Goal: Task Accomplishment & Management: Complete application form

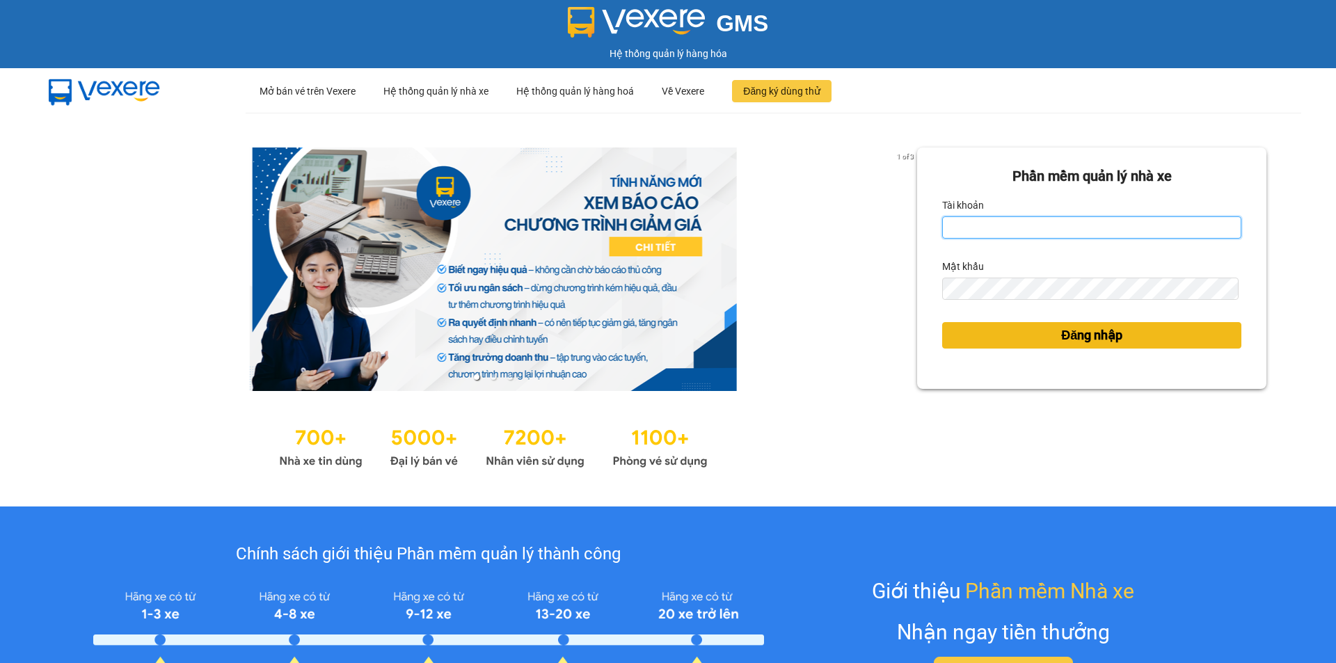
type input "ken.dinhnhan"
click at [1004, 334] on button "Đăng nhập" at bounding box center [1091, 335] width 299 height 26
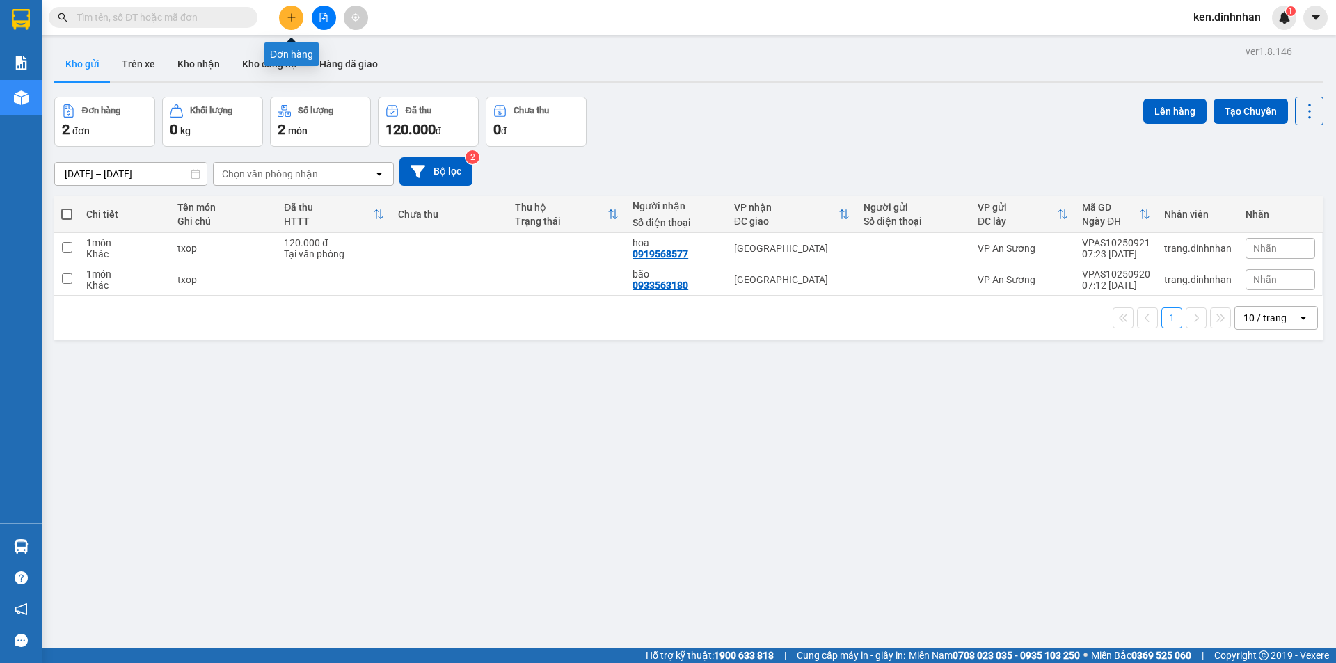
click at [283, 22] on button at bounding box center [291, 18] width 24 height 24
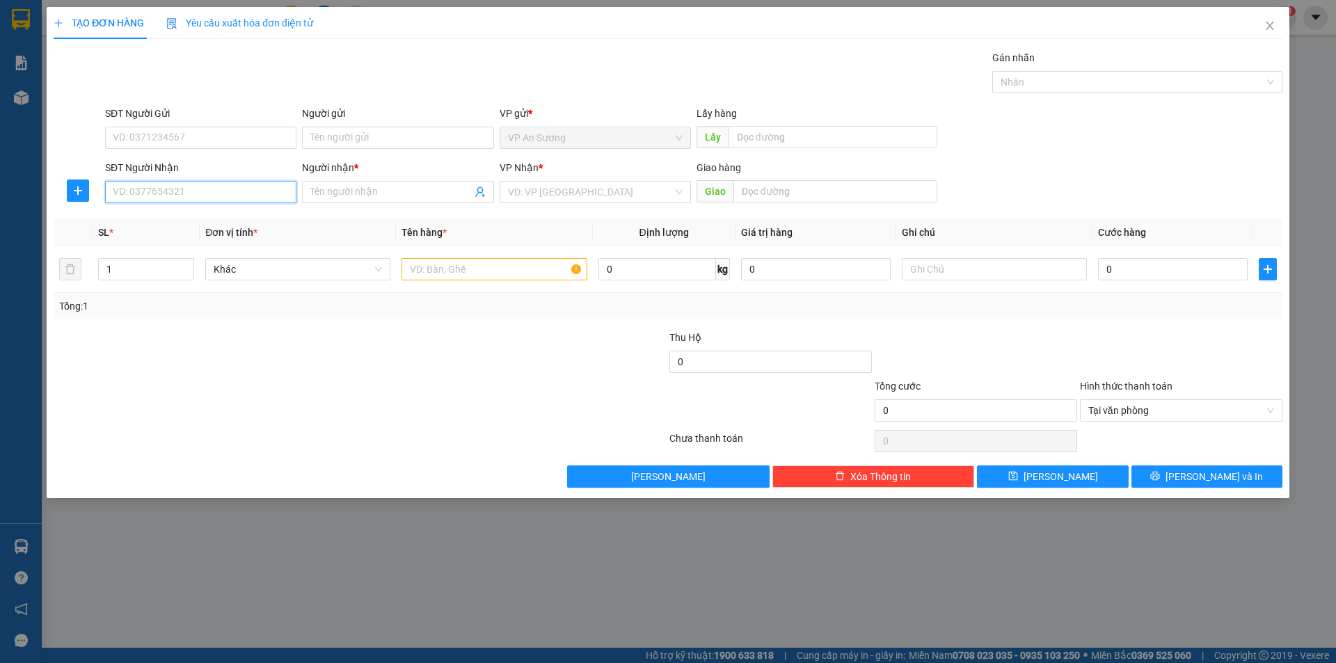
click at [271, 192] on input "SĐT Người Nhận" at bounding box center [200, 192] width 191 height 22
type input "0984905007"
click at [420, 197] on input "Người nhận *" at bounding box center [390, 191] width 161 height 15
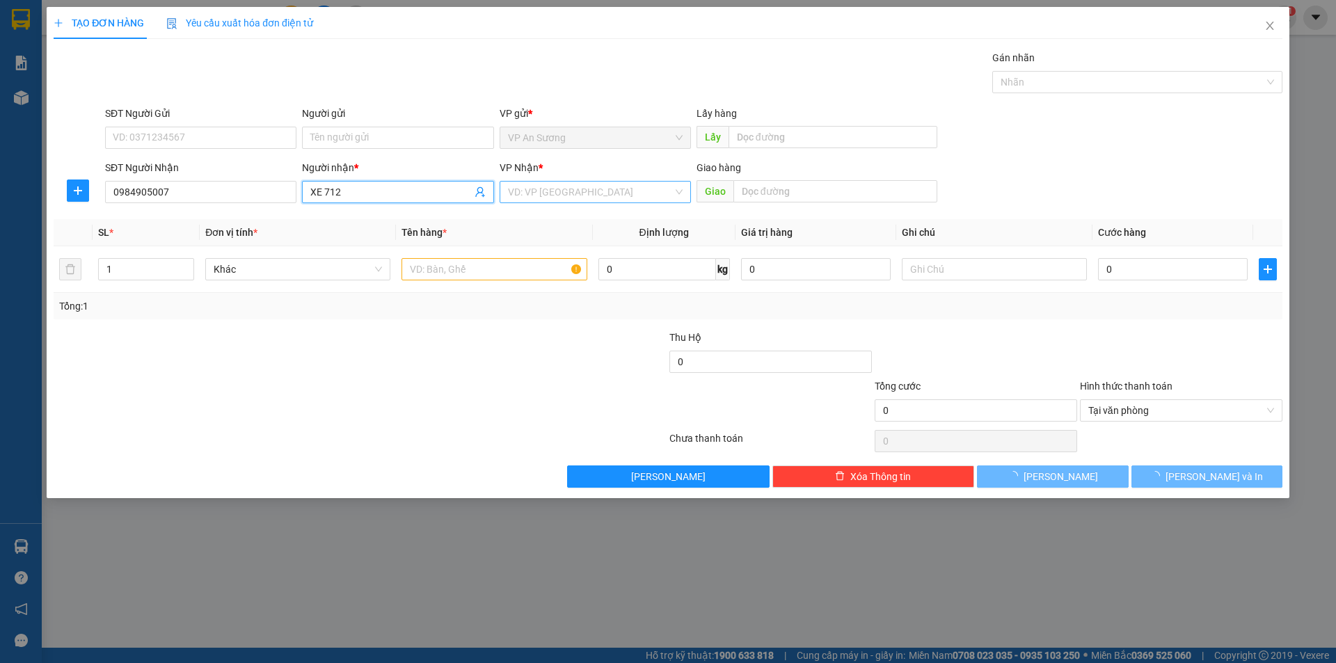
type input "XE 712"
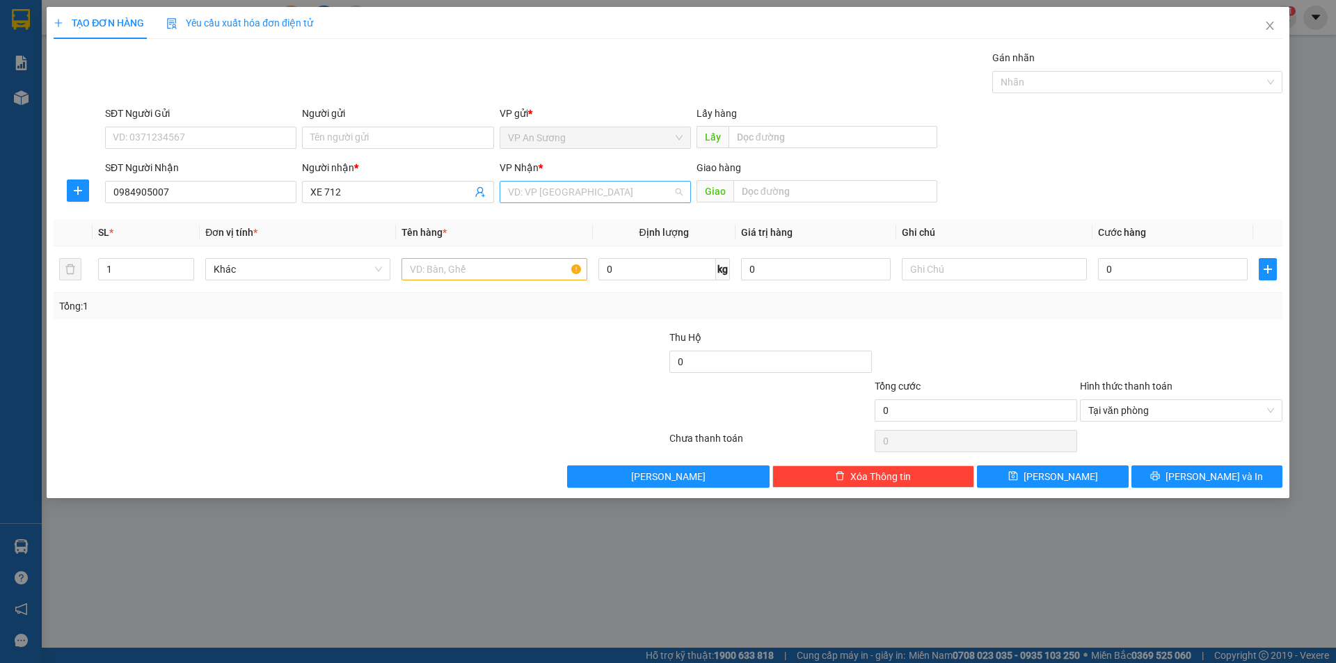
click at [585, 193] on input "search" at bounding box center [590, 192] width 165 height 21
click at [571, 276] on div "[GEOGRAPHIC_DATA]" at bounding box center [595, 287] width 191 height 22
click at [494, 260] on input "text" at bounding box center [494, 269] width 185 height 22
click at [1052, 77] on div at bounding box center [1130, 82] width 269 height 17
type input "3 CỤC +1 THÙNG +1 BAO"
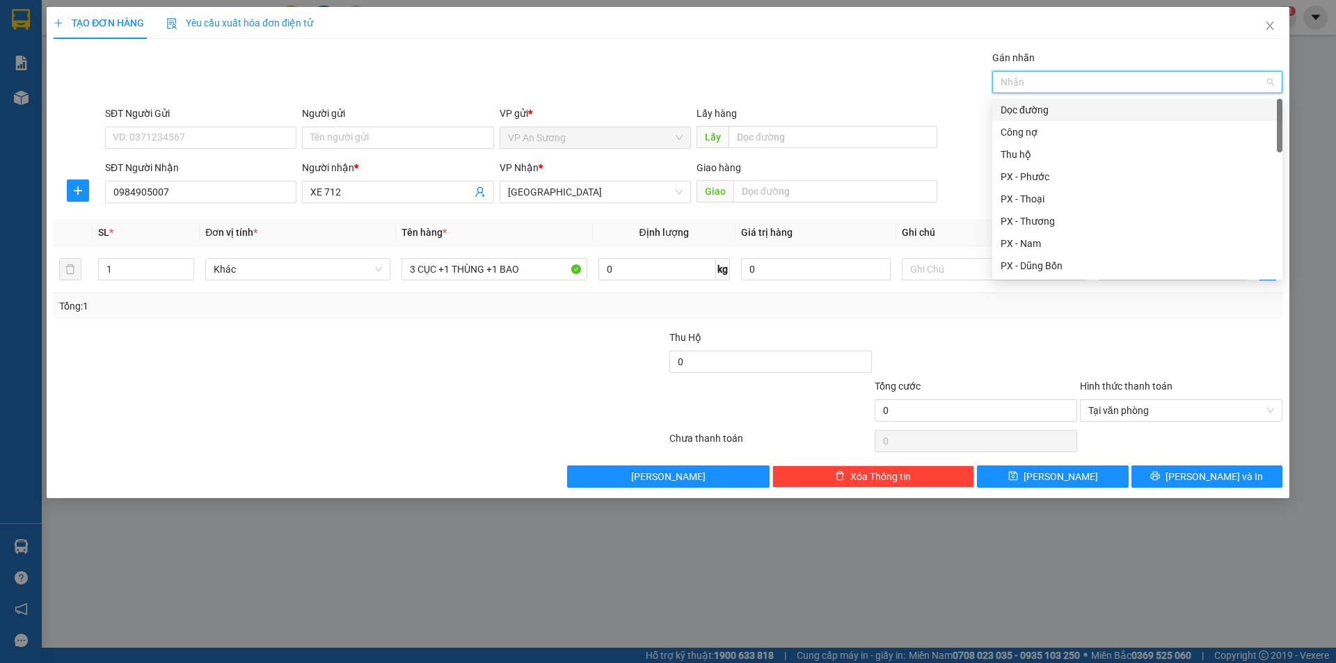
click at [1042, 109] on div "Dọc đường" at bounding box center [1137, 109] width 273 height 15
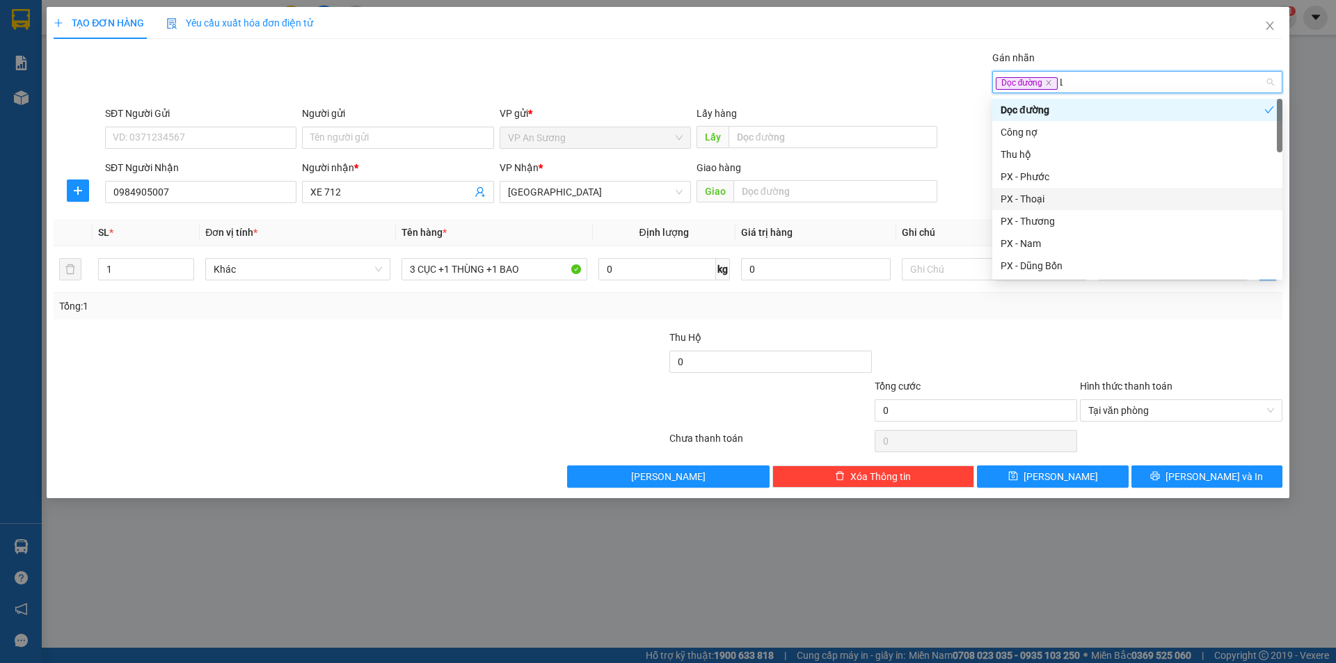
type input "LI"
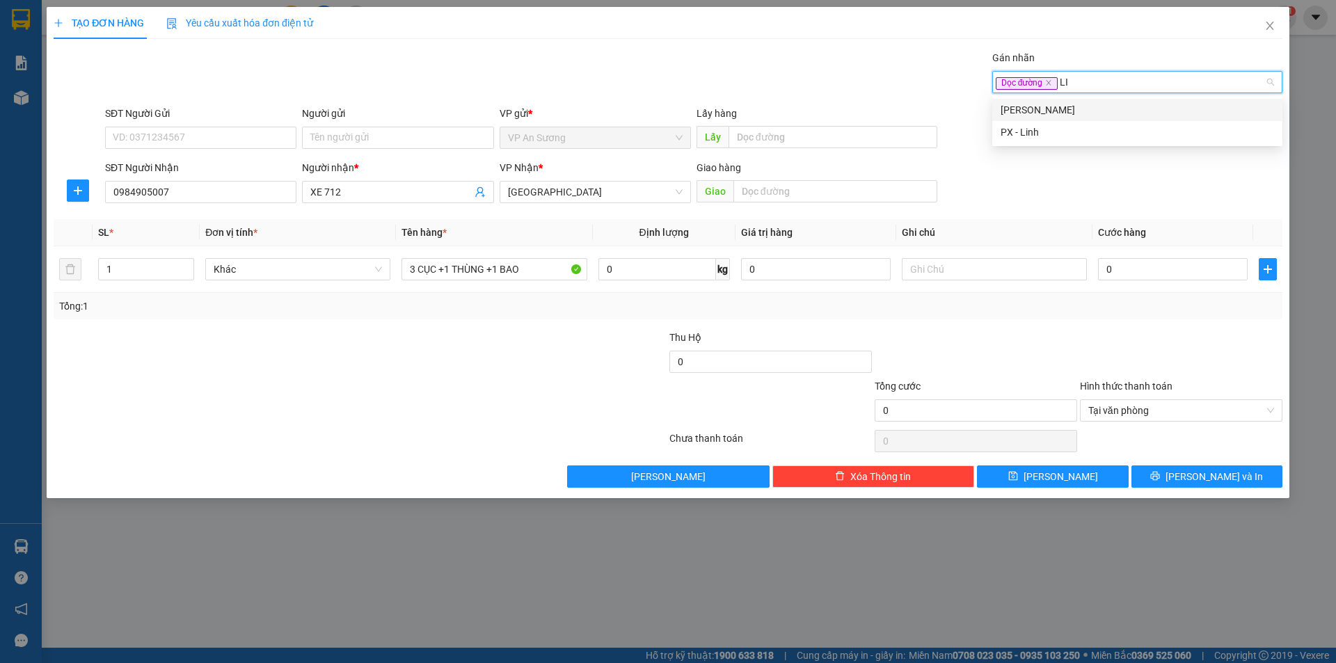
click at [1059, 138] on div "PX - Linh" at bounding box center [1137, 132] width 273 height 15
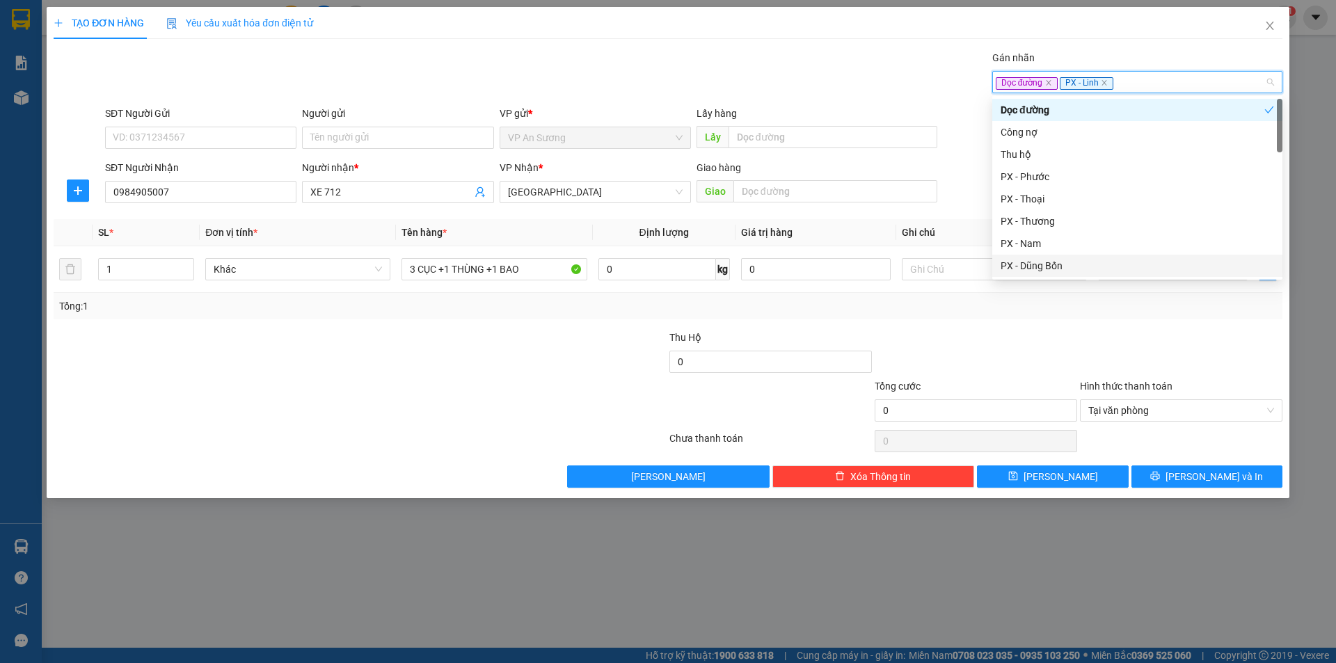
click at [1178, 321] on div "Transit Pickup Surcharge Ids Transit Deliver Surcharge Ids Transit Deliver Surc…" at bounding box center [668, 269] width 1229 height 438
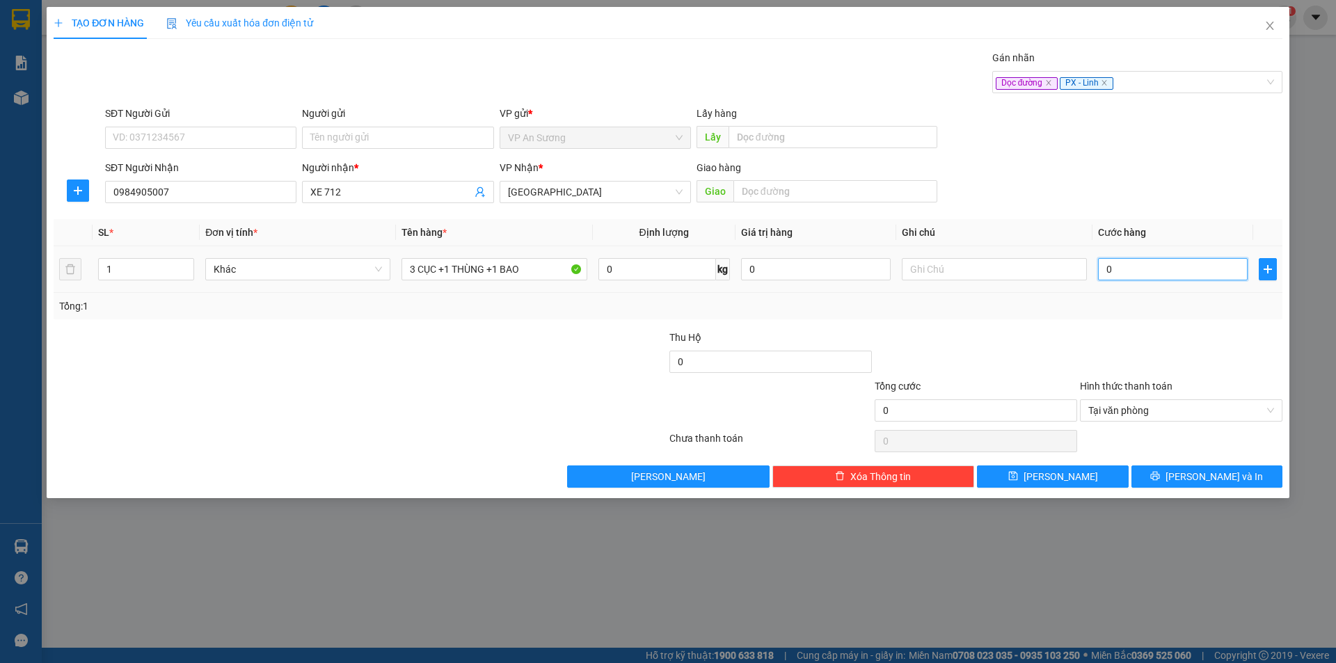
click at [1181, 272] on input "0" at bounding box center [1173, 269] width 150 height 22
type input "5"
type input "50"
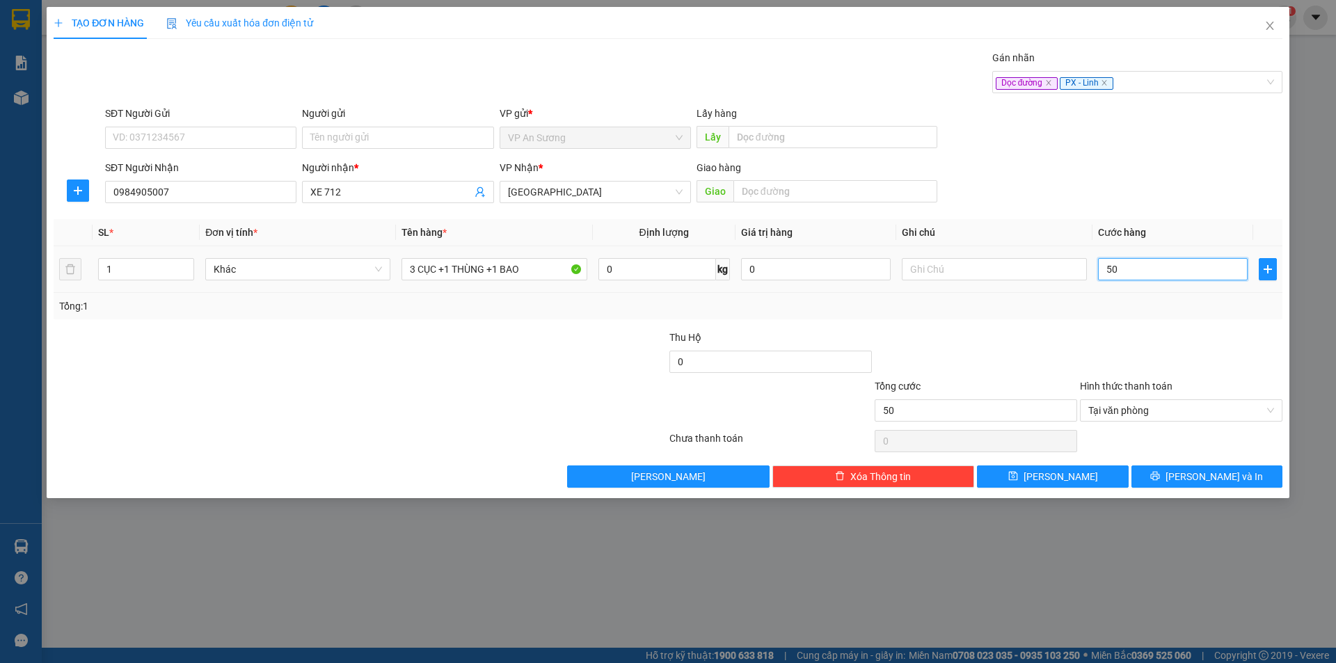
type input "500"
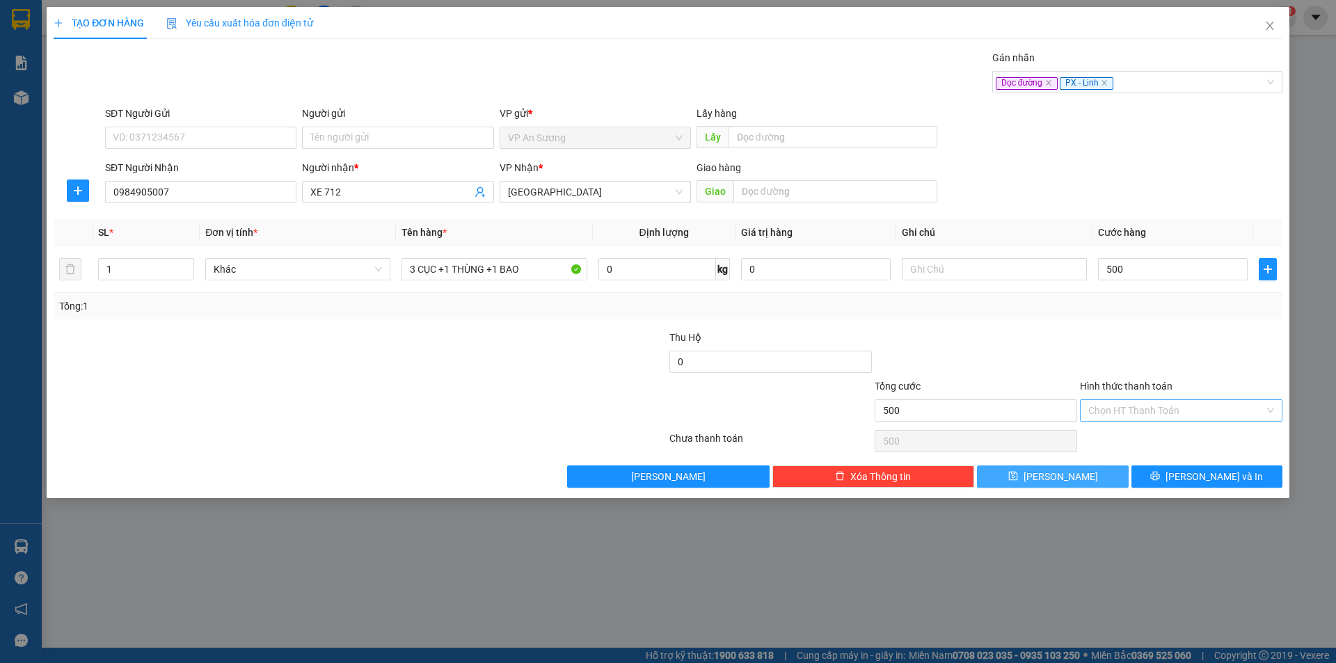
type input "500.000"
click at [1018, 476] on icon "save" at bounding box center [1013, 476] width 10 height 10
type input "0"
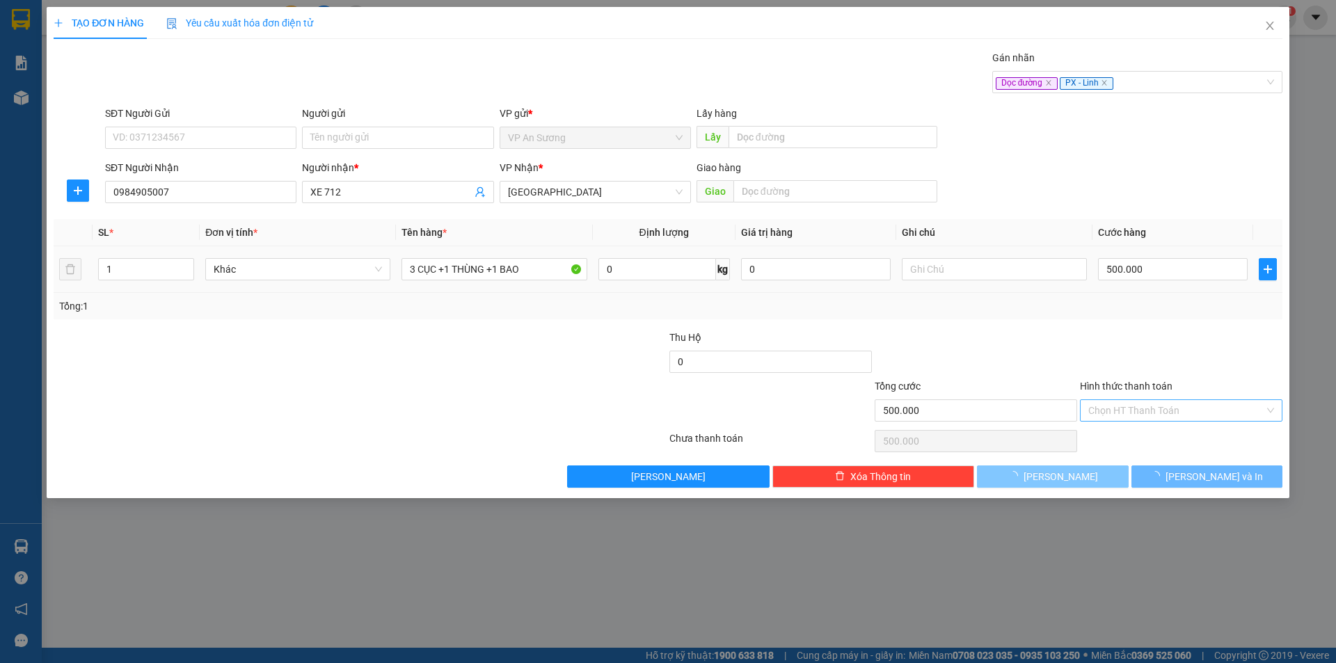
type input "0"
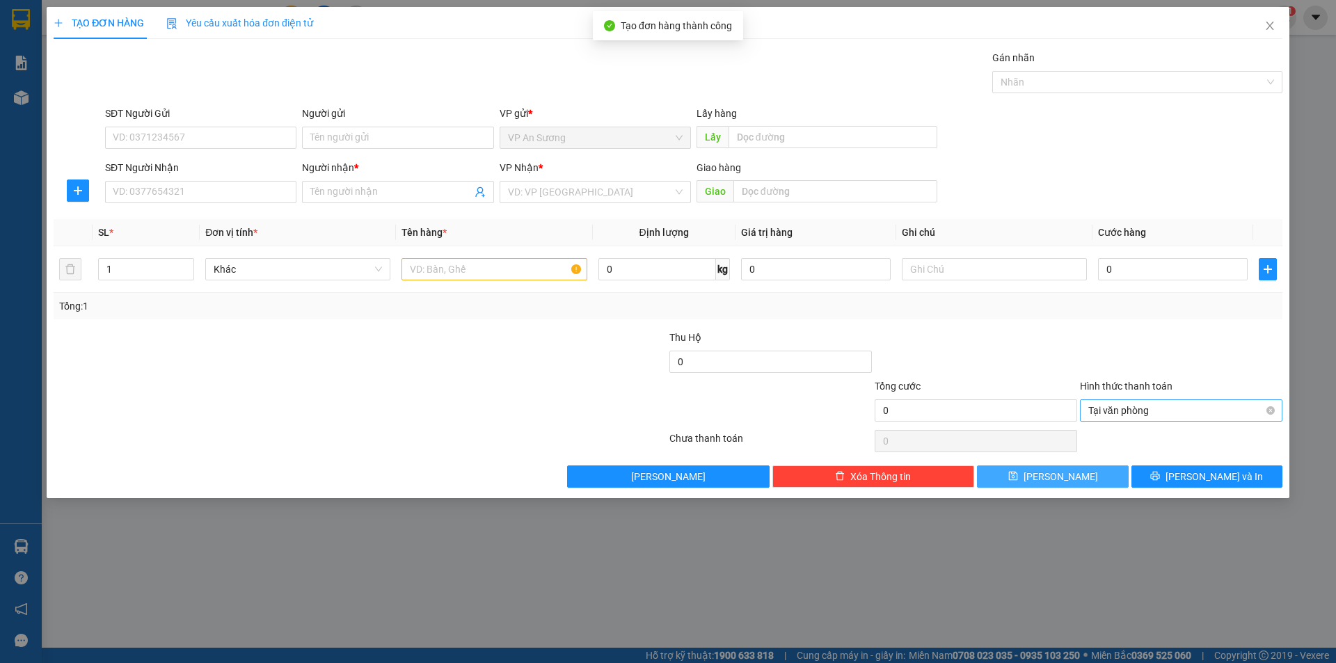
click at [233, 203] on div "SĐT Người Nhận VD: 0377654321" at bounding box center [200, 184] width 191 height 49
click at [255, 194] on input "SĐT Người Nhận" at bounding box center [200, 192] width 191 height 22
type input "0395812681"
click at [404, 194] on input "Người nhận *" at bounding box center [390, 191] width 161 height 15
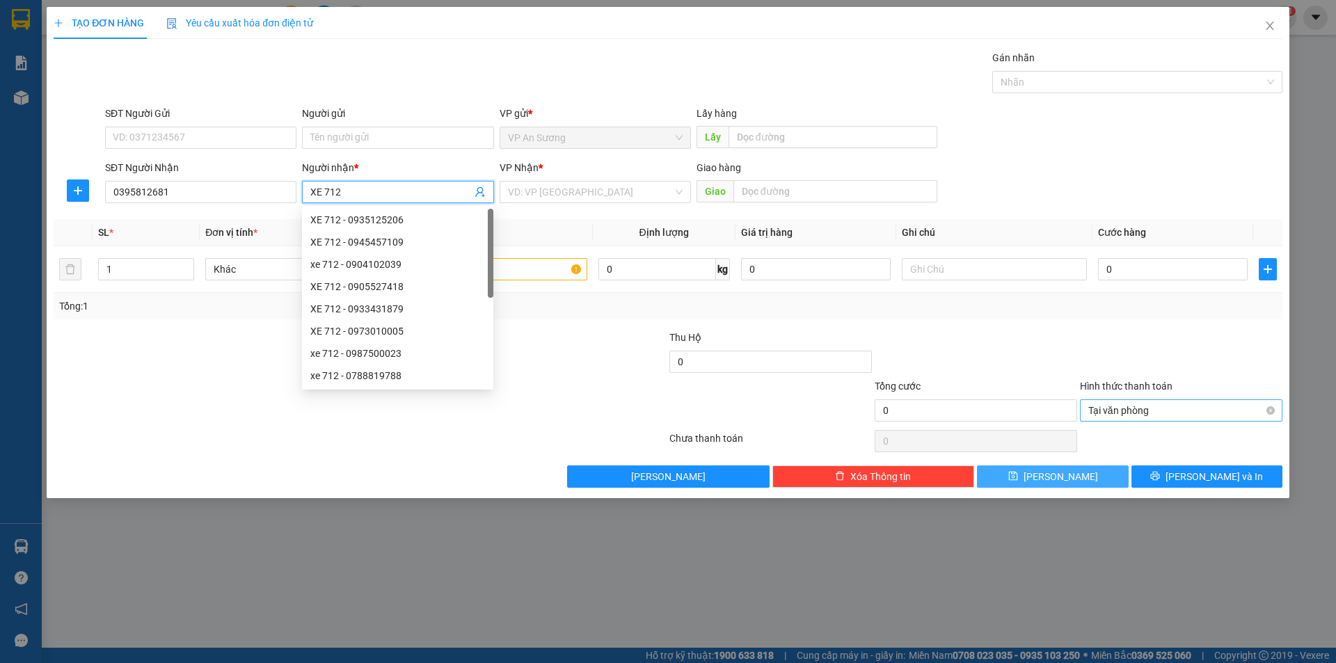
type input "XE 712"
click at [557, 180] on div "VP Nhận *" at bounding box center [595, 170] width 191 height 21
click at [557, 189] on input "search" at bounding box center [590, 192] width 165 height 21
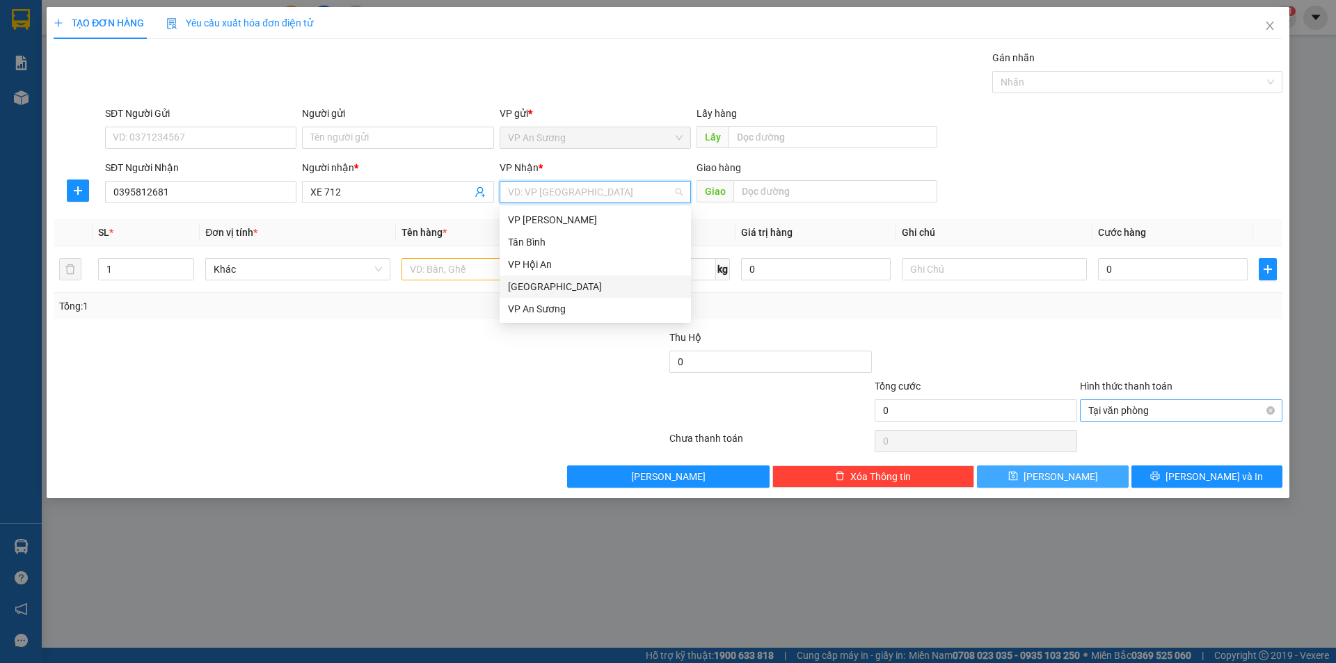
drag, startPoint x: 564, startPoint y: 287, endPoint x: 514, endPoint y: 287, distance: 50.1
click at [564, 288] on div "[GEOGRAPHIC_DATA]" at bounding box center [595, 286] width 175 height 15
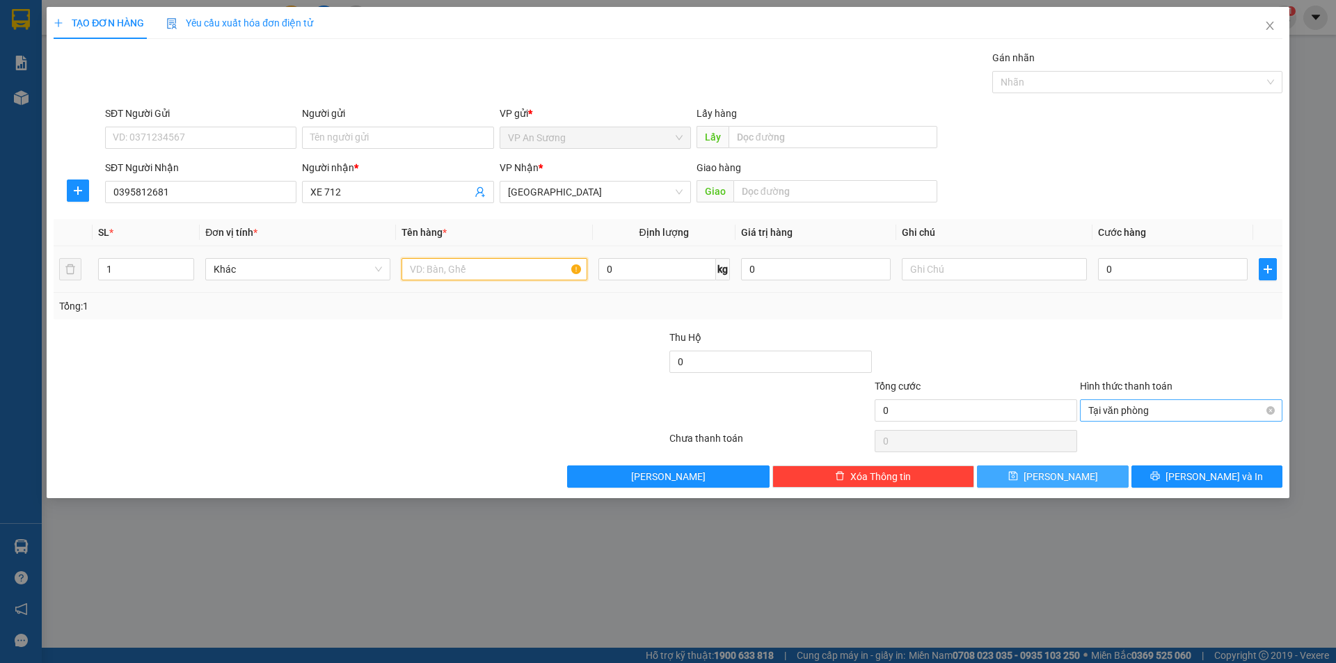
click at [463, 273] on input "text" at bounding box center [494, 269] width 185 height 22
drag, startPoint x: 1058, startPoint y: 81, endPoint x: 1038, endPoint y: 106, distance: 32.3
click at [1058, 81] on div at bounding box center [1130, 82] width 269 height 17
type input "8 BỌC"
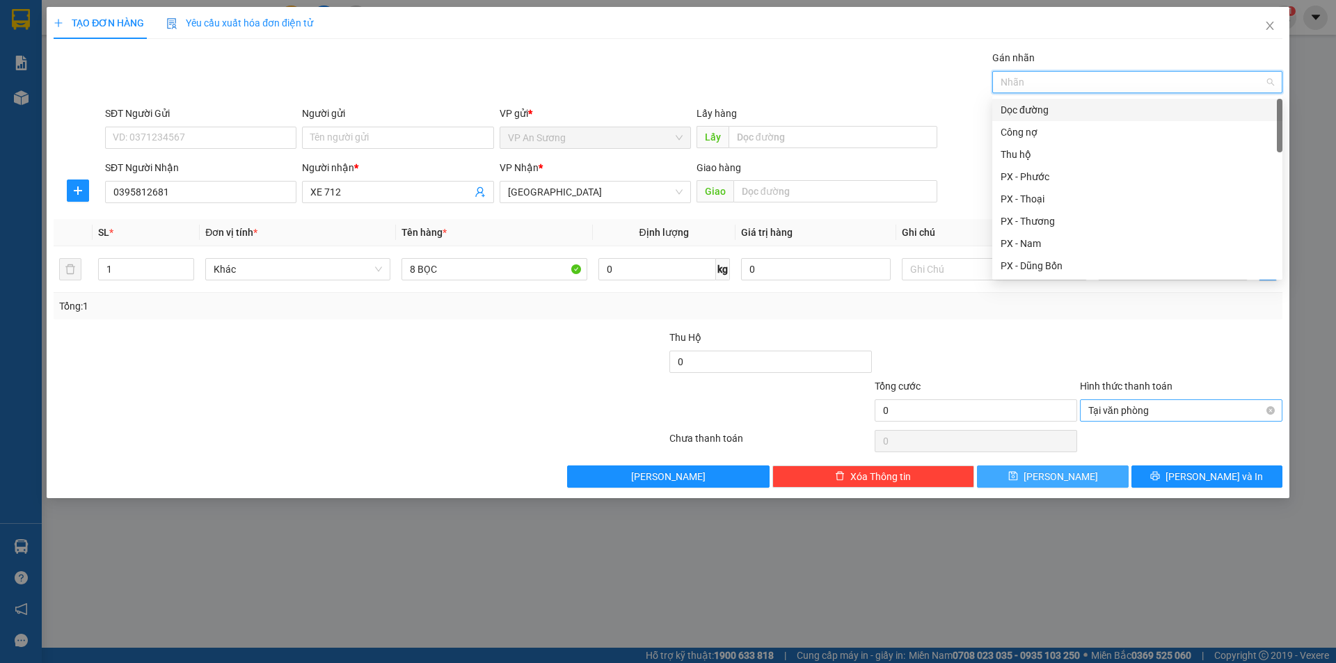
click at [1032, 112] on div "Dọc đường" at bounding box center [1137, 109] width 273 height 15
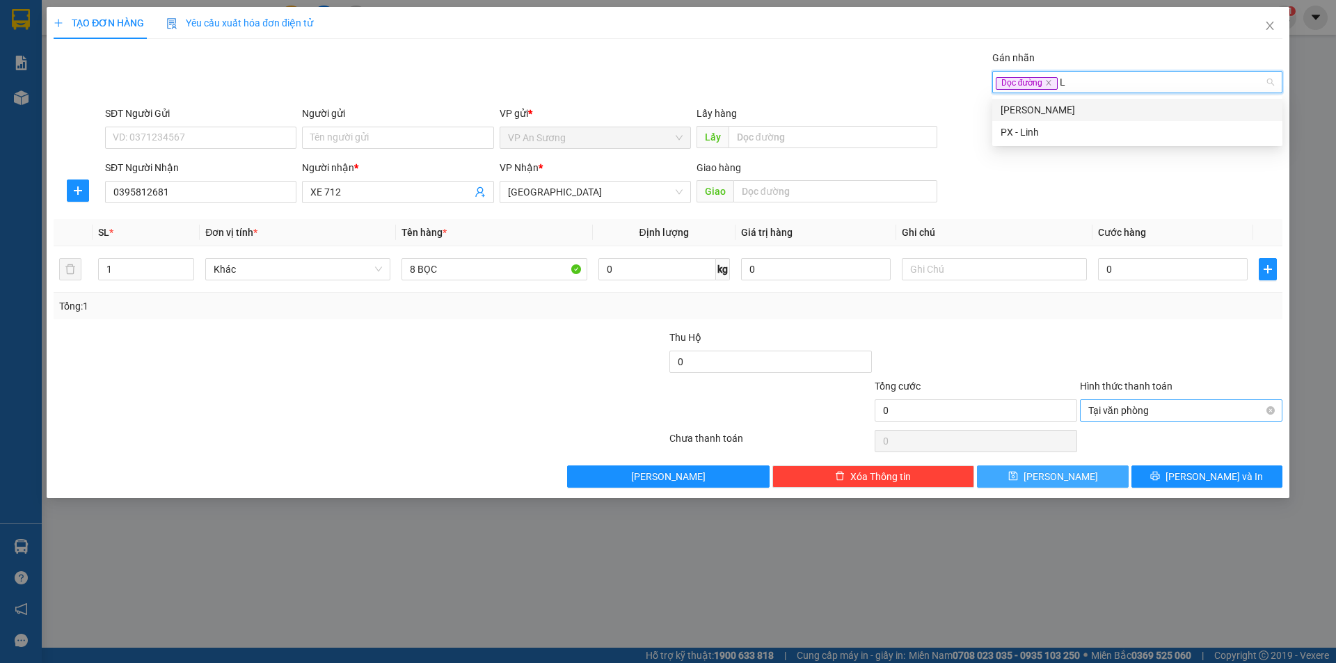
type input "LI"
click at [1063, 133] on div "PX - Linh" at bounding box center [1137, 132] width 273 height 15
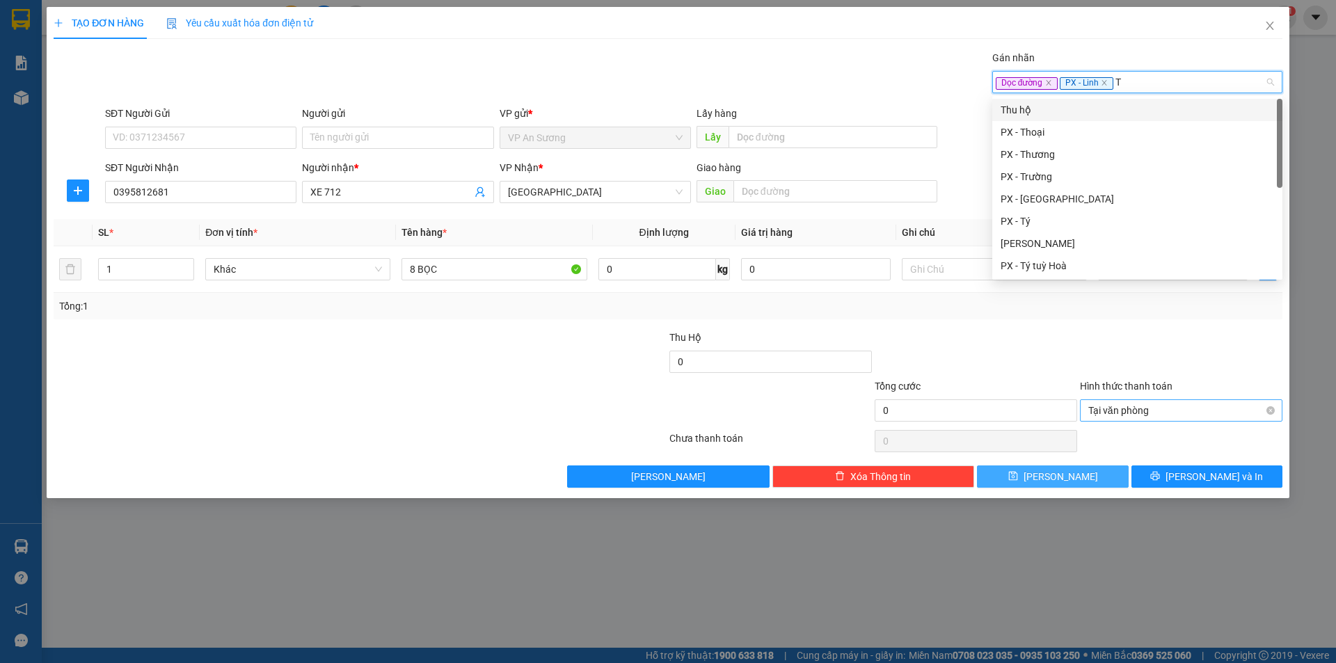
type input "TH"
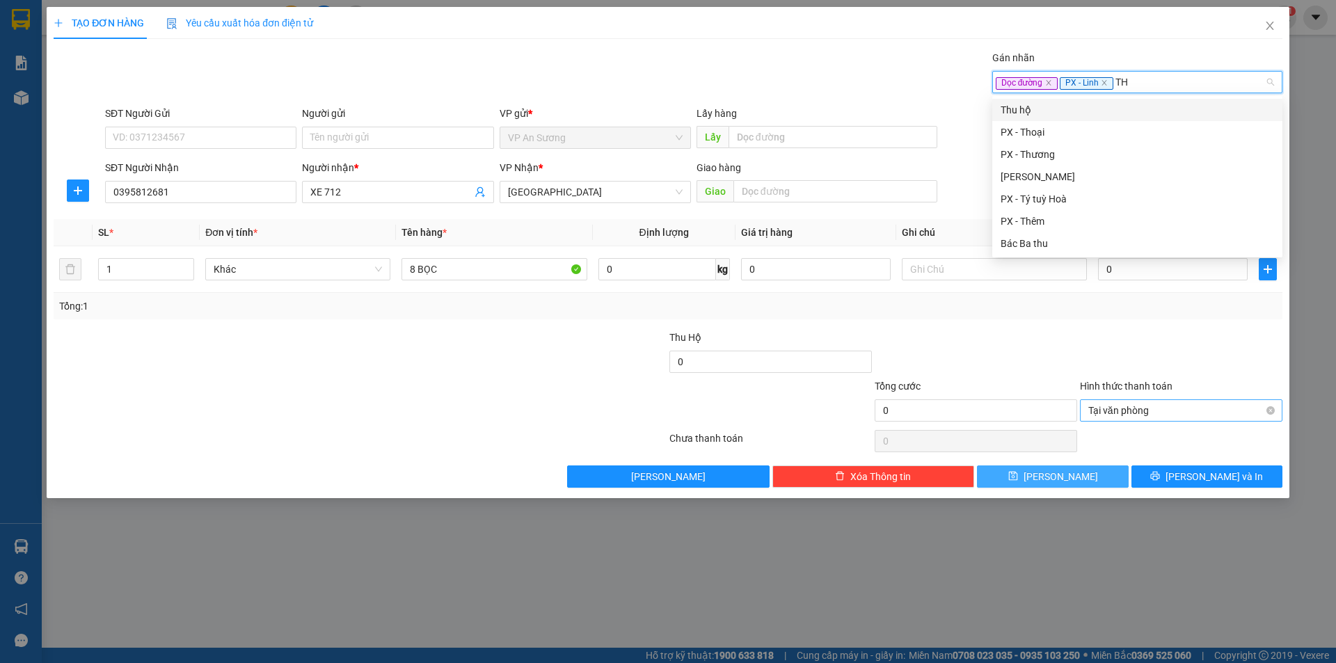
click at [1053, 112] on div "Thu hộ" at bounding box center [1137, 109] width 273 height 15
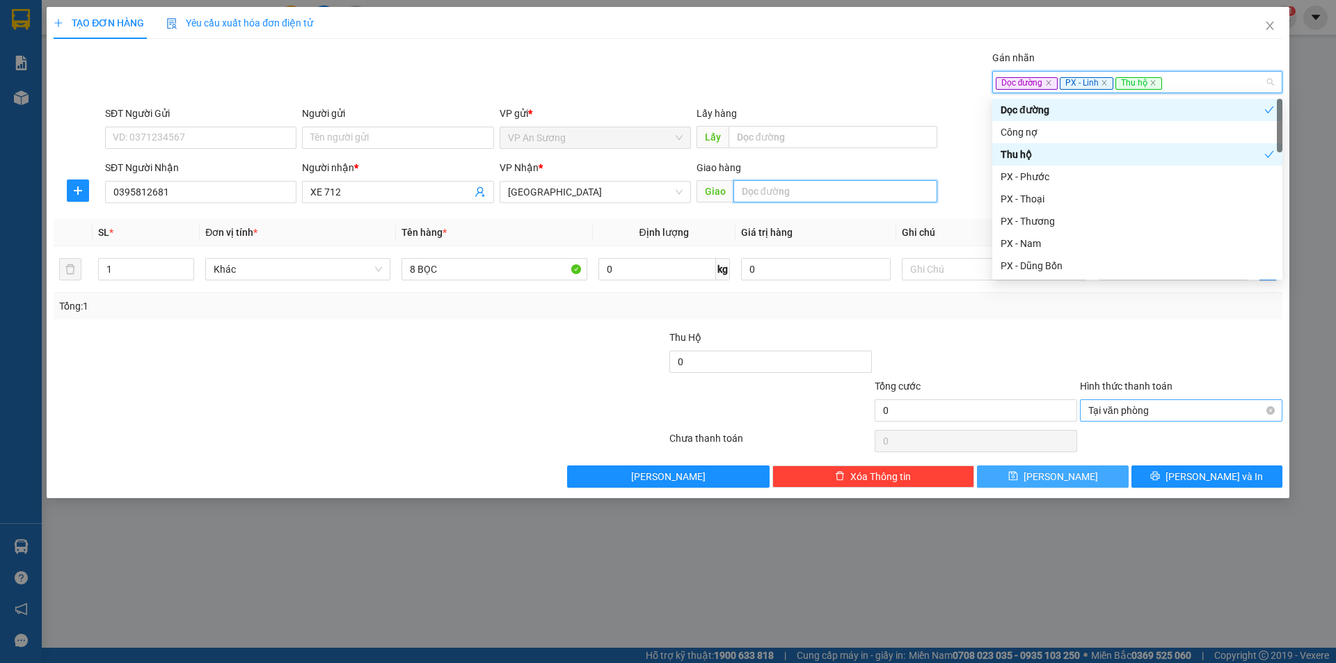
click at [865, 192] on input "text" at bounding box center [835, 191] width 204 height 22
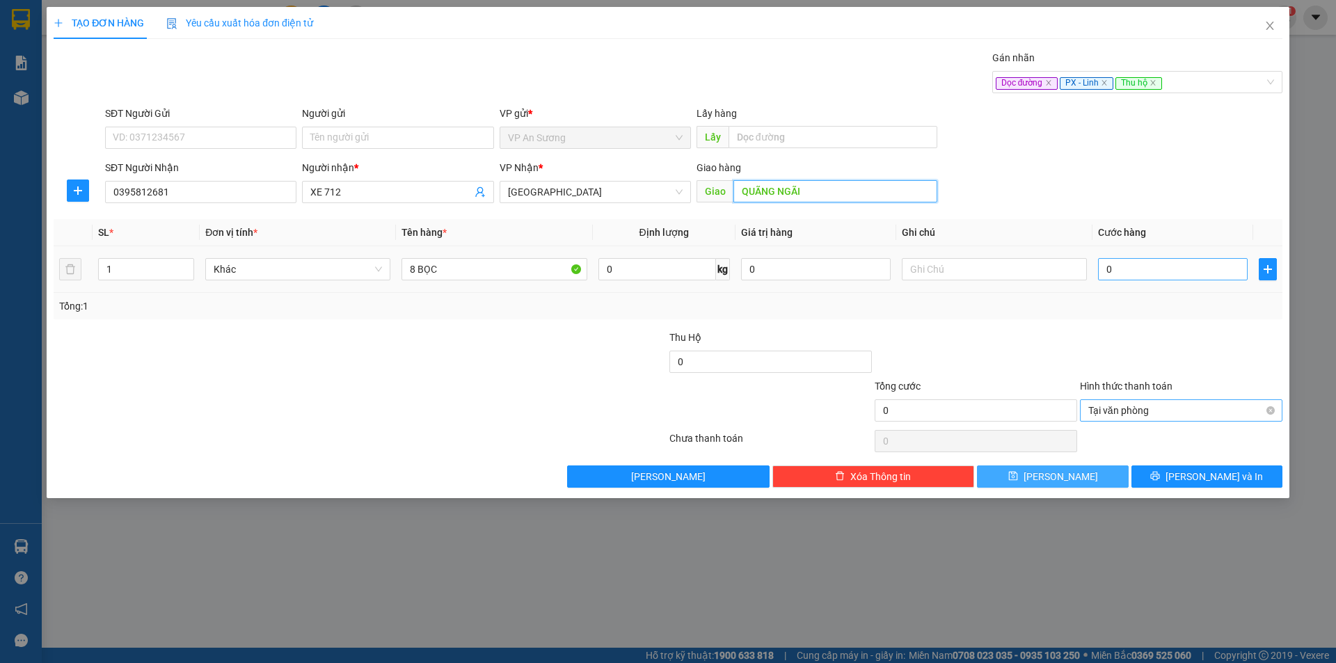
type input "QUÃNG NGÃI"
click at [1201, 269] on input "0" at bounding box center [1173, 269] width 150 height 22
type input "3"
type input "32"
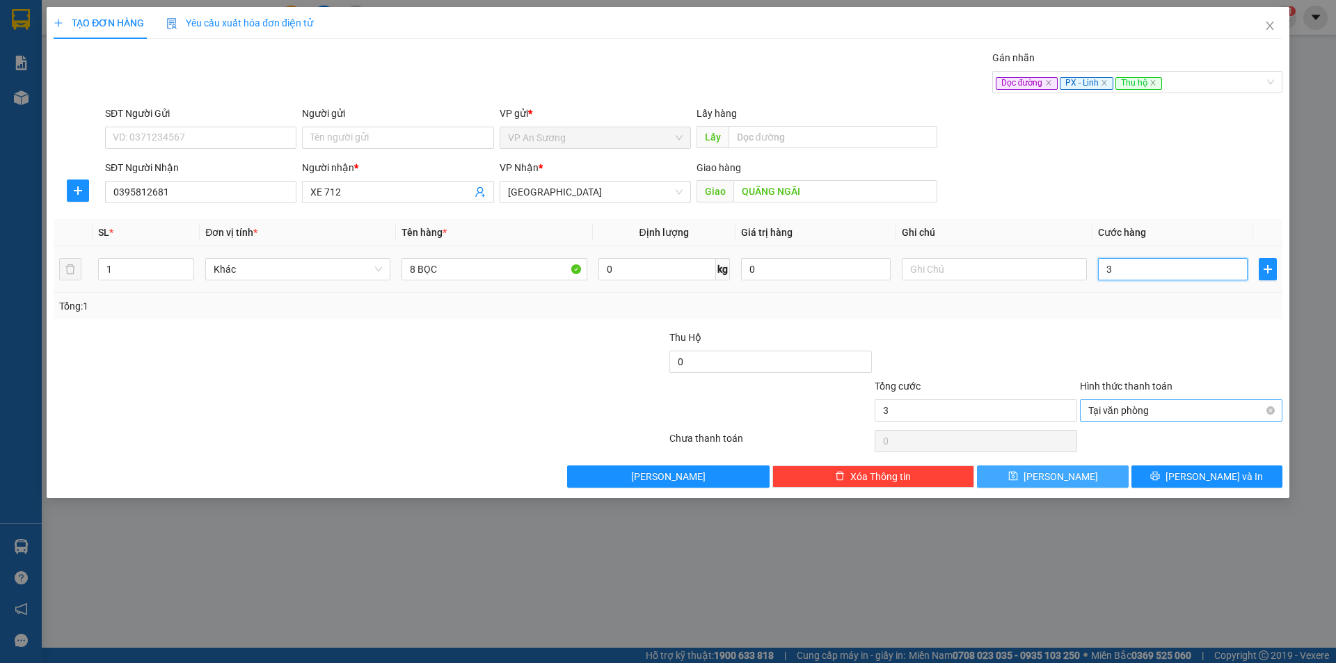
type input "32"
type input "320"
type input "320.000"
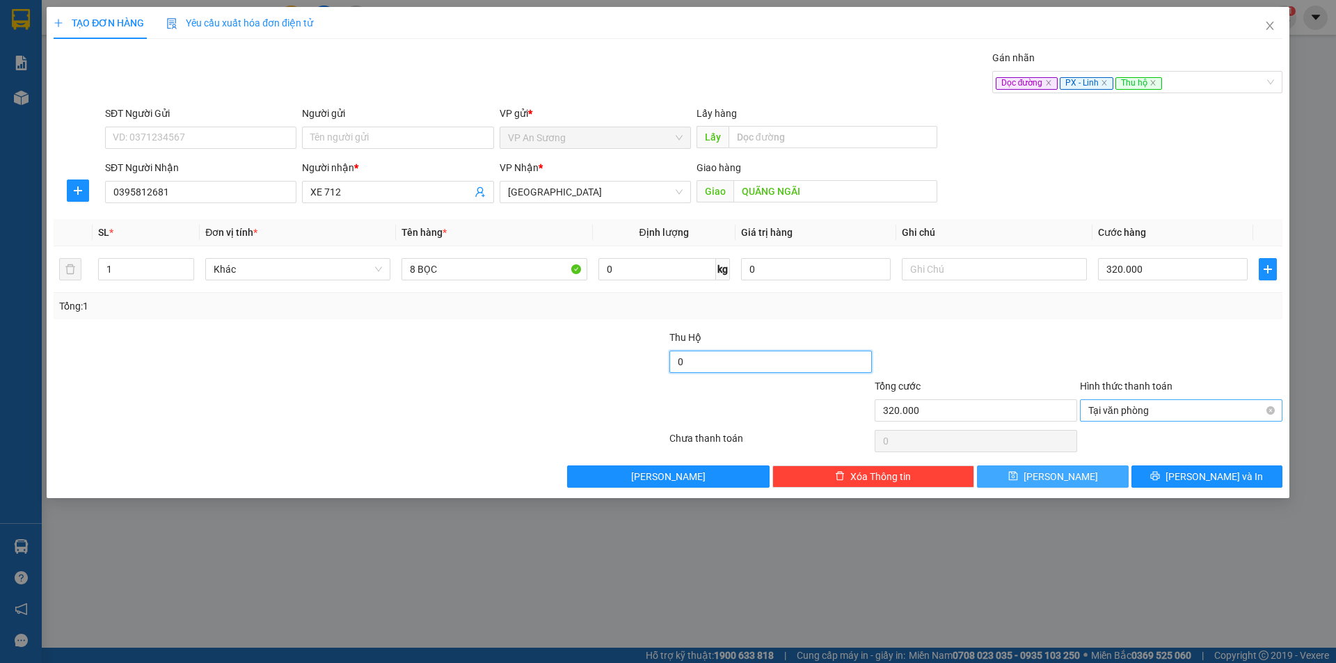
click at [813, 363] on input "0" at bounding box center [770, 362] width 202 height 22
type input "480"
type input "320.000"
drag, startPoint x: 1271, startPoint y: 409, endPoint x: 1168, endPoint y: 438, distance: 106.9
type input "480.000"
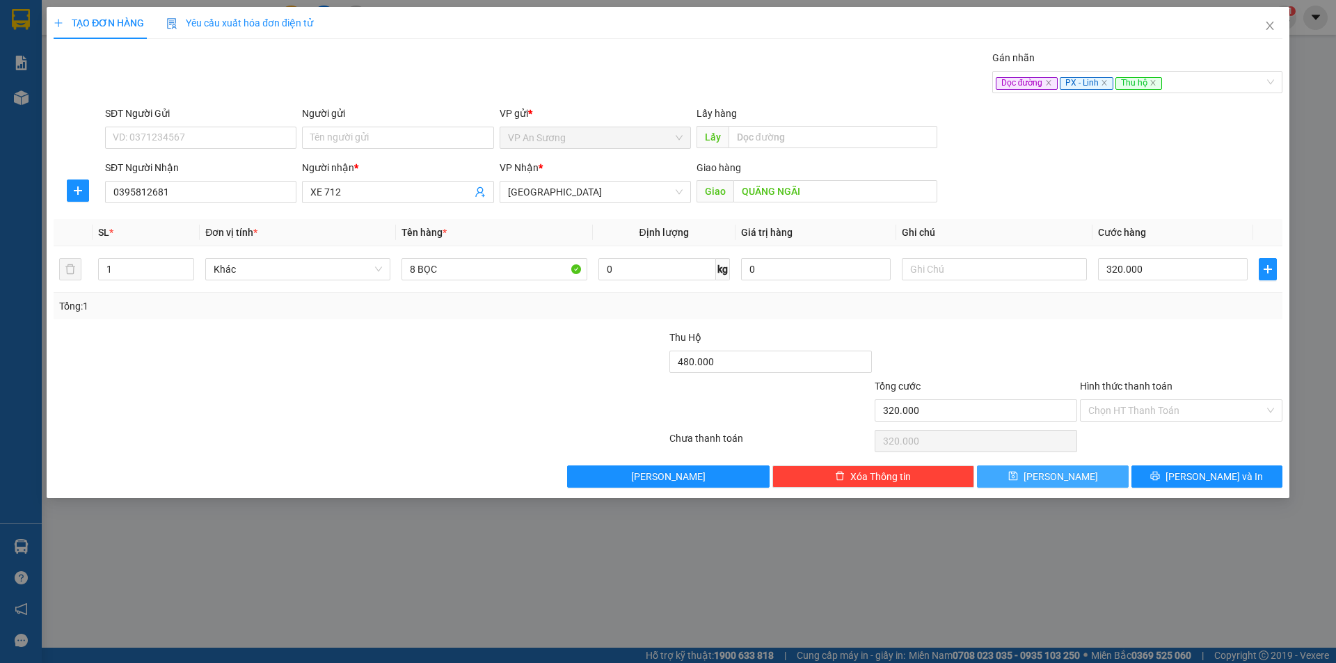
click at [1078, 482] on button "[PERSON_NAME]" at bounding box center [1052, 477] width 151 height 22
type input "0"
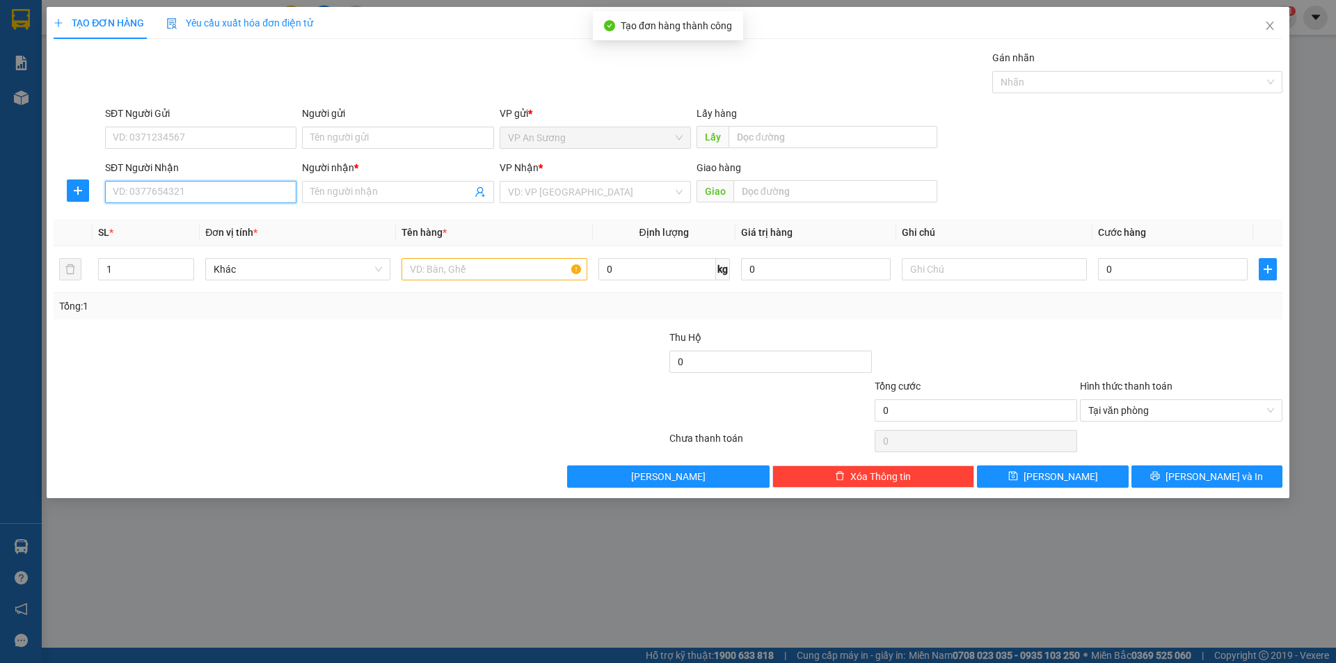
click at [139, 193] on input "SĐT Người Nhận" at bounding box center [200, 192] width 191 height 22
type input "0384341579"
drag, startPoint x: 189, startPoint y: 221, endPoint x: 399, endPoint y: 219, distance: 210.9
click at [190, 221] on div "0384341579 - xe 249" at bounding box center [200, 219] width 175 height 15
type input "xe 249"
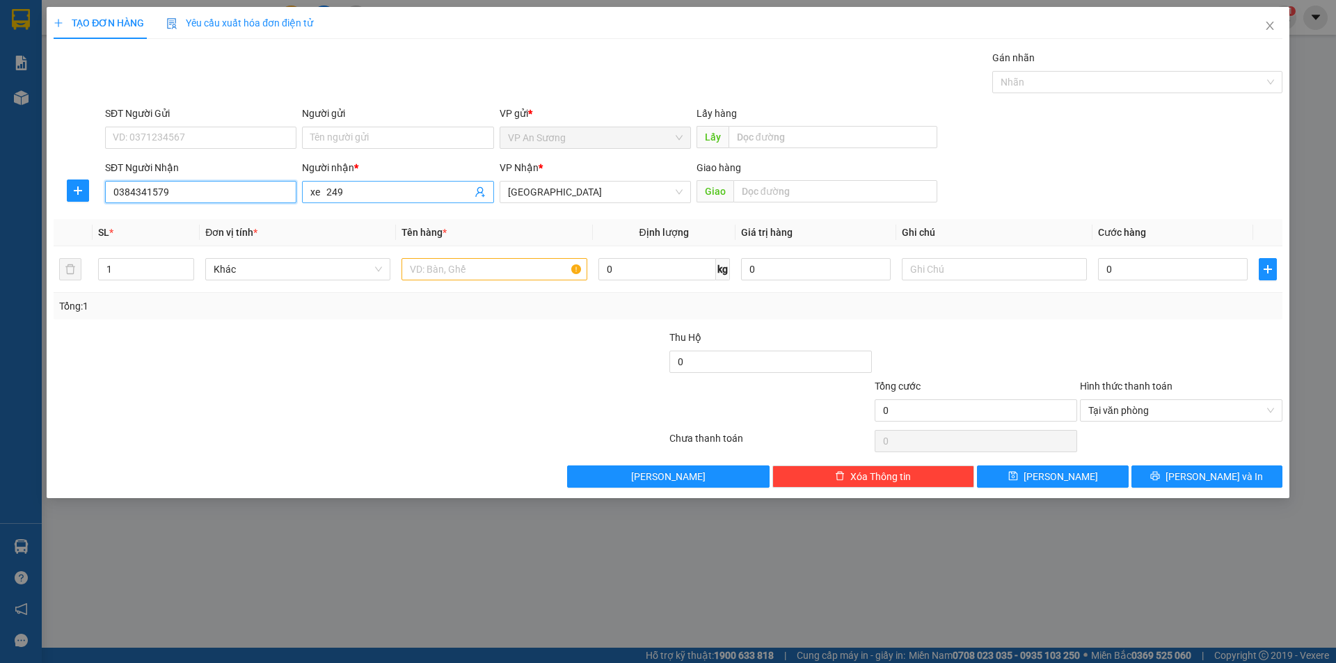
type input "0384341579"
click at [445, 193] on input "xe 249" at bounding box center [390, 191] width 161 height 15
type input "xe 712"
click at [563, 332] on div at bounding box center [565, 354] width 205 height 49
click at [530, 276] on input "text" at bounding box center [494, 269] width 185 height 22
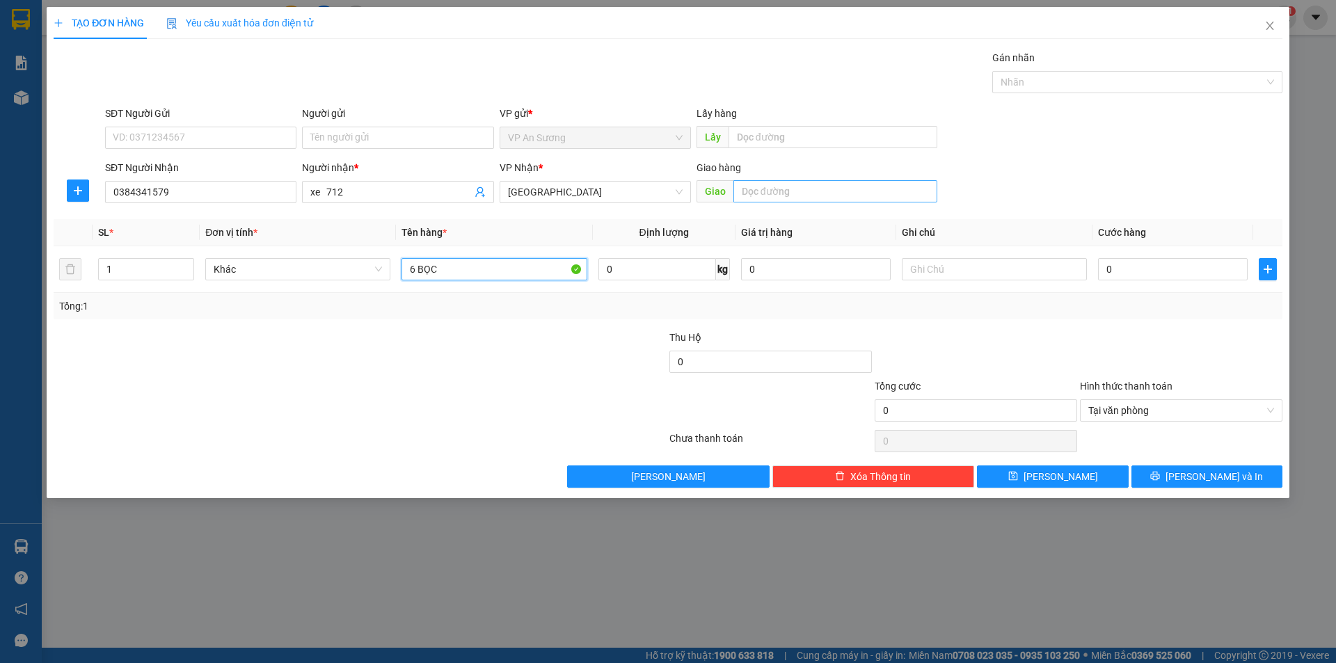
type input "6 BỌC"
click at [737, 185] on input "text" at bounding box center [835, 191] width 204 height 22
click at [1056, 79] on div at bounding box center [1130, 82] width 269 height 17
type input "NAM PHƯỚC"
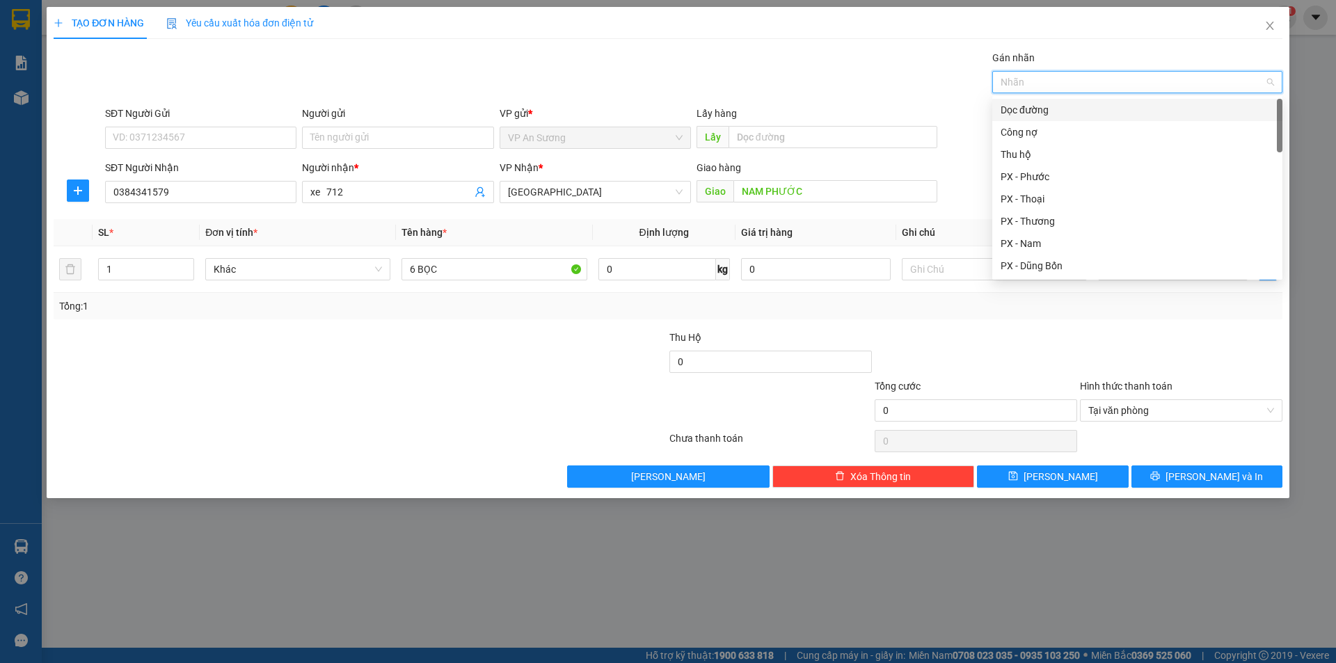
click at [1065, 112] on div "Dọc đường" at bounding box center [1137, 109] width 273 height 15
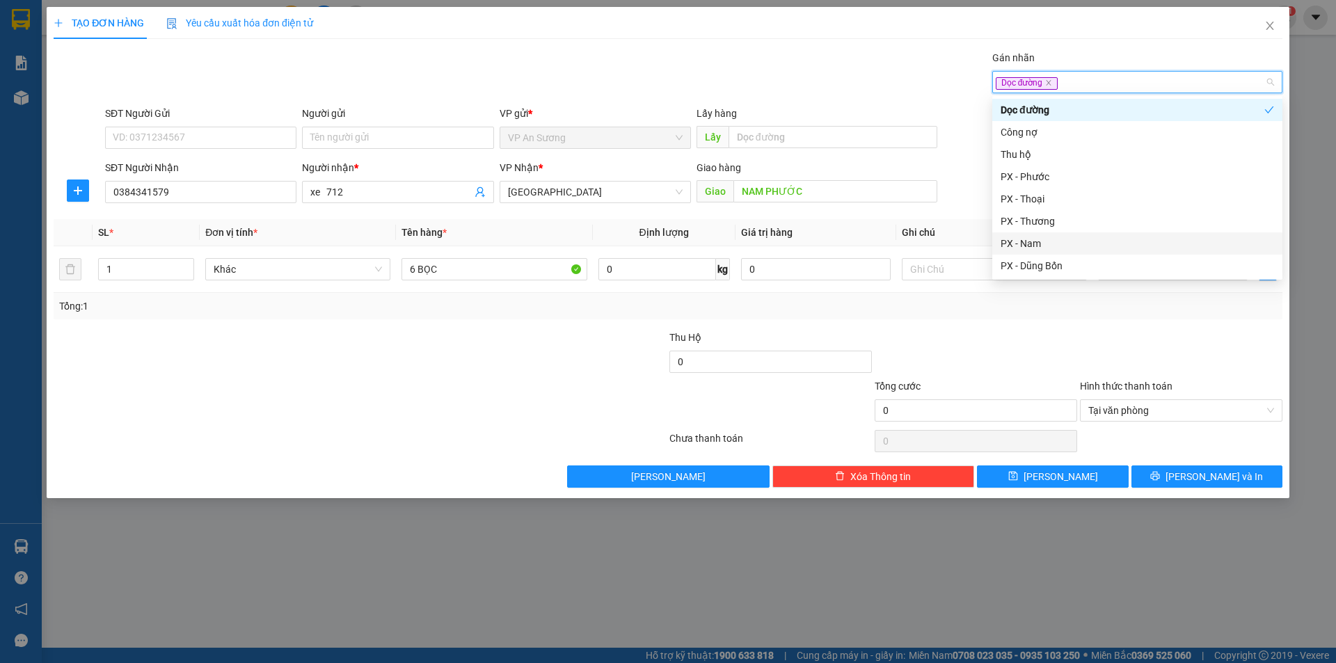
type input "L"
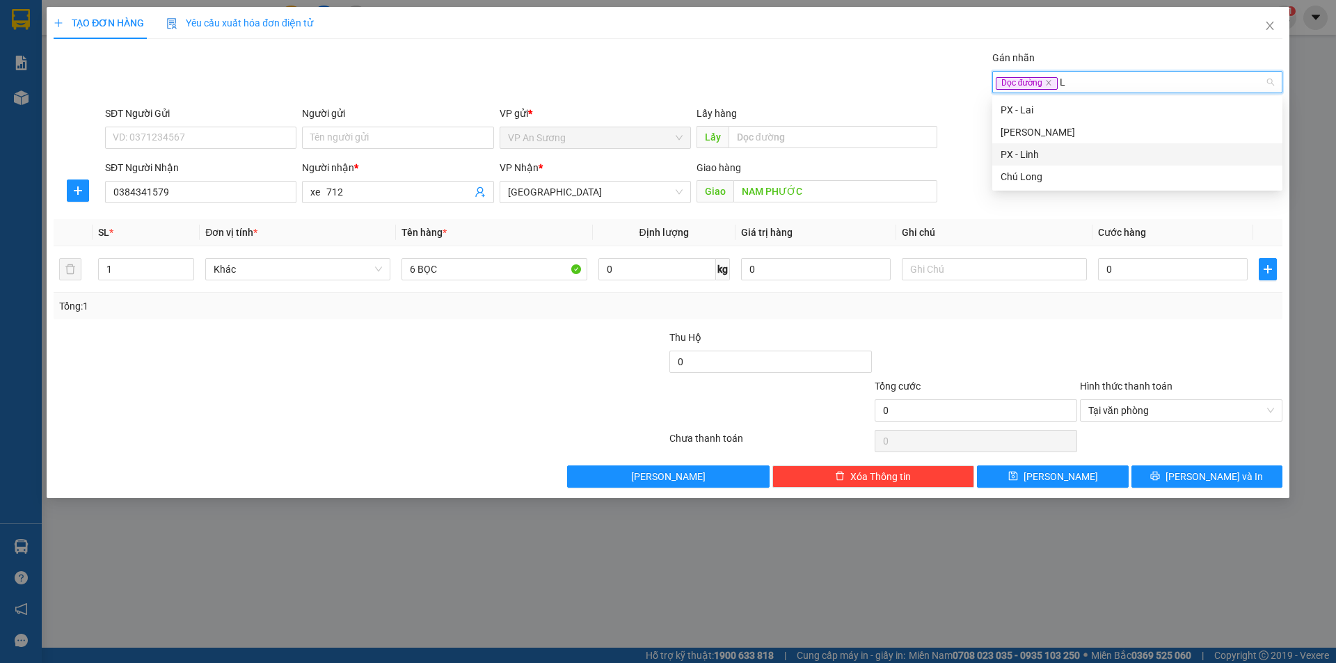
click at [1033, 145] on div "PX - Linh" at bounding box center [1137, 154] width 290 height 22
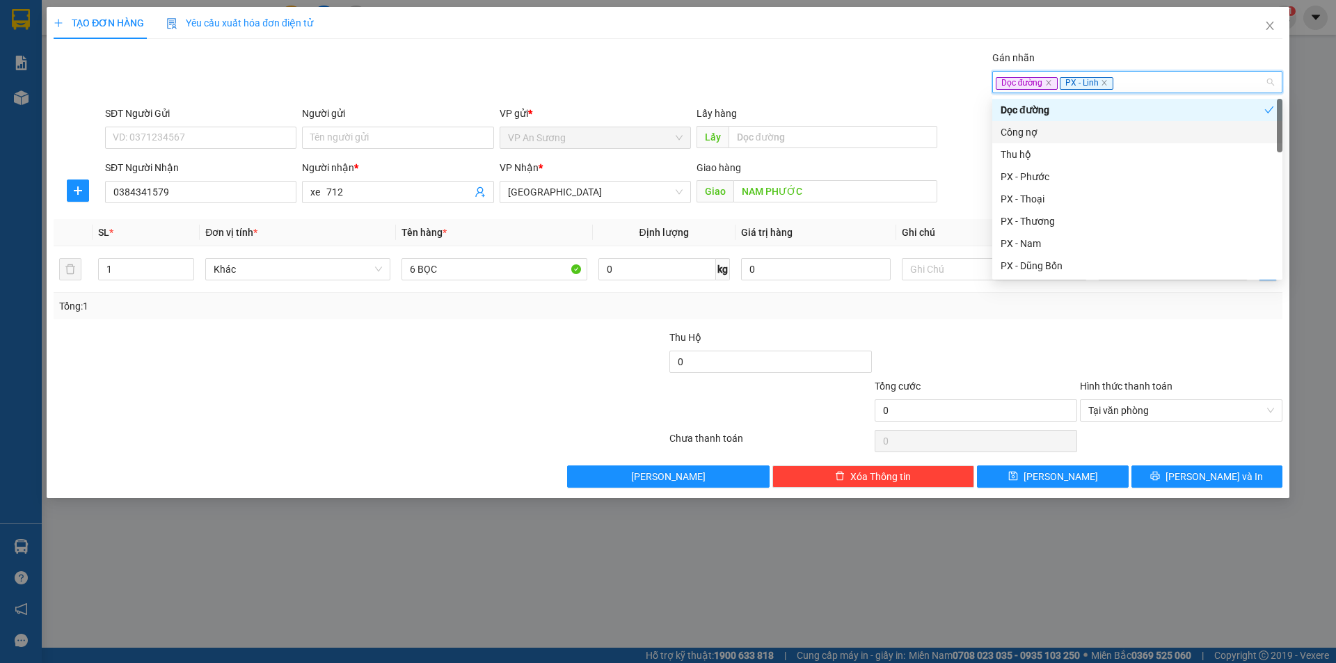
type input "Y"
click at [1082, 159] on div "Thu hộ" at bounding box center [1137, 154] width 273 height 15
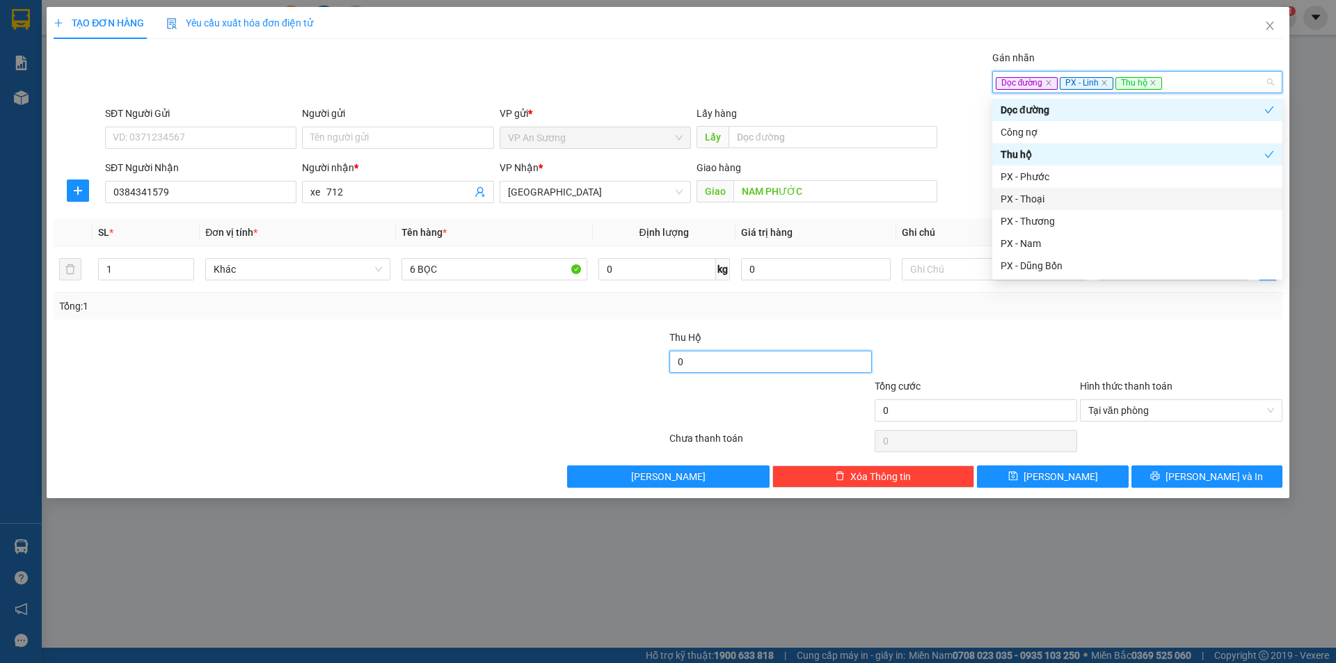
click at [837, 367] on input "0" at bounding box center [770, 362] width 202 height 22
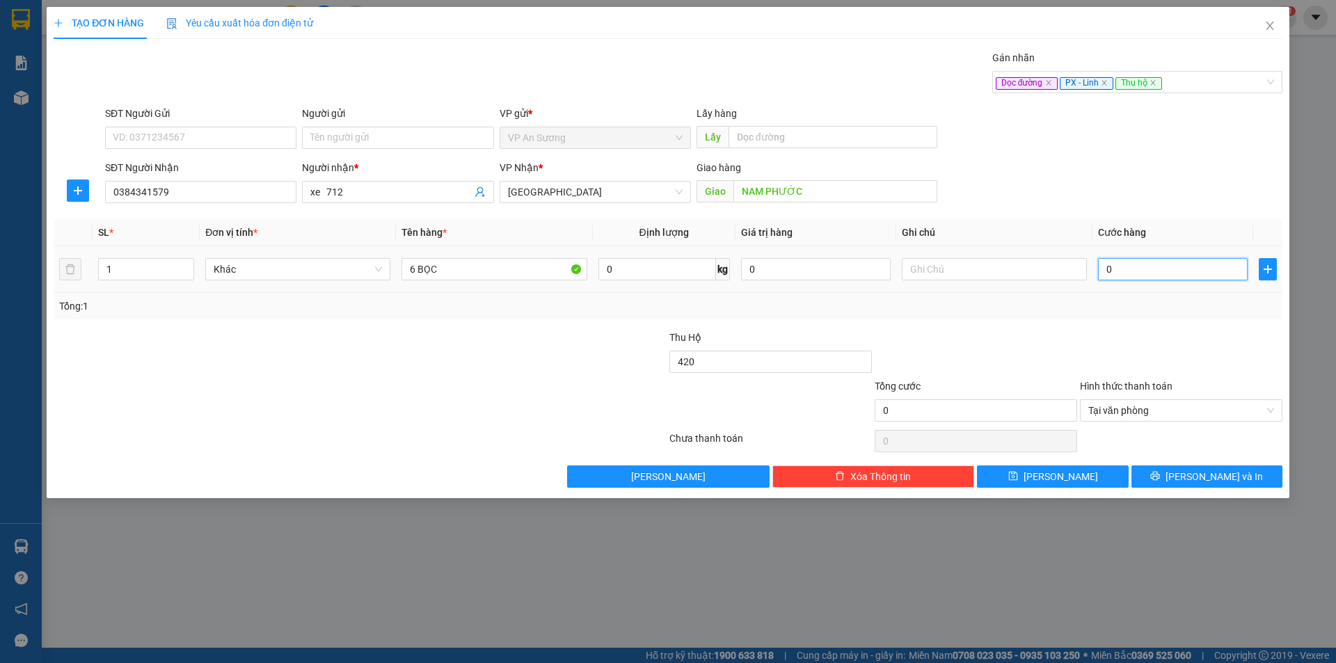
type input "420.000"
click at [1150, 267] on input "0" at bounding box center [1173, 269] width 150 height 22
type input "2"
type input "24"
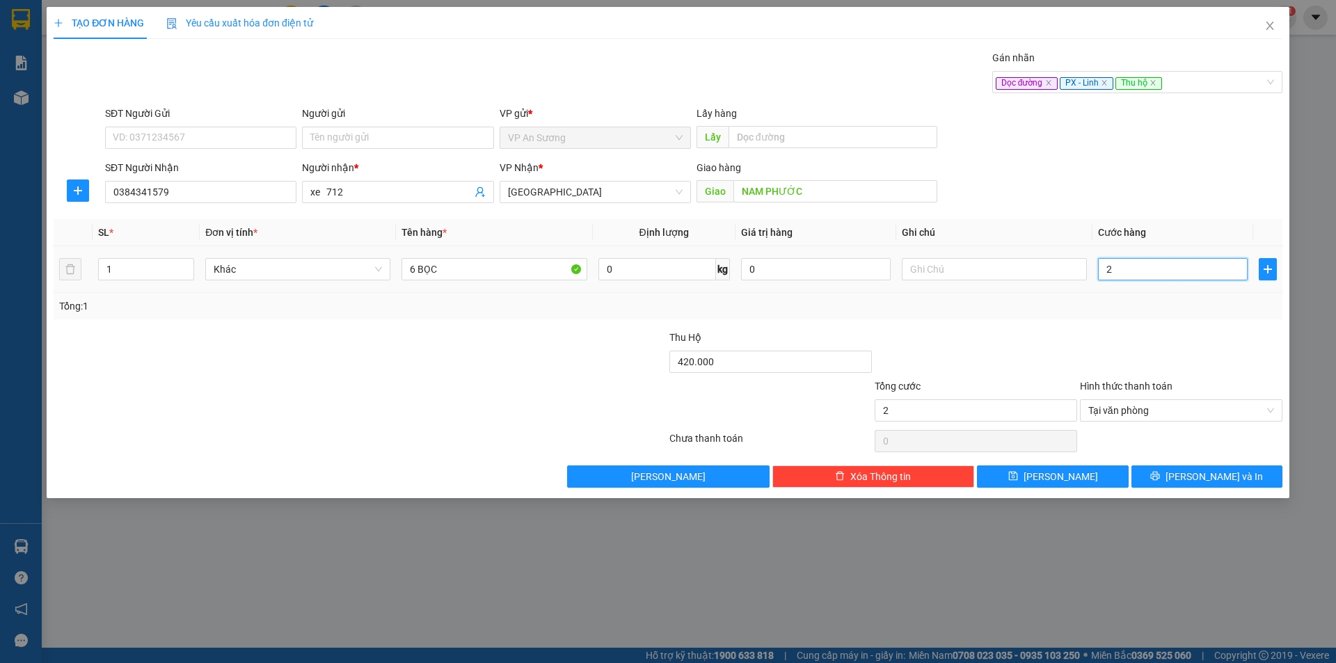
type input "24"
type input "240"
drag, startPoint x: 1271, startPoint y: 411, endPoint x: 1163, endPoint y: 435, distance: 111.1
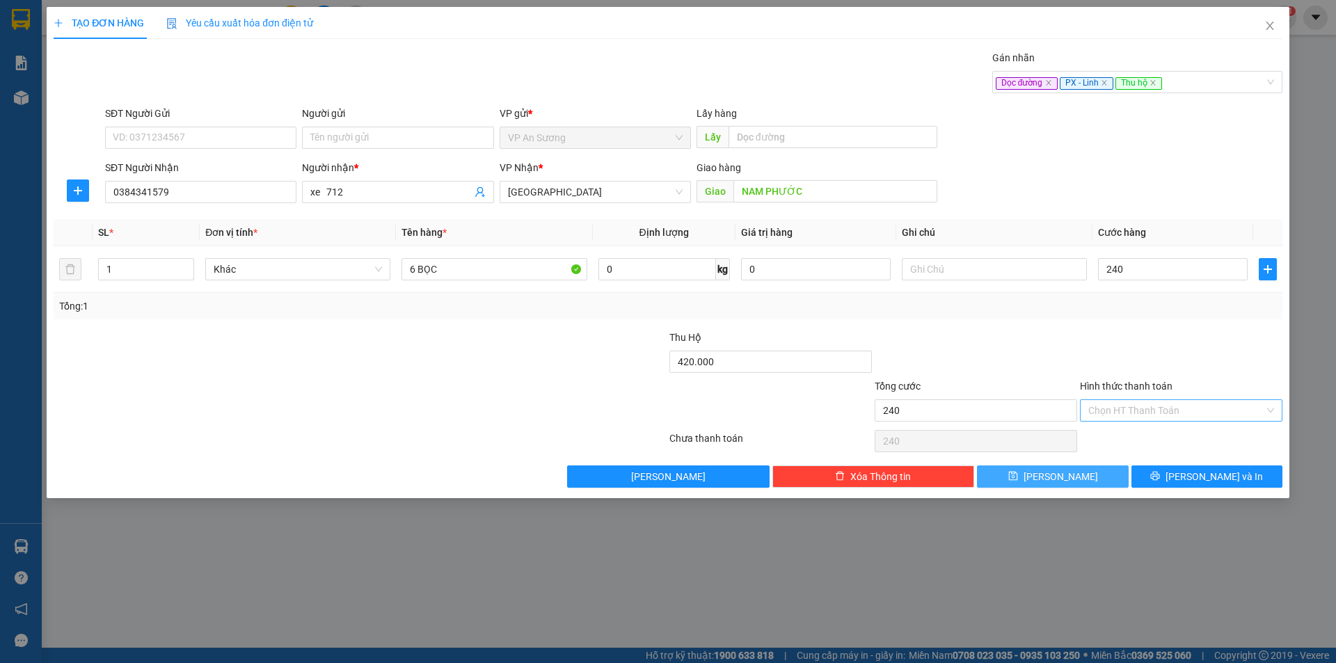
type input "240.000"
click at [1091, 477] on button "[PERSON_NAME]" at bounding box center [1052, 477] width 151 height 22
type input "0"
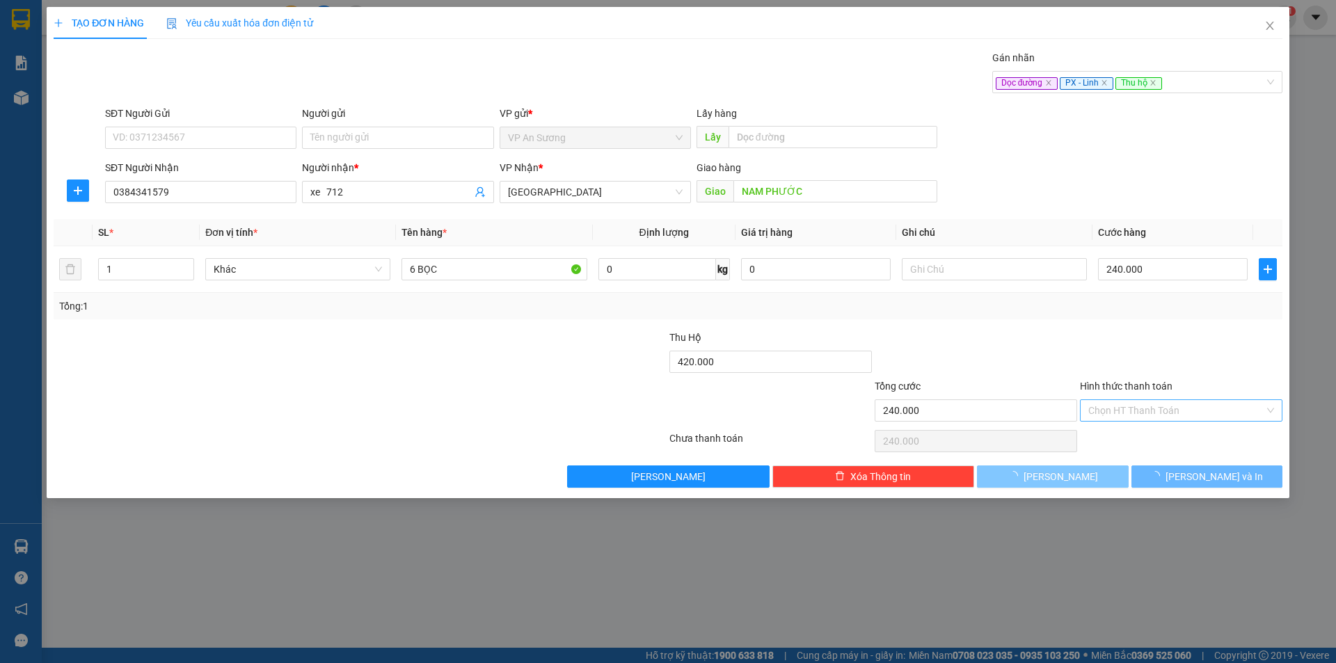
type input "0"
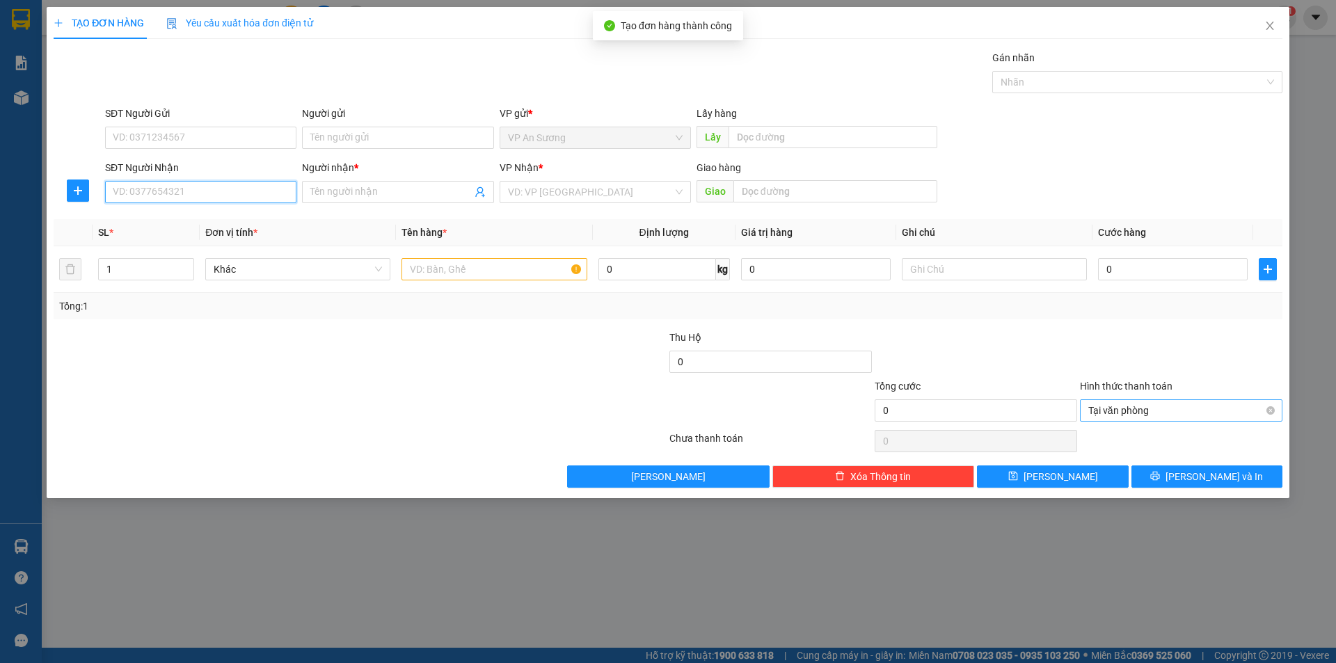
click at [216, 197] on input "SĐT Người Nhận" at bounding box center [200, 192] width 191 height 22
type input "0795647190"
click at [366, 194] on input "Người nhận *" at bounding box center [390, 191] width 161 height 15
type input "X 712 ( THIẾU SỐ )"
click at [567, 197] on input "search" at bounding box center [590, 192] width 165 height 21
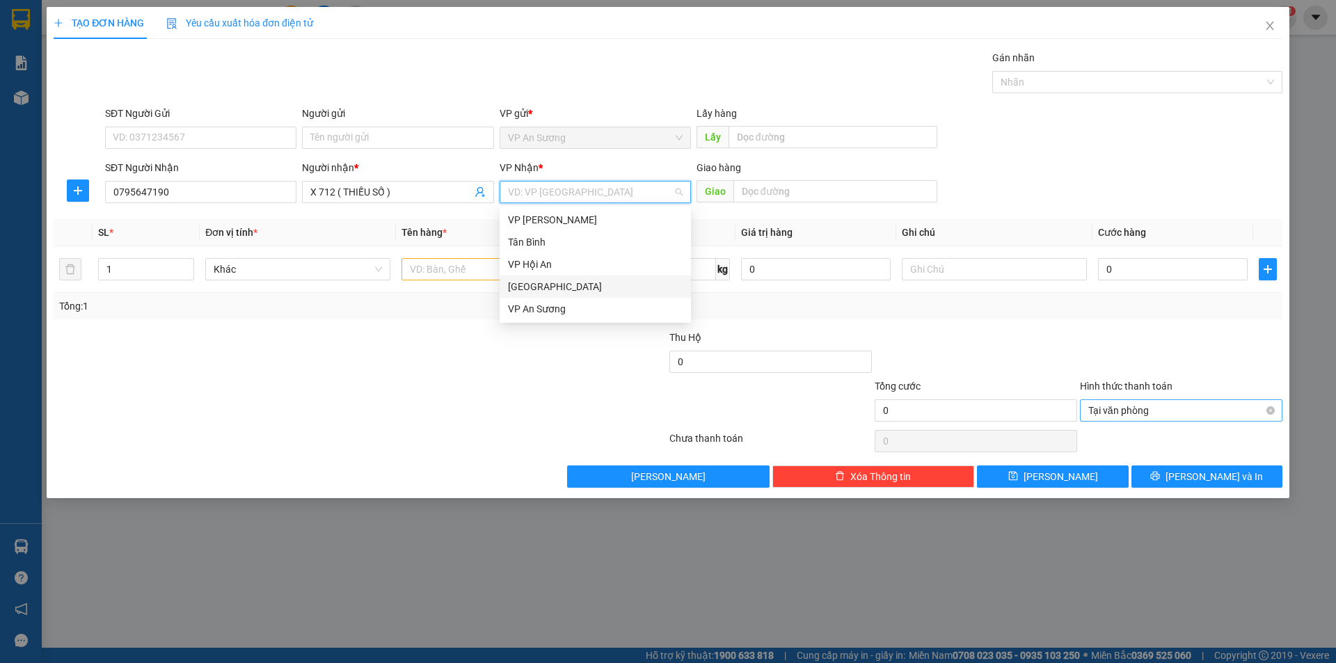
drag, startPoint x: 570, startPoint y: 292, endPoint x: 505, endPoint y: 279, distance: 66.6
click at [569, 292] on div "[GEOGRAPHIC_DATA]" at bounding box center [595, 286] width 175 height 15
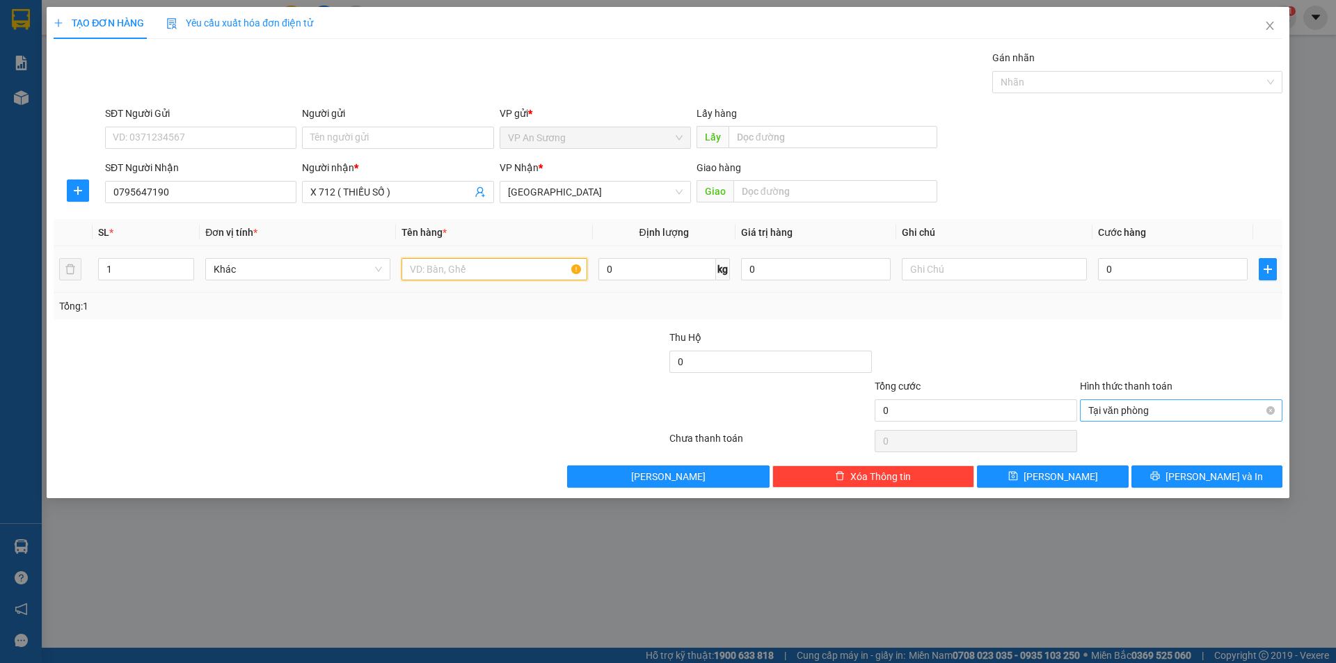
click at [495, 270] on input "text" at bounding box center [494, 269] width 185 height 22
type input "5 THÙNG"
click at [779, 196] on input "text" at bounding box center [835, 191] width 204 height 22
click at [1106, 92] on div "Nhãn" at bounding box center [1137, 82] width 290 height 22
type input "NƯỚC MẶN"
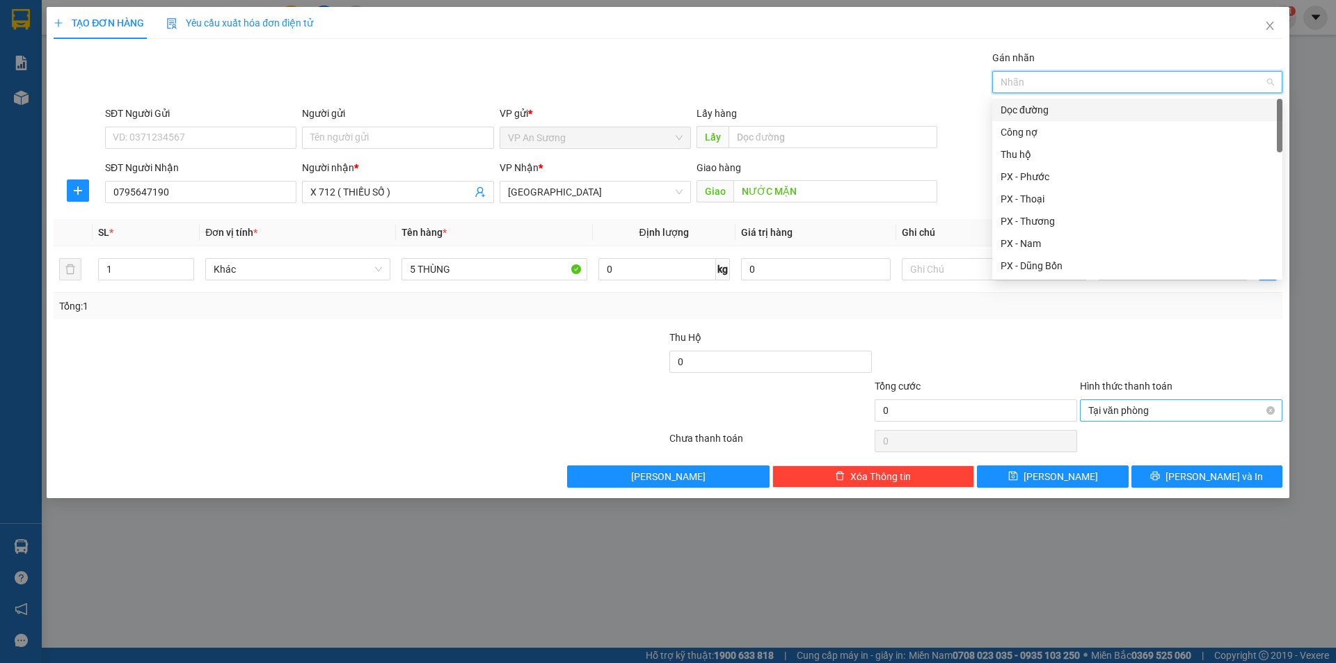
click at [1049, 109] on div "Dọc đường" at bounding box center [1137, 109] width 273 height 15
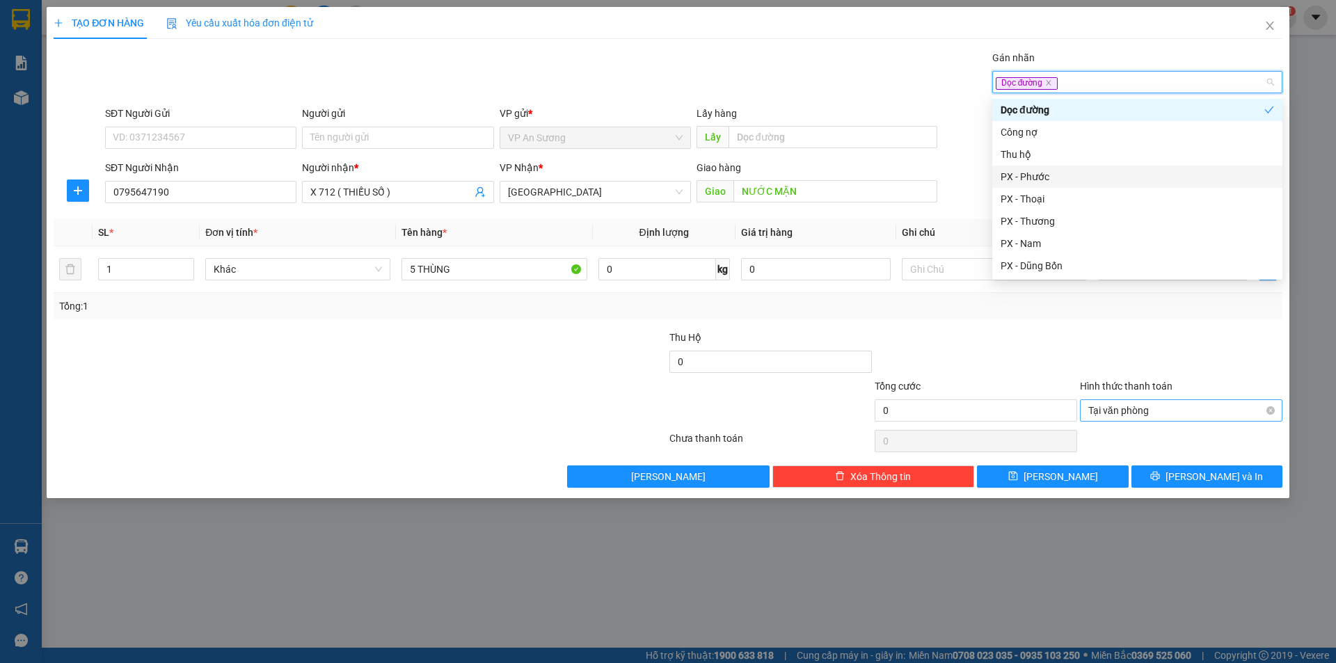
type input "L"
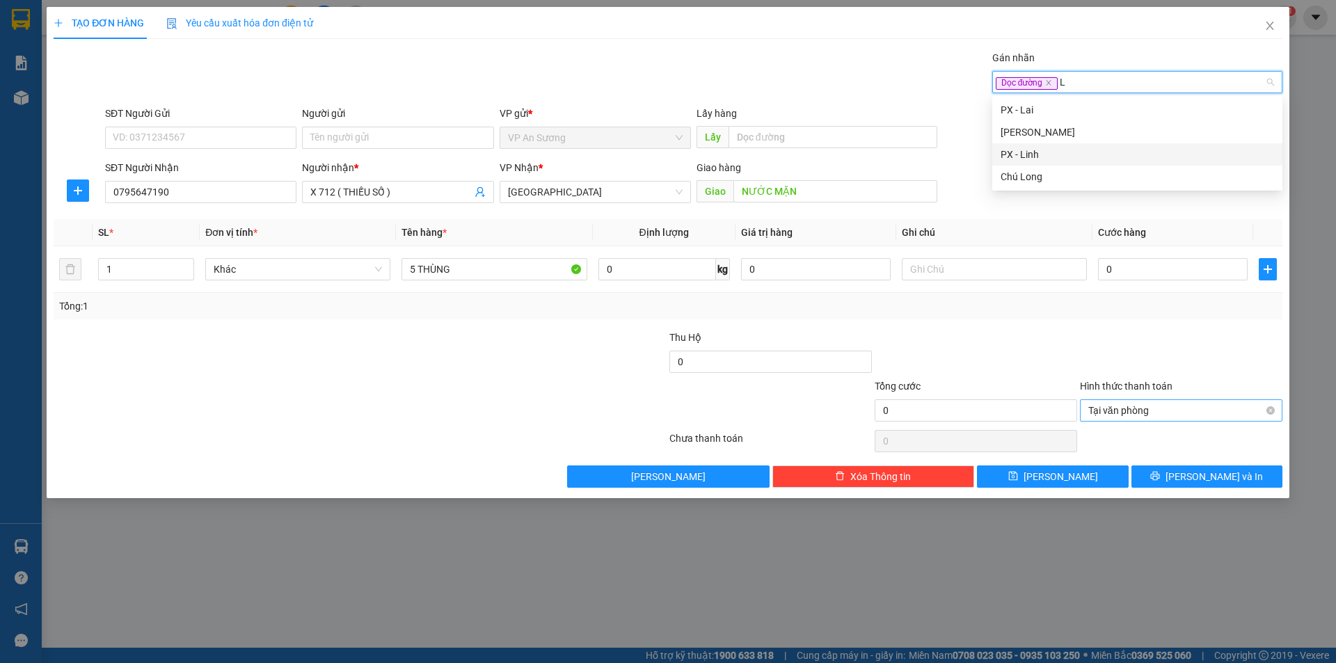
click at [1053, 157] on div "PX - Linh" at bounding box center [1137, 154] width 273 height 15
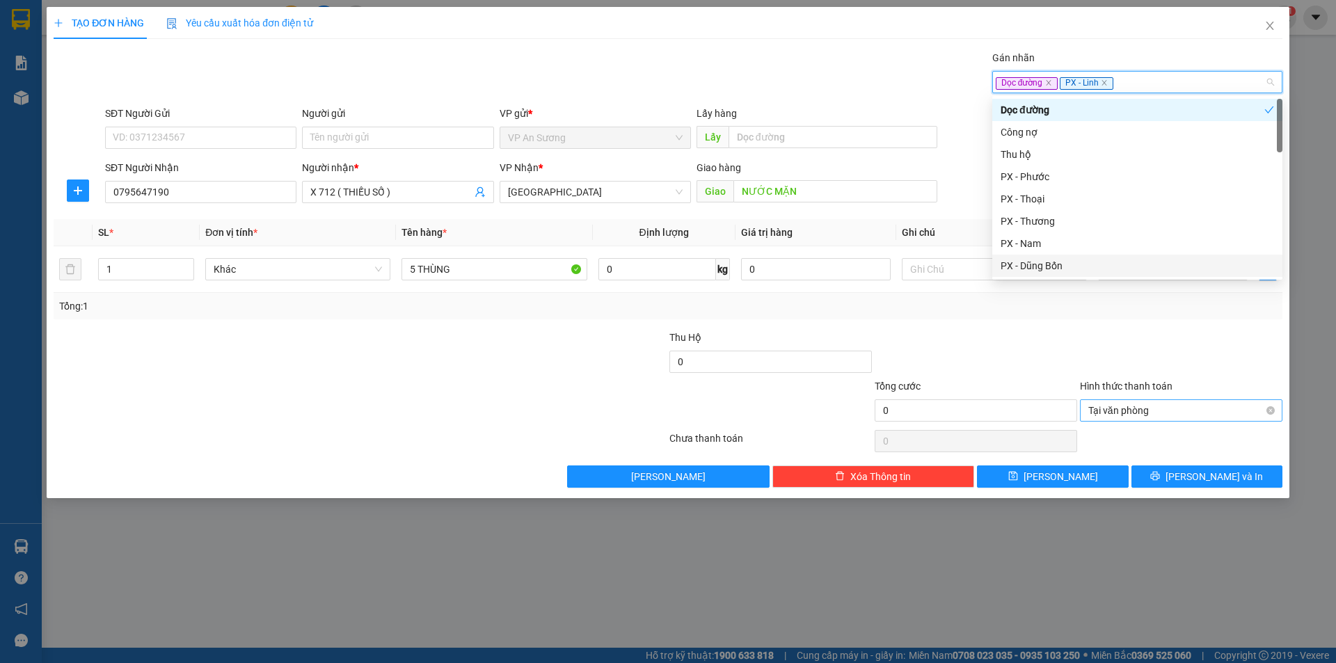
click at [1147, 309] on div "Tổng: 1" at bounding box center [668, 306] width 1218 height 15
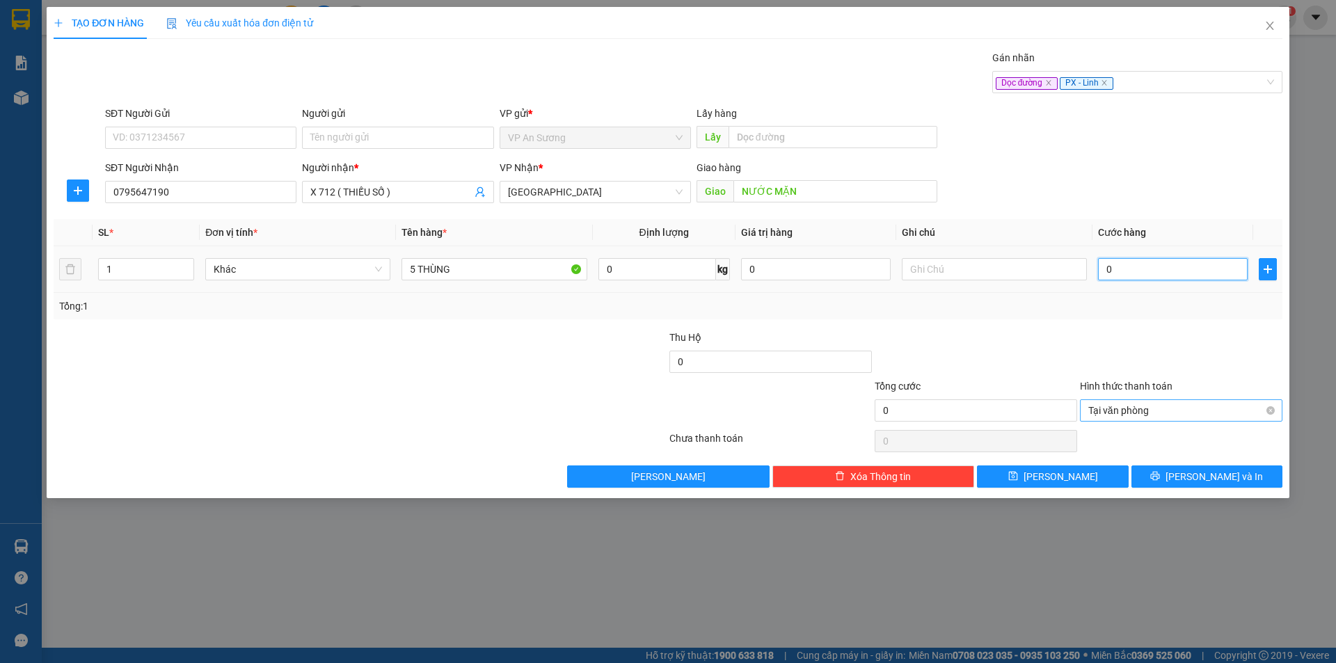
click at [1158, 266] on input "0" at bounding box center [1173, 269] width 150 height 22
type input "2"
type input "20"
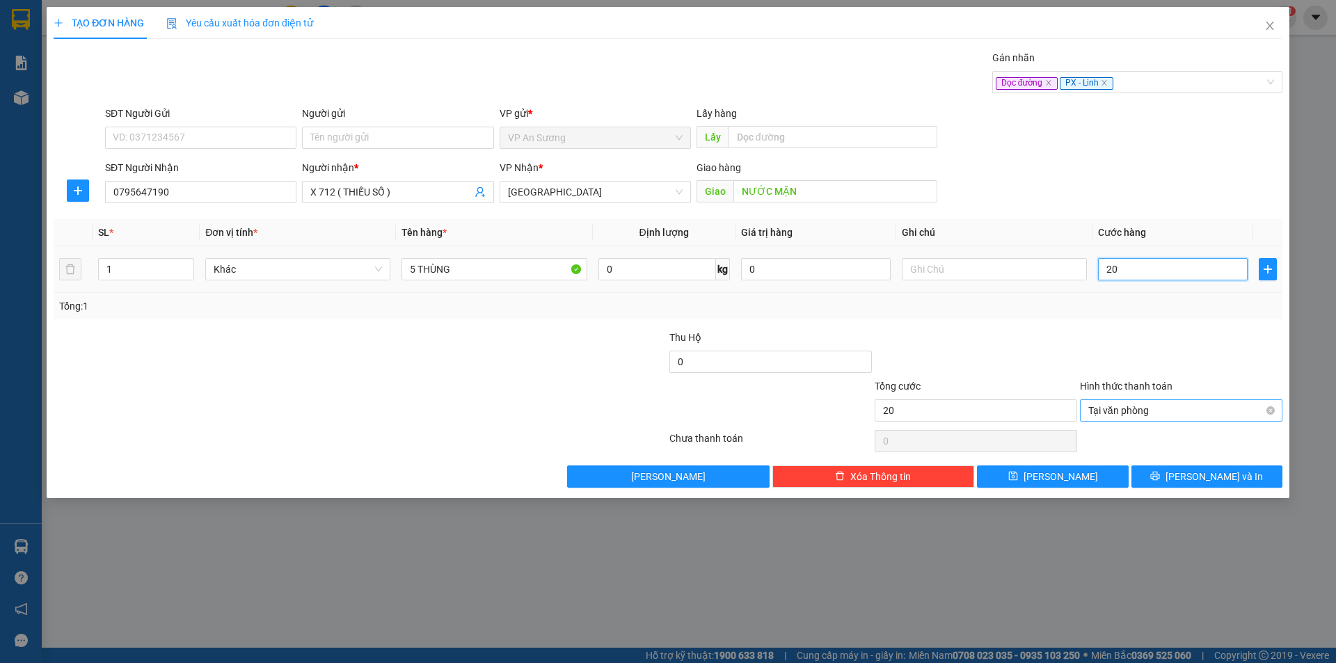
type input "200"
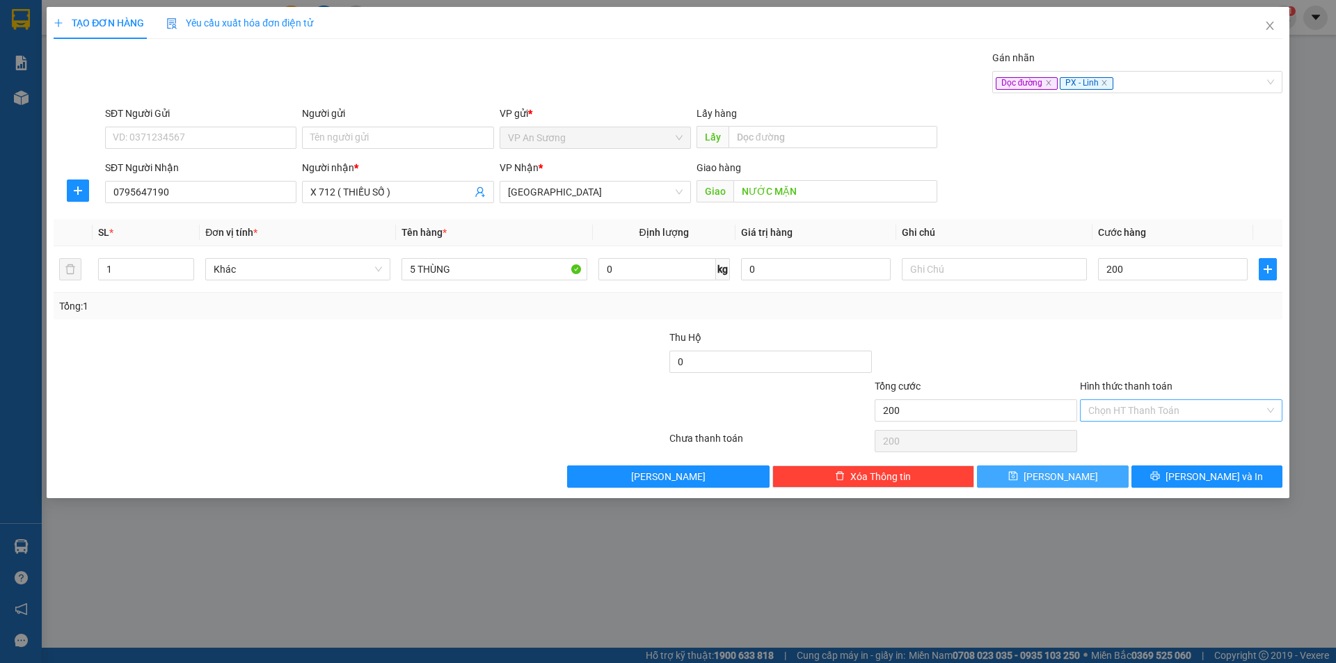
type input "200.000"
click at [1090, 472] on button "[PERSON_NAME]" at bounding box center [1052, 477] width 151 height 22
type input "0"
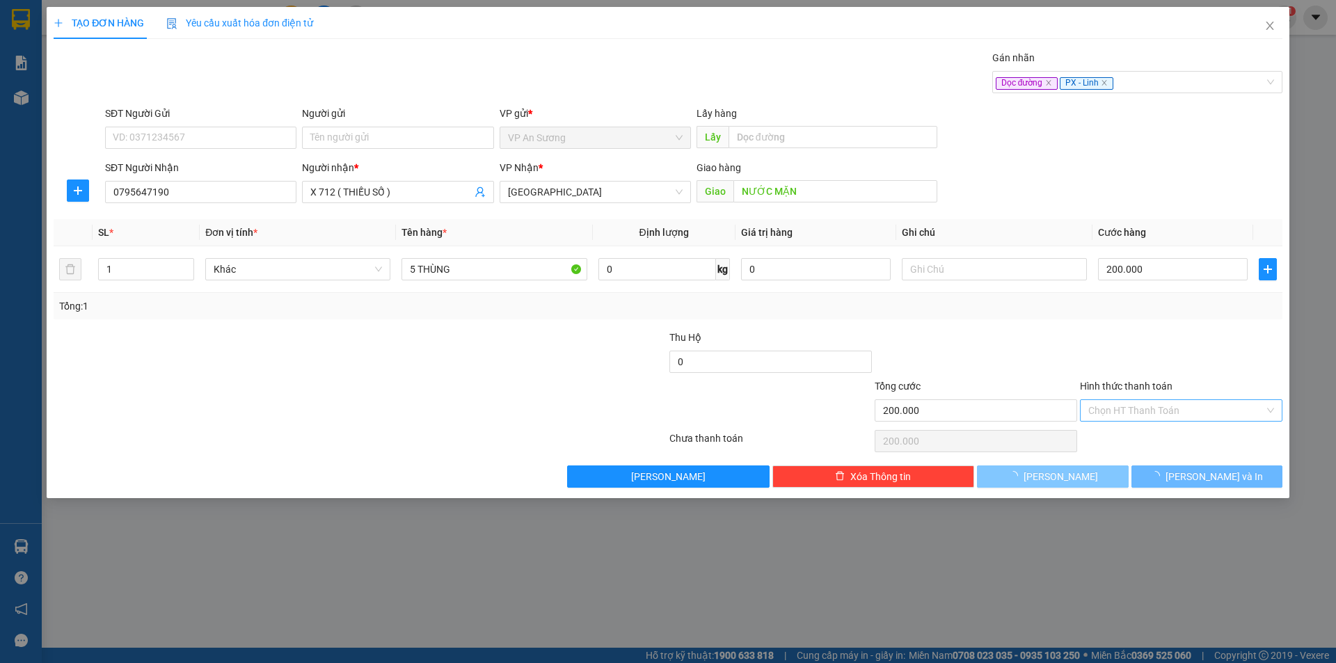
type input "0"
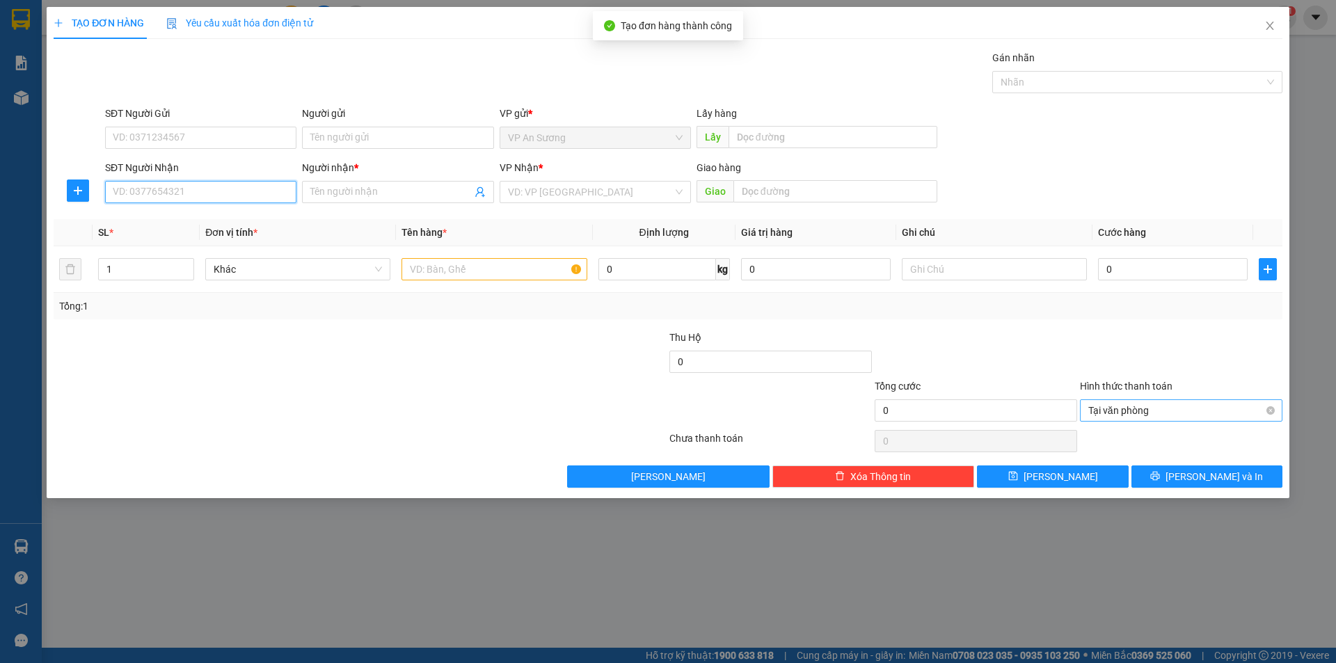
click at [233, 198] on input "SĐT Người Nhận" at bounding box center [200, 192] width 191 height 22
type input "0934955695"
click at [332, 189] on input "Người nhận *" at bounding box center [390, 191] width 161 height 15
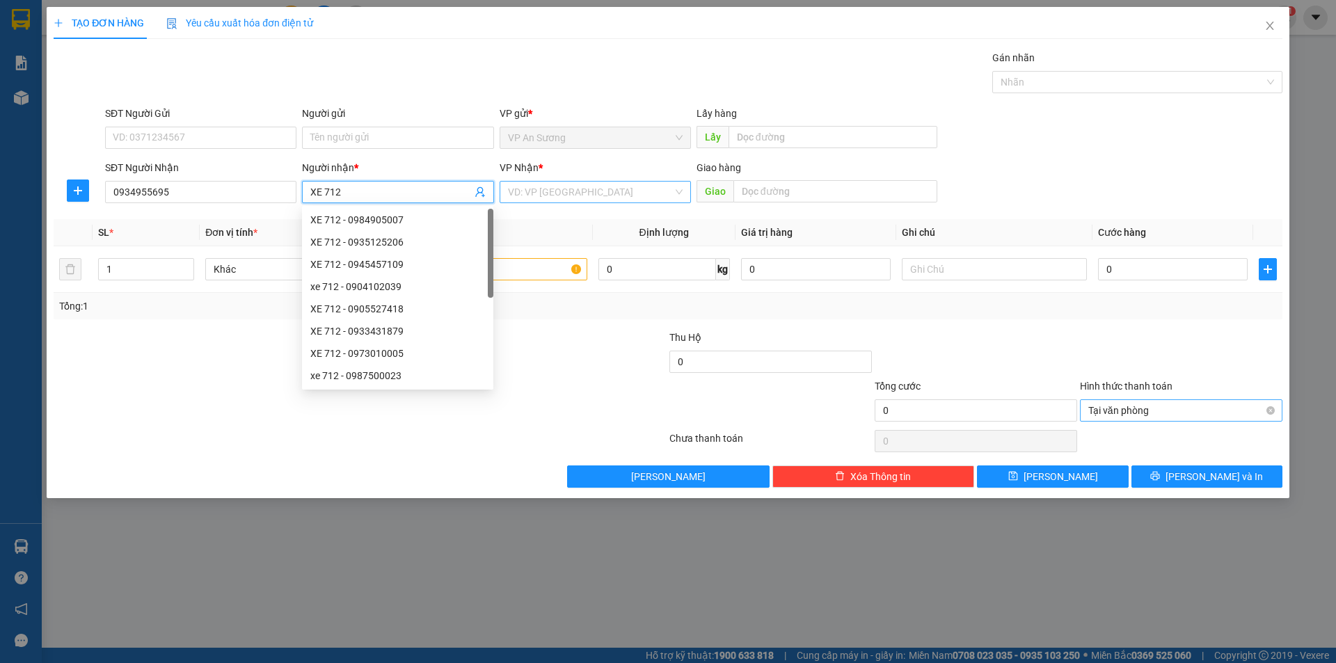
type input "XE 712"
click at [550, 182] on input "search" at bounding box center [590, 192] width 165 height 21
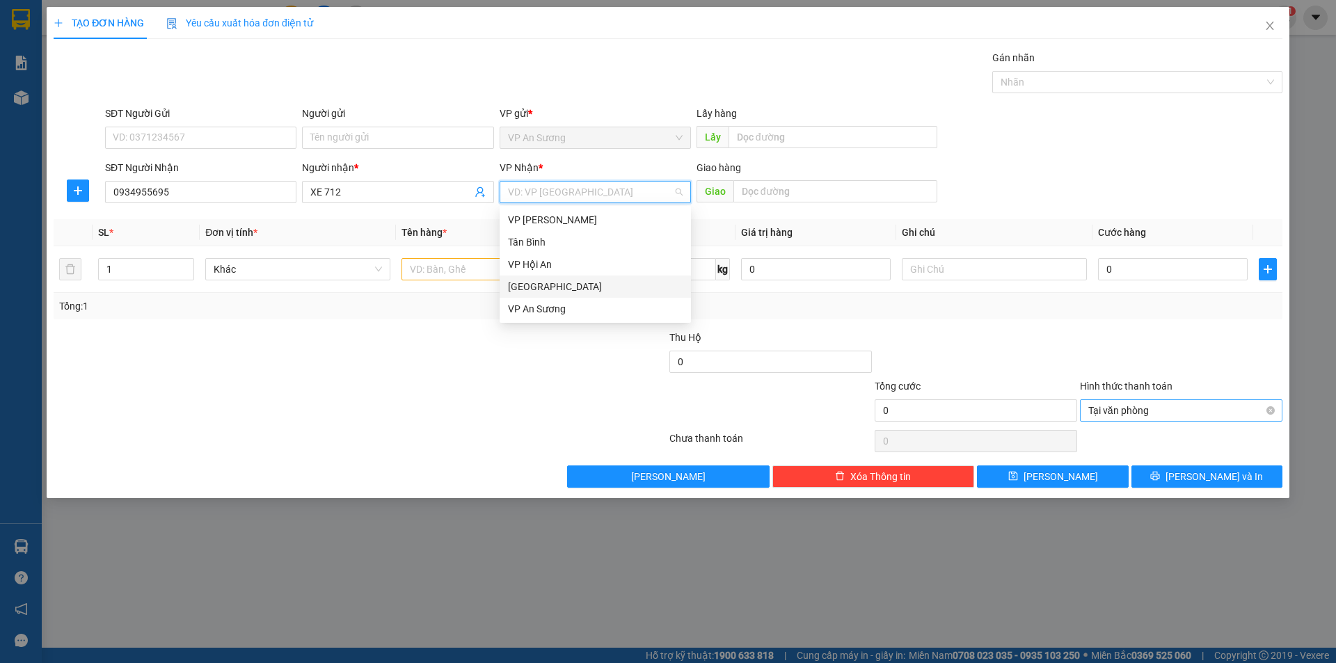
click at [593, 289] on div "[GEOGRAPHIC_DATA]" at bounding box center [595, 286] width 175 height 15
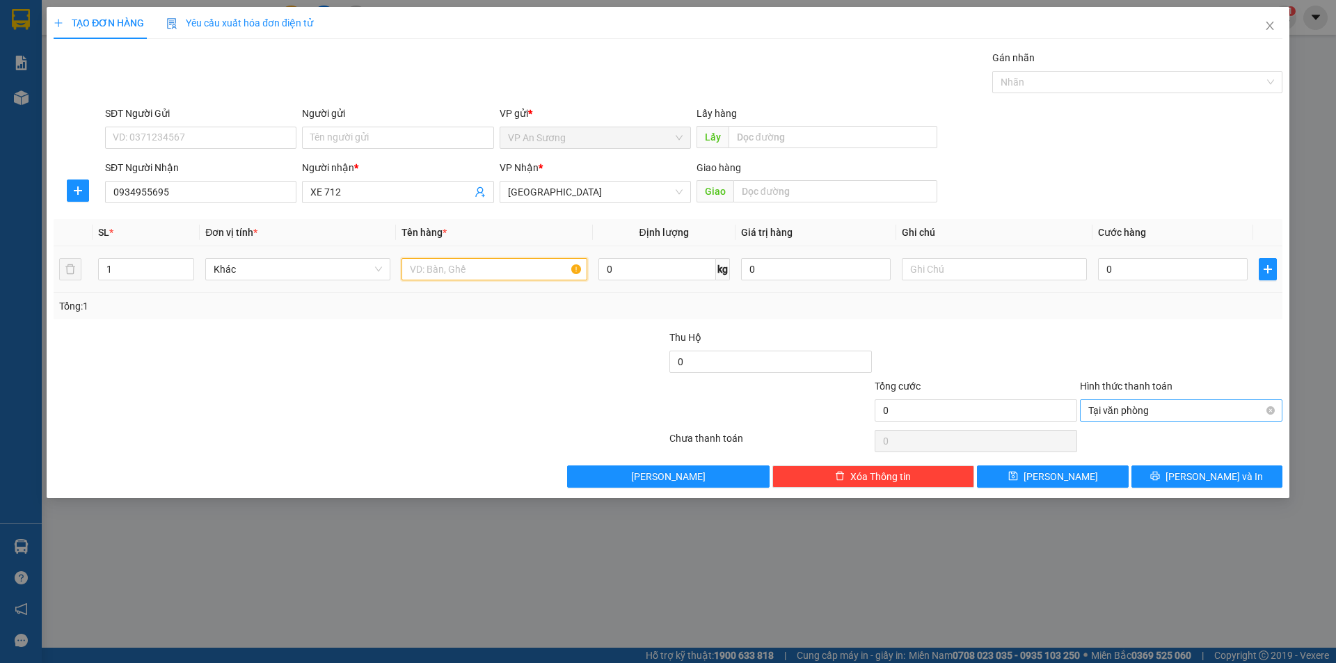
click at [470, 271] on input "text" at bounding box center [494, 269] width 185 height 22
type input "1 XỐP"
click at [887, 187] on input "text" at bounding box center [835, 191] width 204 height 22
click at [1080, 85] on div at bounding box center [1130, 82] width 269 height 17
type input "TAM KỲ"
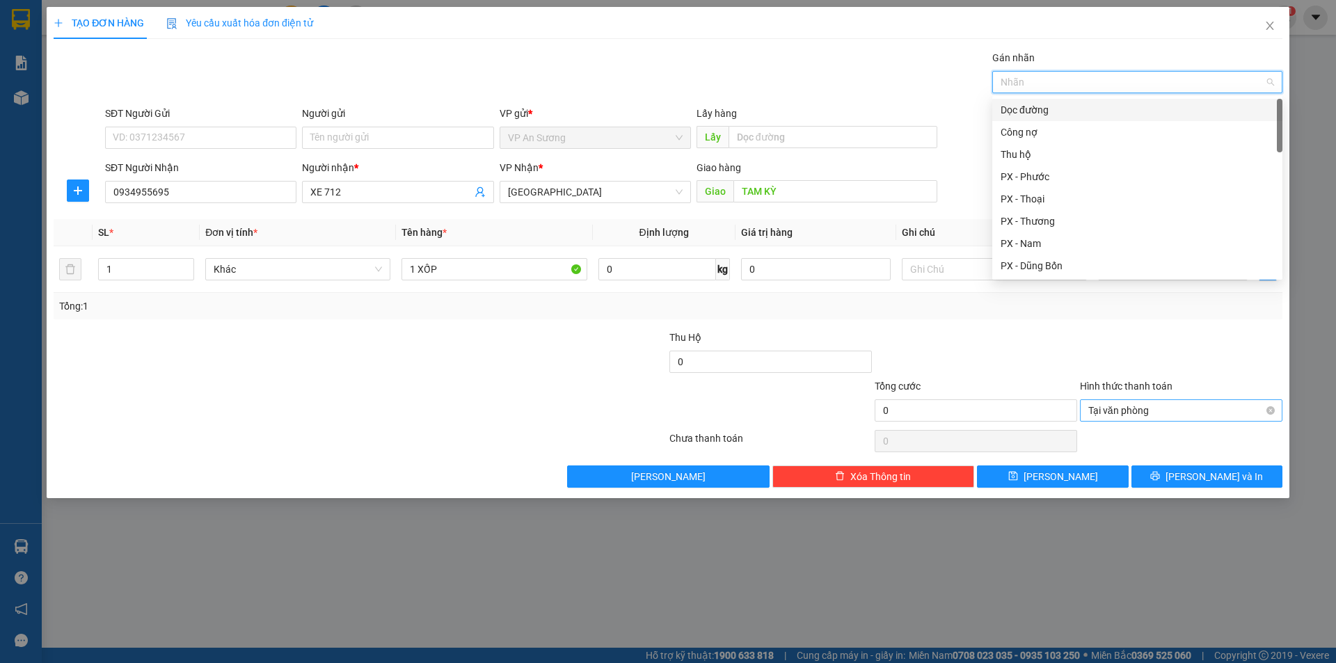
click at [1030, 110] on div "Dọc đường" at bounding box center [1137, 109] width 273 height 15
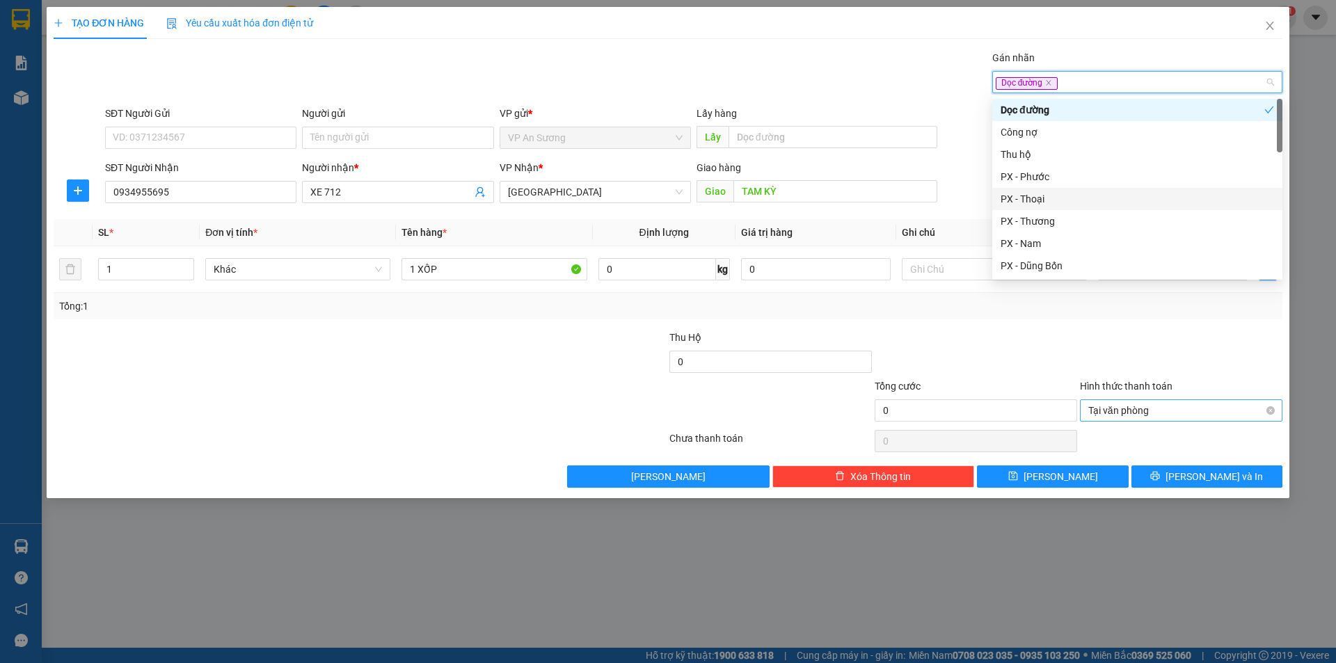
type input "L"
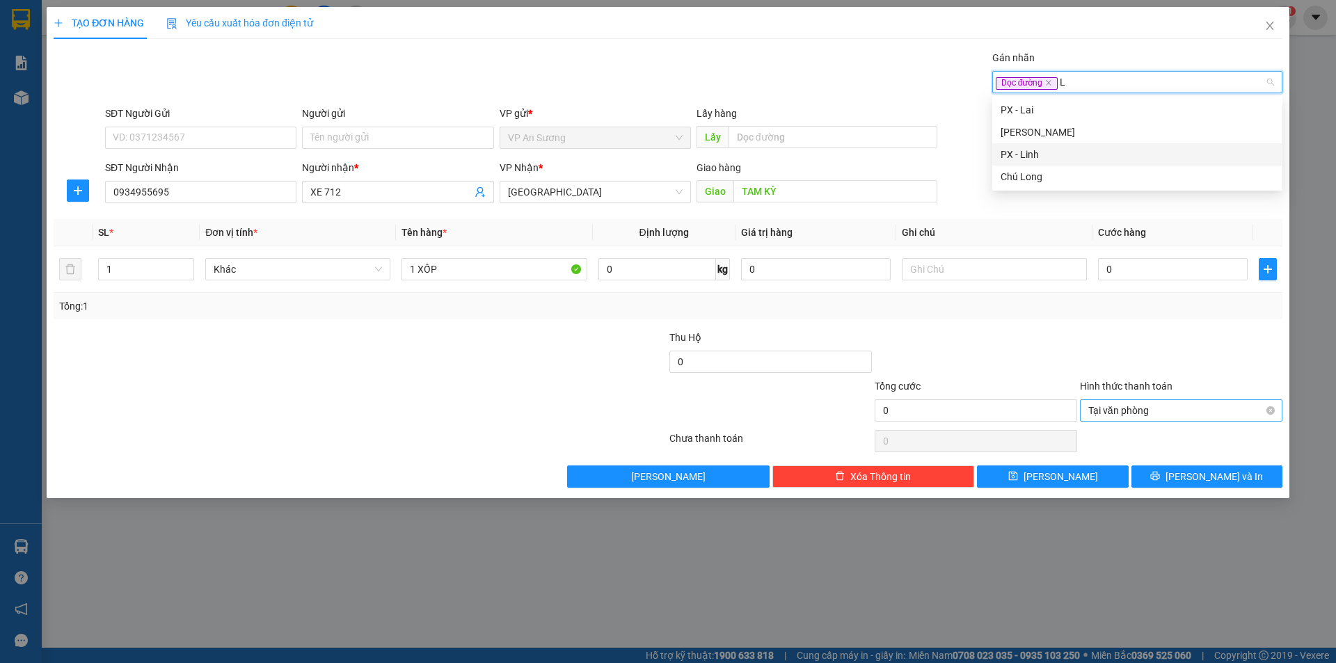
click at [1049, 157] on div "PX - Linh" at bounding box center [1137, 154] width 273 height 15
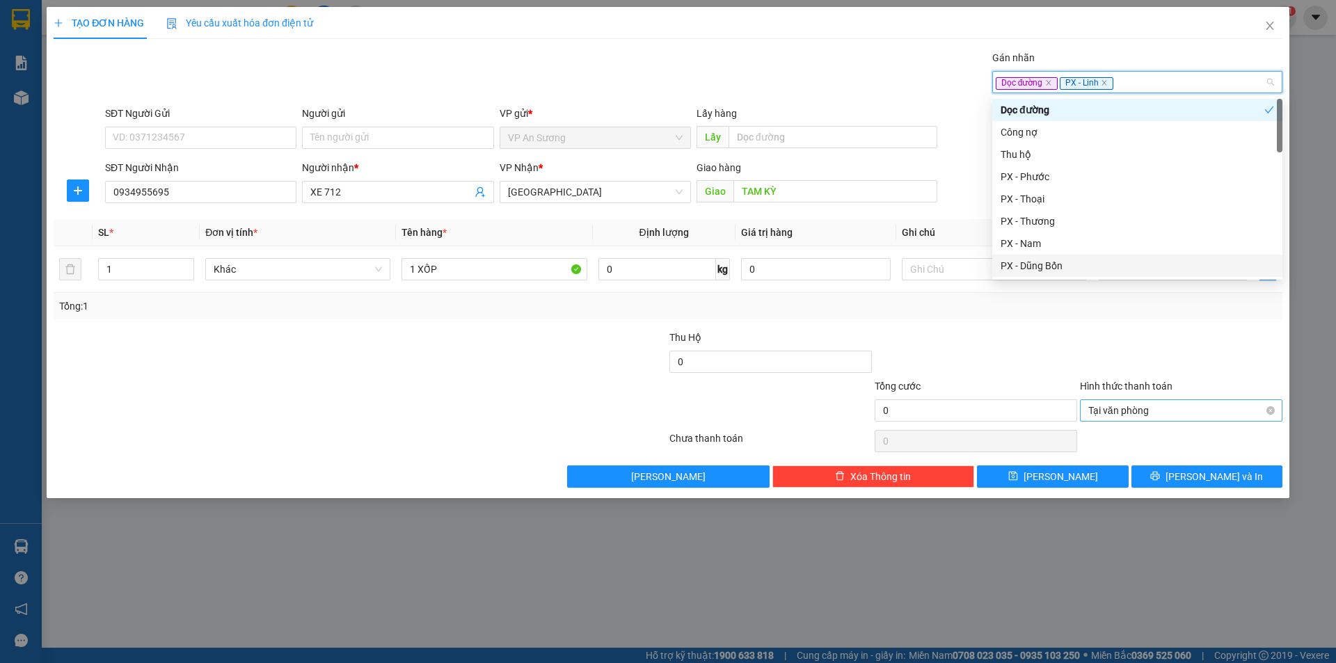
click at [1083, 344] on div at bounding box center [1181, 354] width 205 height 49
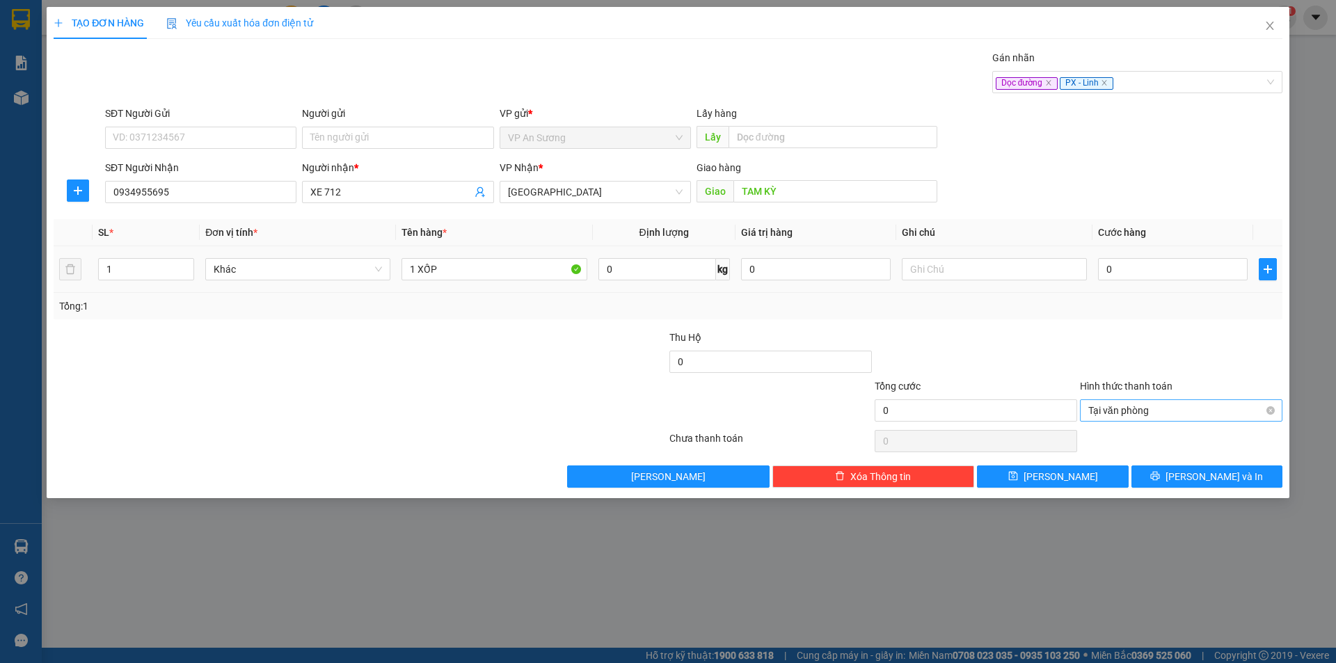
click at [1145, 283] on td "0" at bounding box center [1173, 269] width 161 height 47
click at [1144, 276] on input "0" at bounding box center [1173, 269] width 150 height 22
type input "2"
type input "20"
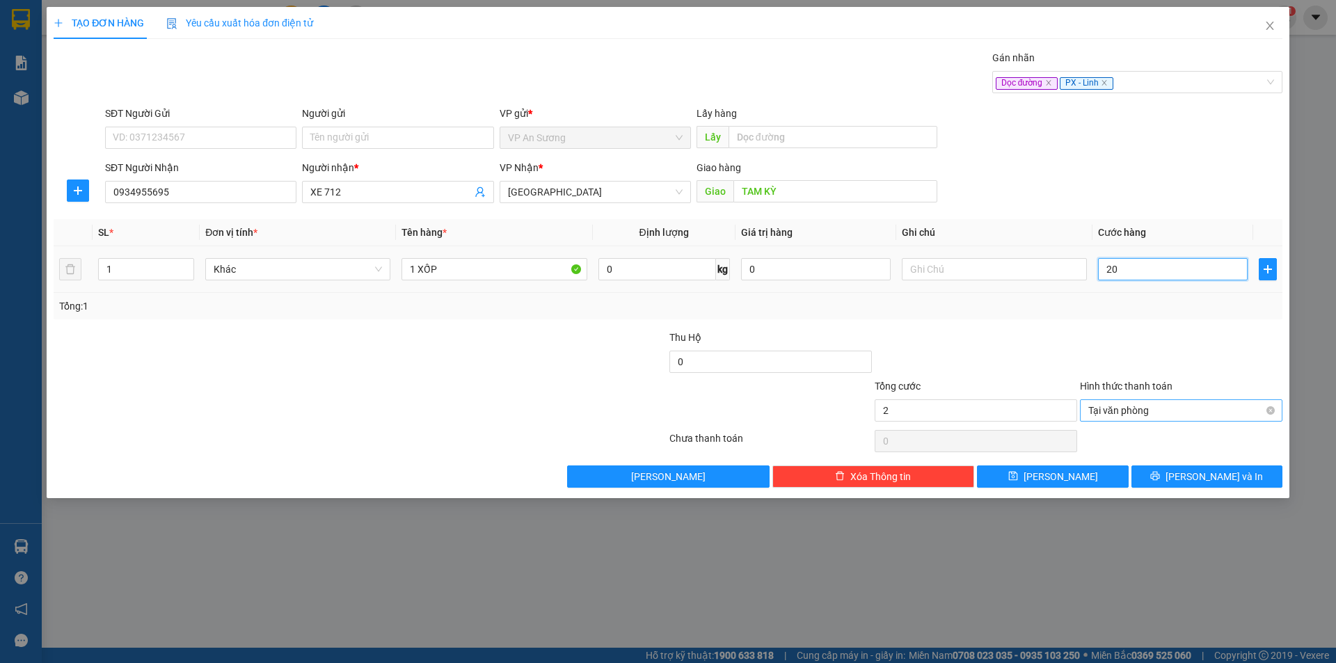
type input "20"
type input "200"
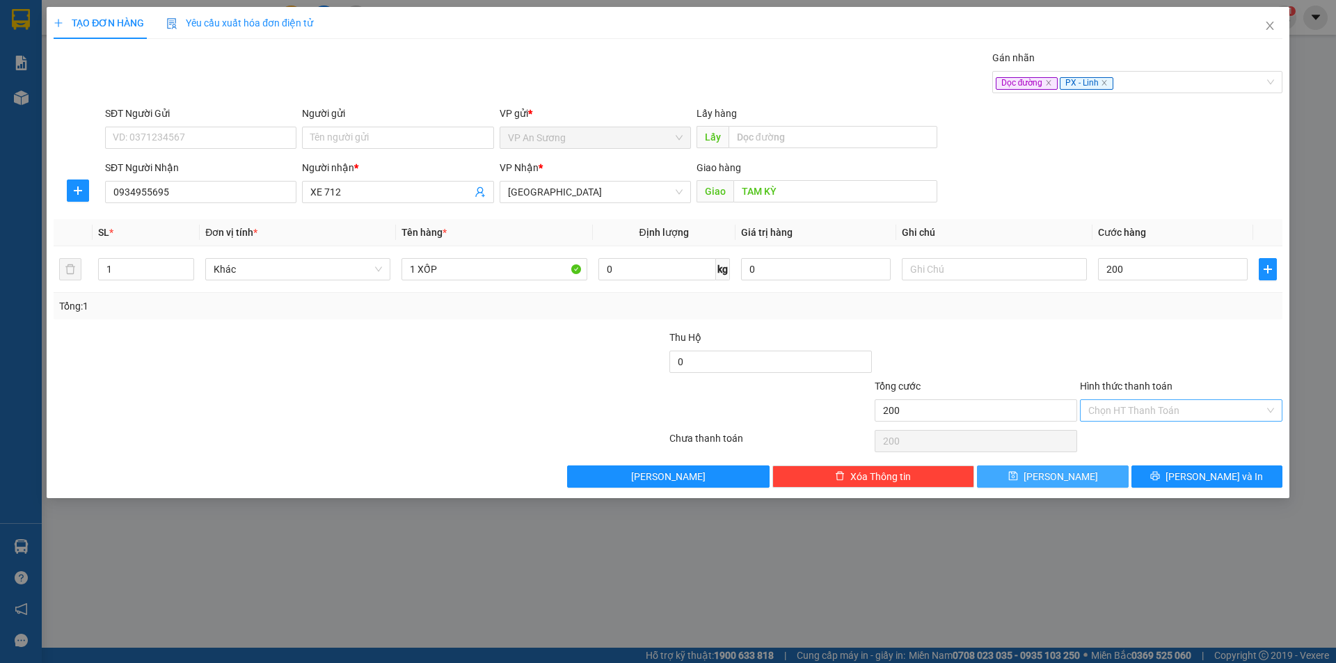
type input "200.000"
click at [1091, 475] on button "[PERSON_NAME]" at bounding box center [1052, 477] width 151 height 22
type input "0"
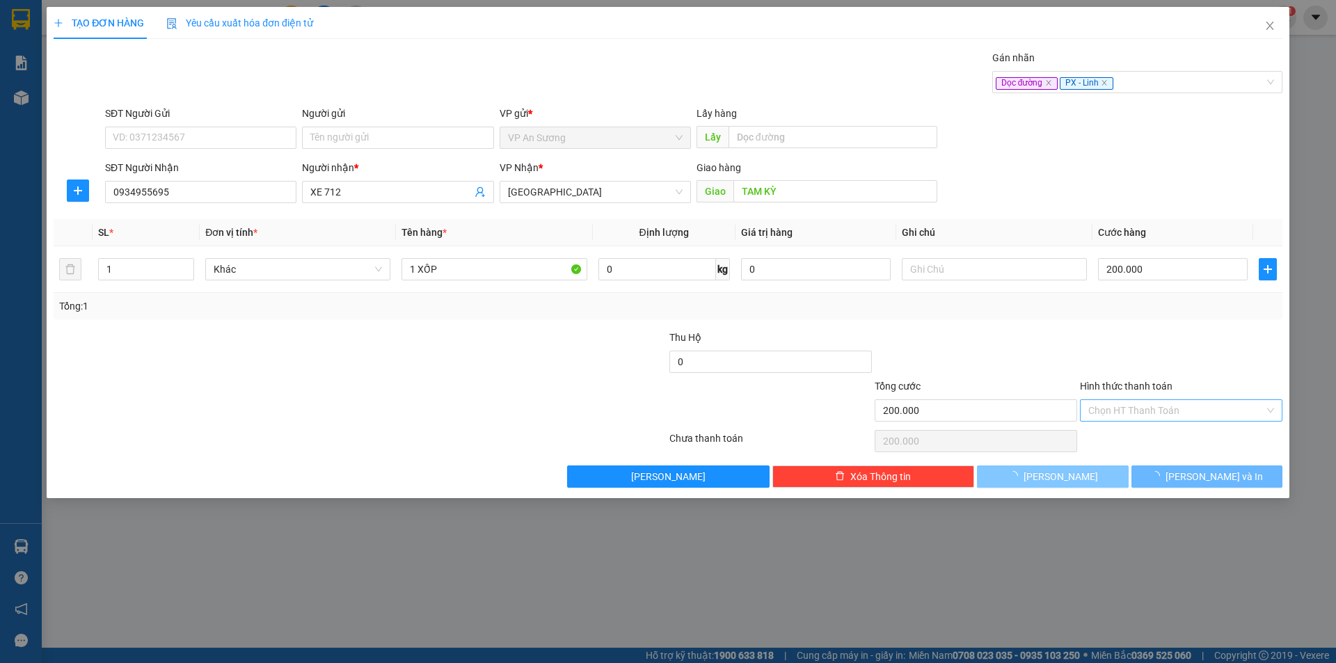
type input "0"
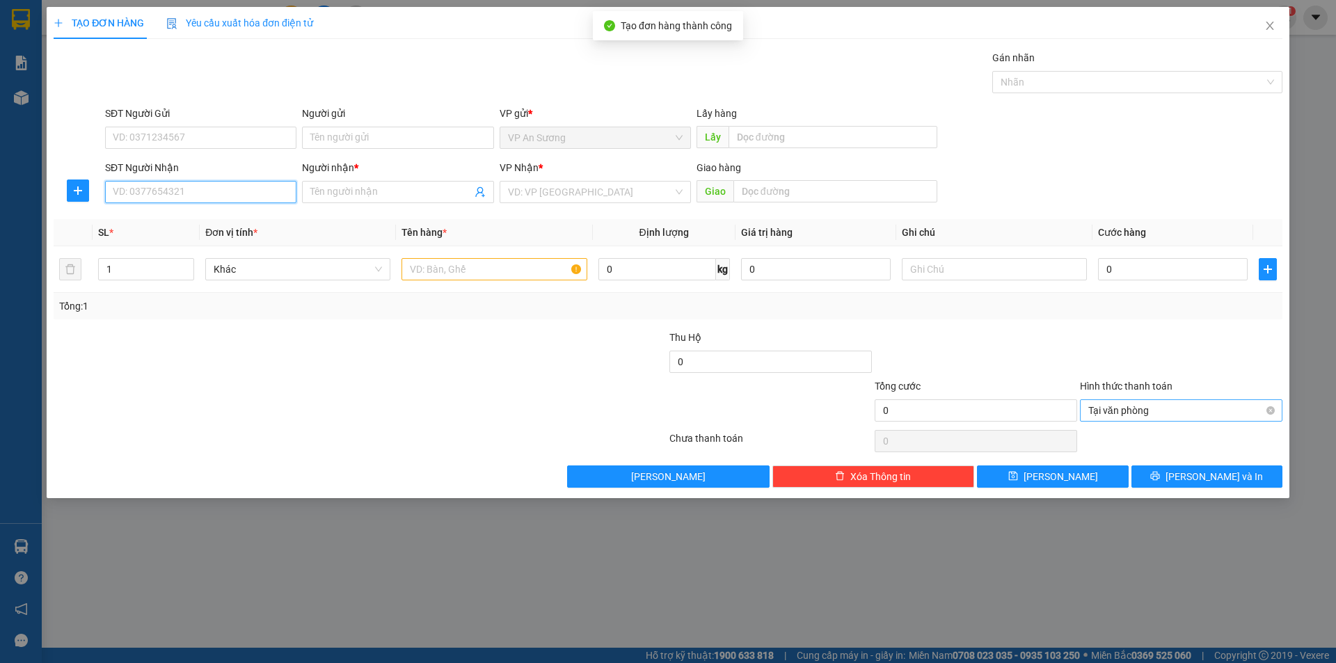
click at [249, 200] on input "SĐT Người Nhận" at bounding box center [200, 192] width 191 height 22
type input "0905664712"
drag, startPoint x: 230, startPoint y: 225, endPoint x: 404, endPoint y: 184, distance: 179.3
click at [246, 216] on div "0905664712 - xe 712 12/8" at bounding box center [200, 219] width 175 height 15
type input "xe 712 12/8"
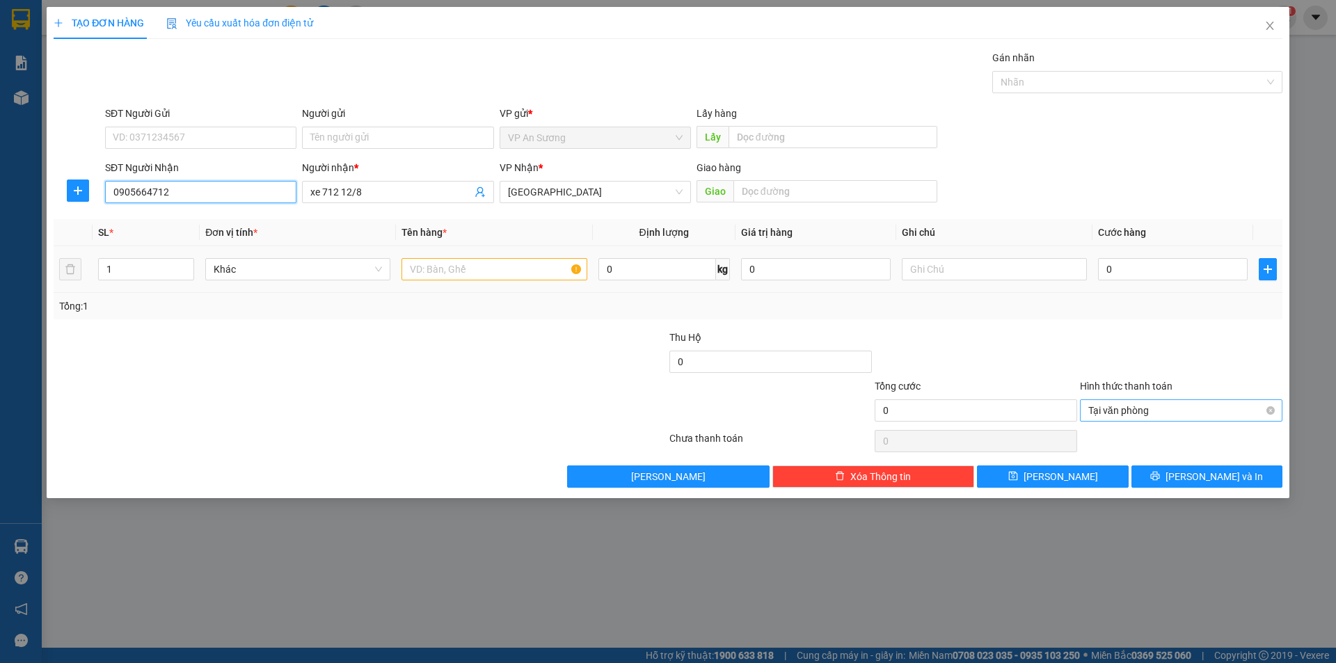
type input "0905664712"
click at [486, 270] on input "text" at bounding box center [494, 269] width 185 height 22
type input "8 BAO MÔN"
click at [846, 200] on input "text" at bounding box center [835, 191] width 204 height 22
click at [1054, 88] on div at bounding box center [1130, 82] width 269 height 17
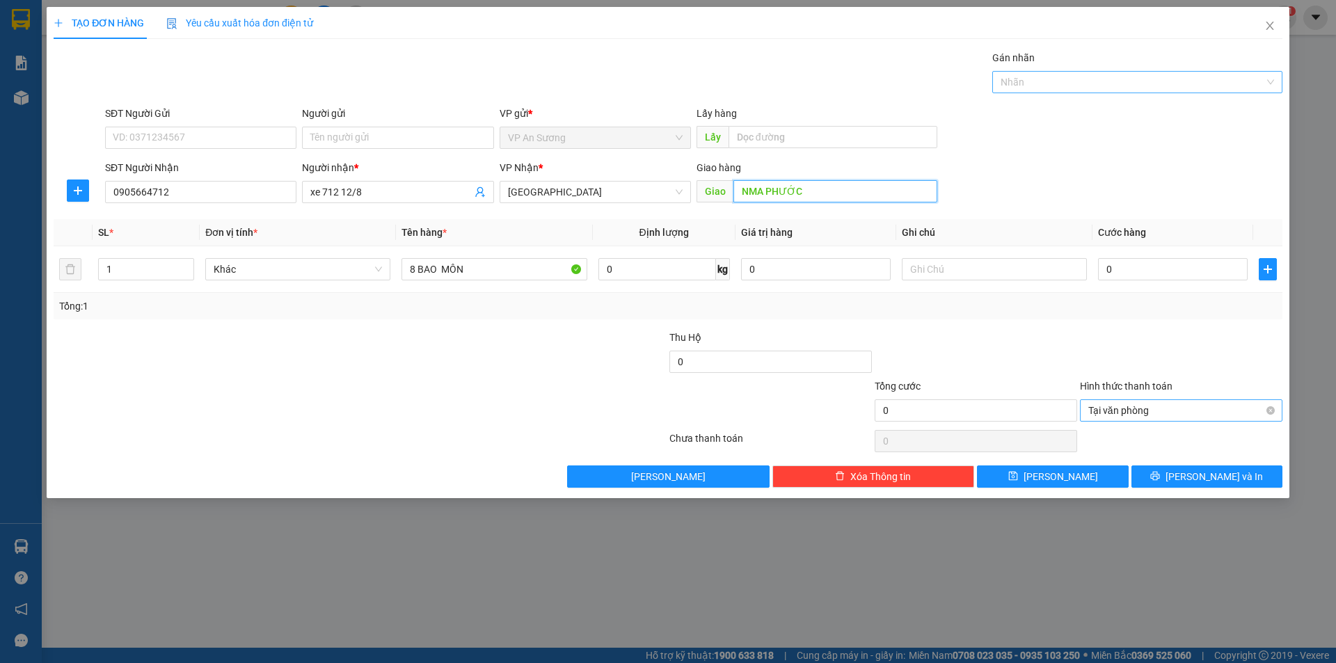
type input "NMA PHƯỚC"
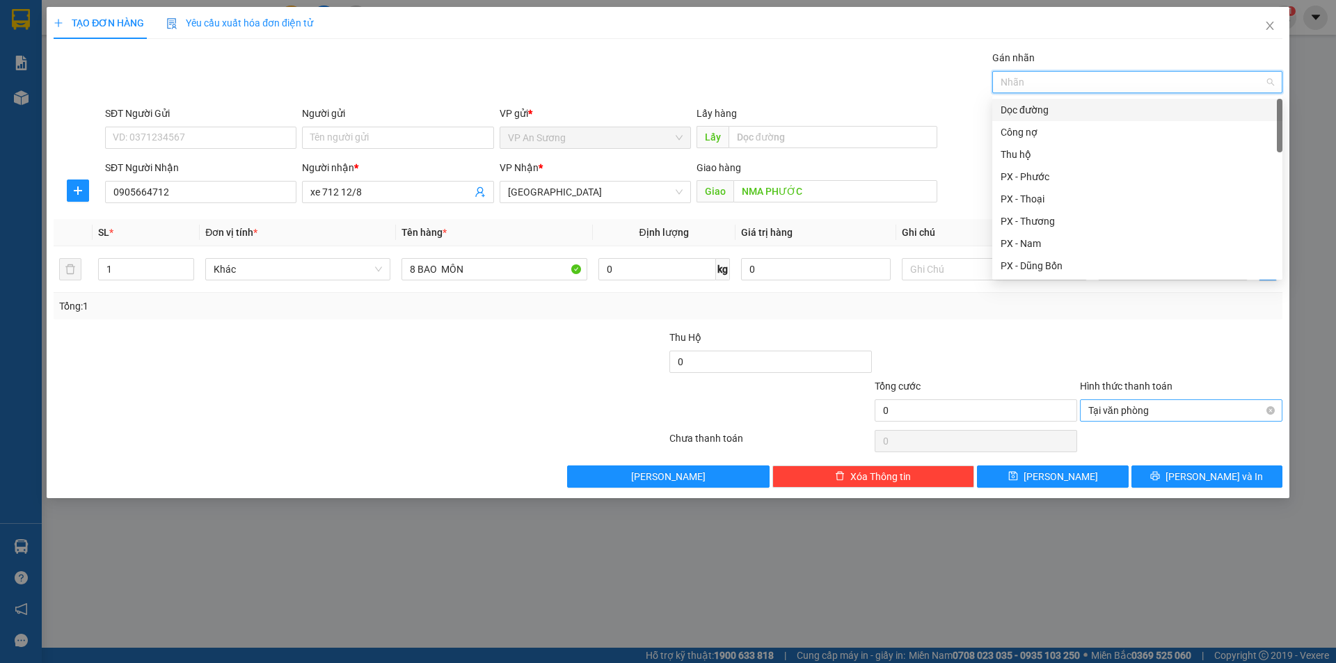
click at [1062, 111] on div "Dọc đường" at bounding box center [1137, 109] width 273 height 15
type input "L"
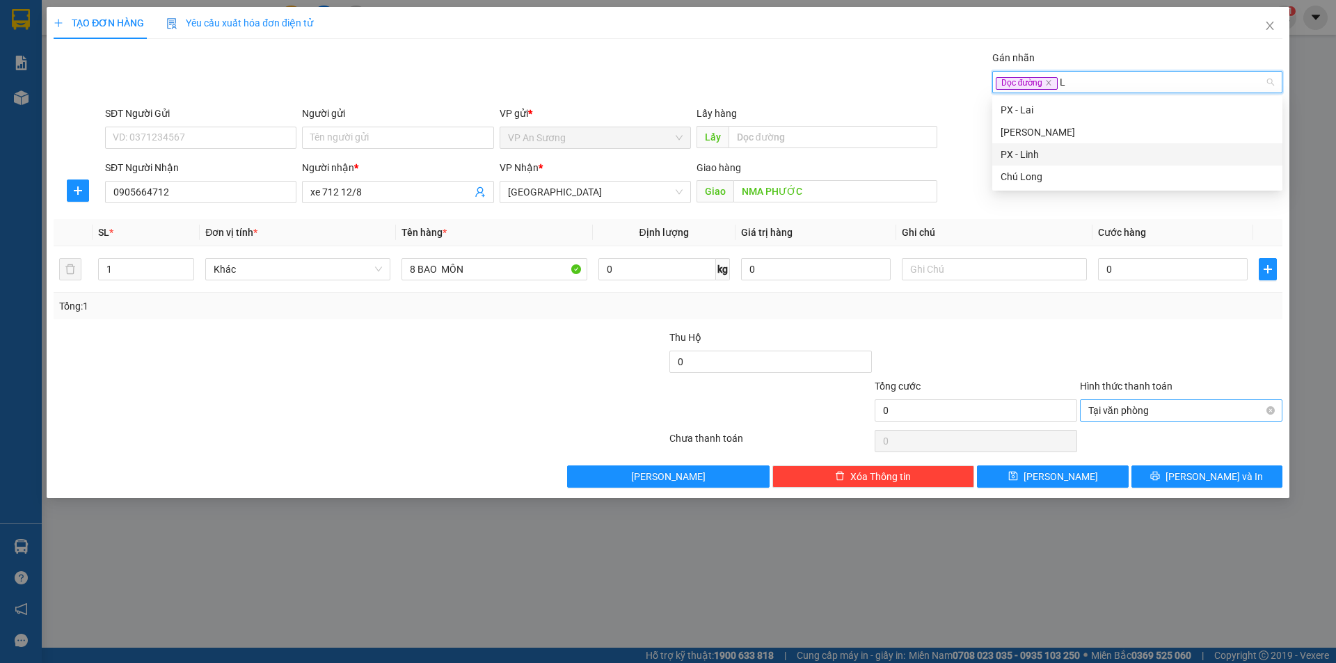
click at [1041, 157] on div "PX - Linh" at bounding box center [1137, 154] width 273 height 15
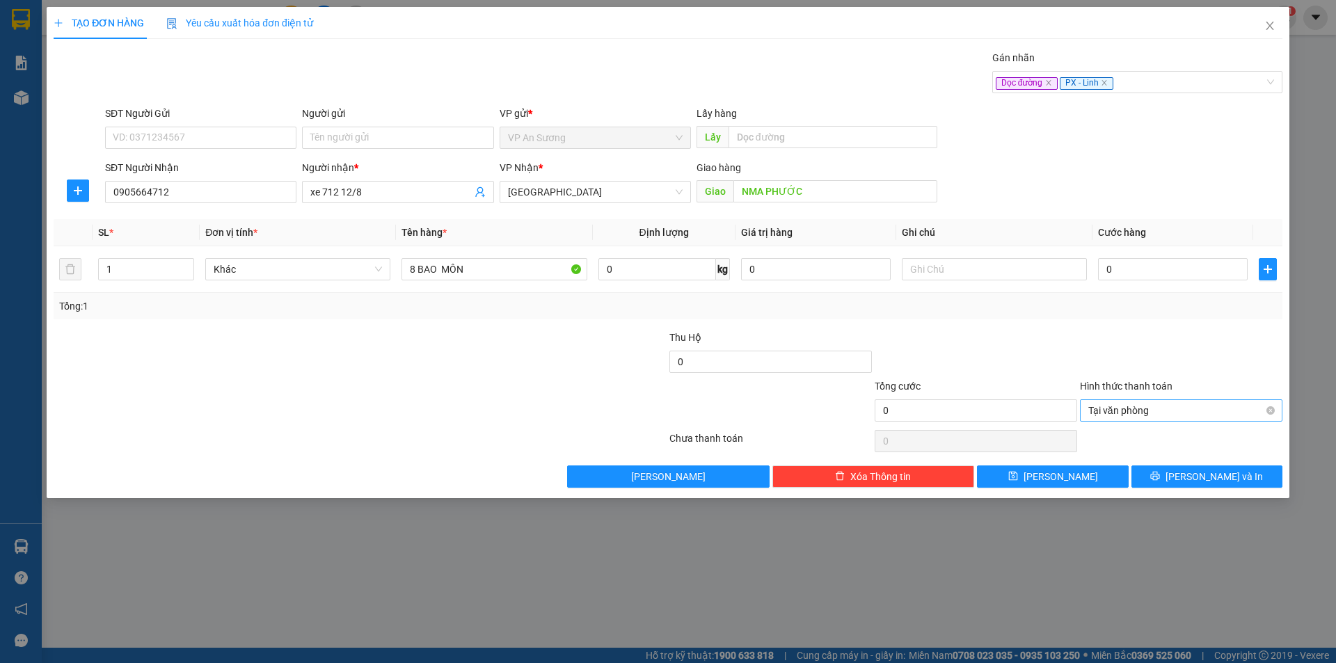
click at [1018, 305] on div "Tổng: 1" at bounding box center [668, 306] width 1218 height 15
click at [1140, 273] on input "0" at bounding box center [1173, 269] width 150 height 22
type input "1"
type input "15"
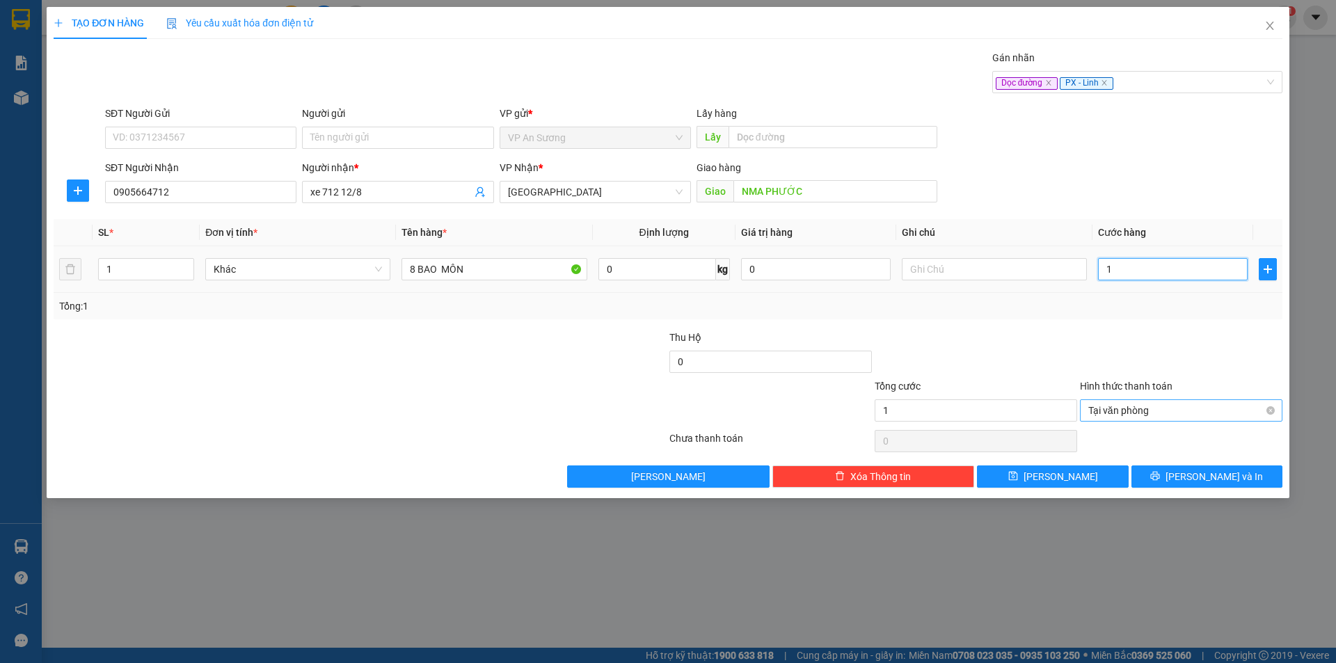
type input "15"
type input "150"
type input "1.500"
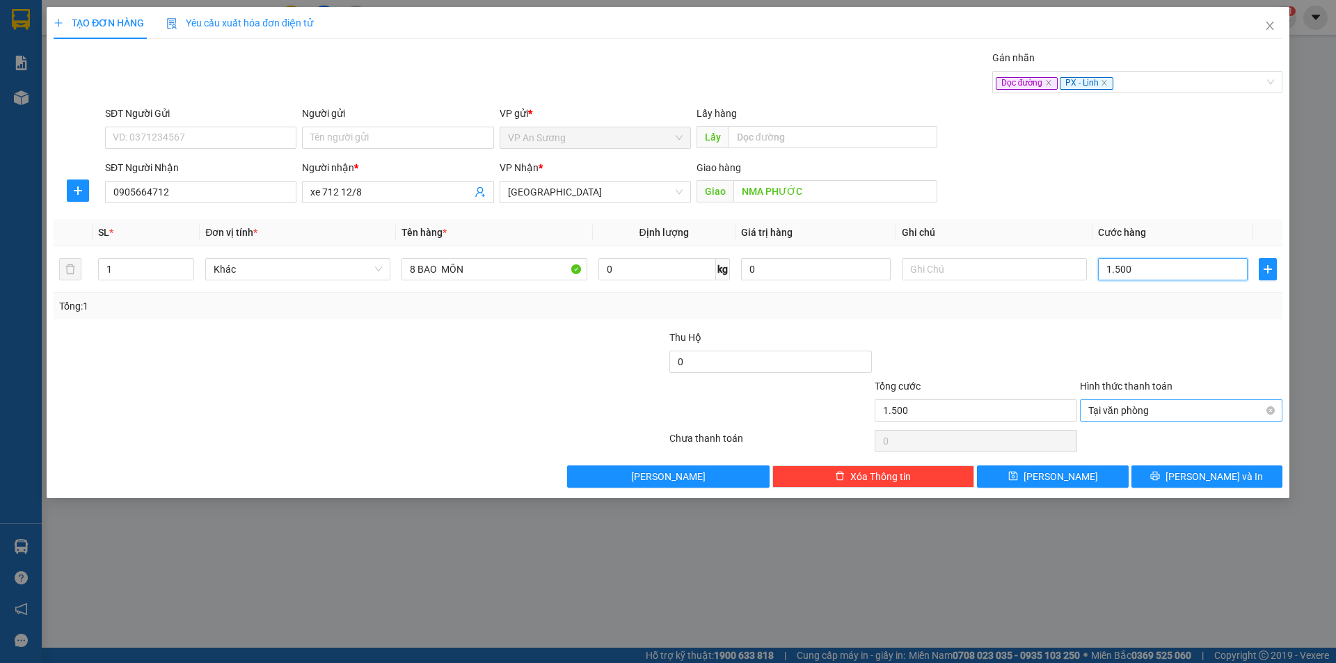
click at [1264, 408] on span "Tại văn phòng" at bounding box center [1181, 410] width 186 height 21
type input "1.500.000"
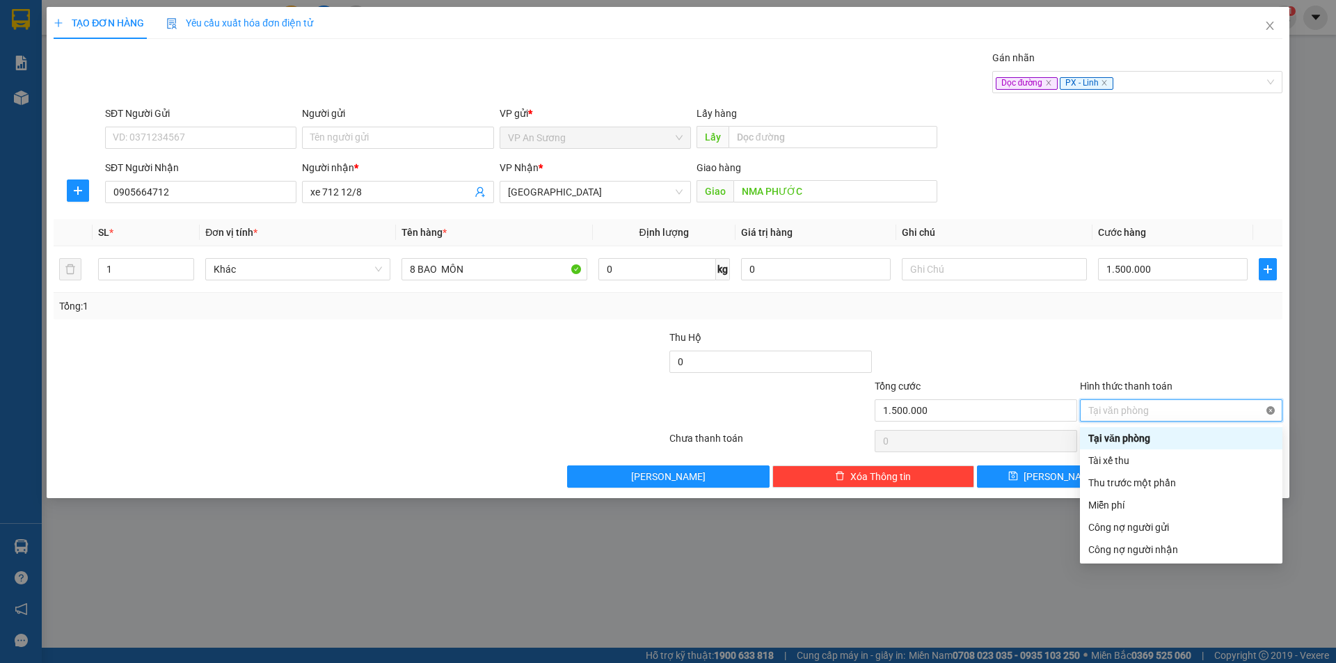
type input "1.500.000"
click at [1227, 335] on div at bounding box center [1181, 354] width 205 height 49
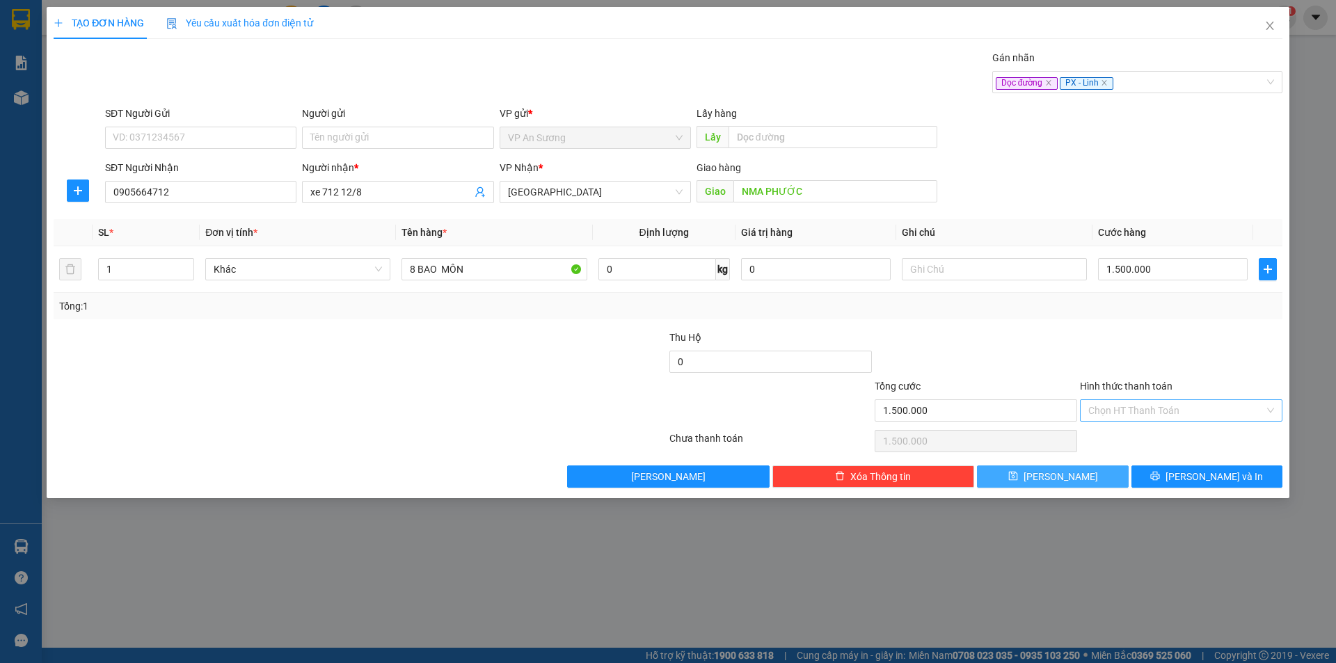
click at [1090, 478] on button "[PERSON_NAME]" at bounding box center [1052, 477] width 151 height 22
type input "0"
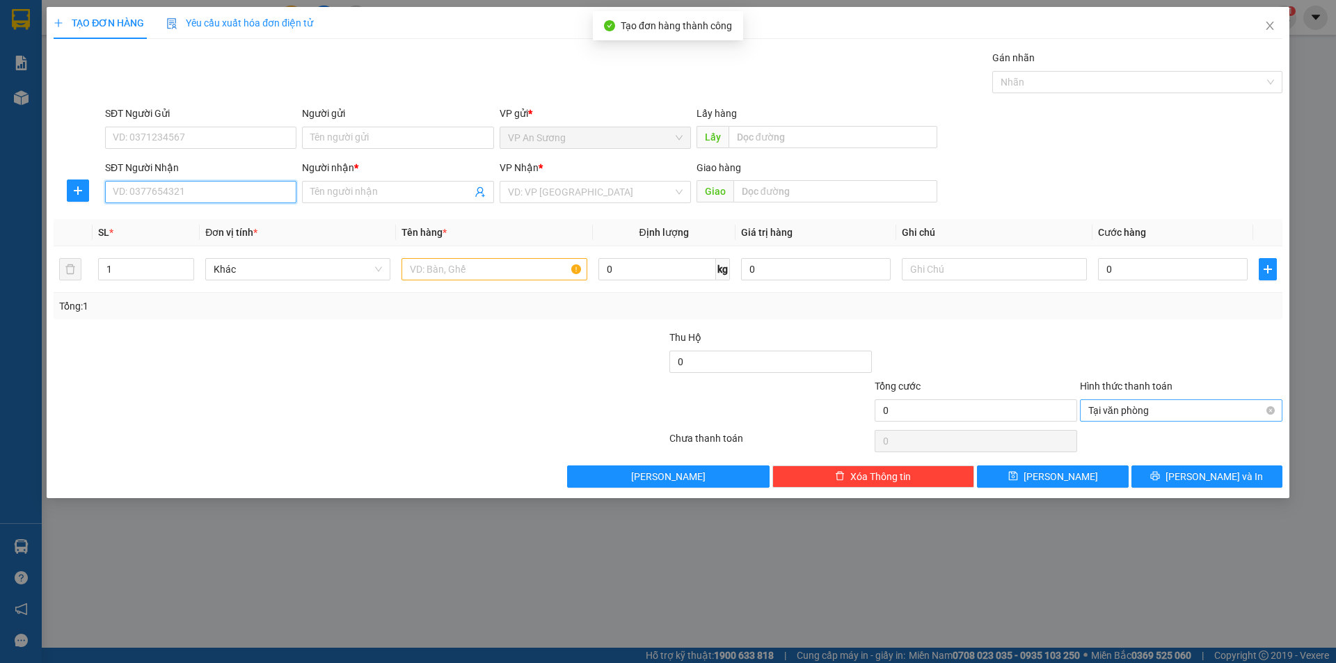
click at [172, 188] on input "SĐT Người Nhận" at bounding box center [200, 192] width 191 height 22
type input "0905664712"
click at [405, 196] on input "Người nhận *" at bounding box center [390, 191] width 161 height 15
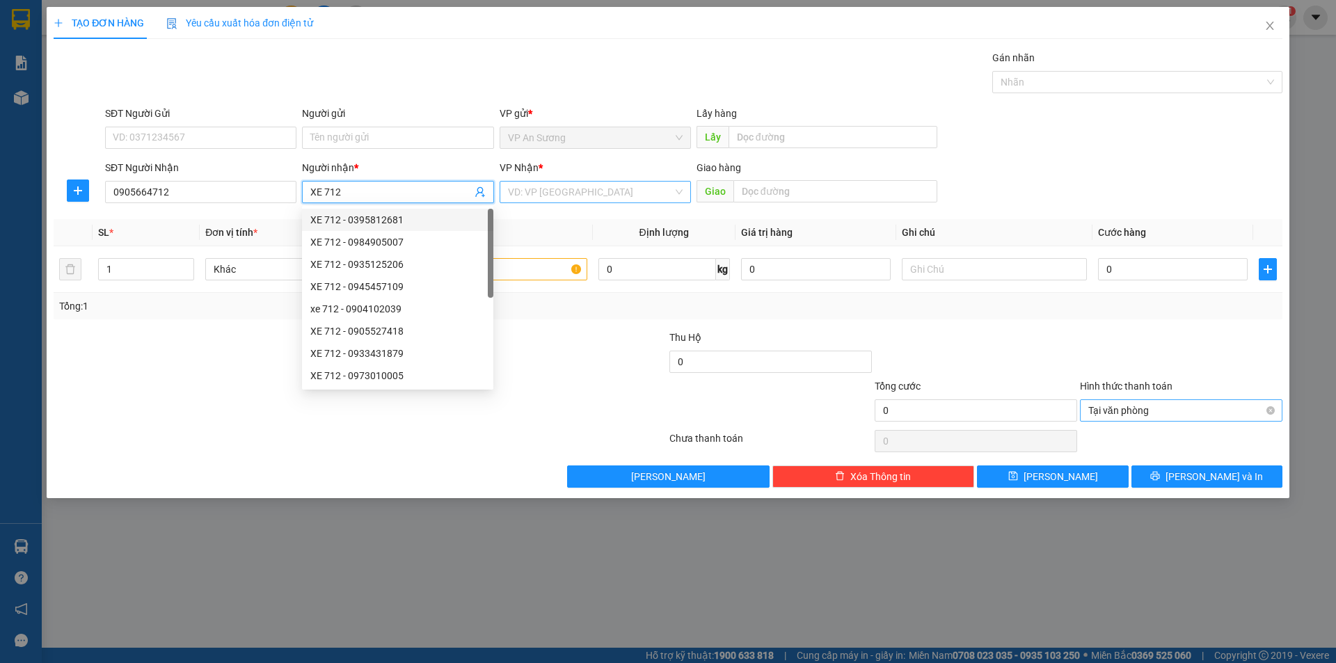
type input "XE 712"
click at [595, 198] on input "search" at bounding box center [590, 192] width 165 height 21
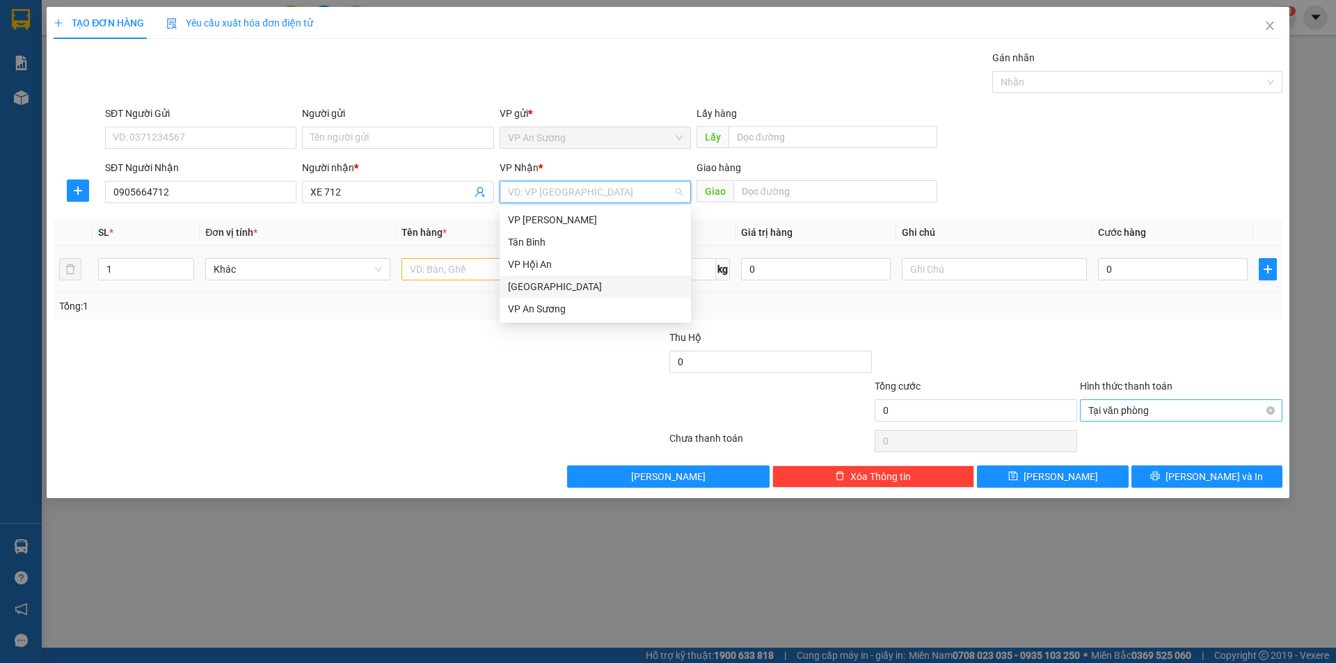
drag, startPoint x: 546, startPoint y: 285, endPoint x: 420, endPoint y: 280, distance: 126.1
click at [543, 285] on div "[GEOGRAPHIC_DATA]" at bounding box center [595, 286] width 175 height 15
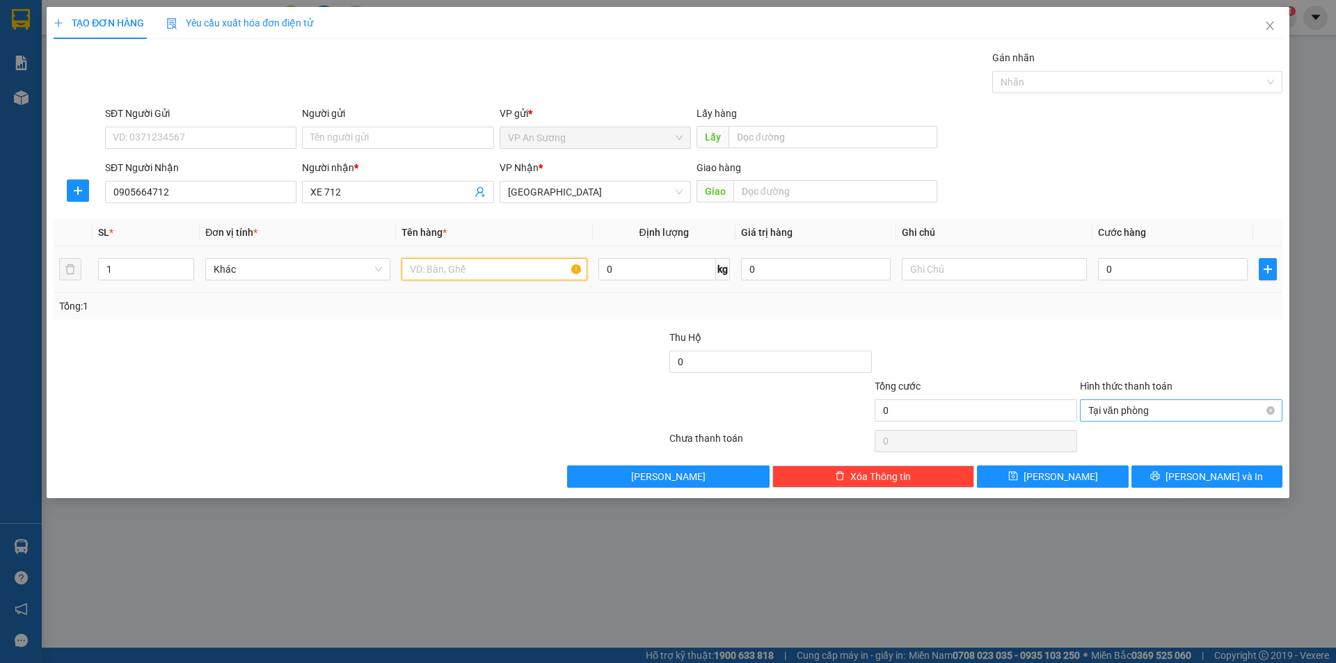
click at [418, 278] on input "text" at bounding box center [494, 269] width 185 height 22
click at [1065, 80] on div at bounding box center [1130, 82] width 269 height 17
type input "6 XỐP"
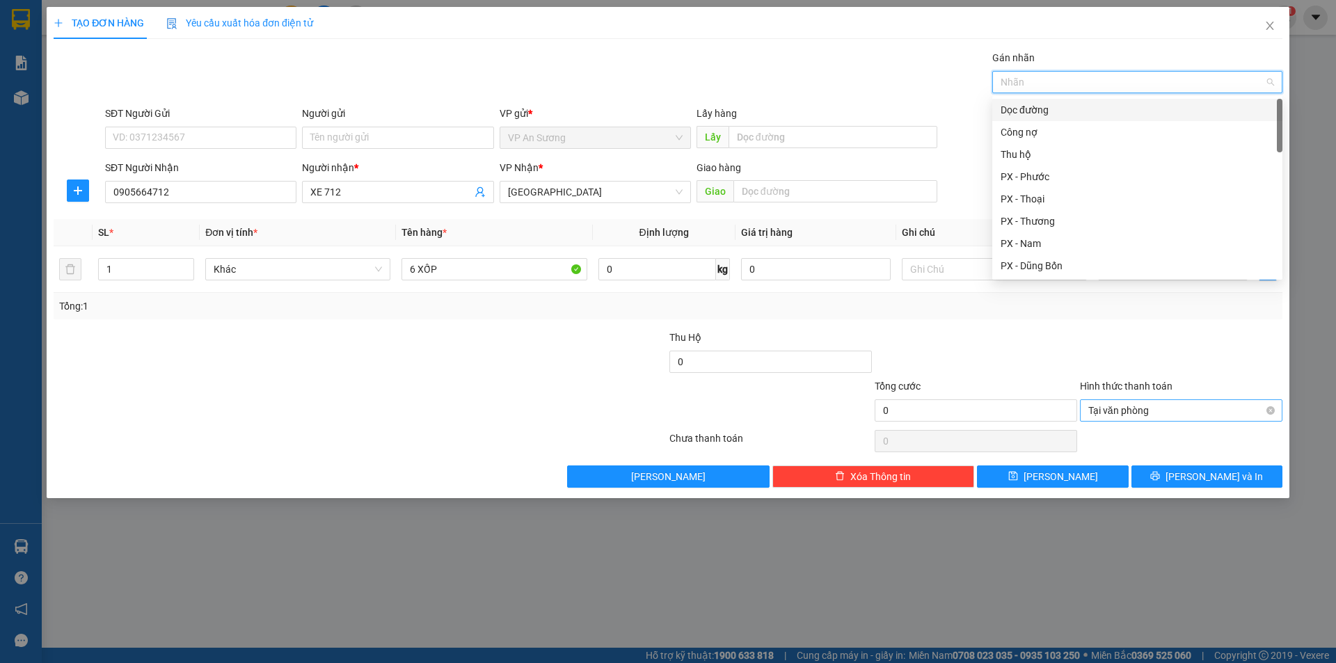
click at [1051, 110] on div "Dọc đường" at bounding box center [1137, 109] width 273 height 15
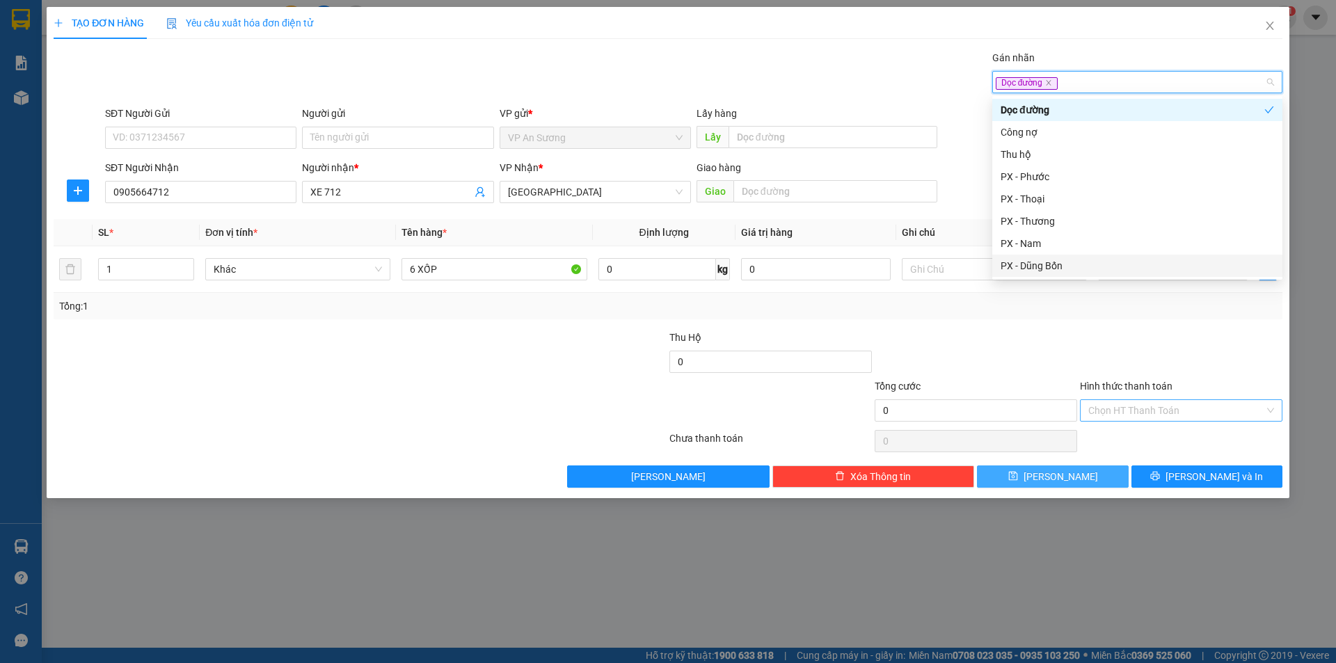
click at [1099, 483] on button "[PERSON_NAME]" at bounding box center [1052, 477] width 151 height 22
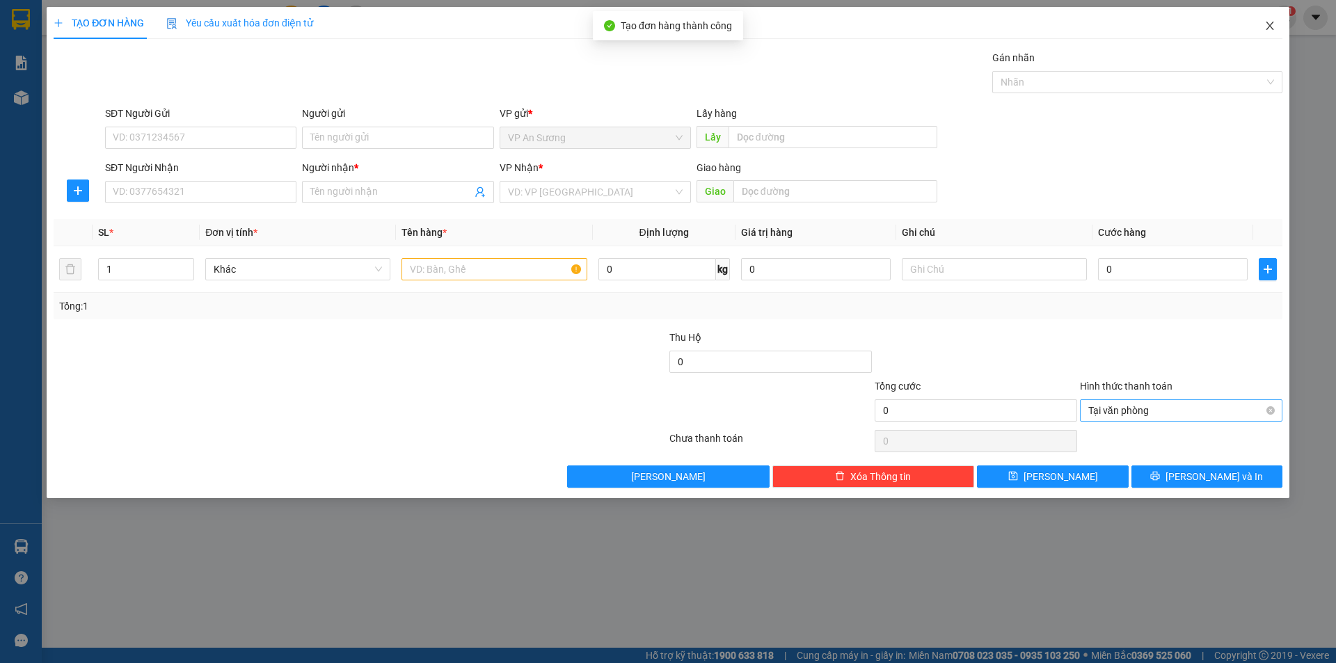
click at [1273, 26] on icon "close" at bounding box center [1269, 25] width 11 height 11
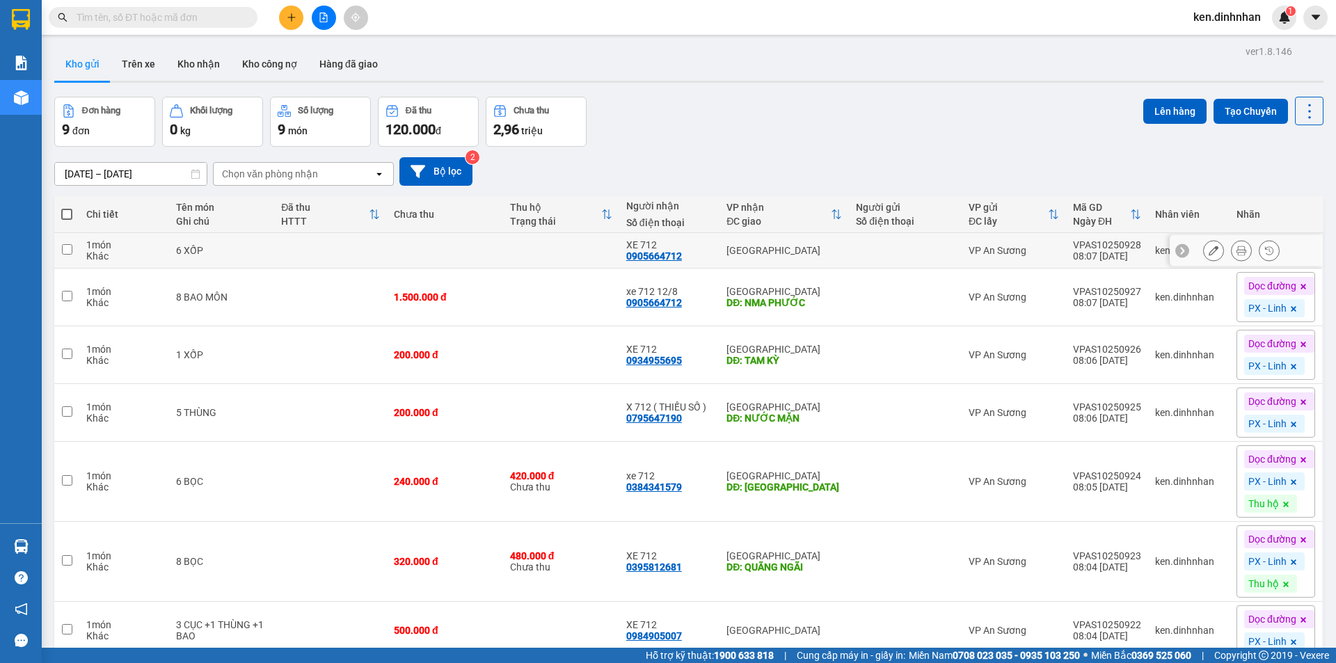
click at [438, 260] on td at bounding box center [445, 250] width 116 height 35
checkbox input "true"
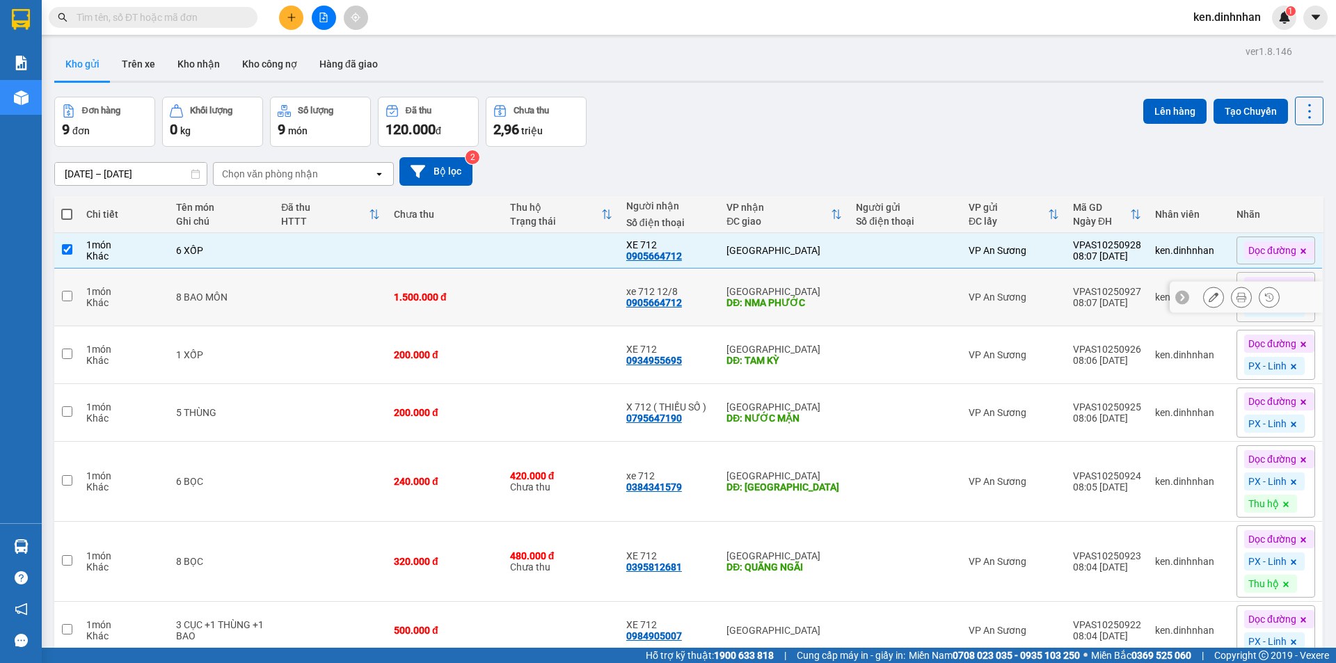
drag, startPoint x: 456, startPoint y: 292, endPoint x: 456, endPoint y: 299, distance: 7.7
click at [456, 294] on div "1.500.000 đ" at bounding box center [445, 297] width 102 height 11
checkbox input "true"
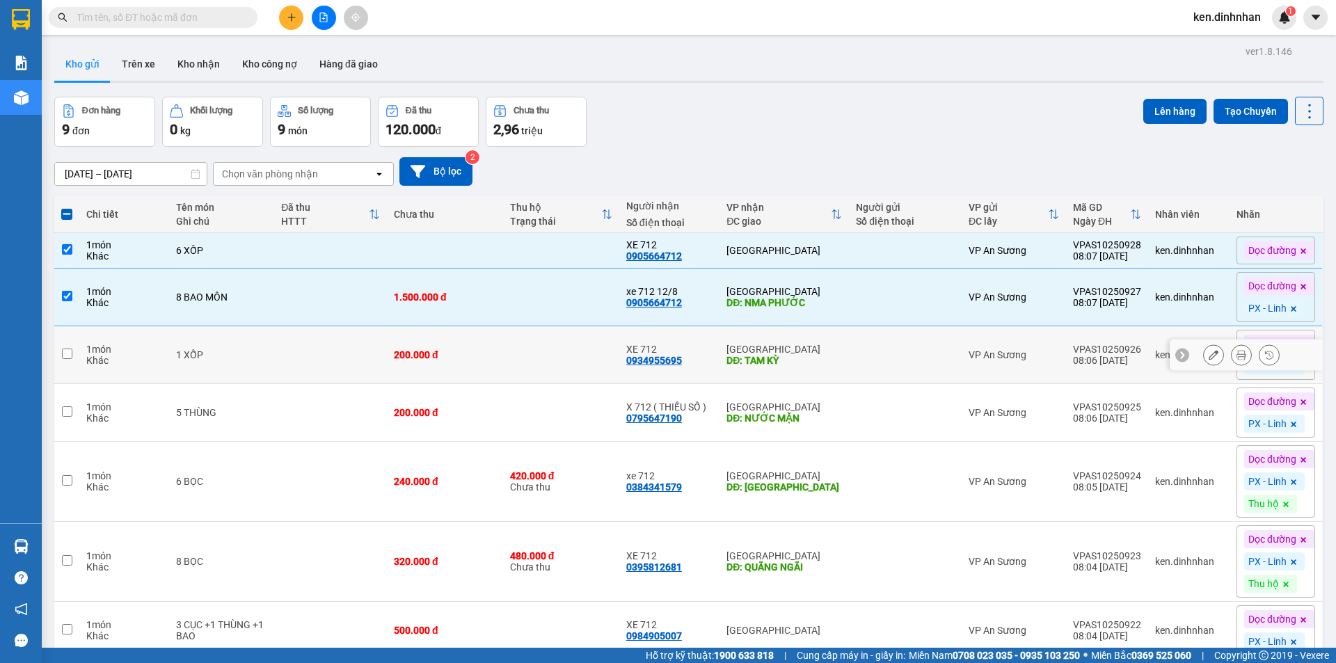
drag, startPoint x: 472, startPoint y: 367, endPoint x: 495, endPoint y: 402, distance: 41.9
click at [473, 367] on td "200.000 đ" at bounding box center [445, 355] width 116 height 58
checkbox input "true"
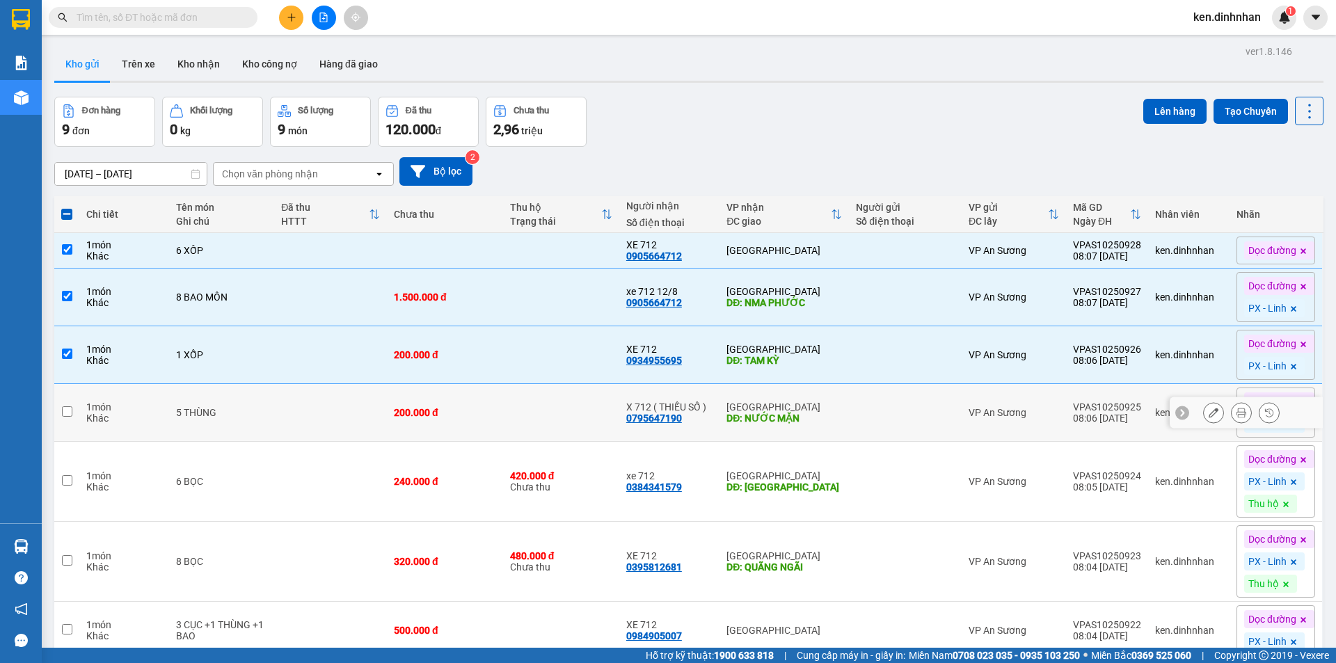
click at [497, 406] on td "200.000 đ" at bounding box center [445, 413] width 116 height 58
checkbox input "true"
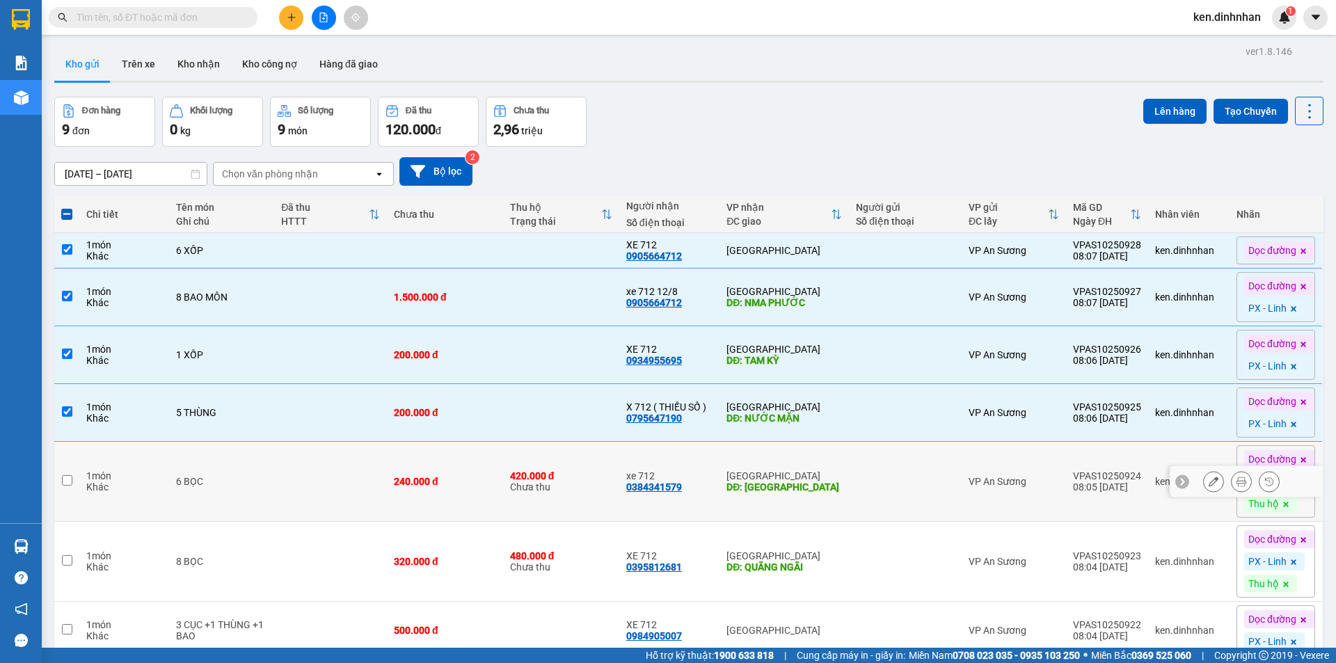
drag, startPoint x: 520, startPoint y: 476, endPoint x: 531, endPoint y: 541, distance: 65.7
click at [520, 479] on div "420.000 đ" at bounding box center [561, 475] width 102 height 11
checkbox input "true"
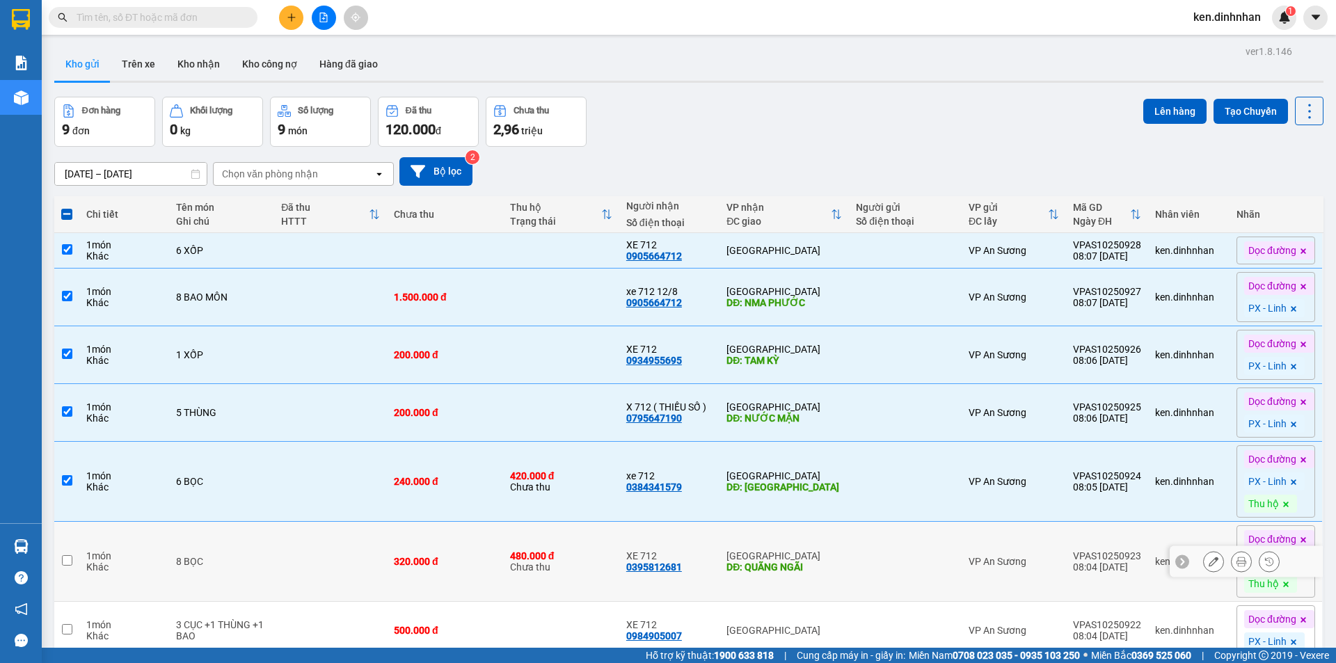
click at [532, 549] on td "480.000 đ Chưa thu" at bounding box center [561, 562] width 116 height 80
checkbox input "true"
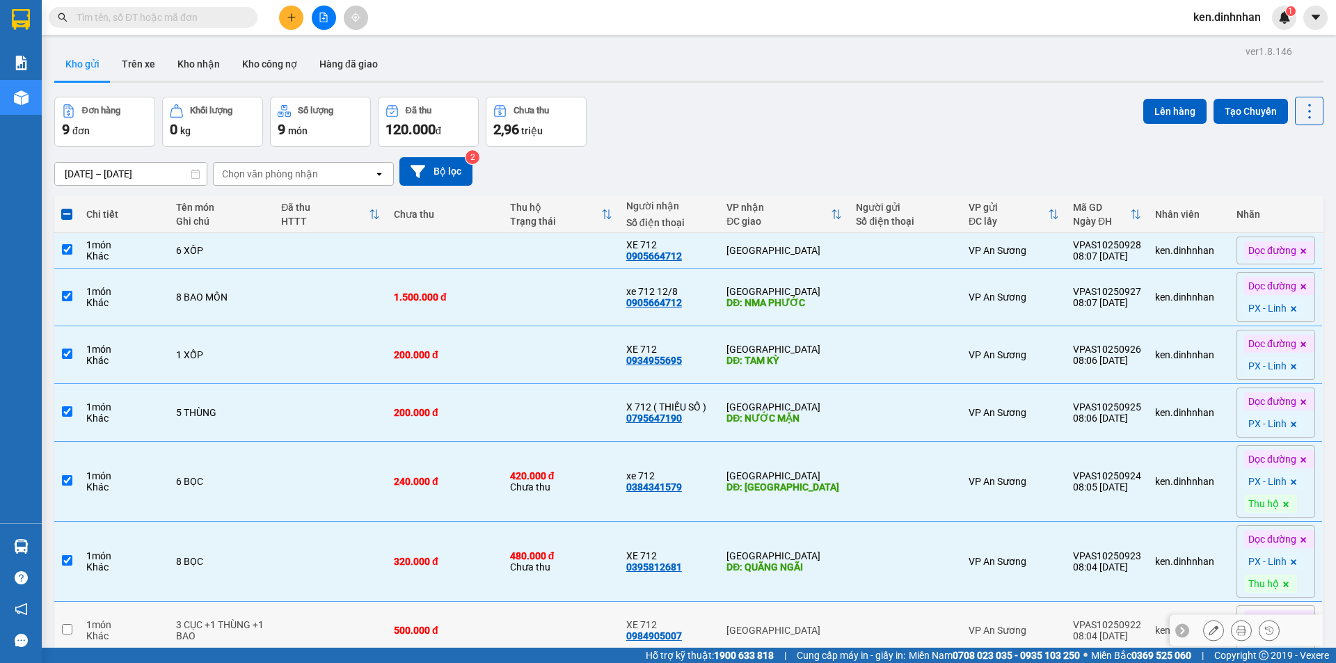
drag, startPoint x: 523, startPoint y: 602, endPoint x: 543, endPoint y: 604, distance: 20.3
click at [523, 603] on td at bounding box center [561, 631] width 116 height 58
checkbox input "true"
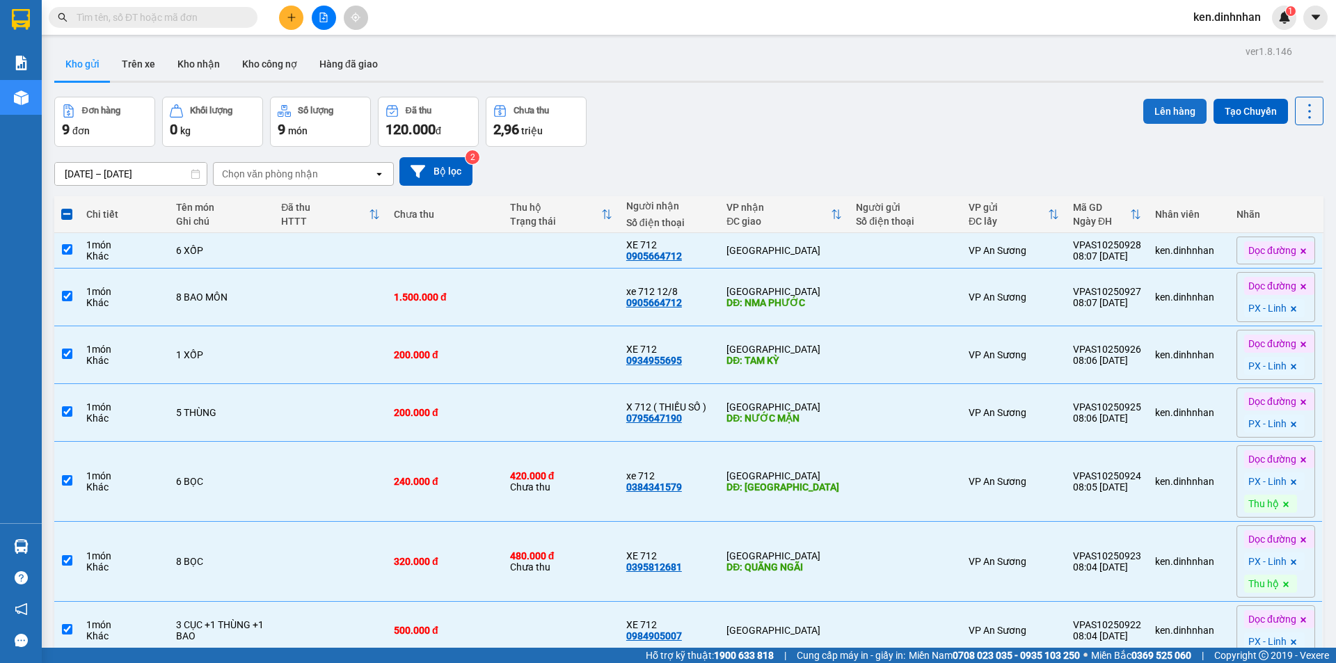
click at [1177, 108] on button "Lên hàng" at bounding box center [1174, 111] width 63 height 25
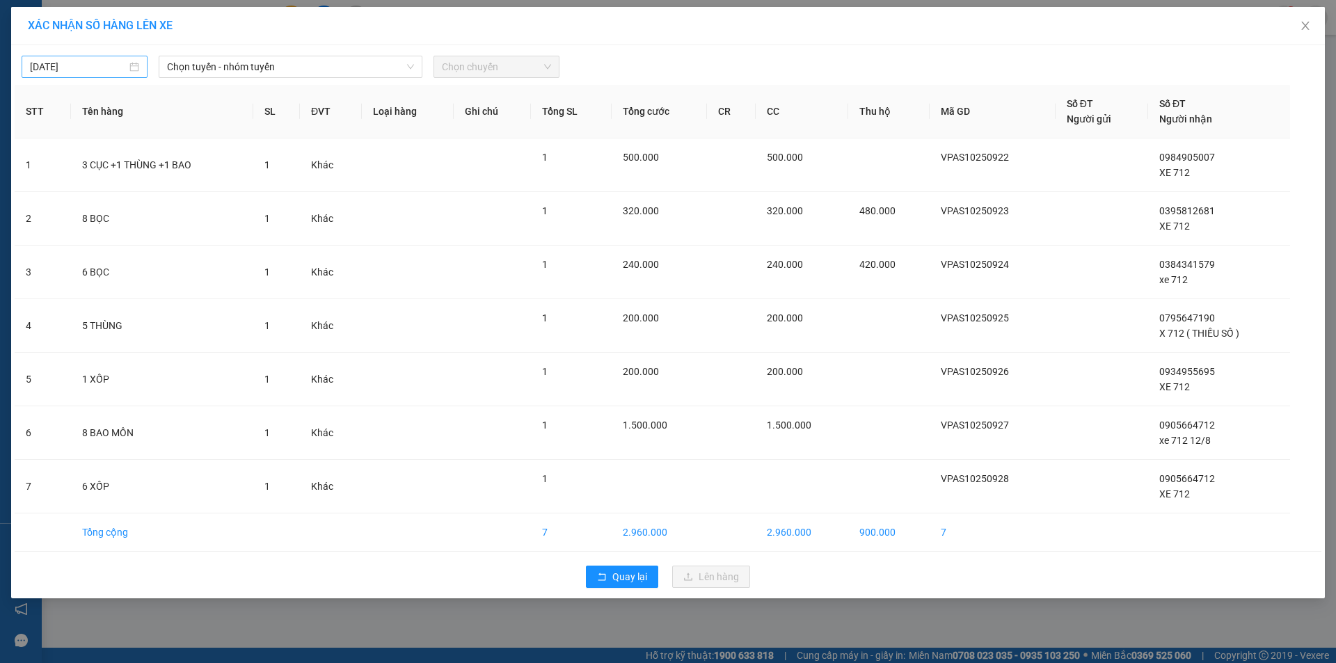
click at [120, 69] on input "[DATE]" at bounding box center [78, 66] width 97 height 15
click at [39, 184] on div "12" at bounding box center [42, 189] width 17 height 17
type input "[DATE]"
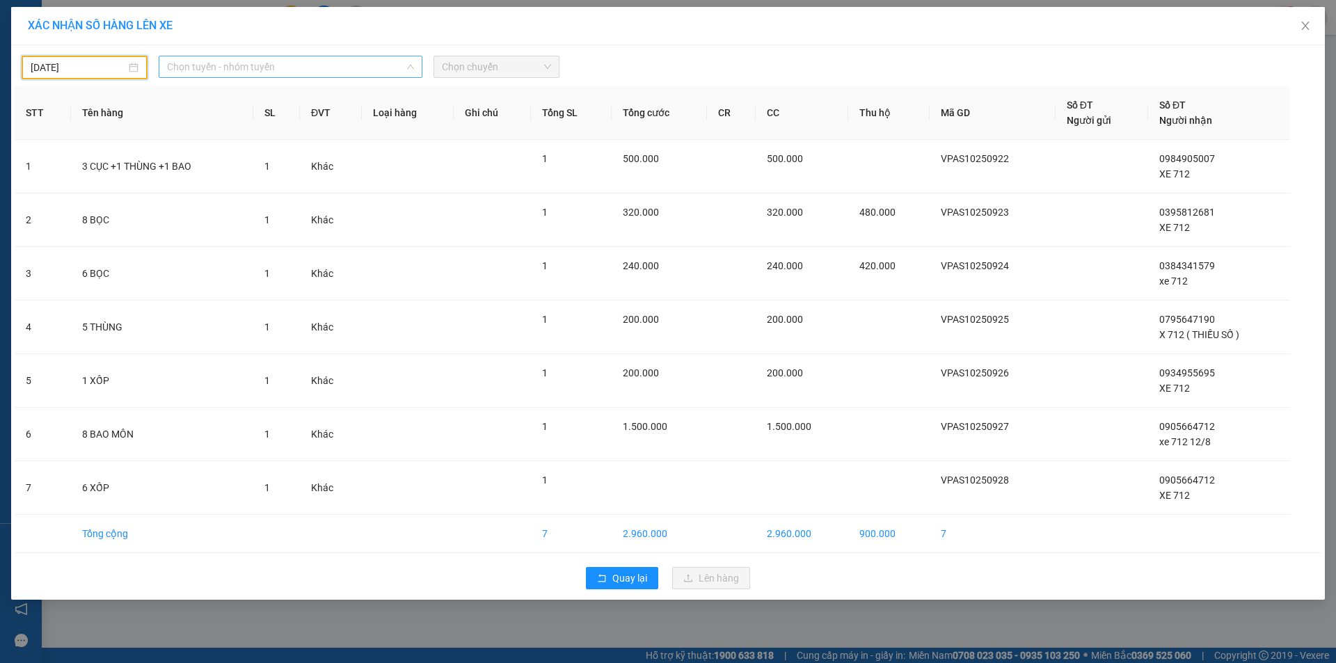
click at [226, 72] on span "Chọn tuyến - nhóm tuyến" at bounding box center [290, 66] width 247 height 21
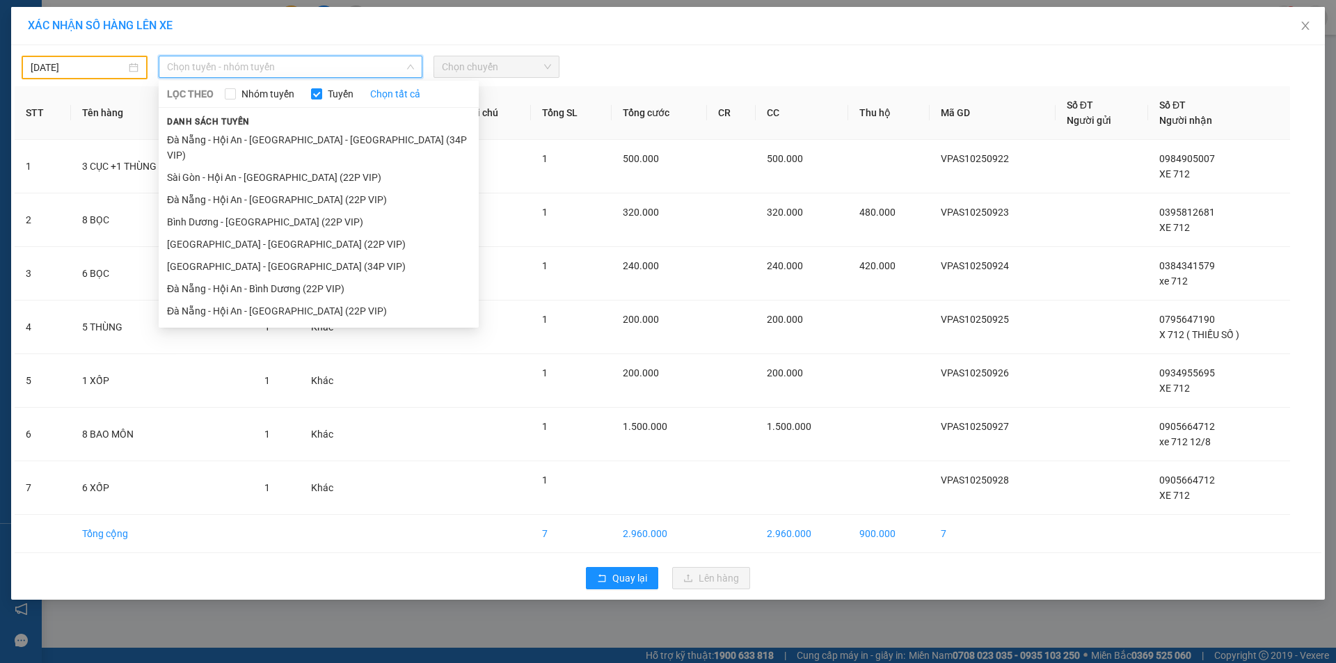
drag, startPoint x: 270, startPoint y: 160, endPoint x: 491, endPoint y: 112, distance: 225.8
click at [271, 166] on li "Sài Gòn - Hội An - [GEOGRAPHIC_DATA] (22P VIP)" at bounding box center [319, 177] width 320 height 22
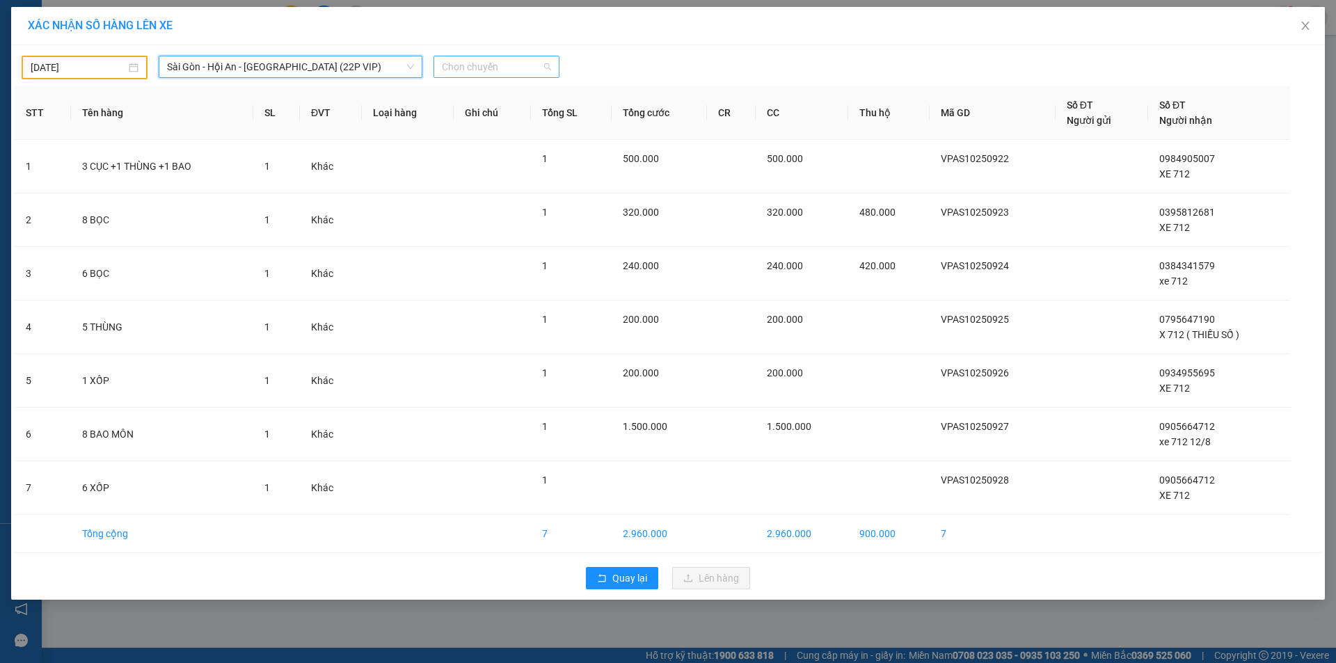
click at [514, 59] on span "Chọn chuyến" at bounding box center [496, 66] width 109 height 21
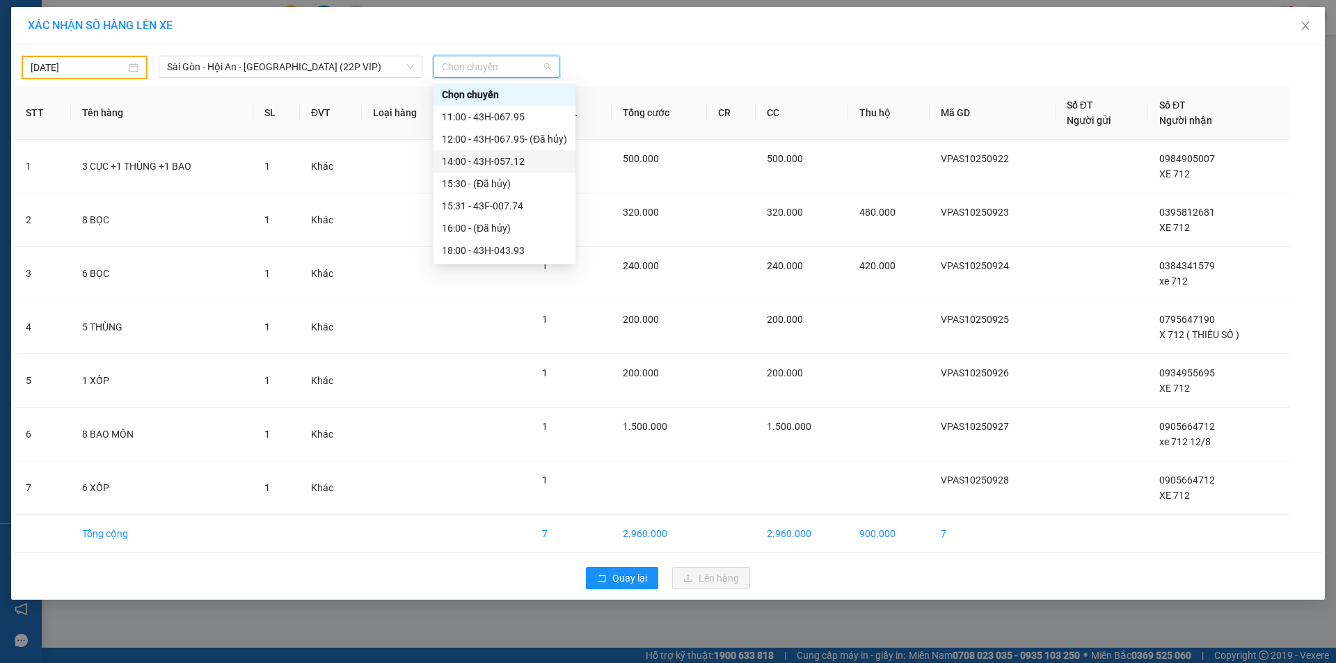
click at [506, 154] on div "14:00 - 43H-057.12" at bounding box center [504, 161] width 125 height 15
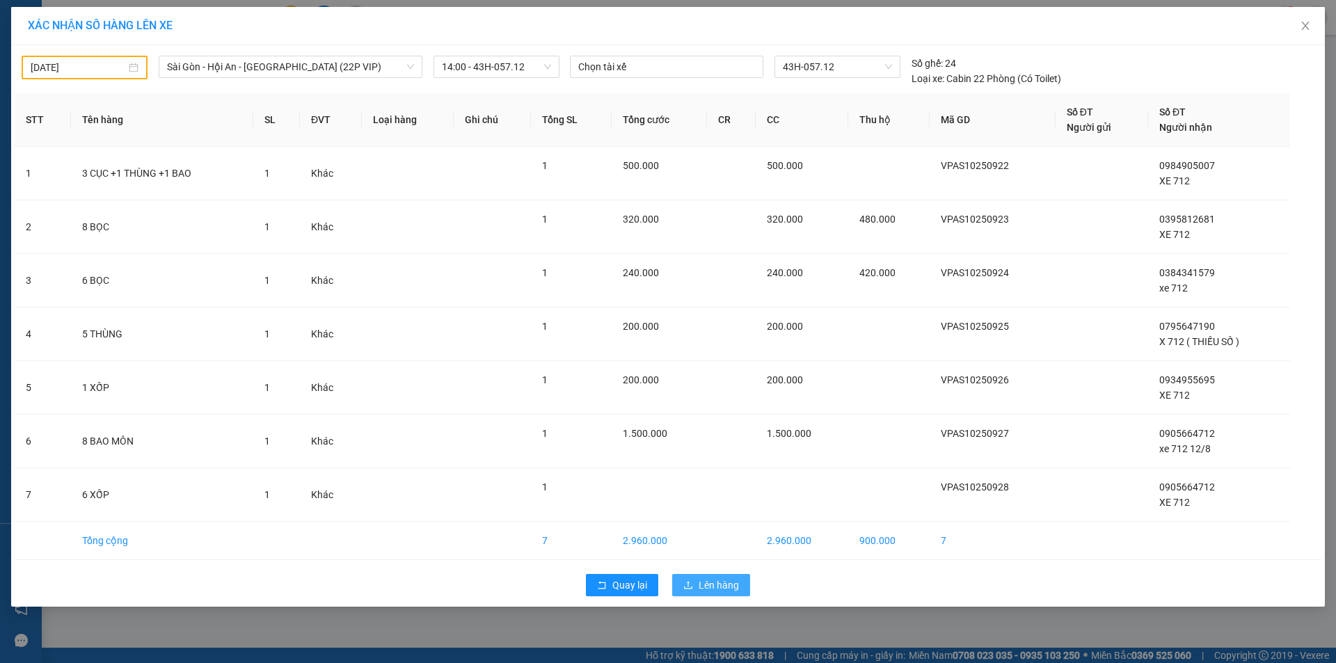
click at [717, 580] on span "Lên hàng" at bounding box center [719, 585] width 40 height 15
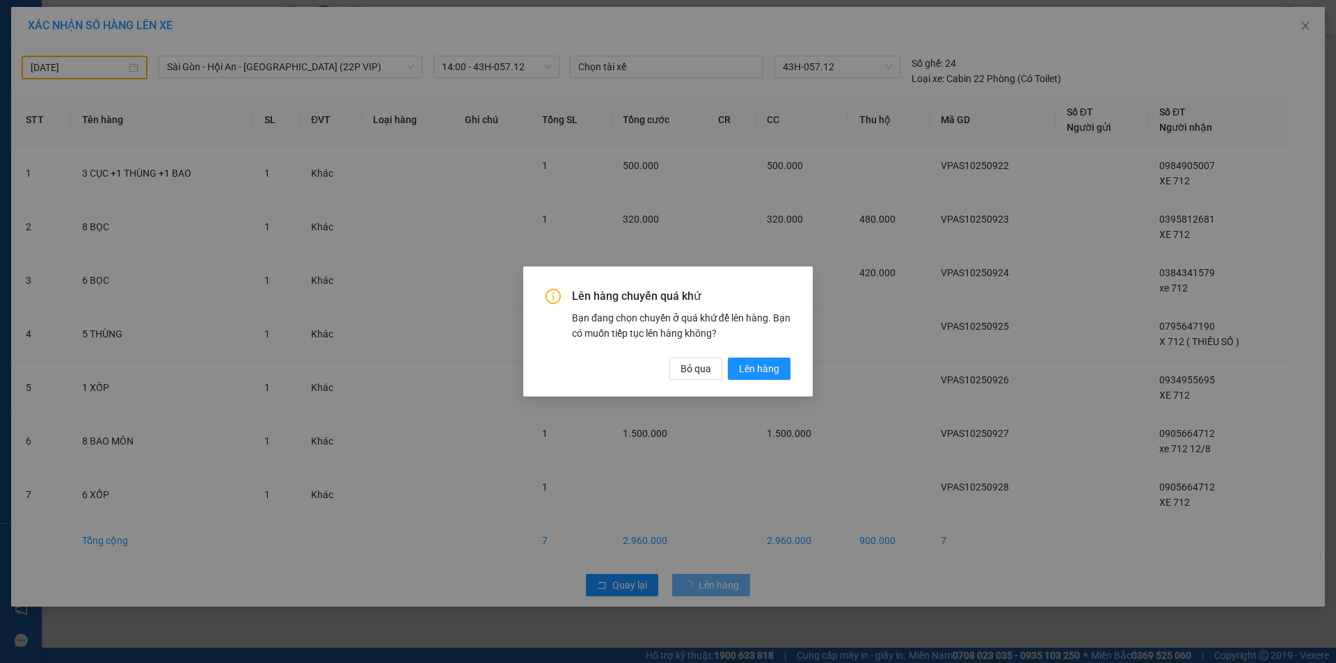
click at [767, 356] on div "Lên hàng chuyến quá khứ Bạn đang chọn chuyến ở quá khứ để lên hàng. Bạn có muốn…" at bounding box center [668, 334] width 245 height 90
click at [770, 365] on span "Lên hàng" at bounding box center [759, 368] width 40 height 15
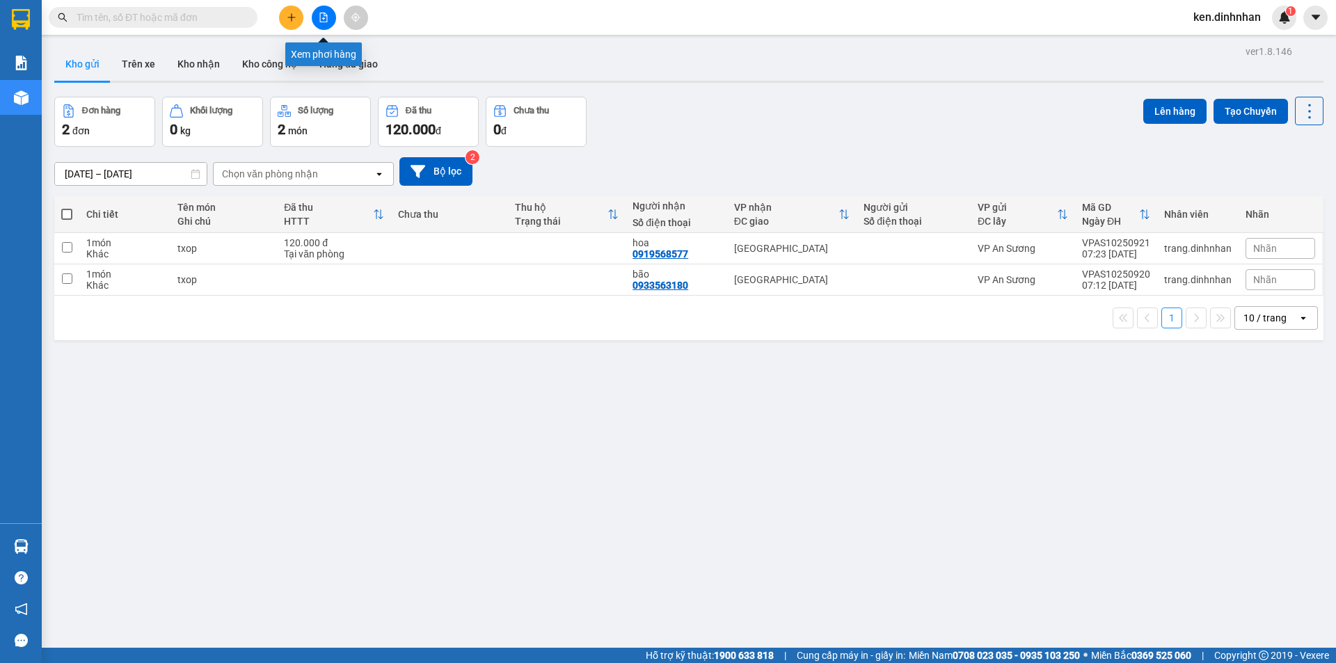
click at [325, 15] on icon "file-add" at bounding box center [324, 18] width 10 height 10
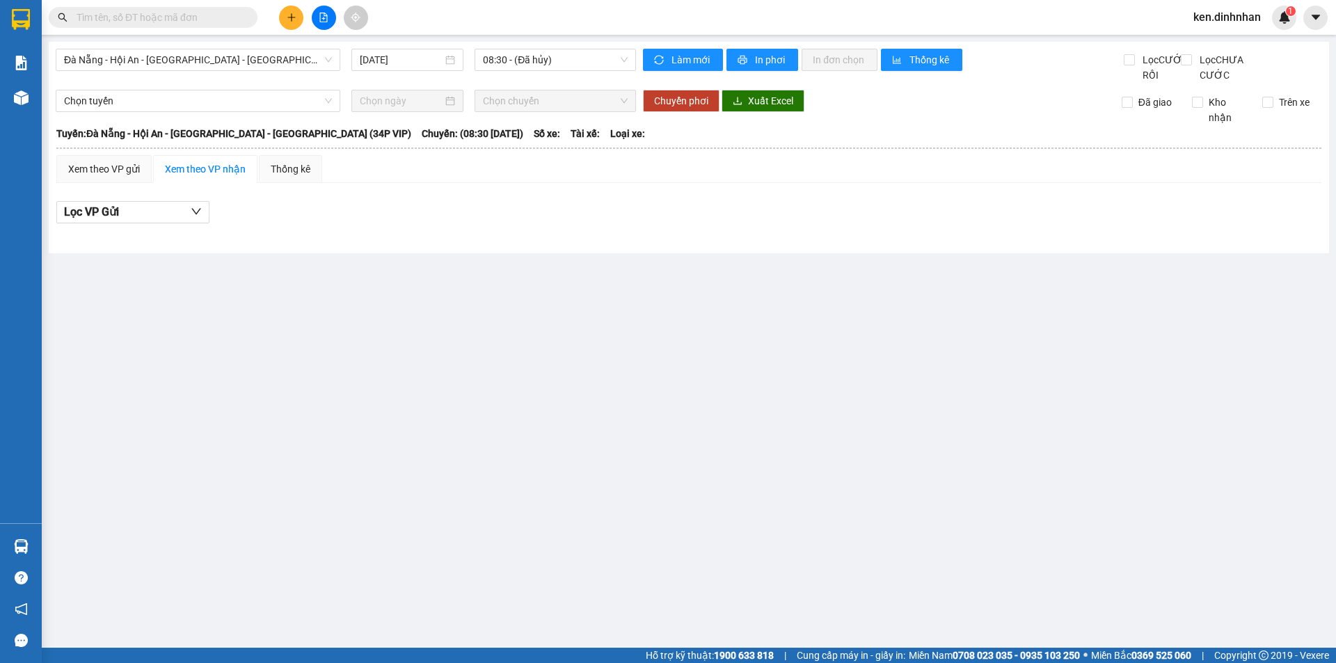
drag, startPoint x: 261, startPoint y: 58, endPoint x: 247, endPoint y: 72, distance: 19.7
click at [260, 59] on span "Đà Nẵng - Hội An - [GEOGRAPHIC_DATA] - [GEOGRAPHIC_DATA] (34P VIP)" at bounding box center [198, 59] width 268 height 21
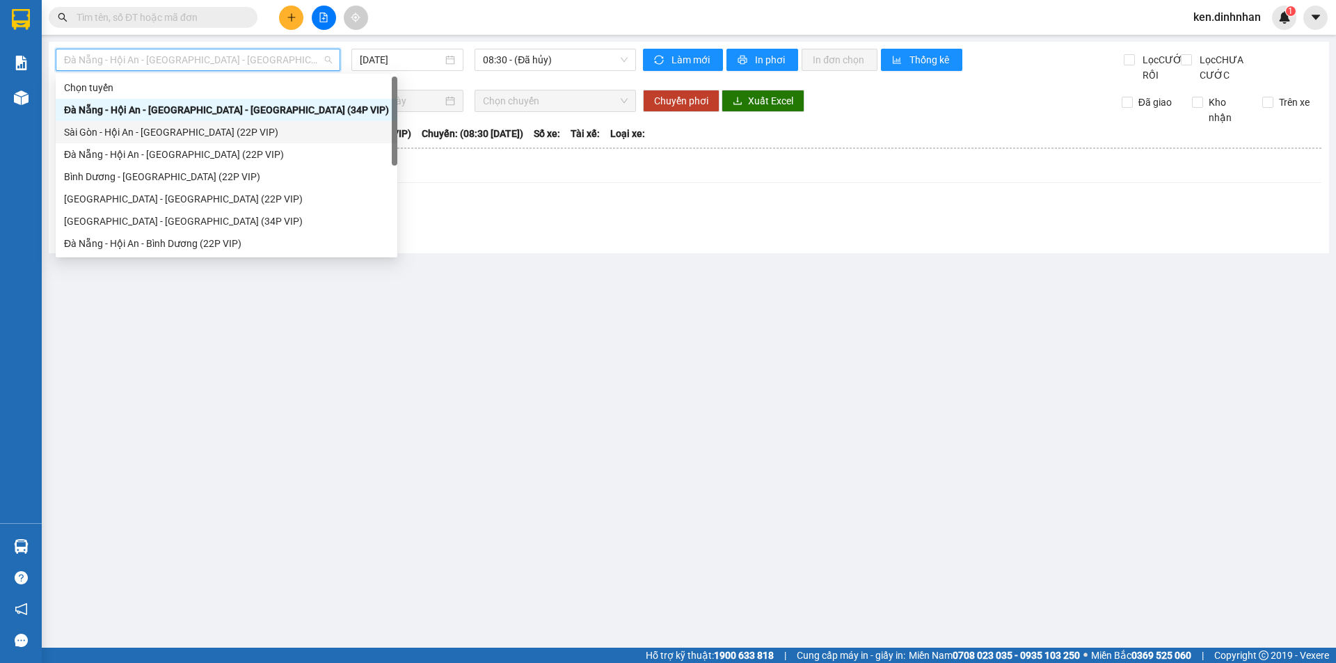
click at [209, 137] on div "Sài Gòn - Hội An - [GEOGRAPHIC_DATA] (22P VIP)" at bounding box center [226, 132] width 325 height 15
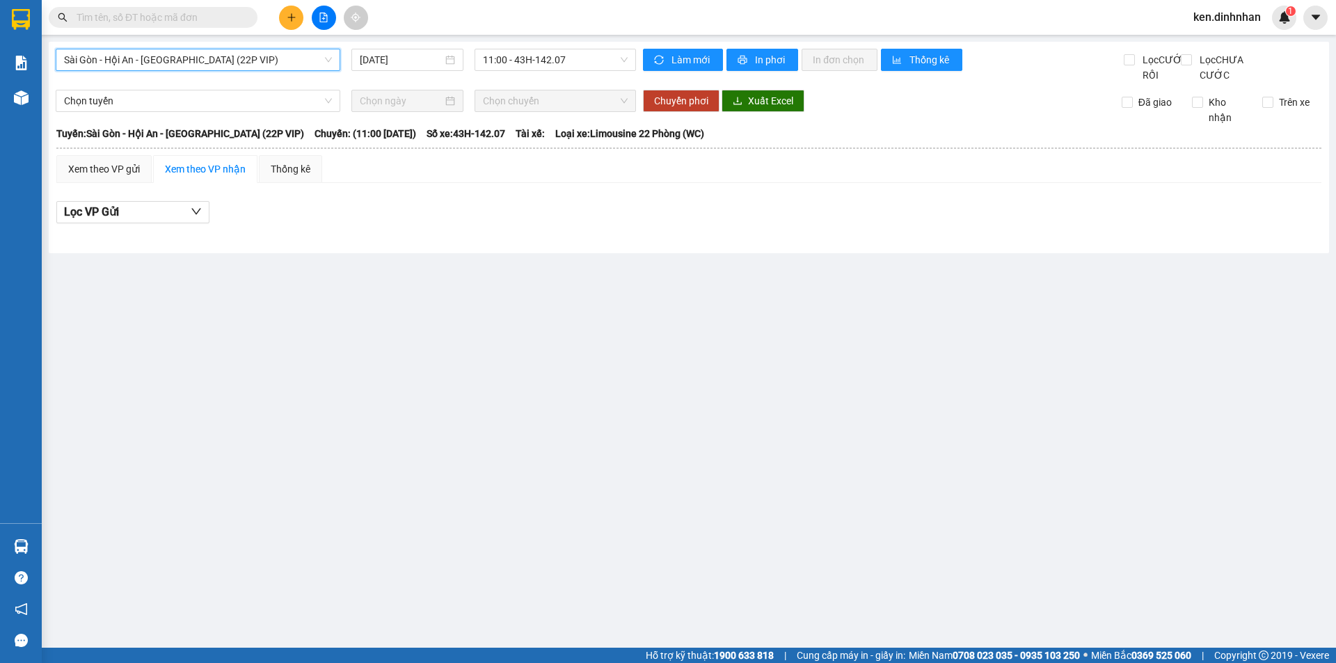
click at [511, 47] on div "Sài Gòn - Hội An - Đà Nẵng (22P VIP) Sài Gòn - Hội An - Đà Nẵng (22P VIP) 13/10…" at bounding box center [689, 148] width 1280 height 212
click at [526, 60] on span "11:00 - 43H-142.07" at bounding box center [555, 59] width 145 height 21
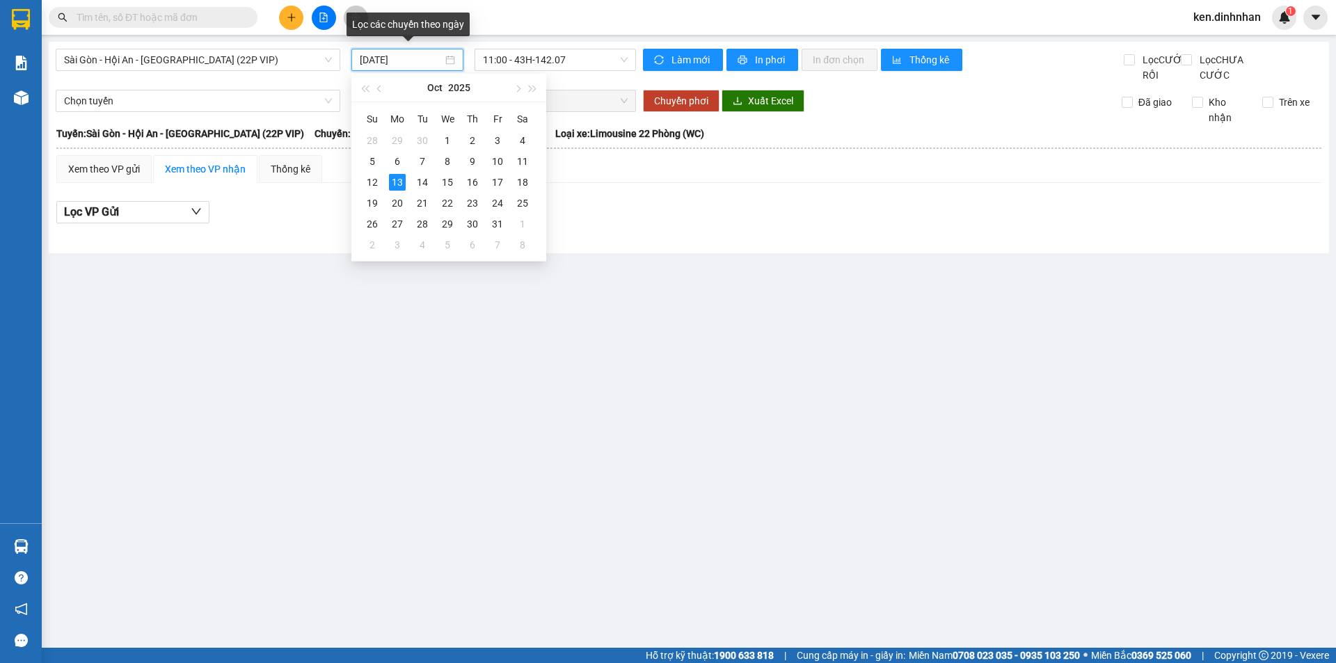
click at [411, 61] on input "[DATE]" at bounding box center [401, 59] width 83 height 15
click at [372, 180] on div "12" at bounding box center [372, 182] width 17 height 17
type input "[DATE]"
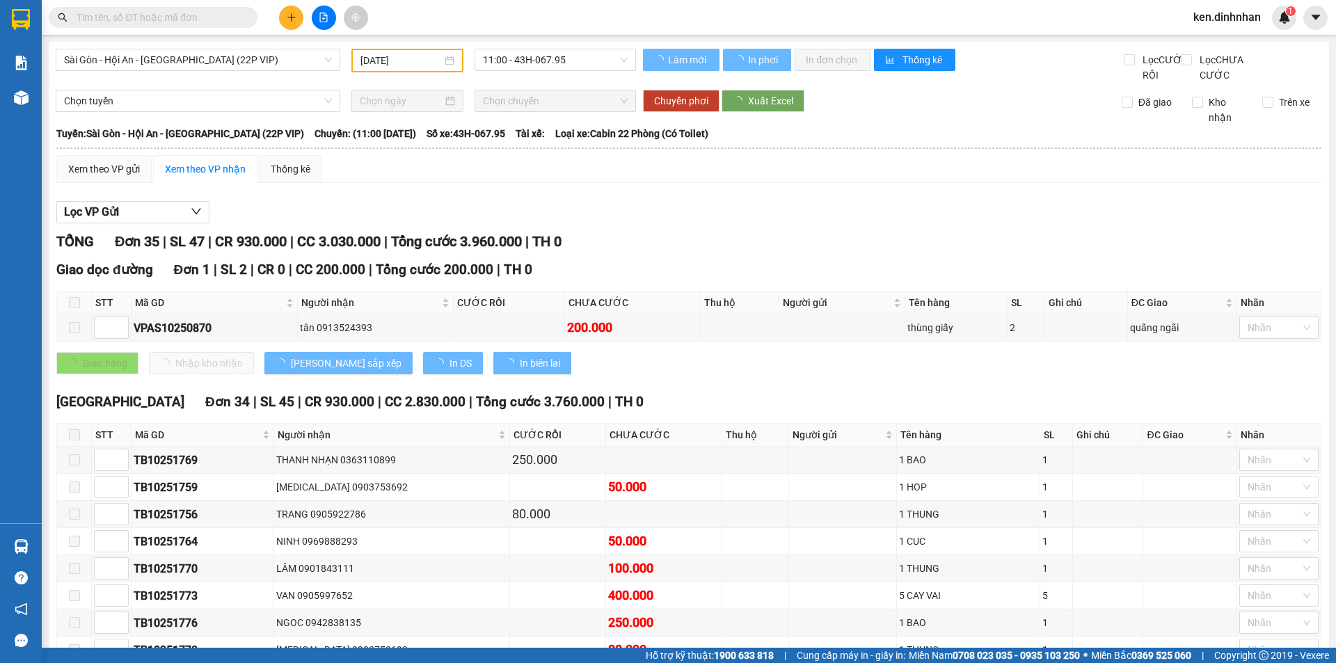
click at [514, 71] on div "11:00 - 43H-067.95" at bounding box center [555, 61] width 173 height 24
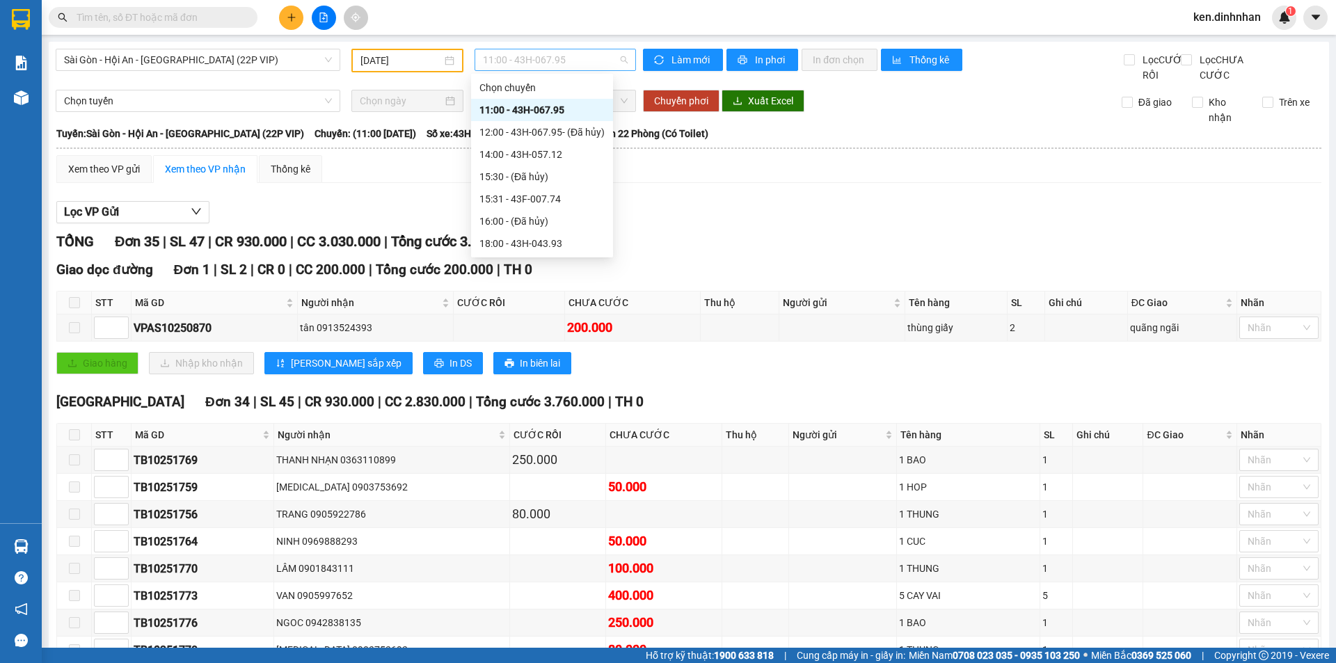
click at [516, 66] on span "11:00 - 43H-067.95" at bounding box center [555, 59] width 145 height 21
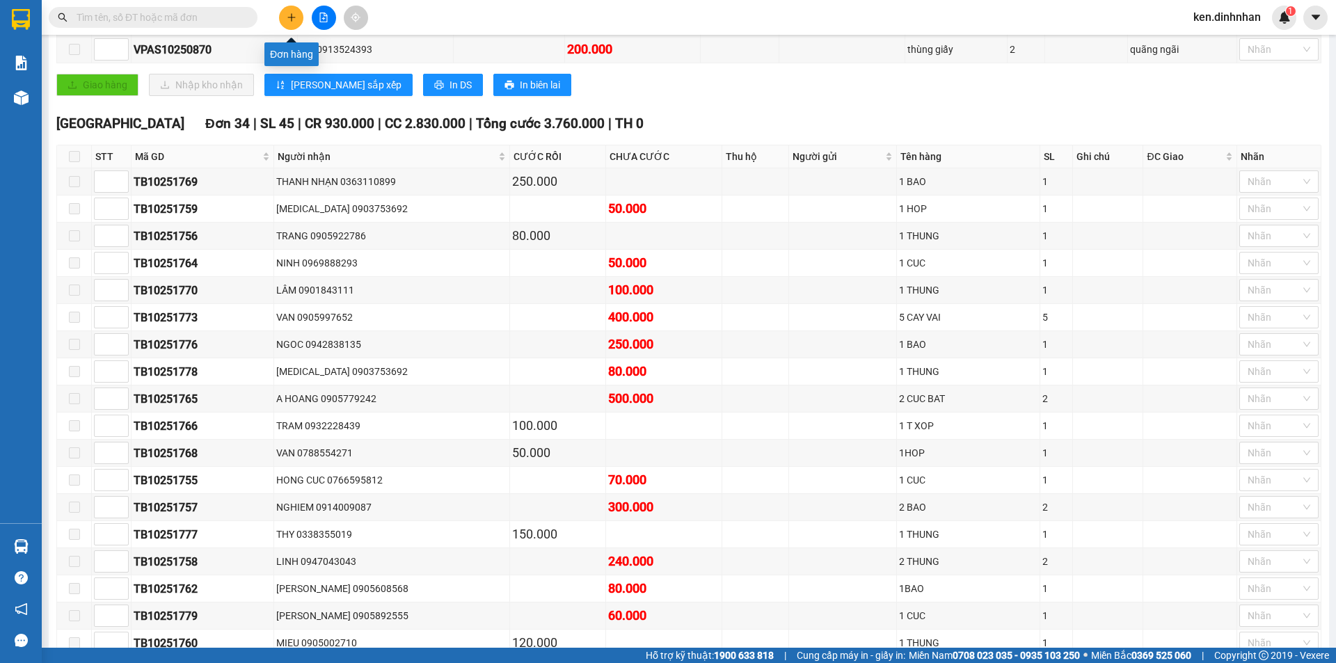
click at [292, 19] on icon "plus" at bounding box center [291, 17] width 1 height 8
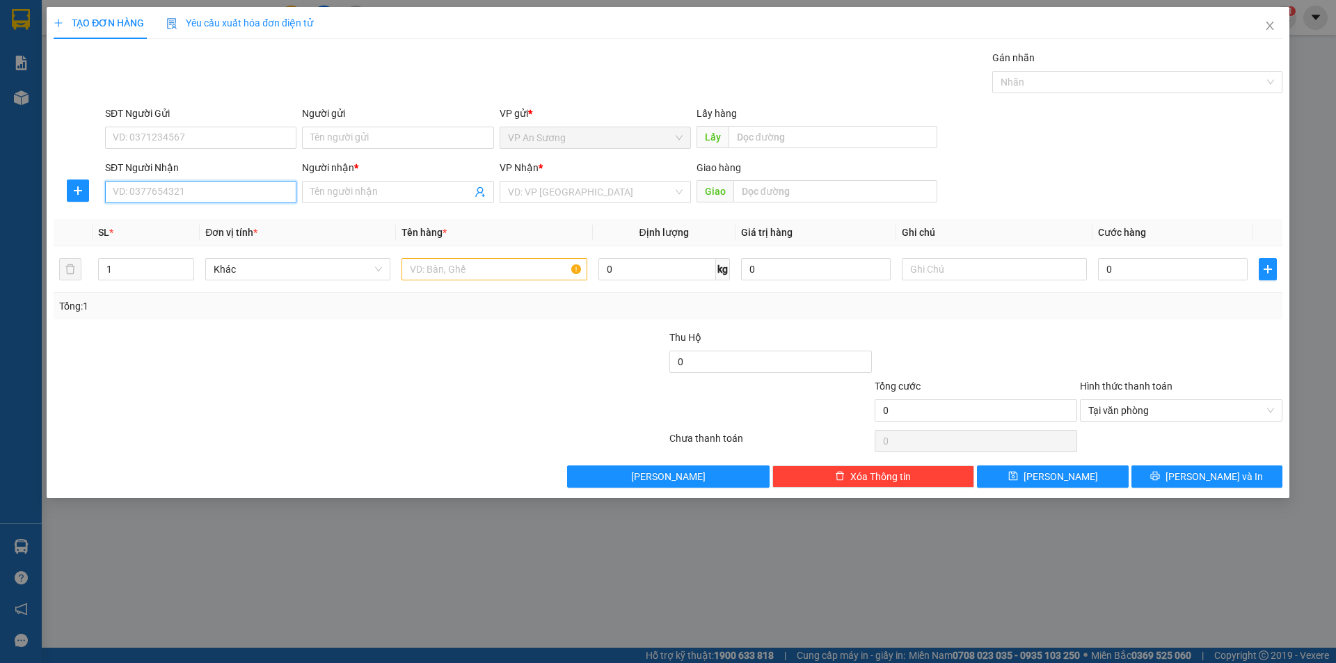
click at [246, 193] on input "SĐT Người Nhận" at bounding box center [200, 192] width 191 height 22
type input "0905800774"
click at [372, 189] on input "Người nhận *" at bounding box center [390, 191] width 161 height 15
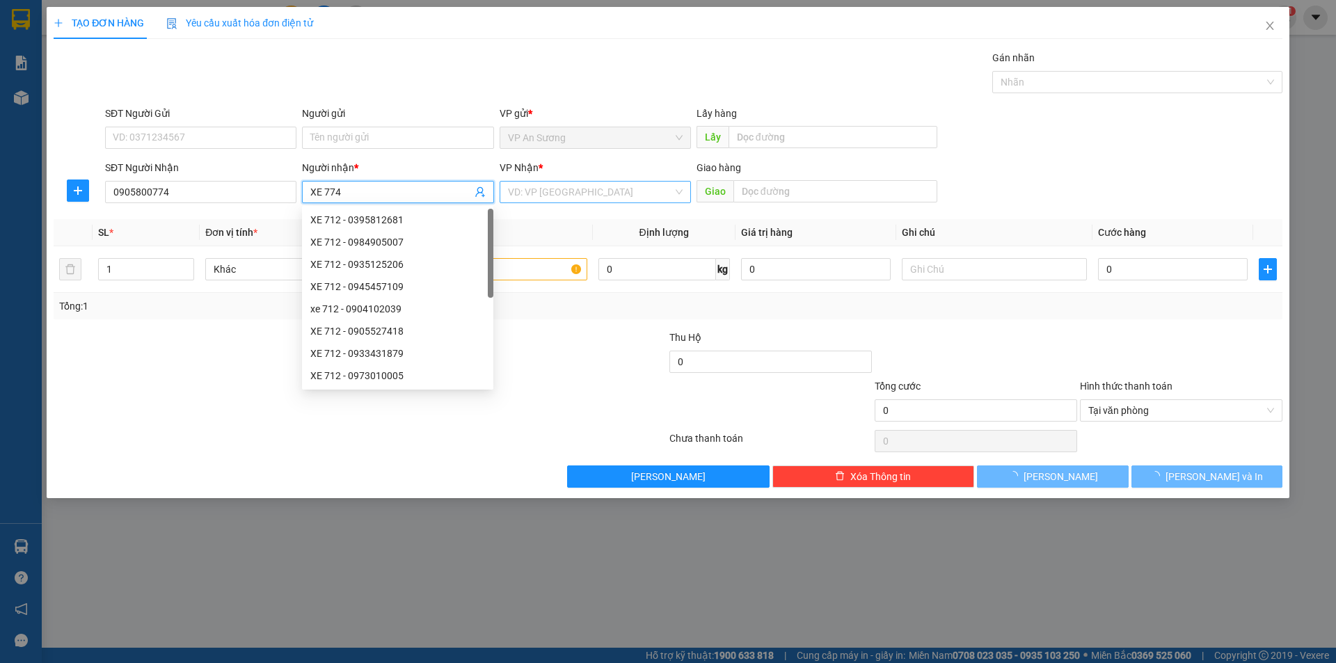
type input "XE 774"
click at [604, 187] on input "search" at bounding box center [590, 192] width 165 height 21
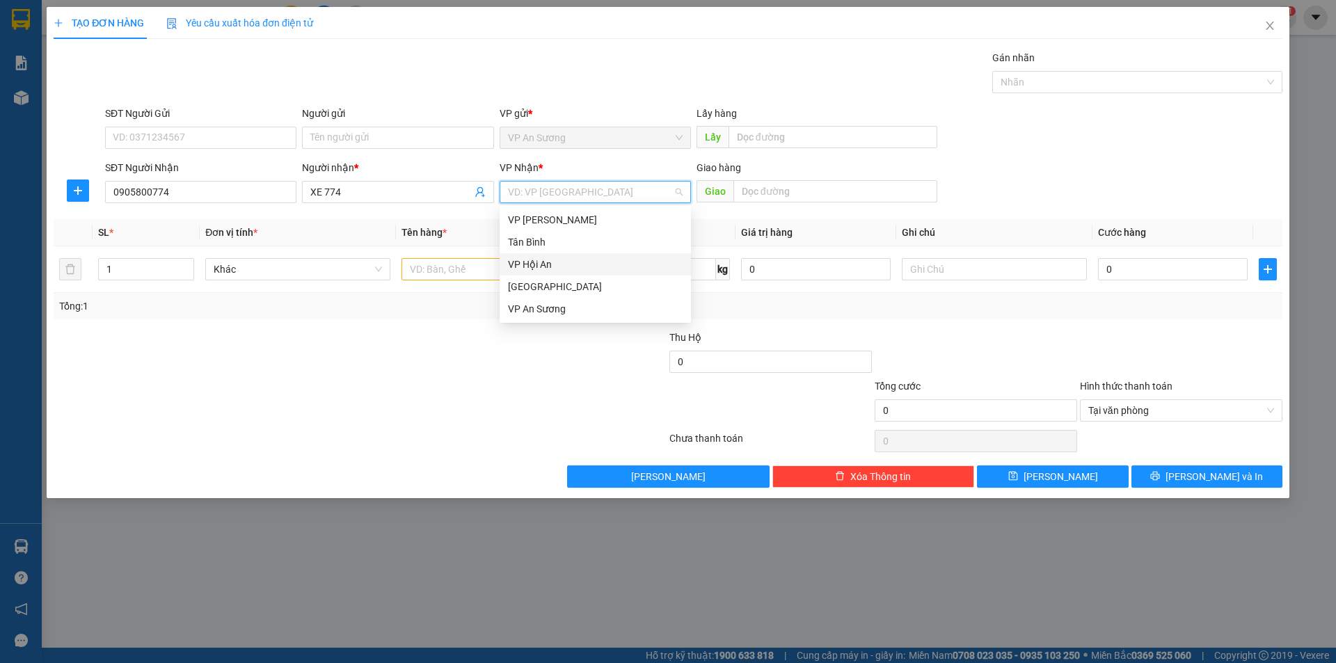
click at [566, 273] on div "VP Hội An" at bounding box center [595, 264] width 191 height 22
drag, startPoint x: 560, startPoint y: 175, endPoint x: 562, endPoint y: 188, distance: 13.3
click at [562, 174] on div "VP Nhận *" at bounding box center [595, 167] width 191 height 15
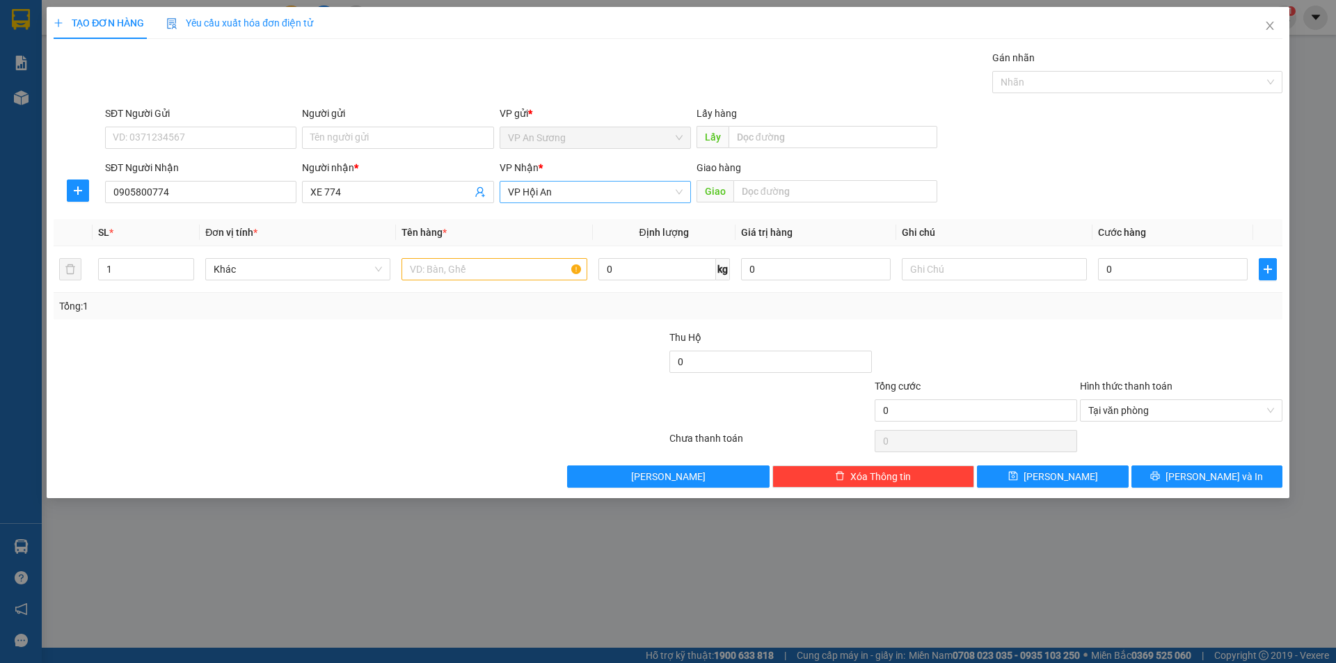
drag, startPoint x: 562, startPoint y: 191, endPoint x: 567, endPoint y: 214, distance: 23.5
click at [563, 192] on span "VP Hội An" at bounding box center [595, 192] width 175 height 21
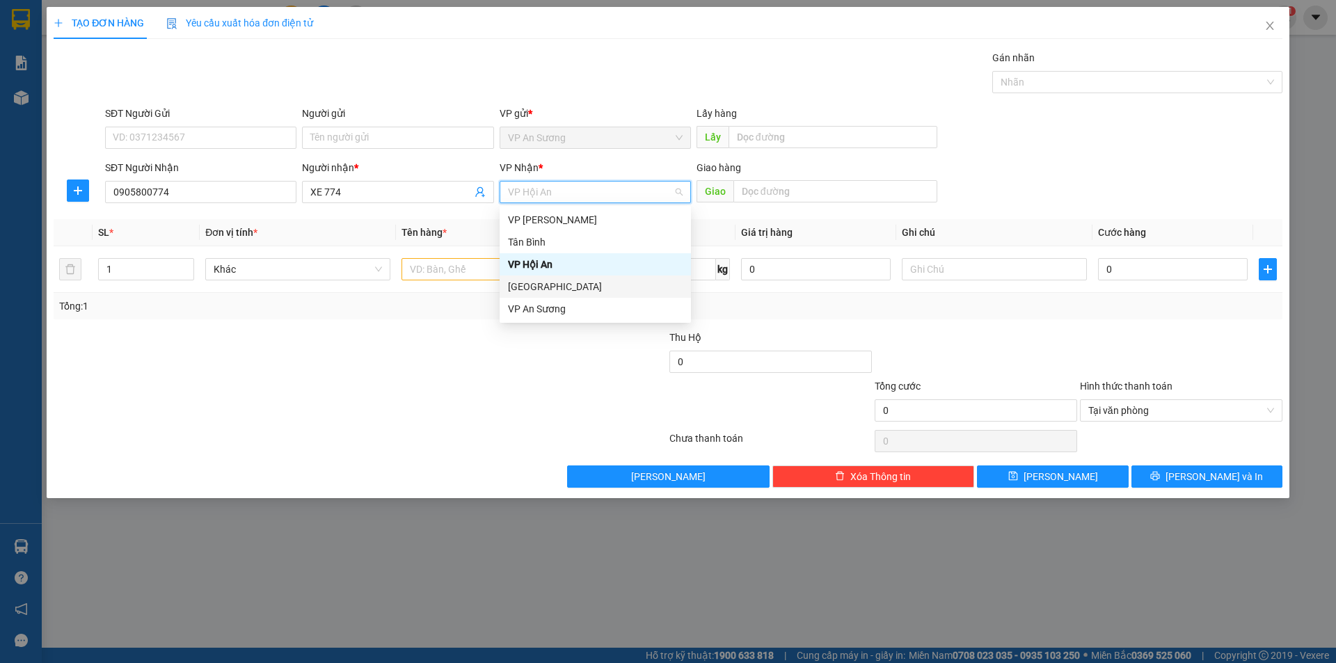
drag, startPoint x: 569, startPoint y: 282, endPoint x: 561, endPoint y: 286, distance: 9.3
click at [569, 283] on div "[GEOGRAPHIC_DATA]" at bounding box center [595, 286] width 175 height 15
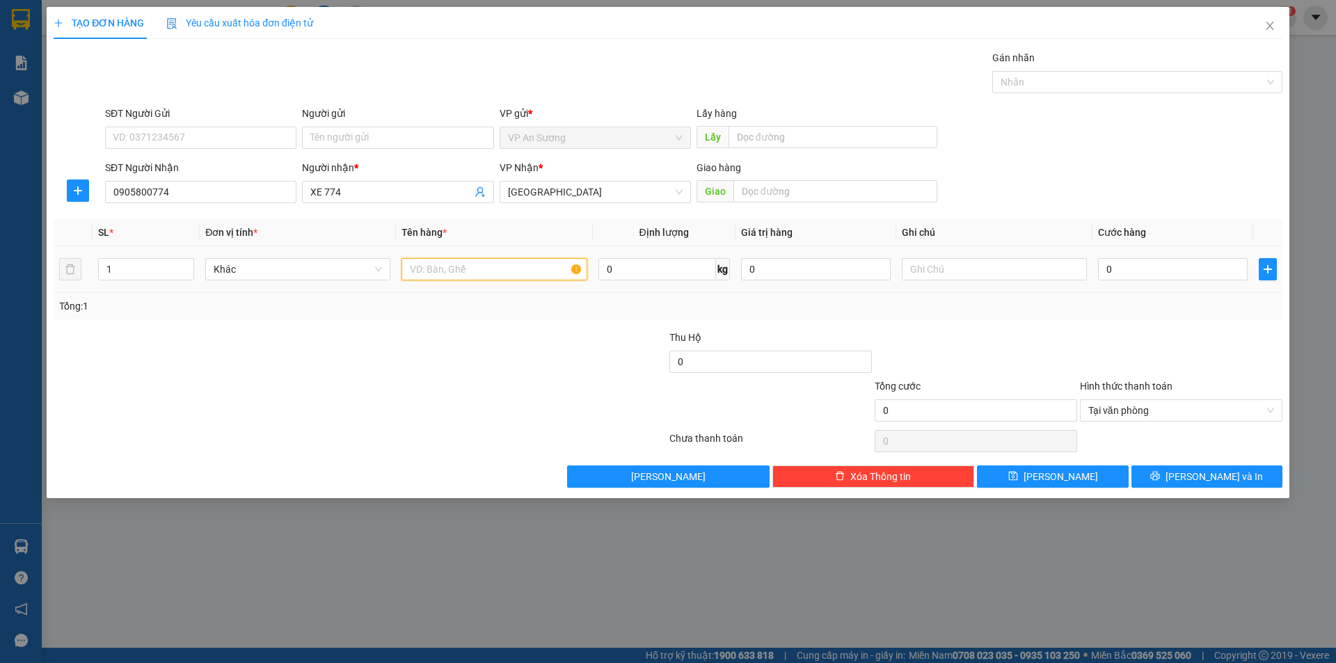
click at [489, 267] on input "text" at bounding box center [494, 269] width 185 height 22
click at [1145, 80] on div at bounding box center [1130, 82] width 269 height 17
type input "2 BAO MÔN"
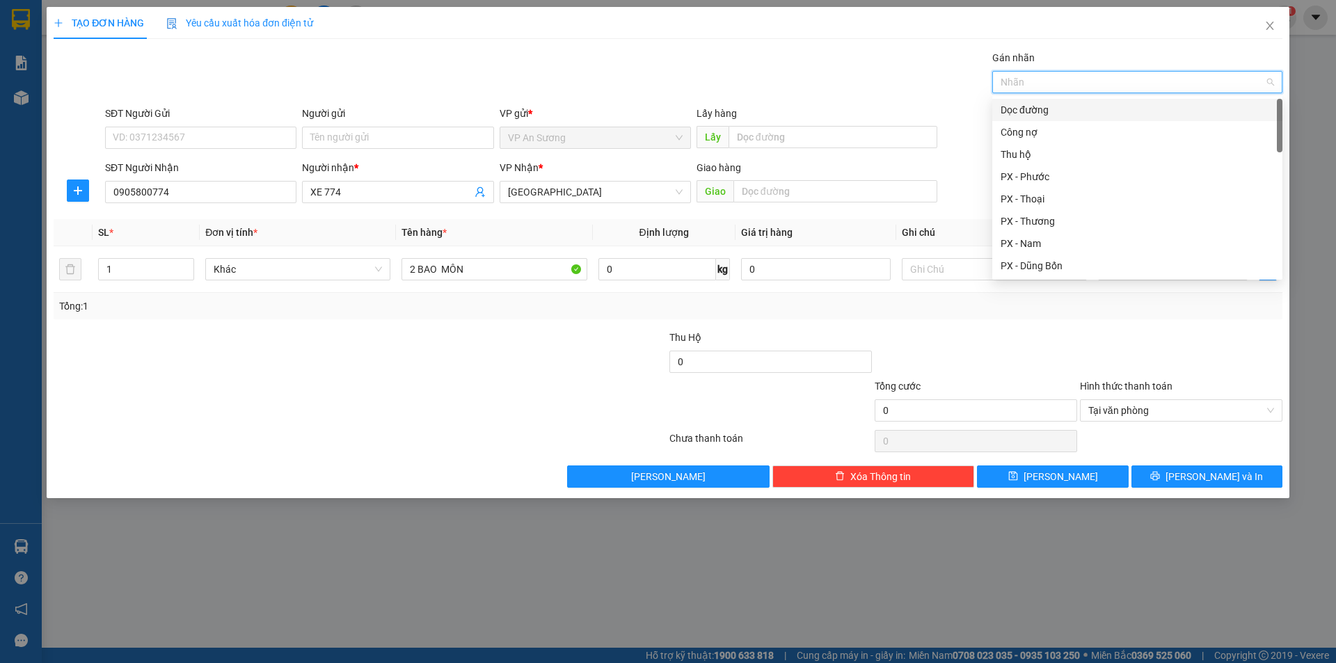
click at [1069, 107] on div "Dọc đường" at bounding box center [1137, 109] width 273 height 15
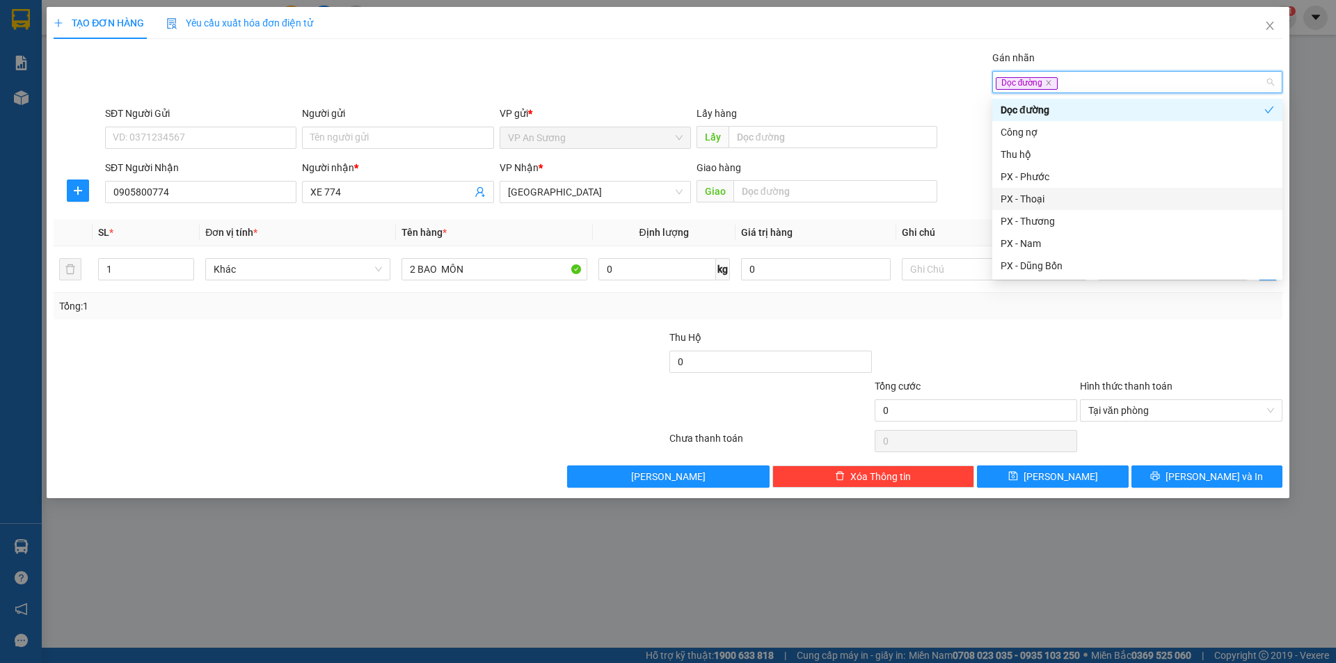
click at [1043, 189] on div "PX - Thoại" at bounding box center [1137, 199] width 290 height 22
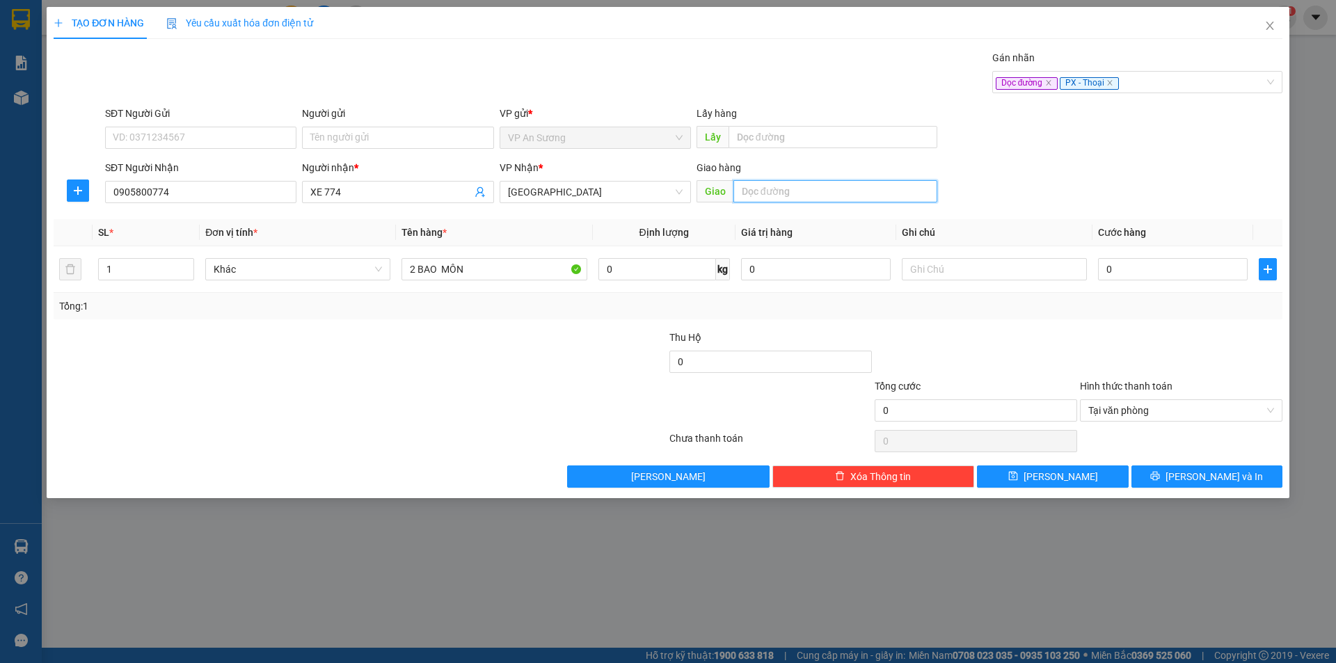
click at [906, 188] on input "text" at bounding box center [835, 191] width 204 height 22
click at [753, 194] on input "NA PHƯỚC" at bounding box center [835, 191] width 204 height 22
drag, startPoint x: 1271, startPoint y: 411, endPoint x: 1105, endPoint y: 436, distance: 168.2
type input "NAM PHƯỚC"
click at [1057, 480] on span "[PERSON_NAME]" at bounding box center [1061, 476] width 74 height 15
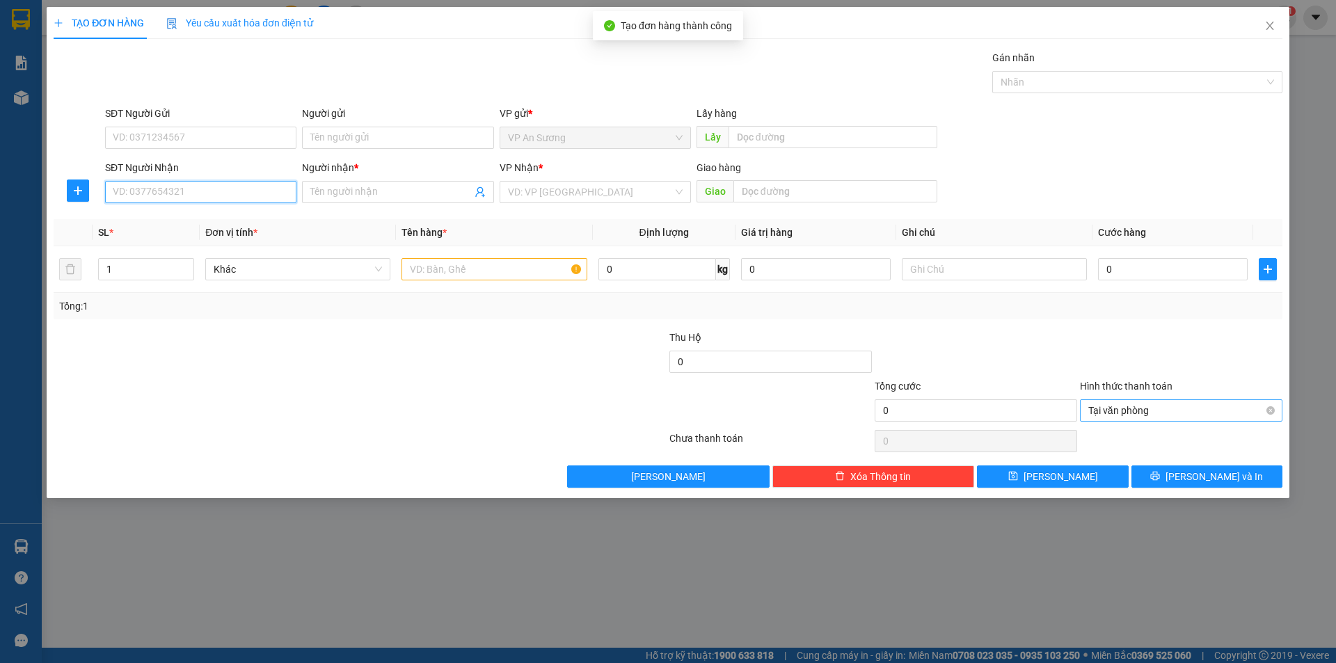
click at [253, 192] on input "SĐT Người Nhận" at bounding box center [200, 192] width 191 height 22
type input "0798015595"
click at [376, 183] on span at bounding box center [397, 192] width 191 height 22
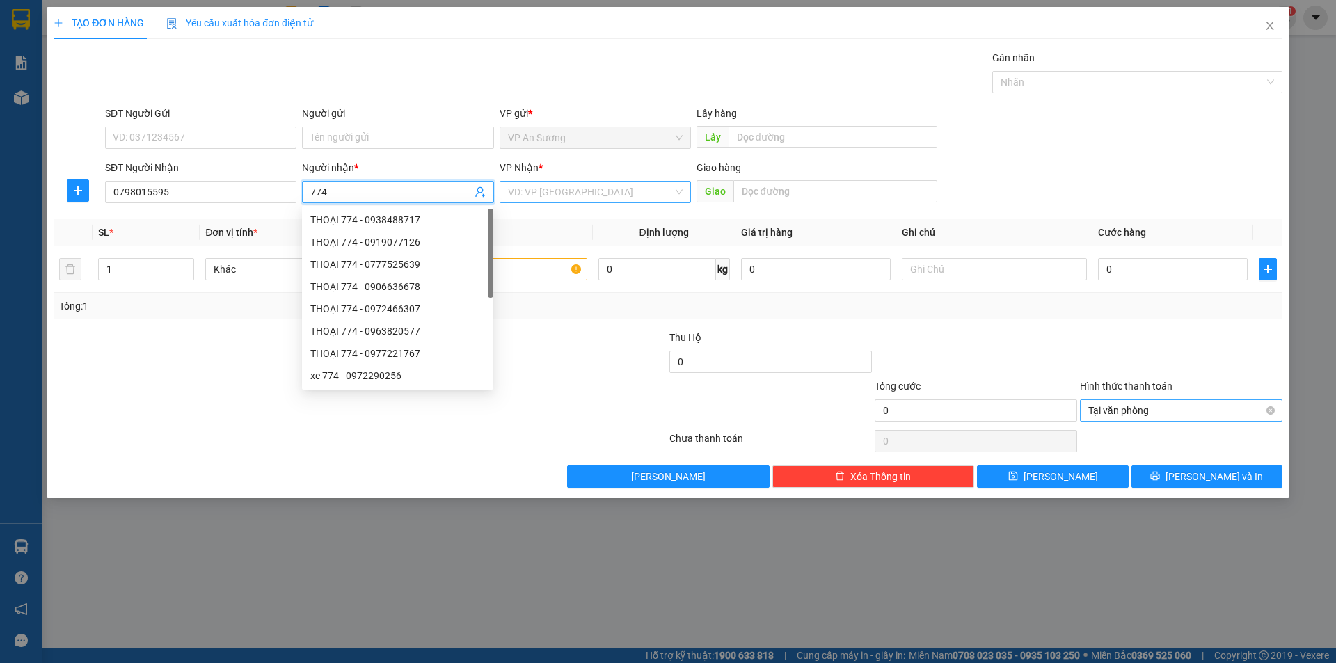
type input "774"
click at [580, 183] on input "search" at bounding box center [590, 192] width 165 height 21
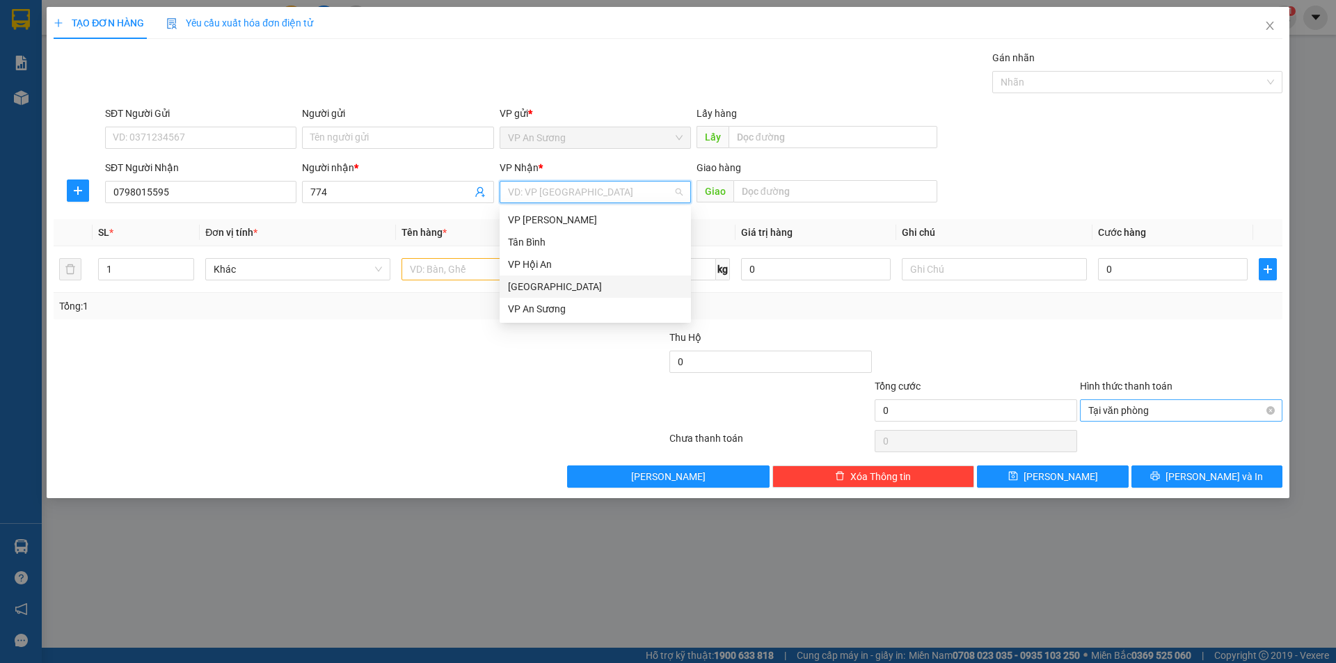
click at [591, 288] on div "[GEOGRAPHIC_DATA]" at bounding box center [595, 286] width 175 height 15
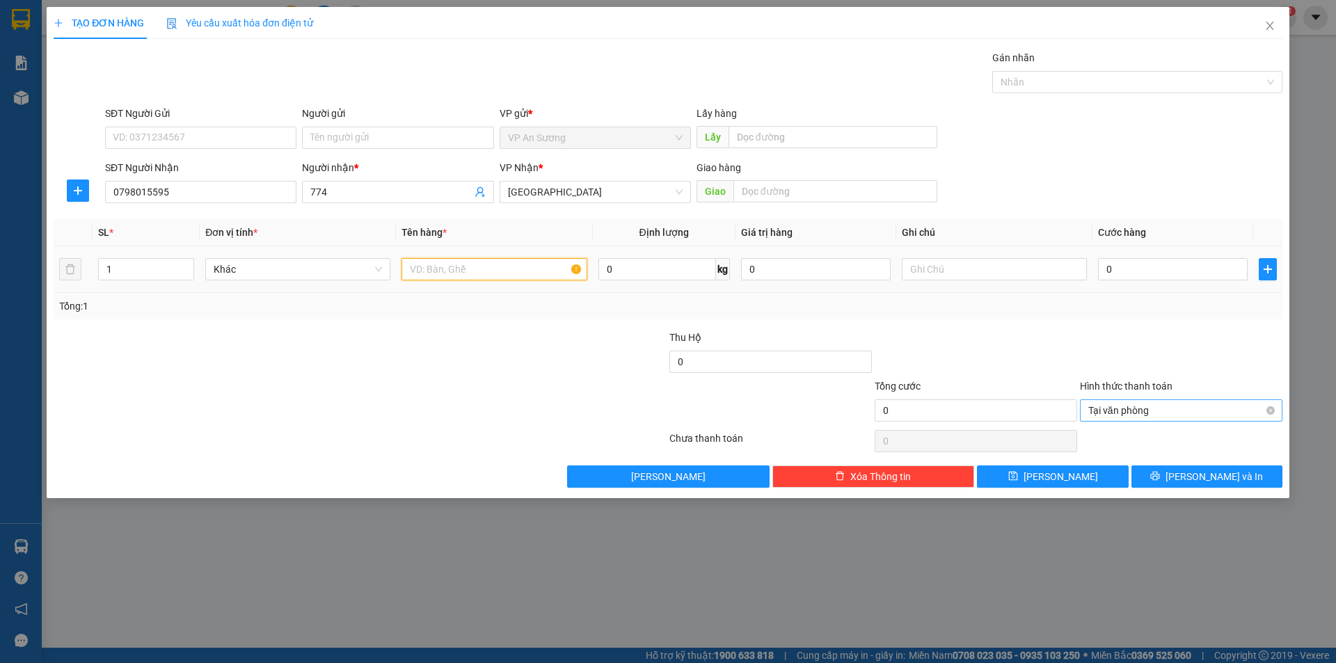
click at [493, 272] on input "text" at bounding box center [494, 269] width 185 height 22
type input "A"
click at [1071, 84] on div at bounding box center [1130, 82] width 269 height 17
type input "1 XE MÁY"
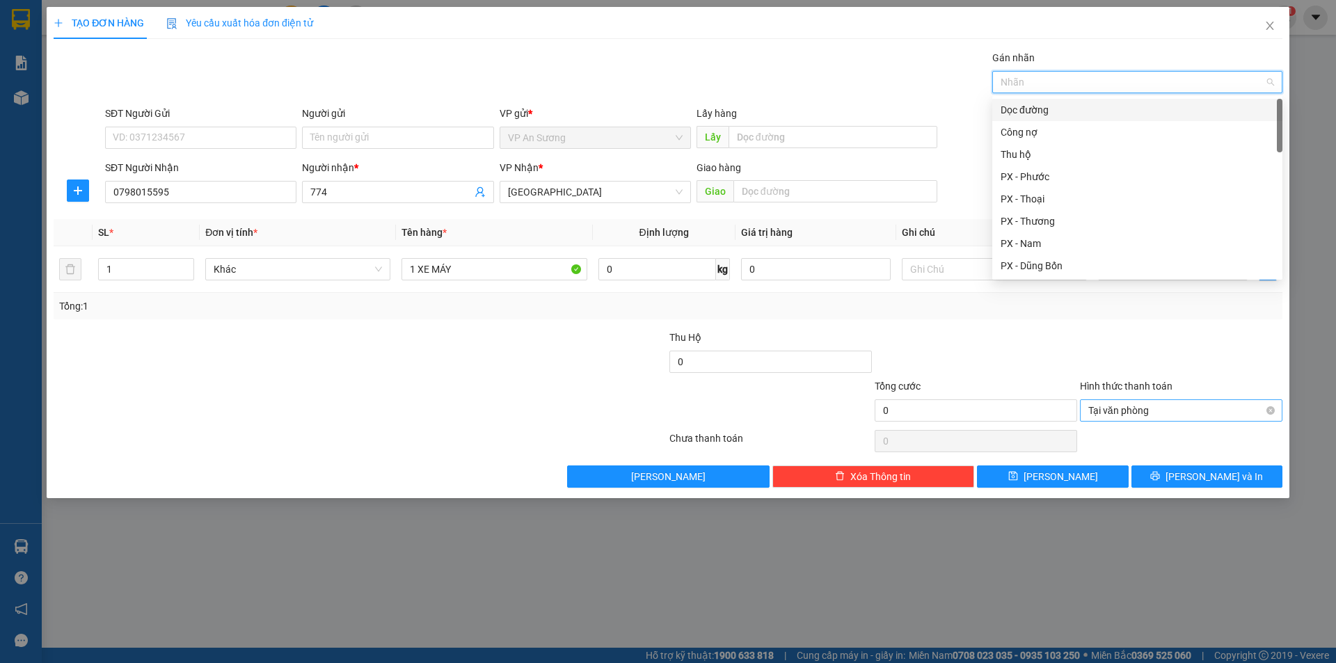
click at [1054, 111] on div "Dọc đường" at bounding box center [1137, 109] width 273 height 15
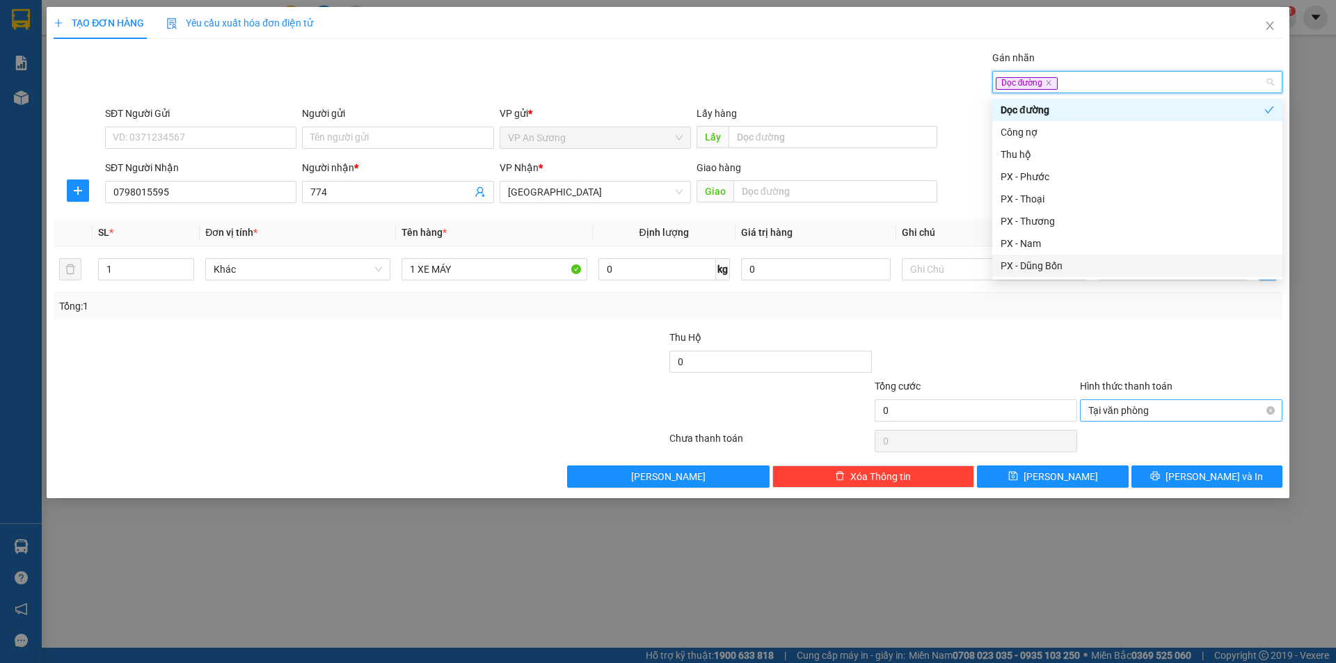
drag, startPoint x: 1164, startPoint y: 340, endPoint x: 1200, endPoint y: 331, distance: 36.8
click at [1170, 340] on div at bounding box center [1181, 354] width 205 height 49
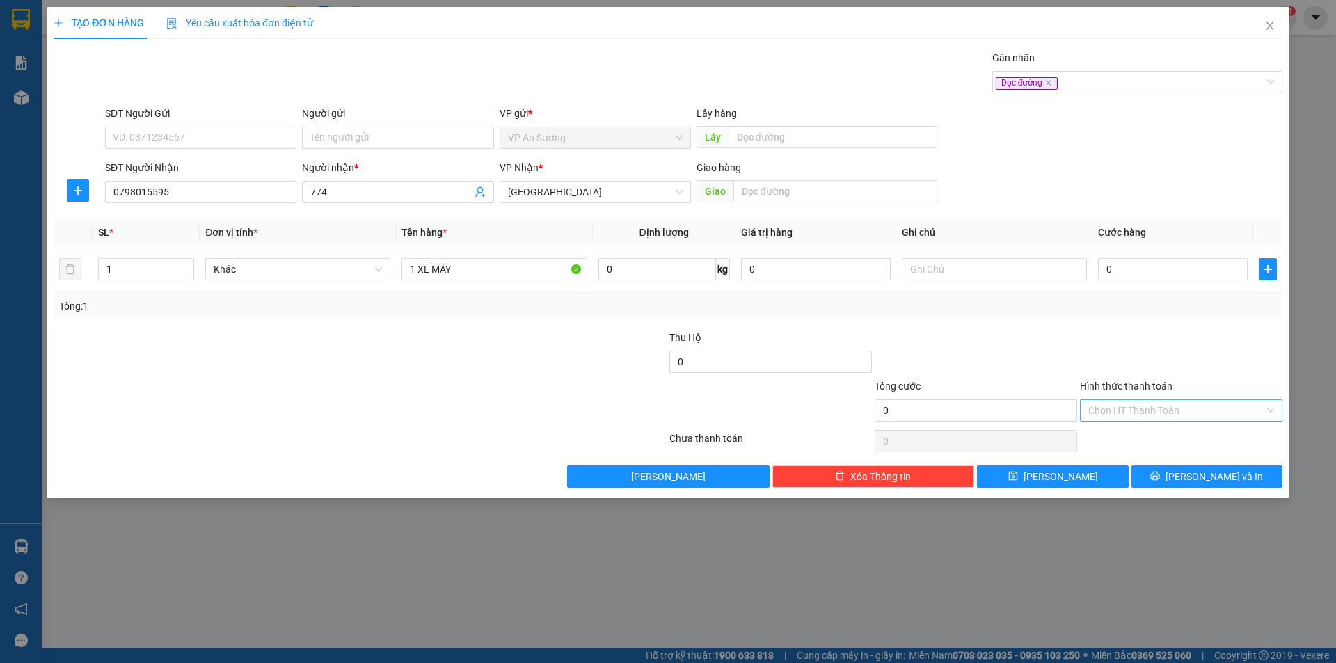
click at [1088, 489] on div "TẠO ĐƠN HÀNG Yêu cầu xuất hóa đơn điện tử Transit Pickup Surcharge Ids Transit …" at bounding box center [668, 252] width 1243 height 491
drag, startPoint x: 1088, startPoint y: 478, endPoint x: 978, endPoint y: 451, distance: 113.2
click at [1087, 478] on button "[PERSON_NAME]" at bounding box center [1052, 477] width 151 height 22
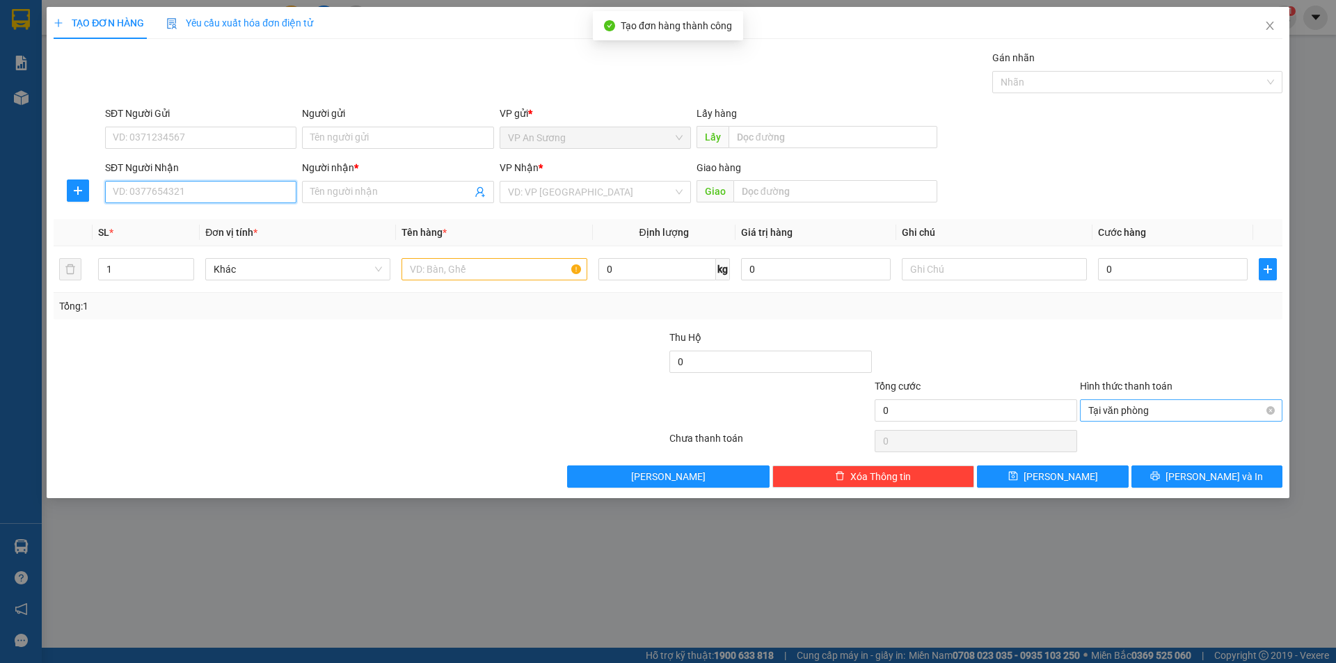
click at [247, 185] on input "SĐT Người Nhận" at bounding box center [200, 192] width 191 height 22
type input "0982487377"
click at [335, 177] on div "Người nhận *" at bounding box center [397, 170] width 191 height 21
click at [338, 188] on input "Người nhận *" at bounding box center [390, 191] width 161 height 15
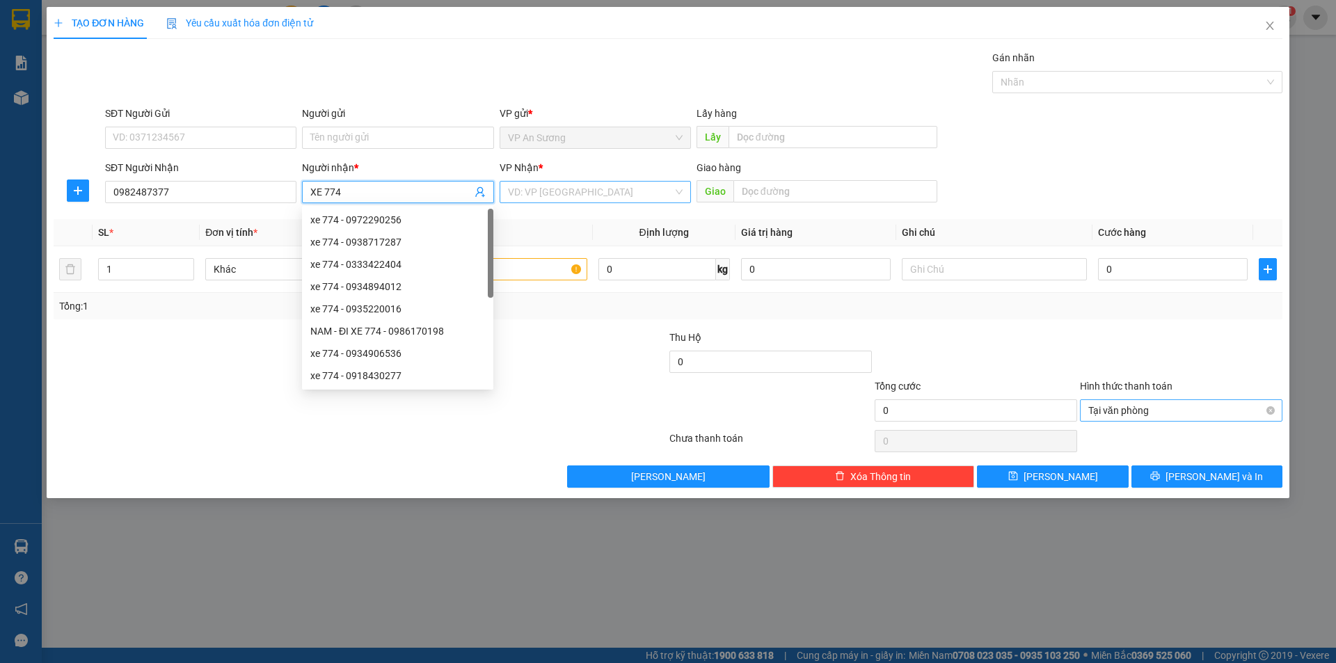
type input "XE 774"
click at [601, 190] on input "search" at bounding box center [590, 192] width 165 height 21
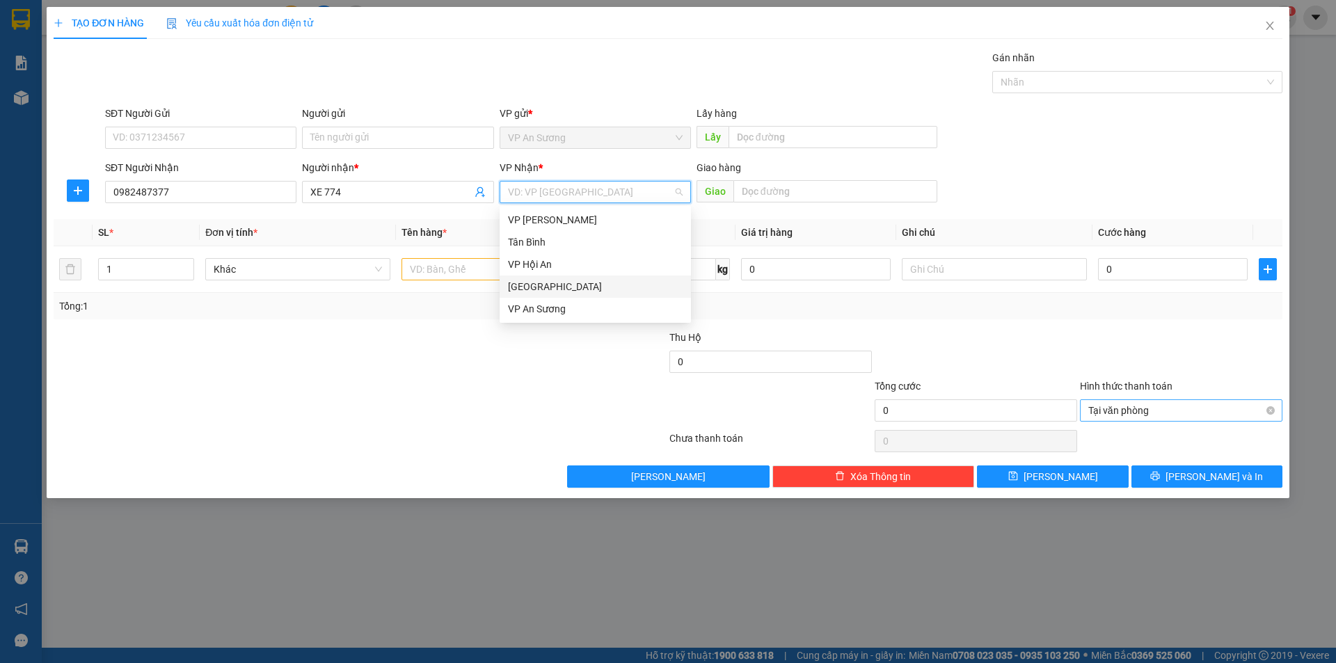
click at [562, 283] on div "[GEOGRAPHIC_DATA]" at bounding box center [595, 286] width 175 height 15
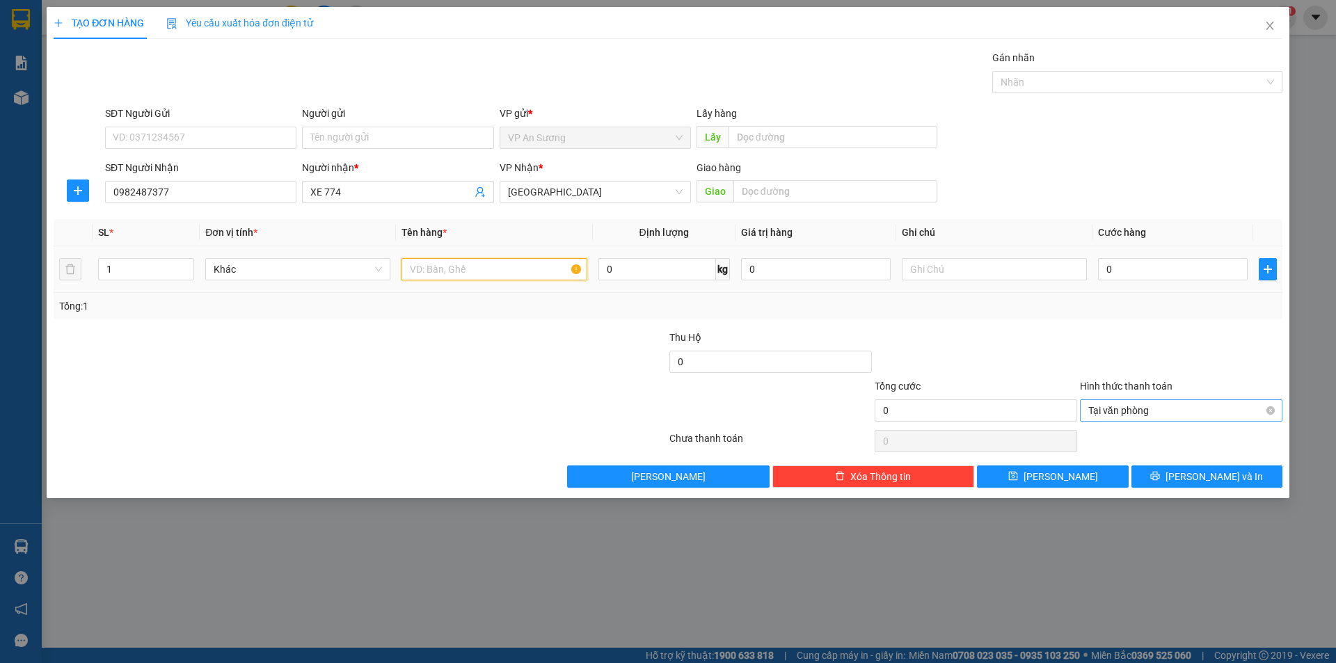
click at [493, 272] on input "text" at bounding box center [494, 269] width 185 height 22
type input "5"
click at [1118, 86] on div at bounding box center [1130, 82] width 269 height 17
type input "4 TÂM VÁN"
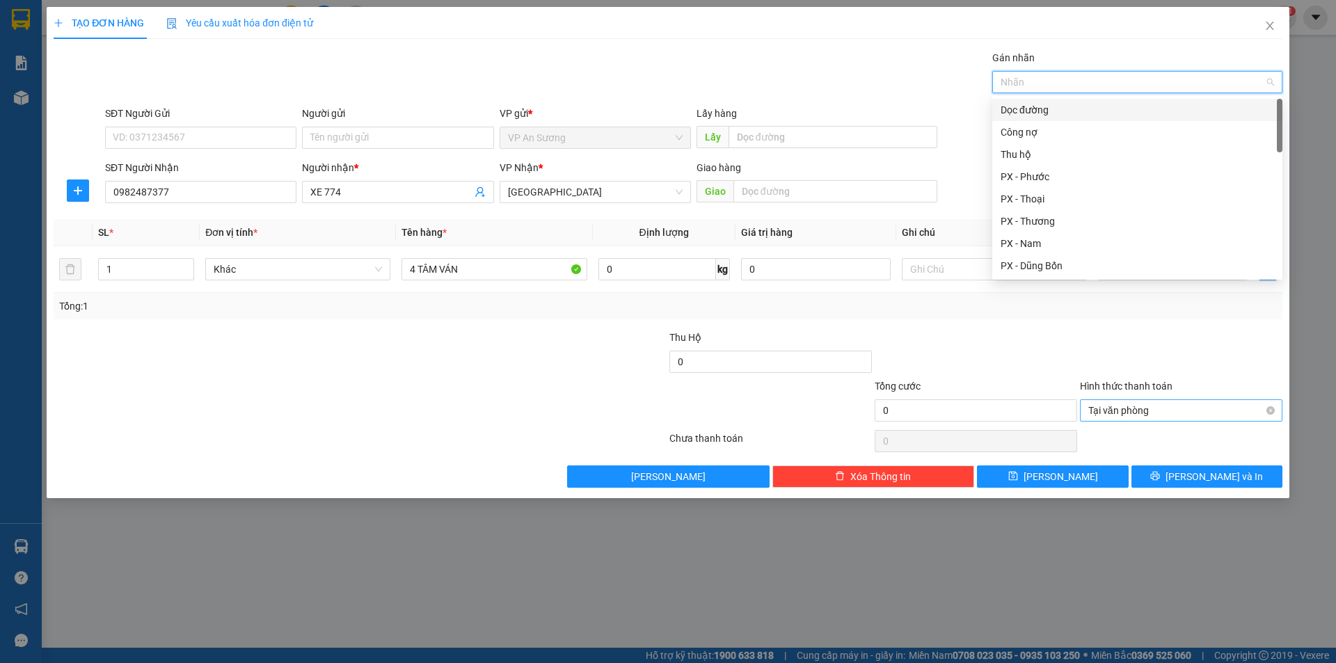
click at [1039, 106] on div "Dọc đường" at bounding box center [1137, 109] width 273 height 15
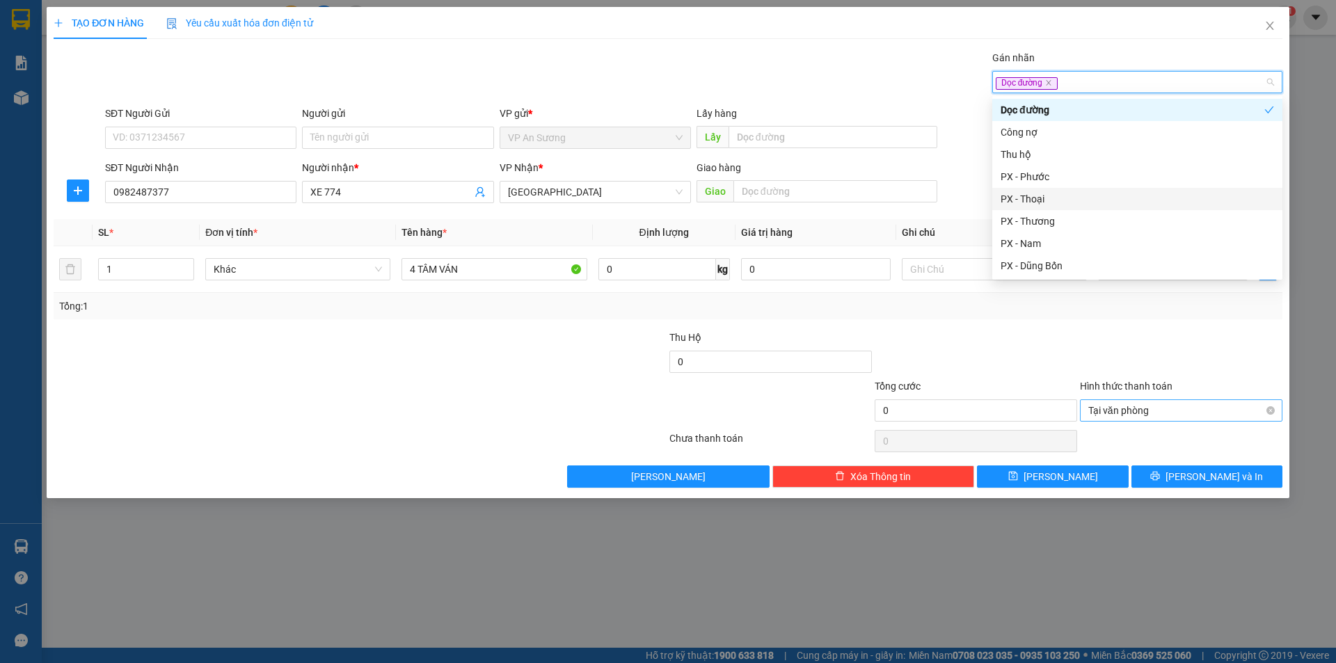
drag, startPoint x: 1070, startPoint y: 199, endPoint x: 921, endPoint y: 199, distance: 148.9
click at [1070, 199] on div "PX - Thoại" at bounding box center [1137, 198] width 273 height 15
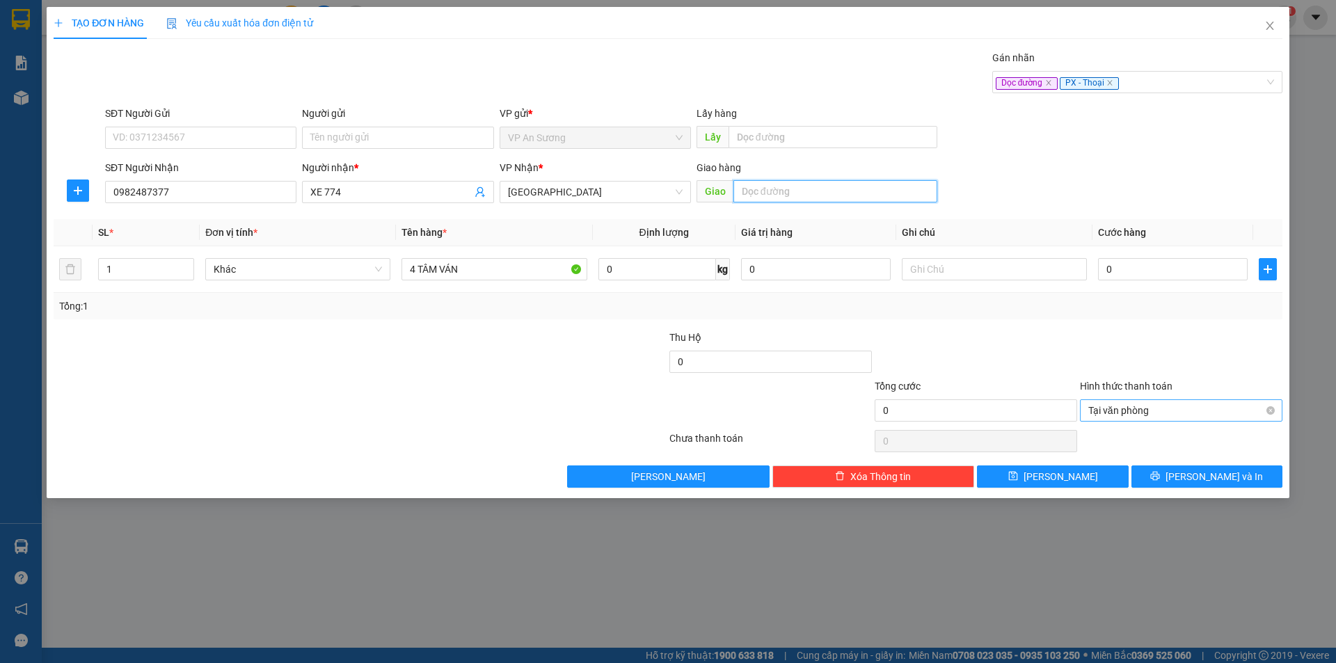
click at [897, 198] on input "text" at bounding box center [835, 191] width 204 height 22
type input "A"
type input "D"
click at [1271, 415] on span "Tại văn phòng" at bounding box center [1181, 410] width 186 height 21
type input "ĐƯỜNG 33"
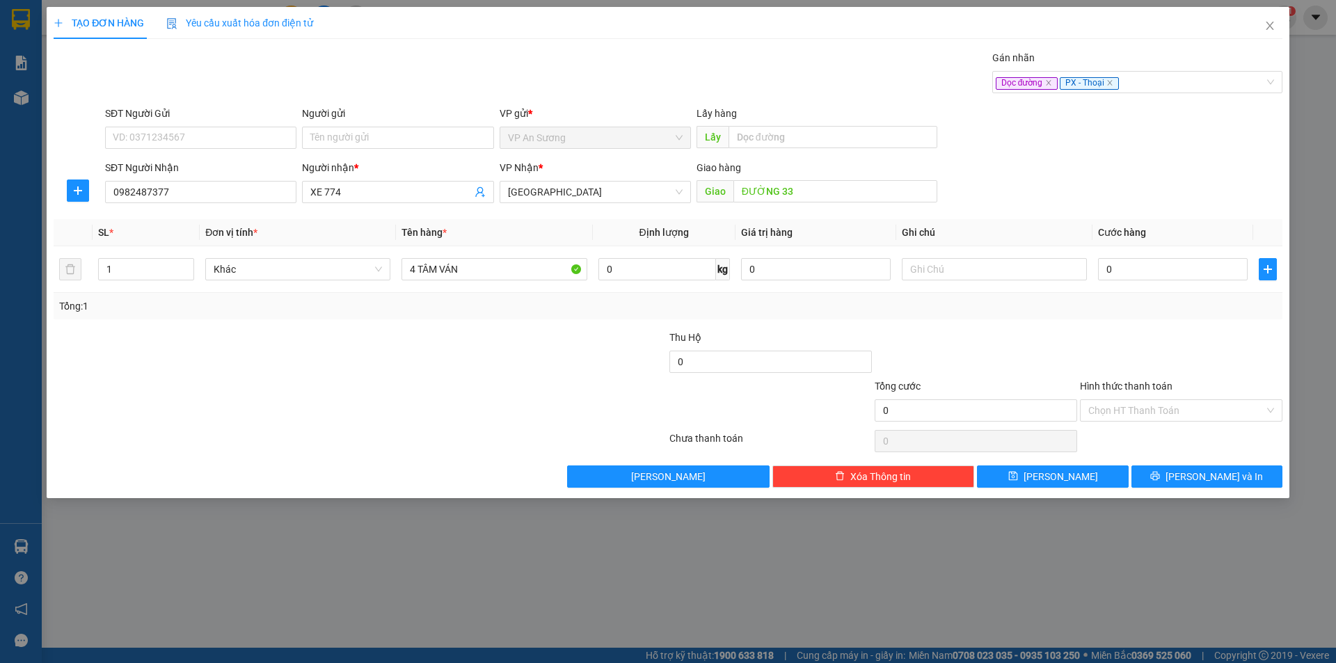
click at [1238, 367] on div at bounding box center [1181, 354] width 205 height 49
drag, startPoint x: 1050, startPoint y: 475, endPoint x: 1064, endPoint y: 461, distance: 19.7
click at [1050, 475] on button "[PERSON_NAME]" at bounding box center [1052, 477] width 151 height 22
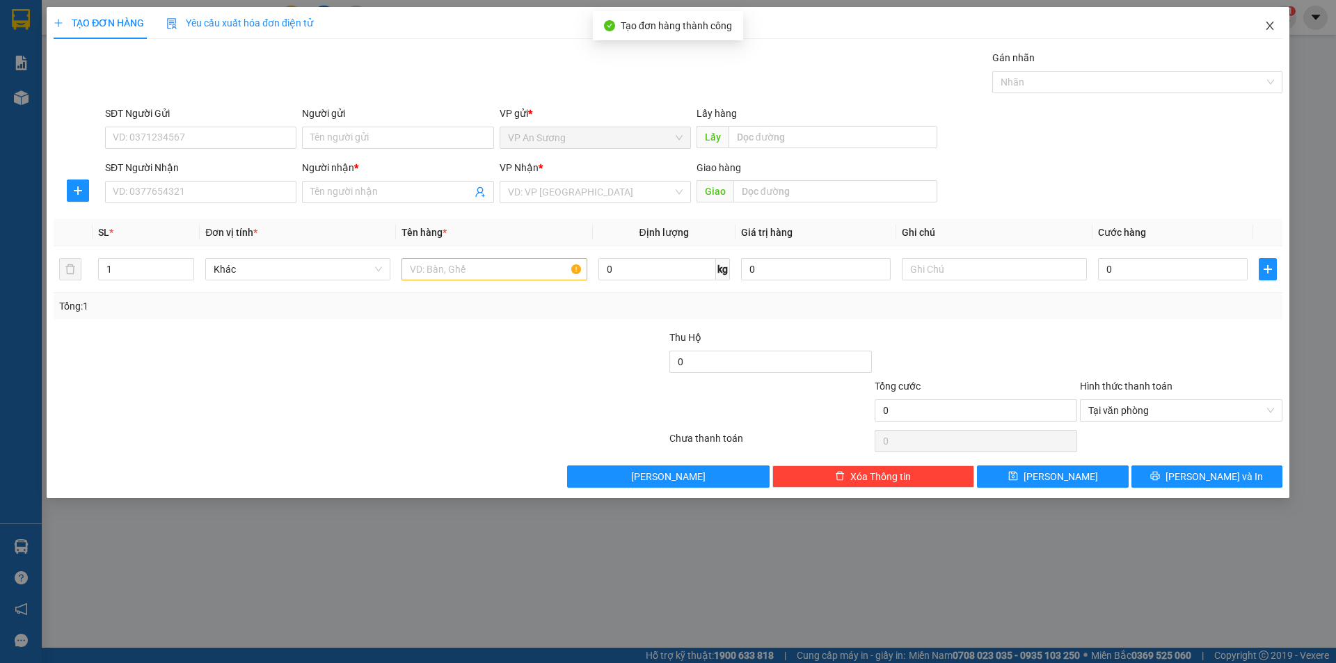
click at [1273, 27] on icon "close" at bounding box center [1269, 25] width 11 height 11
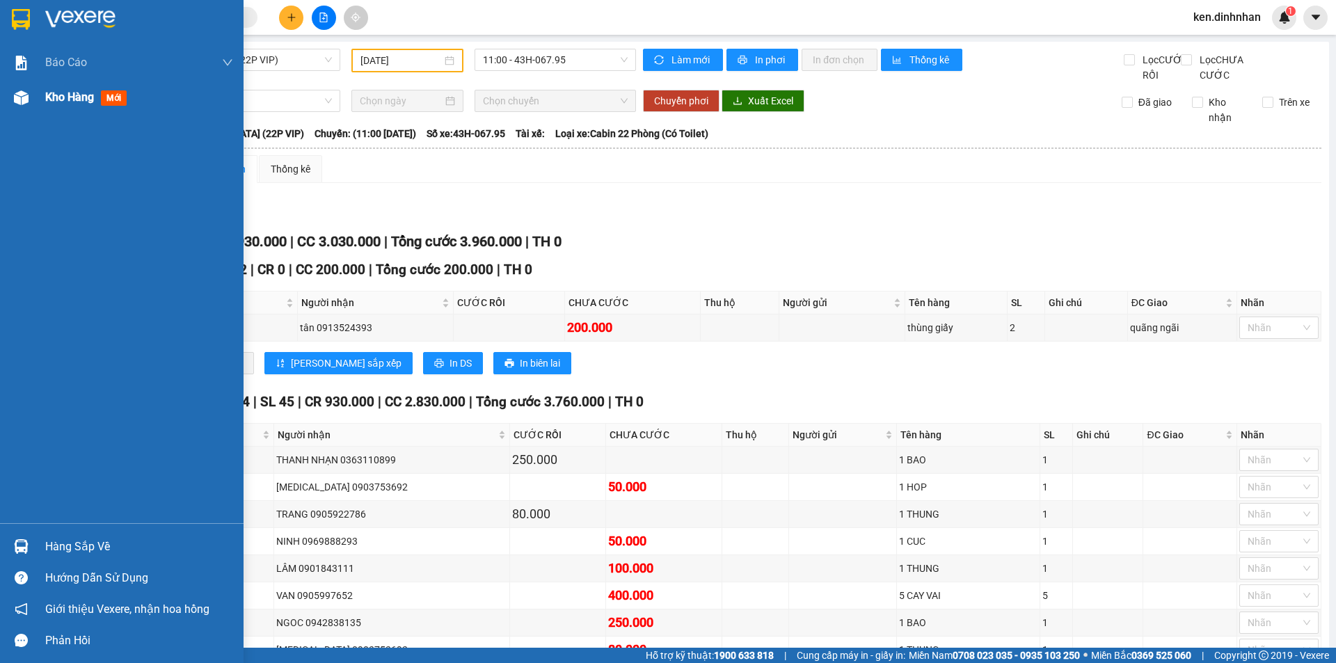
click at [69, 110] on div "Kho hàng mới" at bounding box center [139, 97] width 188 height 35
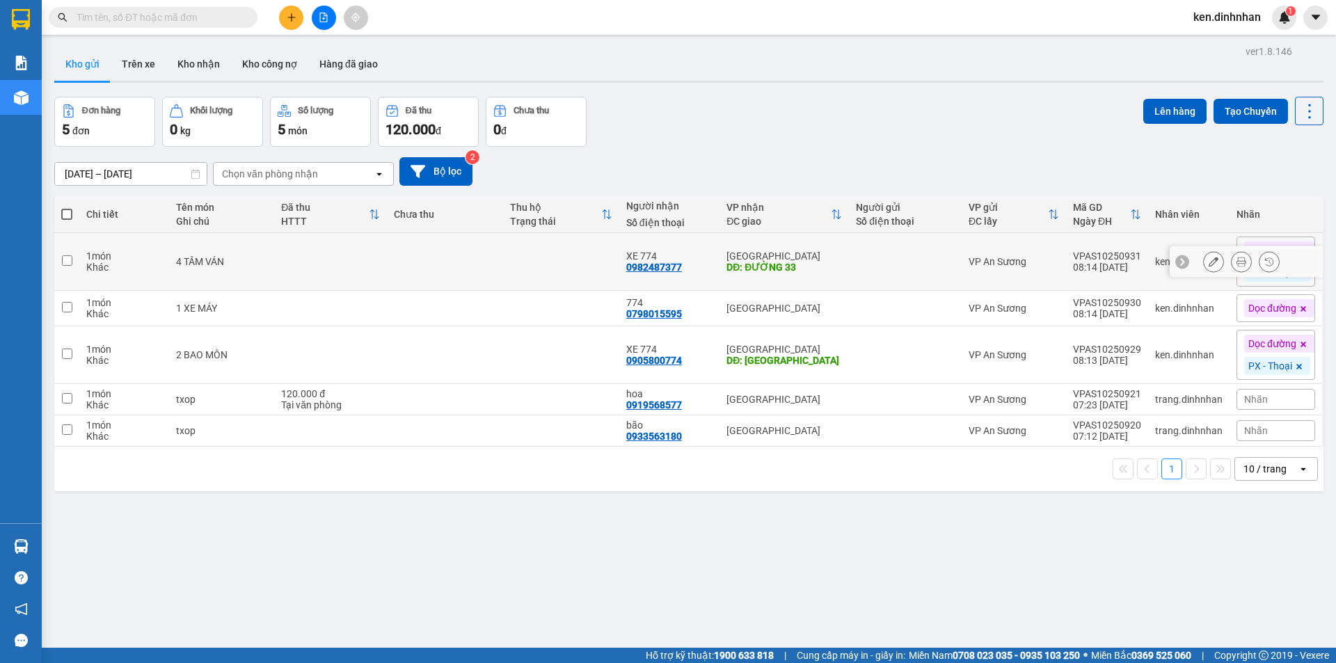
click at [856, 256] on div at bounding box center [905, 261] width 99 height 11
checkbox input "true"
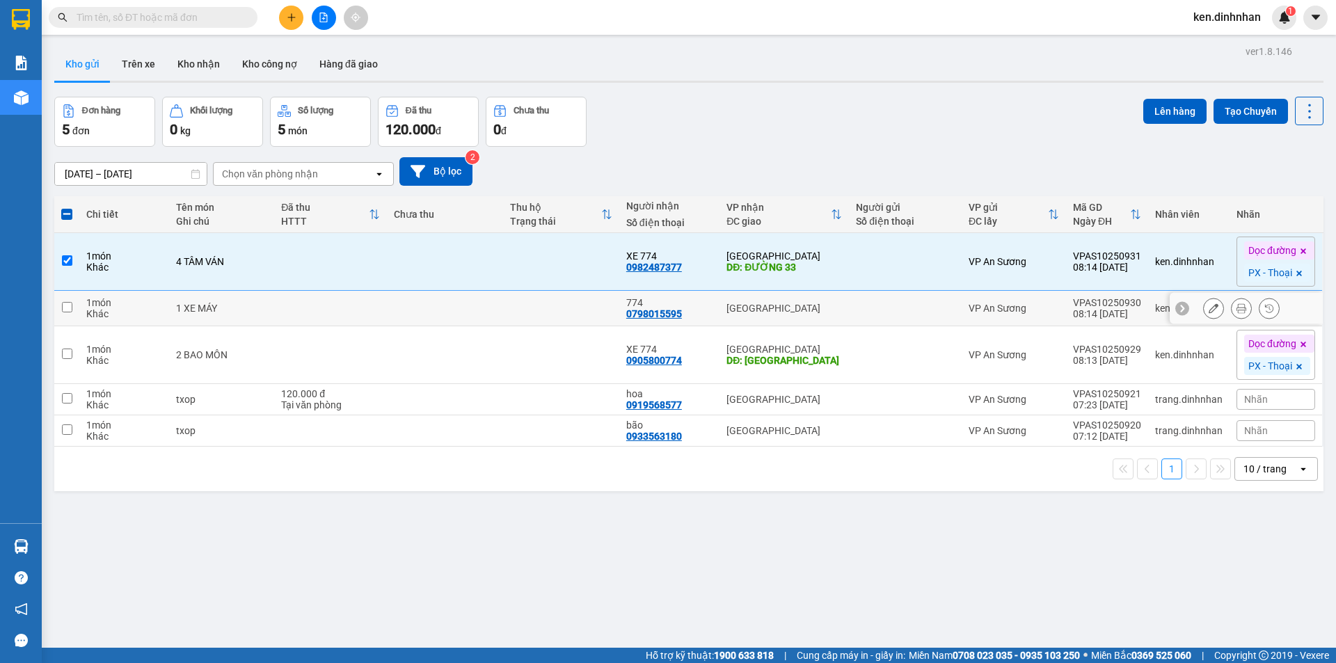
click at [873, 295] on td at bounding box center [905, 308] width 113 height 35
checkbox input "true"
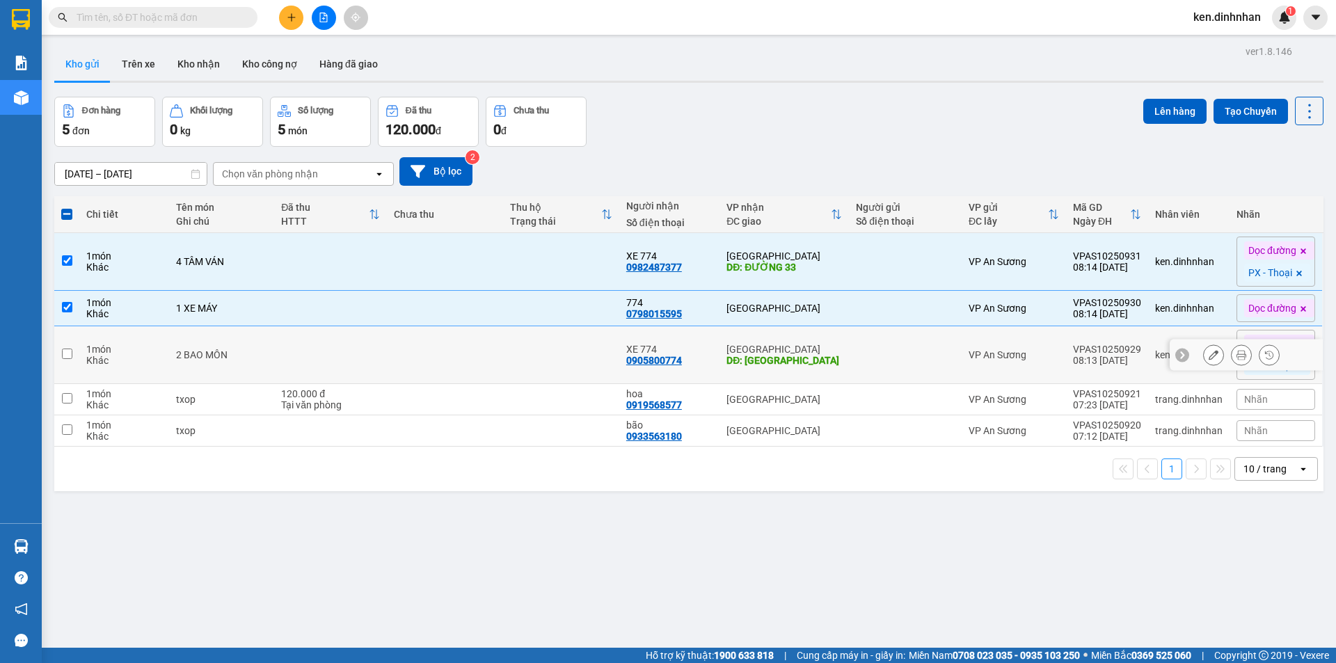
click at [856, 355] on div at bounding box center [905, 354] width 99 height 11
checkbox input "true"
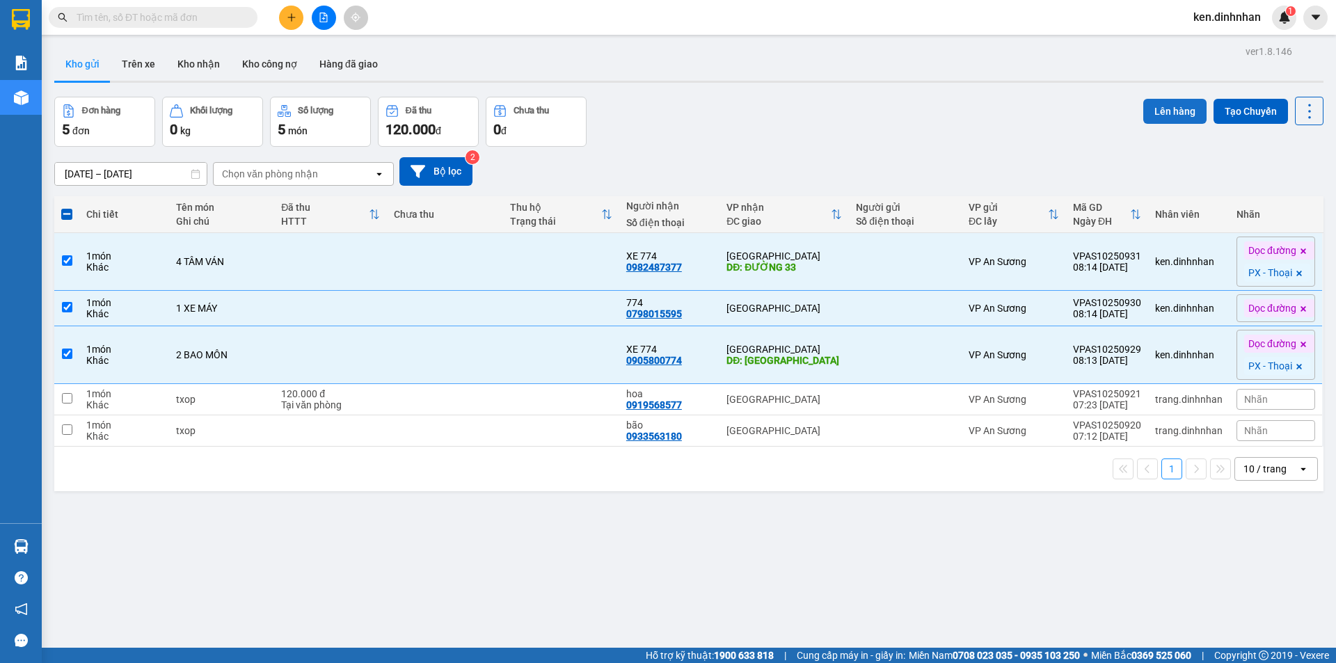
click at [1162, 118] on button "Lên hàng" at bounding box center [1174, 111] width 63 height 25
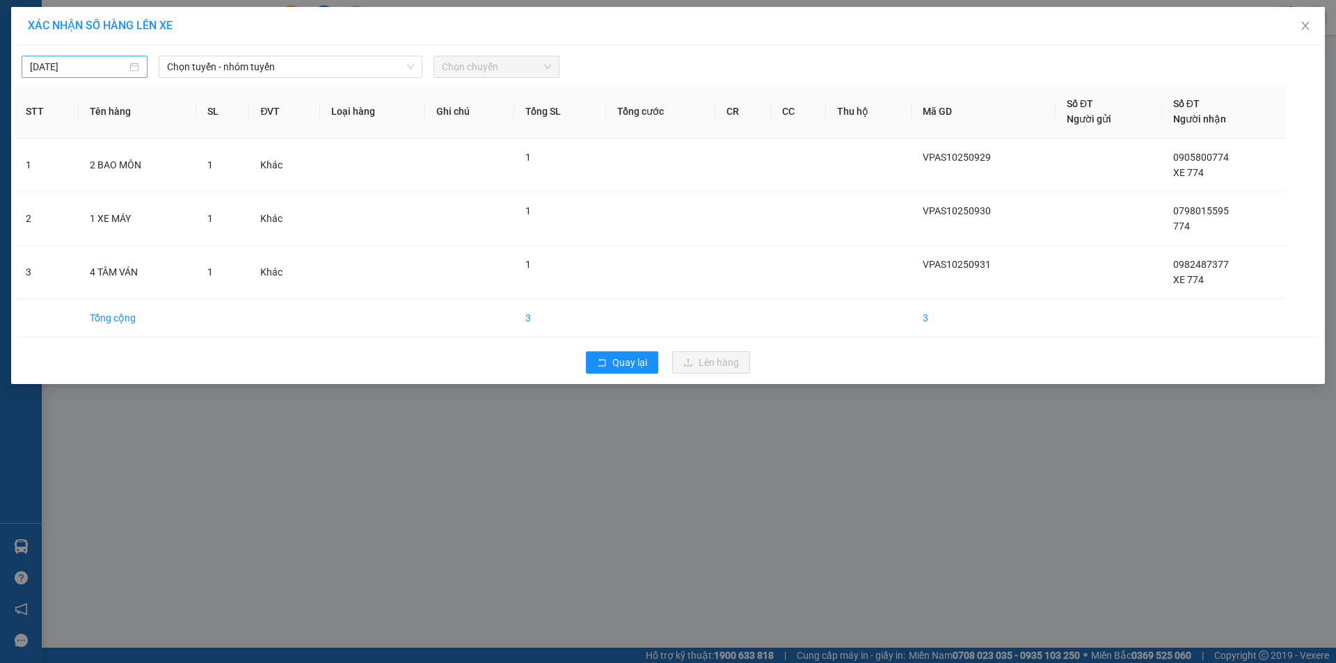
click at [127, 73] on input "[DATE]" at bounding box center [78, 66] width 97 height 15
click at [42, 185] on div "12" at bounding box center [42, 189] width 17 height 17
type input "[DATE]"
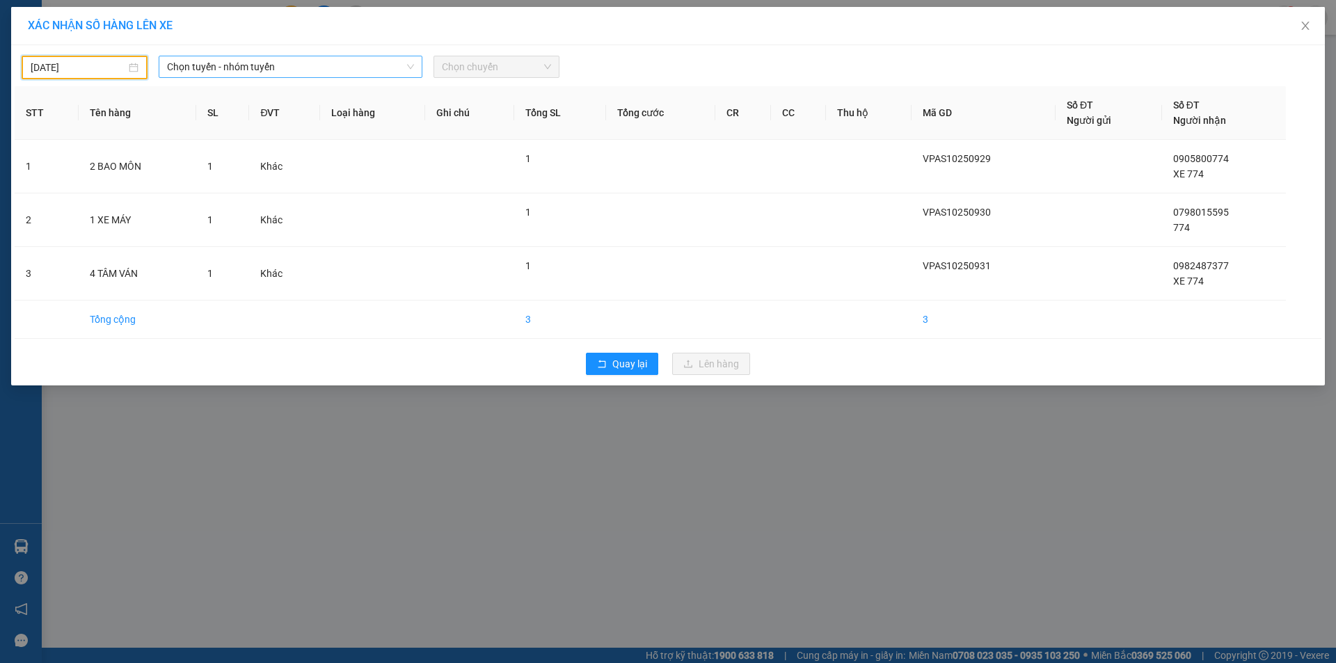
click at [208, 68] on span "Chọn tuyến - nhóm tuyến" at bounding box center [290, 66] width 247 height 21
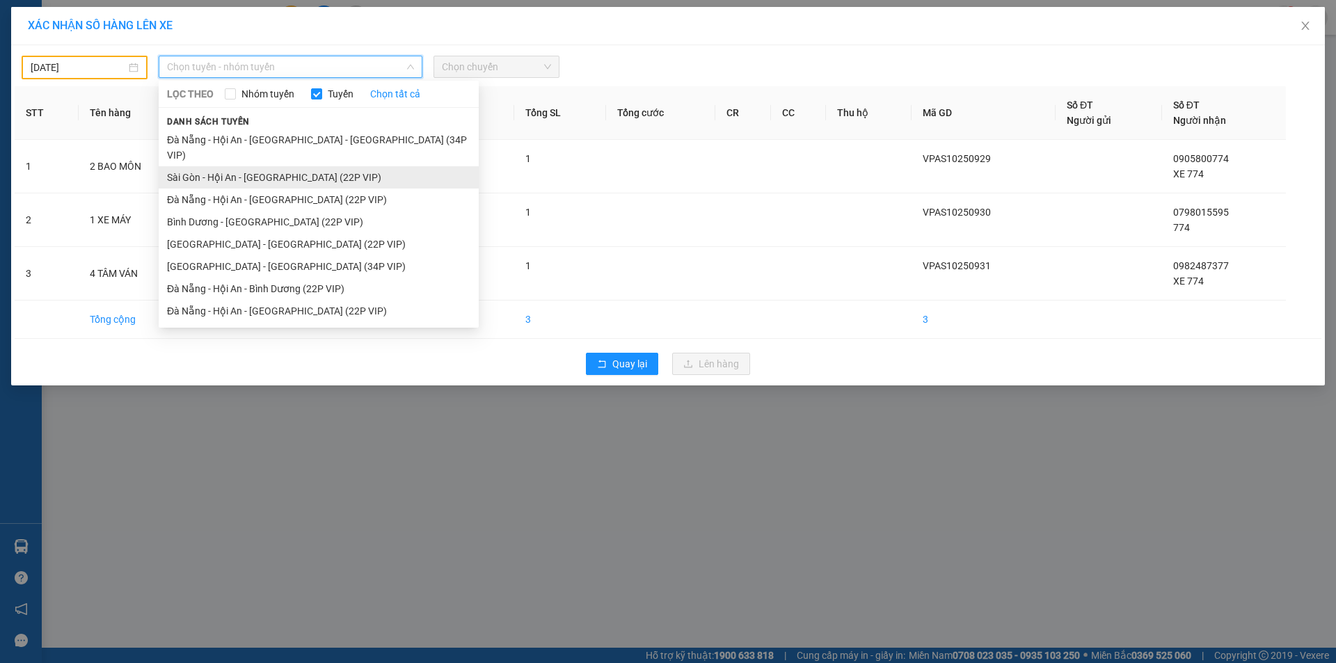
click at [240, 166] on li "Sài Gòn - Hội An - [GEOGRAPHIC_DATA] (22P VIP)" at bounding box center [319, 177] width 320 height 22
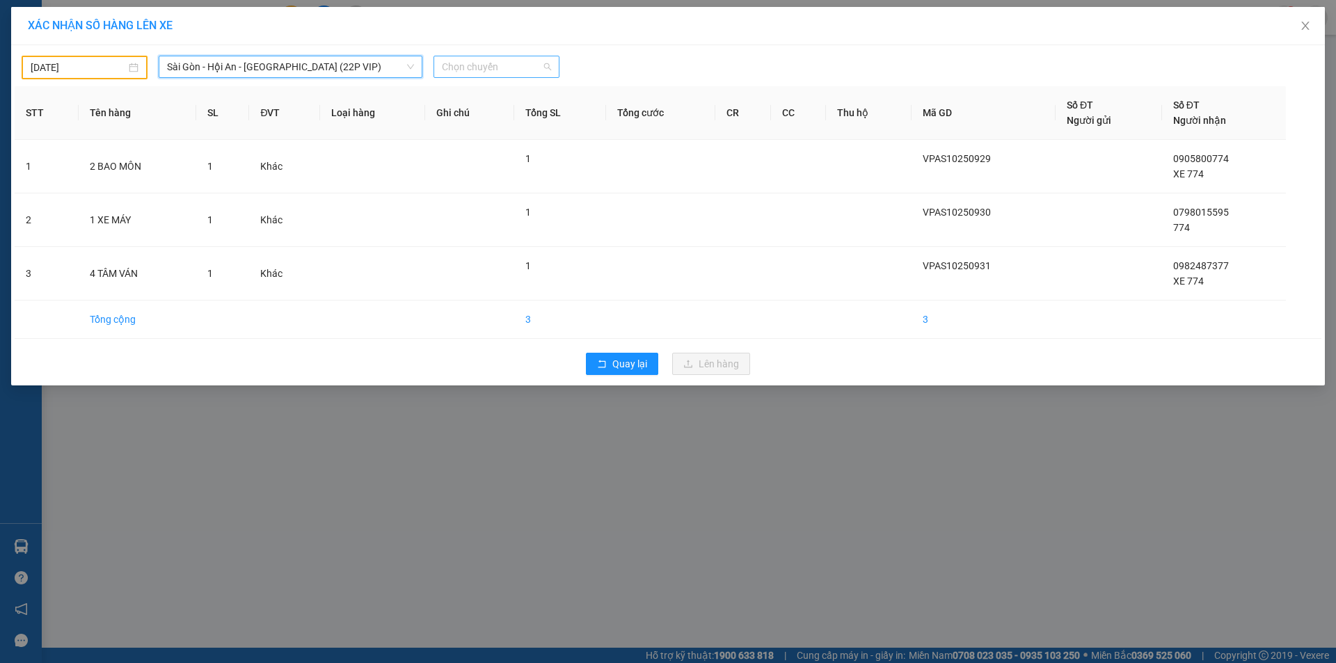
click at [498, 61] on span "Chọn chuyến" at bounding box center [496, 66] width 109 height 21
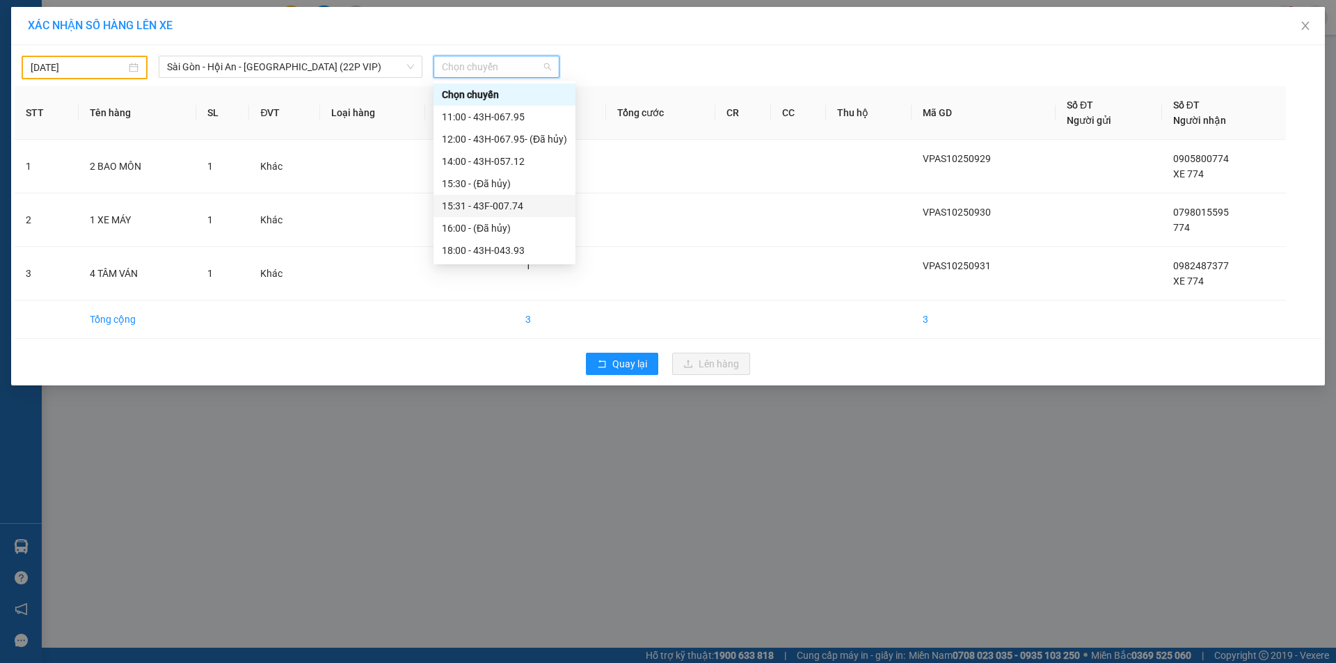
click at [508, 202] on div "15:31 - 43F-007.74" at bounding box center [504, 205] width 125 height 15
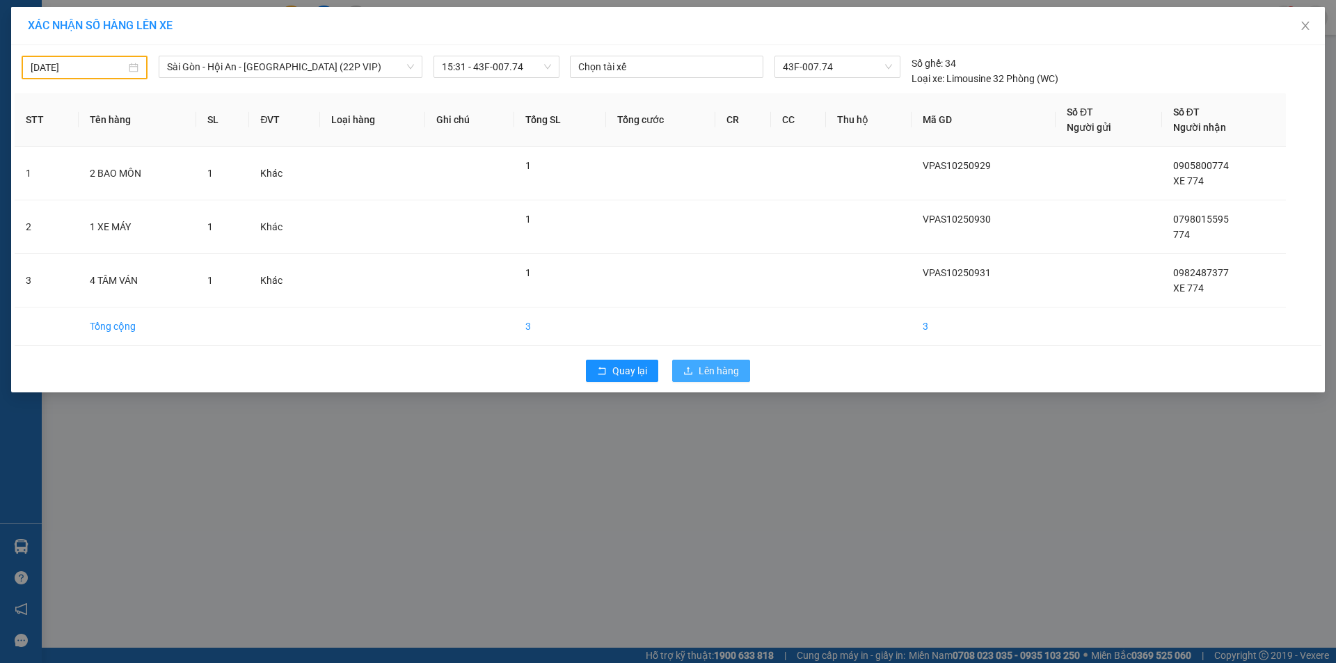
click at [690, 363] on button "Lên hàng" at bounding box center [711, 371] width 78 height 22
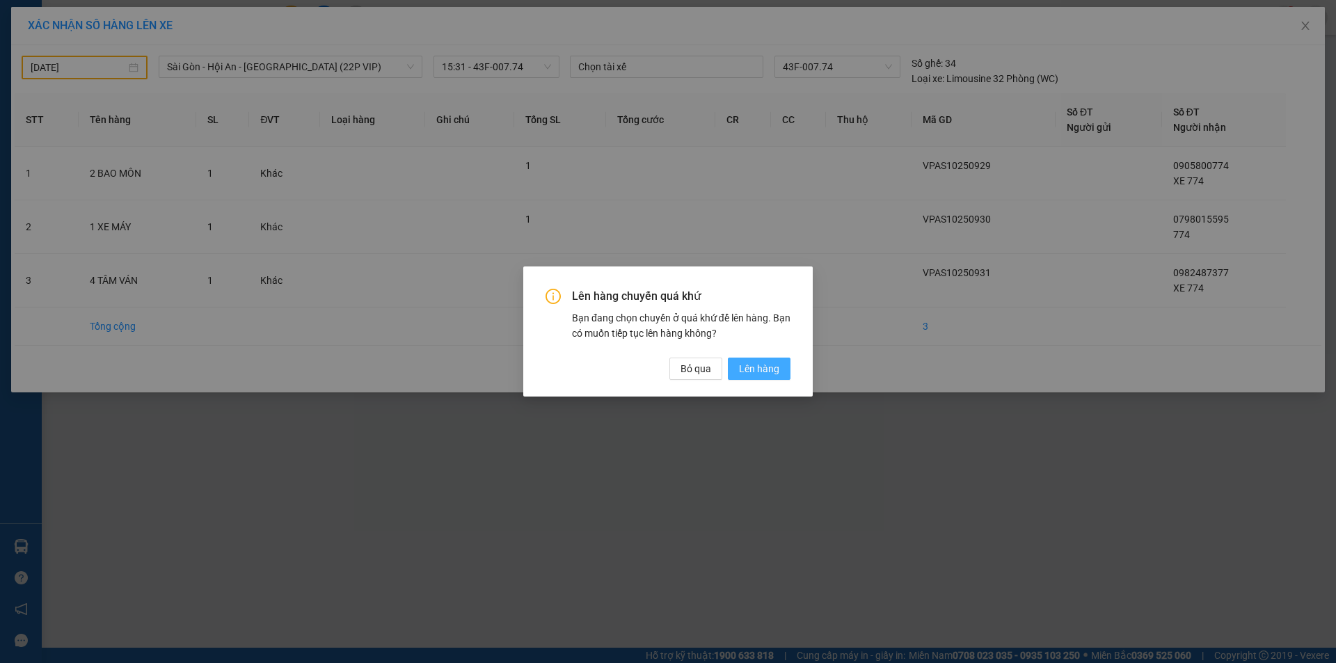
click at [749, 372] on span "Lên hàng" at bounding box center [759, 368] width 40 height 15
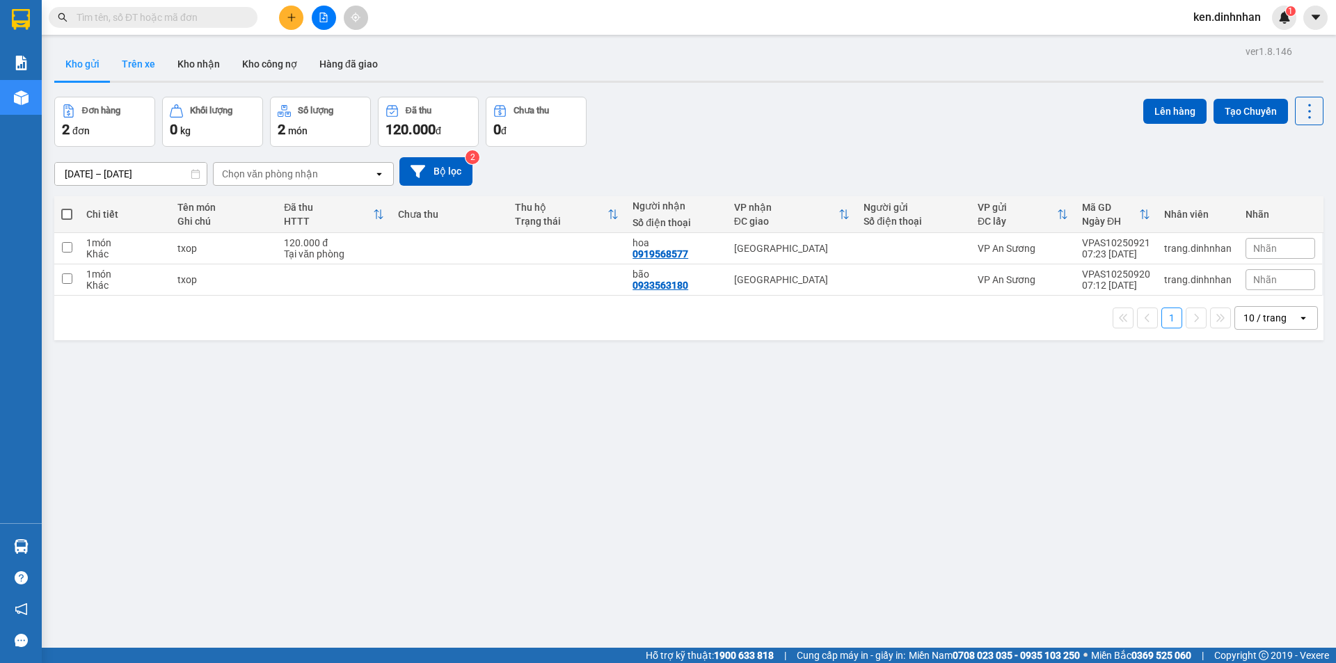
click at [141, 61] on button "Trên xe" at bounding box center [139, 63] width 56 height 33
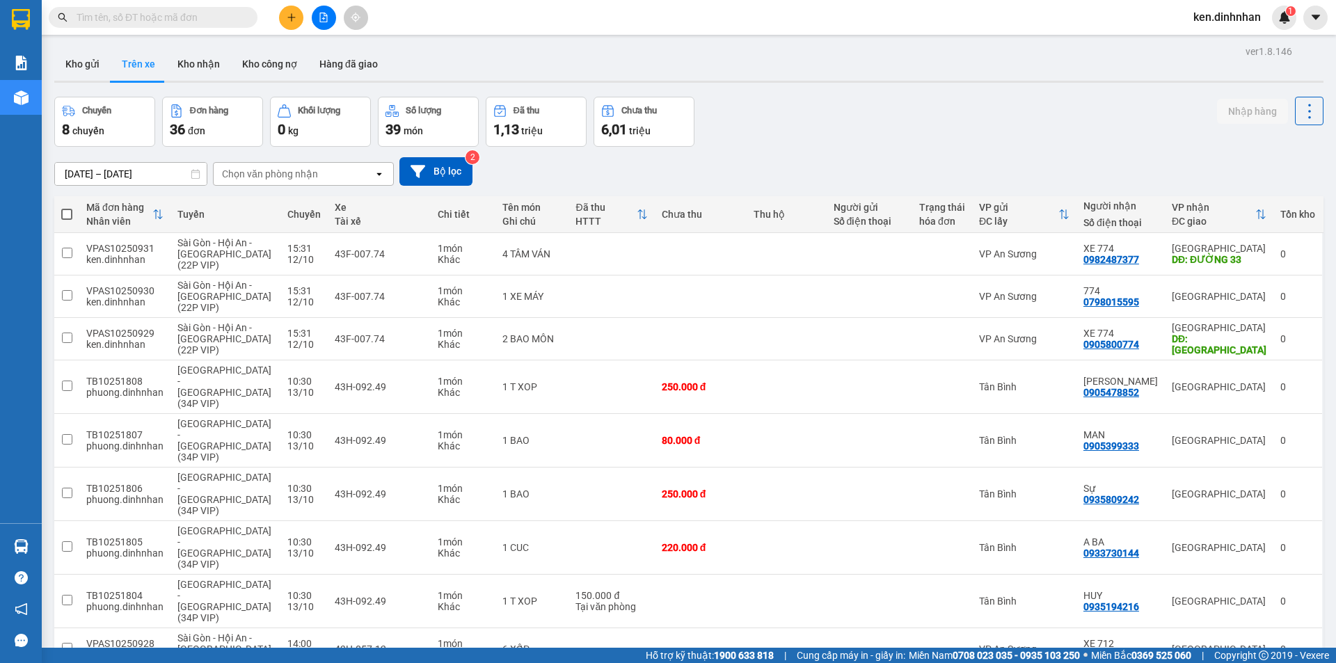
click at [244, 172] on div "Chọn văn phòng nhận" at bounding box center [270, 174] width 96 height 14
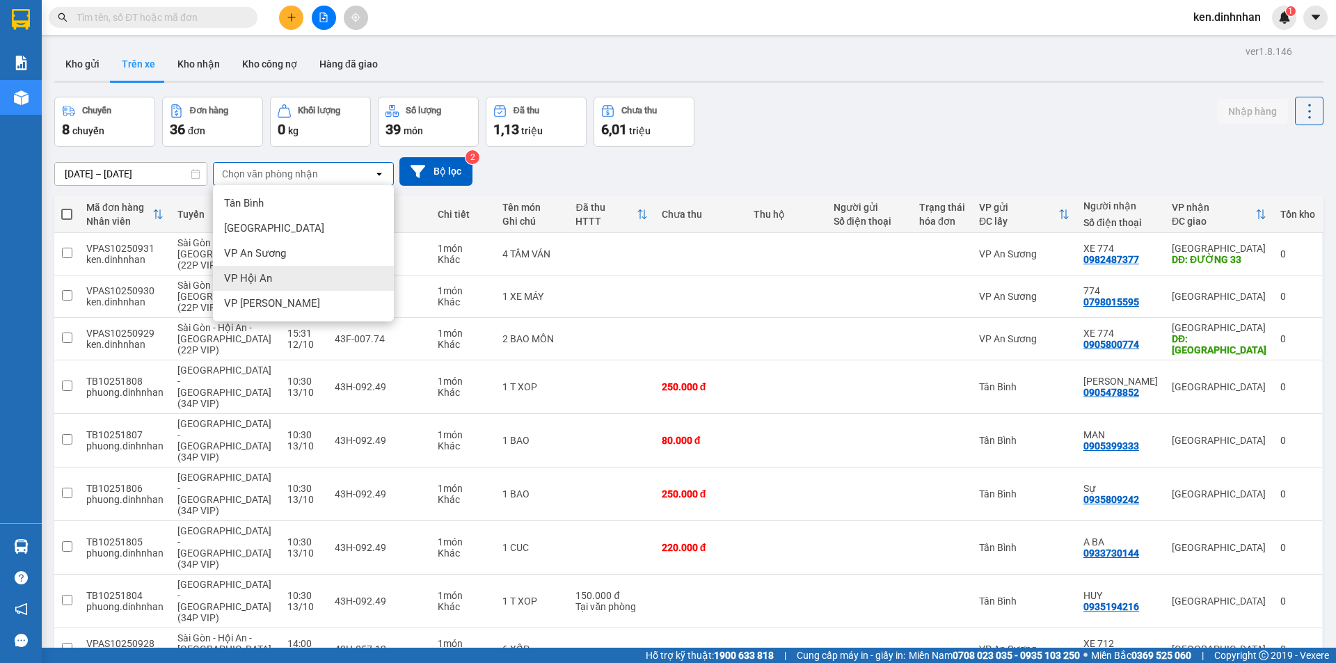
drag, startPoint x: 292, startPoint y: 271, endPoint x: 285, endPoint y: 262, distance: 12.0
click at [292, 272] on div "VP Hội An" at bounding box center [303, 278] width 181 height 25
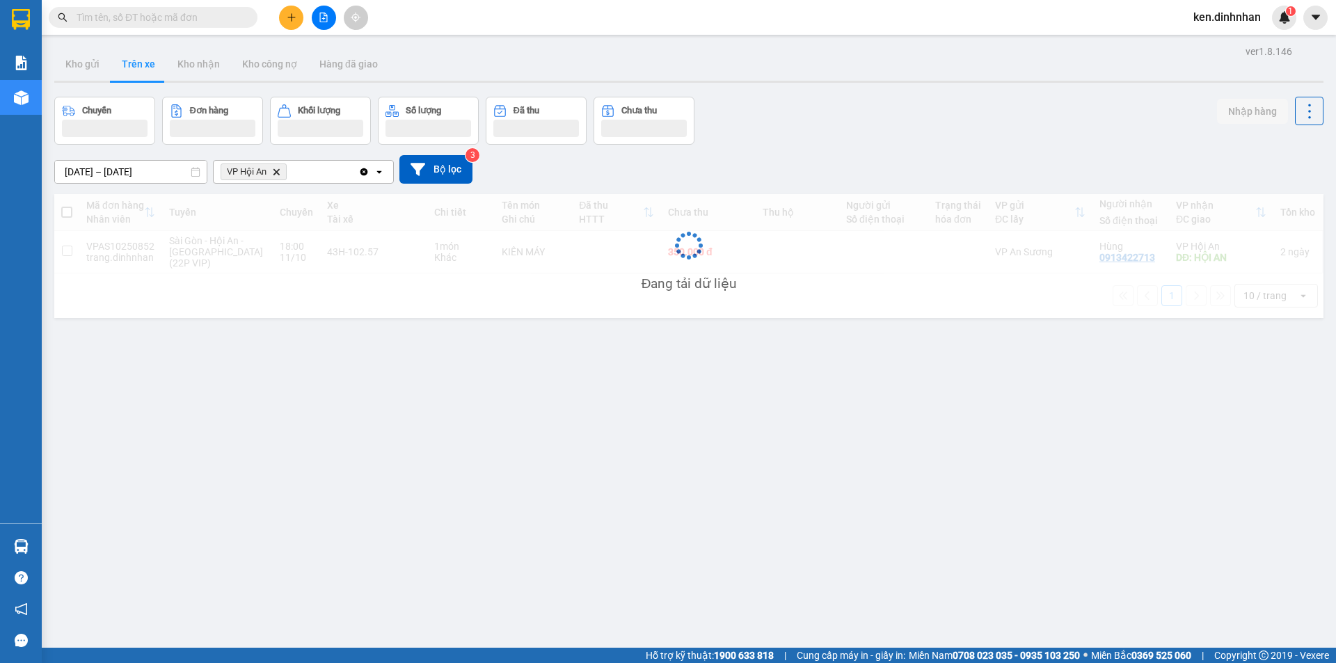
click at [280, 167] on span "VP Hội An Delete" at bounding box center [254, 172] width 66 height 17
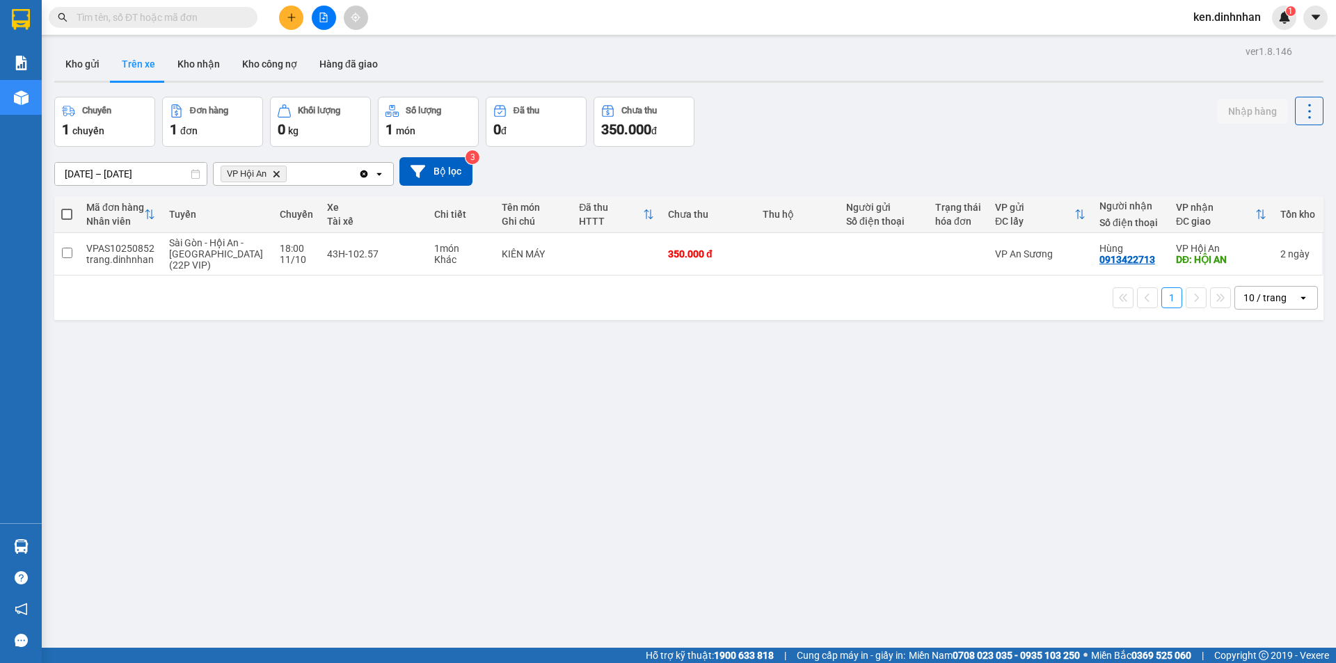
click at [278, 173] on icon "VP Hội An, close by backspace" at bounding box center [276, 173] width 6 height 6
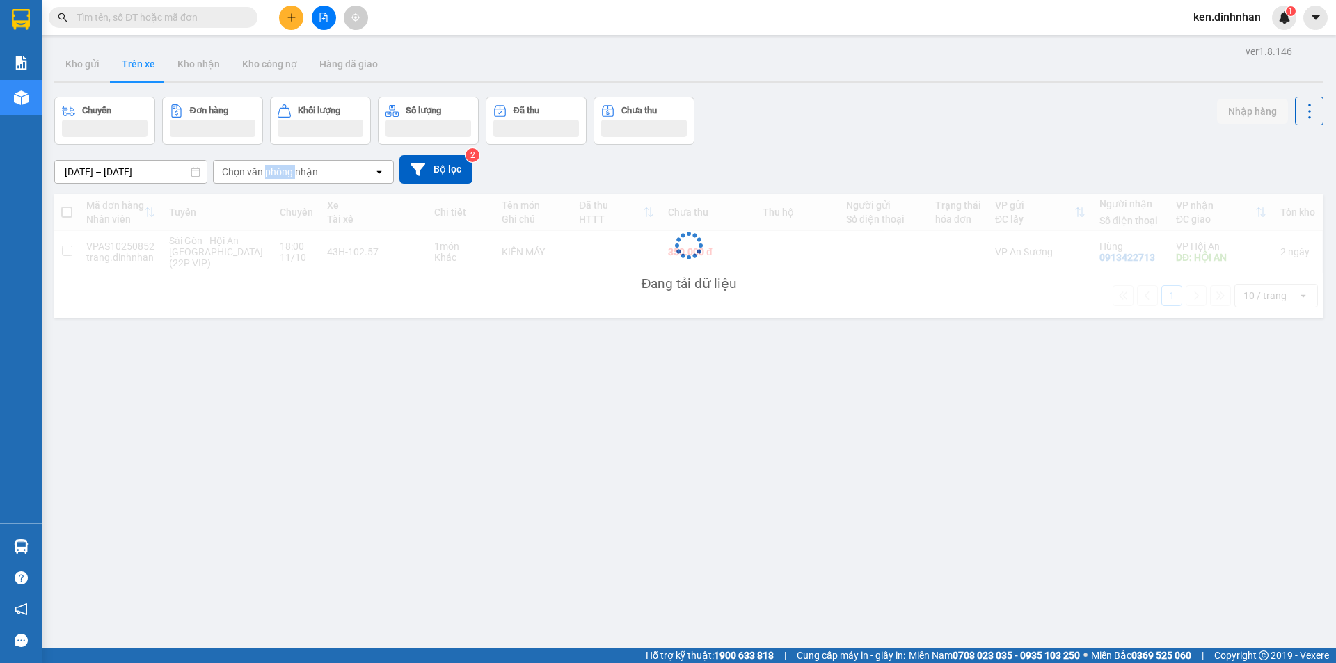
click at [278, 173] on div "Chọn văn phòng nhận" at bounding box center [270, 172] width 96 height 14
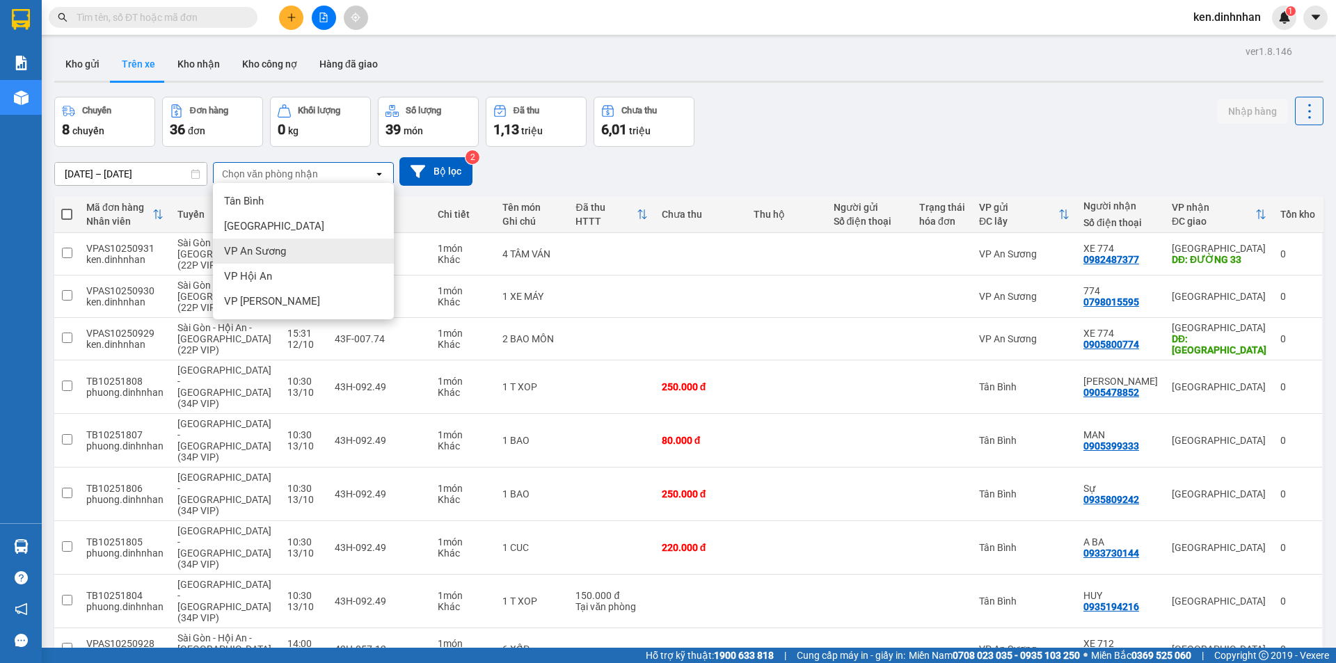
click at [285, 253] on span "VP An Sương" at bounding box center [255, 251] width 62 height 14
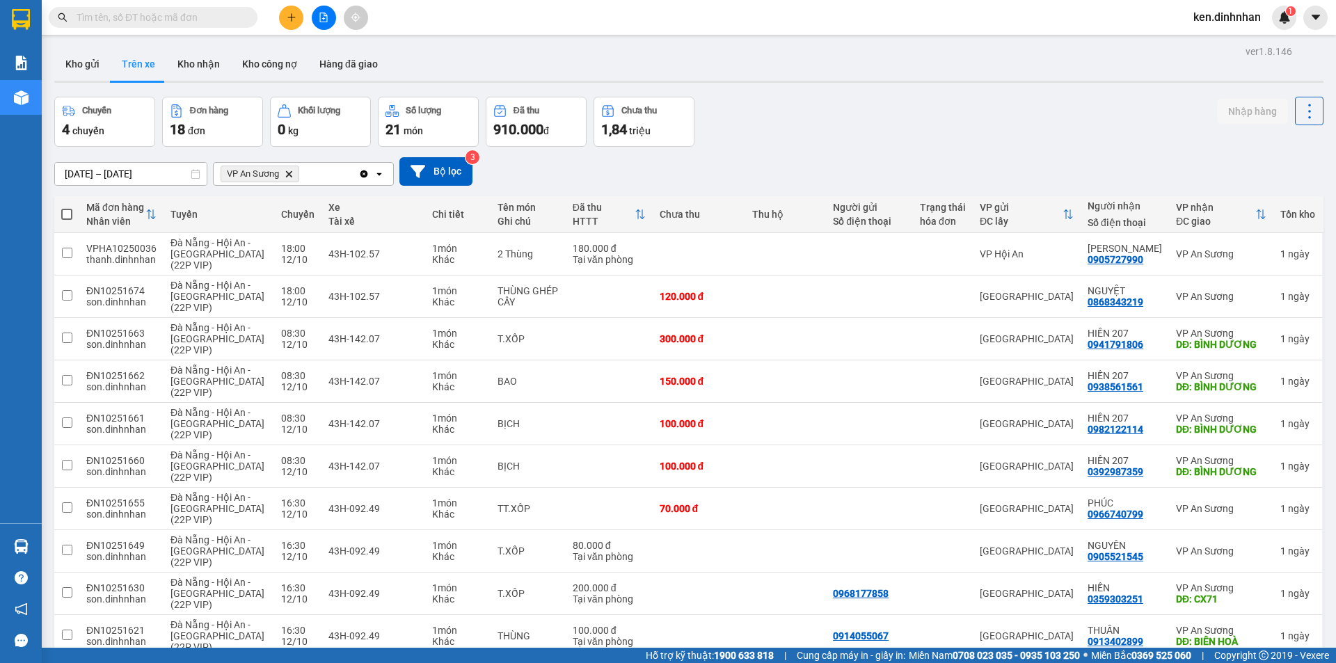
click at [67, 215] on span at bounding box center [66, 214] width 11 height 11
click at [67, 207] on input "checkbox" at bounding box center [67, 207] width 0 height 0
checkbox input "true"
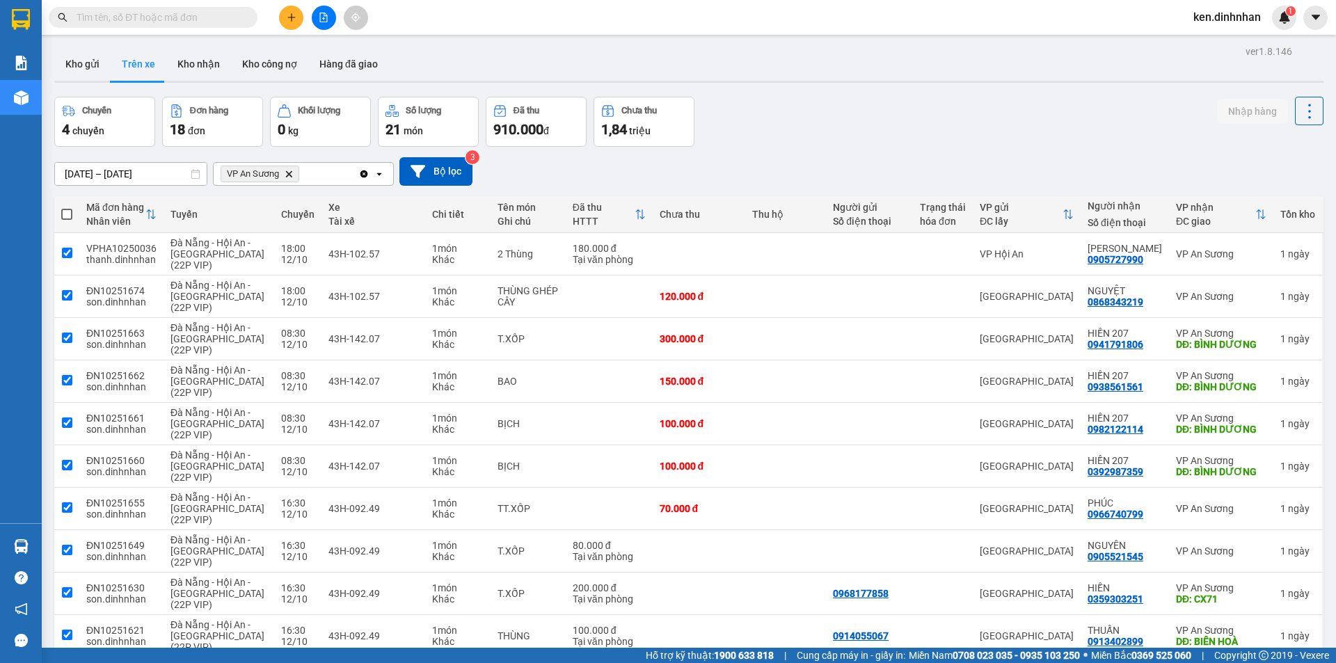
checkbox input "true"
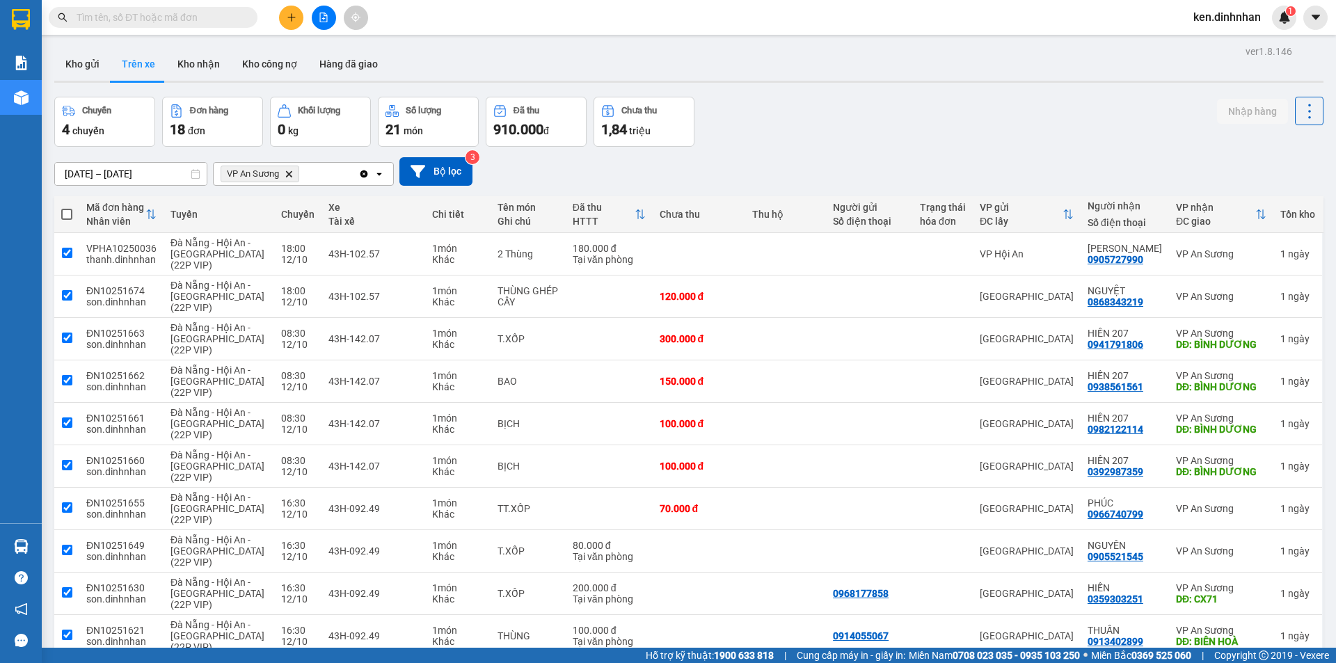
checkbox input "true"
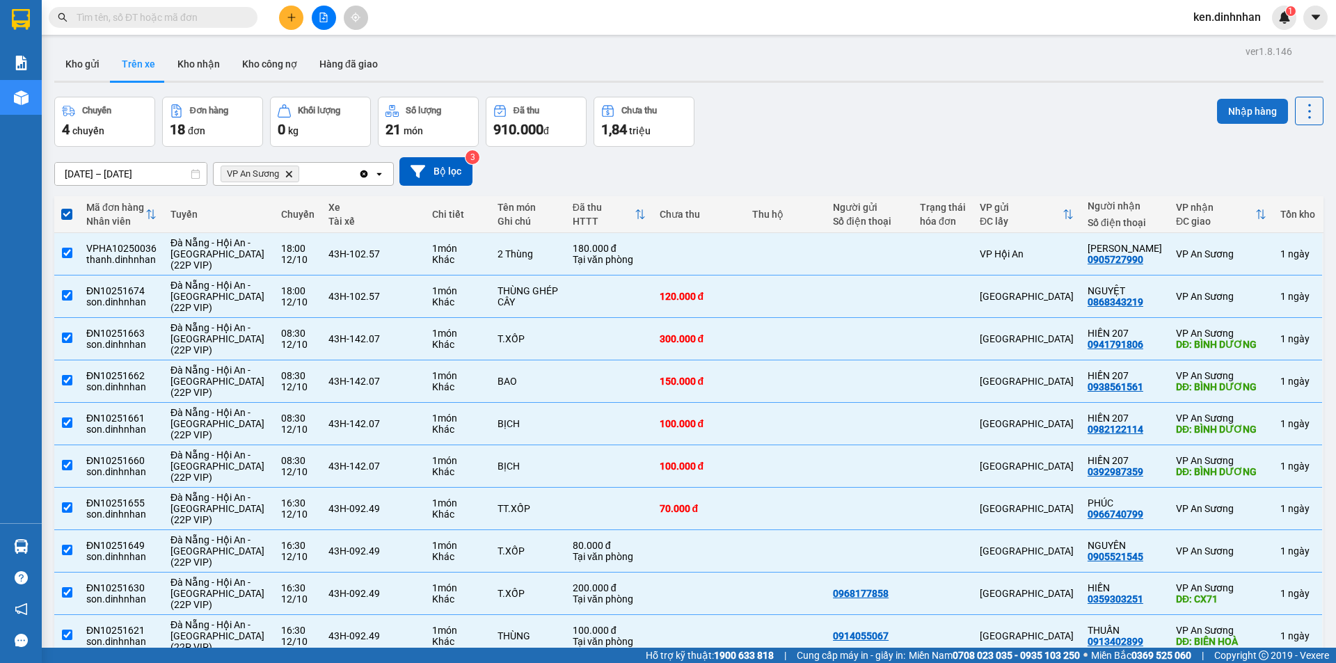
click at [1265, 109] on button "Nhập hàng" at bounding box center [1252, 111] width 71 height 25
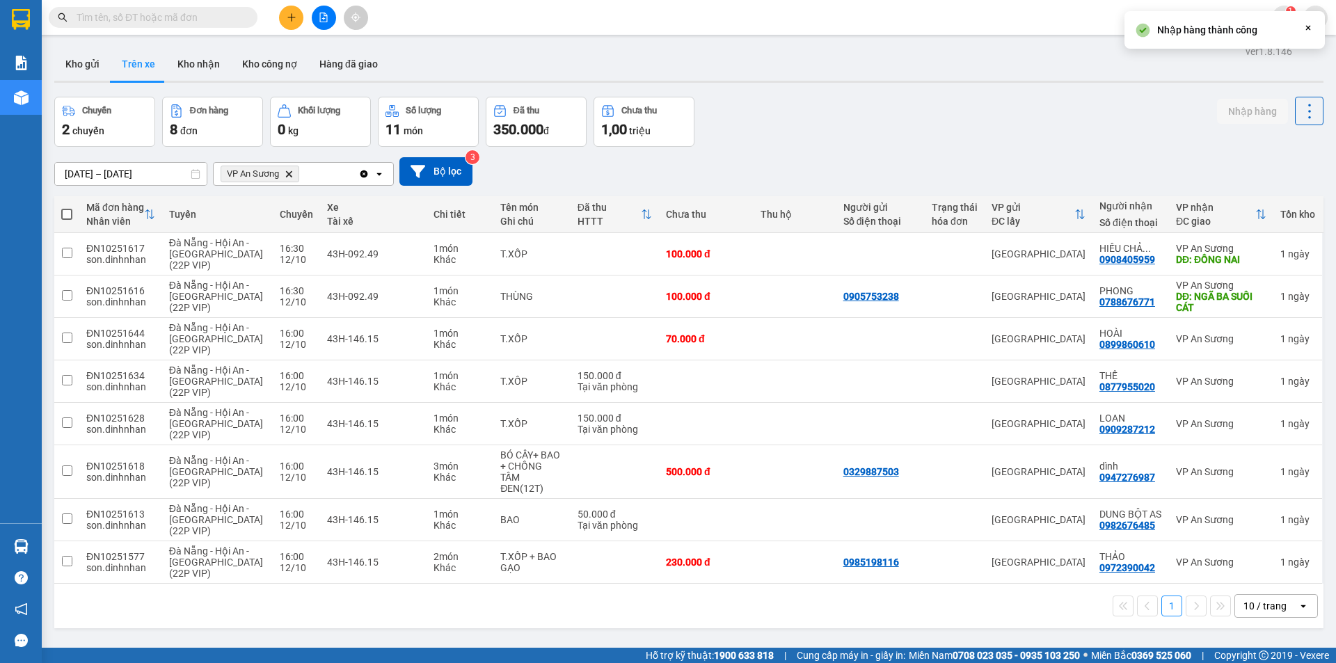
click at [65, 214] on span at bounding box center [66, 214] width 11 height 11
click at [67, 207] on input "checkbox" at bounding box center [67, 207] width 0 height 0
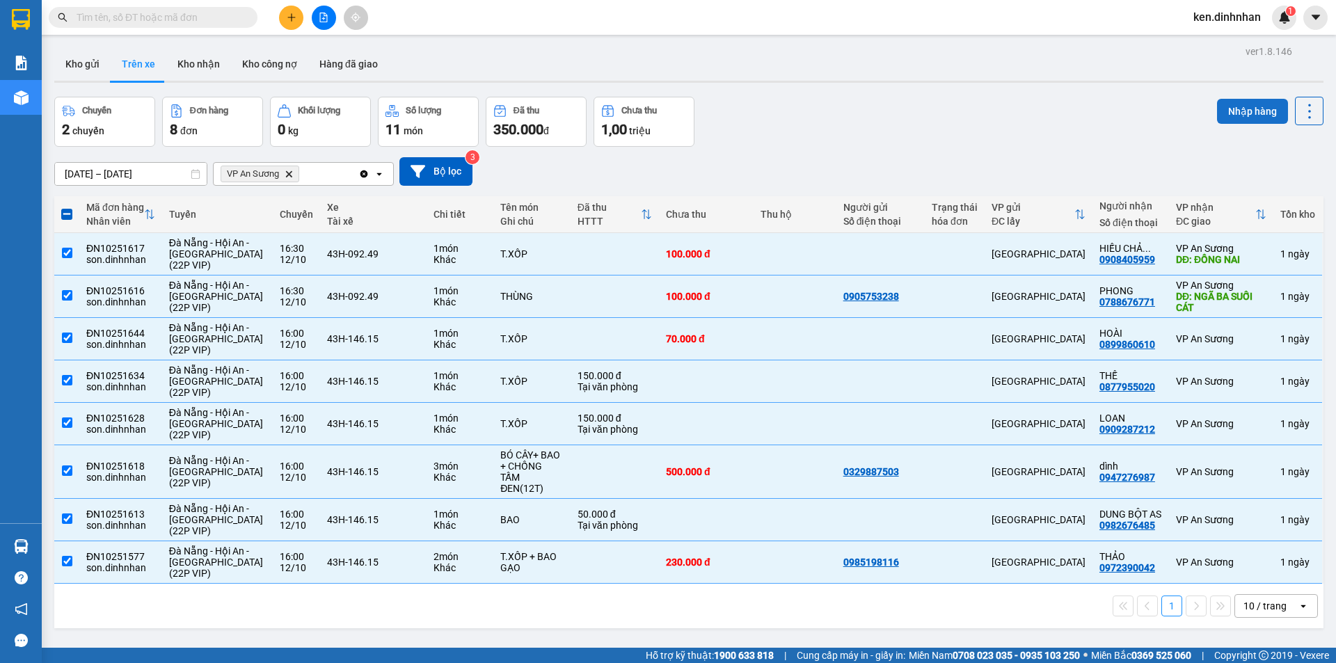
click at [1220, 120] on button "Nhập hàng" at bounding box center [1252, 111] width 71 height 25
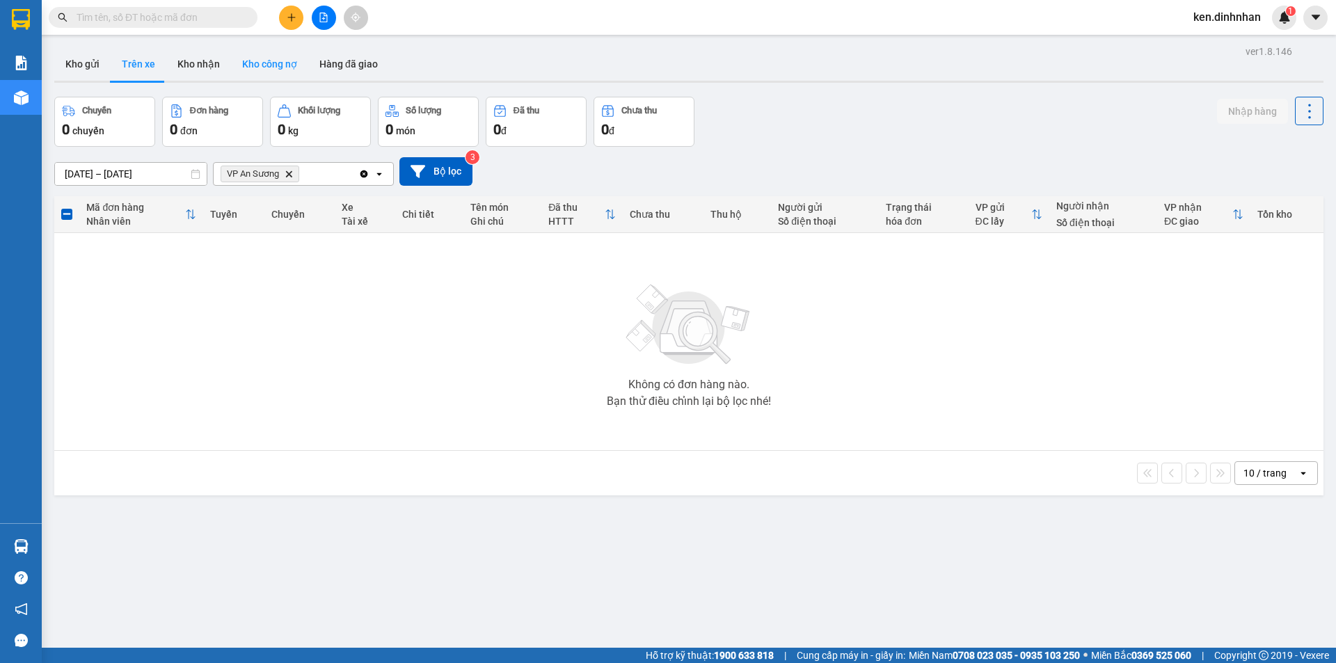
click at [274, 57] on button "Kho công nợ" at bounding box center [269, 63] width 77 height 33
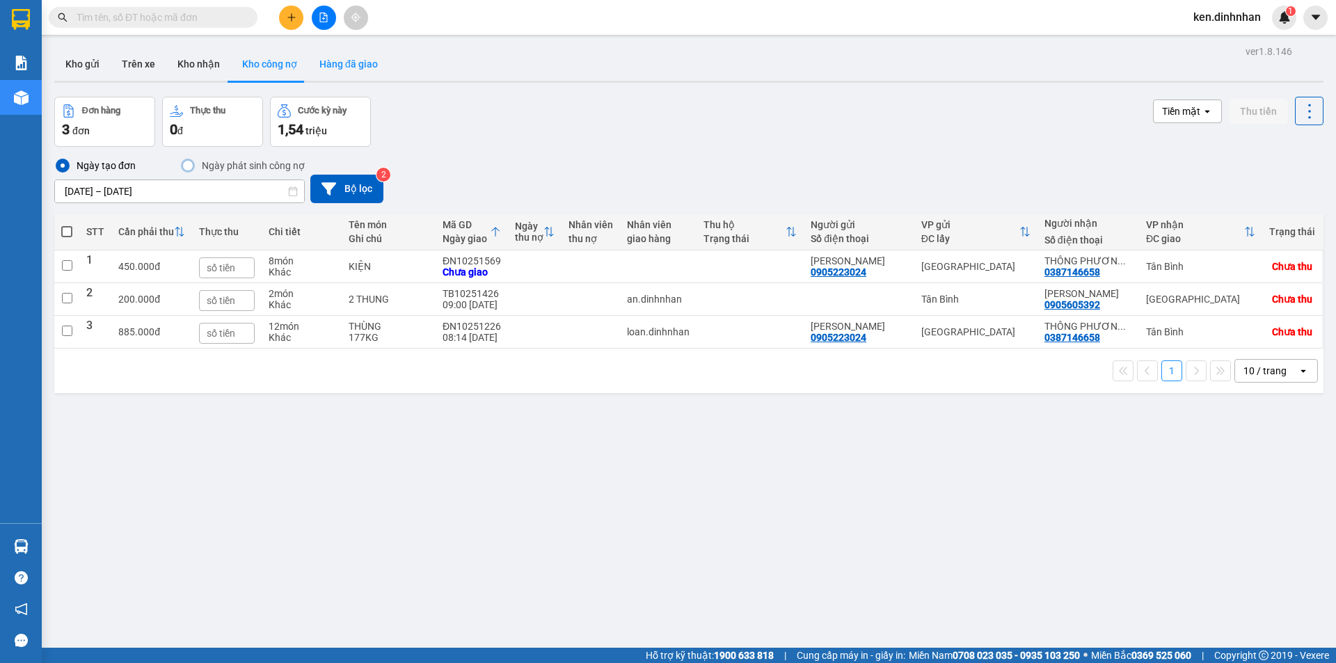
click at [333, 67] on button "Hàng đã giao" at bounding box center [348, 63] width 81 height 33
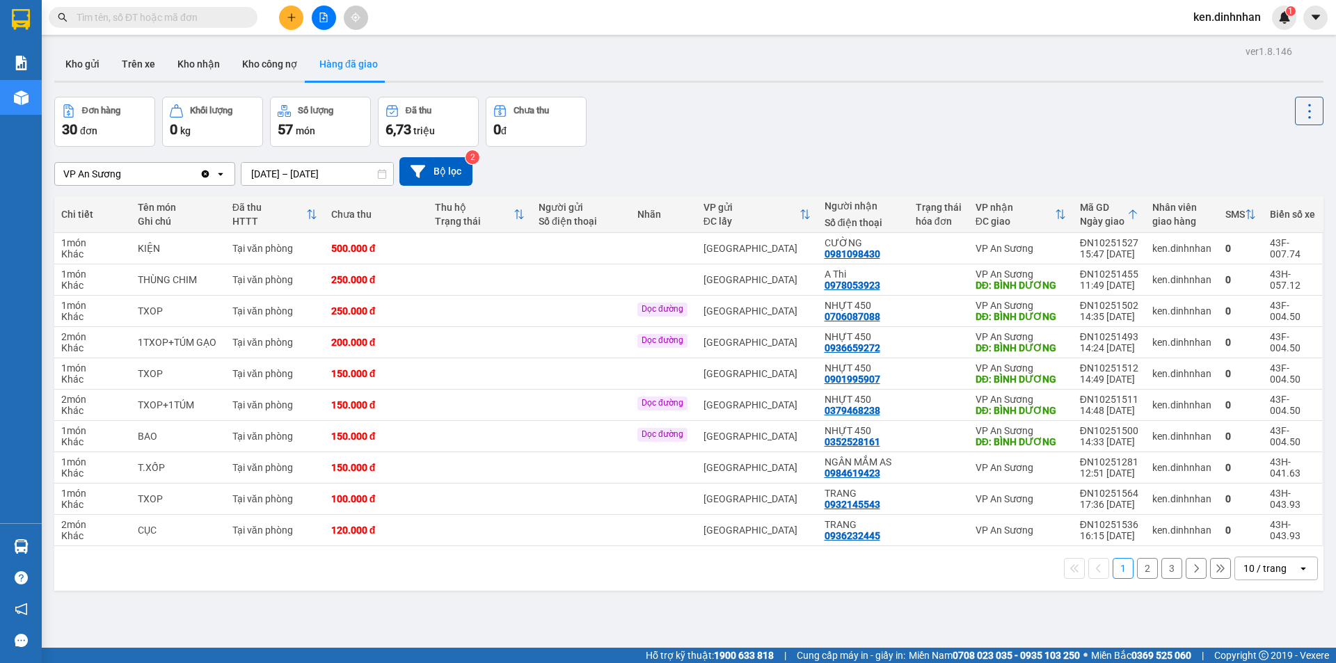
click at [1138, 572] on button "2" at bounding box center [1147, 568] width 21 height 21
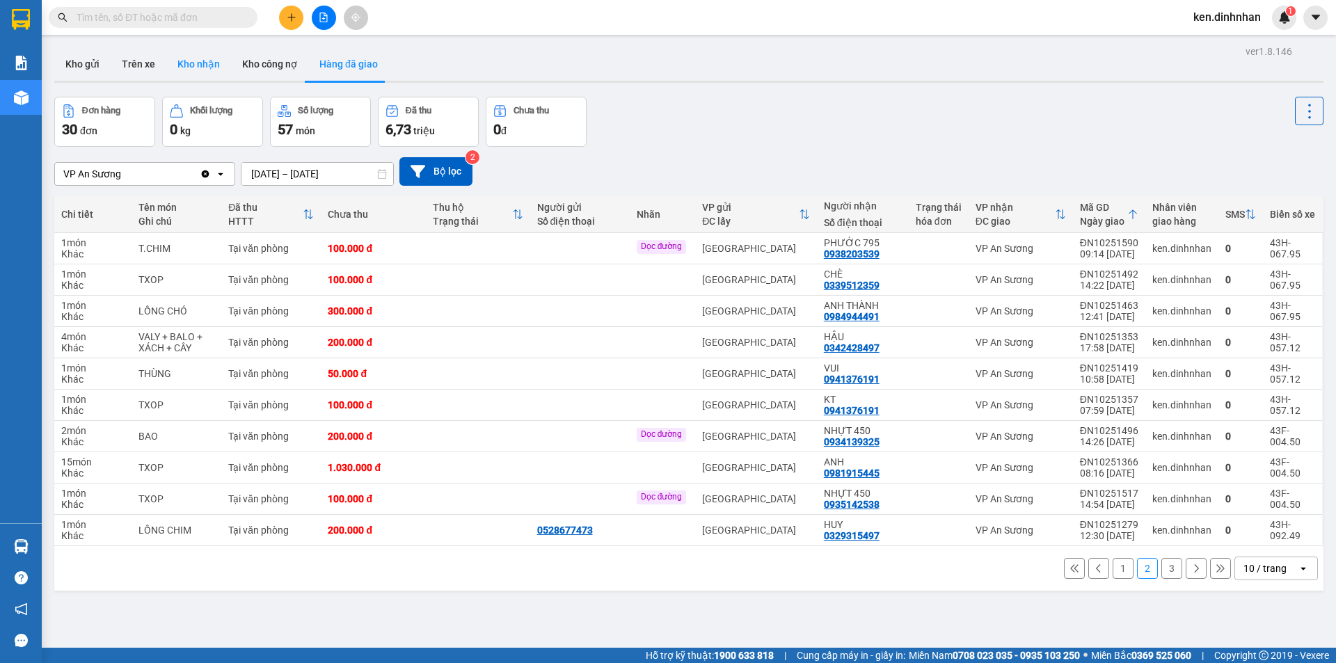
click at [220, 70] on button "Kho nhận" at bounding box center [198, 63] width 65 height 33
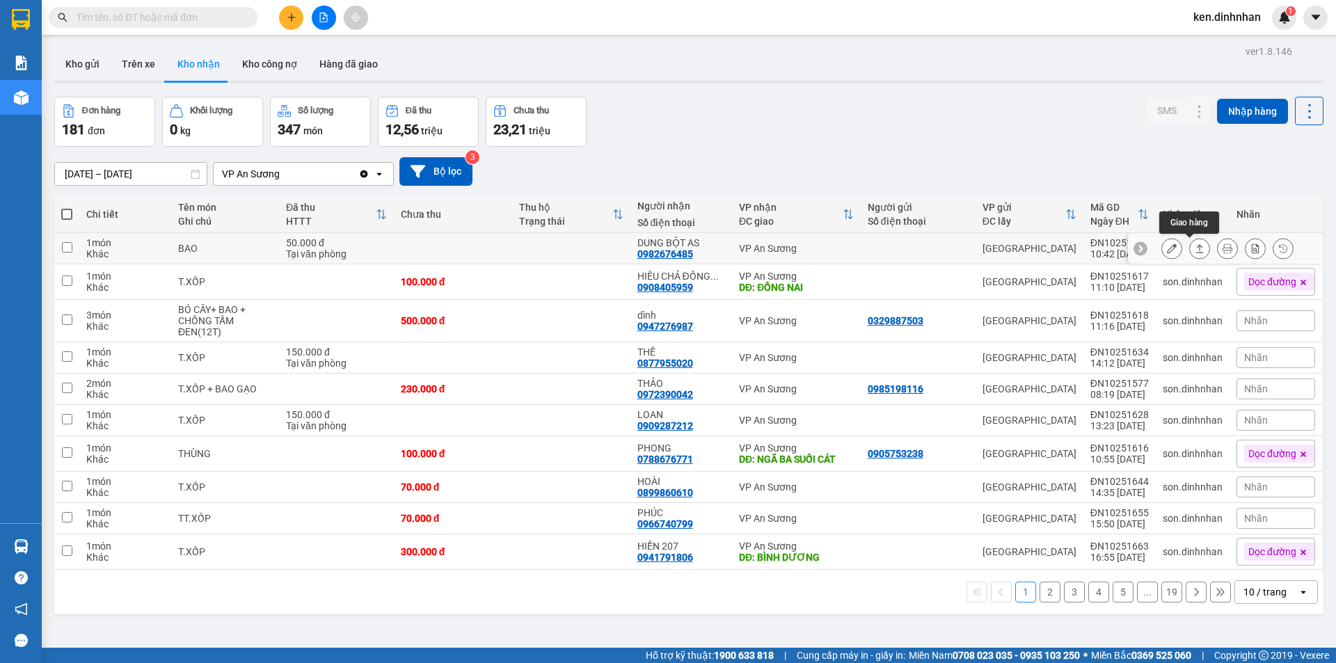
click at [1195, 247] on icon at bounding box center [1200, 249] width 10 height 10
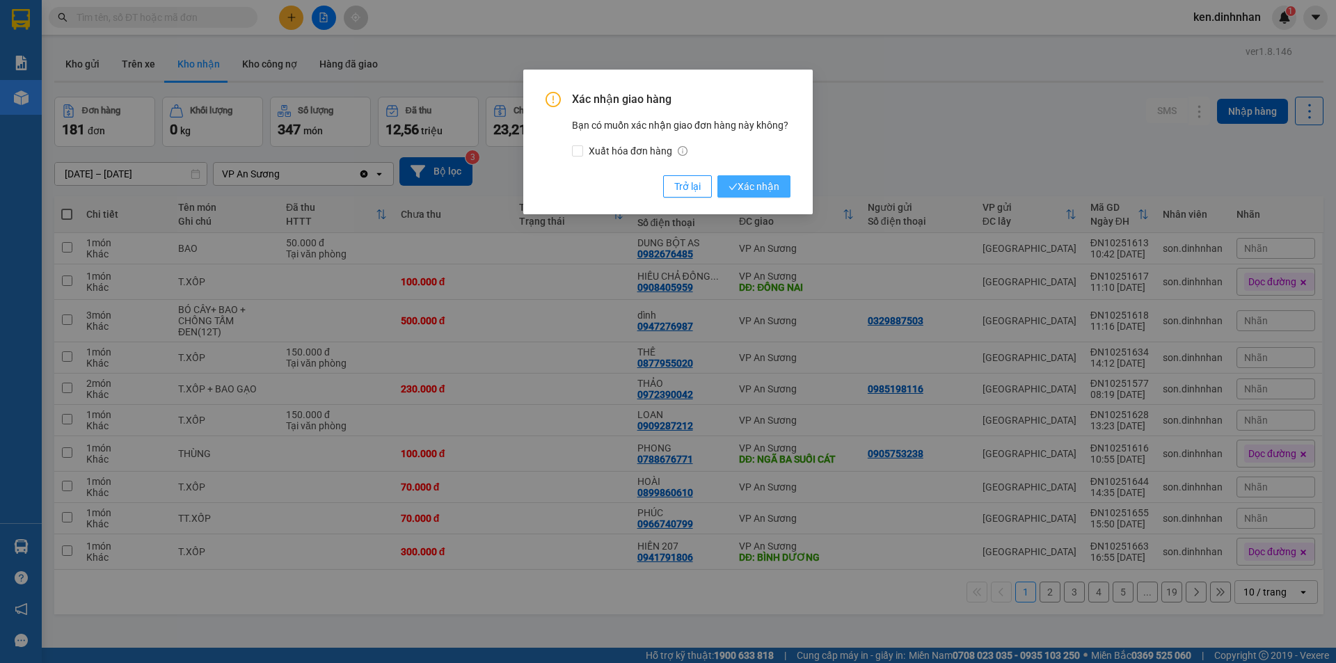
click at [765, 192] on span "Xác nhận" at bounding box center [754, 186] width 51 height 15
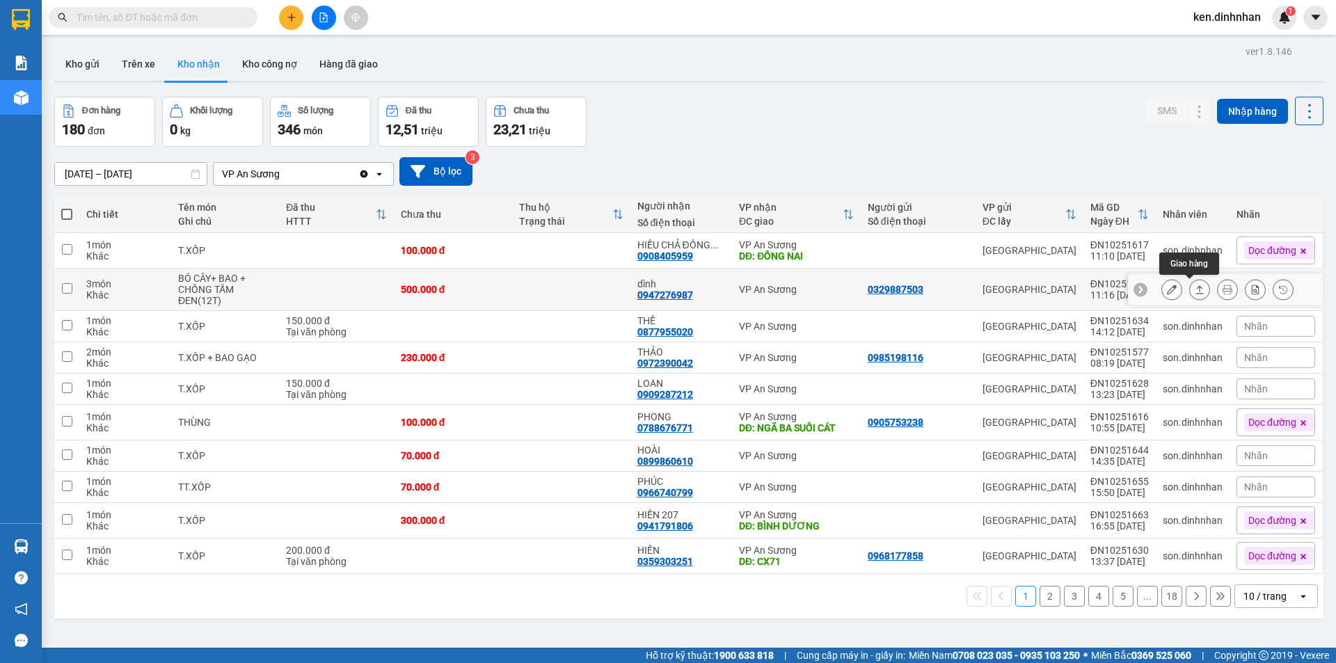
click at [1198, 288] on button at bounding box center [1199, 290] width 19 height 24
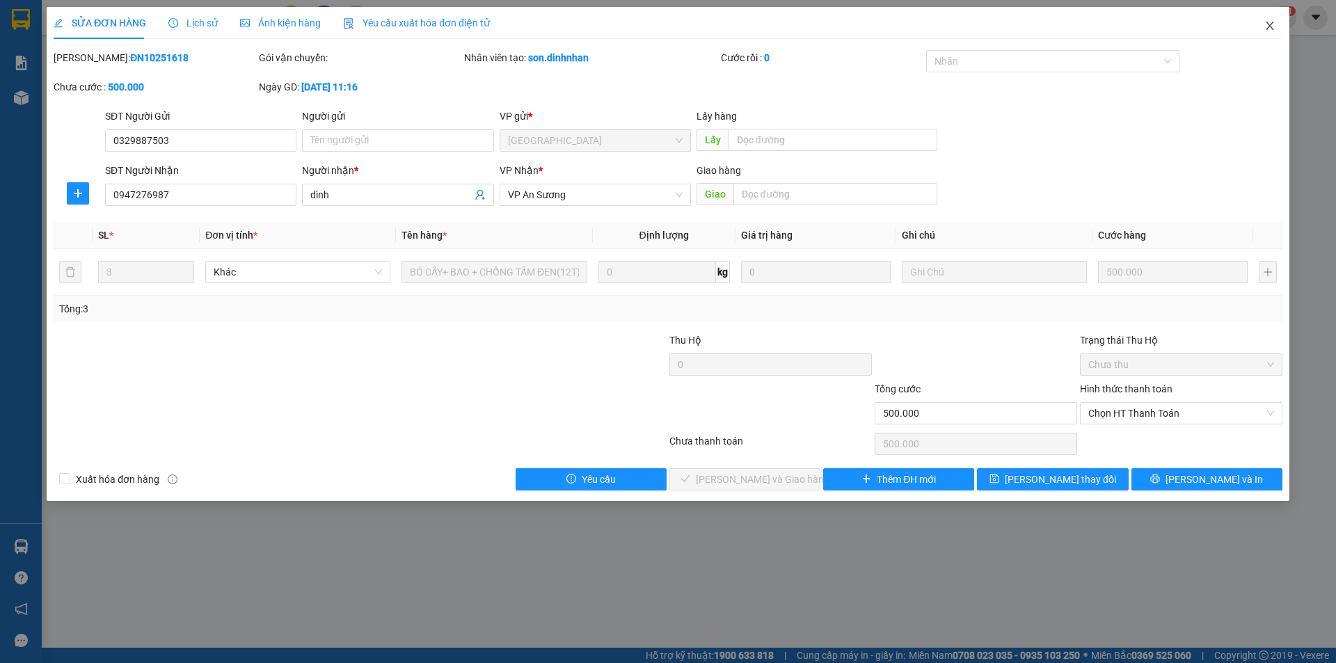
click at [1273, 24] on icon "close" at bounding box center [1269, 25] width 11 height 11
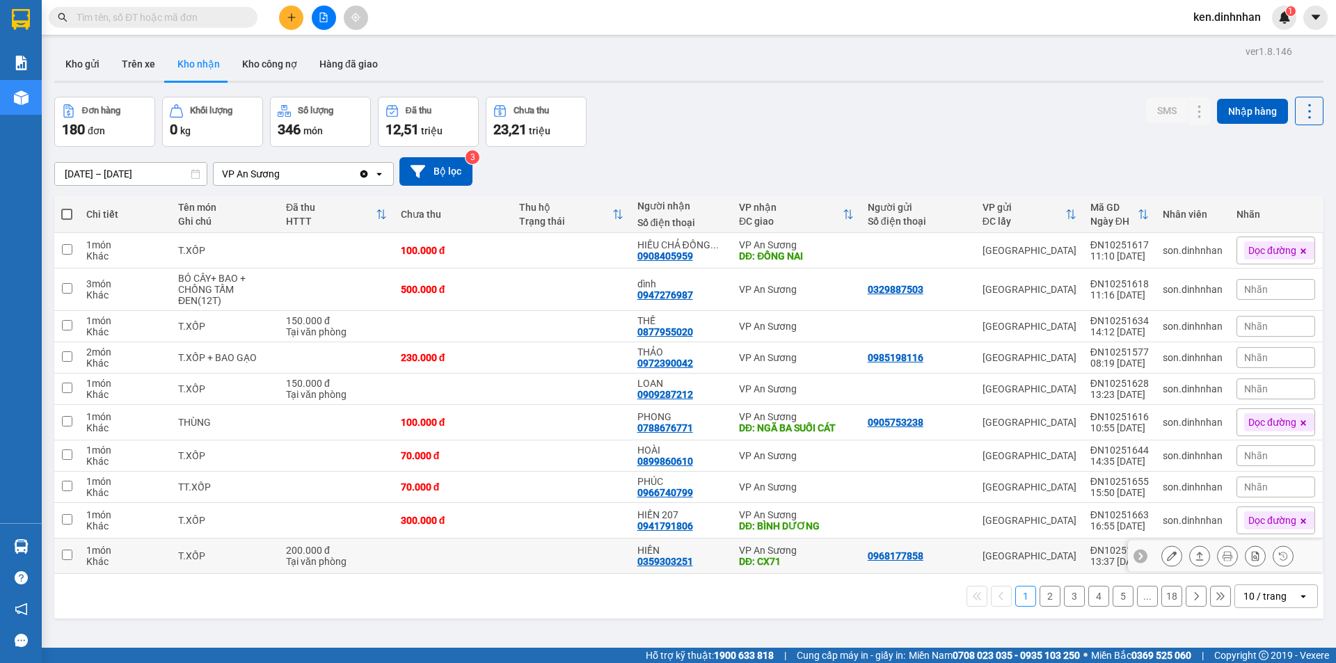
click at [1193, 560] on button at bounding box center [1199, 556] width 19 height 24
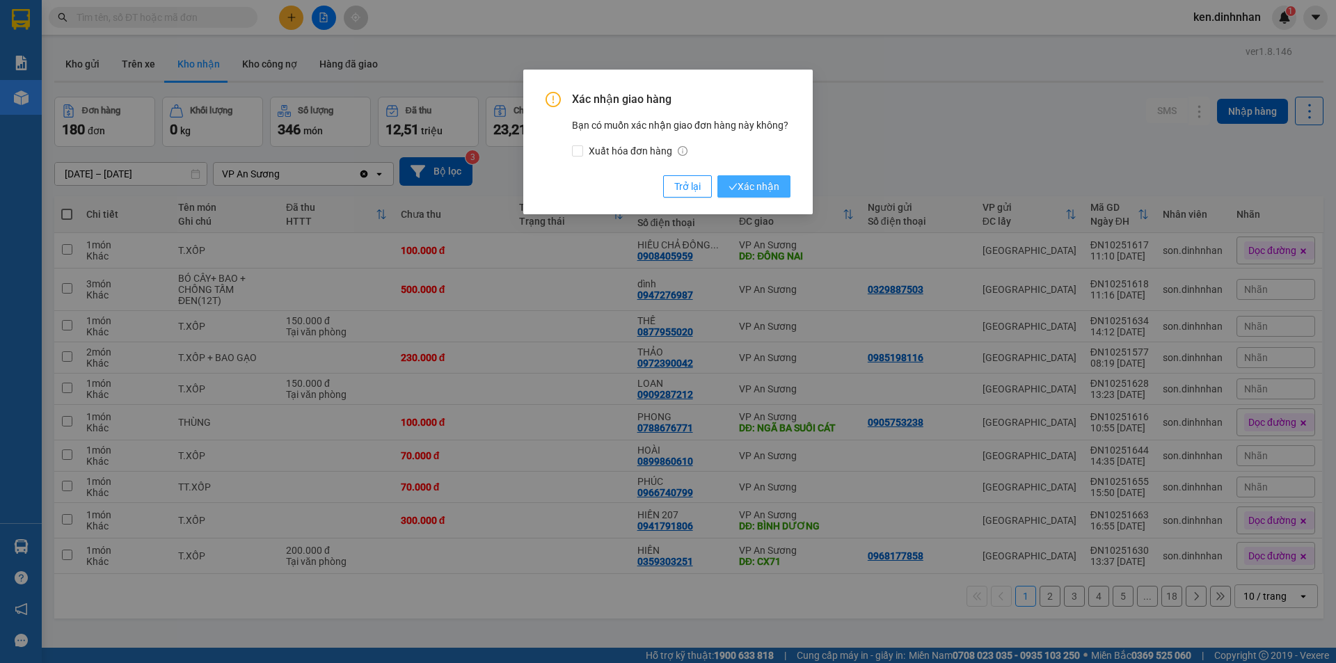
click at [731, 190] on icon "check" at bounding box center [733, 186] width 9 height 9
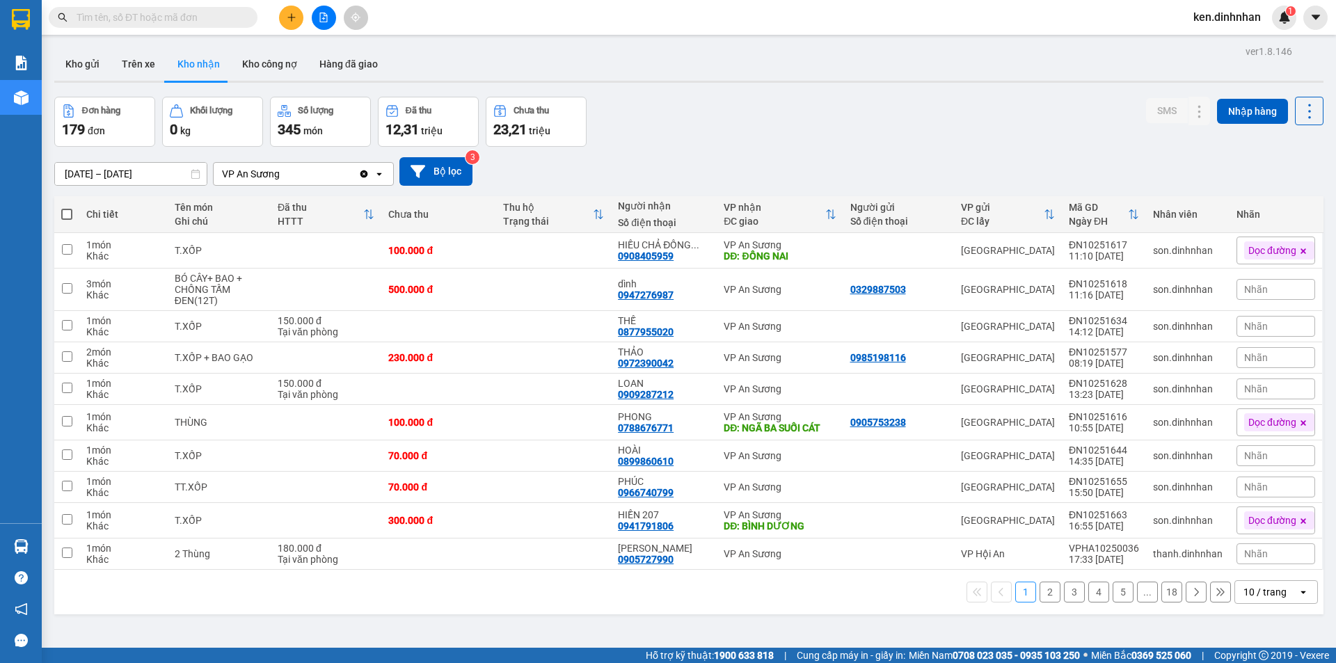
click at [1042, 587] on button "2" at bounding box center [1050, 592] width 21 height 21
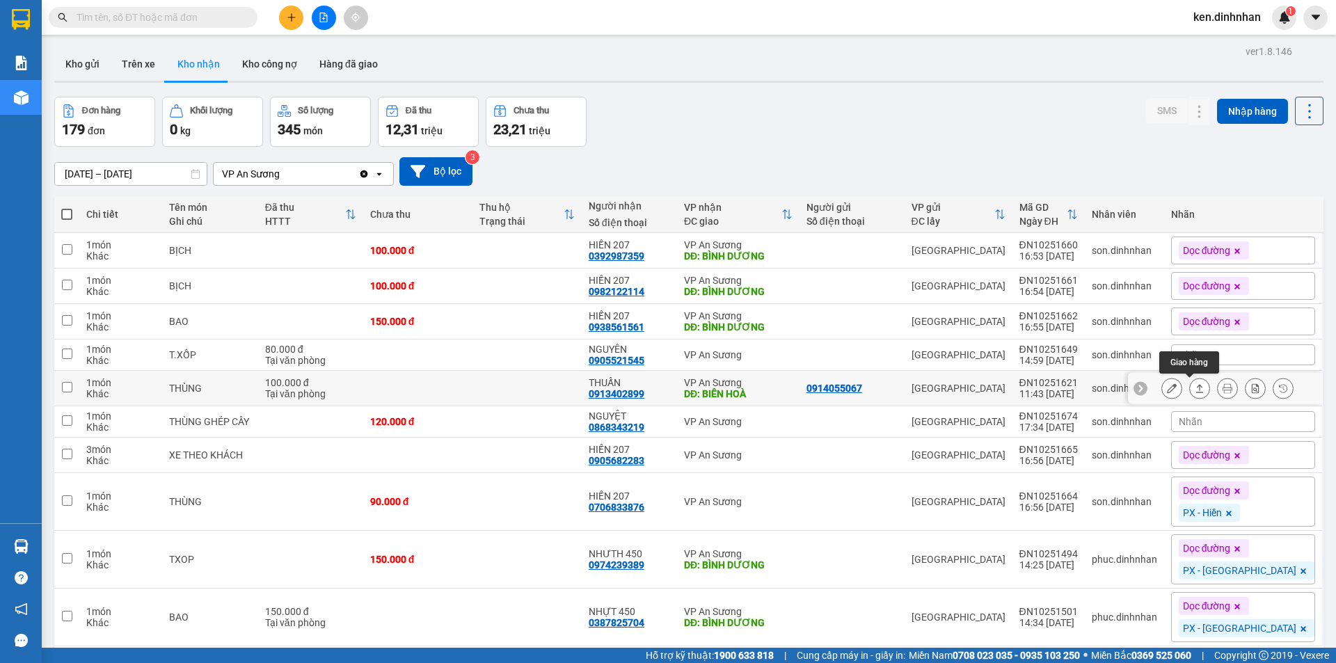
click at [1195, 390] on icon at bounding box center [1200, 388] width 10 height 10
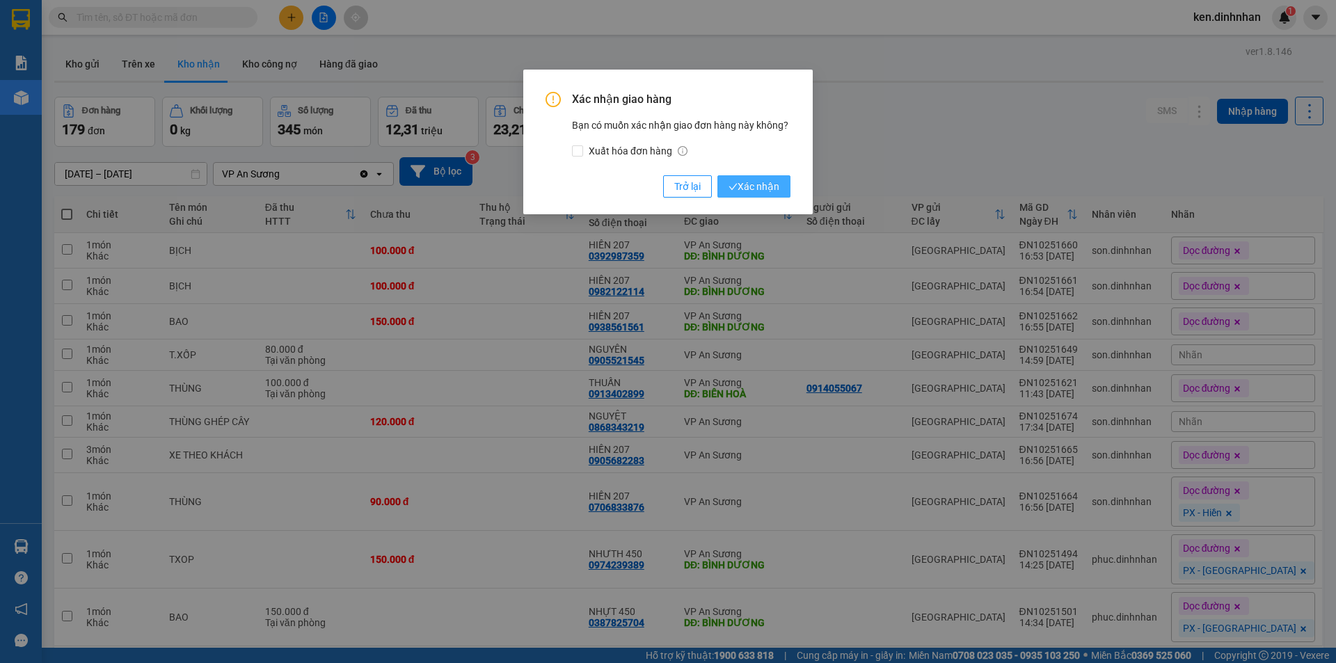
click at [761, 184] on span "Xác nhận" at bounding box center [754, 186] width 51 height 15
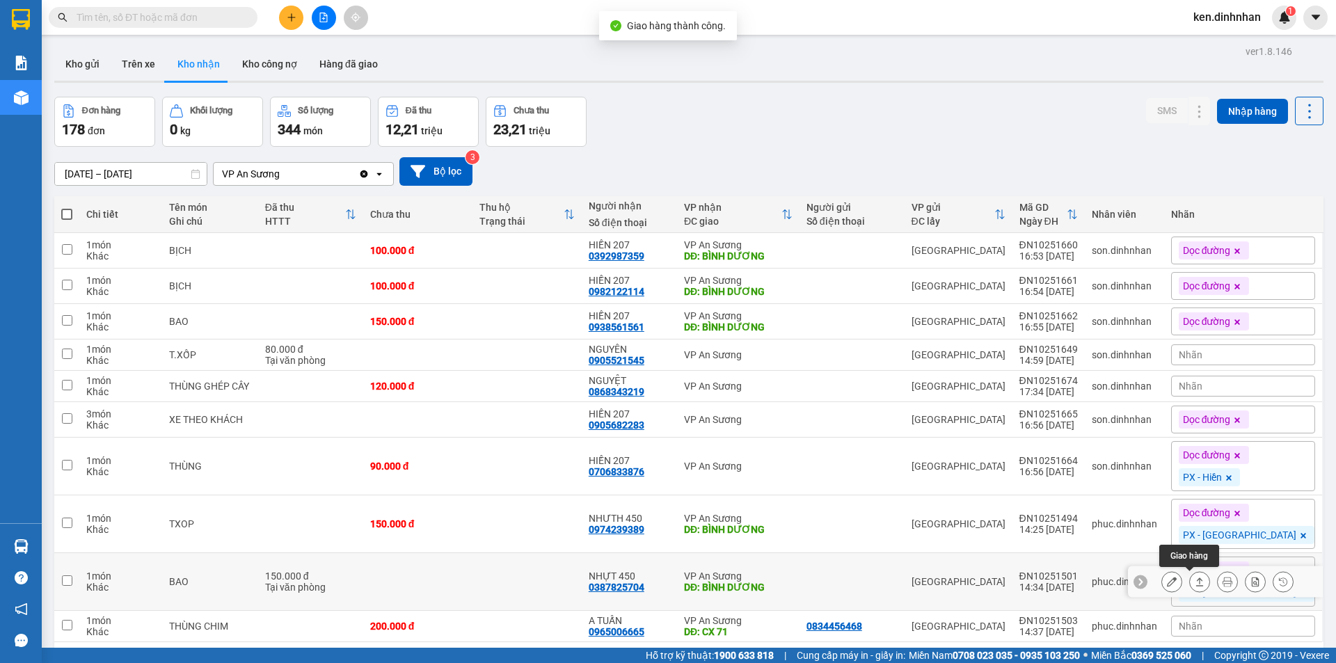
click at [1195, 582] on icon at bounding box center [1200, 582] width 10 height 10
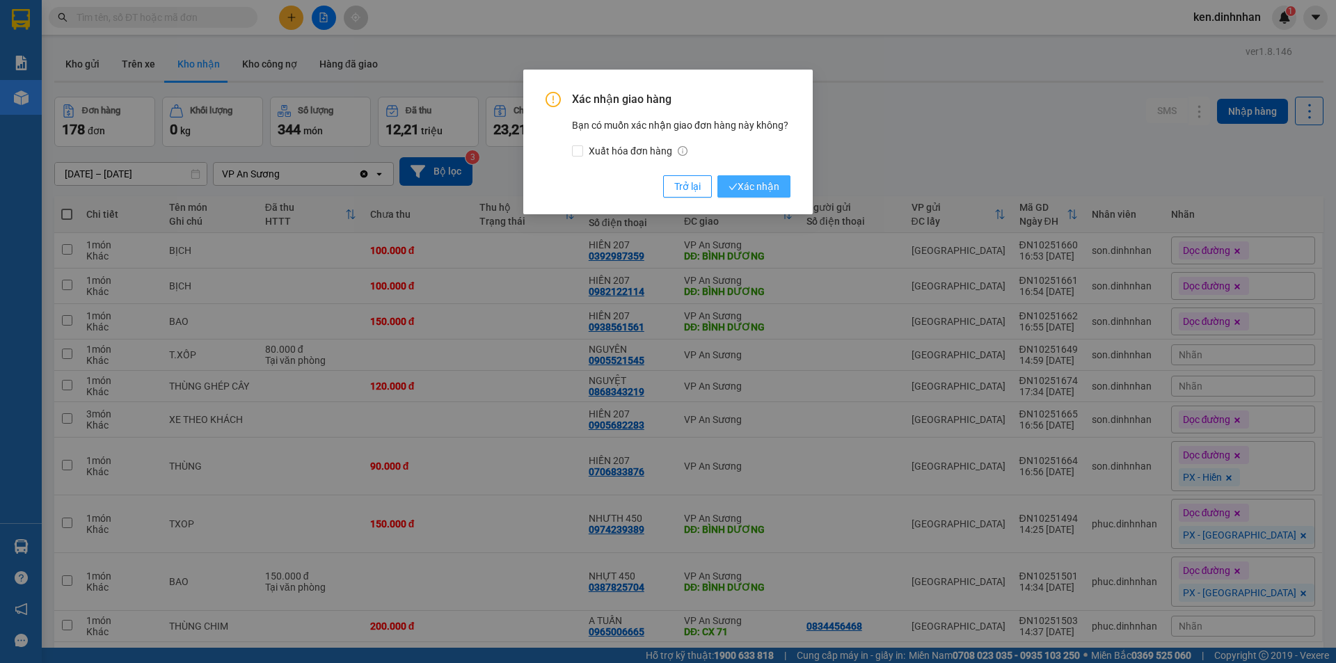
click at [781, 196] on button "Xác nhận" at bounding box center [753, 186] width 73 height 22
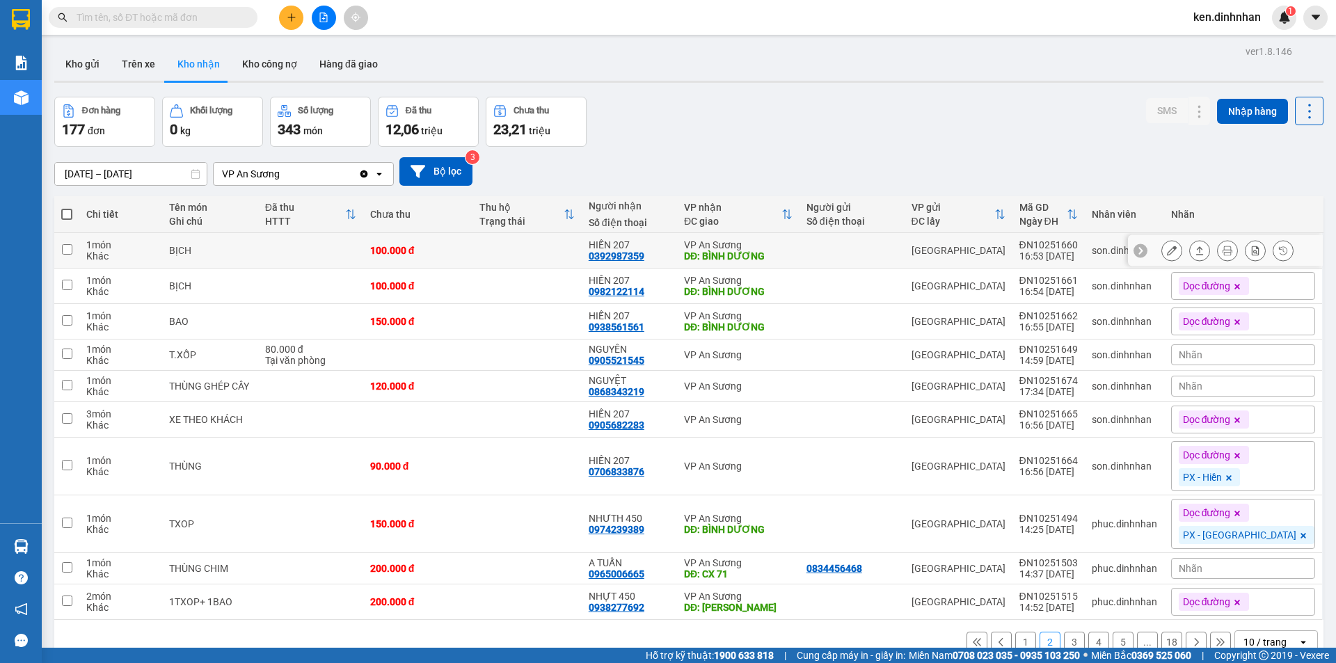
scroll to position [64, 0]
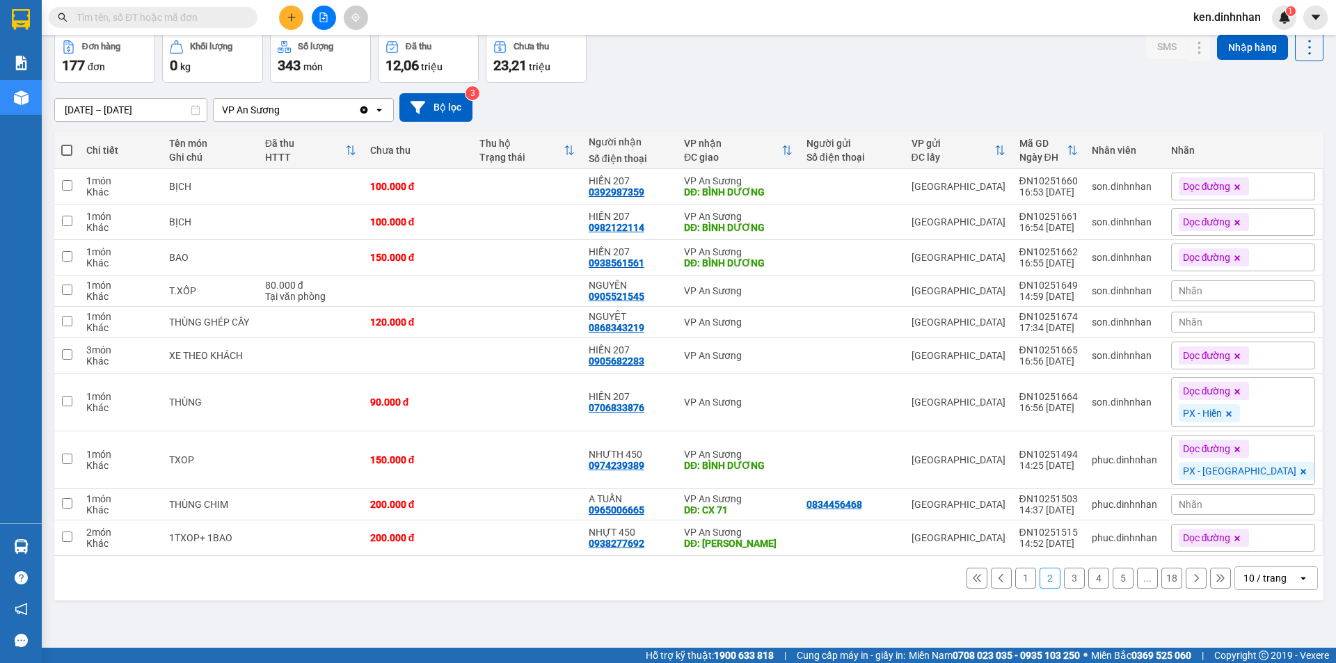
click at [1064, 579] on button "3" at bounding box center [1074, 578] width 21 height 21
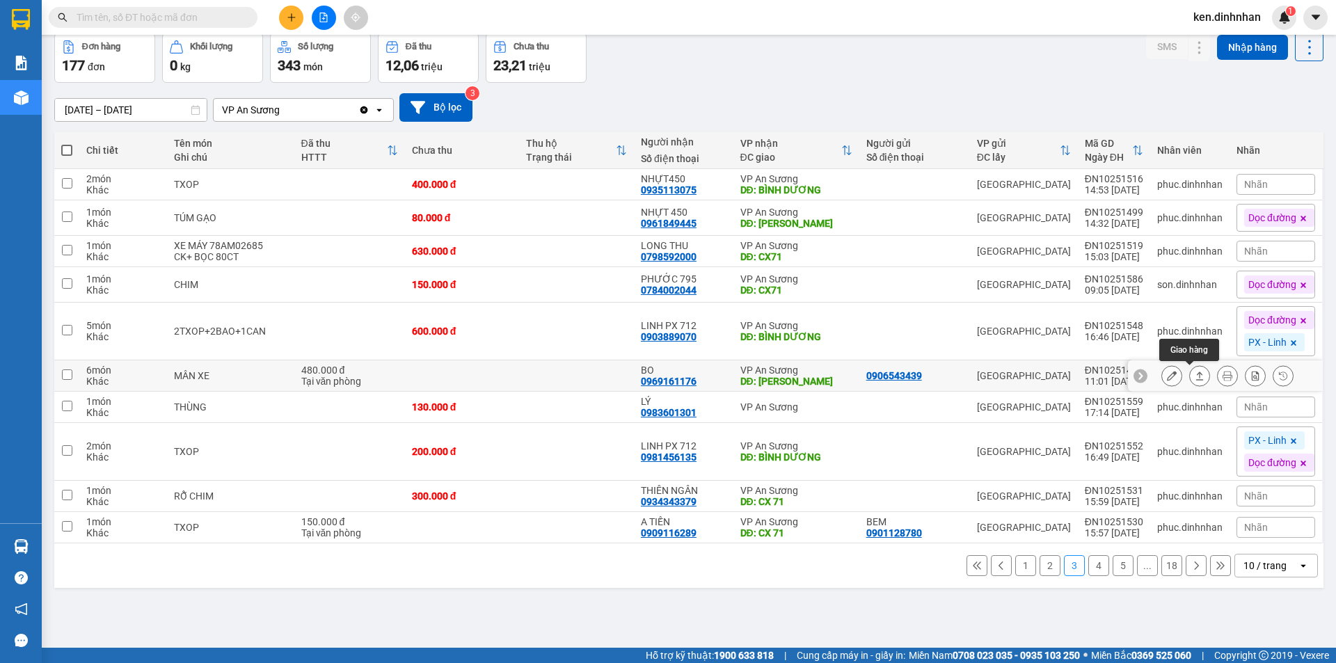
click at [1195, 374] on icon at bounding box center [1200, 376] width 10 height 10
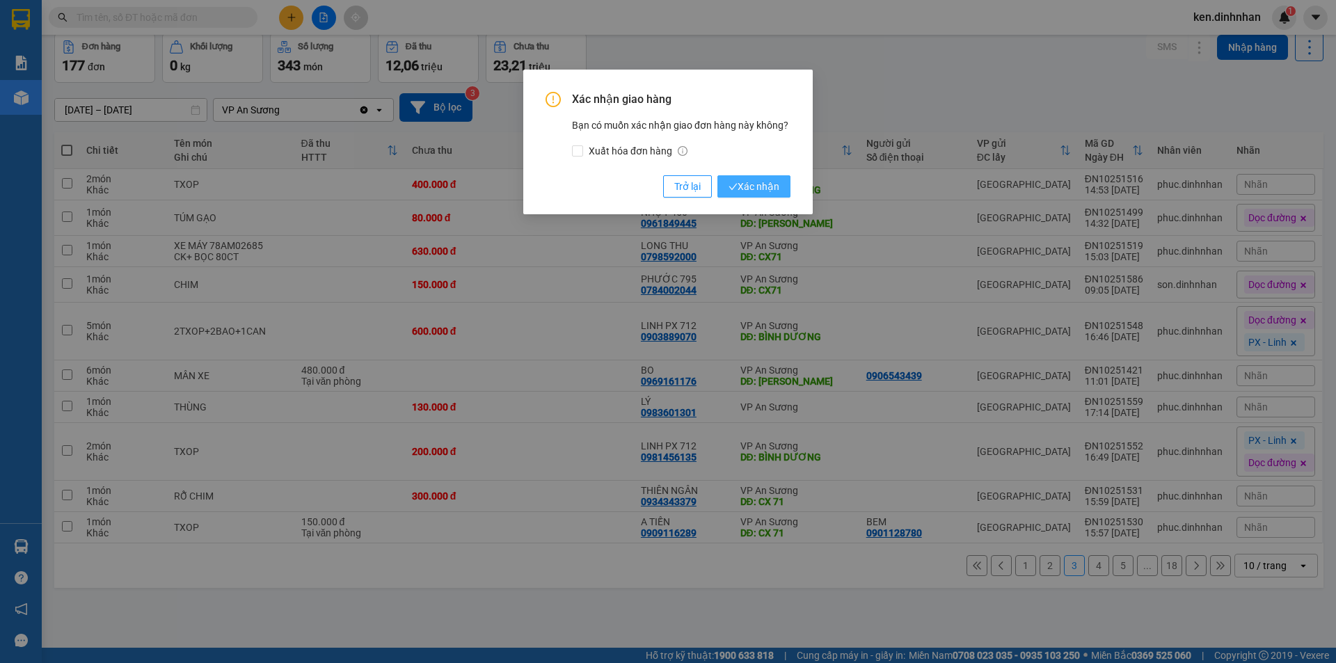
click at [742, 191] on span "Xác nhận" at bounding box center [754, 186] width 51 height 15
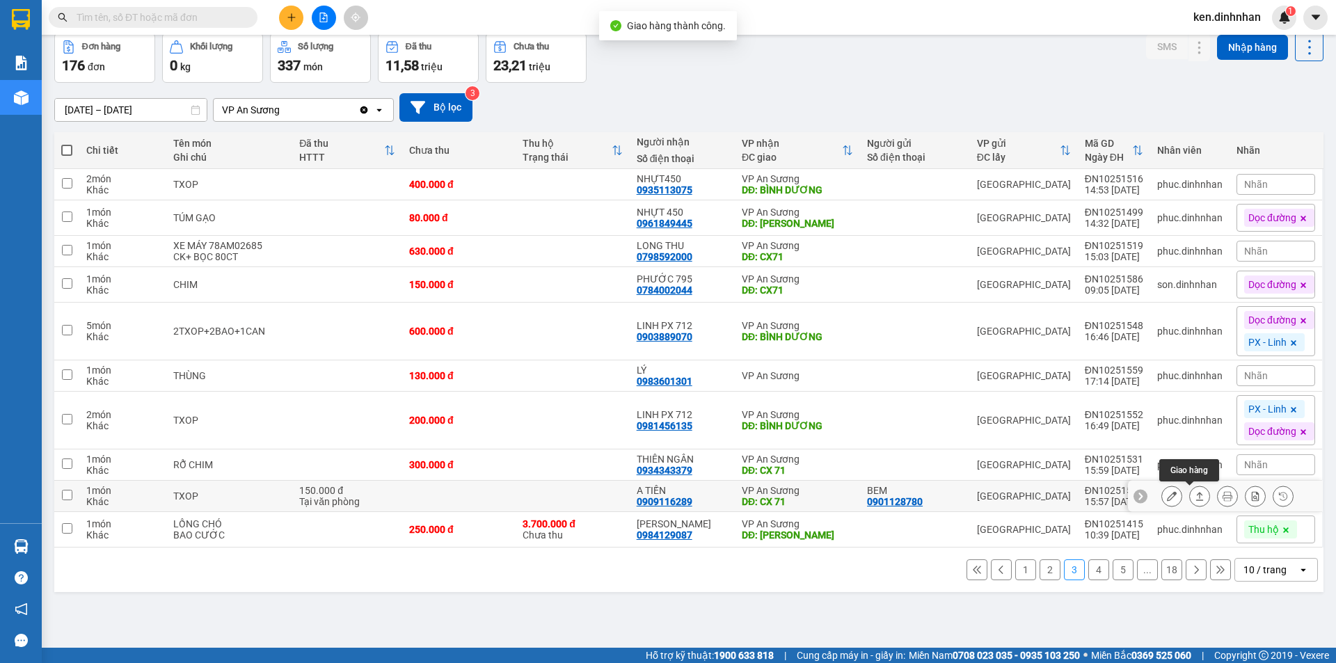
click at [1190, 500] on button at bounding box center [1199, 496] width 19 height 24
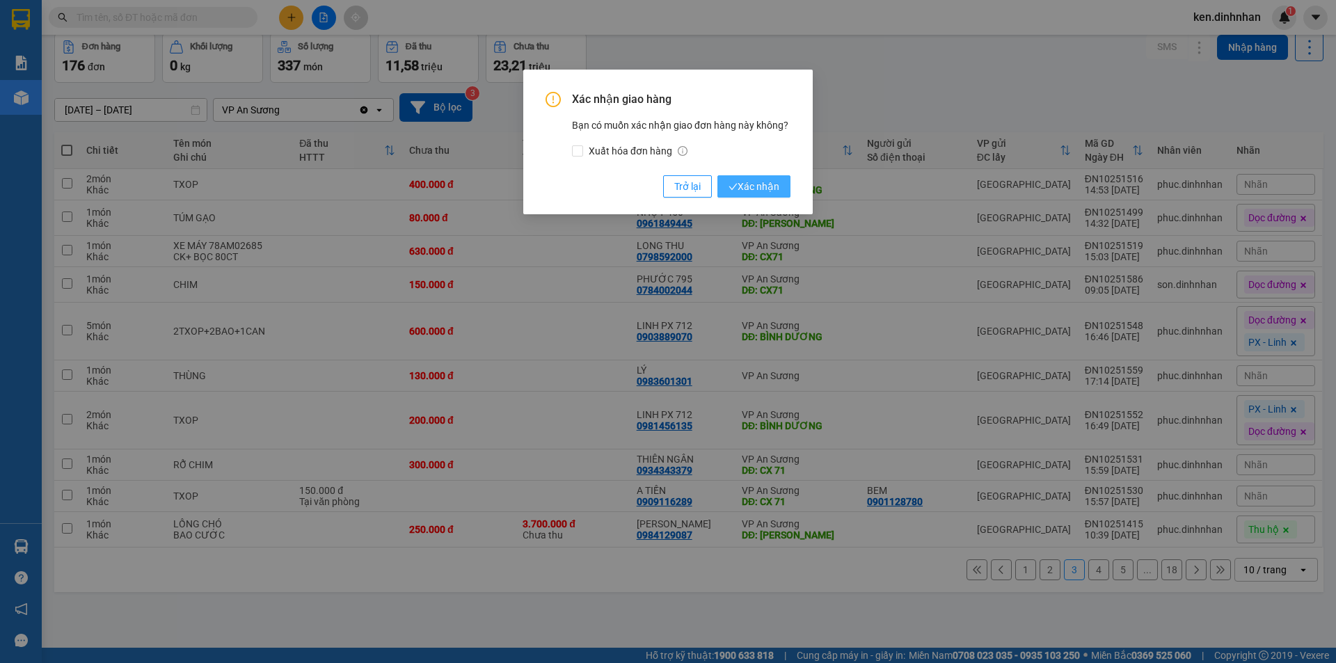
click at [775, 185] on span "Xác nhận" at bounding box center [754, 186] width 51 height 15
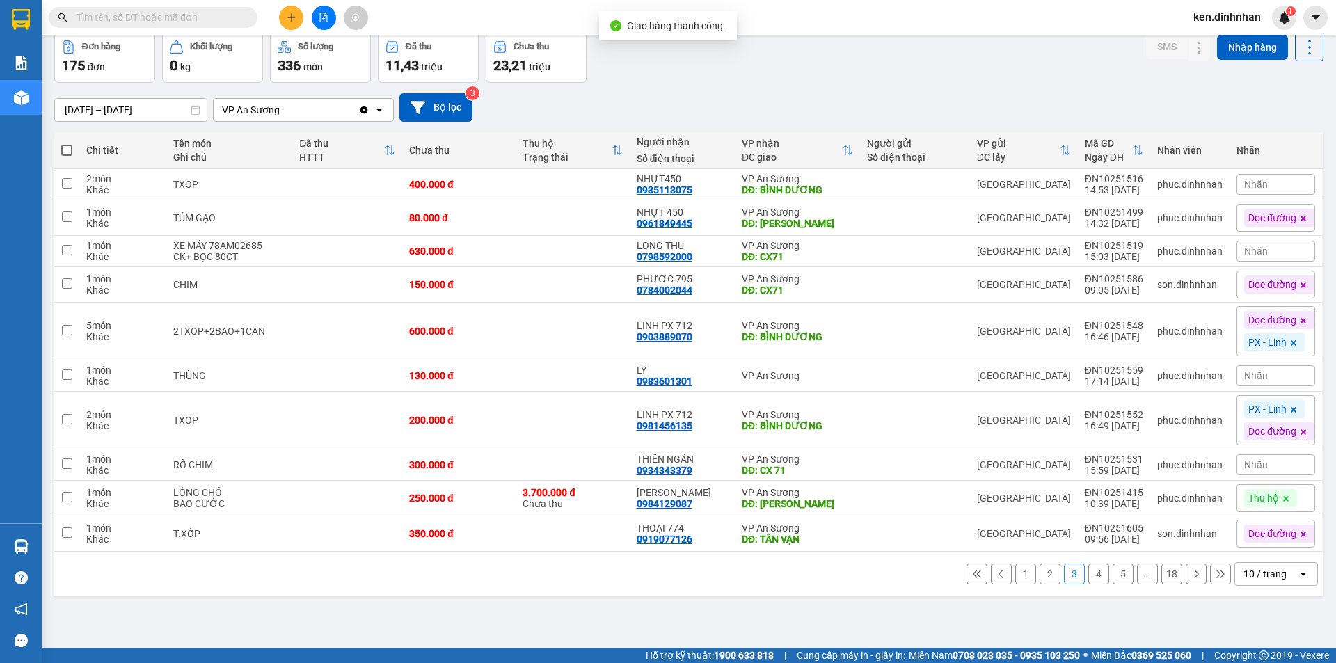
click at [1094, 572] on button "4" at bounding box center [1098, 574] width 21 height 21
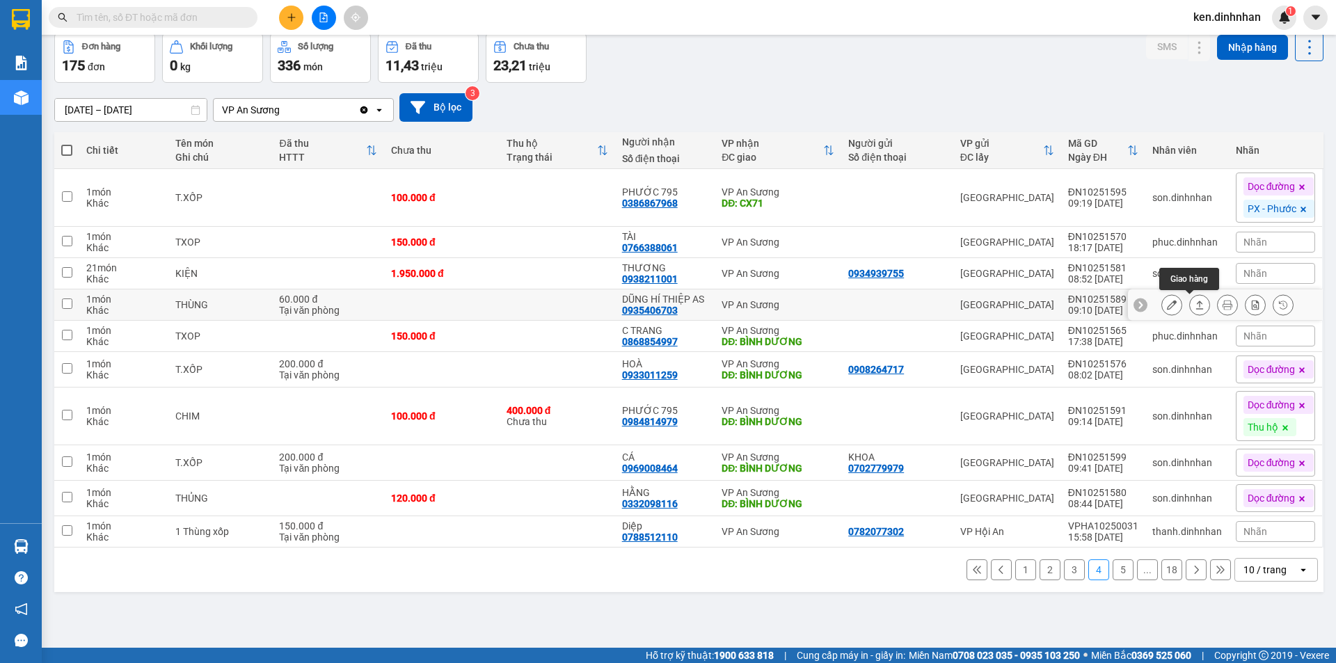
click at [1195, 306] on icon at bounding box center [1200, 305] width 10 height 10
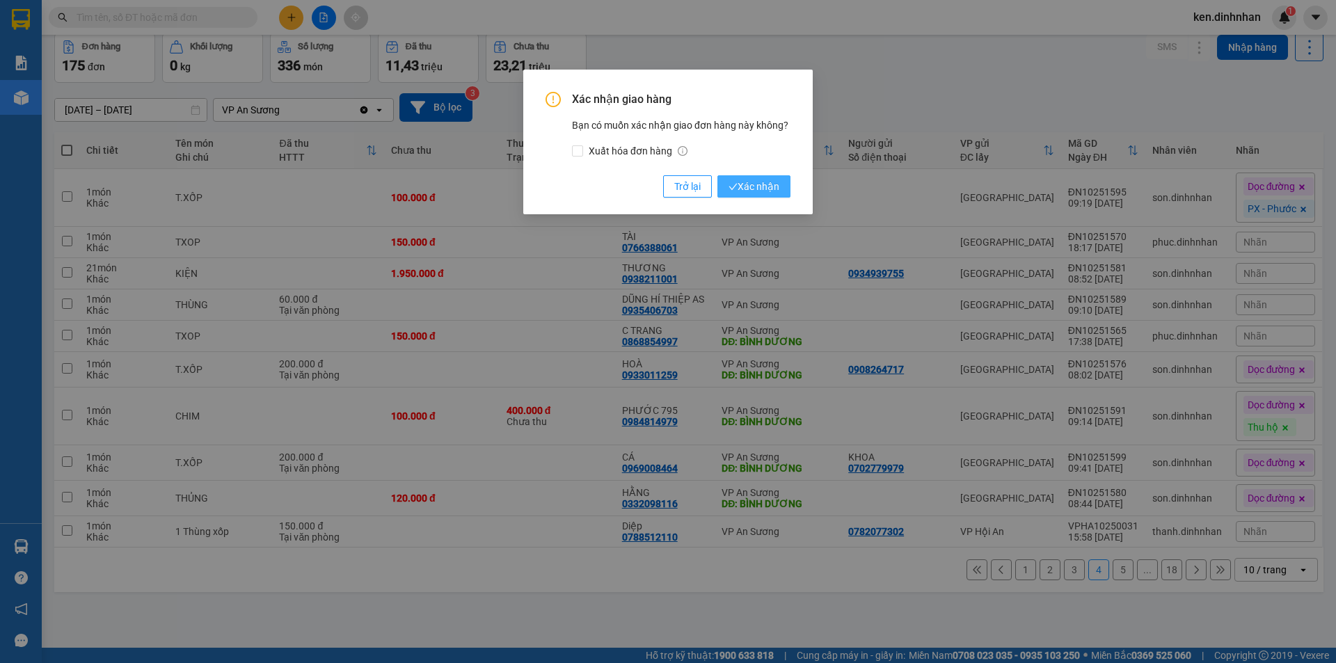
click at [726, 193] on button "Xác nhận" at bounding box center [753, 186] width 73 height 22
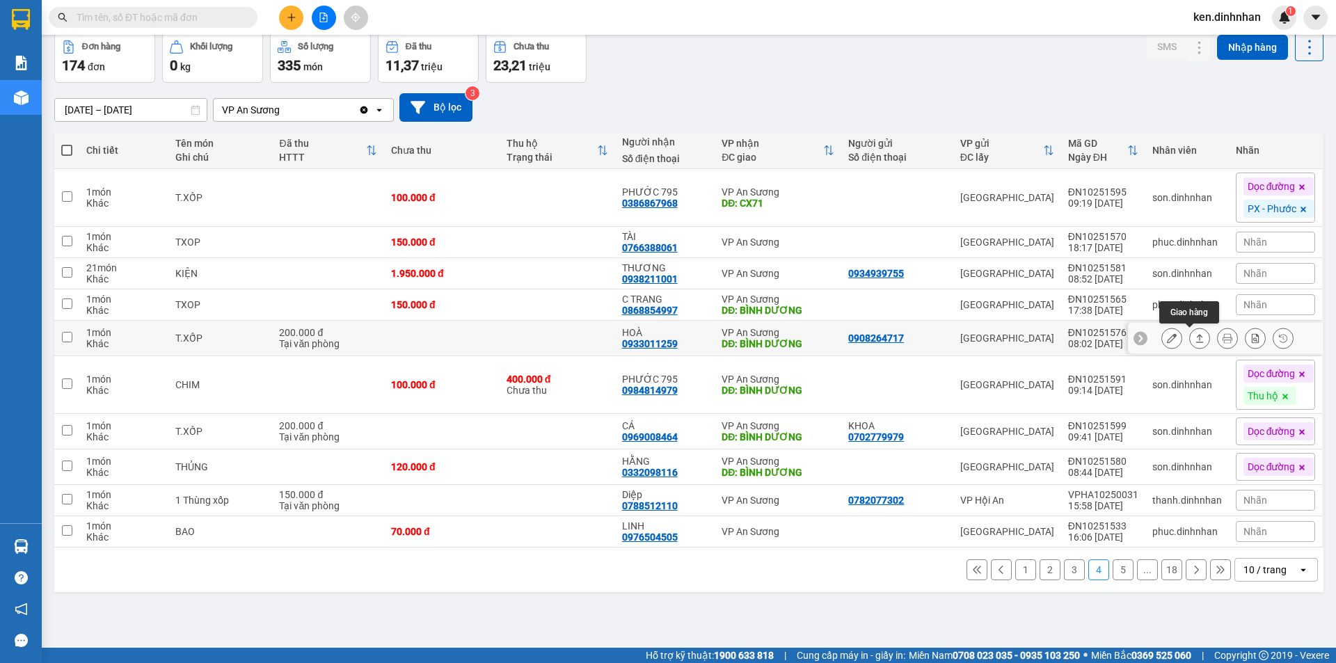
click at [1195, 340] on icon at bounding box center [1200, 338] width 10 height 10
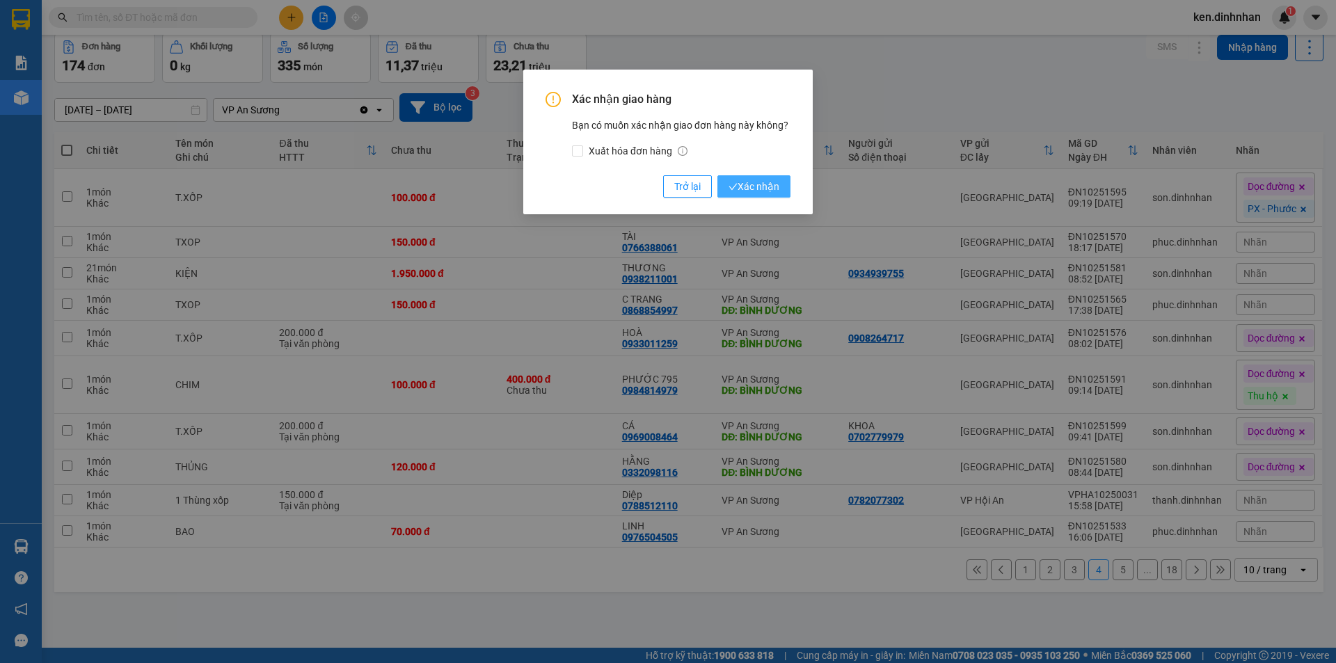
click at [781, 187] on button "Xác nhận" at bounding box center [753, 186] width 73 height 22
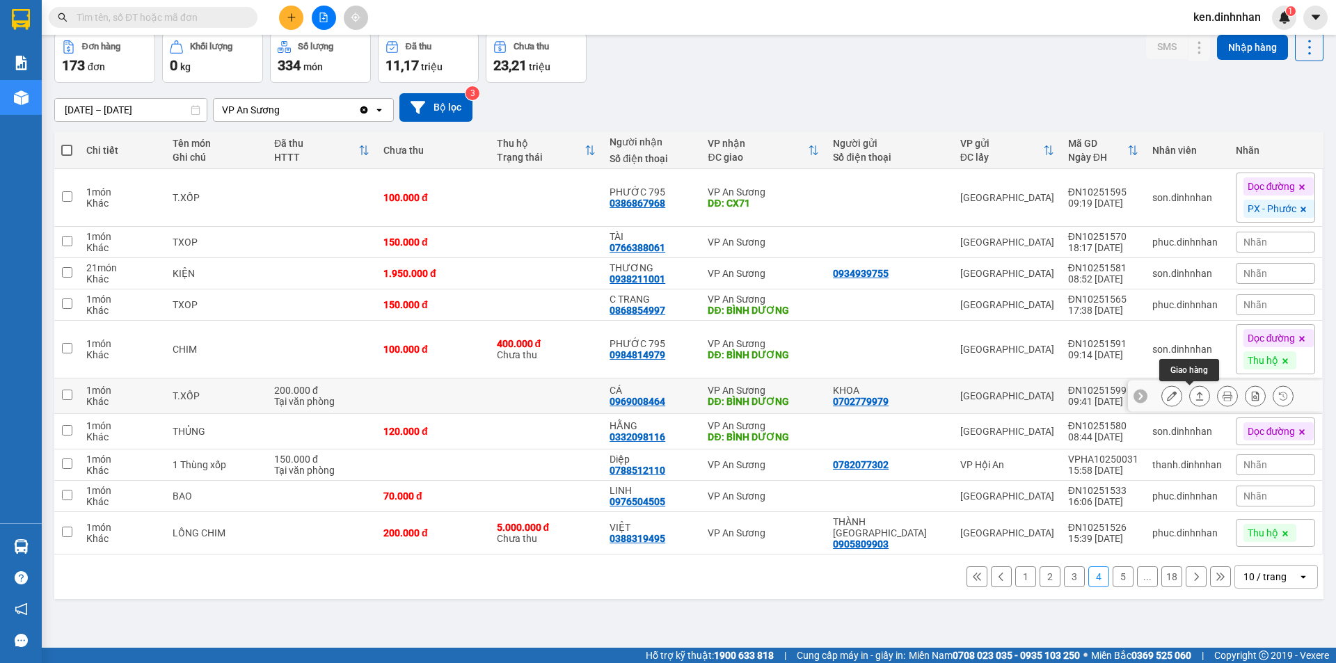
click at [1196, 391] on button at bounding box center [1199, 396] width 19 height 24
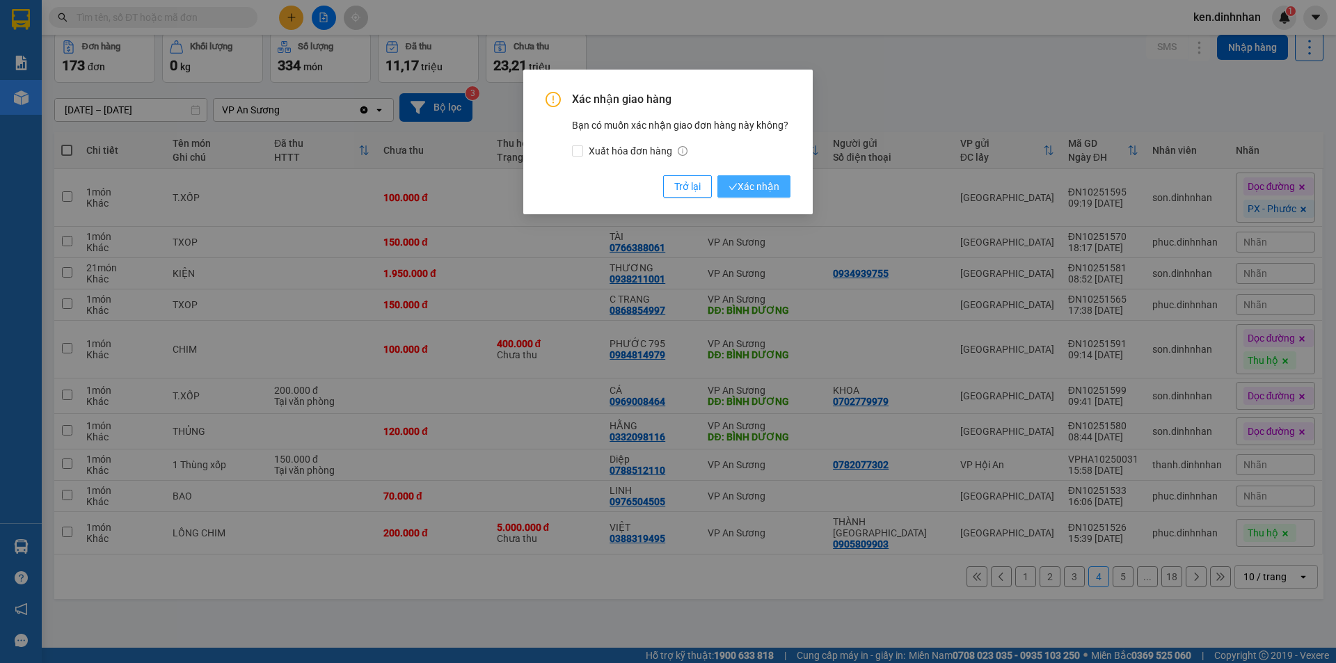
click at [740, 180] on span "Xác nhận" at bounding box center [754, 186] width 51 height 15
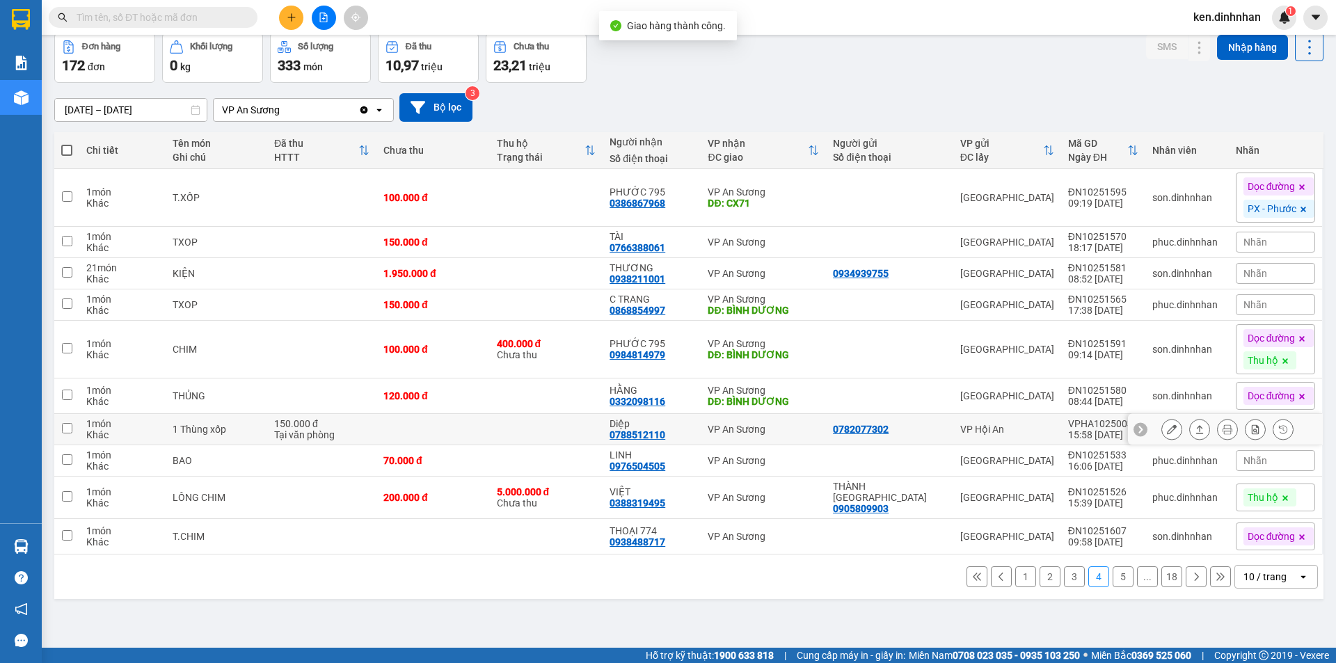
click at [1195, 431] on icon at bounding box center [1200, 429] width 10 height 10
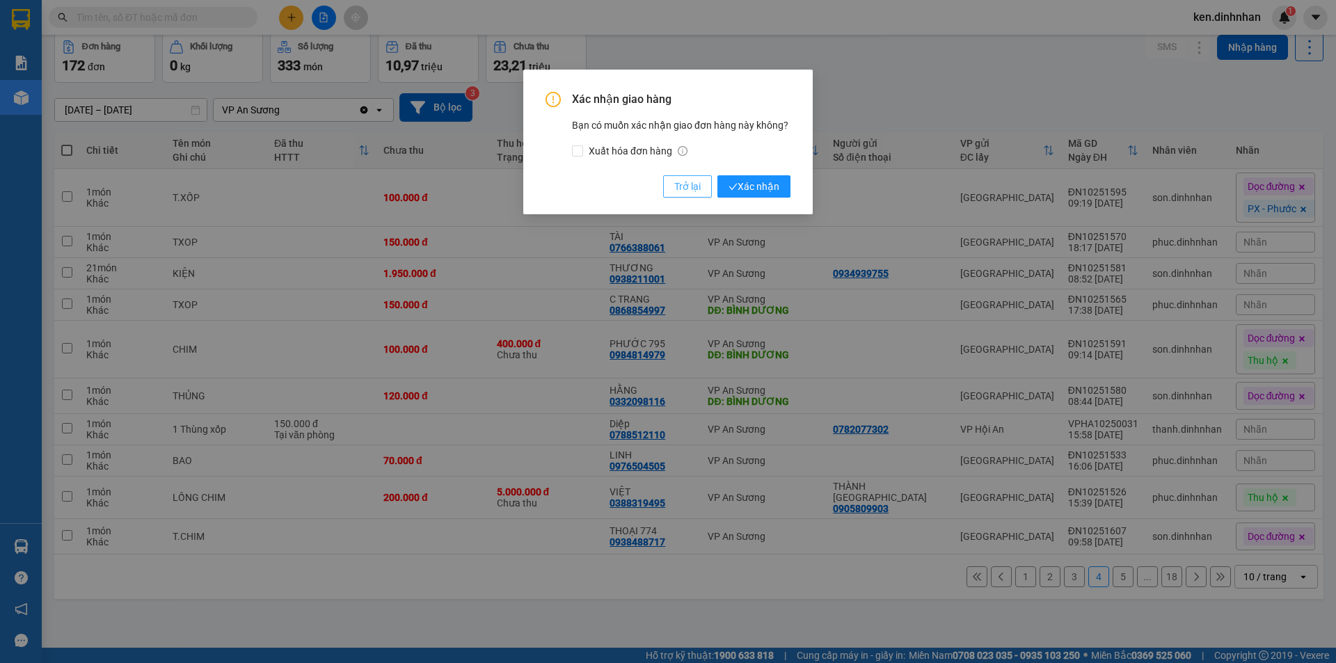
drag, startPoint x: 680, startPoint y: 187, endPoint x: 628, endPoint y: 220, distance: 61.6
click at [680, 186] on span "Trở lại" at bounding box center [687, 186] width 26 height 15
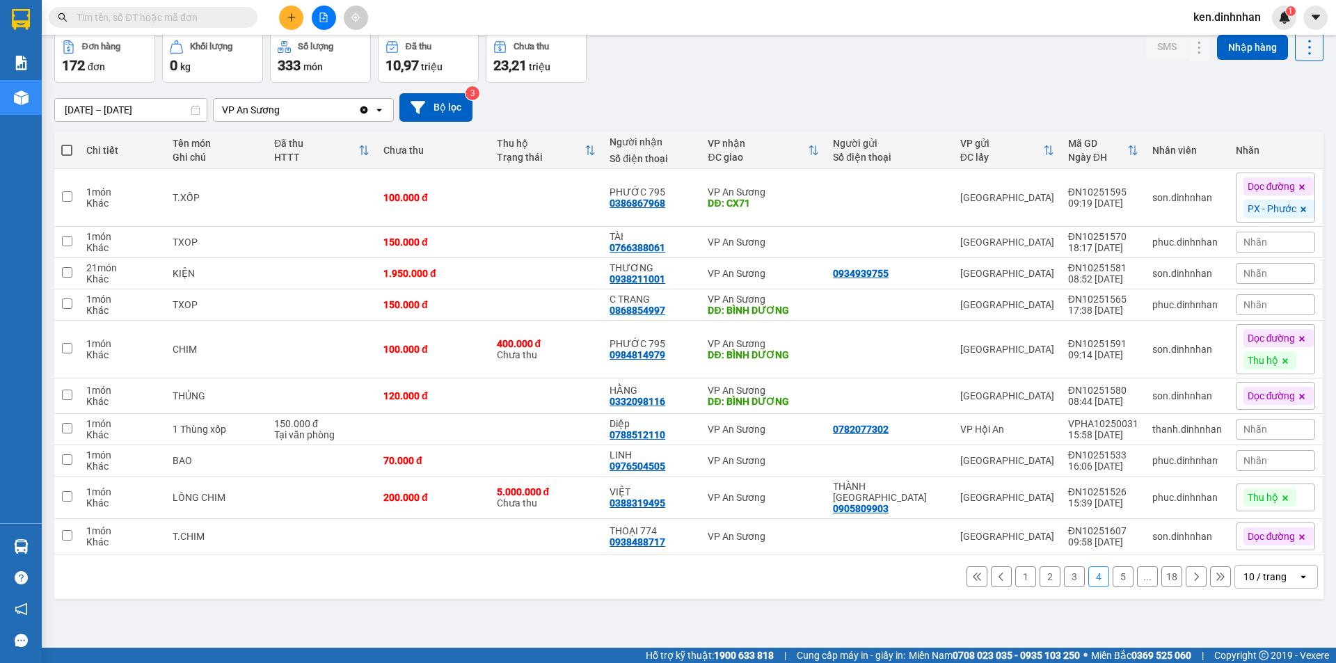
click at [1113, 566] on button "5" at bounding box center [1123, 576] width 21 height 21
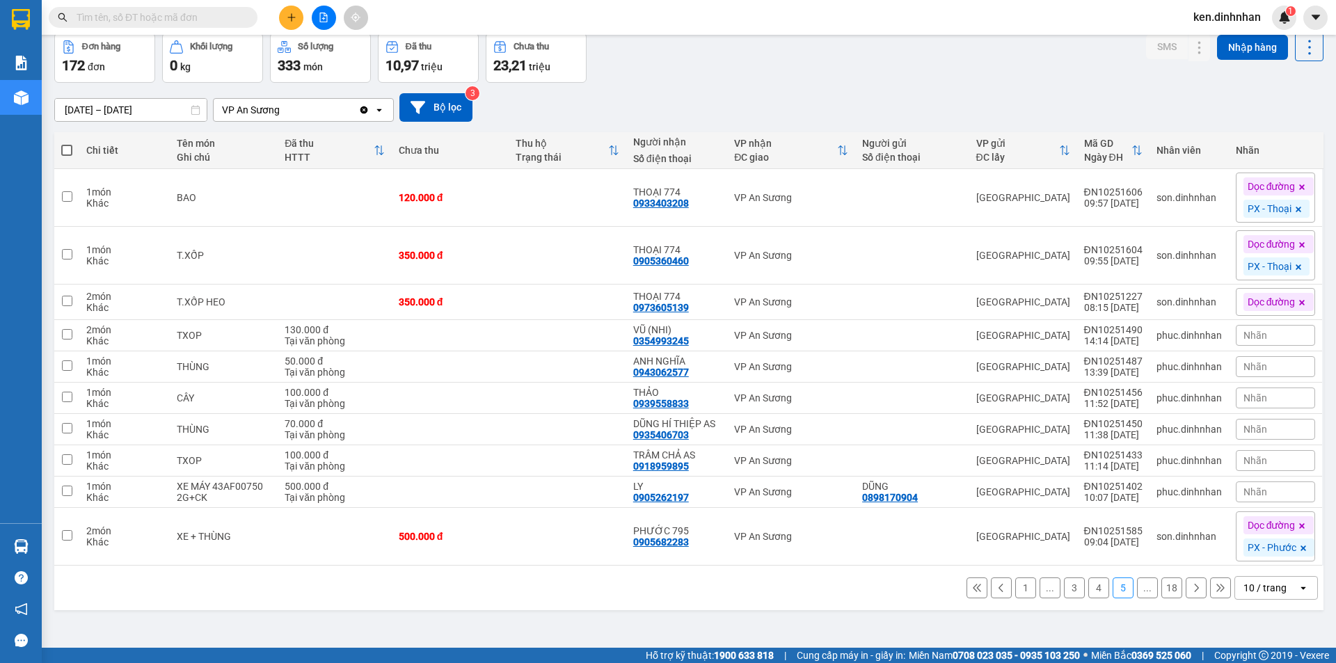
click at [1210, 587] on button at bounding box center [1220, 588] width 21 height 21
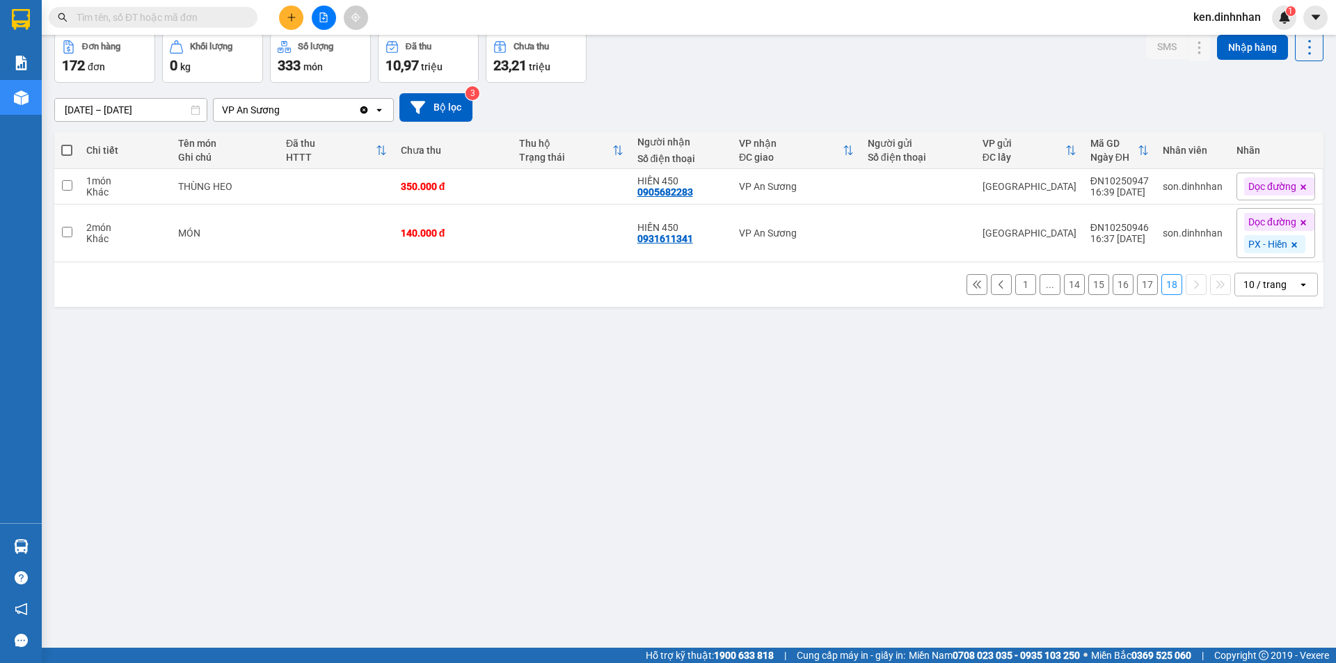
click at [1065, 280] on button "14" at bounding box center [1074, 284] width 21 height 21
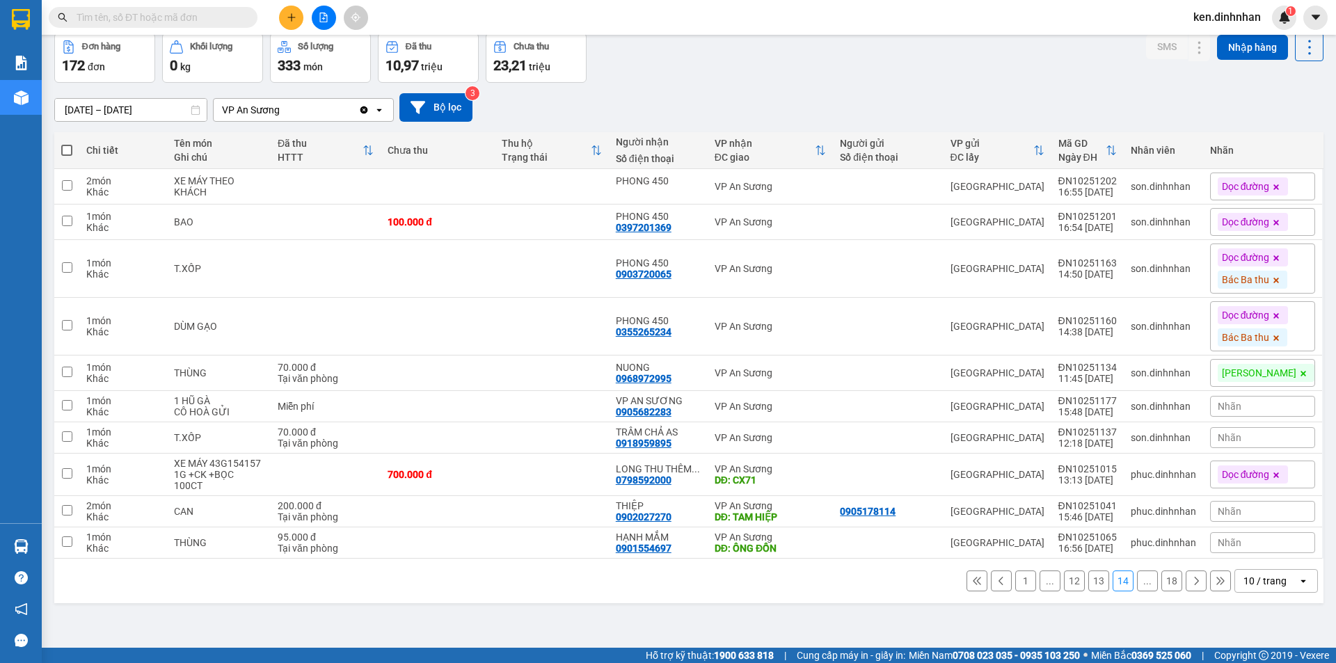
click at [224, 20] on input "text" at bounding box center [159, 17] width 164 height 15
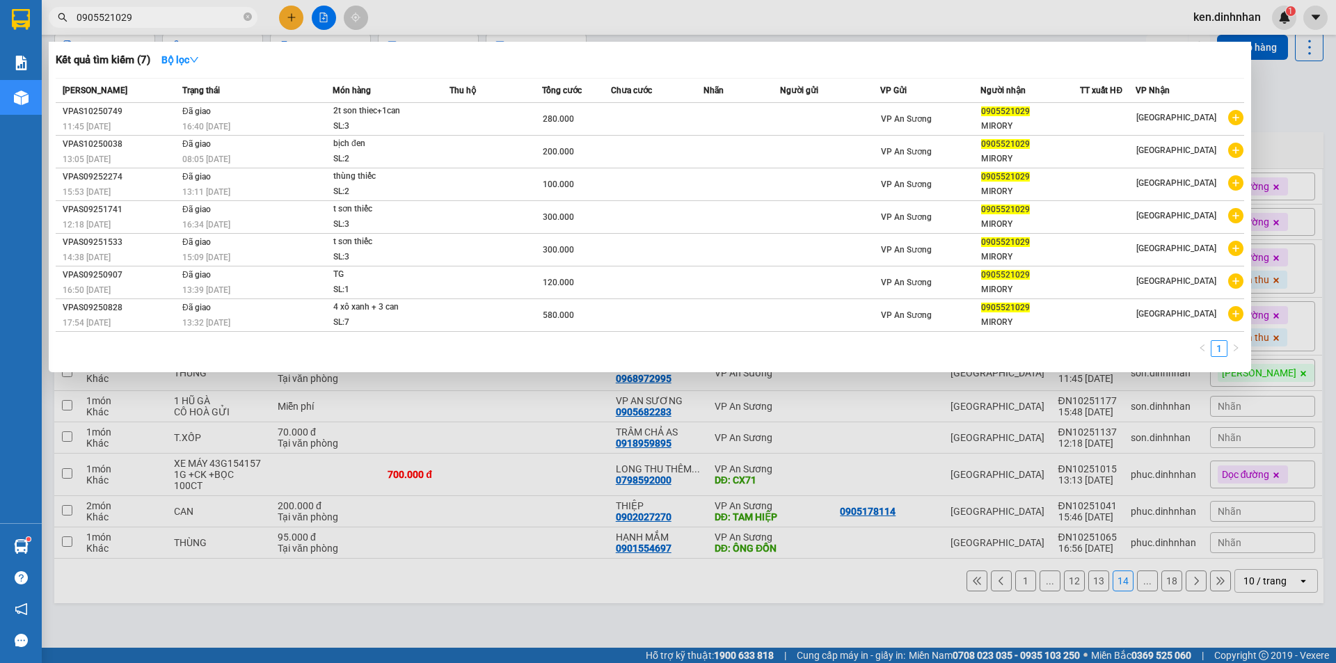
click at [1264, 95] on div at bounding box center [668, 331] width 1336 height 663
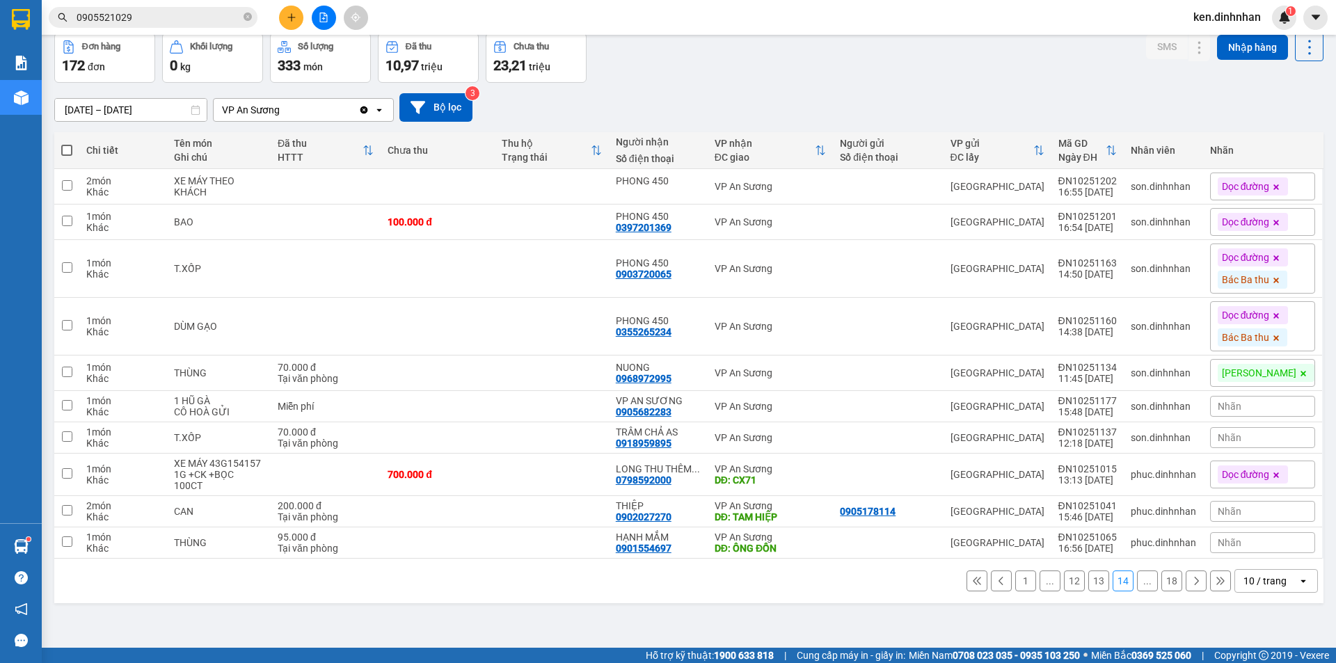
click at [1253, 29] on div "ken.dinhnhan 1" at bounding box center [1239, 18] width 114 height 24
click at [1246, 17] on span "ken.dinhnhan" at bounding box center [1227, 16] width 90 height 17
click at [1224, 45] on span "Đăng xuất" at bounding box center [1233, 42] width 61 height 15
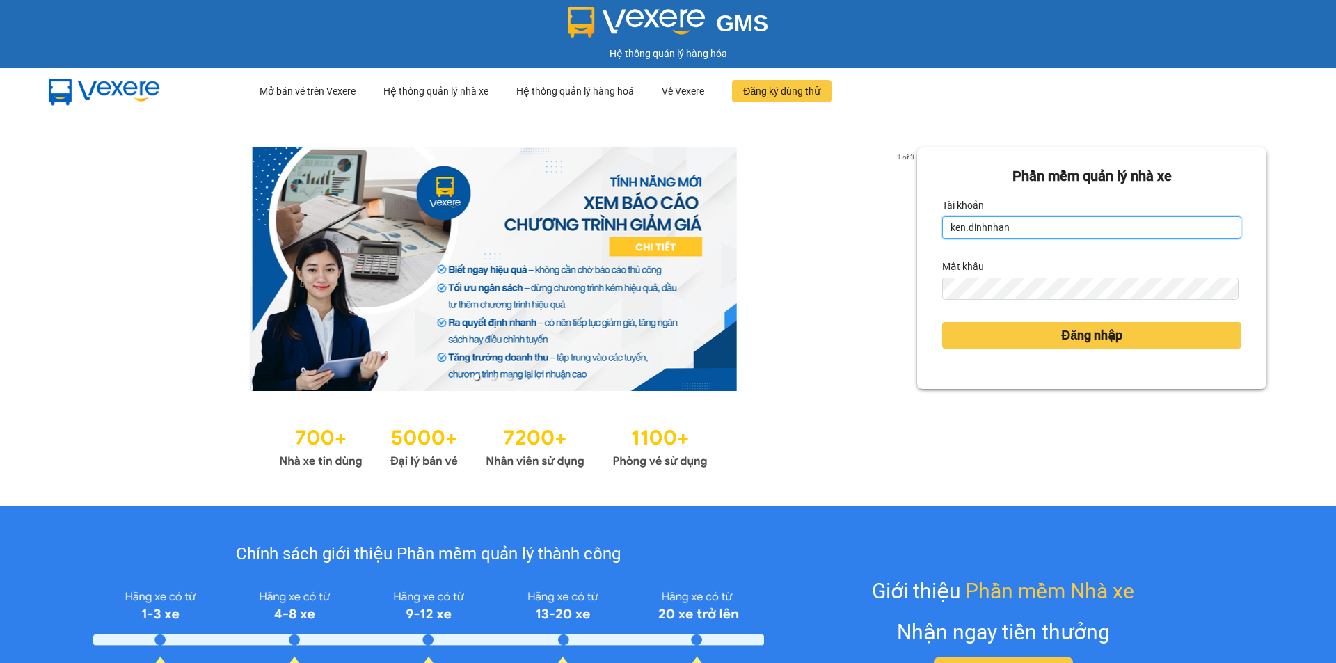
drag, startPoint x: 1026, startPoint y: 226, endPoint x: 1022, endPoint y: 236, distance: 10.6
click at [1026, 226] on input "ken.dinhnhan" at bounding box center [1091, 227] width 299 height 22
type input "trang.dinhnhan"
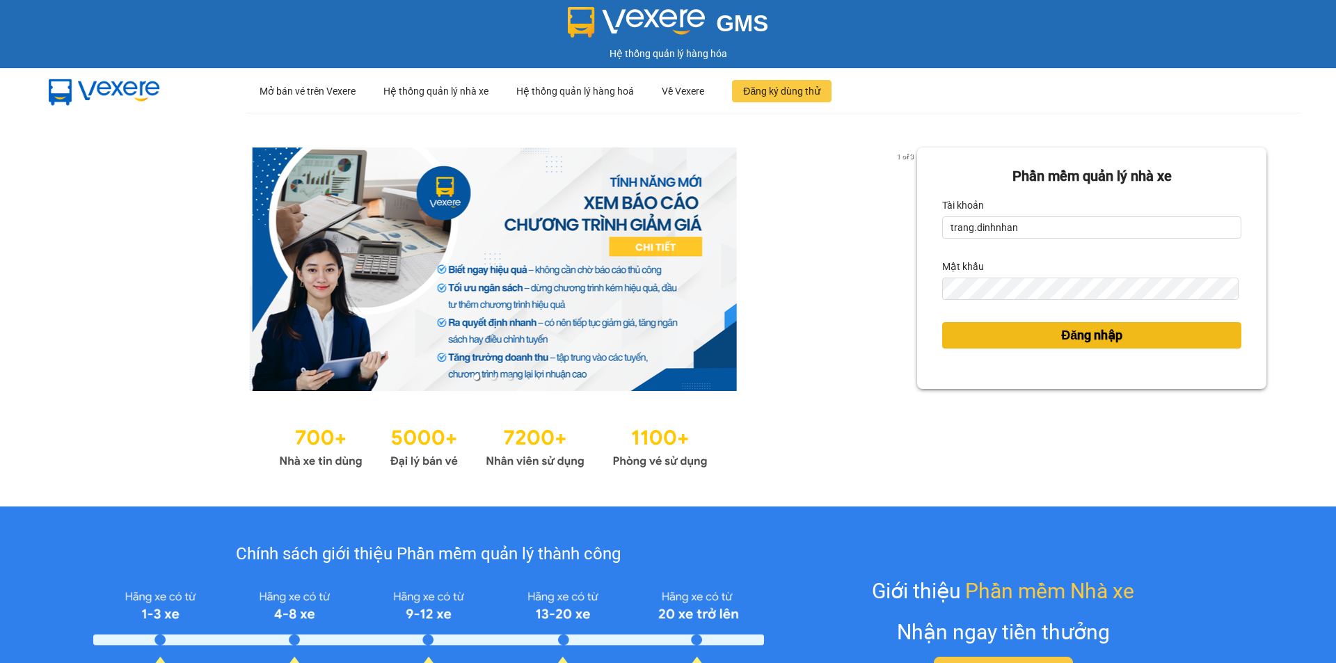
click at [1004, 330] on button "Đăng nhập" at bounding box center [1091, 335] width 299 height 26
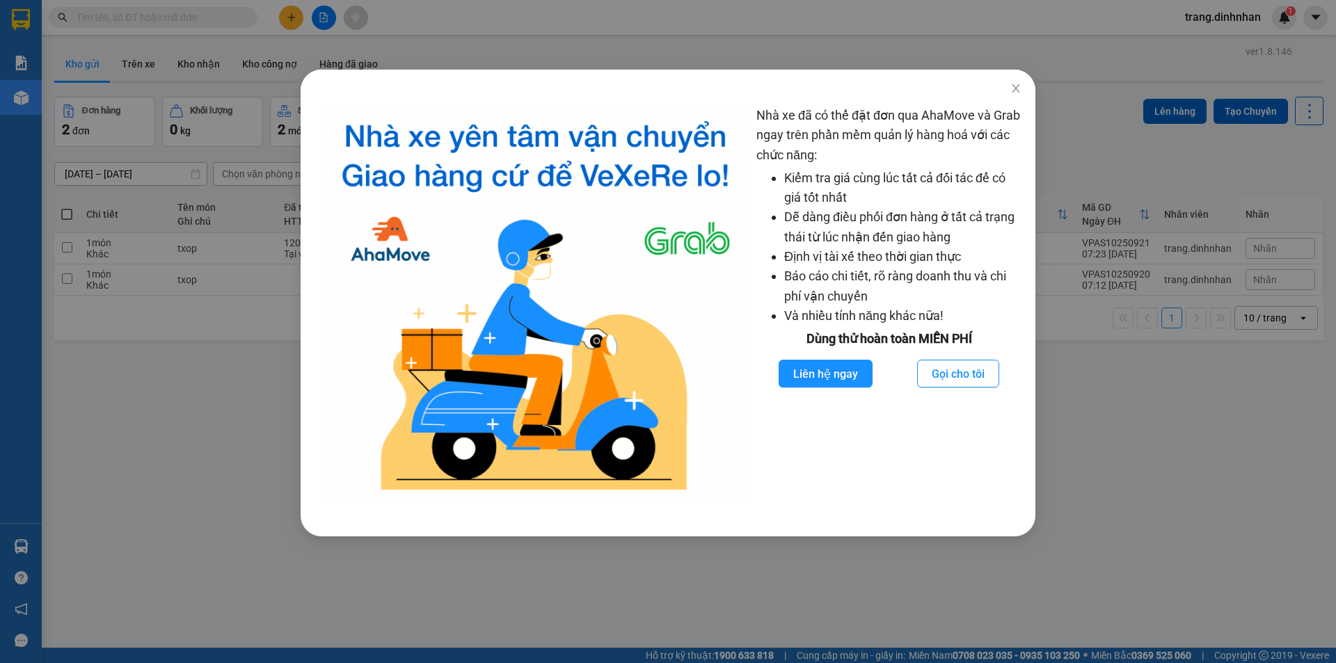
drag, startPoint x: 209, startPoint y: 532, endPoint x: 349, endPoint y: 210, distance: 351.2
click at [210, 528] on div "Nhà xe đã có thể đặt đơn qua AhaMove và Grab ngay trên phần mềm quản lý hàng ho…" at bounding box center [668, 331] width 1336 height 663
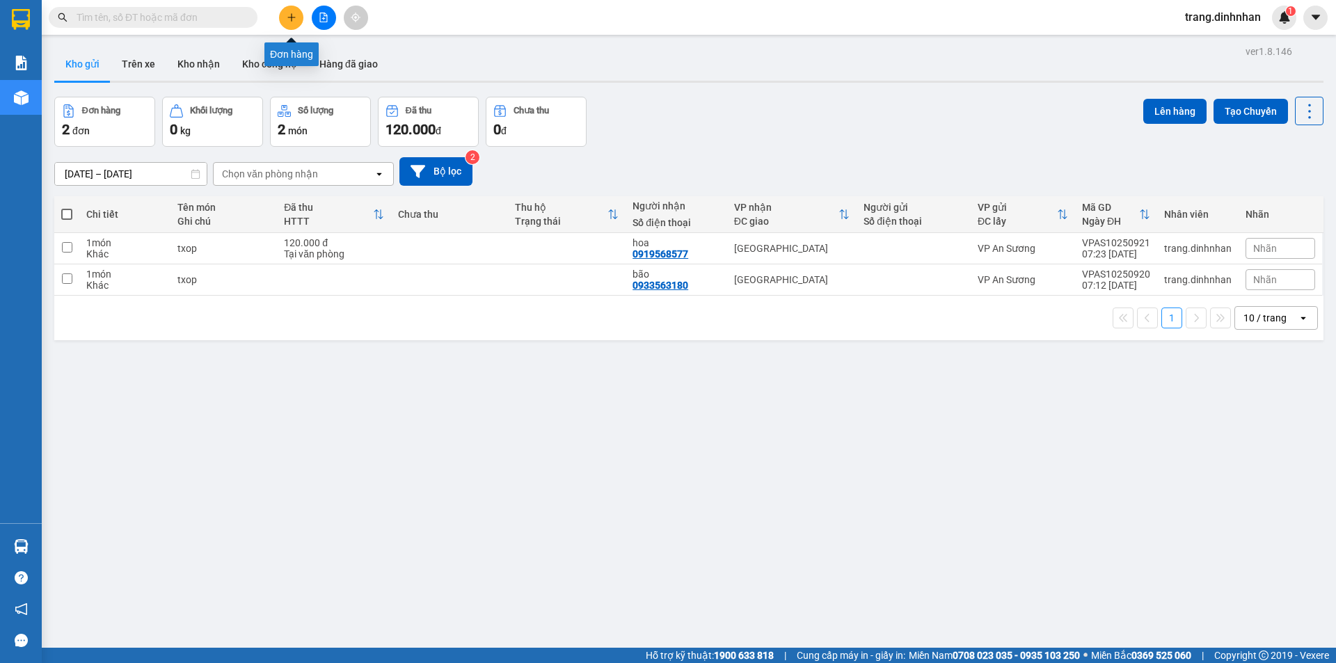
click at [289, 17] on icon "plus" at bounding box center [292, 18] width 10 height 10
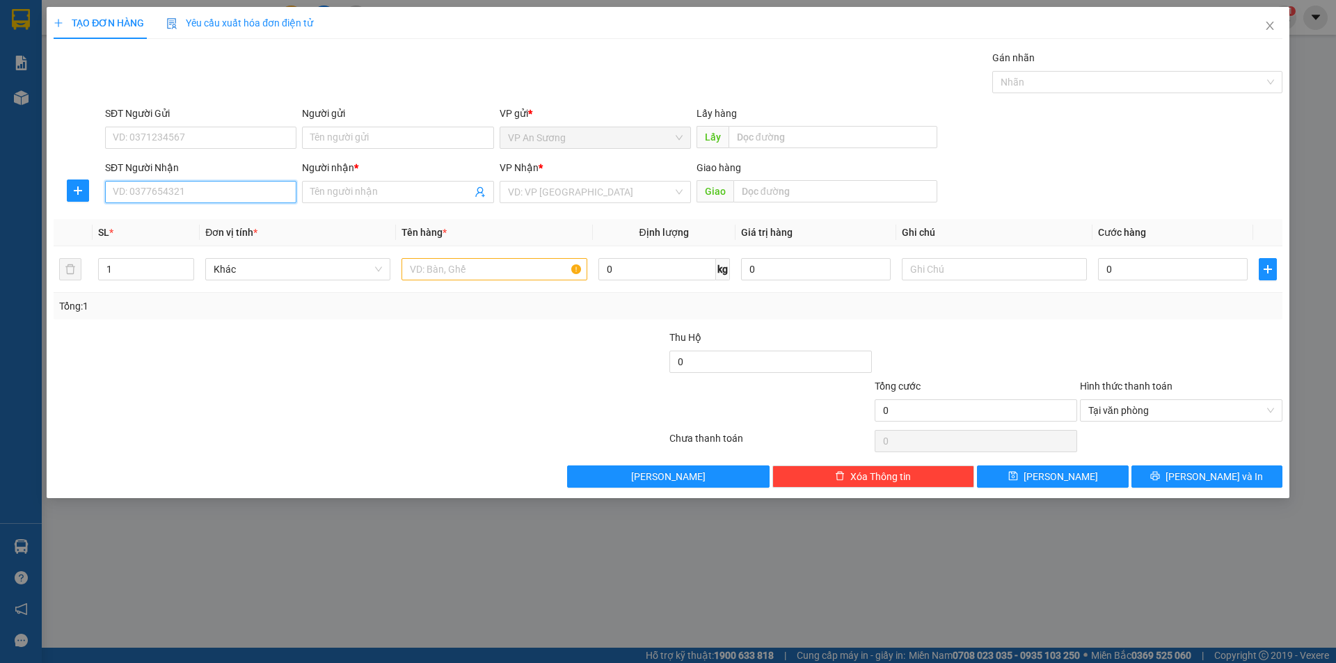
click at [227, 189] on input "SĐT Người Nhận" at bounding box center [200, 192] width 191 height 22
type input "0386809895"
click at [224, 223] on div "0386809895 - SƯ CÔ" at bounding box center [200, 219] width 175 height 15
type input "SƯ CÔ"
click at [224, 223] on div "0386809895 - SƯ CÔ" at bounding box center [200, 219] width 175 height 15
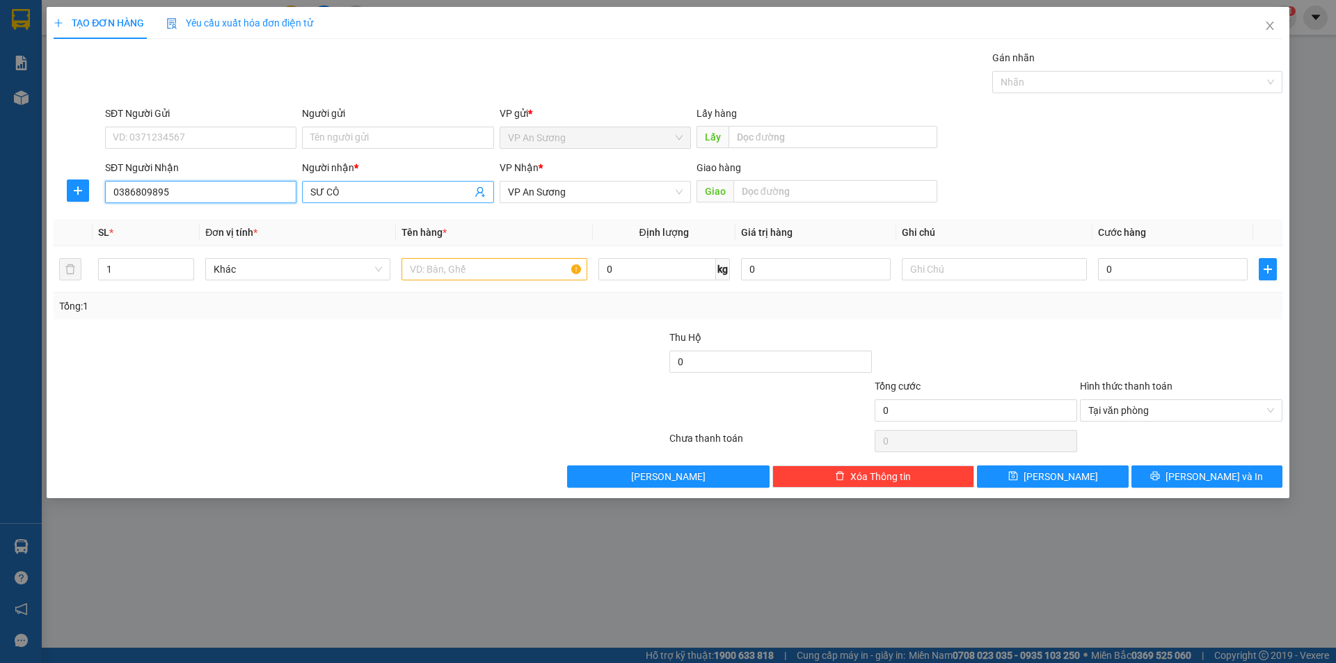
type input "0386809895"
click at [421, 186] on input "SƯ CÔ" at bounding box center [390, 191] width 161 height 15
type input "SƯ CÔ NHƯ LIÊN"
drag, startPoint x: 506, startPoint y: 395, endPoint x: 538, endPoint y: 358, distance: 48.8
click at [511, 397] on div at bounding box center [565, 403] width 205 height 49
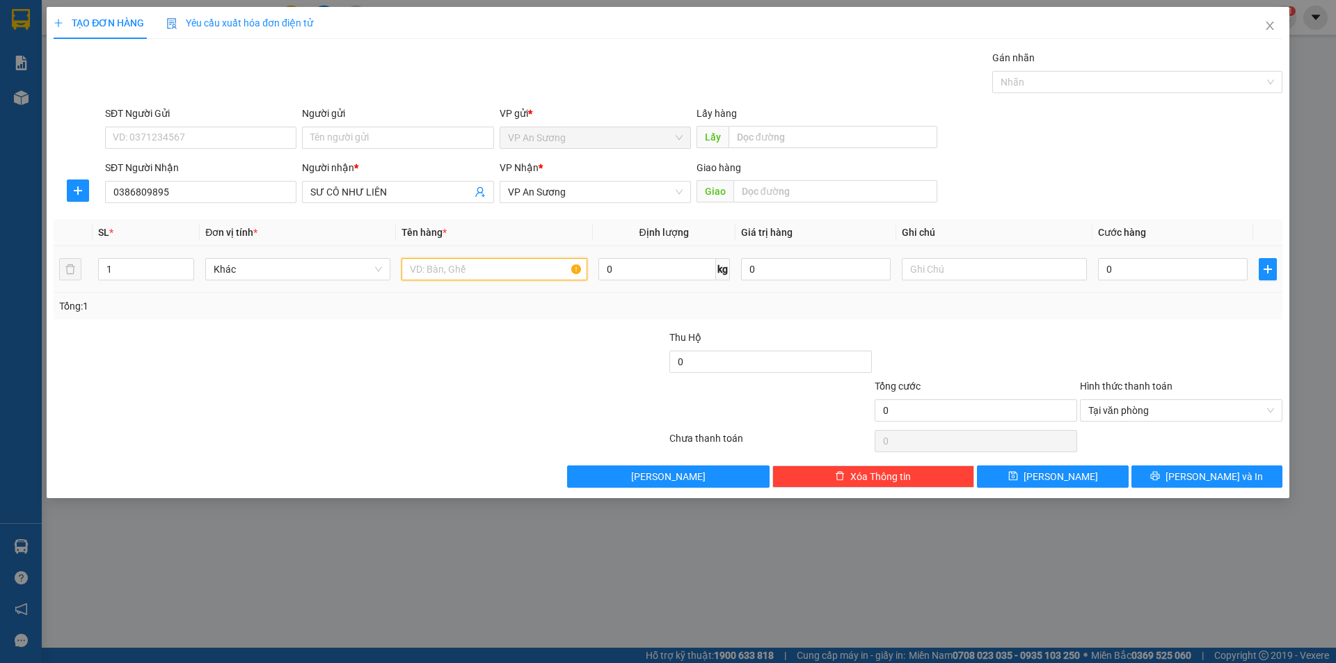
click at [539, 273] on input "text" at bounding box center [494, 269] width 185 height 22
click at [520, 264] on input "1 XỐP +5 GIÁY +1 BAO TRẮNG NHỎ" at bounding box center [494, 269] width 185 height 22
click at [515, 264] on input "1 XỐP +5 GIÁY +1 BAO TRẮNG NHỎ" at bounding box center [494, 269] width 185 height 22
click at [601, 202] on div "VP An Sương" at bounding box center [595, 192] width 191 height 22
type input "1 XỐP +5 GIÁY +1 BAO TRẮNG NHỎ"
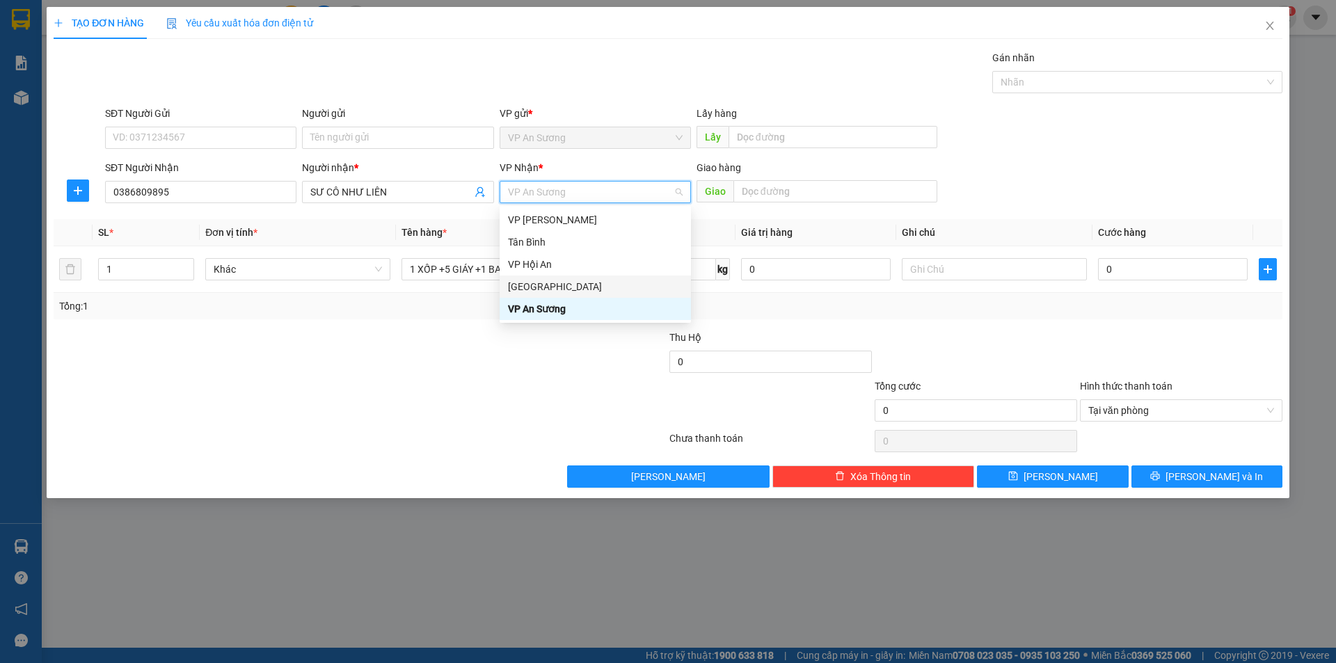
click at [586, 296] on div "[GEOGRAPHIC_DATA]" at bounding box center [595, 287] width 191 height 22
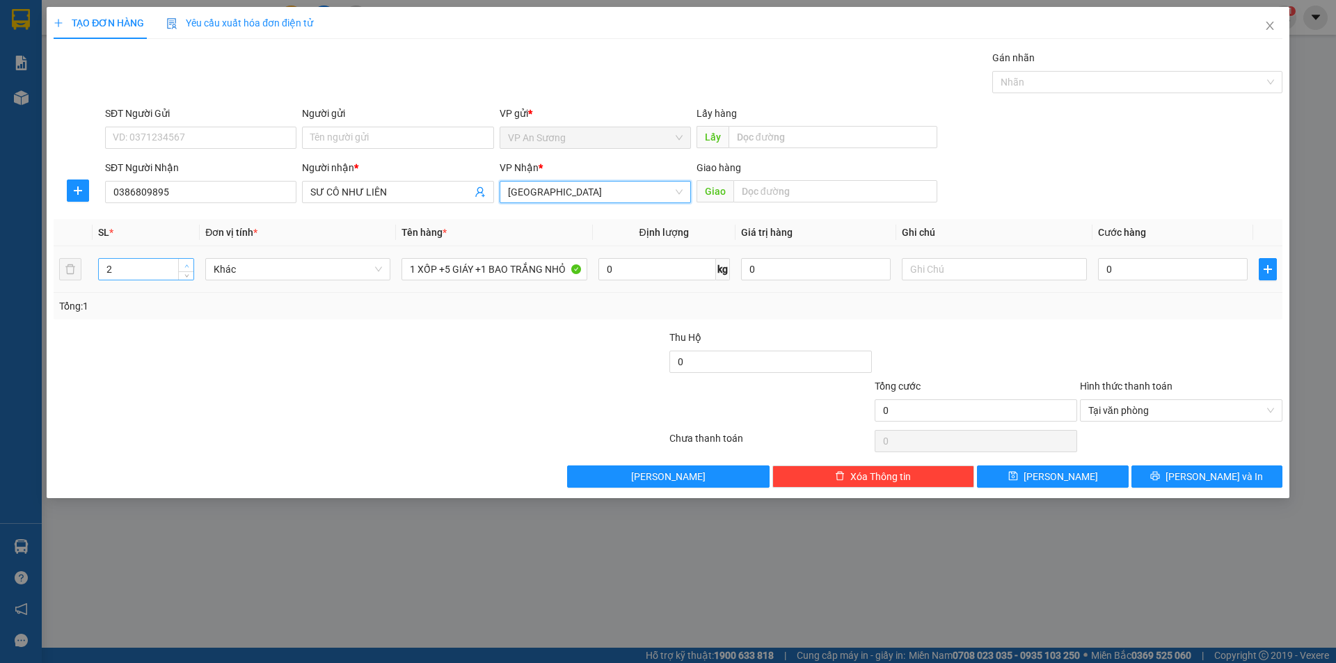
click at [191, 266] on span "up" at bounding box center [186, 266] width 8 height 8
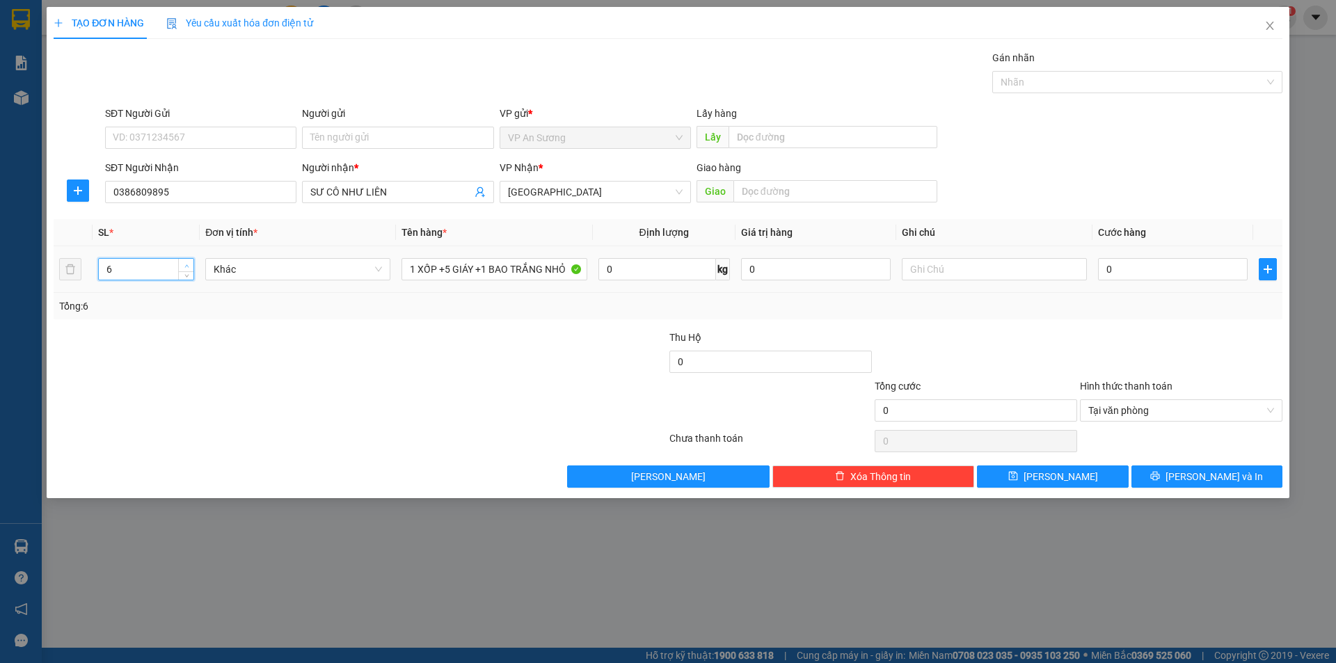
type input "7"
click at [191, 266] on span "up" at bounding box center [186, 266] width 8 height 8
click at [1193, 273] on input "0" at bounding box center [1173, 269] width 150 height 22
type input "5"
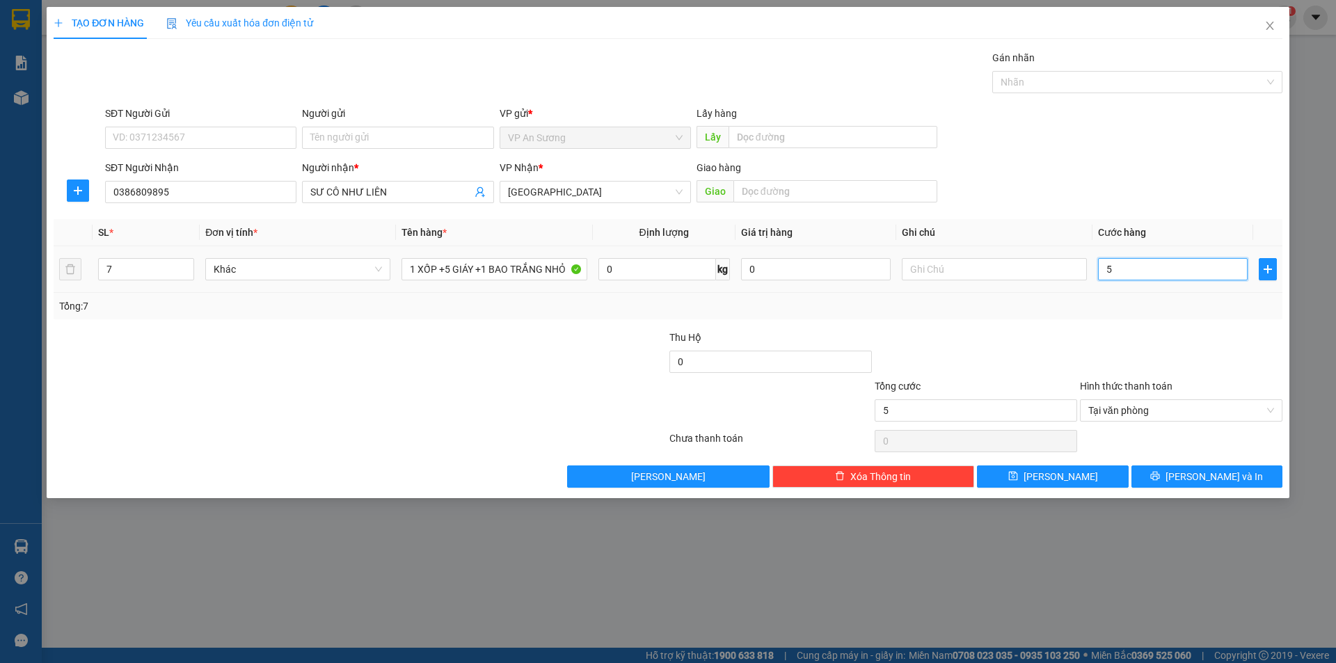
type input "56"
type input "560"
type input "560.000"
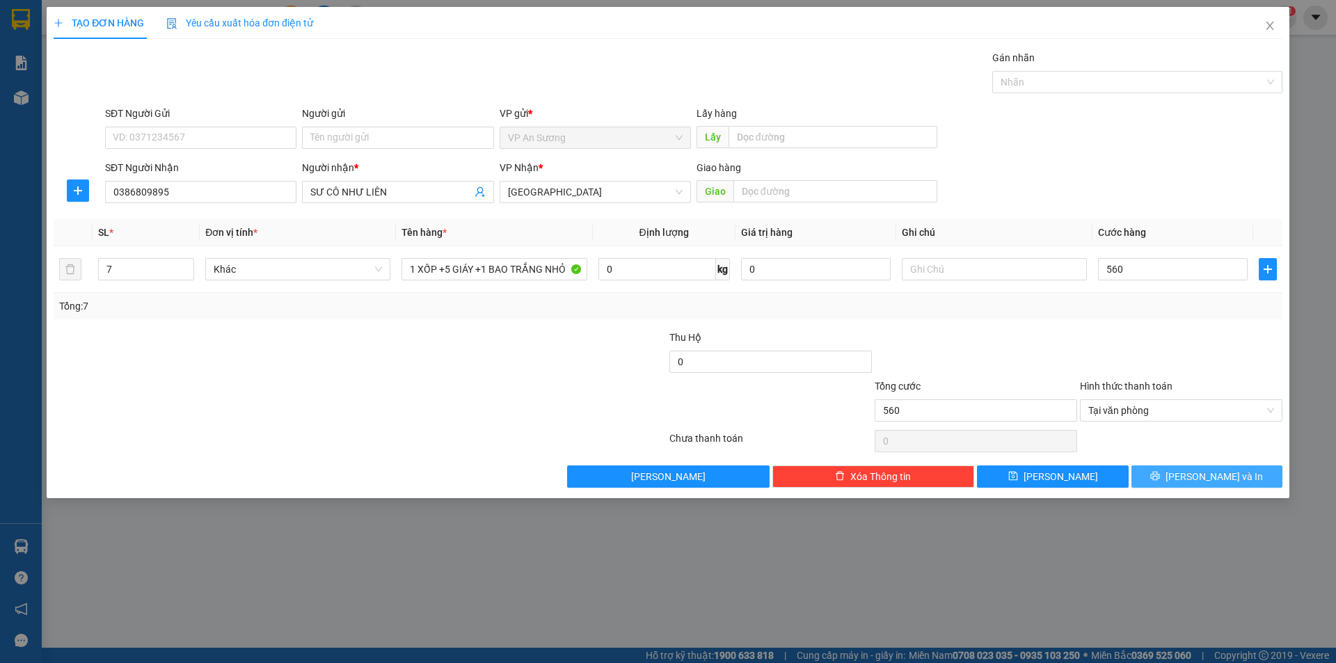
type input "560.000"
click at [1225, 469] on span "[PERSON_NAME] và In" at bounding box center [1214, 476] width 97 height 15
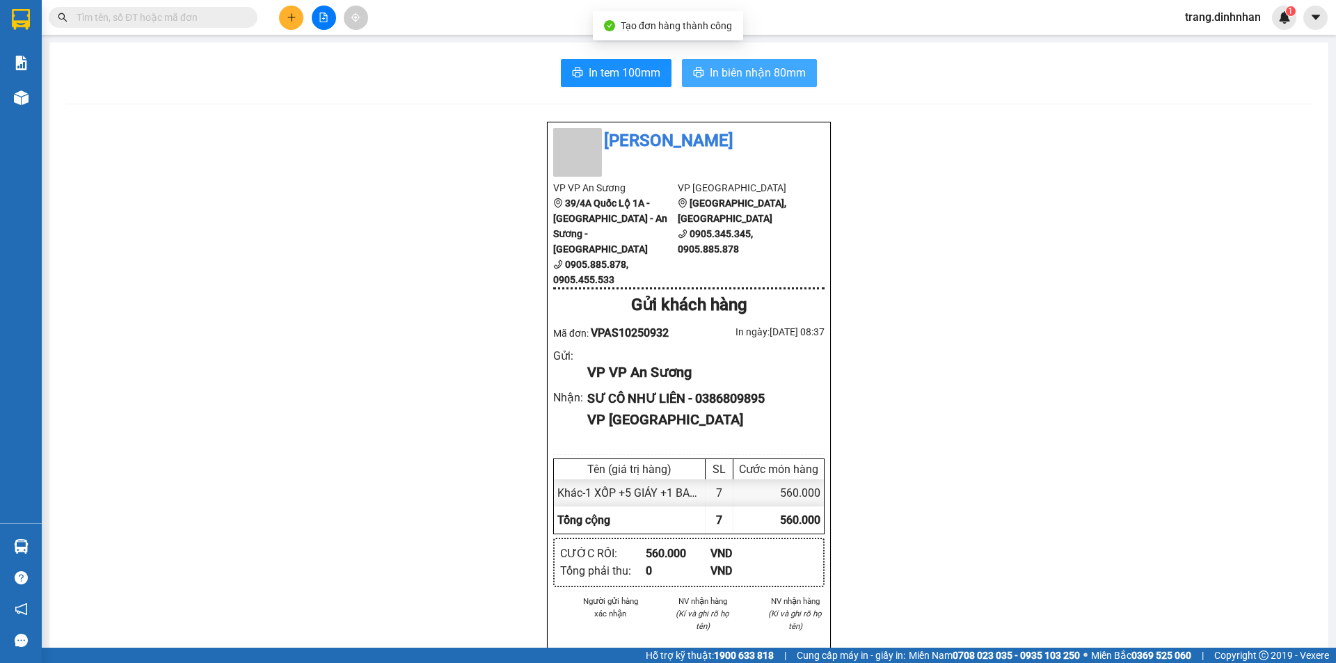
click at [746, 75] on span "In biên nhận 80mm" at bounding box center [758, 72] width 96 height 17
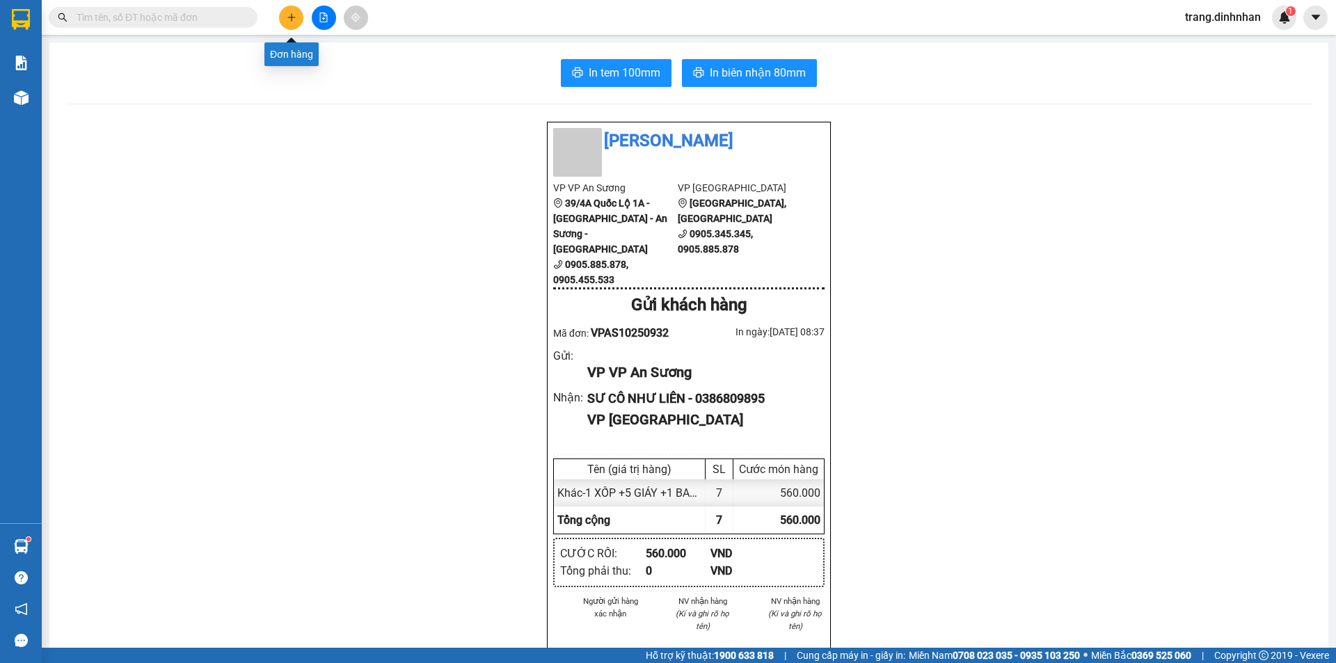
click at [299, 15] on button at bounding box center [291, 18] width 24 height 24
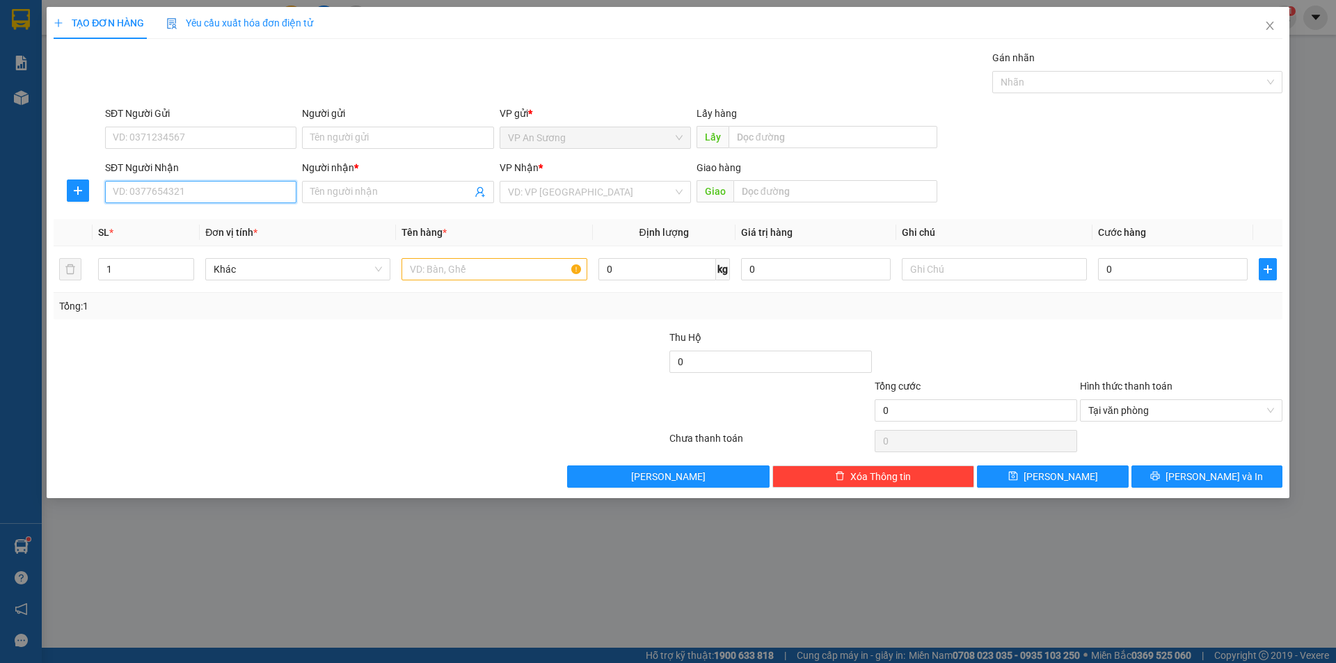
click at [164, 184] on input "SĐT Người Nhận" at bounding box center [200, 192] width 191 height 22
type input "0327610024"
click at [214, 220] on div "0327610024 - hạnh" at bounding box center [200, 219] width 175 height 15
type input "hạnh"
type input "0327610024"
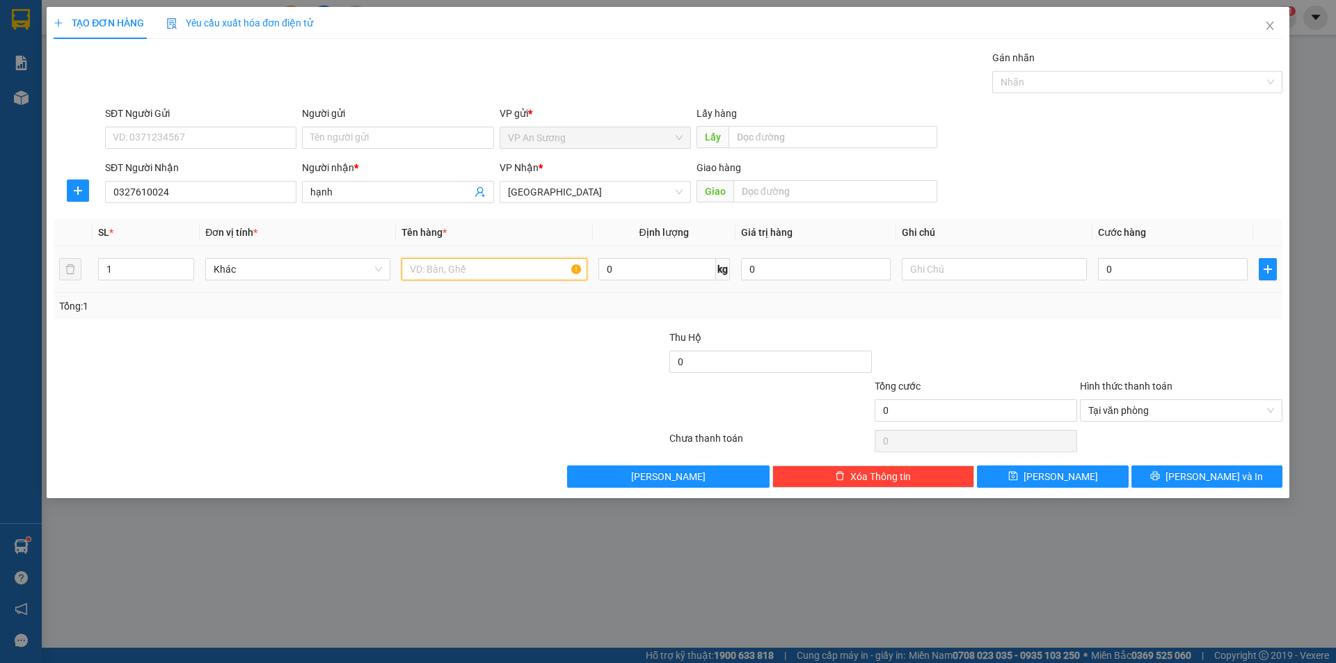
click at [413, 264] on input "text" at bounding box center [494, 269] width 185 height 22
click at [1029, 80] on div at bounding box center [1130, 82] width 269 height 17
type input "1 XỐP"
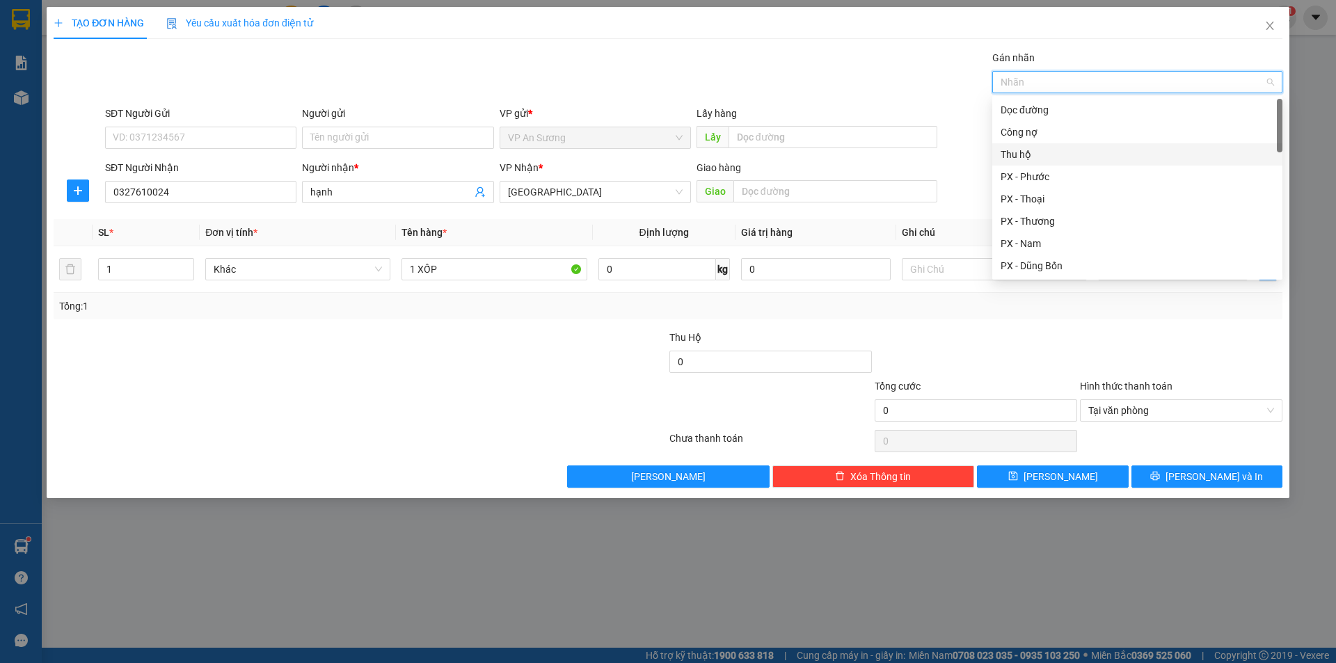
click at [1050, 154] on div "Thu hộ" at bounding box center [1137, 154] width 273 height 15
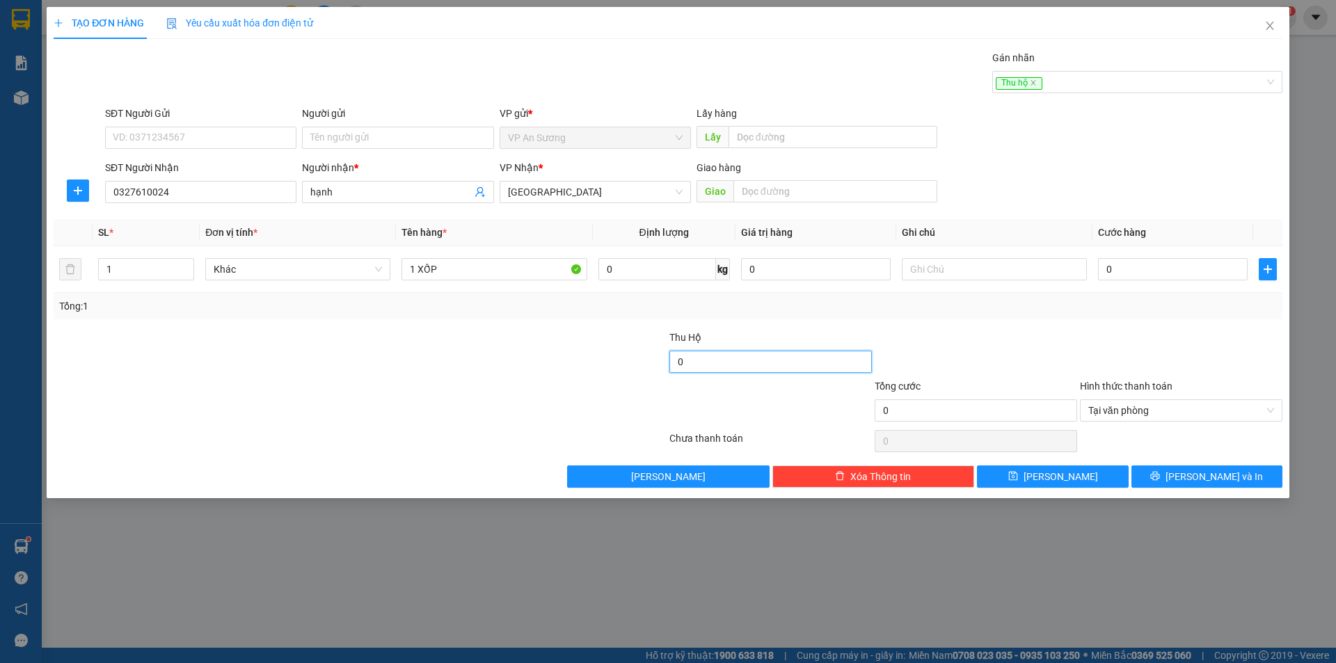
click at [825, 356] on input "0" at bounding box center [770, 362] width 202 height 22
type input "2.320.000"
click at [1100, 486] on button "[PERSON_NAME]" at bounding box center [1052, 477] width 151 height 22
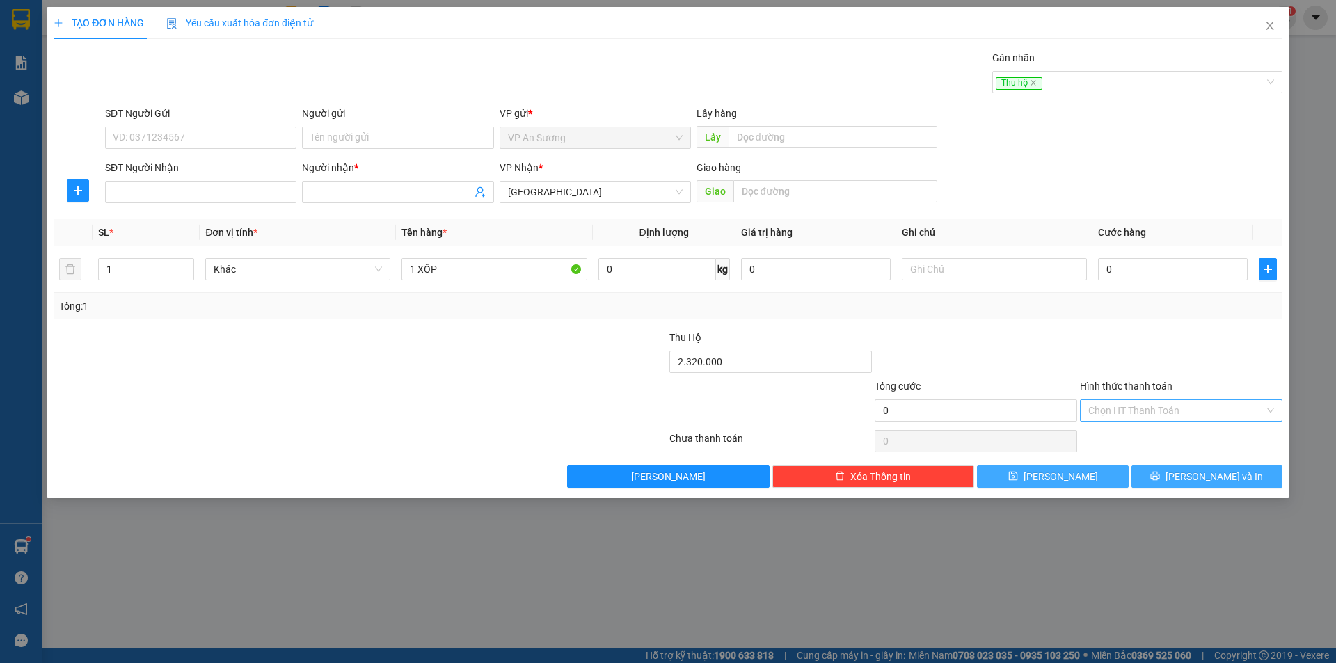
type input "0"
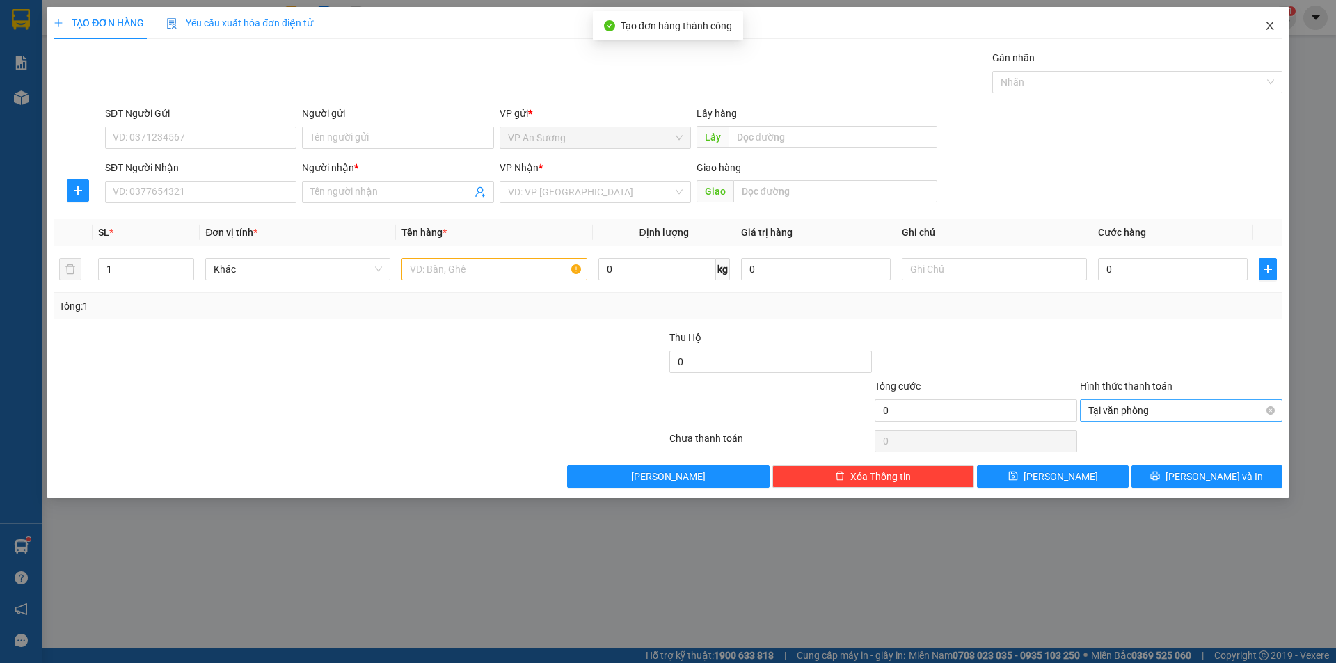
click at [1269, 23] on icon "close" at bounding box center [1269, 25] width 11 height 11
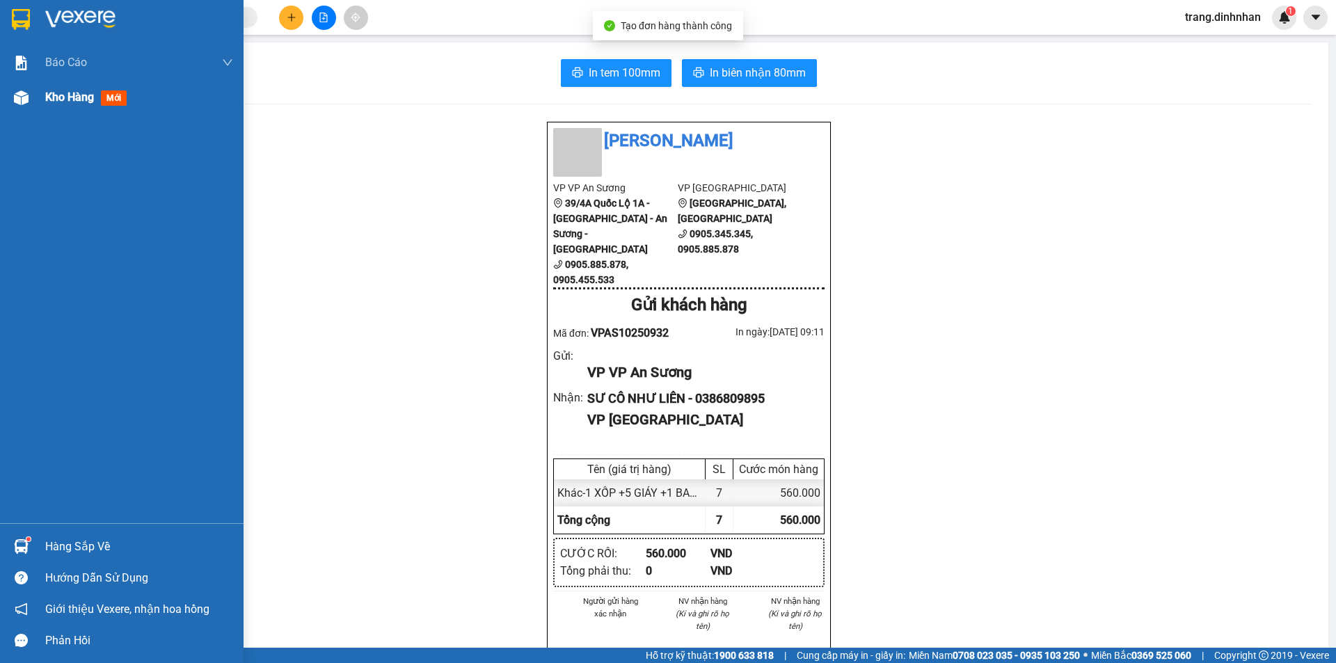
click at [54, 94] on span "Kho hàng" at bounding box center [69, 96] width 49 height 13
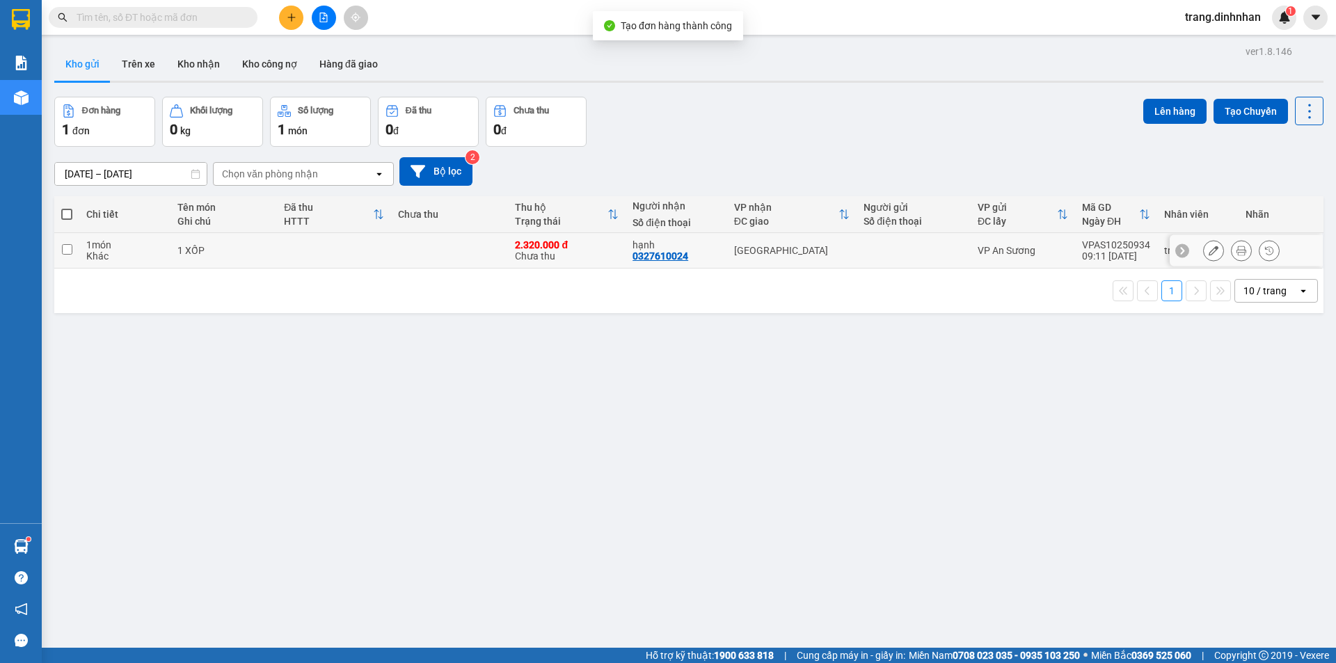
click at [1237, 251] on icon at bounding box center [1242, 251] width 10 height 10
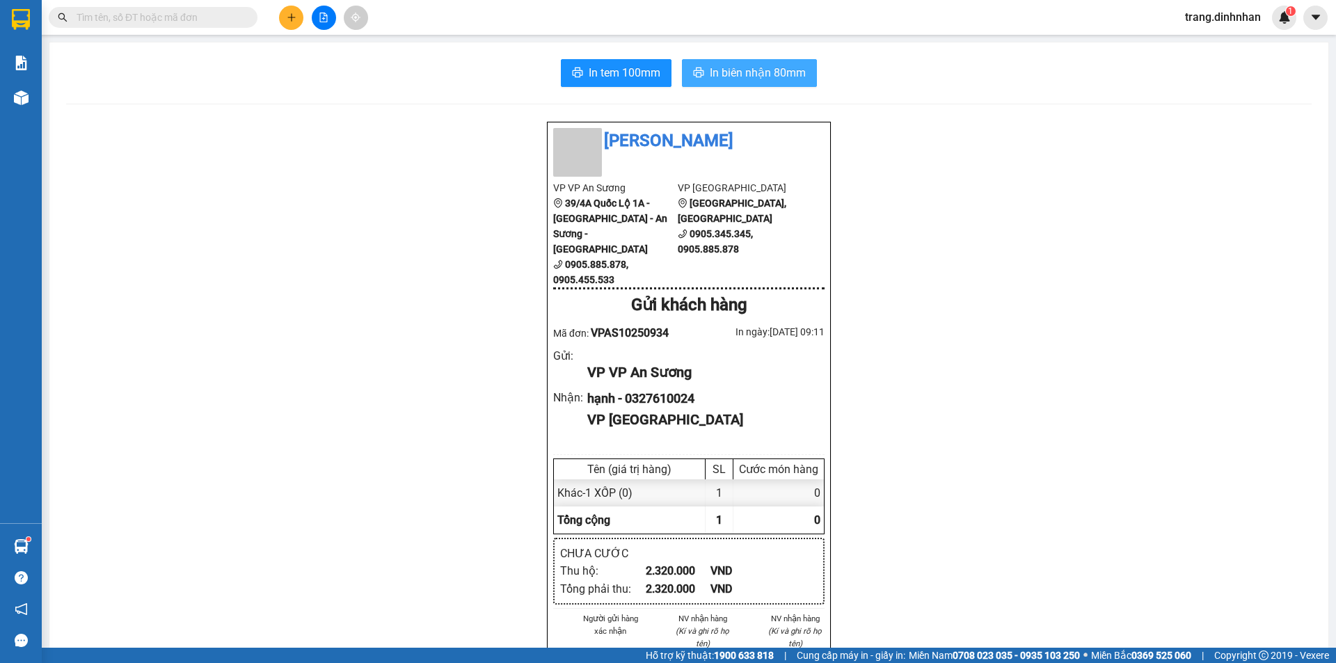
click at [781, 70] on span "In biên nhận 80mm" at bounding box center [758, 72] width 96 height 17
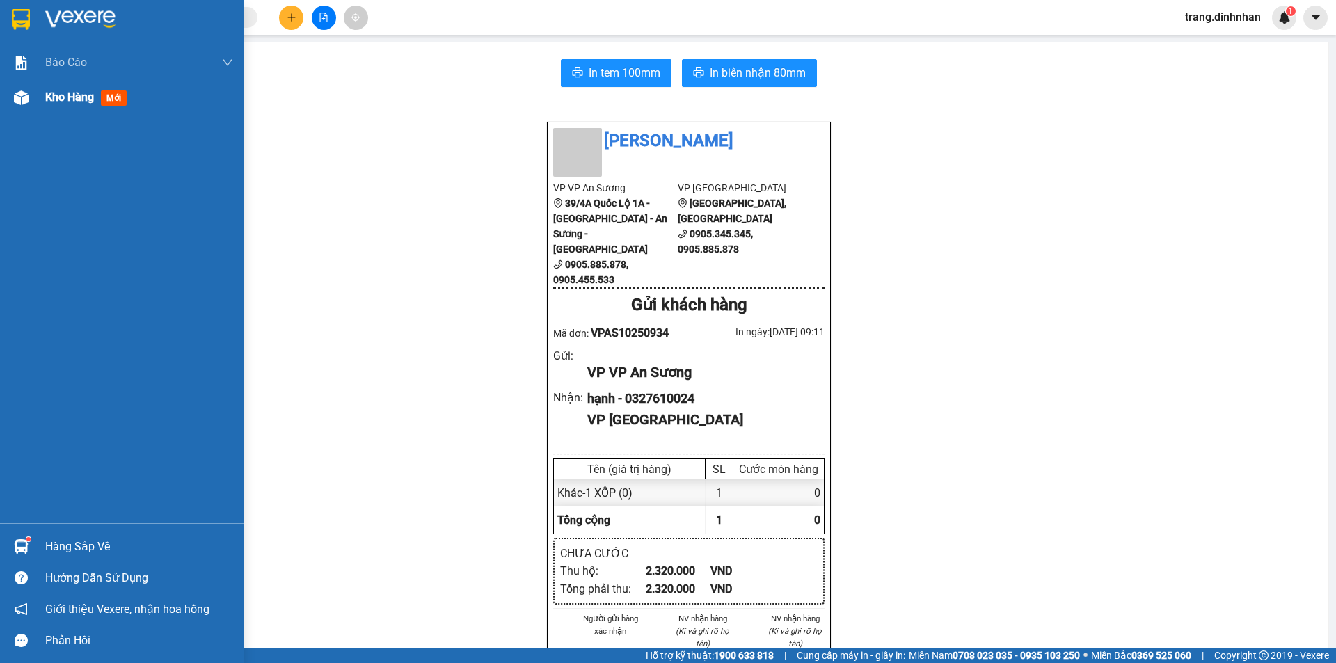
click at [49, 92] on span "Kho hàng" at bounding box center [69, 96] width 49 height 13
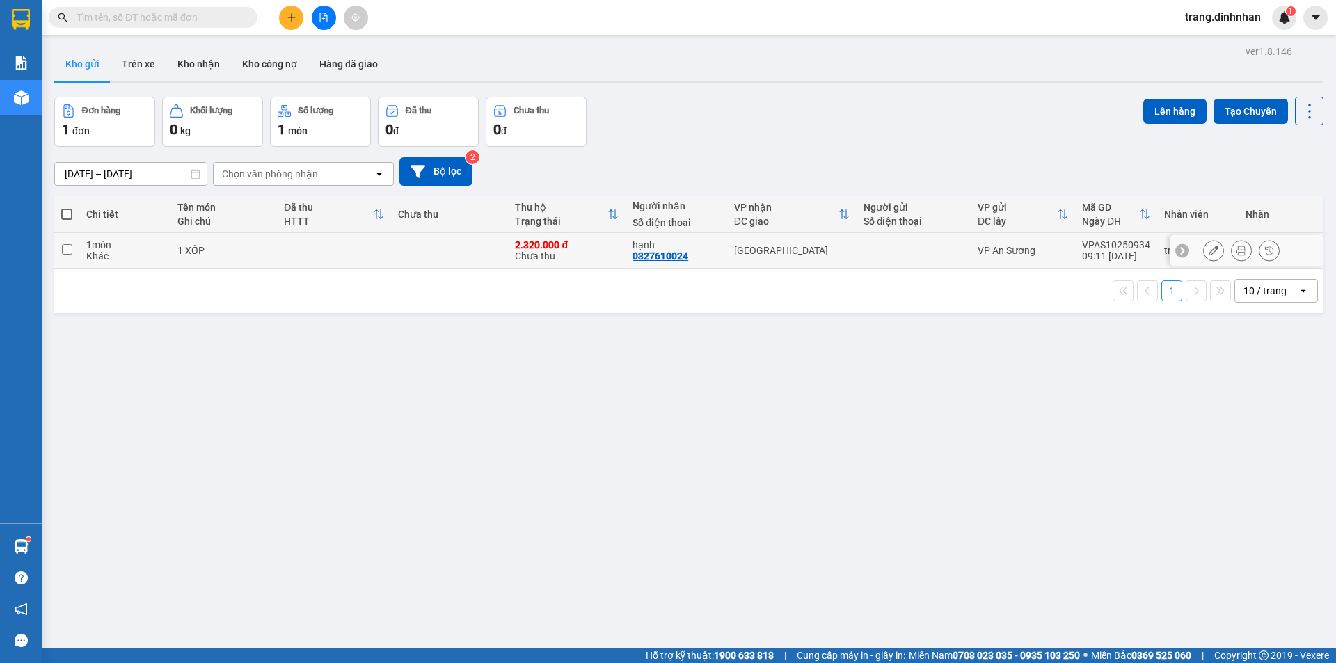
click at [438, 260] on td at bounding box center [450, 250] width 118 height 35
checkbox input "true"
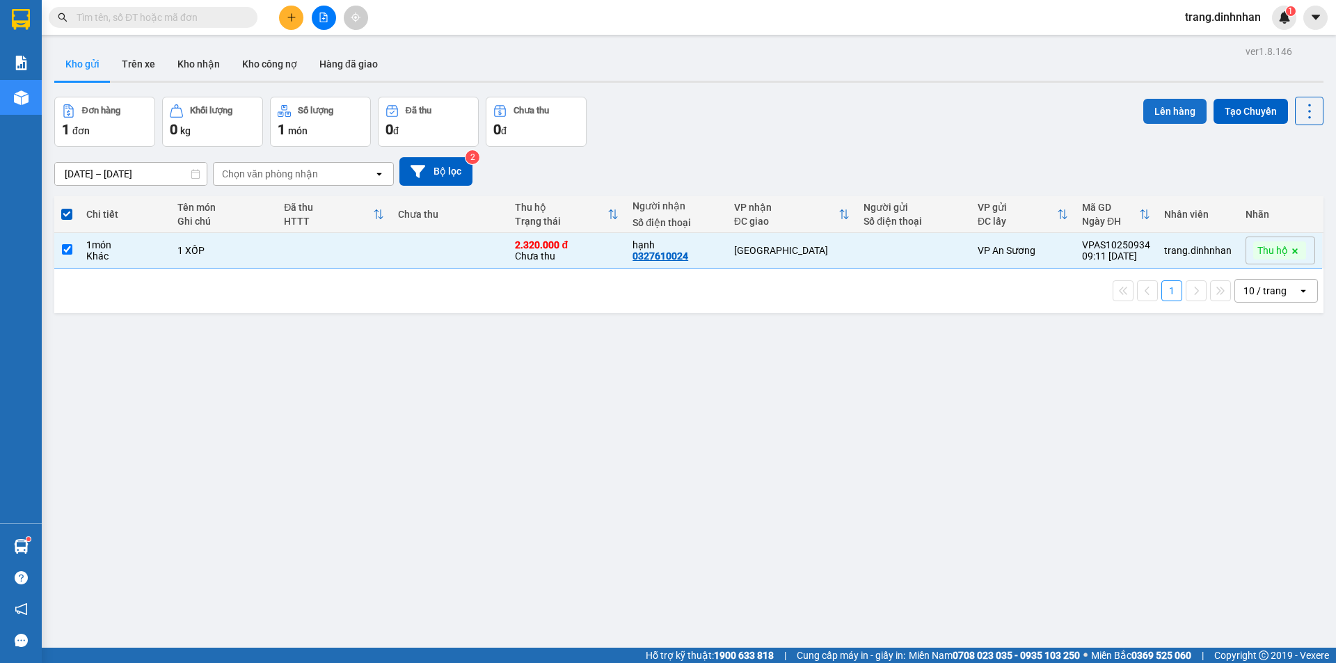
click at [1161, 113] on button "Lên hàng" at bounding box center [1174, 111] width 63 height 25
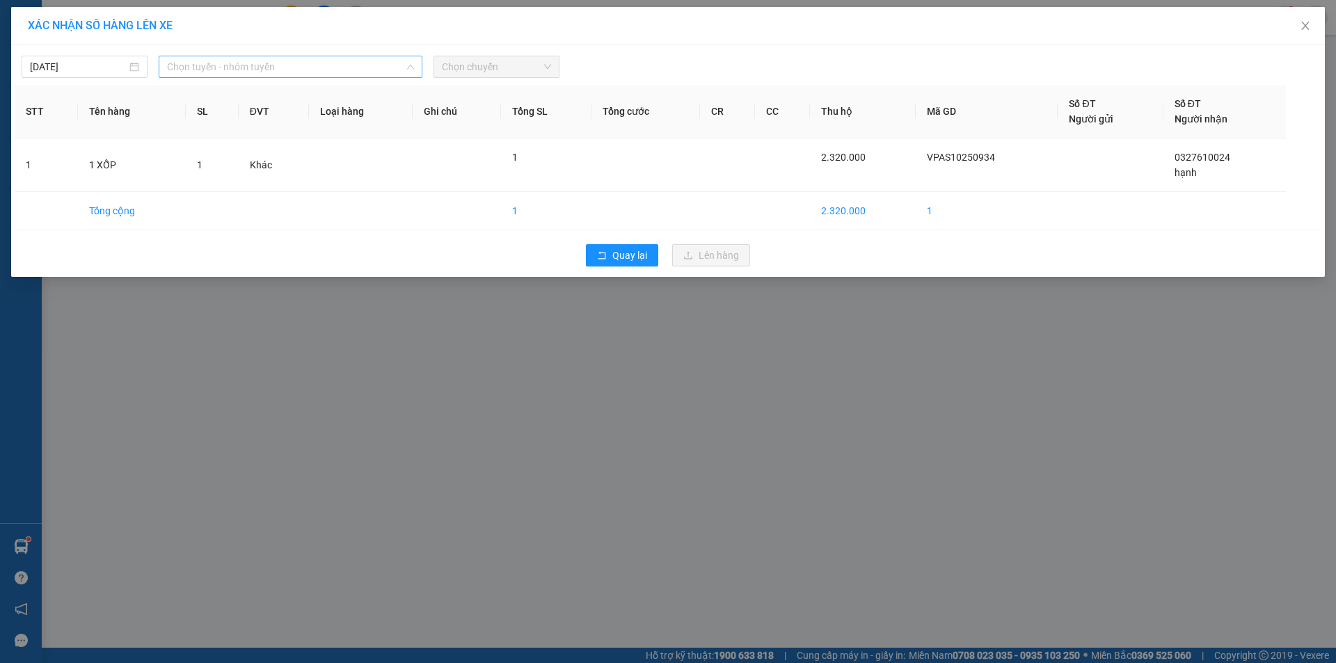
click at [216, 70] on span "Chọn tuyến - nhóm tuyến" at bounding box center [290, 66] width 247 height 21
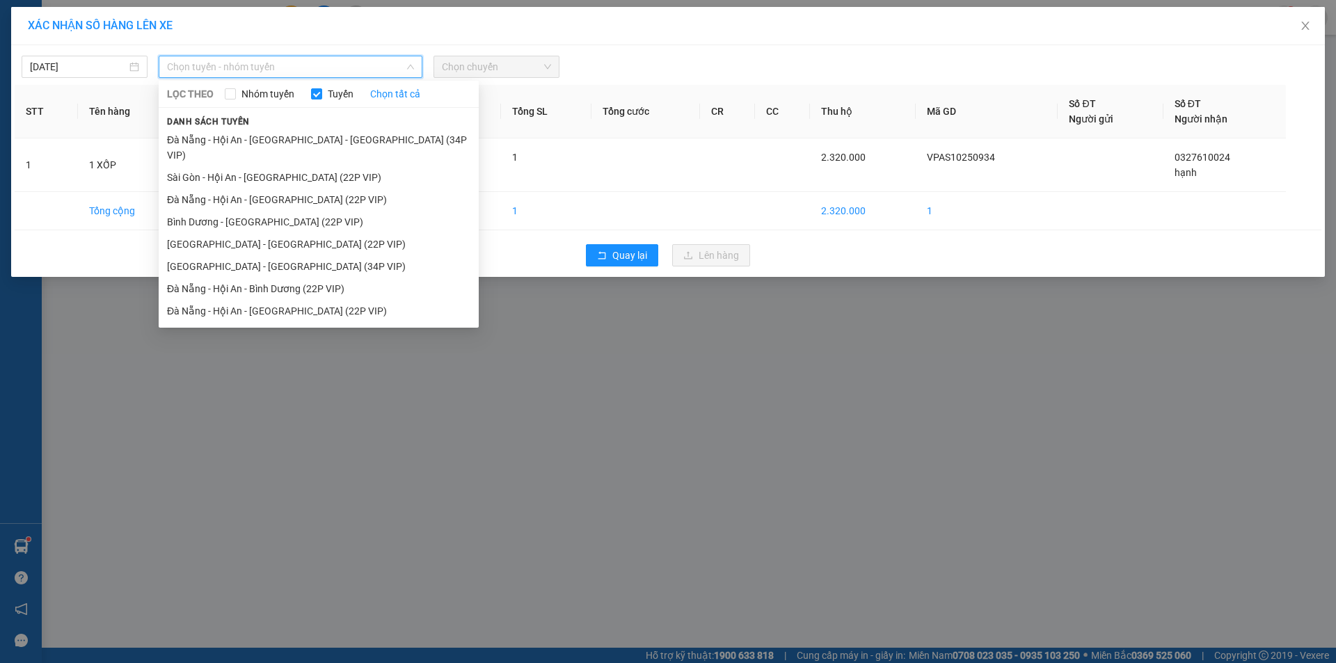
click at [622, 358] on div "XÁC NHẬN SỐ HÀNG LÊN XE [DATE] Chọn tuyến - nhóm tuyến LỌC THEO Nhóm tuyến Tuyế…" at bounding box center [668, 331] width 1336 height 663
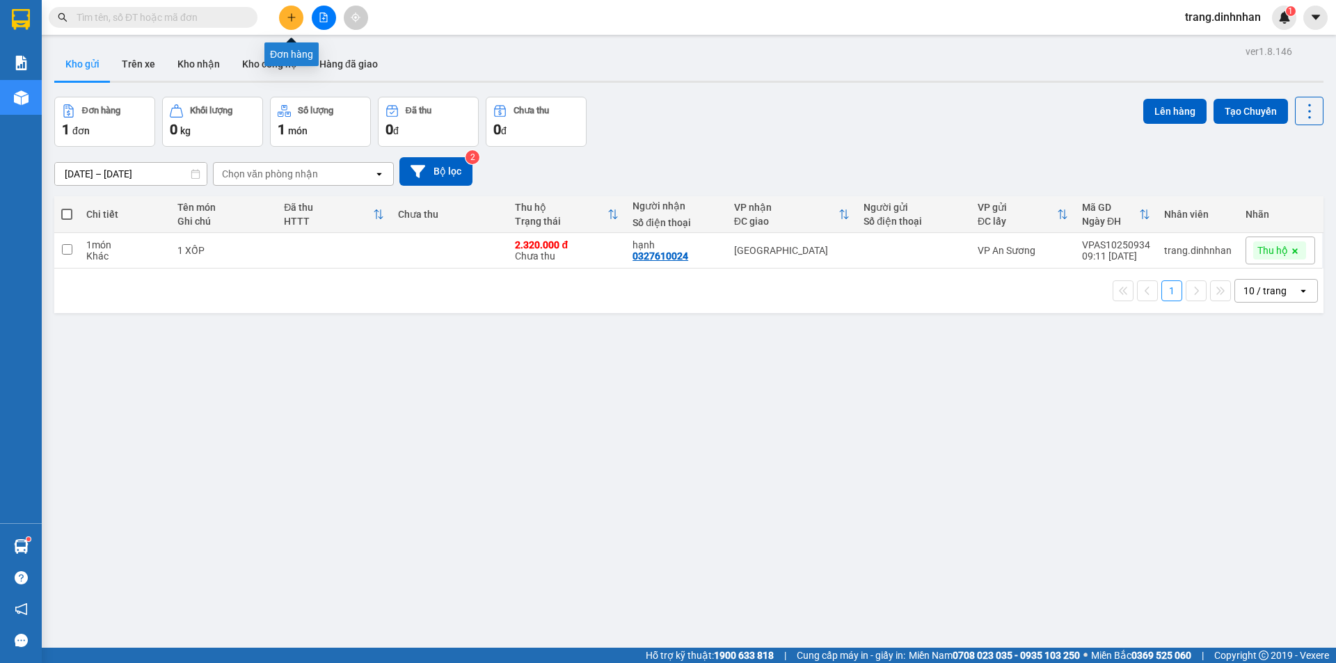
click at [283, 16] on button at bounding box center [291, 18] width 24 height 24
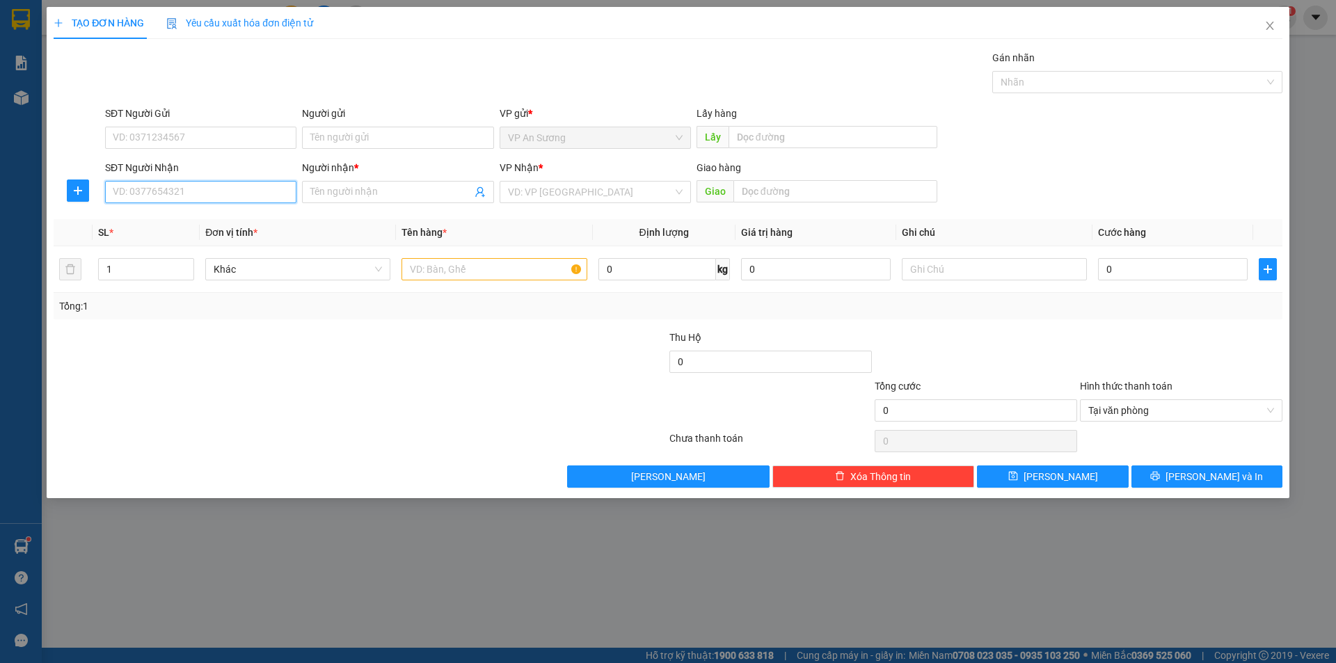
click at [273, 184] on input "SĐT Người Nhận" at bounding box center [200, 192] width 191 height 22
type input "0903791879"
click at [356, 194] on input "Người nhận *" at bounding box center [390, 191] width 161 height 15
type input "795"
click at [558, 183] on input "search" at bounding box center [590, 192] width 165 height 21
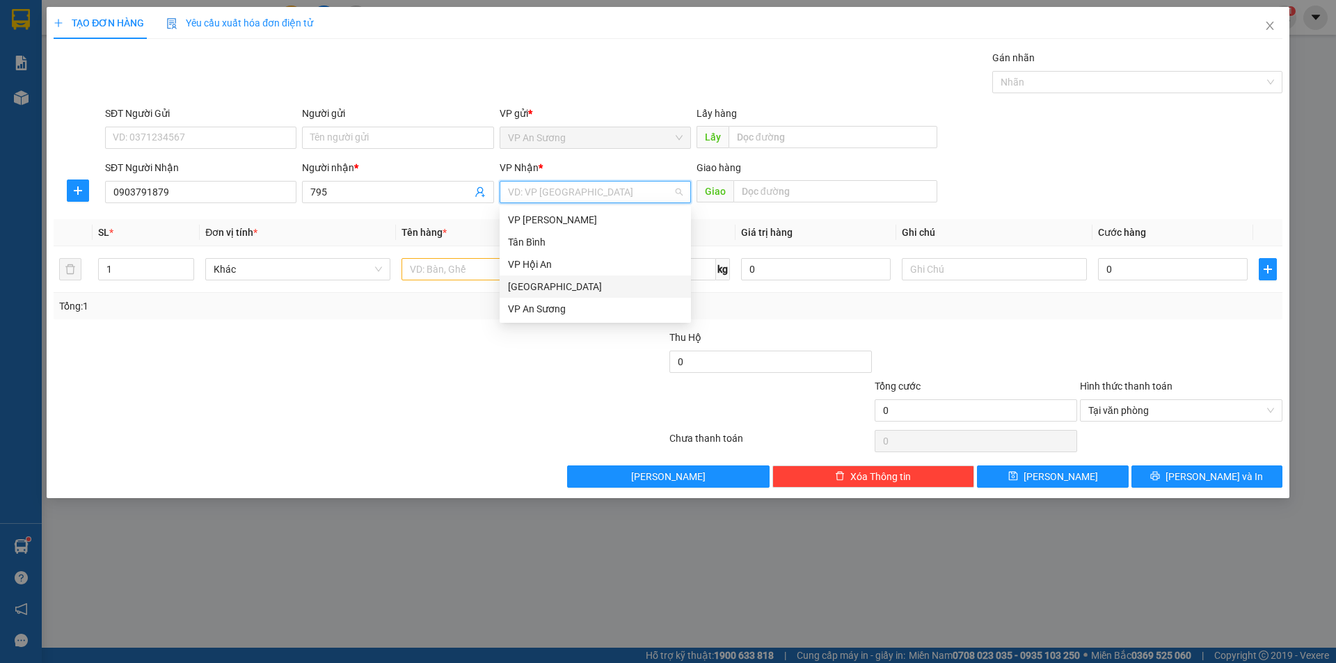
click at [564, 289] on div "[GEOGRAPHIC_DATA]" at bounding box center [595, 286] width 175 height 15
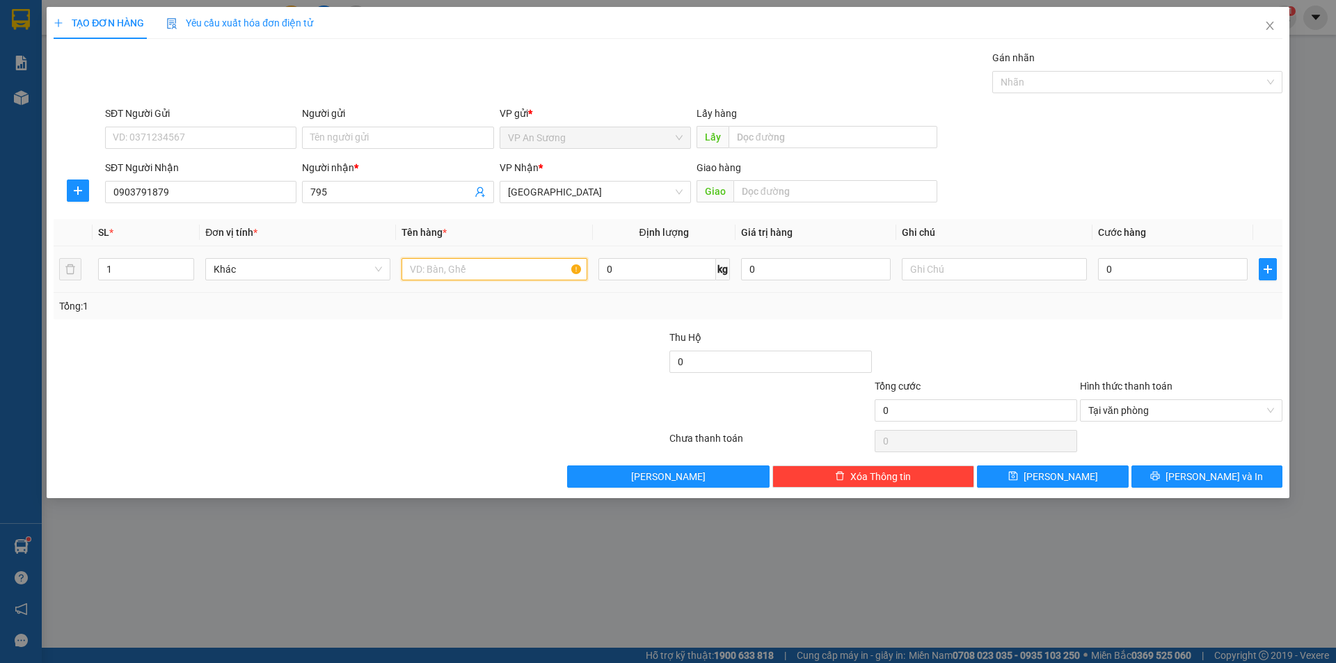
click at [456, 262] on input "text" at bounding box center [494, 269] width 185 height 22
click at [1041, 91] on div "Nhãn" at bounding box center [1137, 82] width 290 height 22
type input "2 xốp"
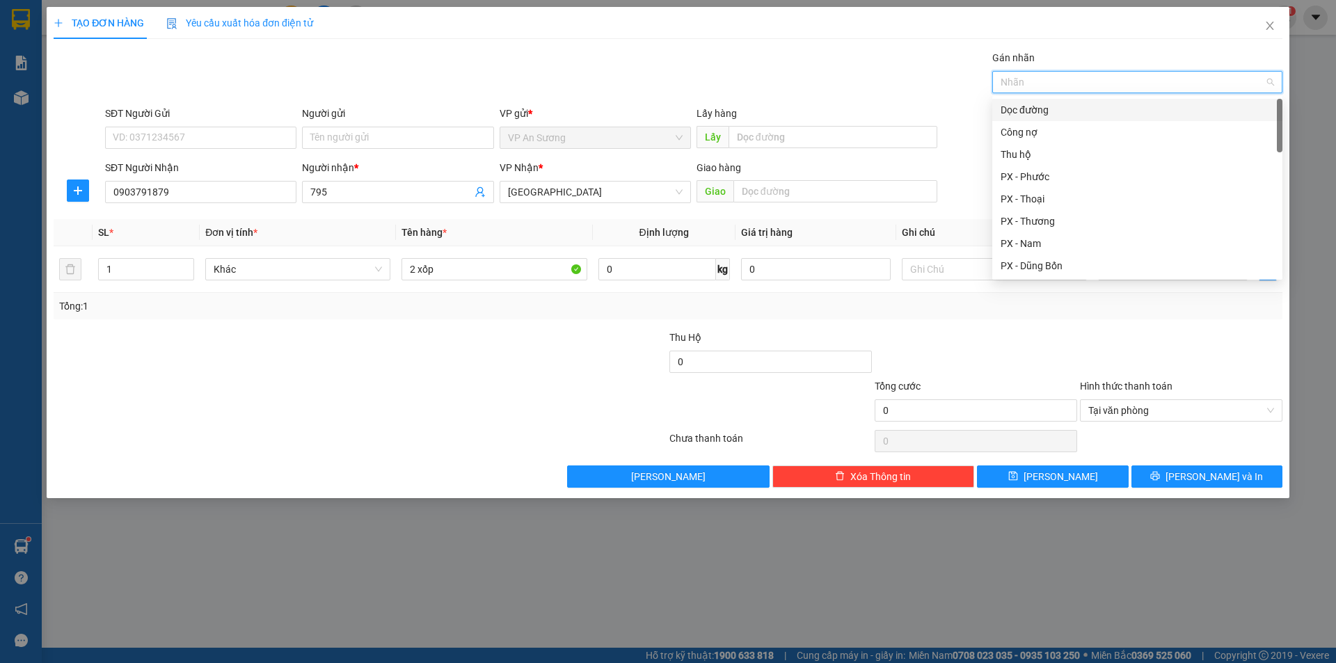
click at [1029, 111] on div "Dọc đường" at bounding box center [1137, 109] width 273 height 15
click at [1058, 176] on div "PX - Phước" at bounding box center [1137, 176] width 273 height 15
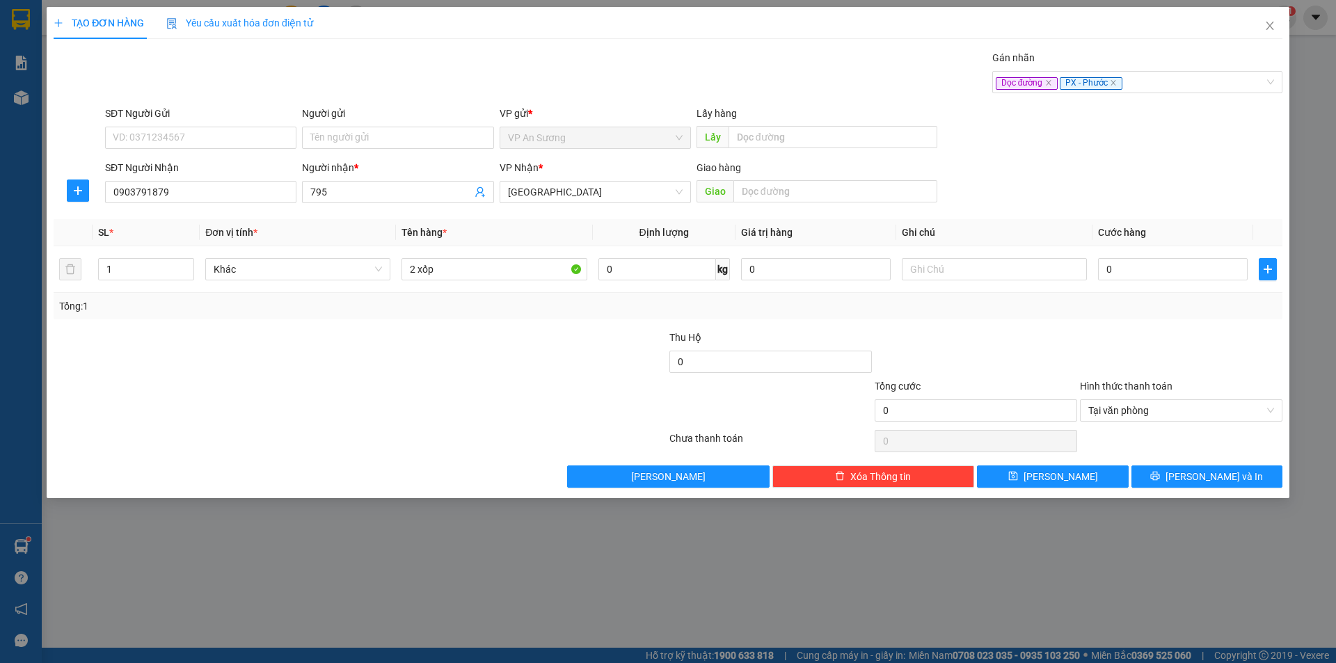
drag, startPoint x: 1111, startPoint y: 366, endPoint x: 1135, endPoint y: 348, distance: 29.8
click at [1111, 365] on div at bounding box center [1181, 354] width 205 height 49
click at [1160, 266] on input "0" at bounding box center [1173, 269] width 150 height 22
type input "1"
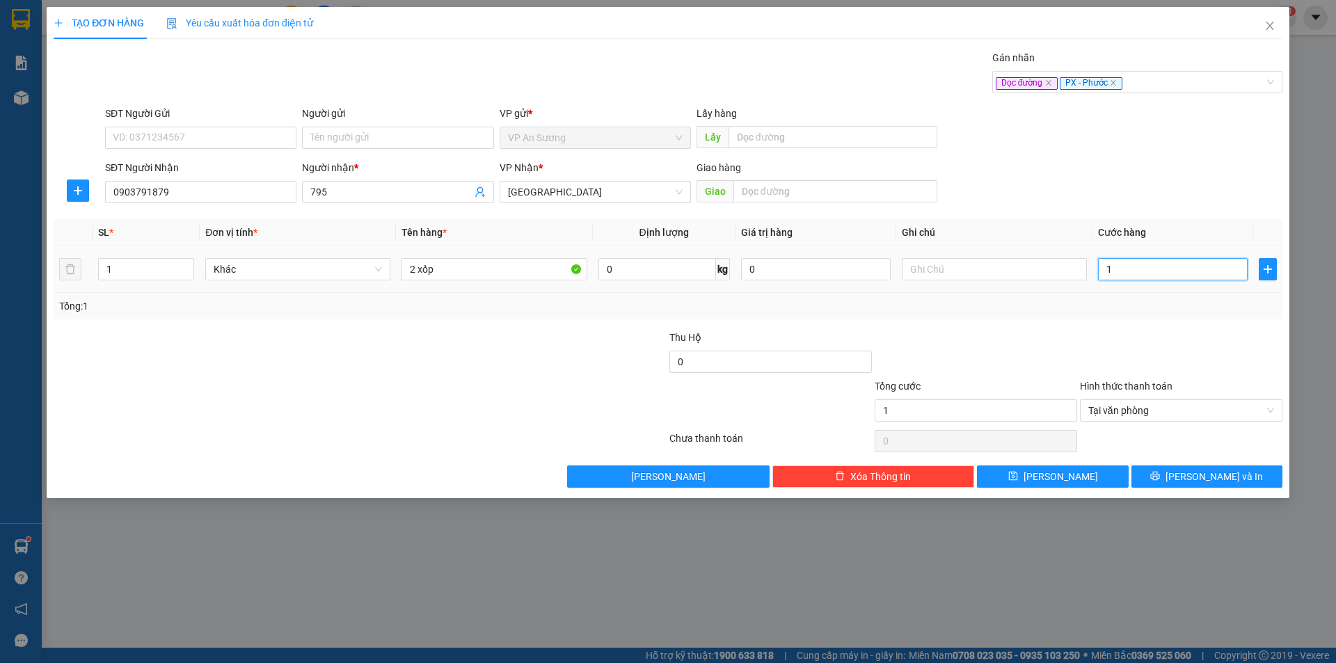
type input "18"
type input "1"
type input "19"
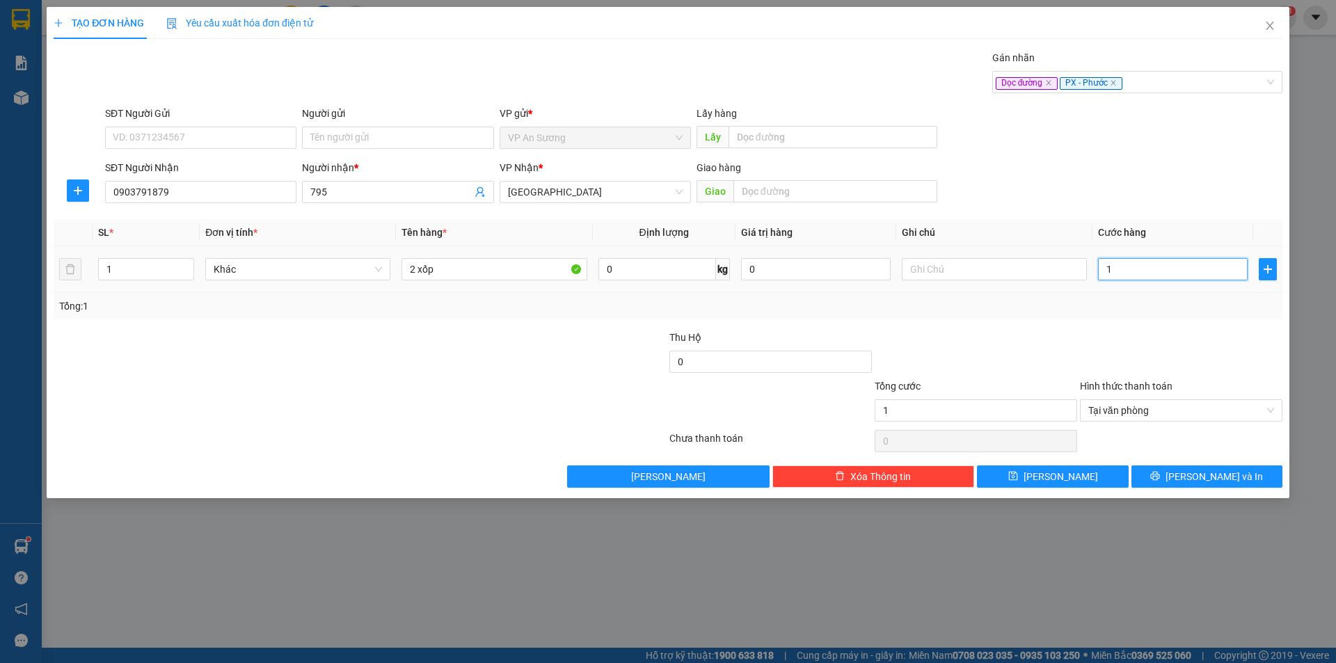
type input "19"
type input "190"
type input "1.900"
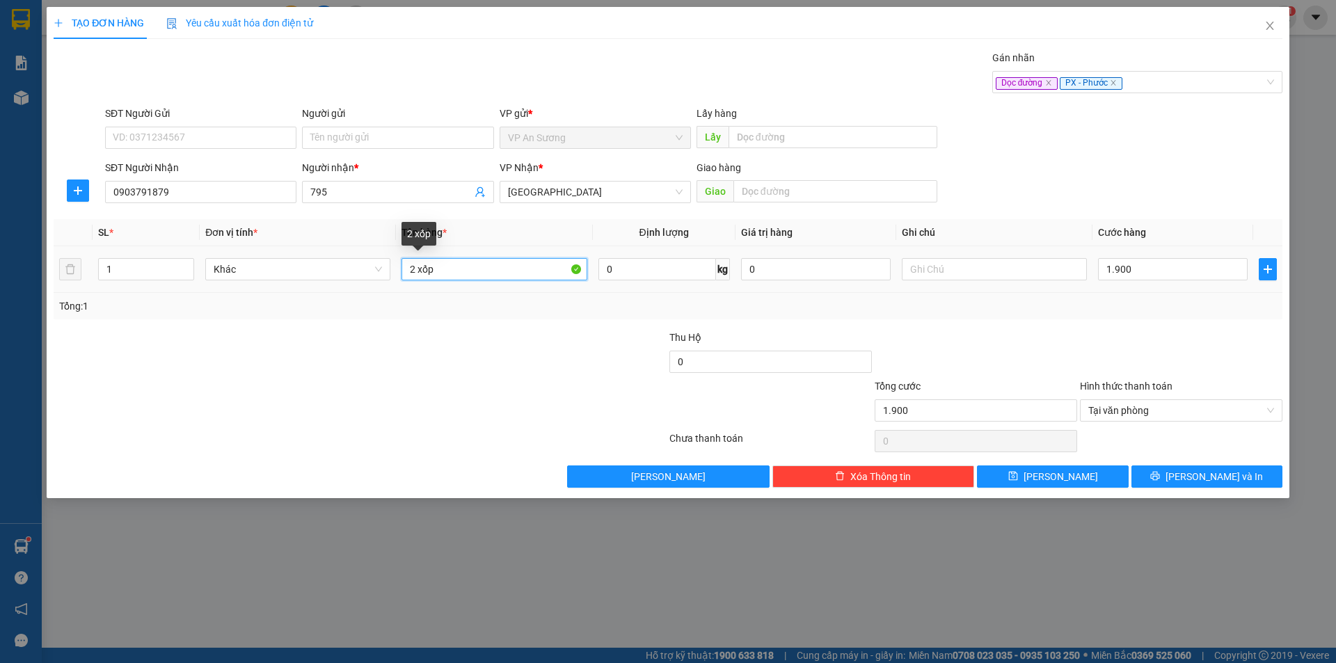
type input "1.900.000"
click at [412, 265] on input "2 xốp" at bounding box center [494, 269] width 185 height 22
type input "12 xốp"
type input "1.900.000"
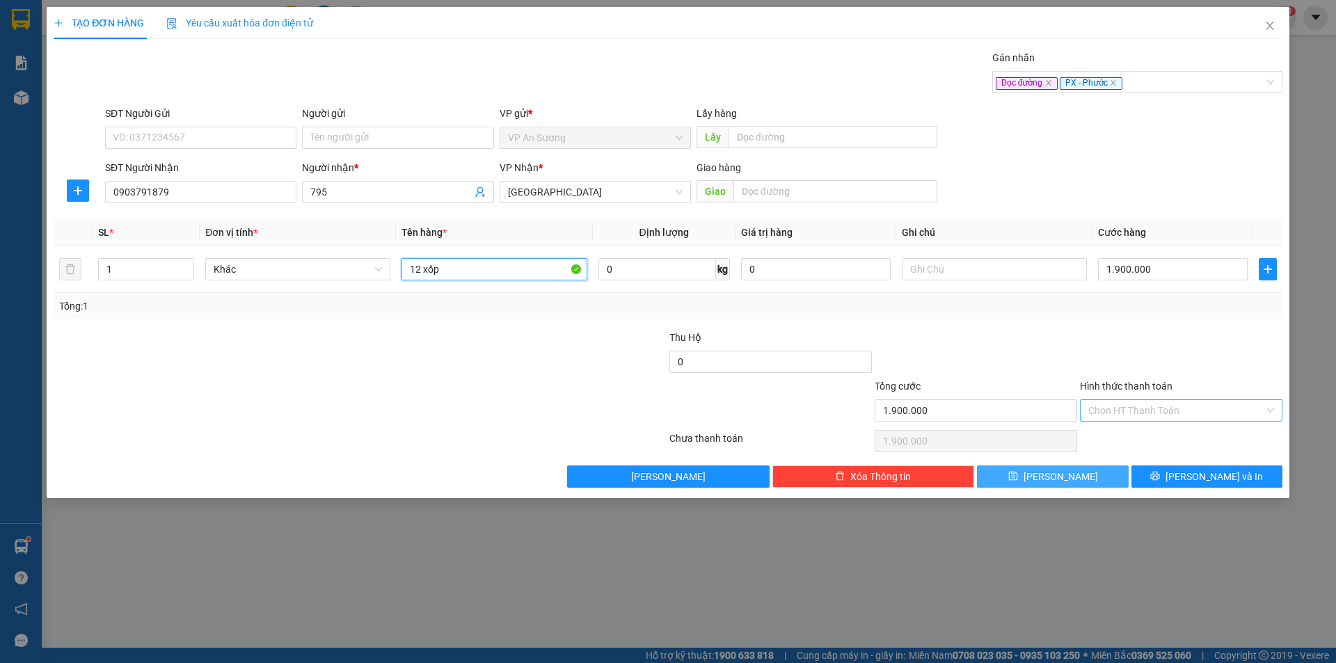
type input "12 xốp"
click at [1098, 477] on button "[PERSON_NAME]" at bounding box center [1052, 477] width 151 height 22
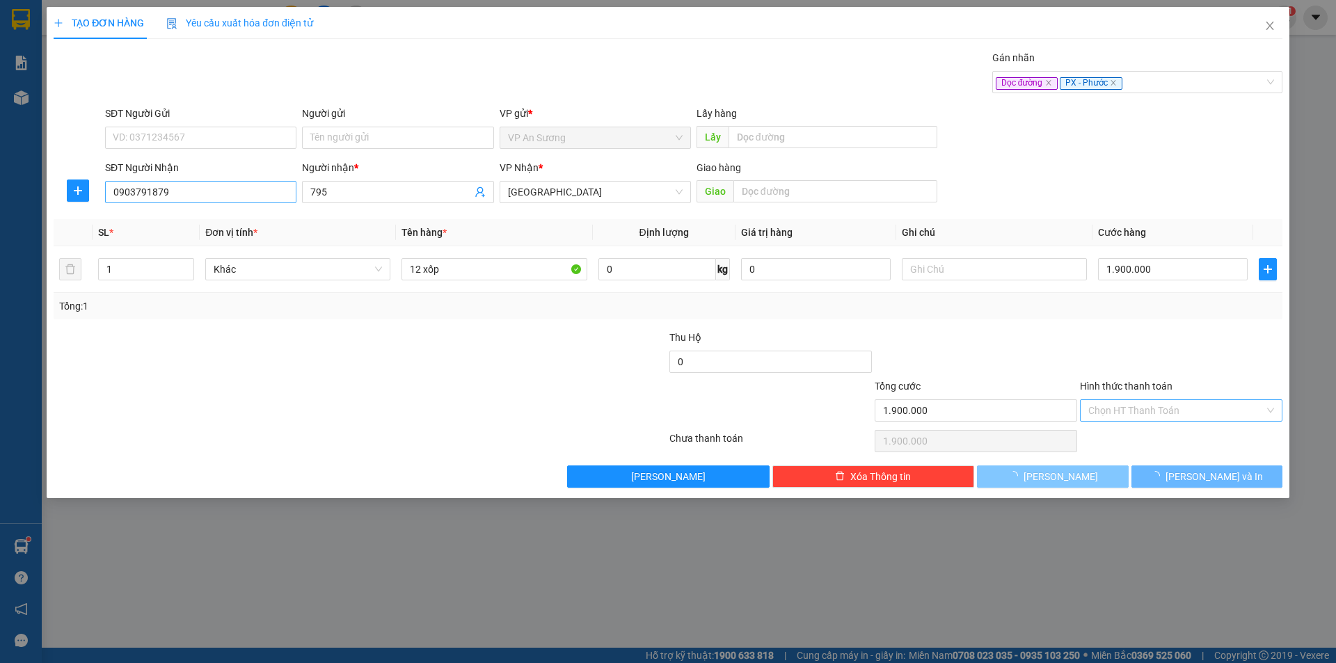
type input "0"
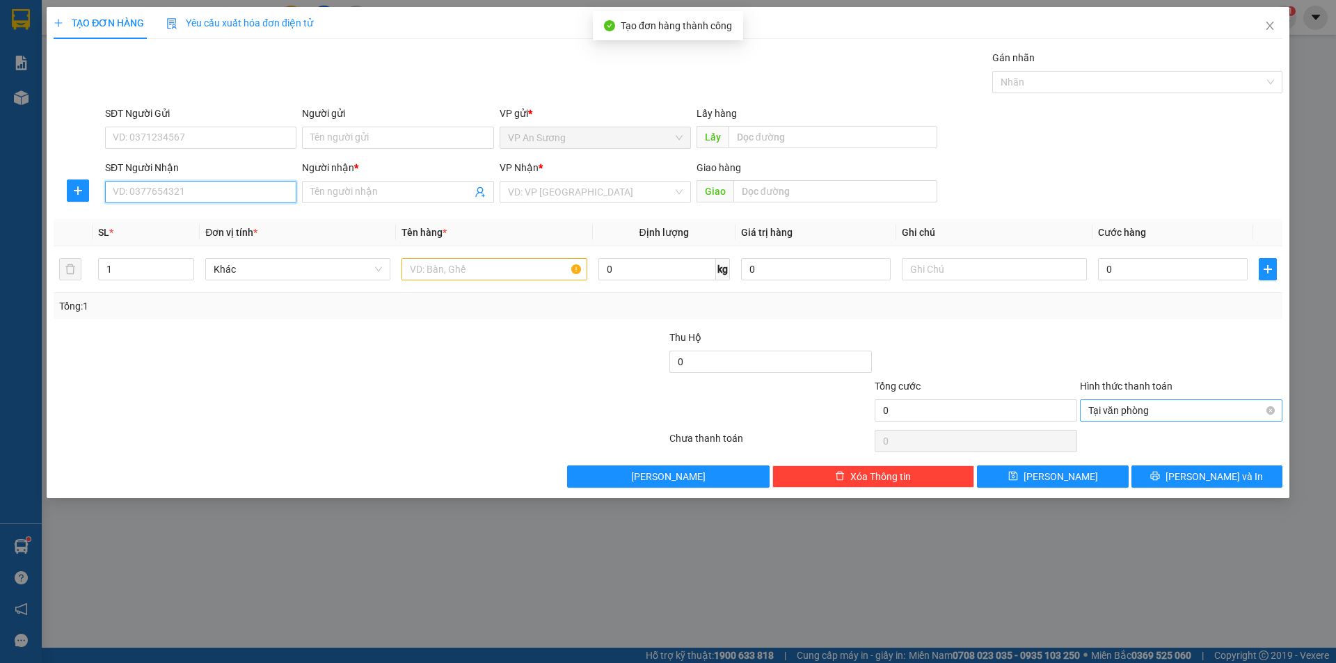
click at [207, 189] on input "SĐT Người Nhận" at bounding box center [200, 192] width 191 height 22
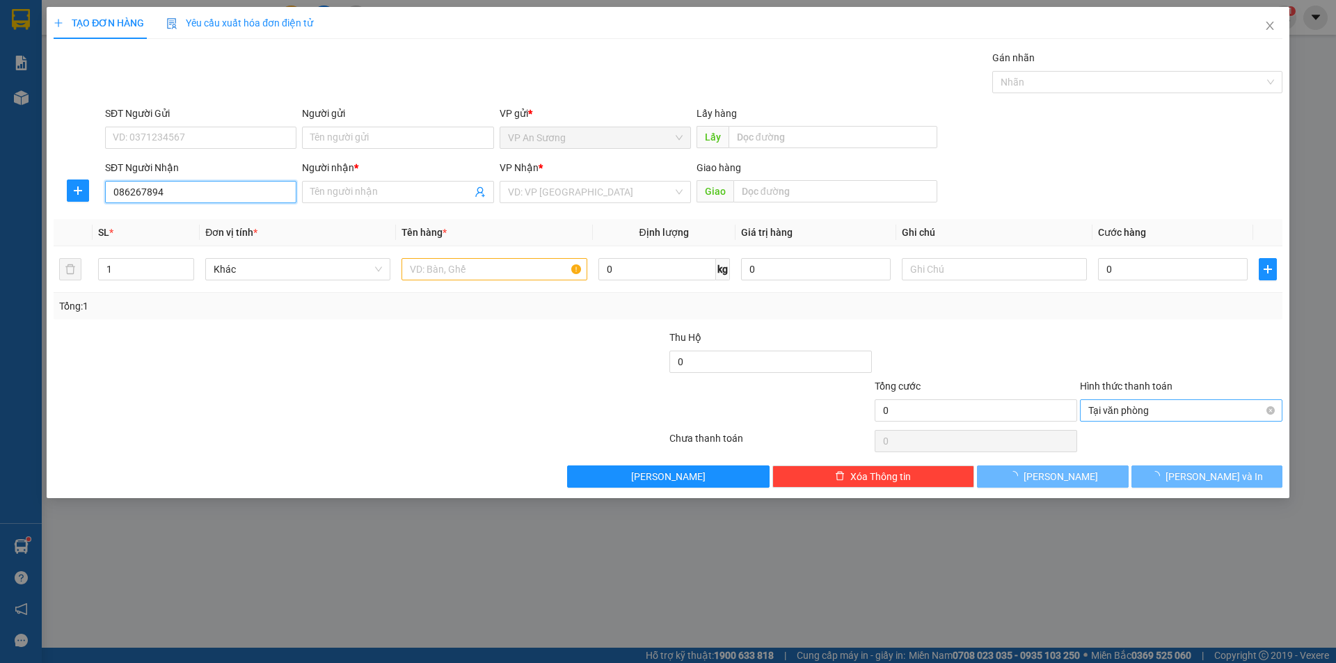
type input "0862678943"
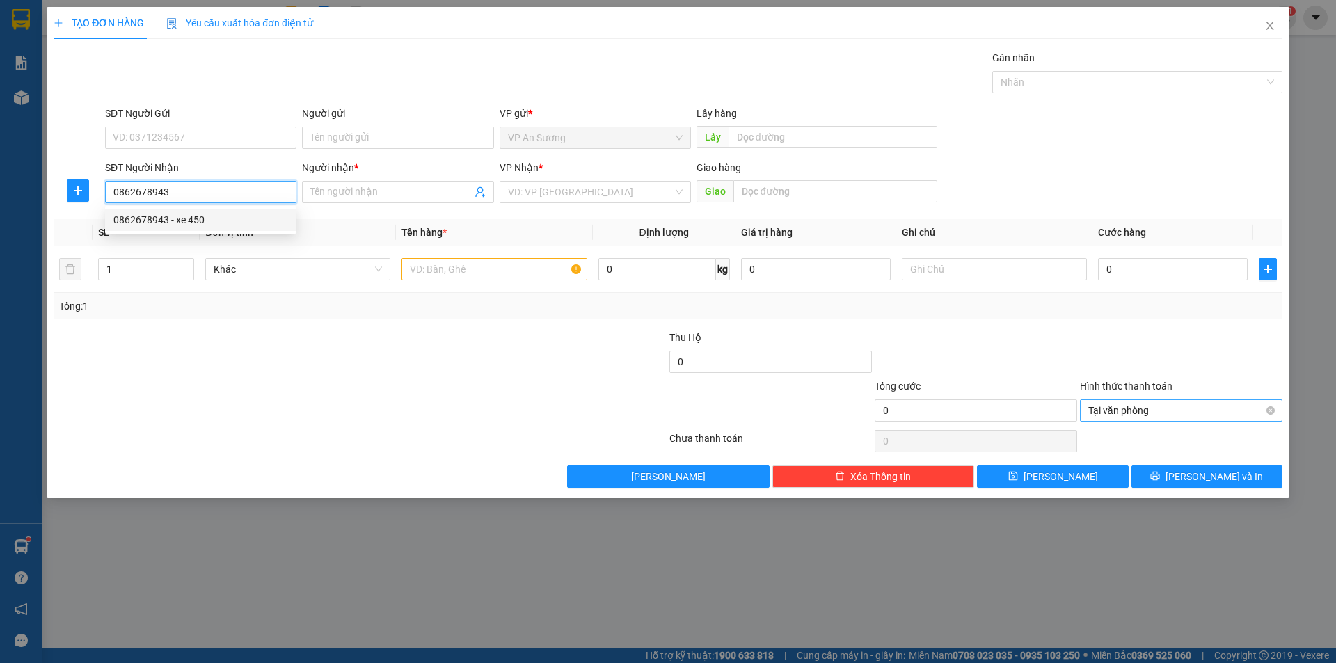
drag, startPoint x: 232, startPoint y: 225, endPoint x: 261, endPoint y: 219, distance: 29.8
click at [235, 225] on div "0862678943 - xe 450" at bounding box center [200, 219] width 175 height 15
type input "xe 450"
type input "0862678943"
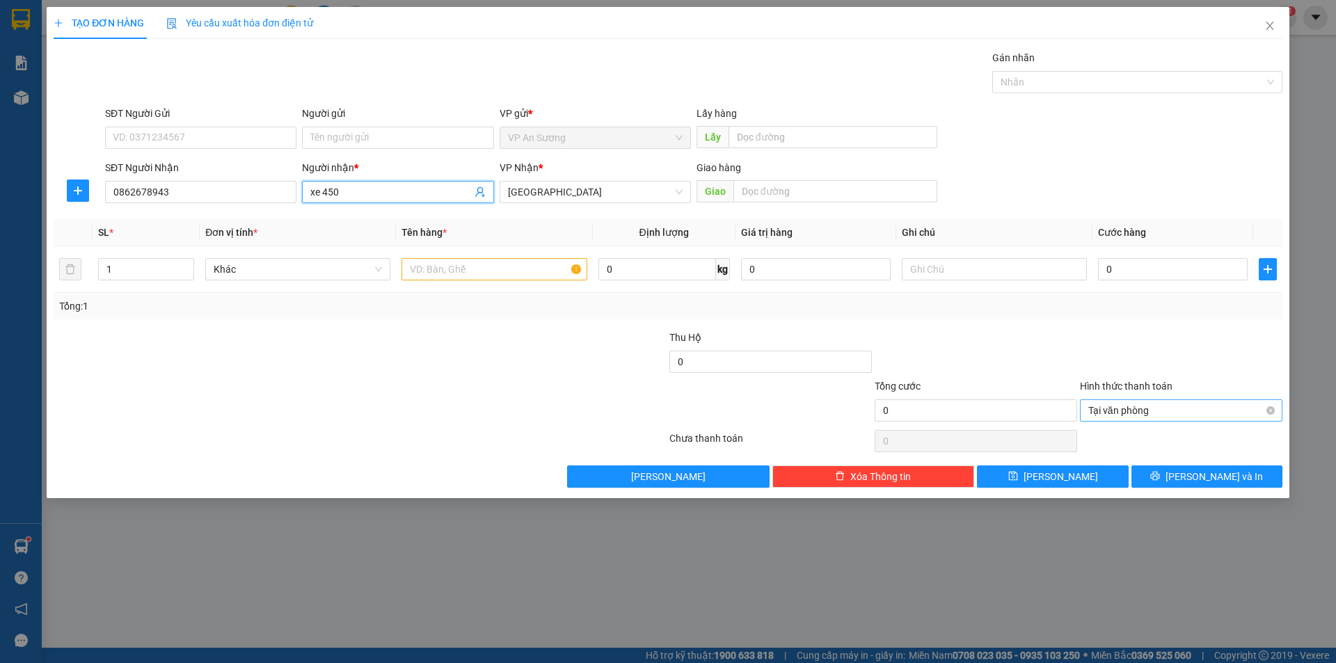
click at [376, 184] on input "xe 450" at bounding box center [390, 191] width 161 height 15
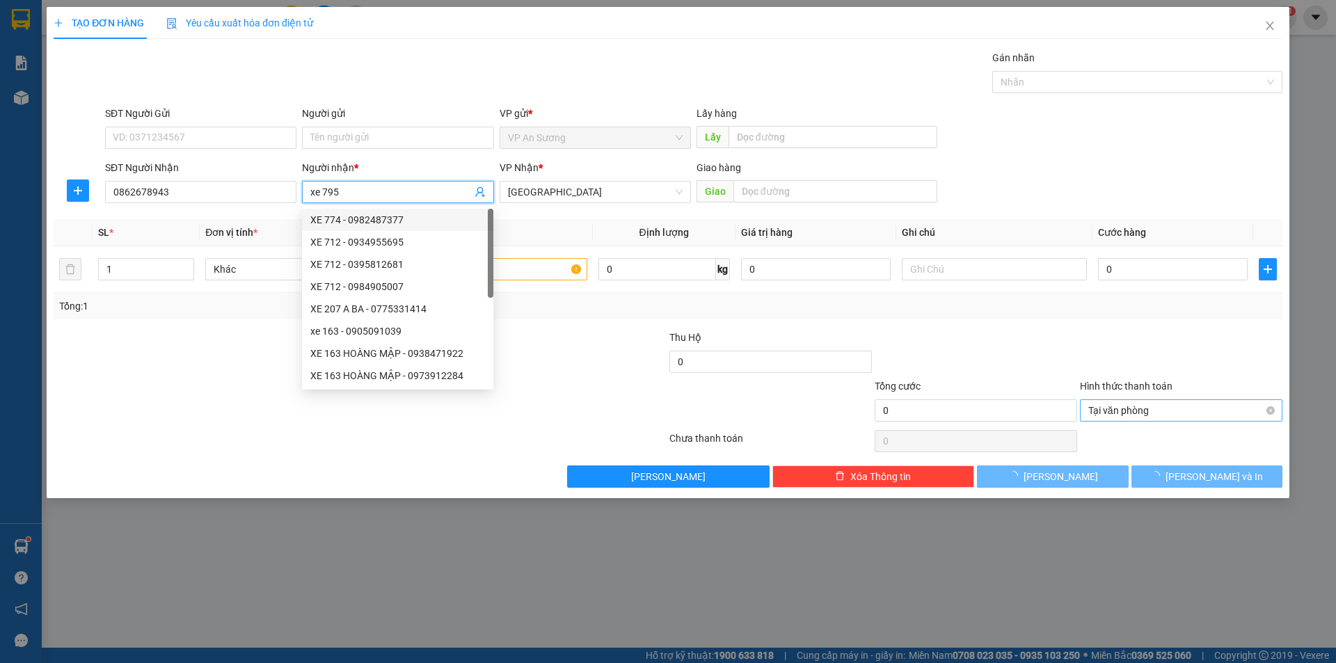
type input "xe 795"
click at [584, 379] on div at bounding box center [565, 403] width 205 height 49
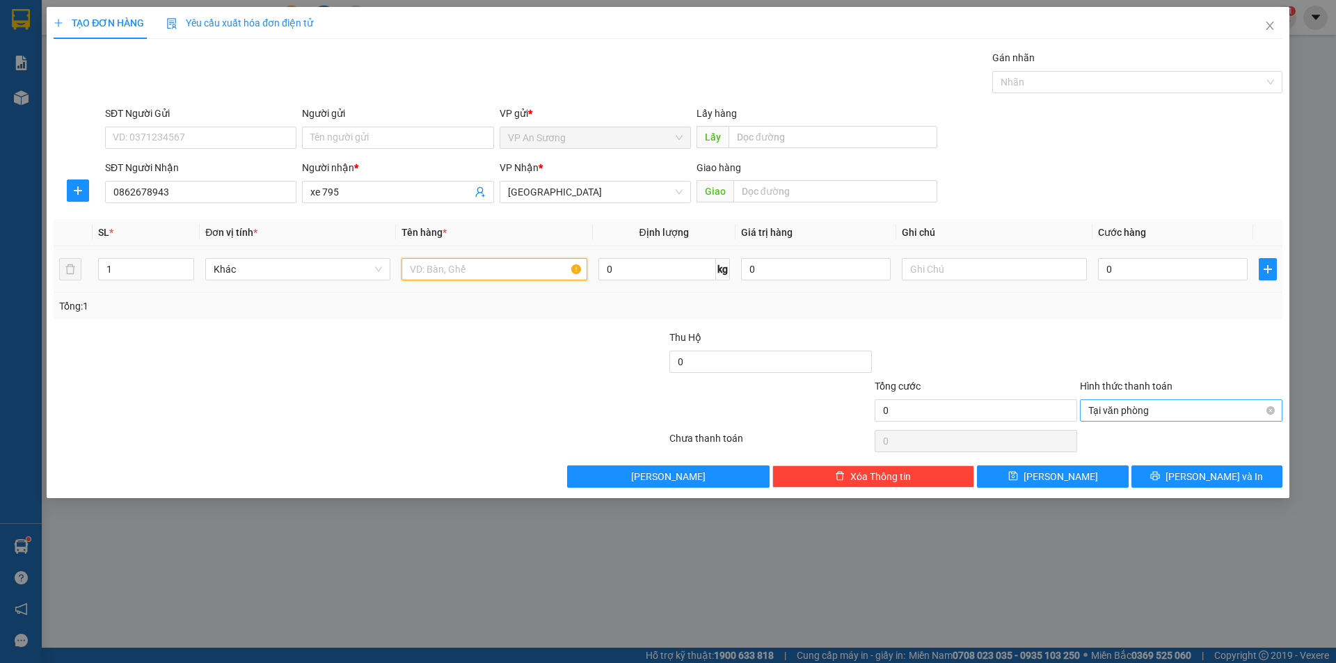
click at [543, 269] on input "text" at bounding box center [494, 269] width 185 height 22
click at [1050, 77] on div at bounding box center [1130, 82] width 269 height 17
type input "20 bì thanh long"
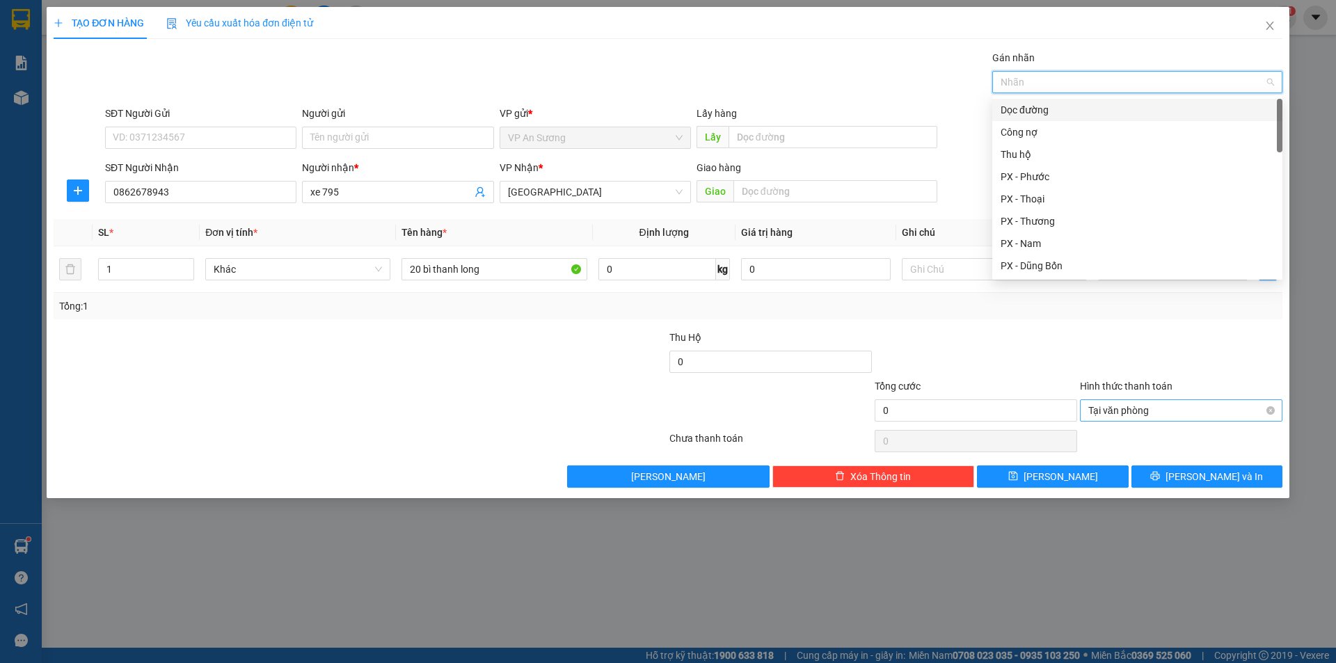
click at [1029, 109] on div "Dọc đường" at bounding box center [1137, 109] width 273 height 15
click at [1027, 152] on div "Thu hộ" at bounding box center [1137, 154] width 273 height 15
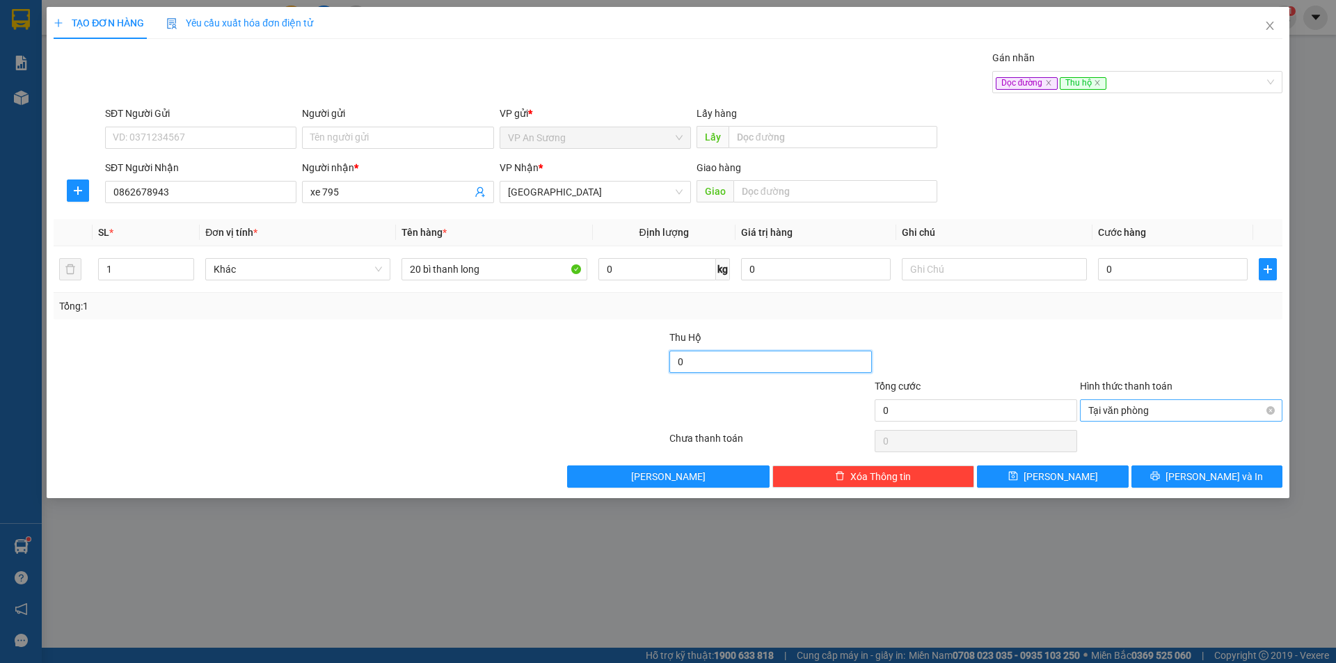
click at [792, 356] on input "0" at bounding box center [770, 362] width 202 height 22
type input "1.500.000"
click at [1168, 269] on input "0" at bounding box center [1173, 269] width 150 height 22
type input "6"
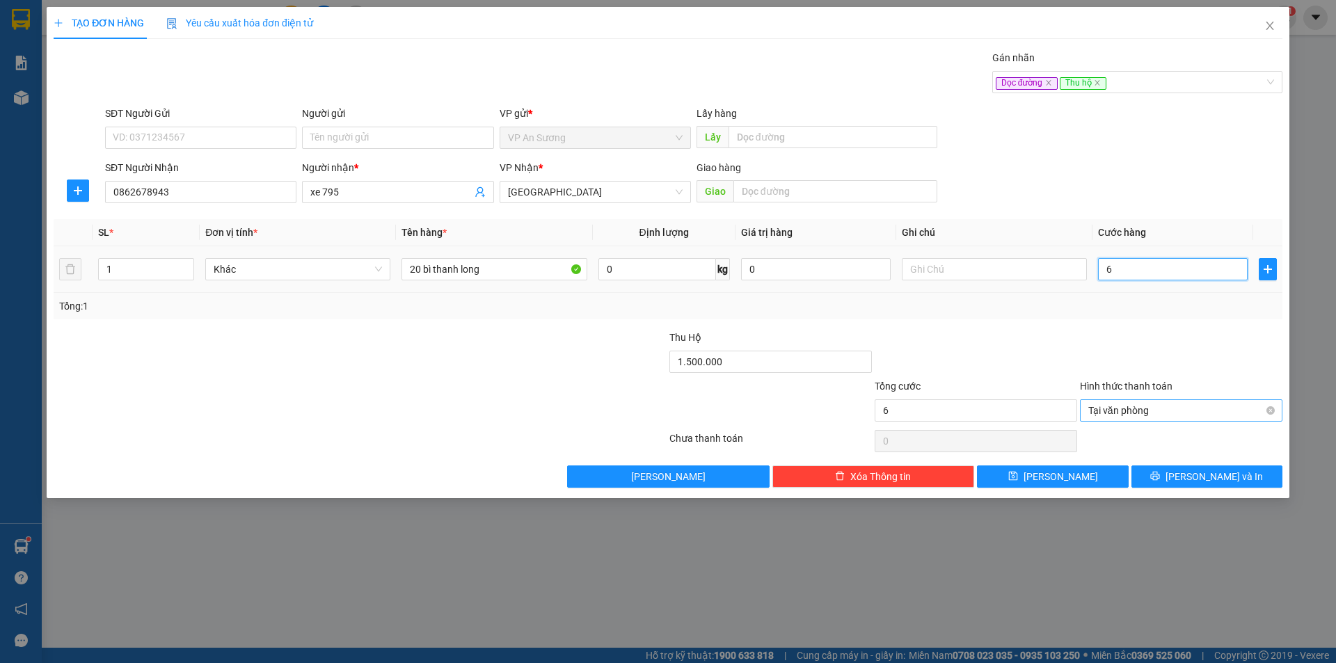
type input "60"
type input "600"
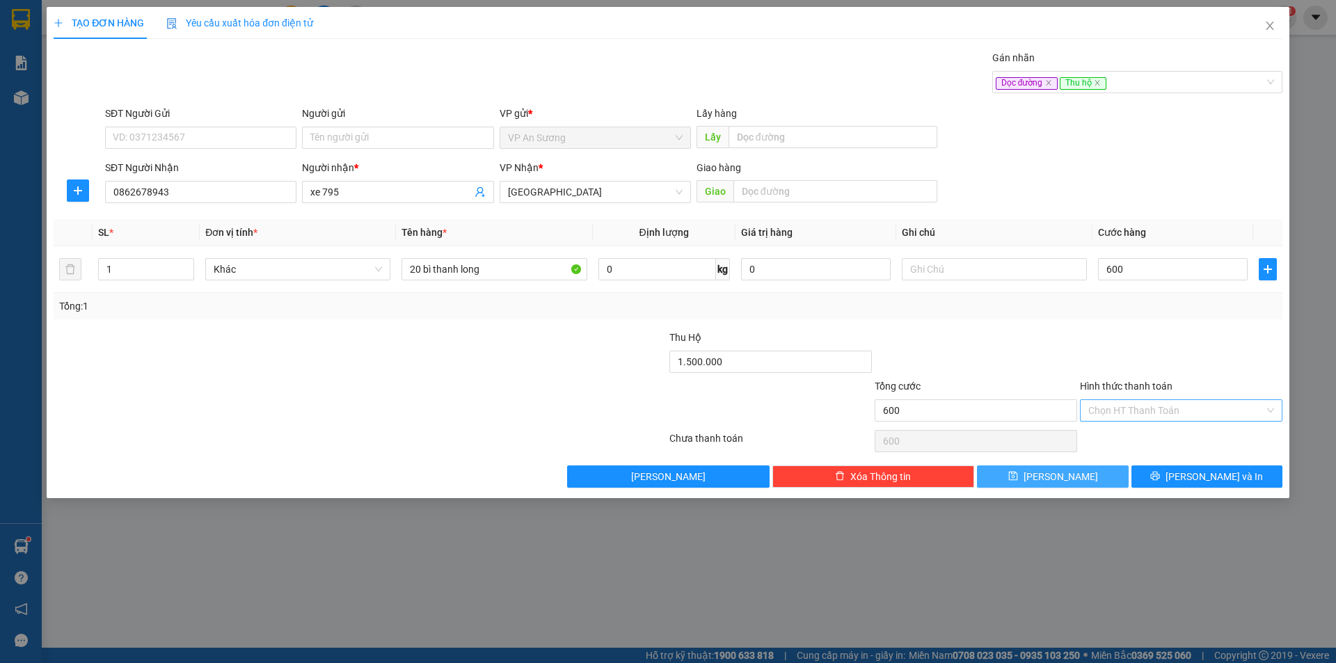
type input "600.000"
click at [1088, 479] on button "[PERSON_NAME]" at bounding box center [1052, 477] width 151 height 22
type input "0"
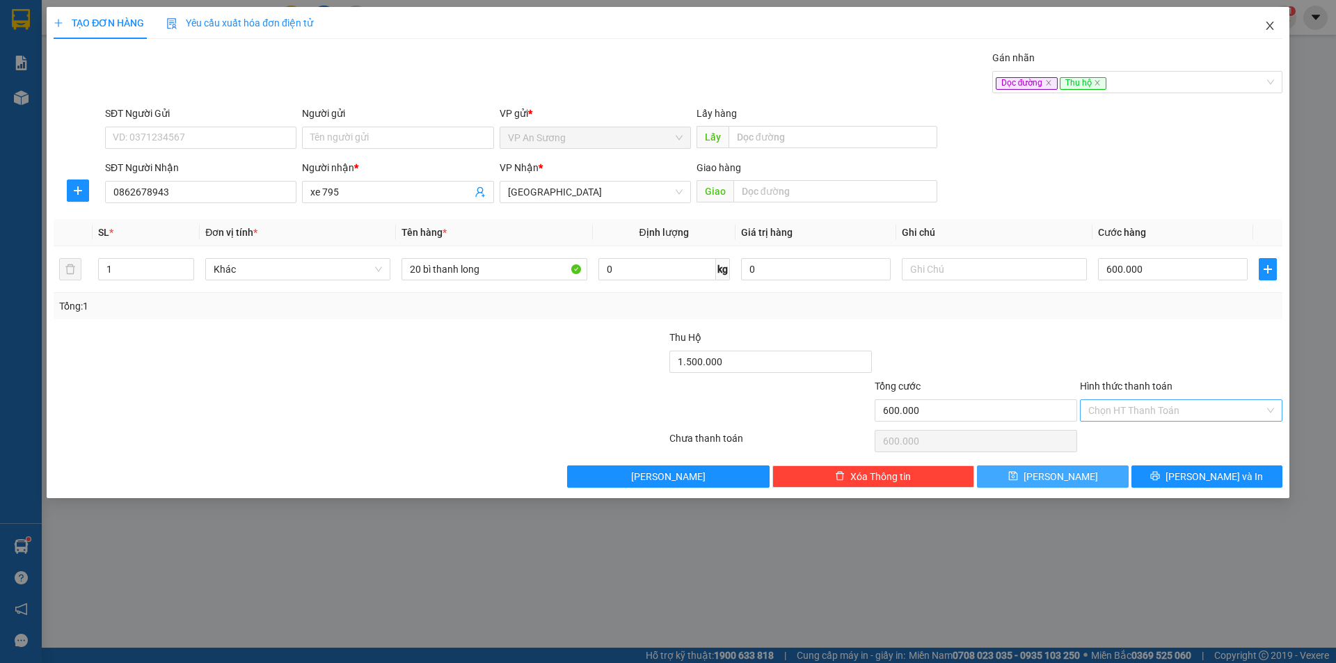
type input "0"
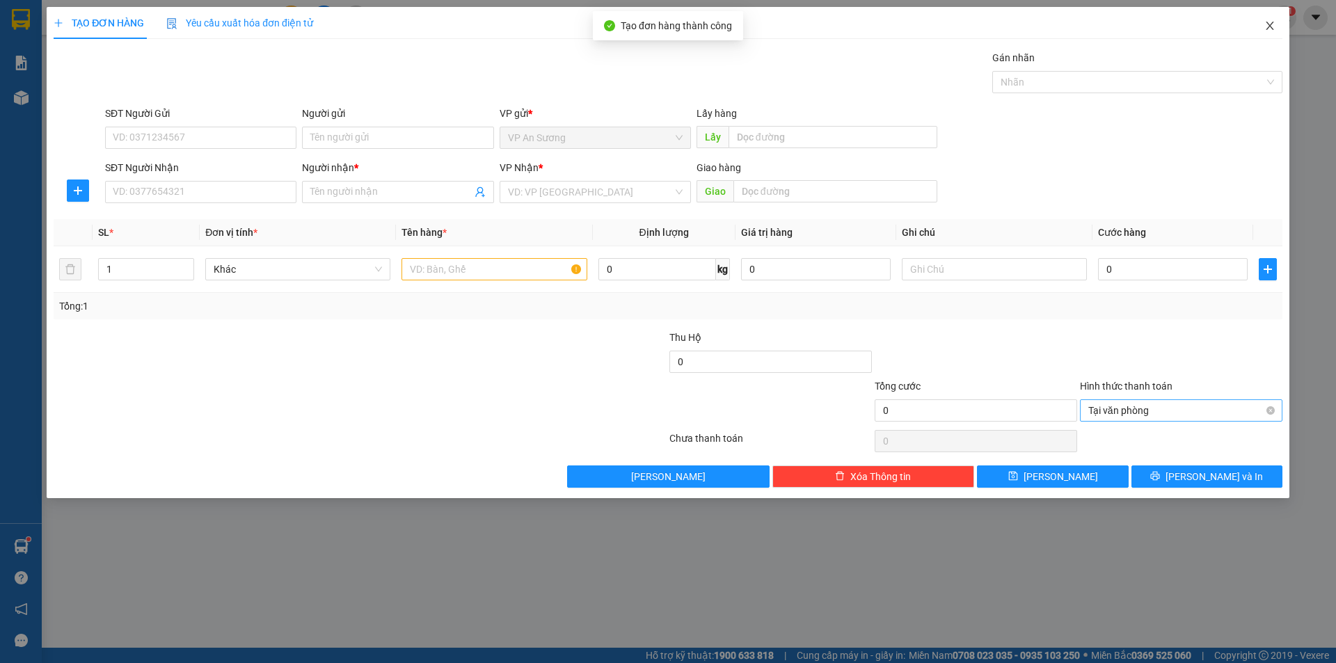
click at [1269, 26] on icon "close" at bounding box center [1270, 26] width 8 height 8
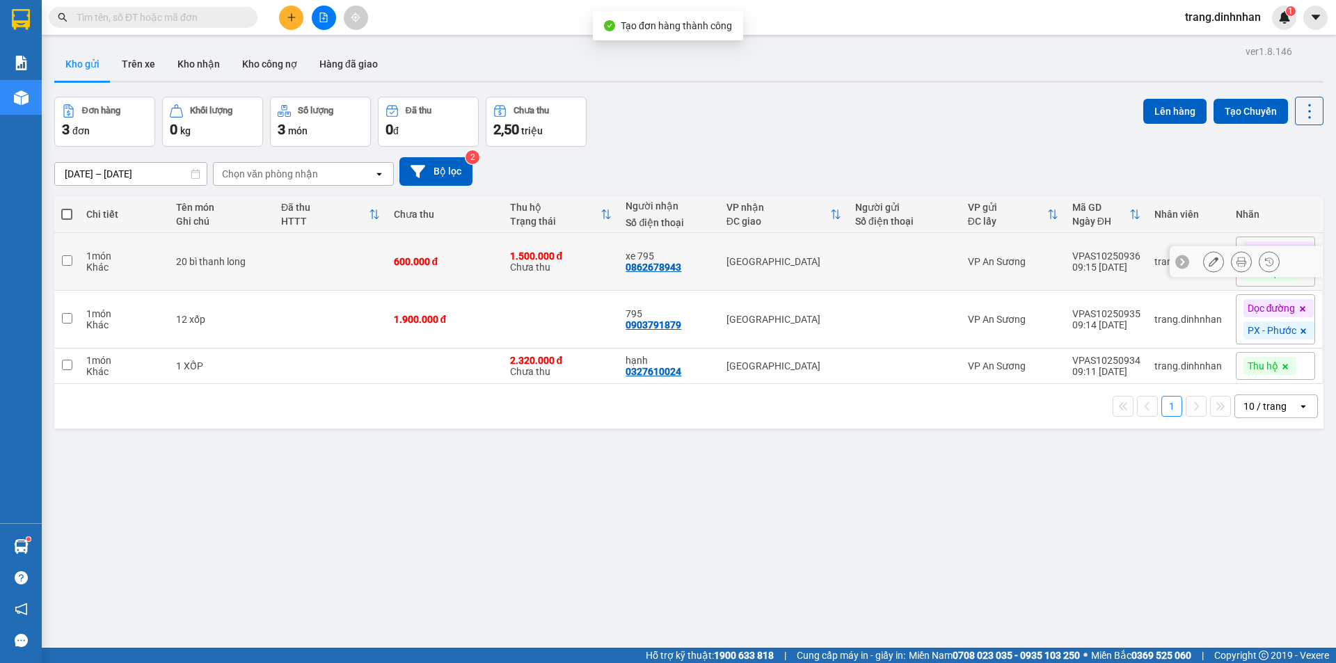
click at [406, 262] on div "600.000 đ" at bounding box center [445, 261] width 102 height 11
checkbox input "true"
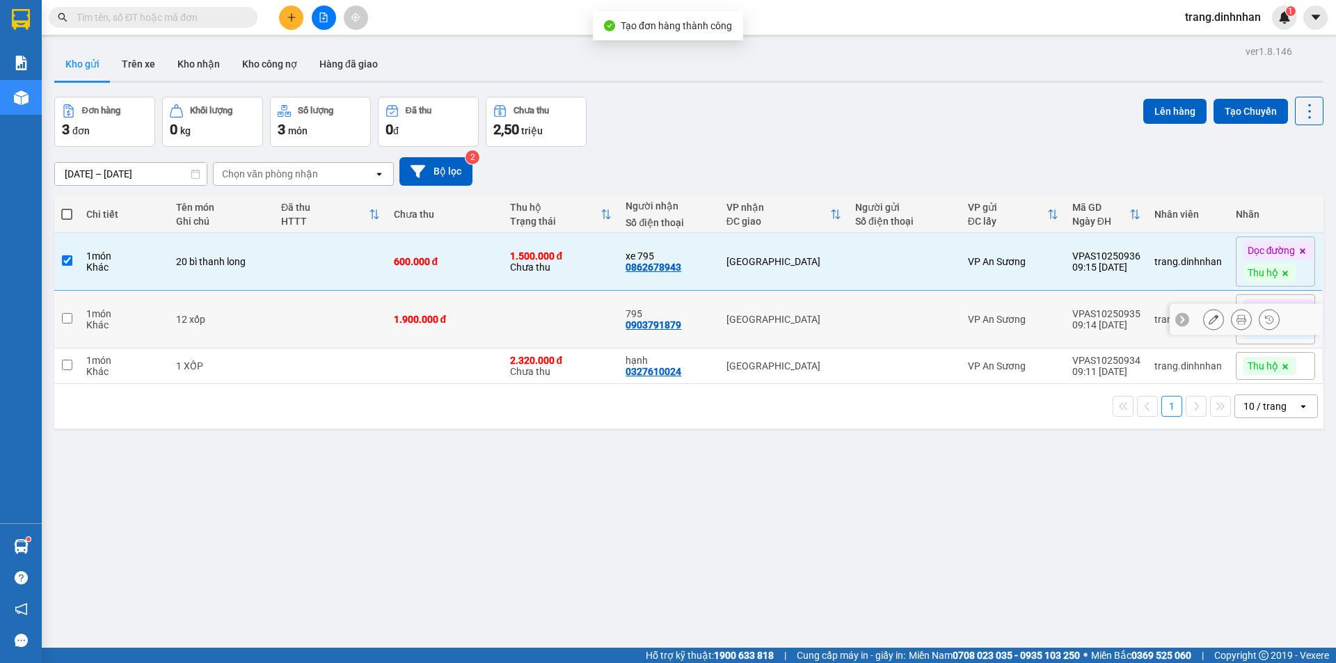
drag, startPoint x: 417, startPoint y: 306, endPoint x: 427, endPoint y: 331, distance: 26.5
click at [418, 307] on td "1.900.000 đ" at bounding box center [445, 320] width 116 height 58
checkbox input "true"
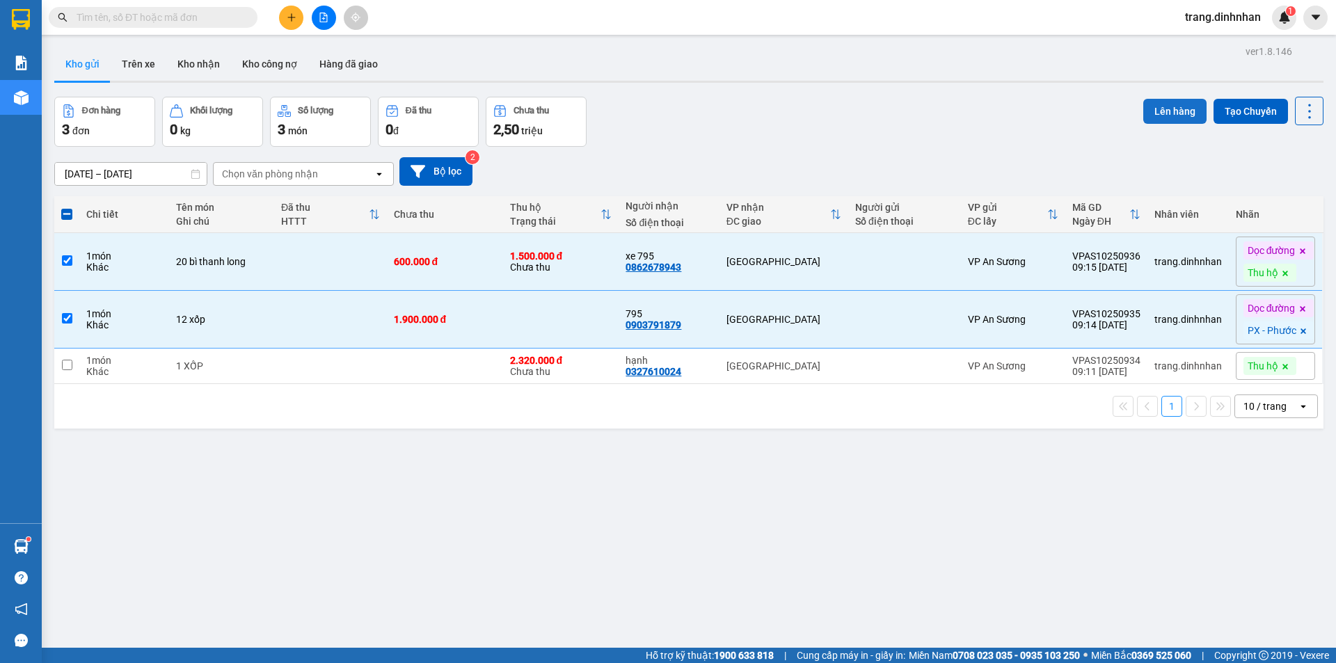
click at [1149, 103] on button "Lên hàng" at bounding box center [1174, 111] width 63 height 25
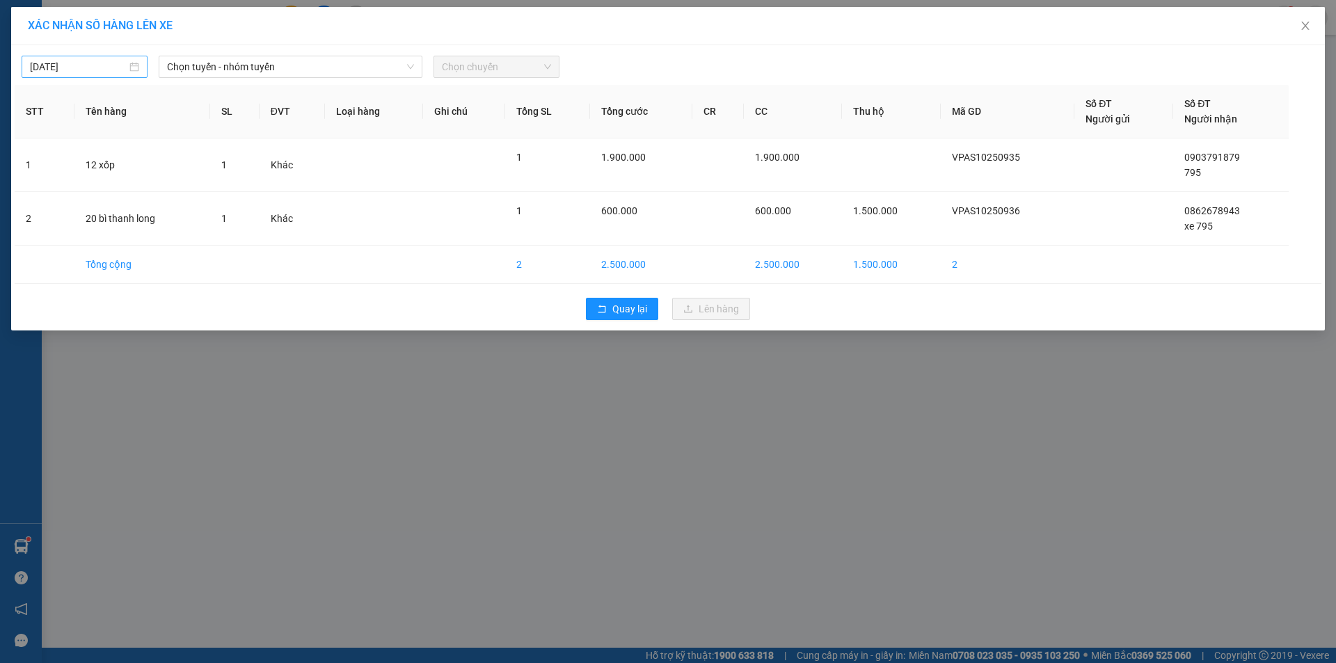
click at [106, 64] on input "[DATE]" at bounding box center [78, 66] width 97 height 15
click at [53, 190] on td "12" at bounding box center [42, 189] width 25 height 21
type input "[DATE]"
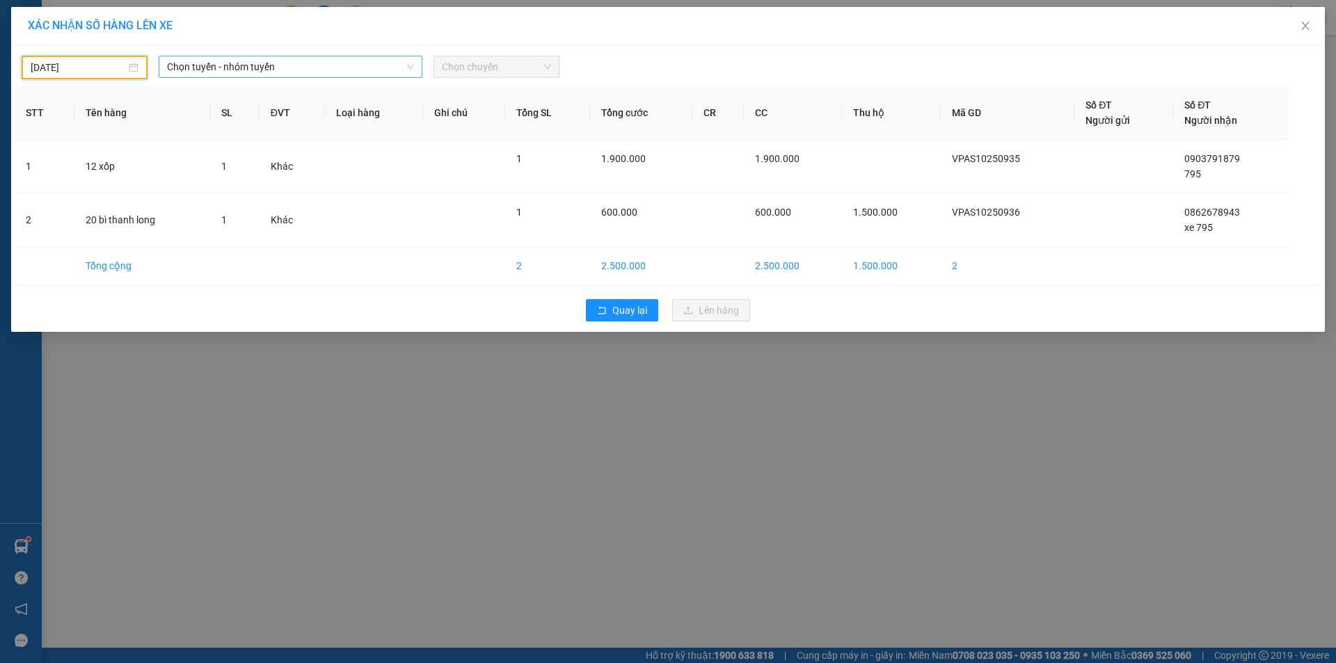
click at [303, 66] on span "Chọn tuyến - nhóm tuyến" at bounding box center [290, 66] width 247 height 21
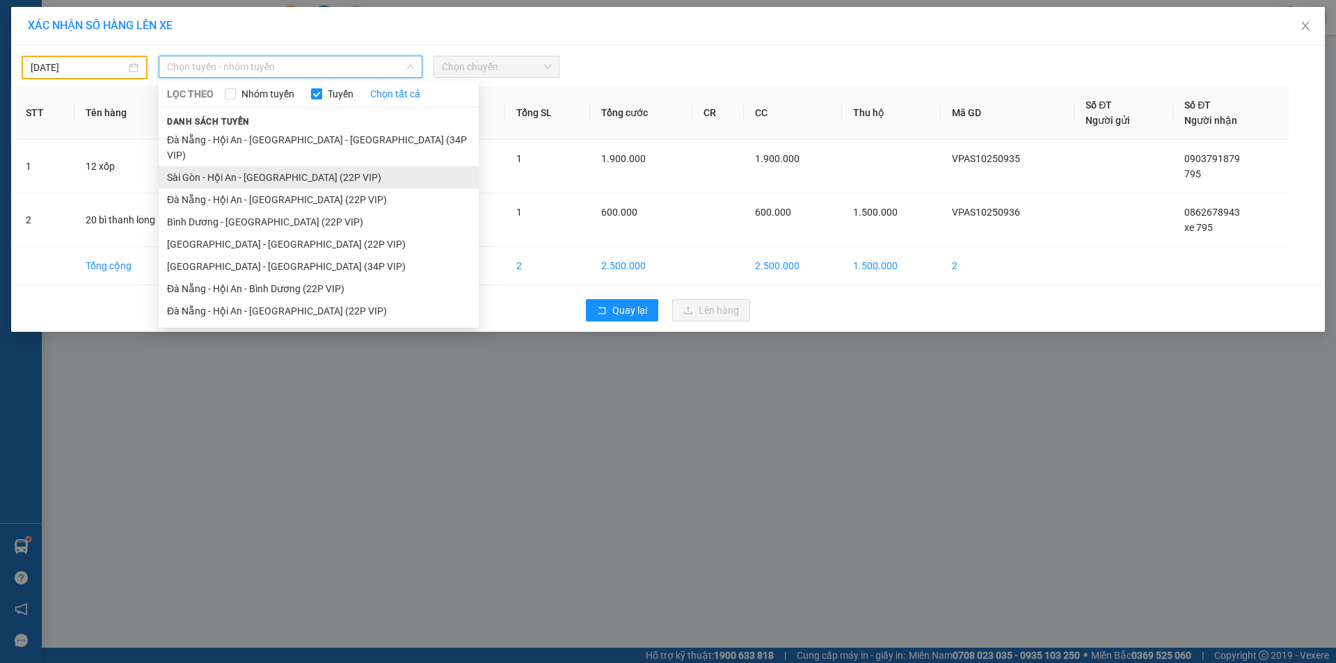
click at [266, 166] on li "Sài Gòn - Hội An - [GEOGRAPHIC_DATA] (22P VIP)" at bounding box center [319, 177] width 320 height 22
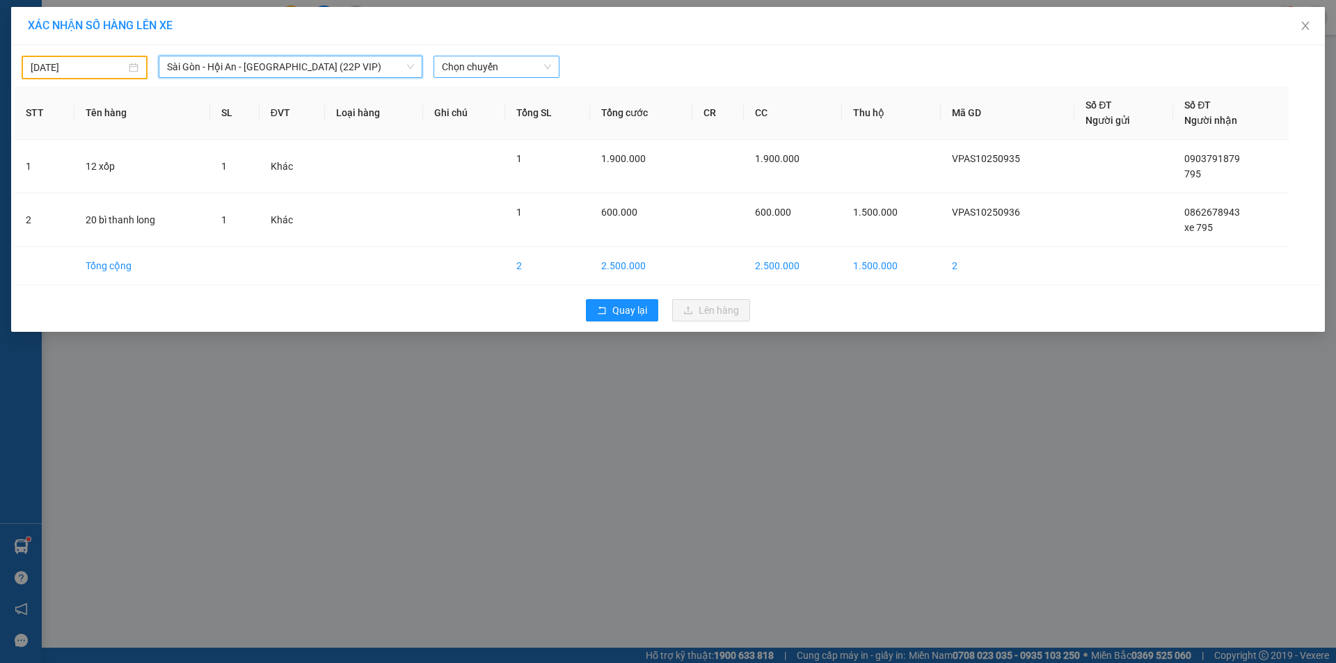
click at [507, 74] on span "Chọn chuyến" at bounding box center [496, 66] width 109 height 21
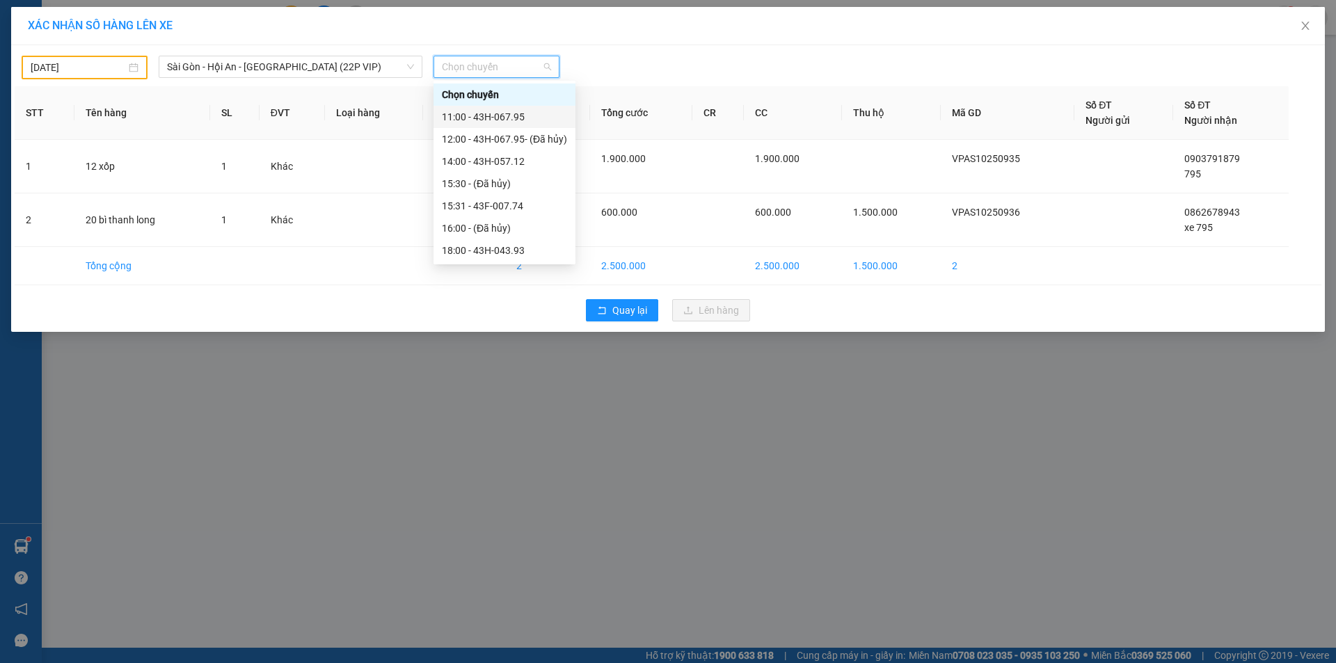
click at [501, 116] on div "11:00 - 43H-067.95" at bounding box center [504, 116] width 125 height 15
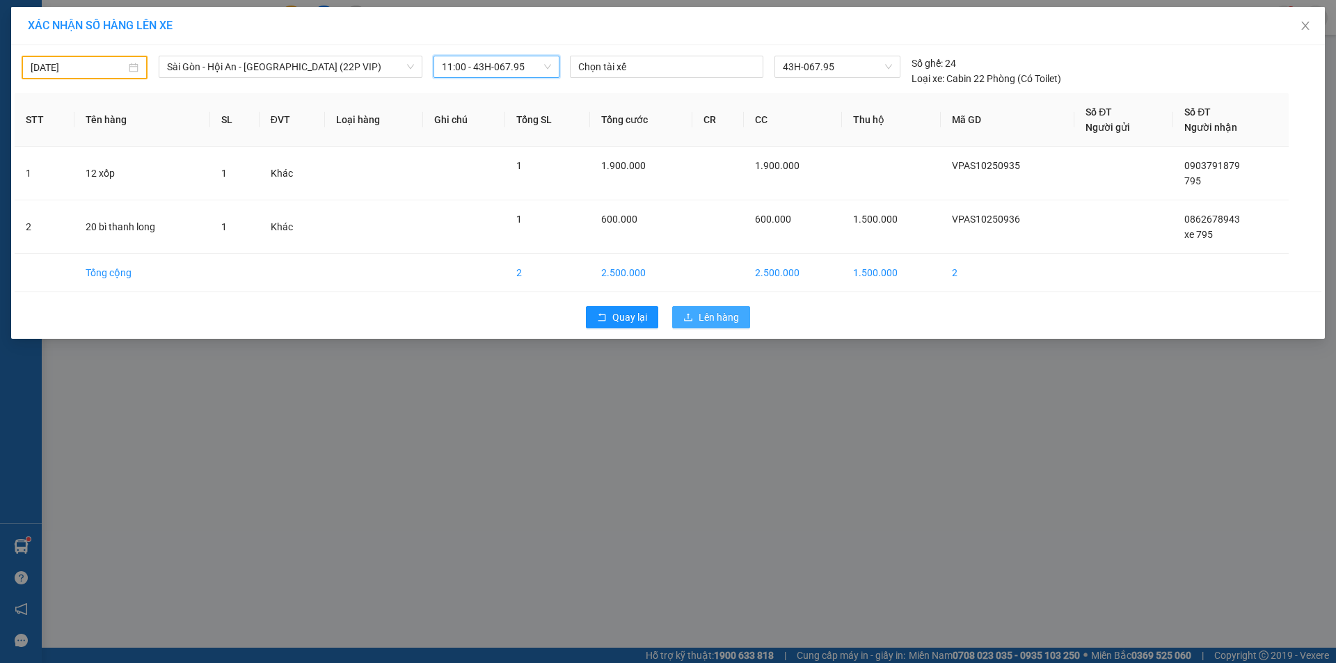
click at [723, 317] on span "Lên hàng" at bounding box center [719, 317] width 40 height 15
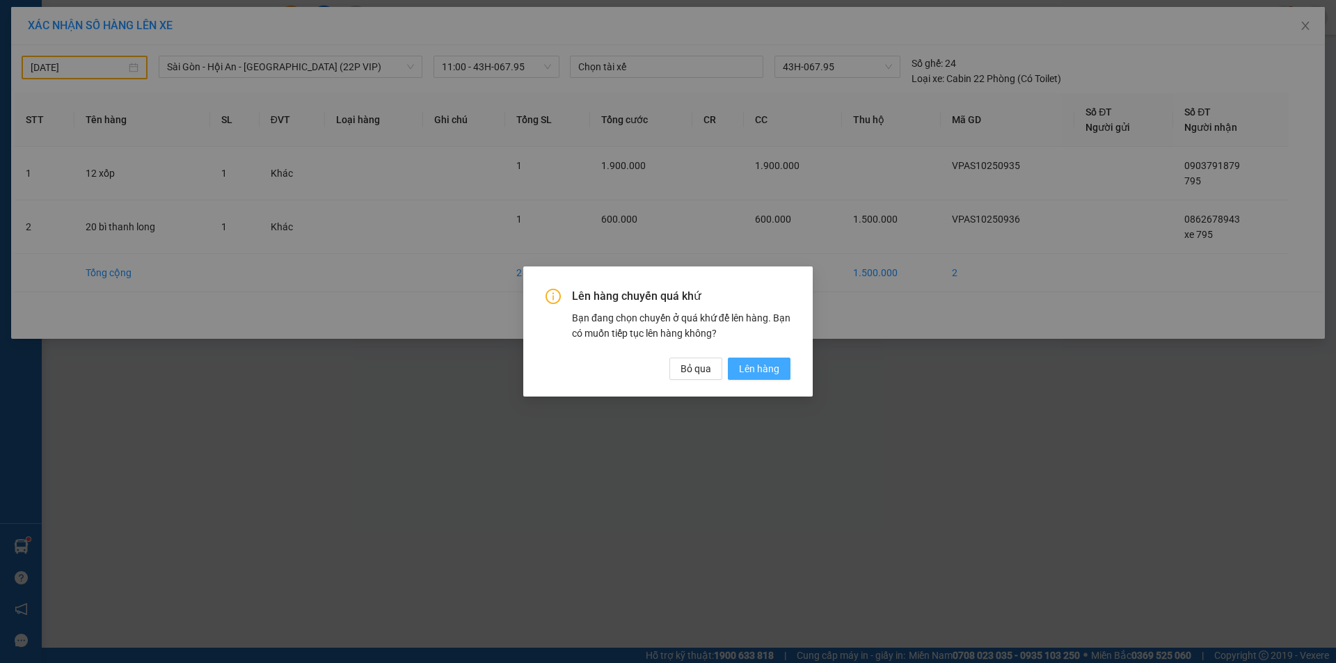
click at [779, 367] on span "Lên hàng" at bounding box center [759, 368] width 40 height 15
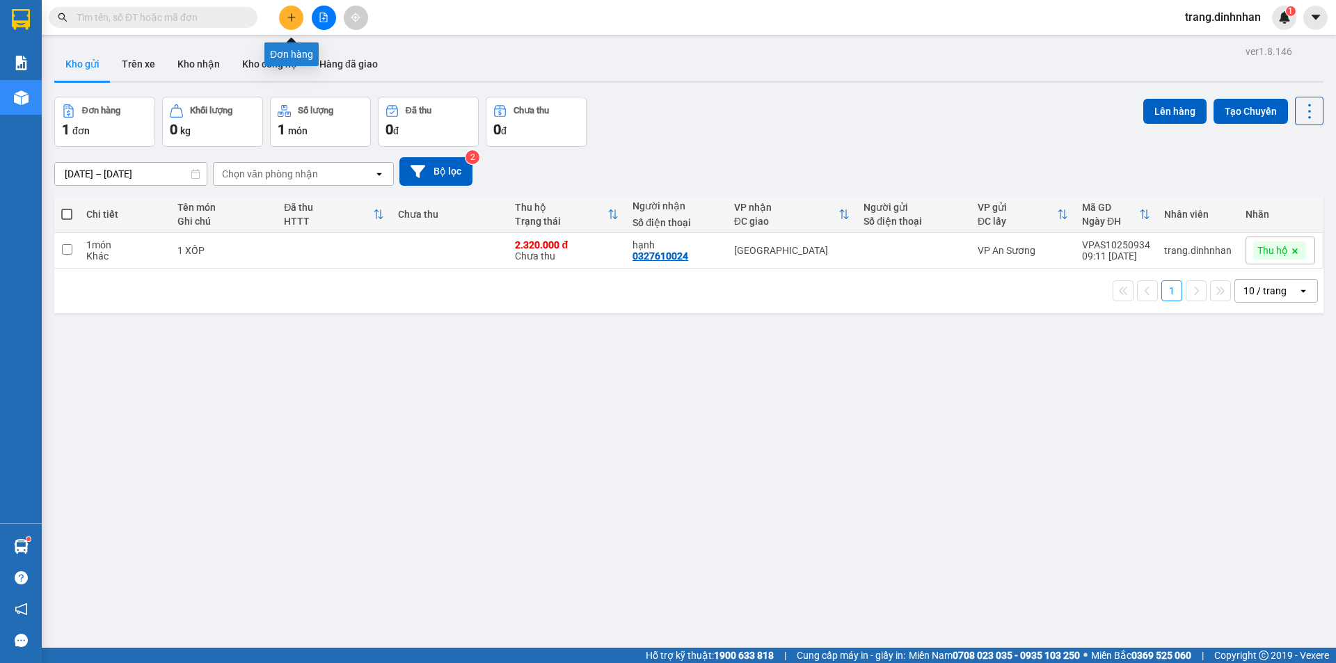
click at [282, 18] on button at bounding box center [291, 18] width 24 height 24
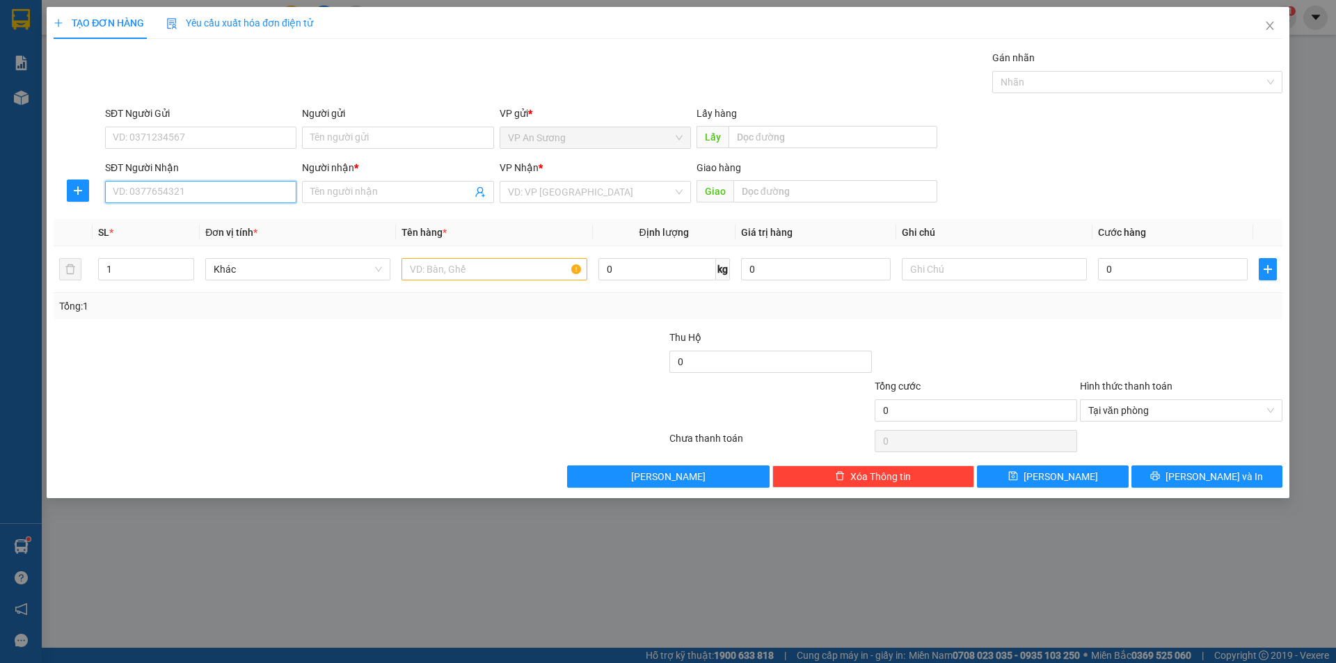
click at [192, 193] on input "SĐT Người Nhận" at bounding box center [200, 192] width 191 height 22
click at [212, 221] on div "0975147094 - Như Ý" at bounding box center [200, 219] width 175 height 15
type input "0975147094"
type input "Như Ý"
type input "0975147094"
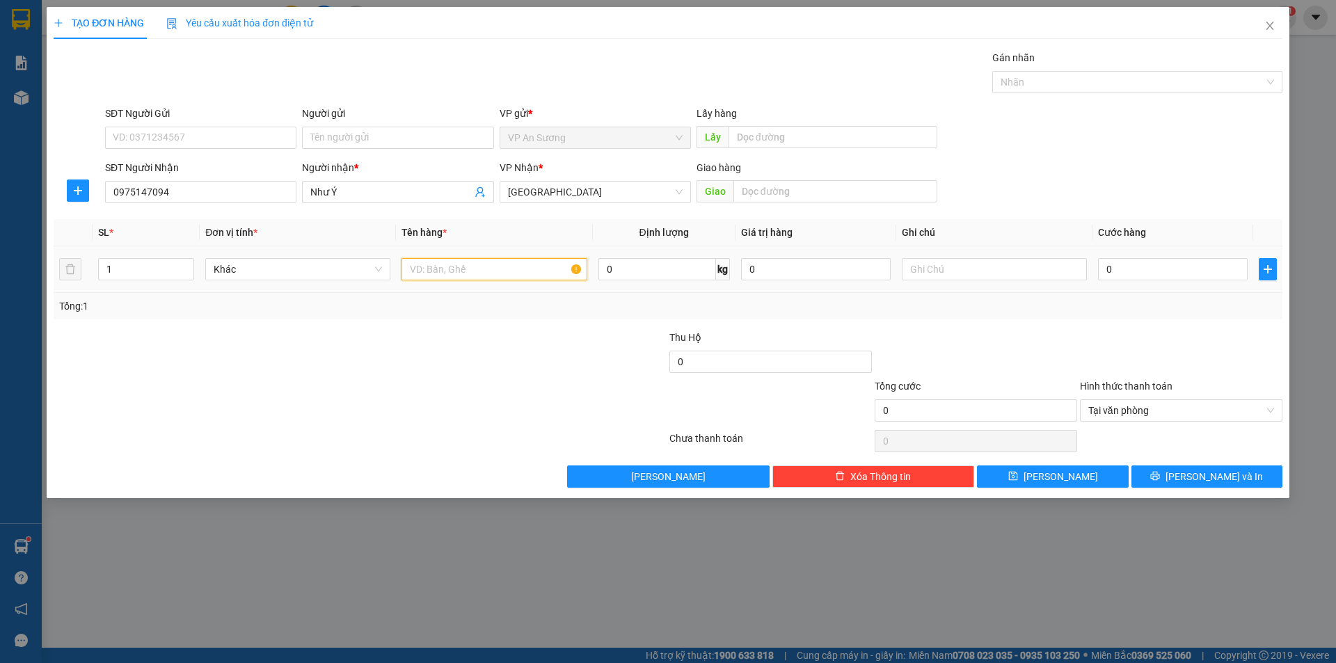
click at [542, 273] on input "text" at bounding box center [494, 269] width 185 height 22
type input "1"
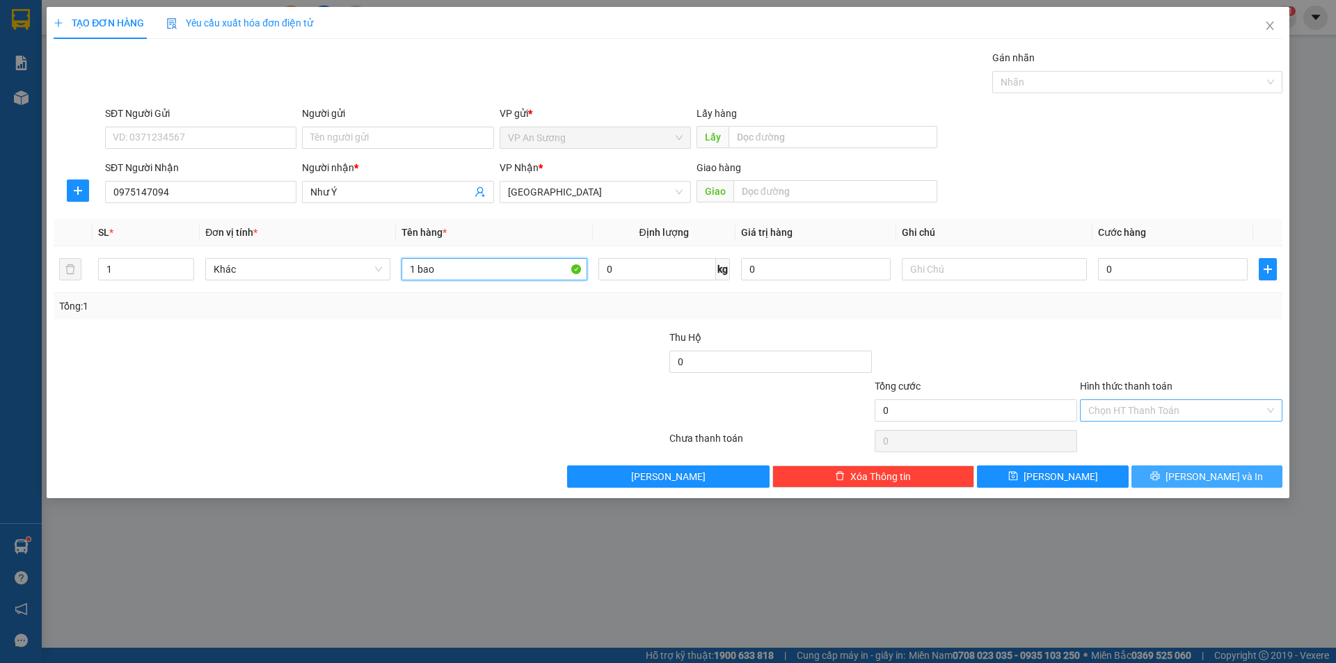
type input "1 bao"
drag, startPoint x: 1239, startPoint y: 470, endPoint x: 1081, endPoint y: 357, distance: 194.5
click at [1239, 471] on button "[PERSON_NAME] và In" at bounding box center [1206, 477] width 151 height 22
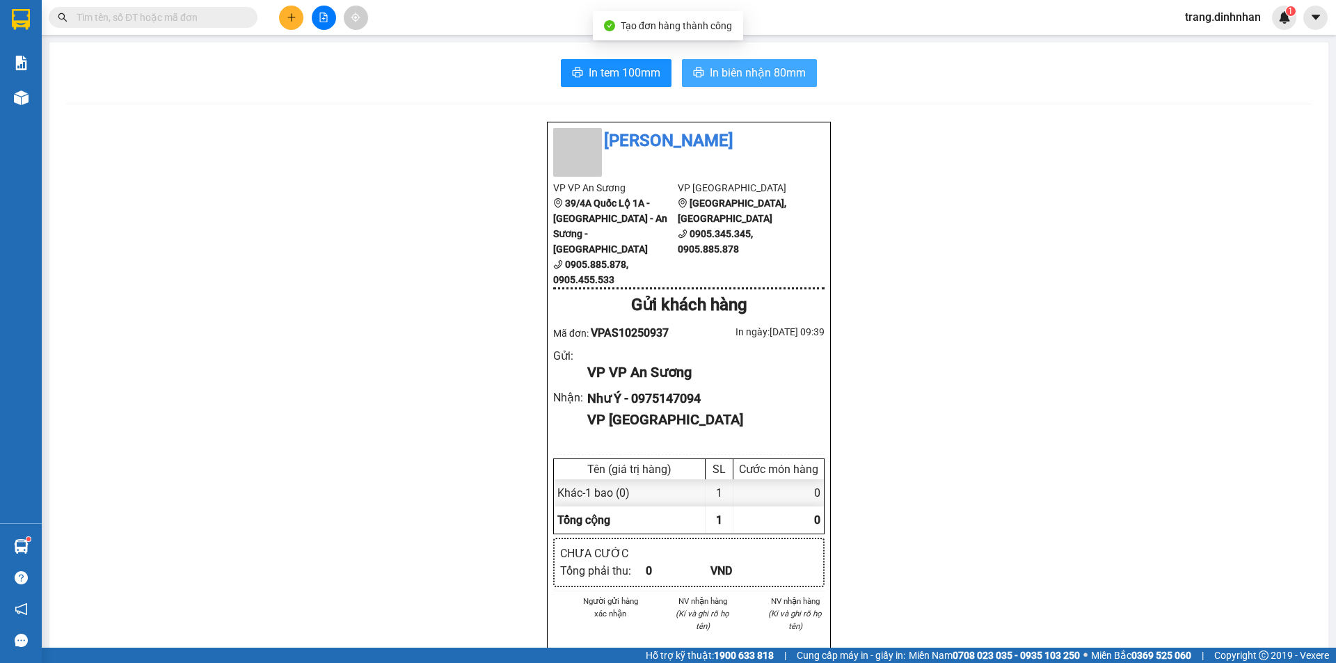
click at [731, 67] on span "In biên nhận 80mm" at bounding box center [758, 72] width 96 height 17
drag, startPoint x: 218, startPoint y: 16, endPoint x: 194, endPoint y: 11, distance: 24.2
click at [215, 16] on input "text" at bounding box center [159, 17] width 164 height 15
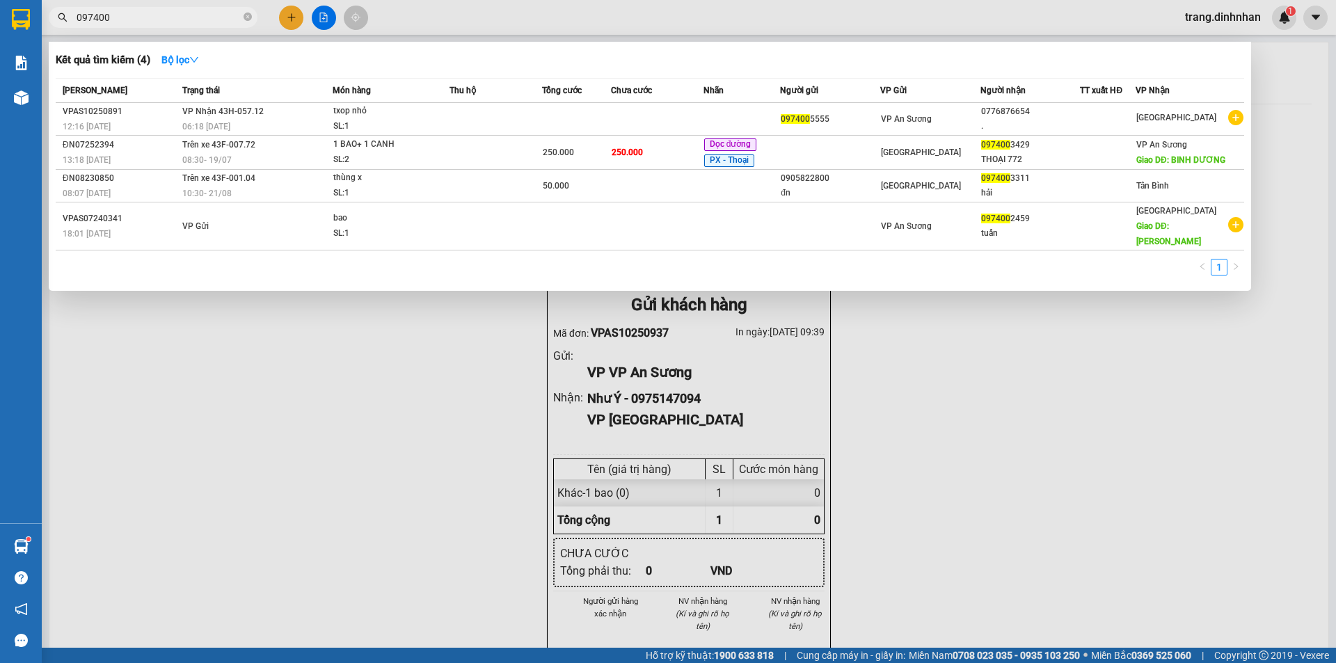
type input "097400"
click at [287, 14] on div at bounding box center [668, 331] width 1336 height 663
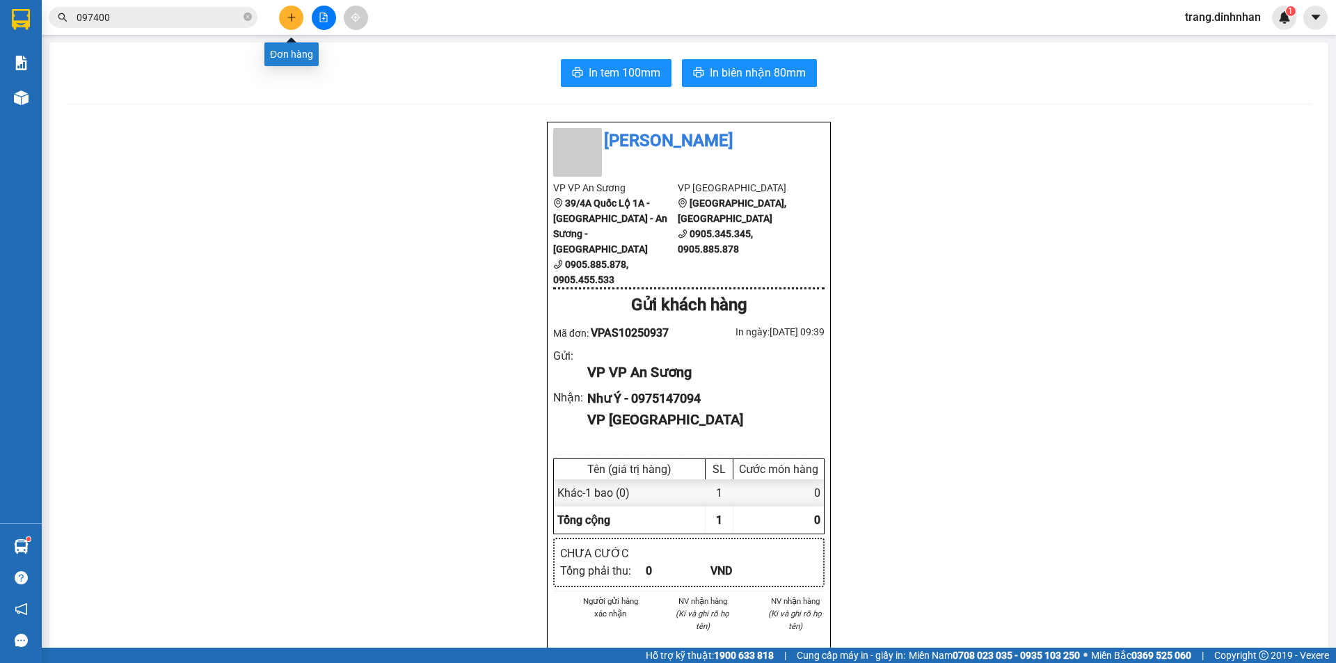
click at [288, 21] on icon "plus" at bounding box center [292, 18] width 10 height 10
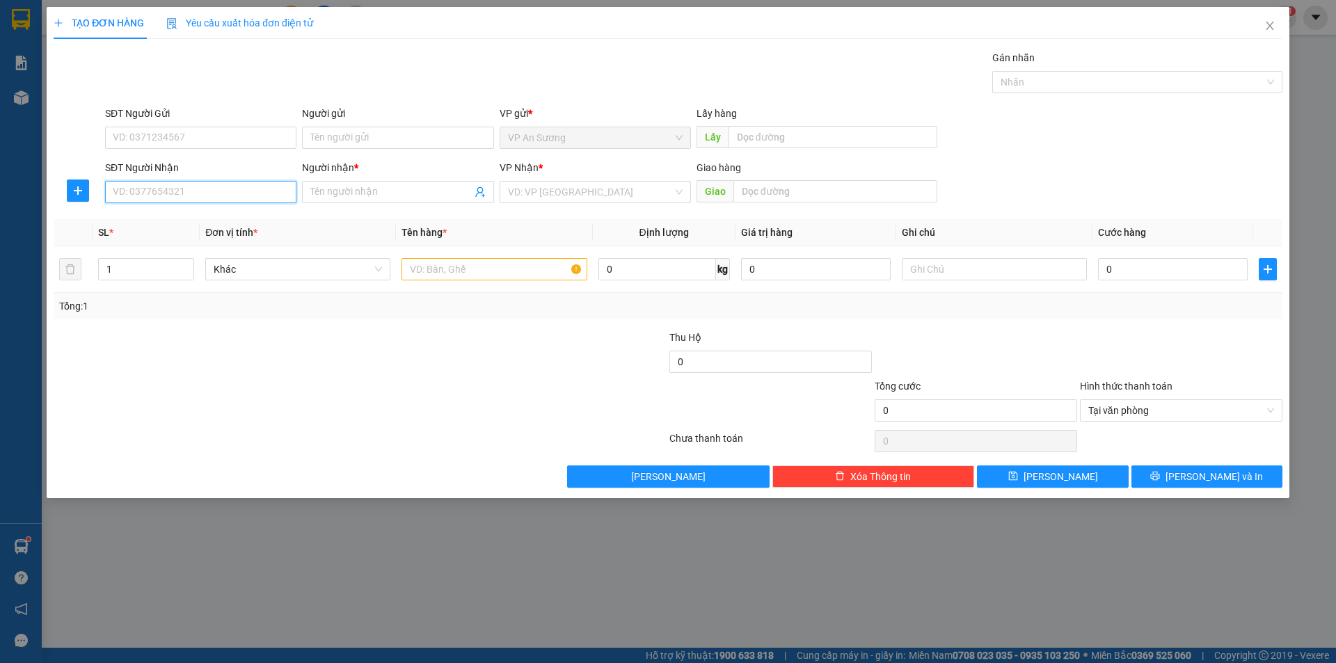
click at [196, 193] on input "SĐT Người Nhận" at bounding box center [200, 192] width 191 height 22
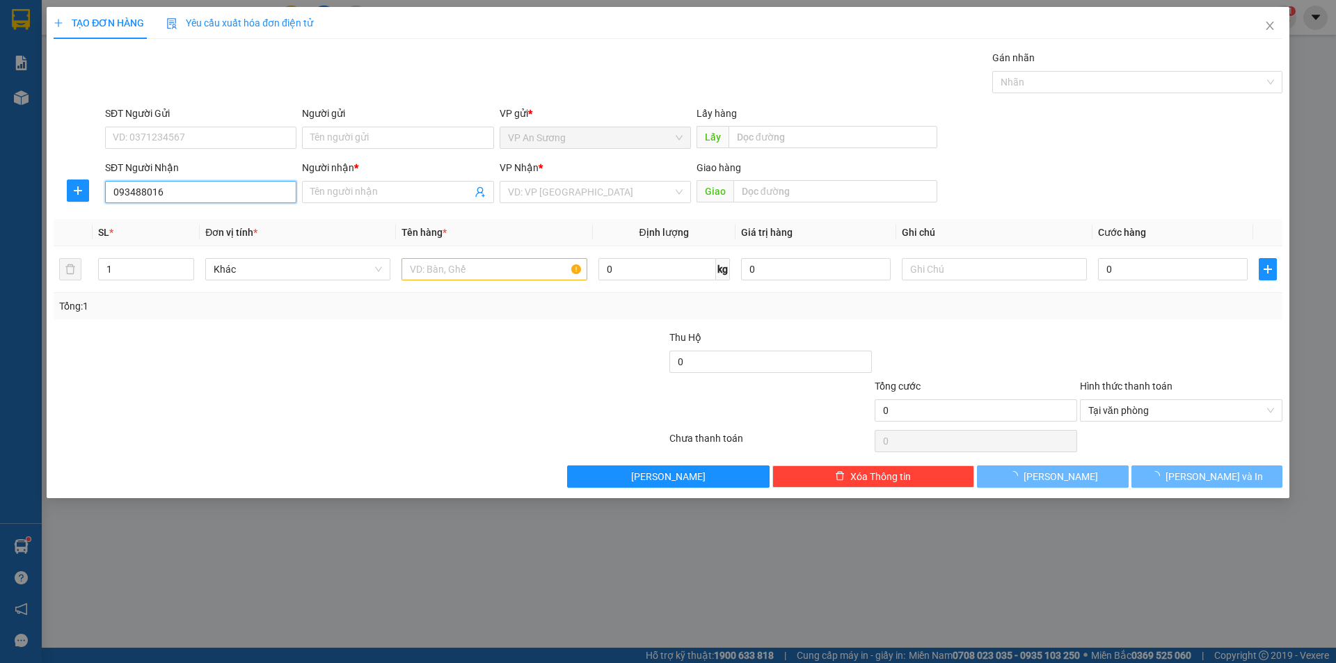
type input "0934880166"
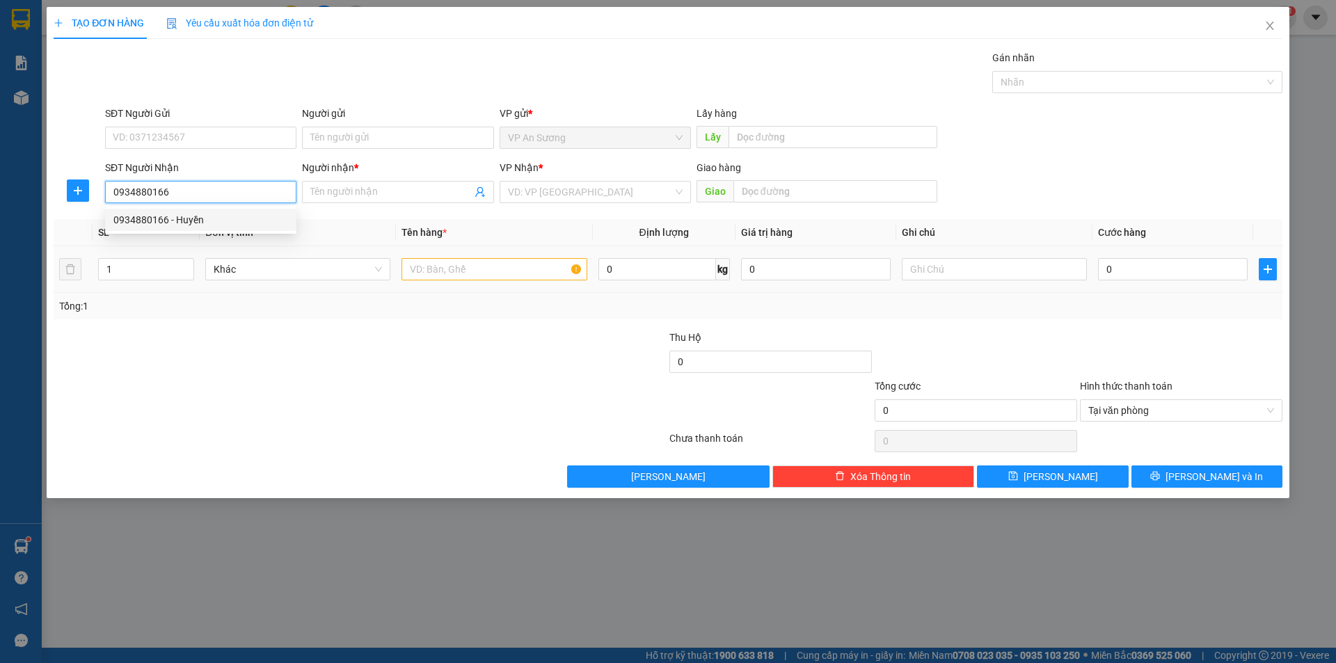
drag, startPoint x: 191, startPoint y: 223, endPoint x: 502, endPoint y: 283, distance: 316.8
click at [191, 223] on div "0934880166 - Huyền" at bounding box center [200, 219] width 175 height 15
type input "Huyền"
type input "0934880166"
click at [505, 276] on input "text" at bounding box center [494, 269] width 185 height 22
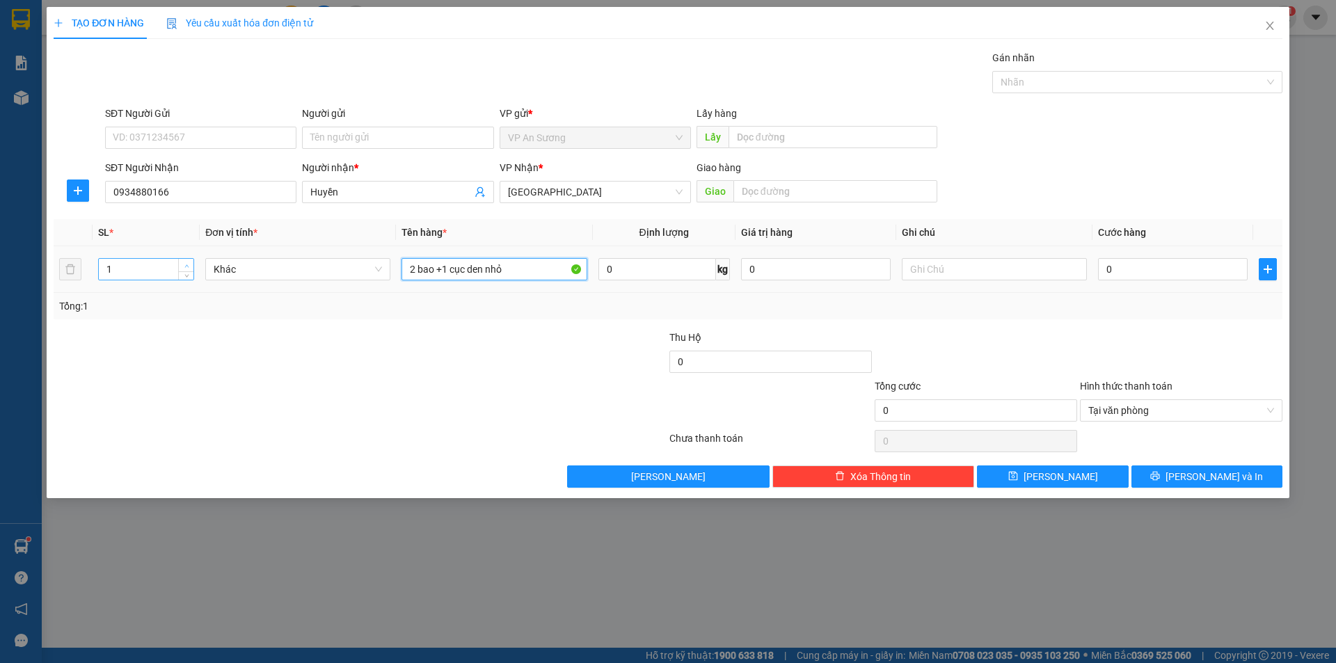
type input "2 bao +1 cục den nhỏ"
click at [186, 260] on span "Increase Value" at bounding box center [185, 265] width 15 height 13
type input "3"
click at [186, 260] on span "Increase Value" at bounding box center [185, 265] width 15 height 13
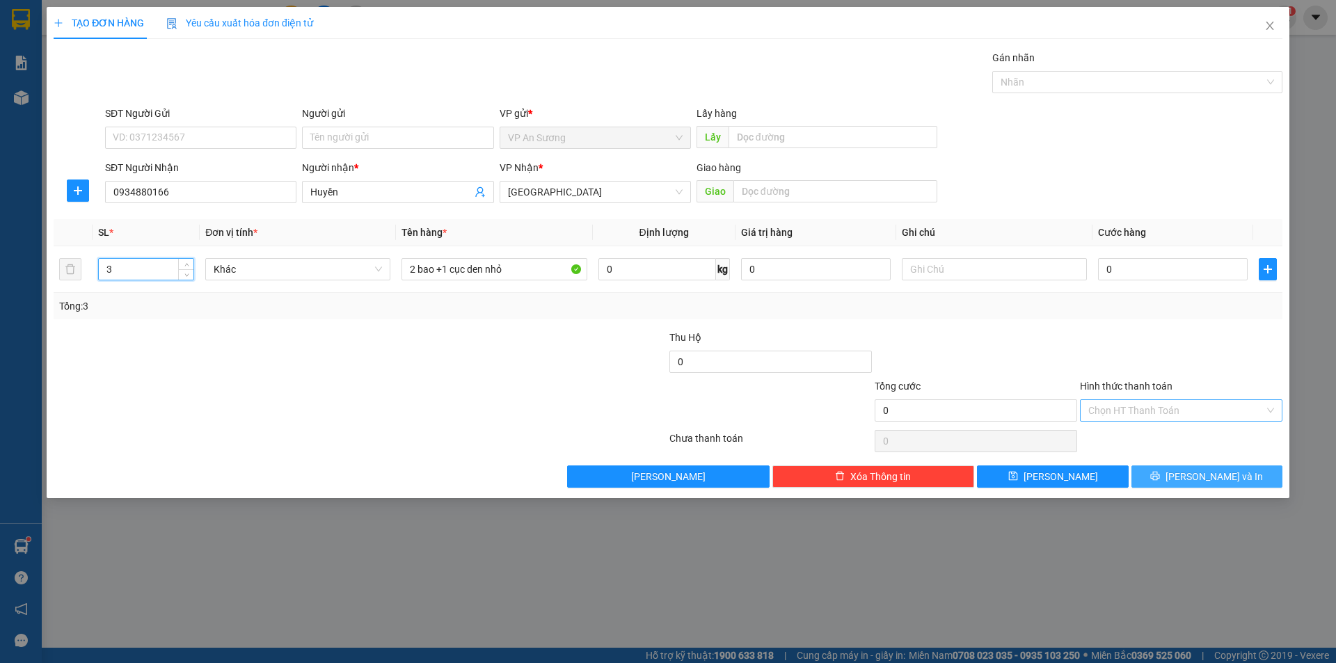
drag, startPoint x: 1224, startPoint y: 472, endPoint x: 1192, endPoint y: 435, distance: 48.8
click at [1224, 472] on span "[PERSON_NAME] và In" at bounding box center [1214, 476] width 97 height 15
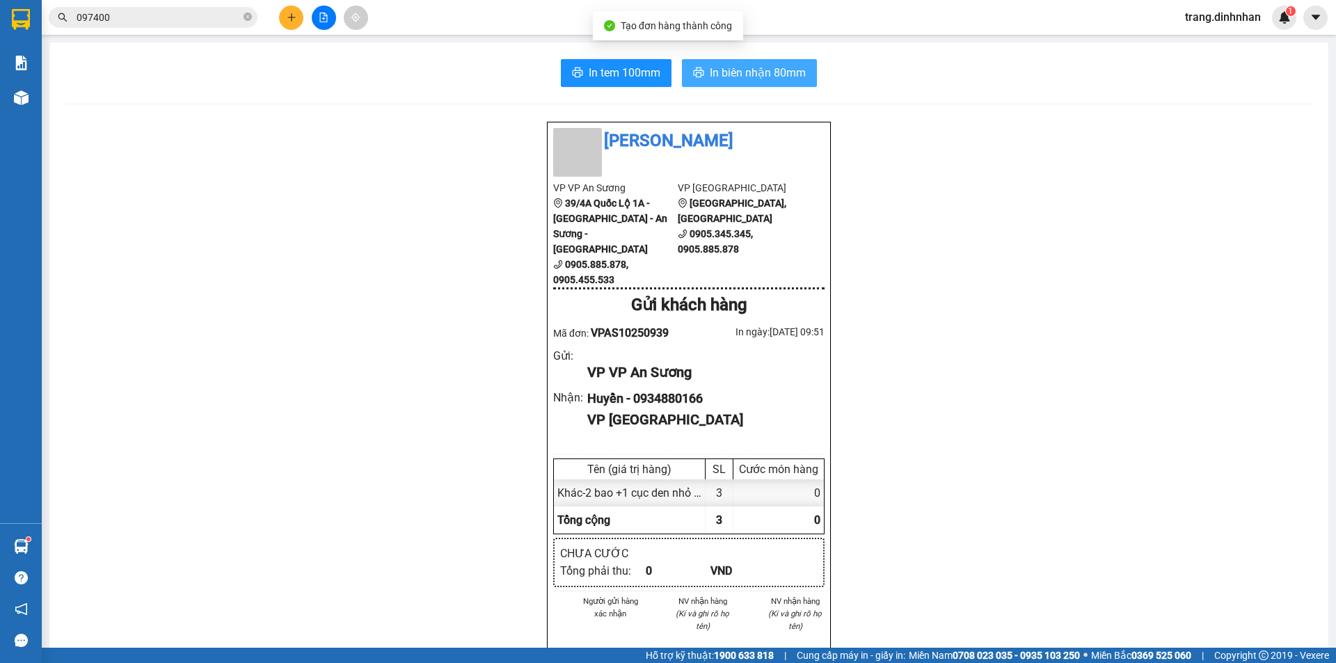
click at [714, 62] on button "In biên nhận 80mm" at bounding box center [749, 73] width 135 height 28
click at [283, 22] on button at bounding box center [291, 18] width 24 height 24
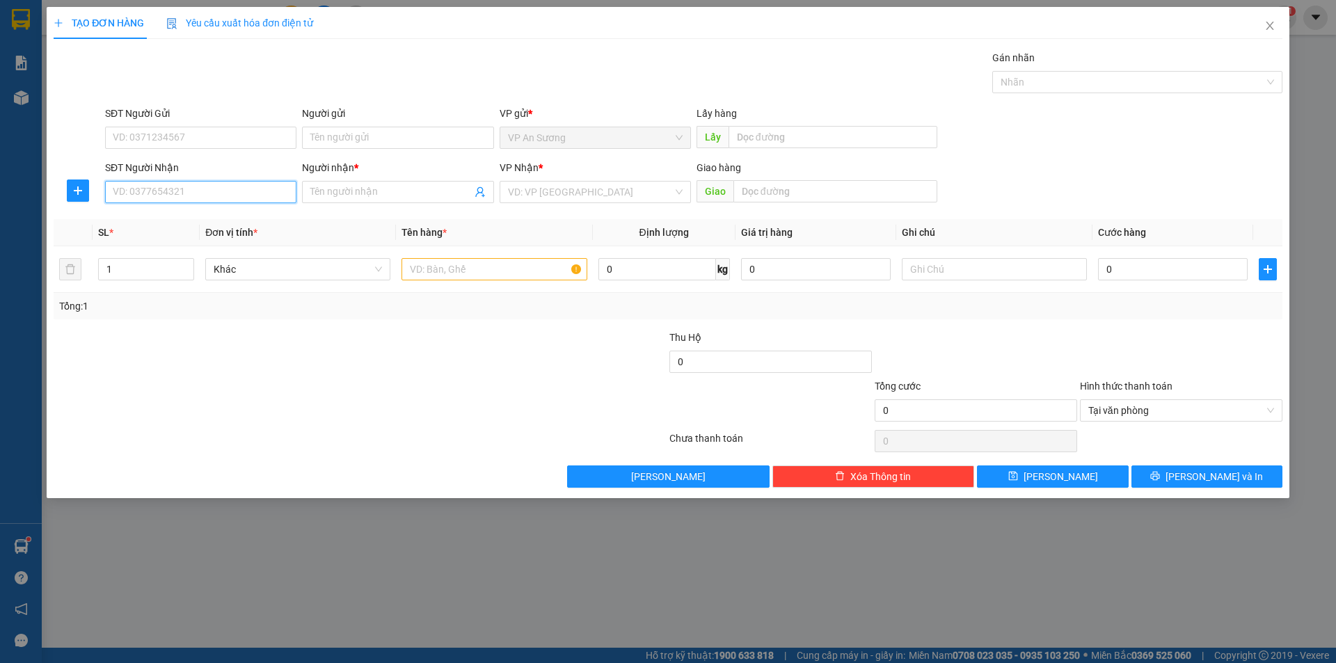
click at [228, 189] on input "SĐT Người Nhận" at bounding box center [200, 192] width 191 height 22
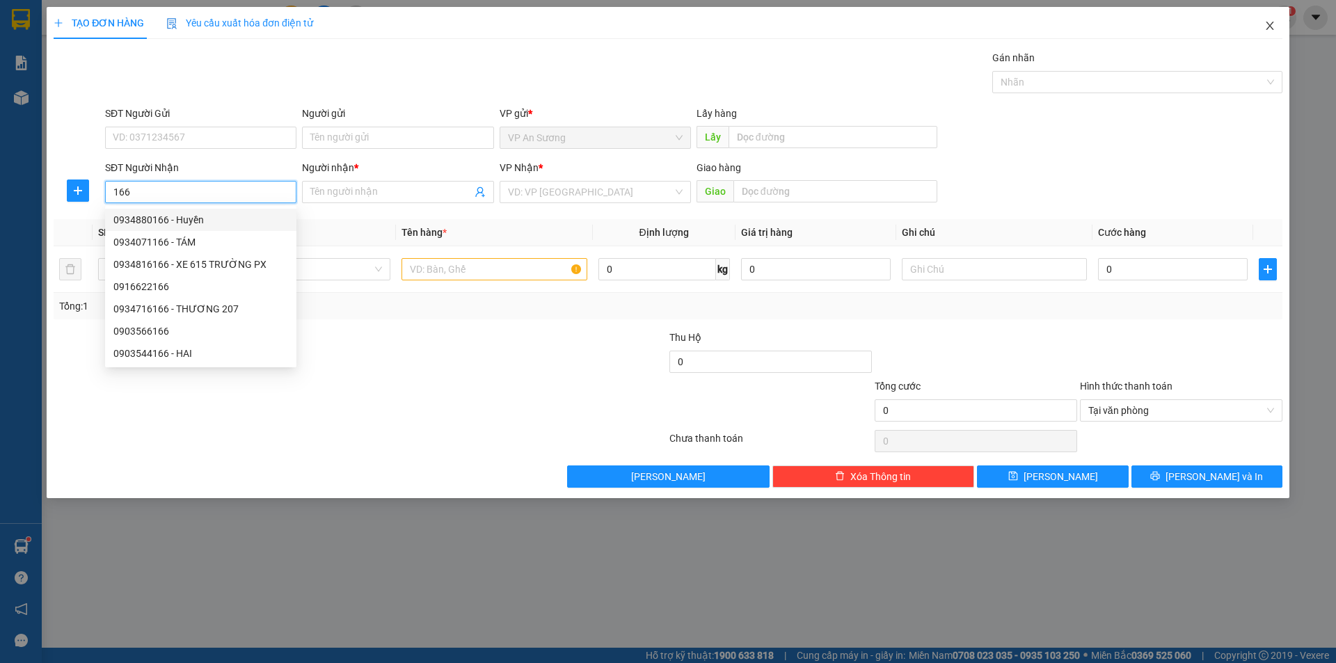
type input "166"
click at [1266, 21] on icon "close" at bounding box center [1269, 25] width 11 height 11
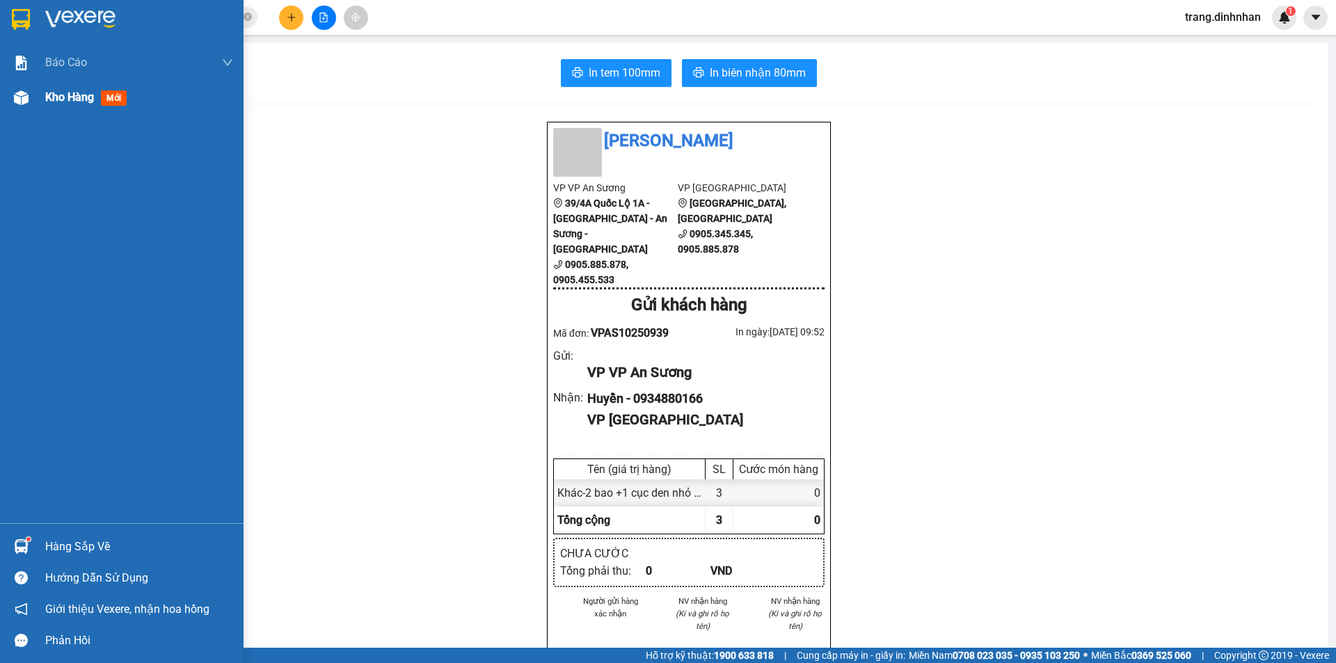
click at [70, 90] on span "Kho hàng" at bounding box center [69, 96] width 49 height 13
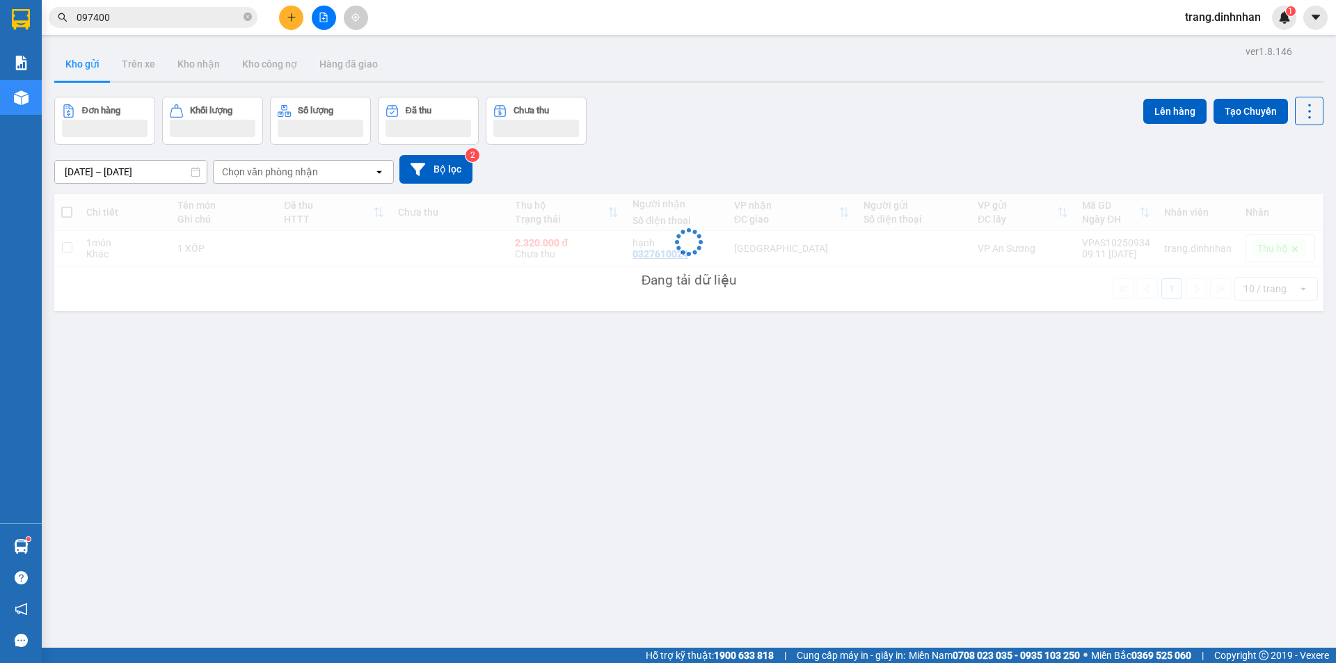
click at [822, 377] on div "ver 1.8.146 Kho gửi Trên xe Kho nhận Kho công nợ Hàng đã giao Đơn hàng Khối lượ…" at bounding box center [689, 373] width 1280 height 663
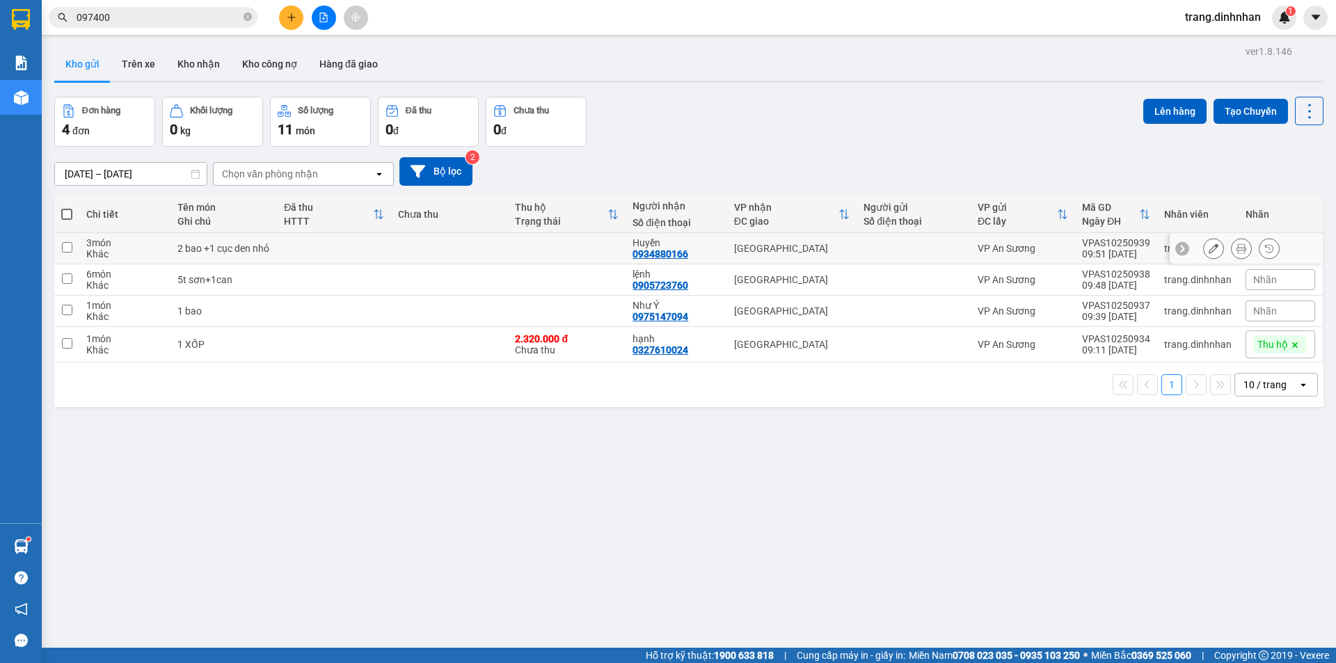
click at [1205, 254] on button at bounding box center [1213, 249] width 19 height 24
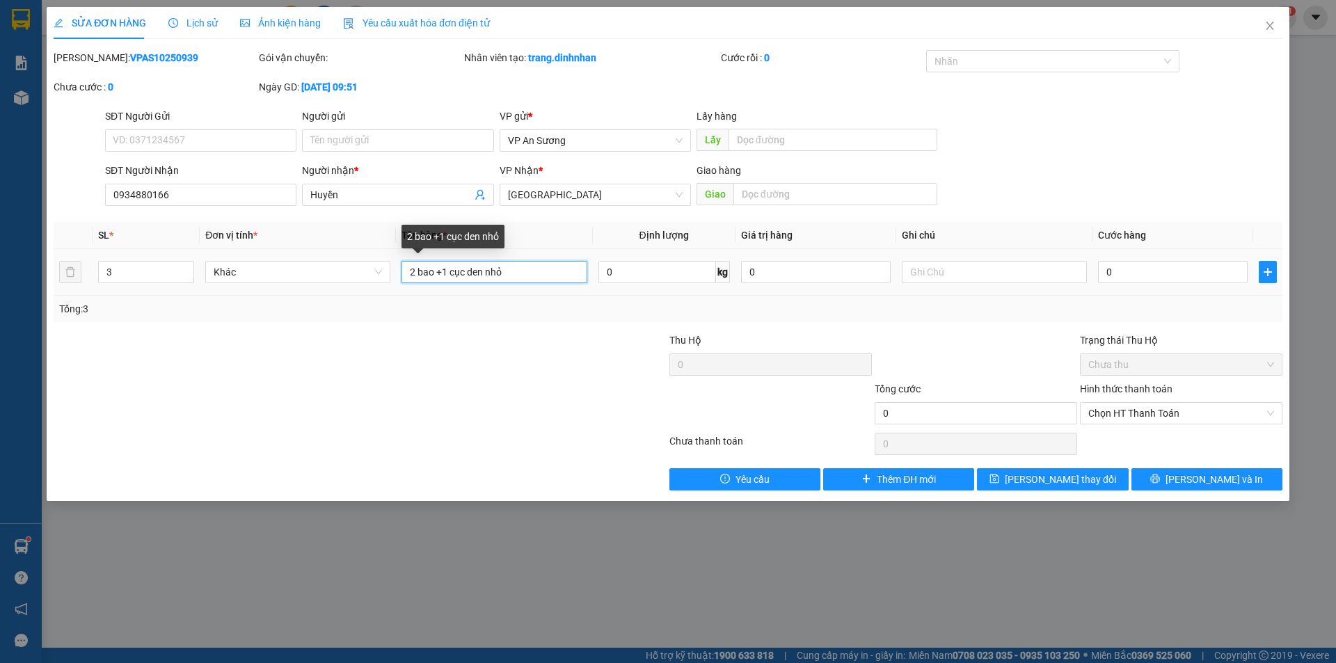
click at [443, 263] on input "2 bao +1 cục den nhỏ" at bounding box center [494, 272] width 185 height 22
type input "1 cục den nhỏ"
click at [185, 278] on icon "down" at bounding box center [186, 276] width 5 height 5
type input "1"
click at [185, 278] on icon "down" at bounding box center [186, 276] width 5 height 5
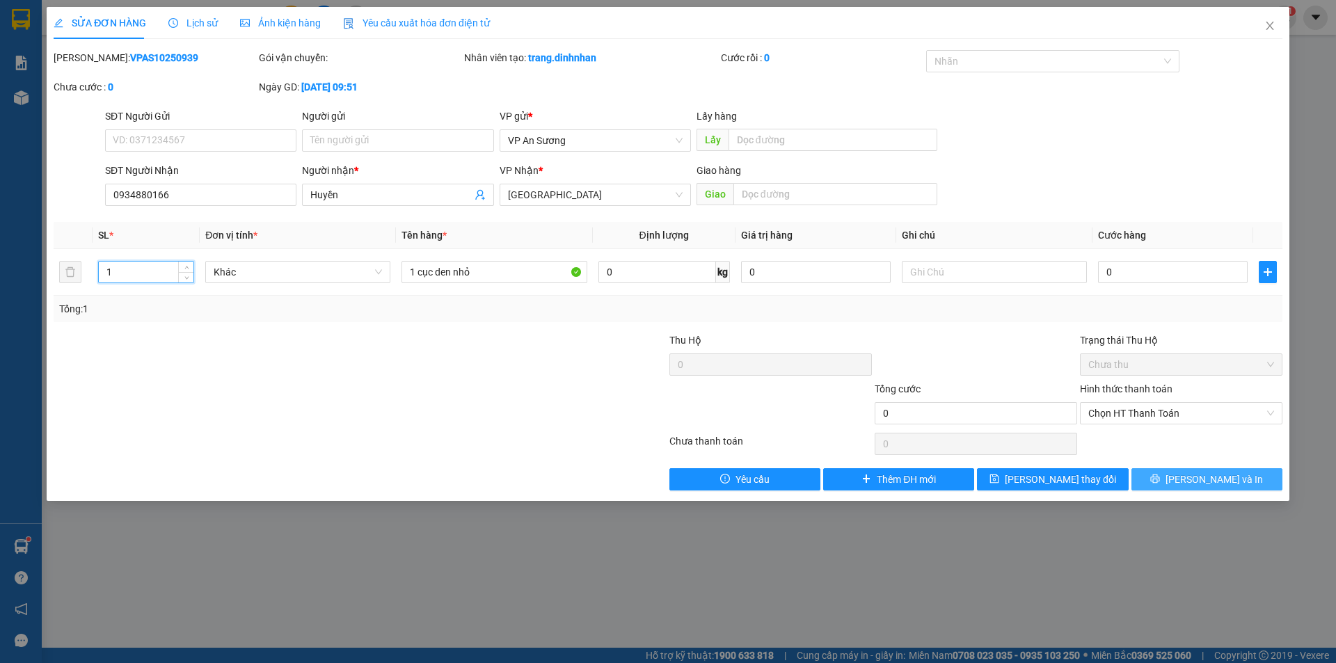
click at [1218, 486] on span "[PERSON_NAME] và In" at bounding box center [1214, 479] width 97 height 15
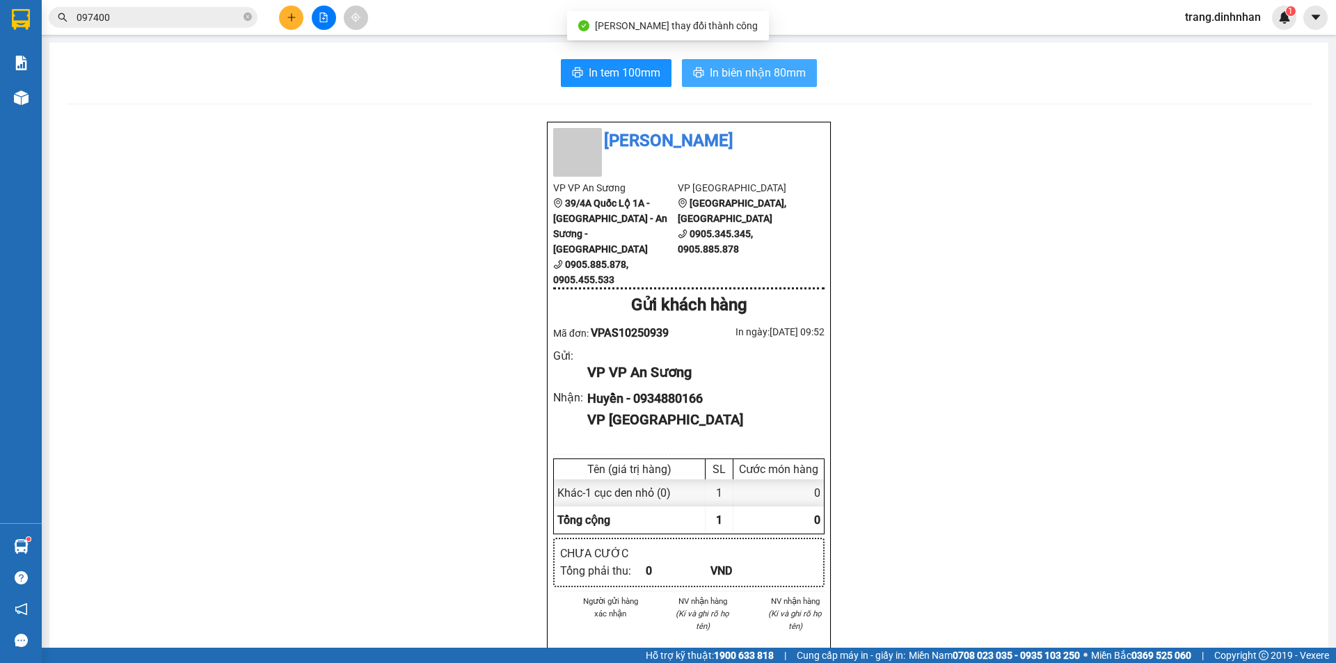
click at [719, 67] on span "In biên nhận 80mm" at bounding box center [758, 72] width 96 height 17
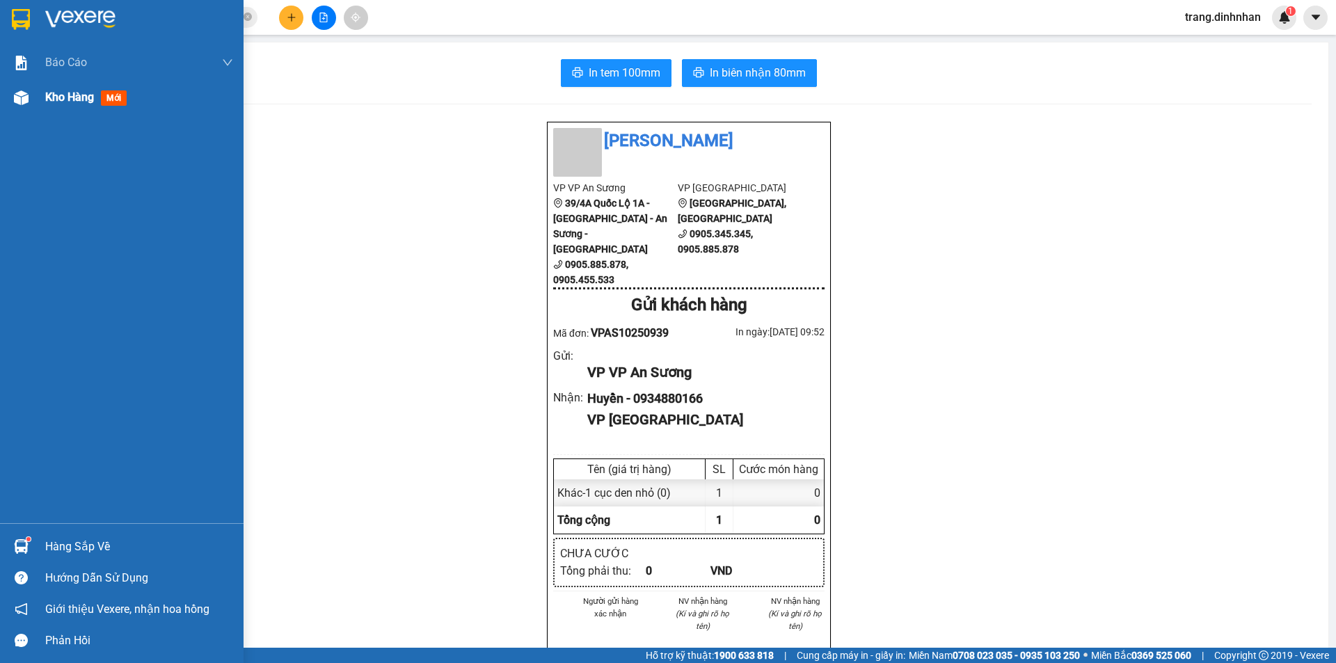
click at [72, 93] on span "Kho hàng" at bounding box center [69, 96] width 49 height 13
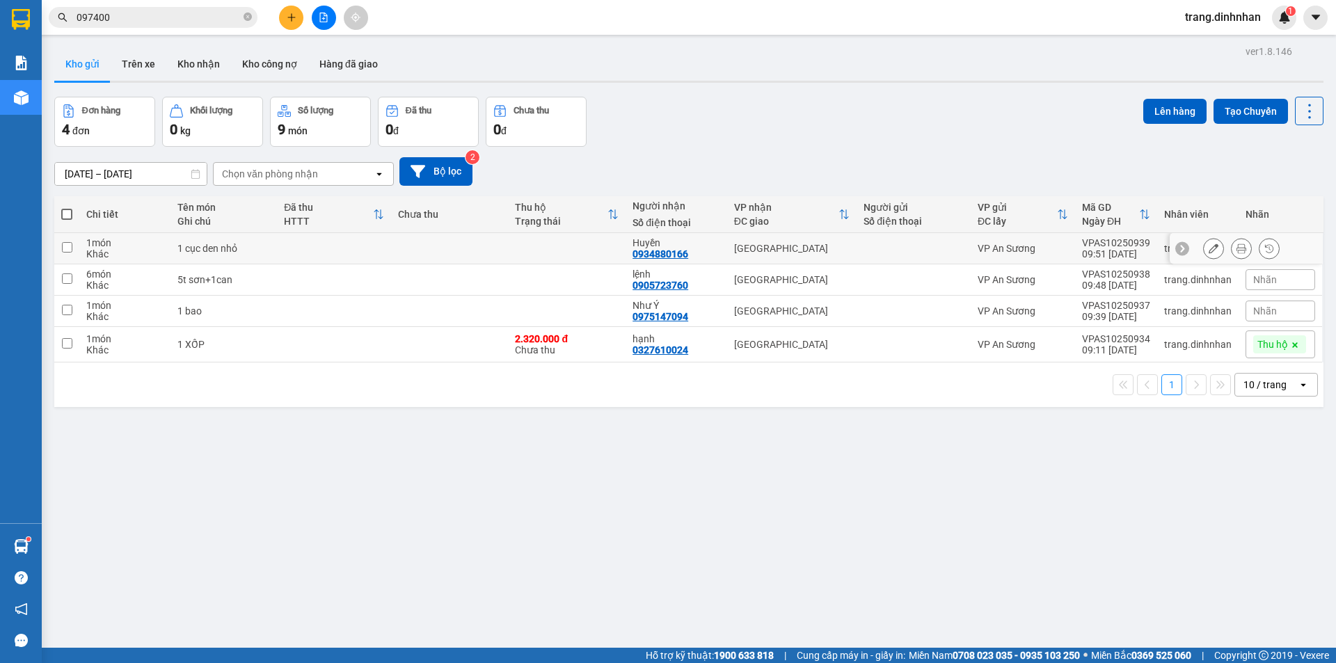
click at [1209, 244] on icon at bounding box center [1214, 249] width 10 height 10
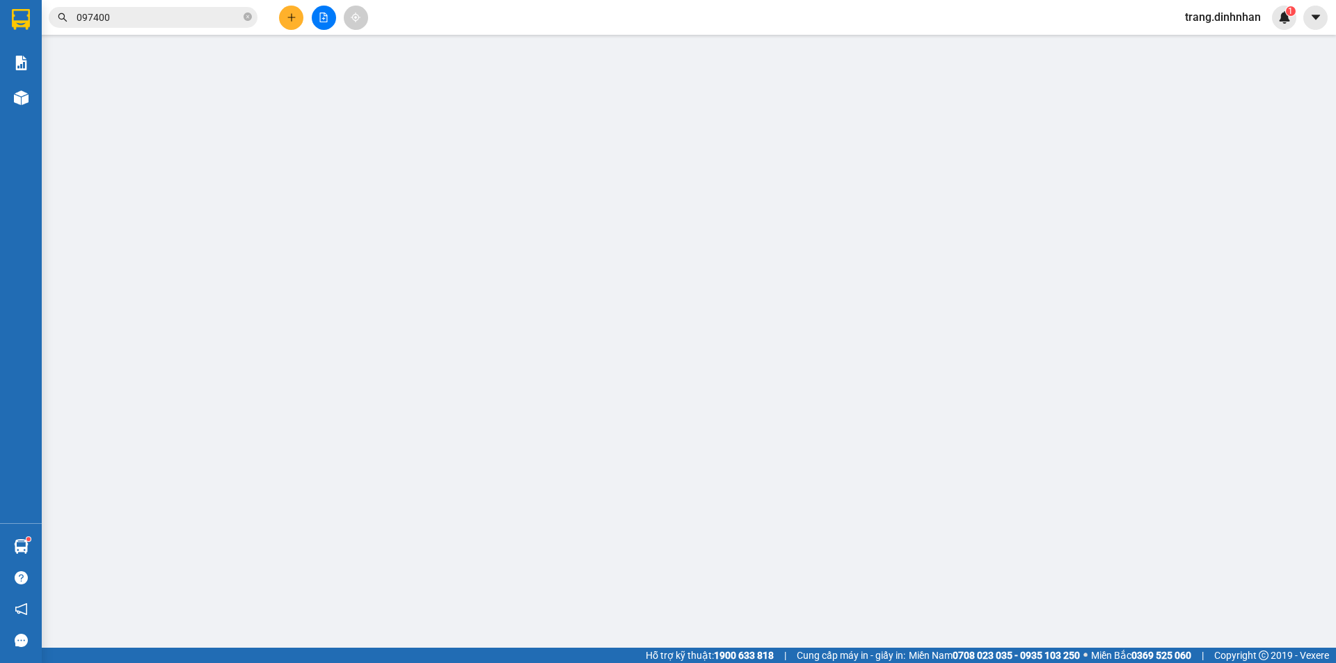
type input "0934880166"
type input "Huyền"
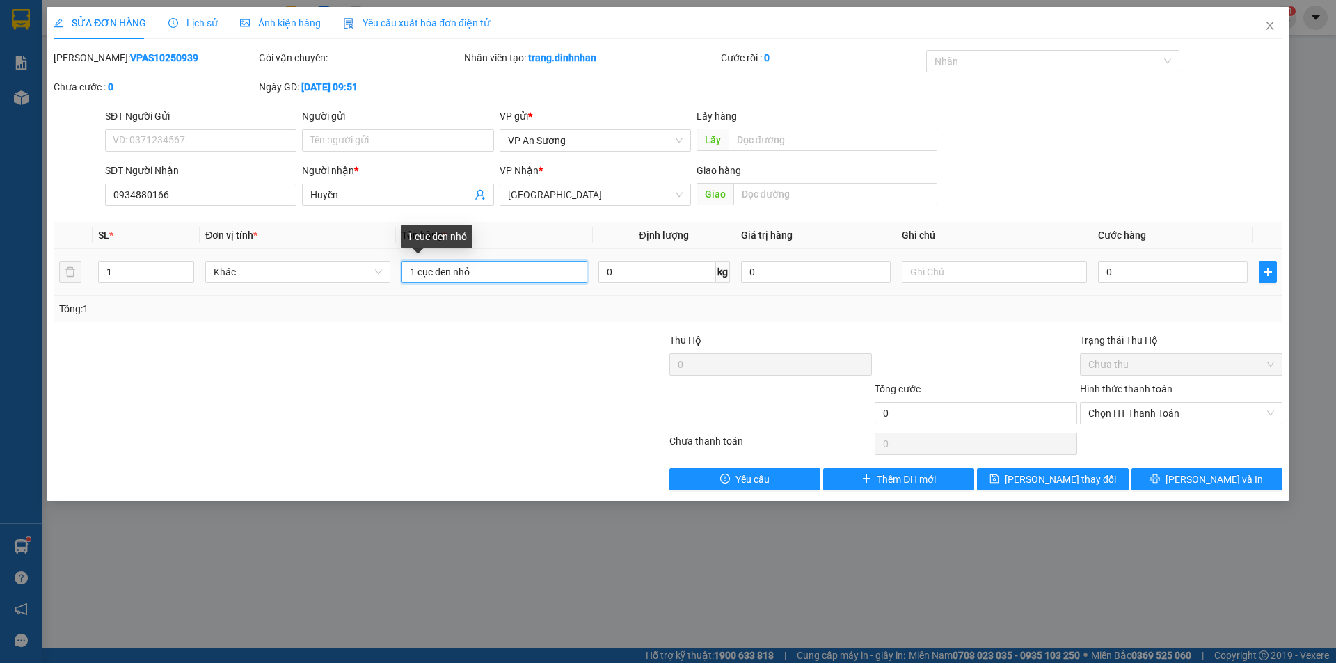
click at [414, 268] on input "1 cục den nhỏ" at bounding box center [494, 272] width 185 height 22
click at [496, 273] on input "2 cục den nhỏ" at bounding box center [494, 272] width 185 height 22
type input "2 cục den nhỏ + 2 bao"
click at [188, 267] on icon "up" at bounding box center [186, 269] width 5 height 5
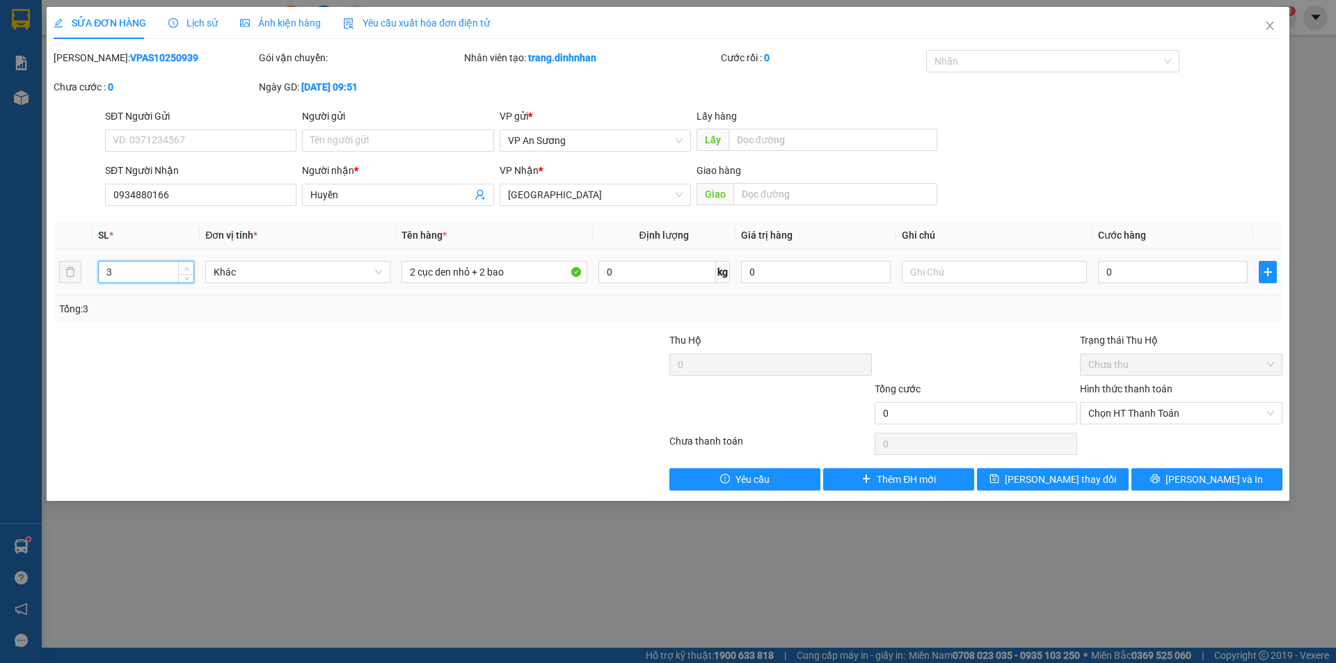
type input "4"
click at [188, 267] on icon "up" at bounding box center [186, 269] width 5 height 5
click at [1087, 477] on span "[PERSON_NAME] thay đổi" at bounding box center [1060, 479] width 111 height 15
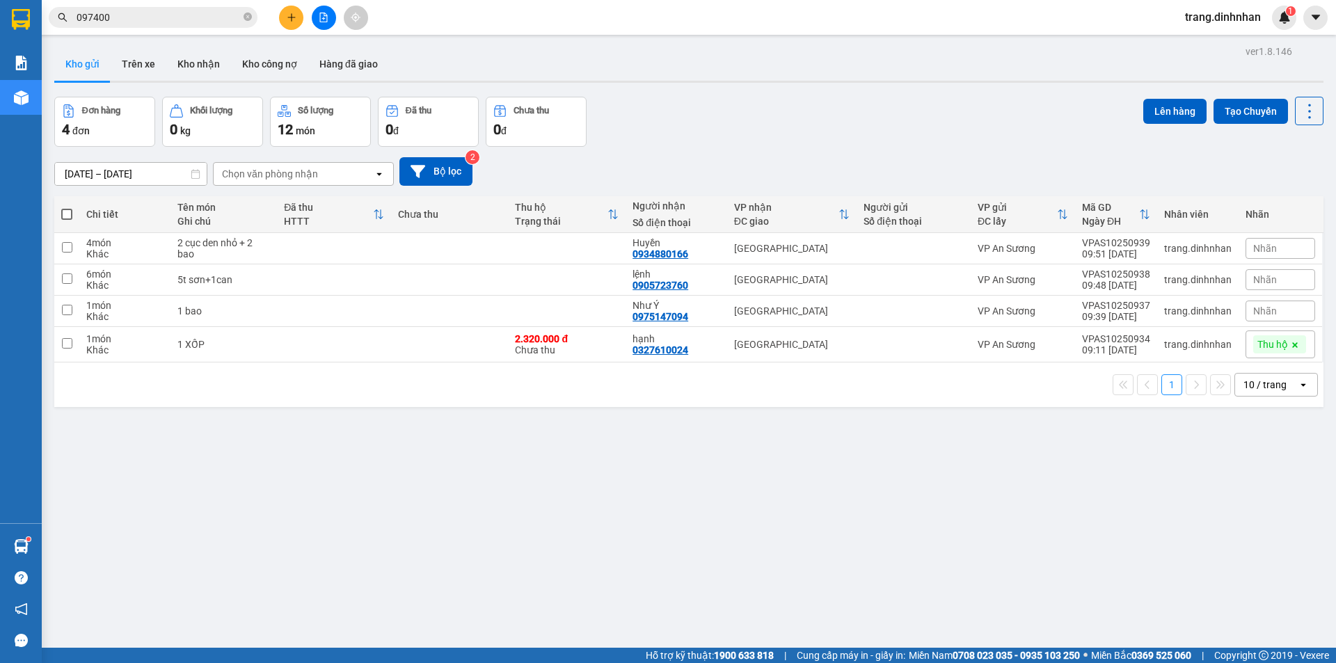
click at [1251, 19] on span "trang.dinhnhan" at bounding box center [1223, 16] width 98 height 17
click at [1211, 39] on span "Đăng xuất" at bounding box center [1229, 42] width 70 height 15
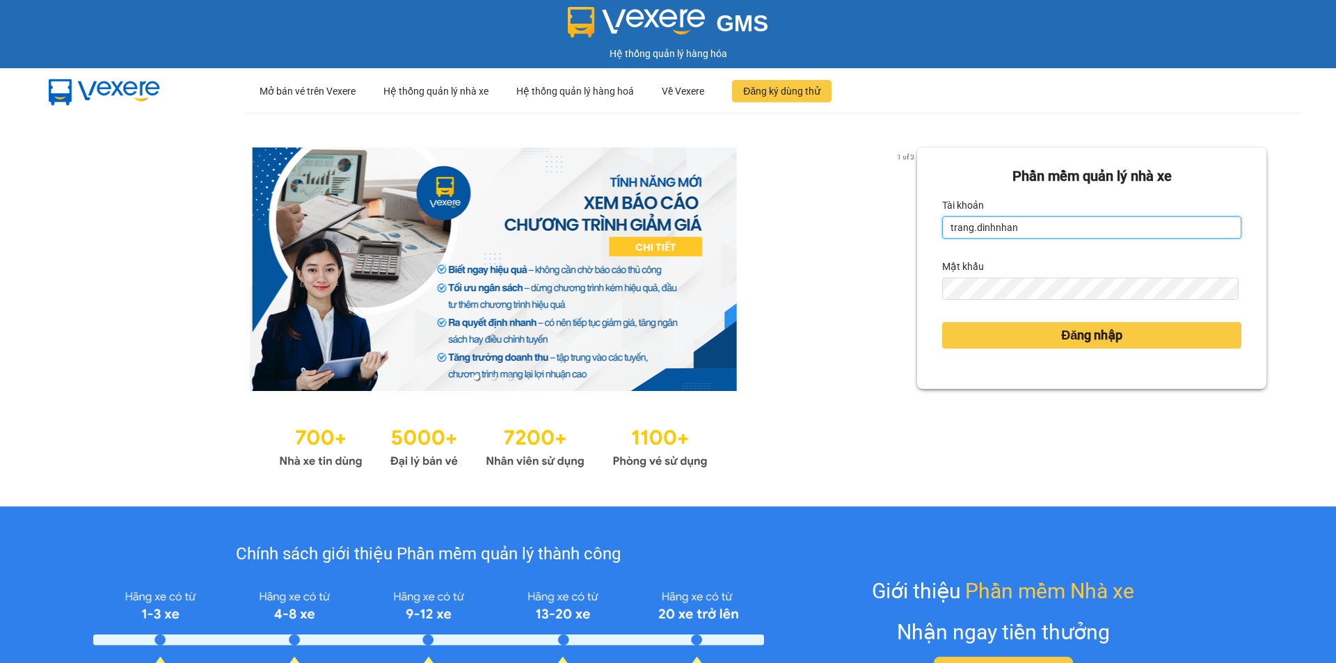
click at [1024, 227] on input "trang.dinhnhan" at bounding box center [1091, 227] width 299 height 22
type input "ken.dinhnhan"
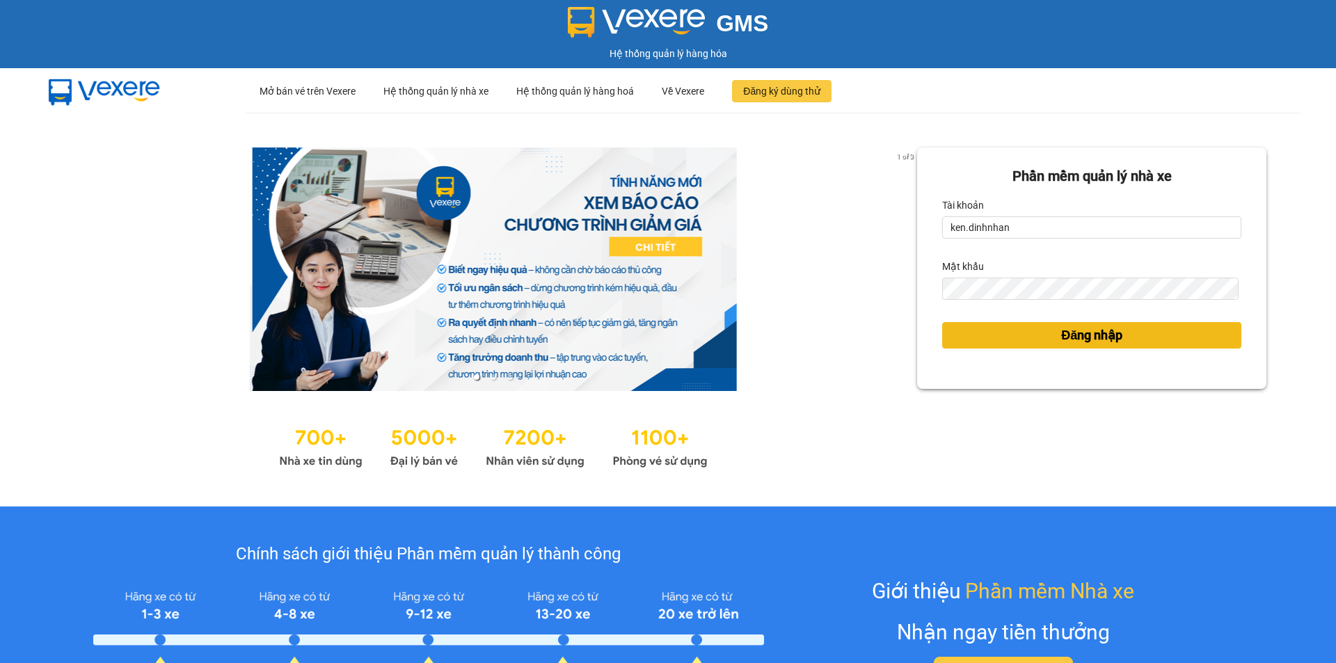
click at [1025, 345] on button "Đăng nhập" at bounding box center [1091, 335] width 299 height 26
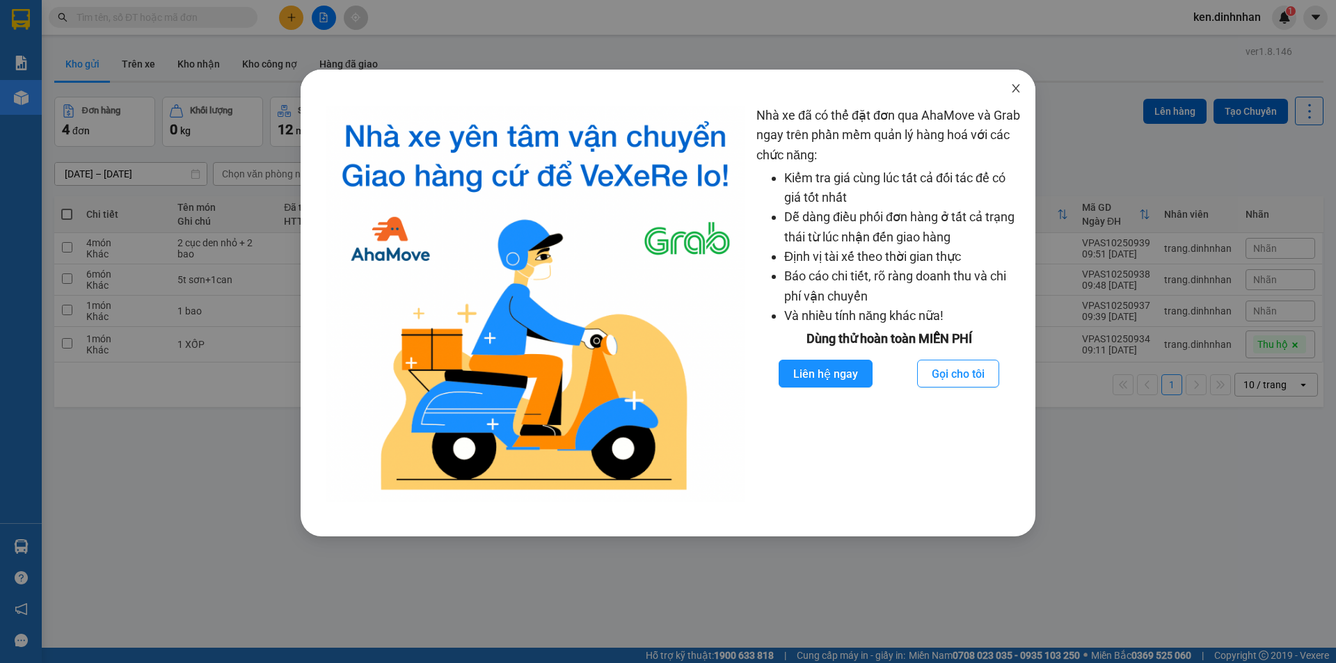
click at [1017, 89] on icon "close" at bounding box center [1015, 88] width 11 height 11
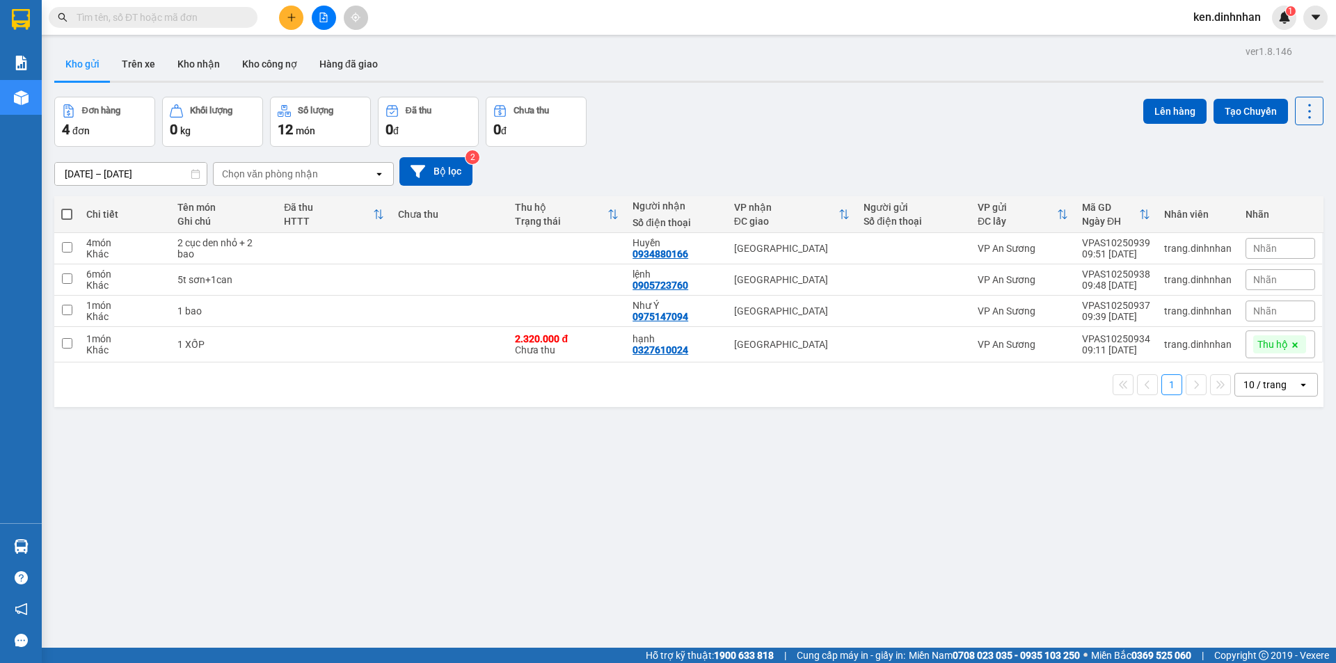
click at [174, 19] on input "text" at bounding box center [159, 17] width 164 height 15
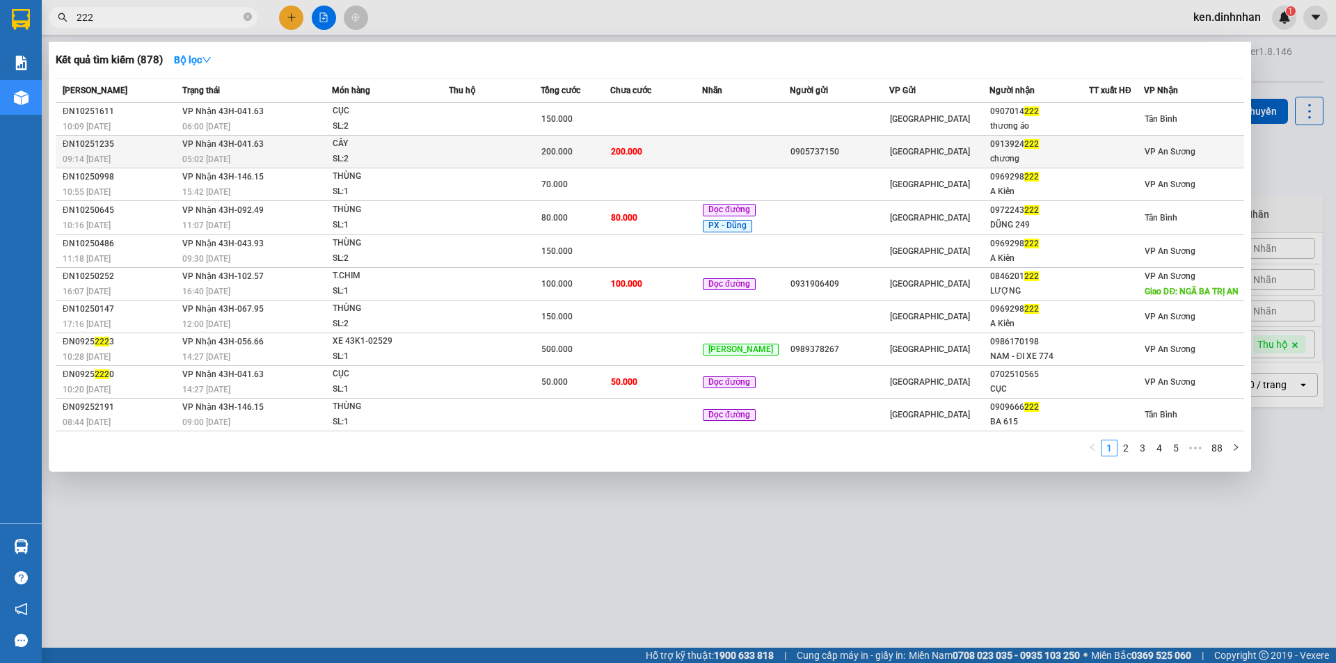
type input "222"
click at [709, 153] on td at bounding box center [746, 152] width 88 height 33
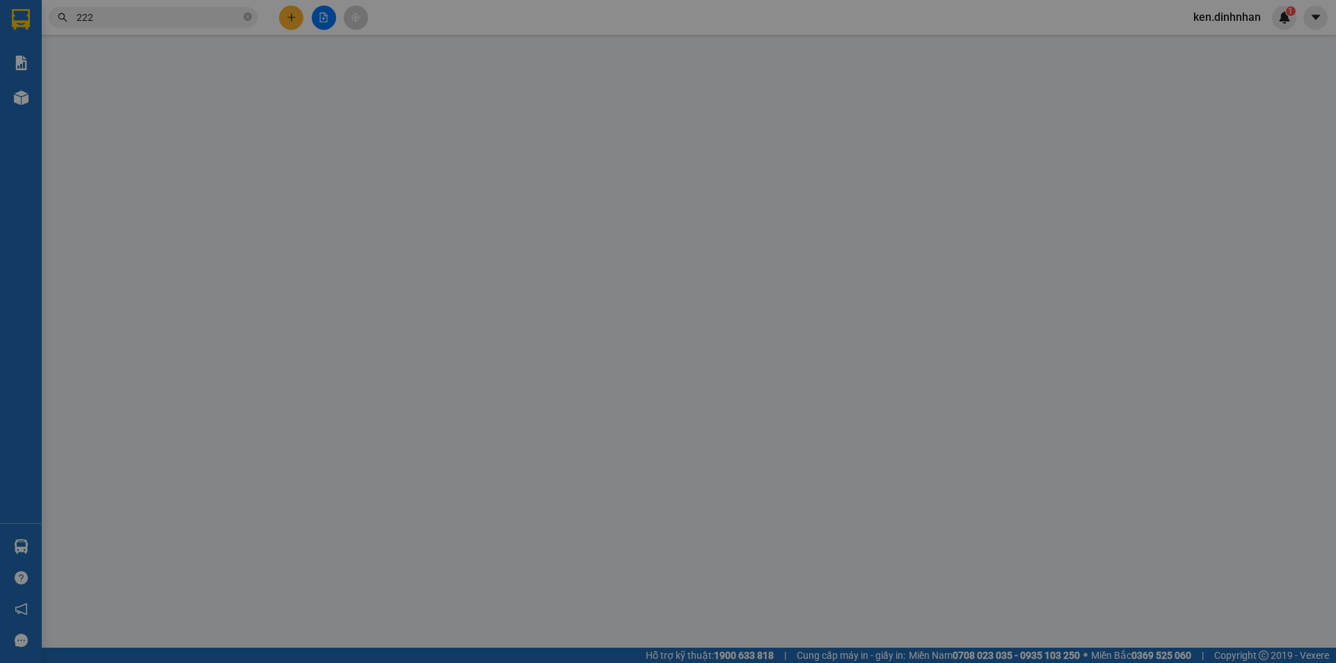
type input "0905737150"
type input "0913924222"
type input "chương"
type input "200.000"
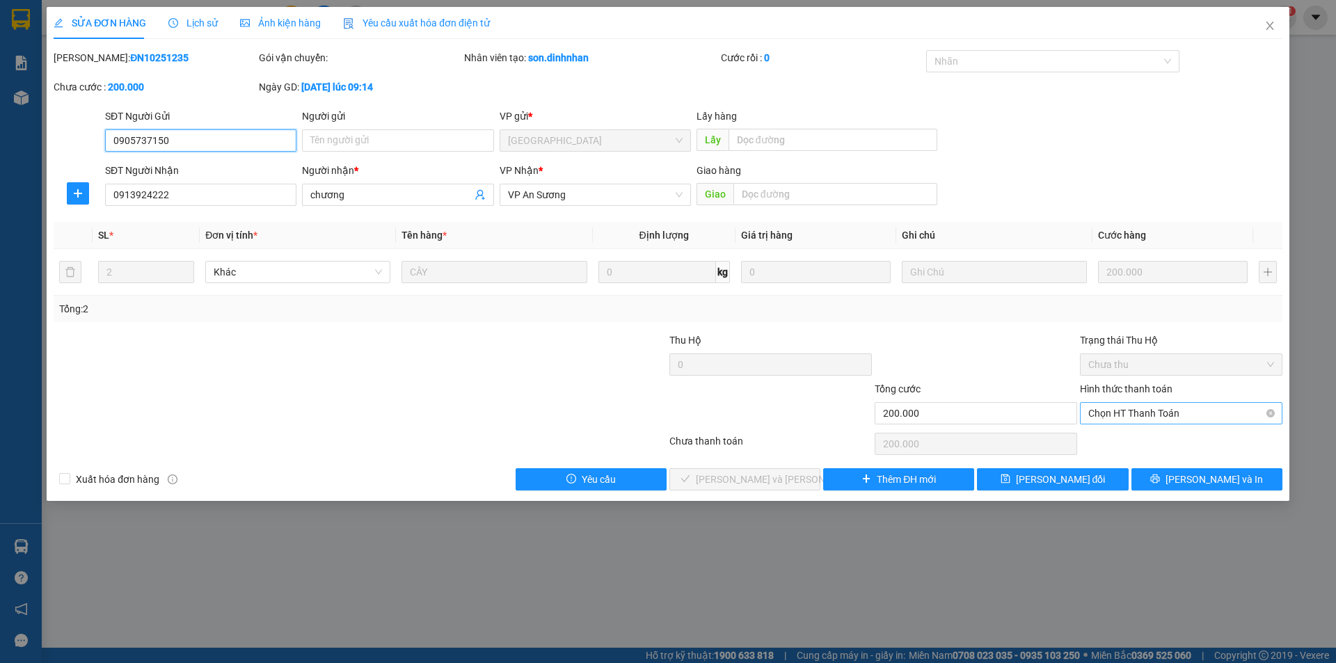
click at [1143, 413] on span "Chọn HT Thanh Toán" at bounding box center [1181, 413] width 186 height 21
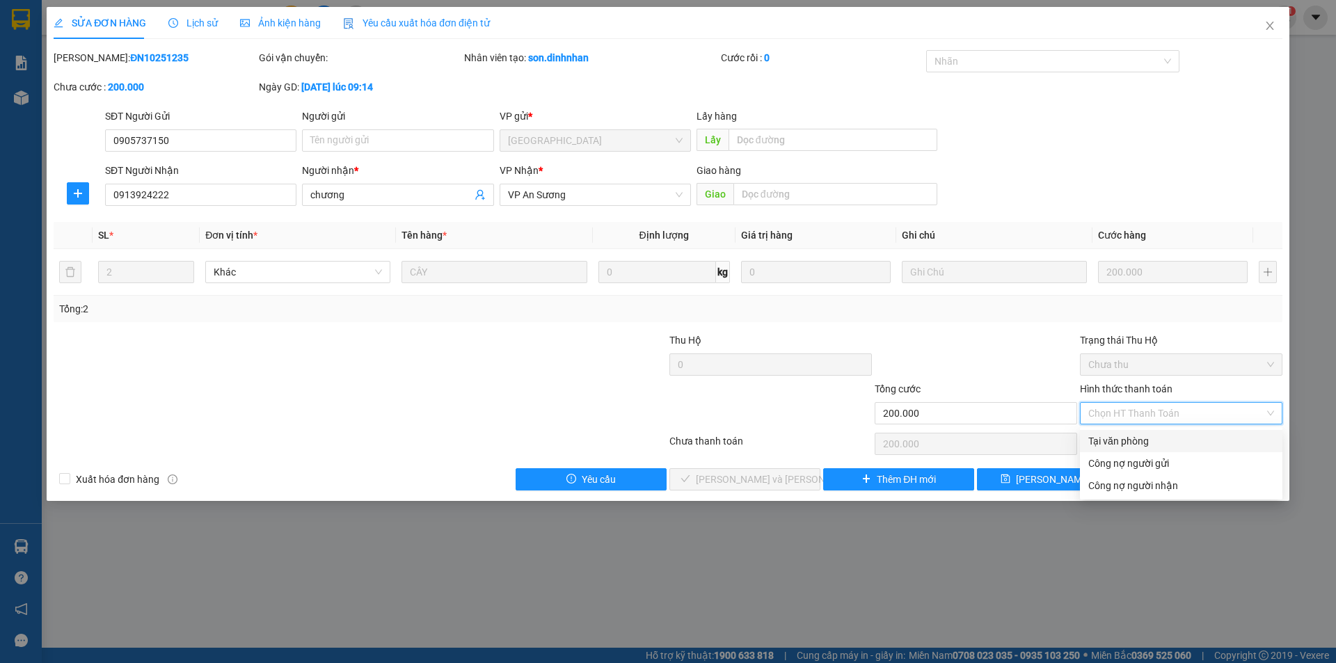
click at [1132, 447] on div "Tại văn phòng" at bounding box center [1181, 441] width 186 height 15
type input "0"
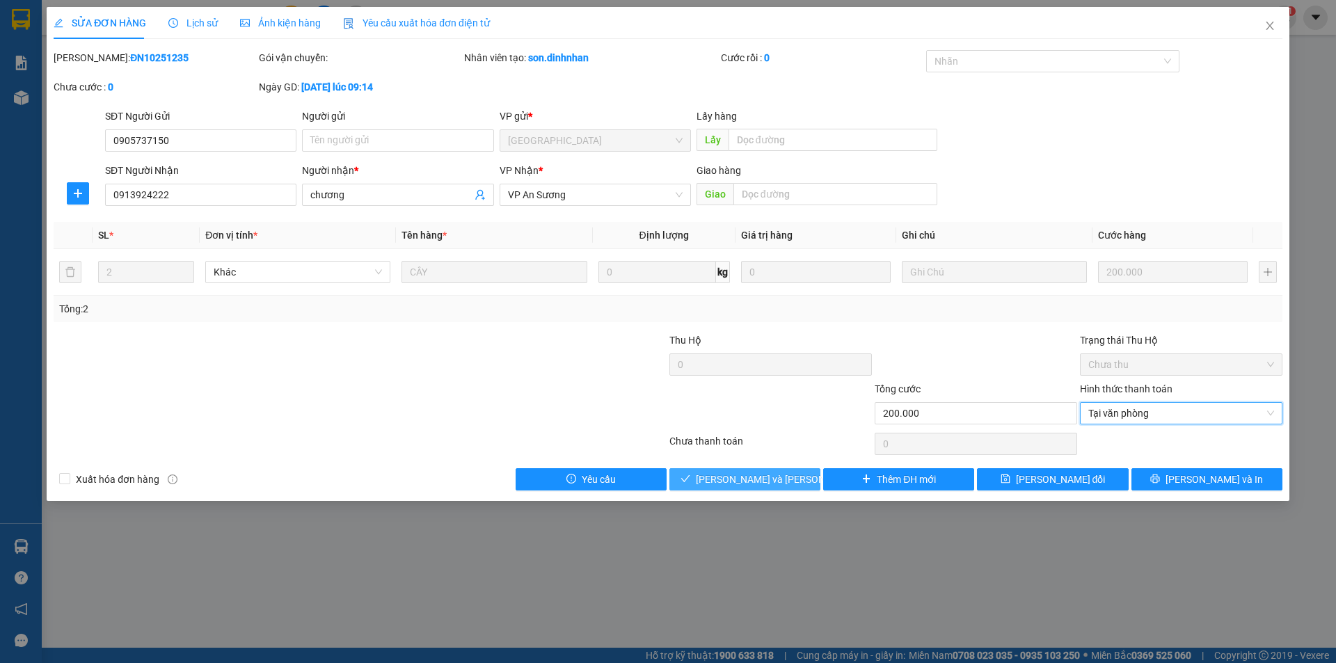
drag, startPoint x: 789, startPoint y: 482, endPoint x: 805, endPoint y: 473, distance: 18.4
click at [790, 482] on span "Lưu và Giao hàng" at bounding box center [790, 479] width 188 height 15
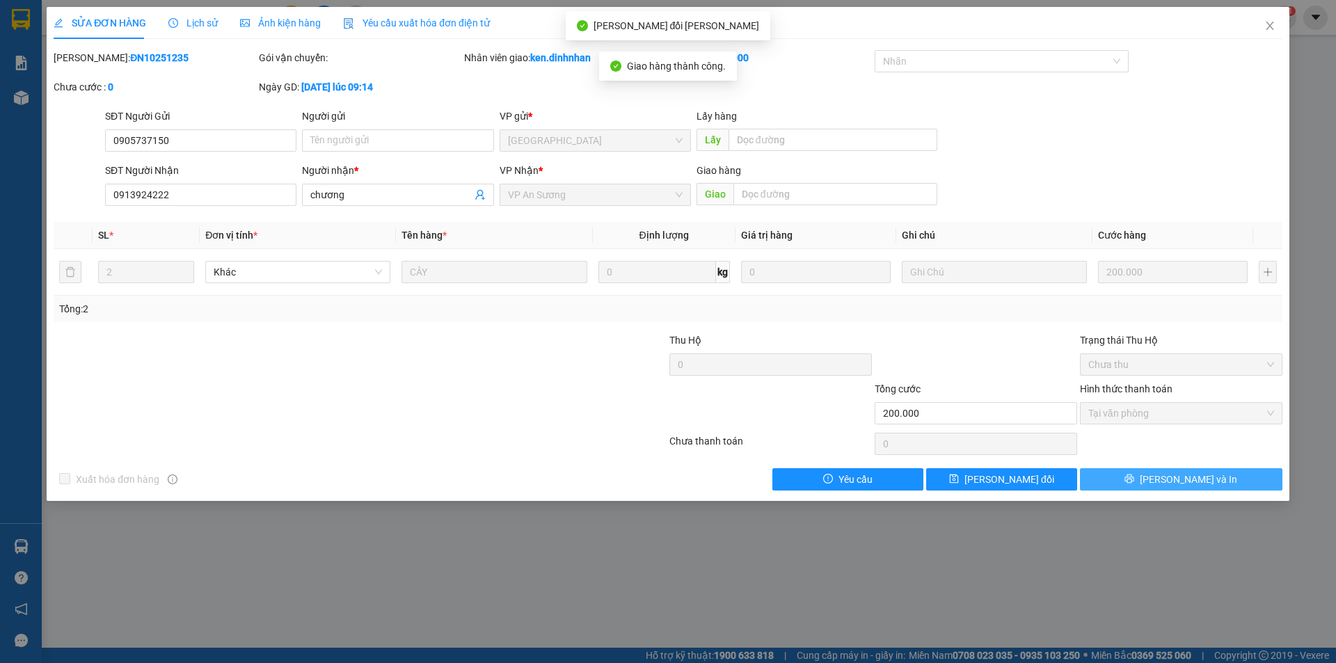
click at [1152, 477] on button "[PERSON_NAME] và In" at bounding box center [1181, 479] width 202 height 22
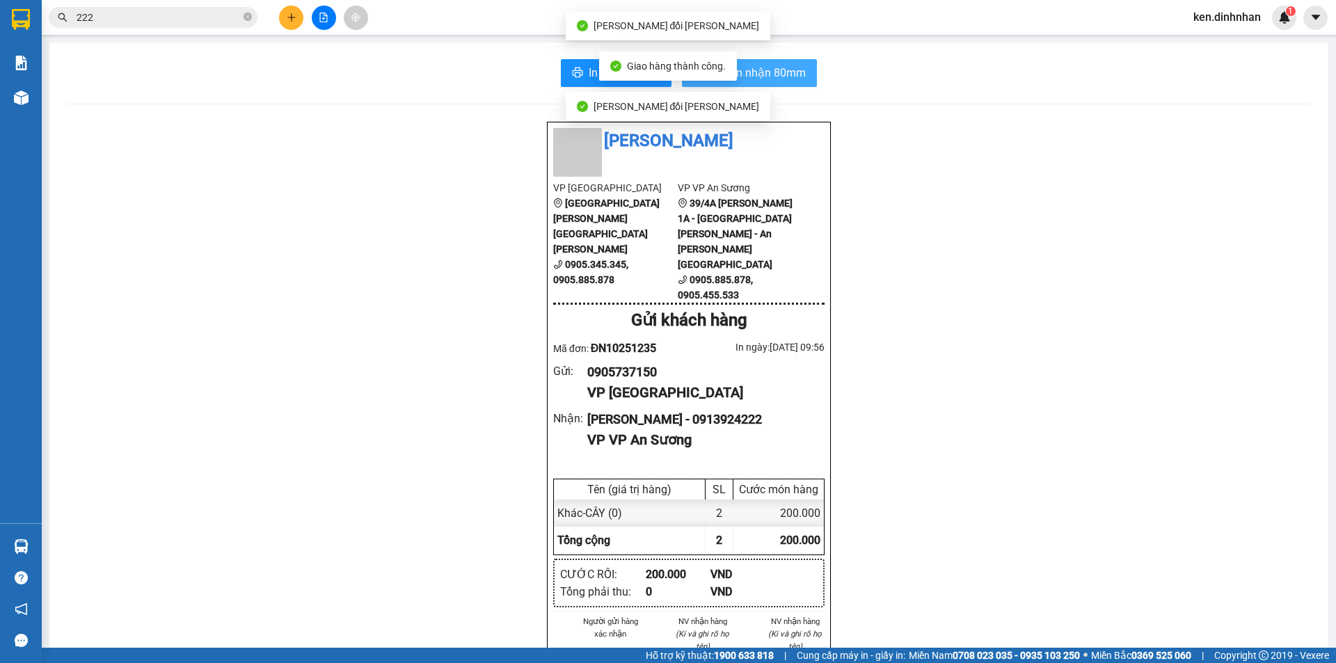
click at [772, 67] on span "In biên nhận 80mm" at bounding box center [758, 72] width 96 height 17
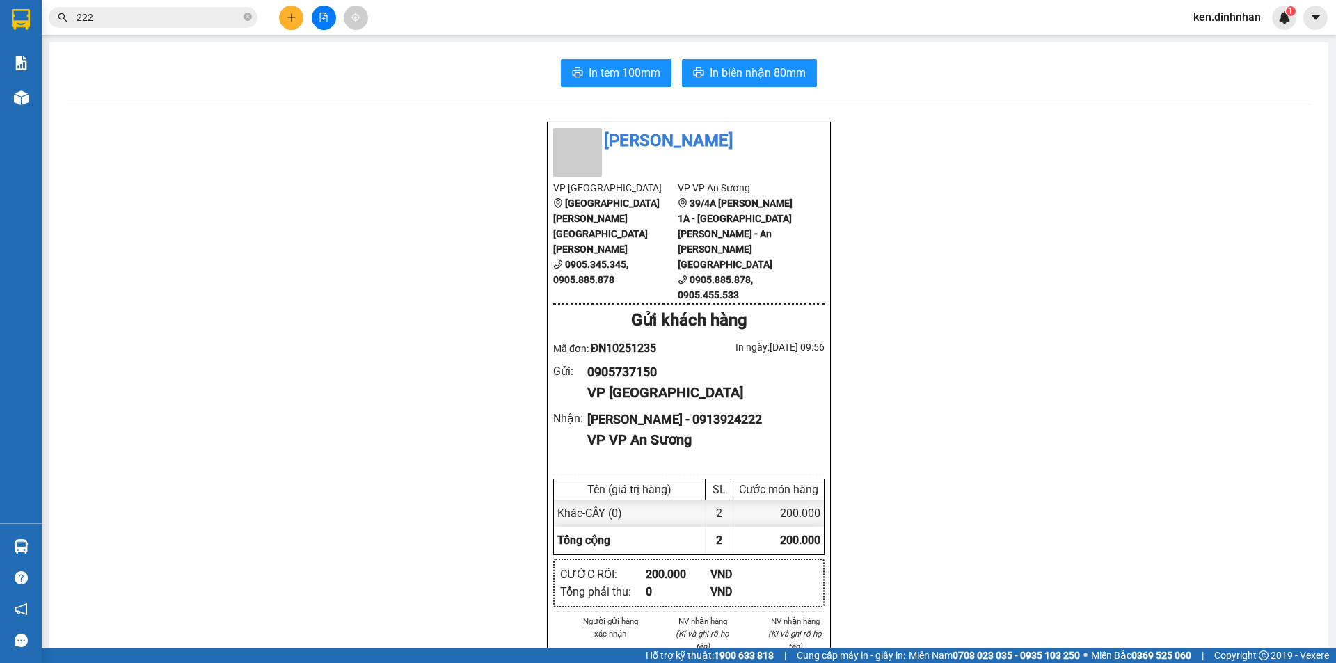
click at [136, 19] on input "222" at bounding box center [159, 17] width 164 height 15
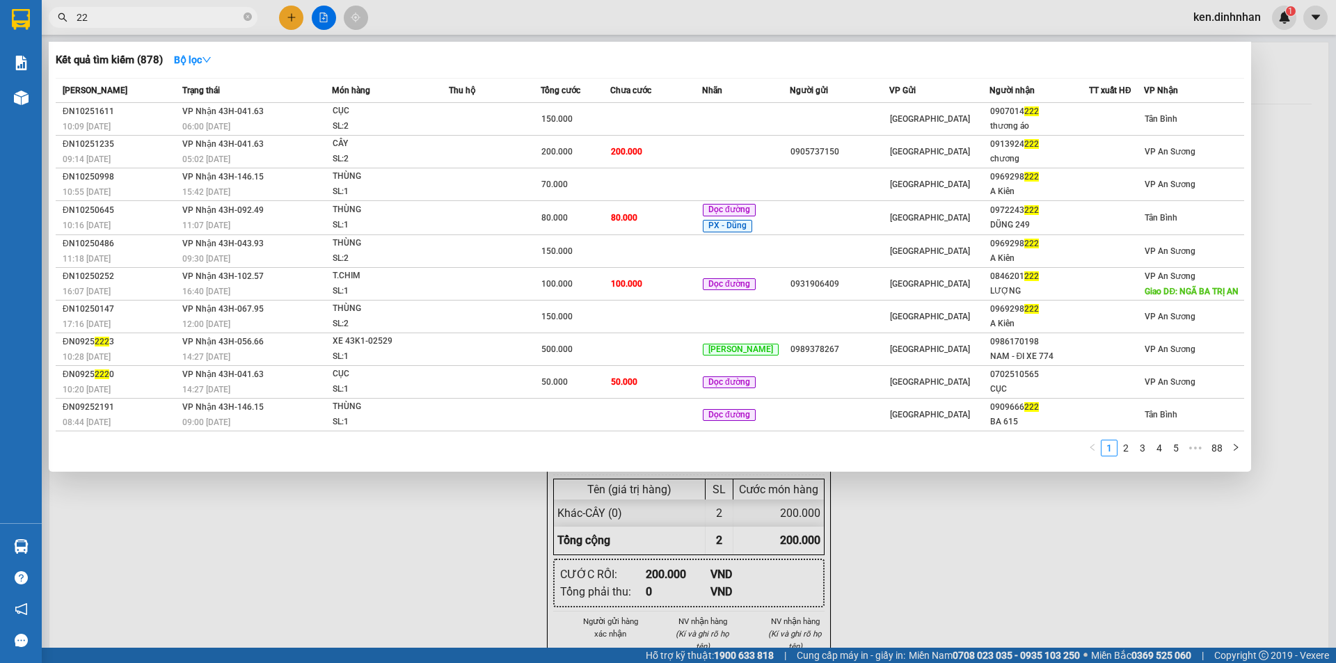
type input "2"
type input "3"
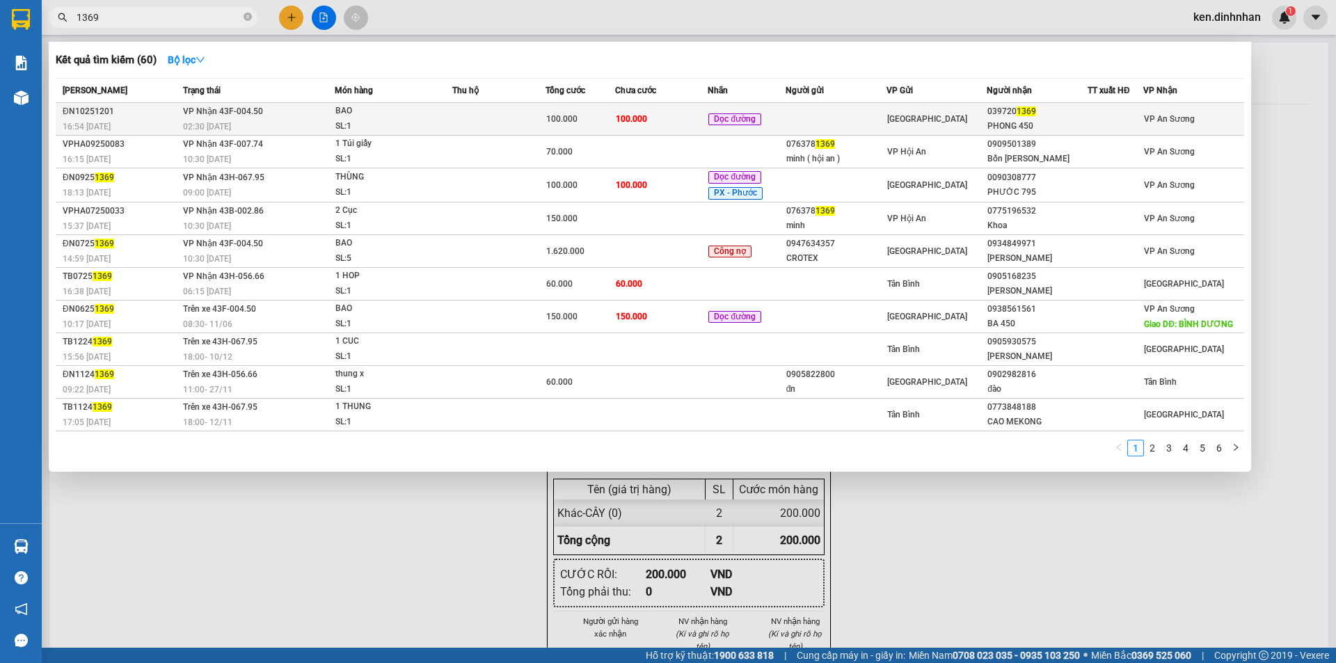
type input "1369"
click at [499, 106] on td at bounding box center [498, 119] width 93 height 33
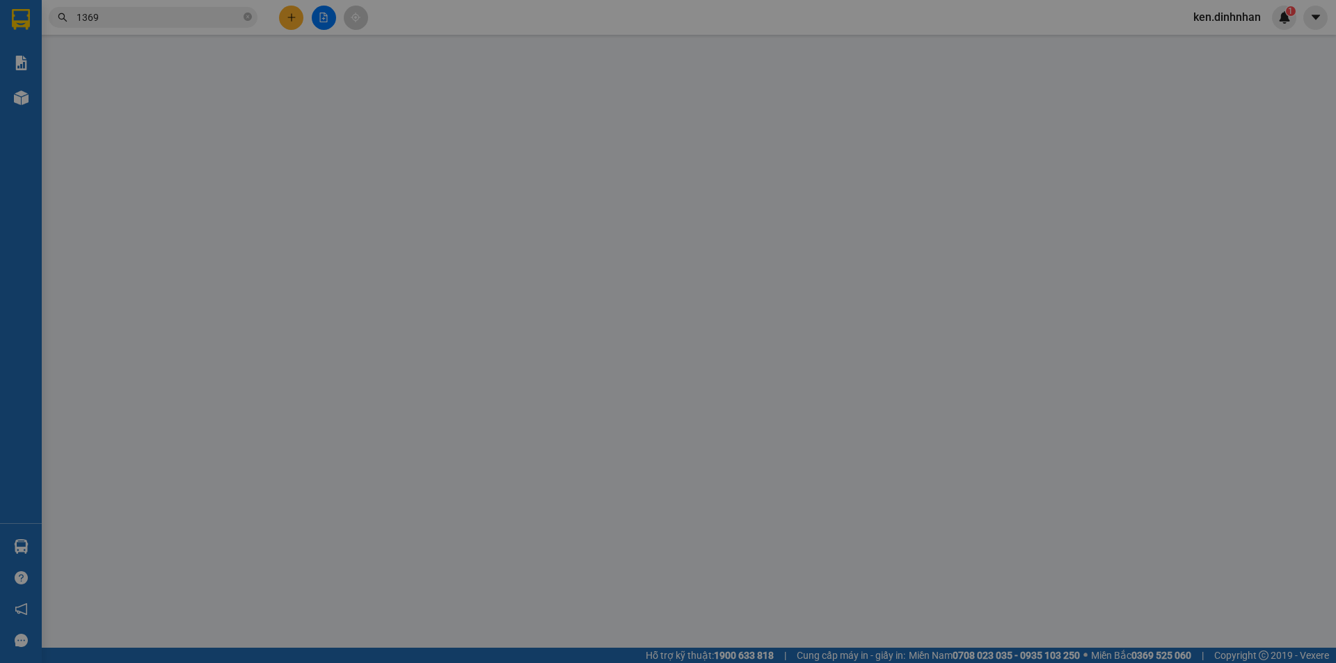
type input "0397201369"
type input "PHONG 450"
type input "100.000"
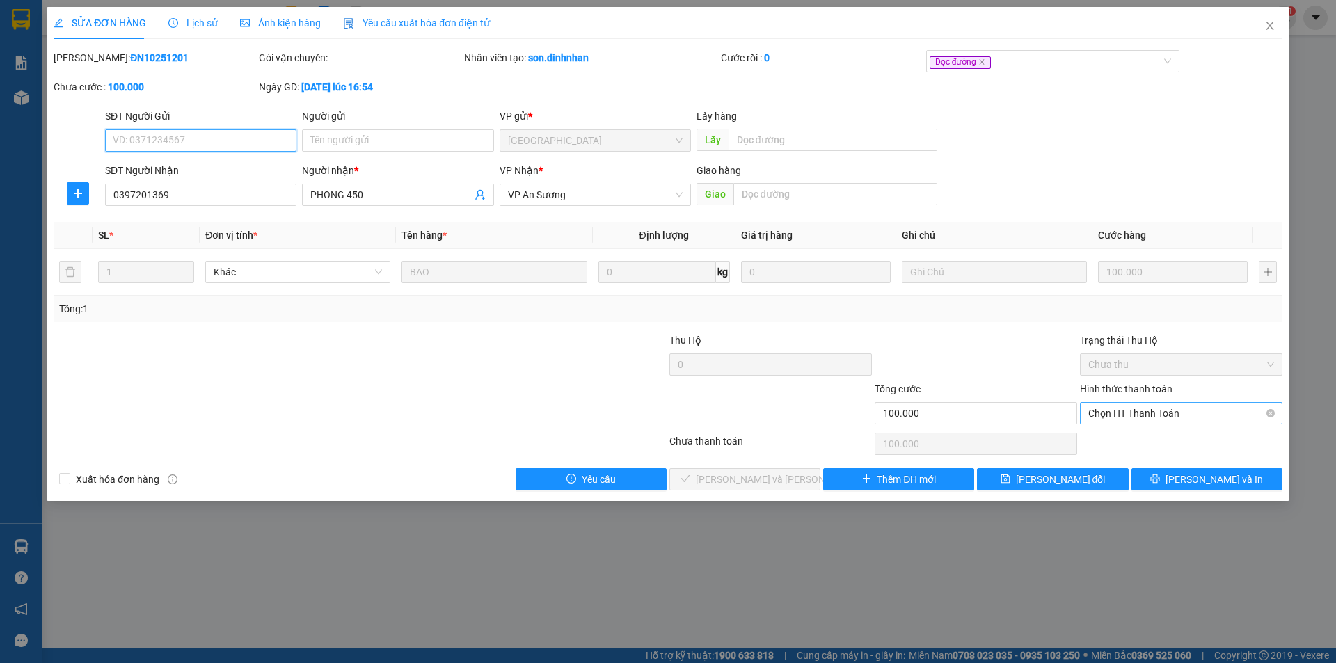
click at [1191, 408] on span "Chọn HT Thanh Toán" at bounding box center [1181, 413] width 186 height 21
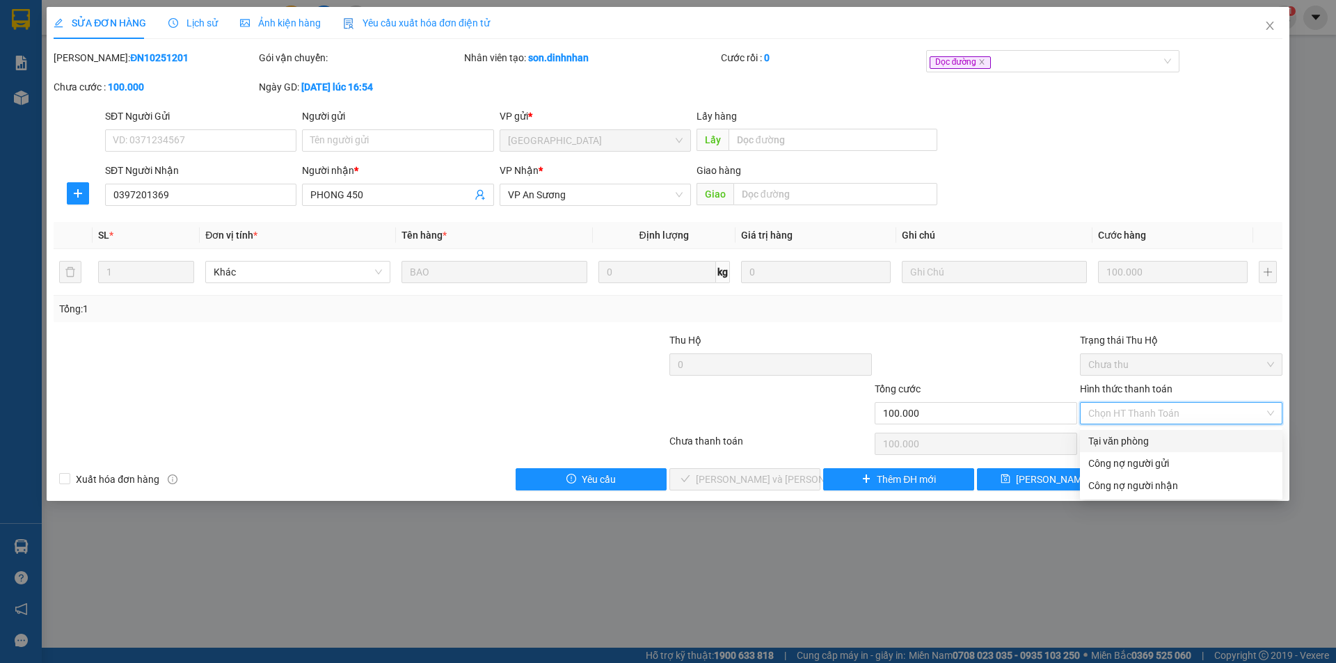
drag, startPoint x: 1128, startPoint y: 443, endPoint x: 824, endPoint y: 455, distance: 304.3
click at [1122, 443] on div "Tại văn phòng" at bounding box center [1181, 441] width 186 height 15
type input "0"
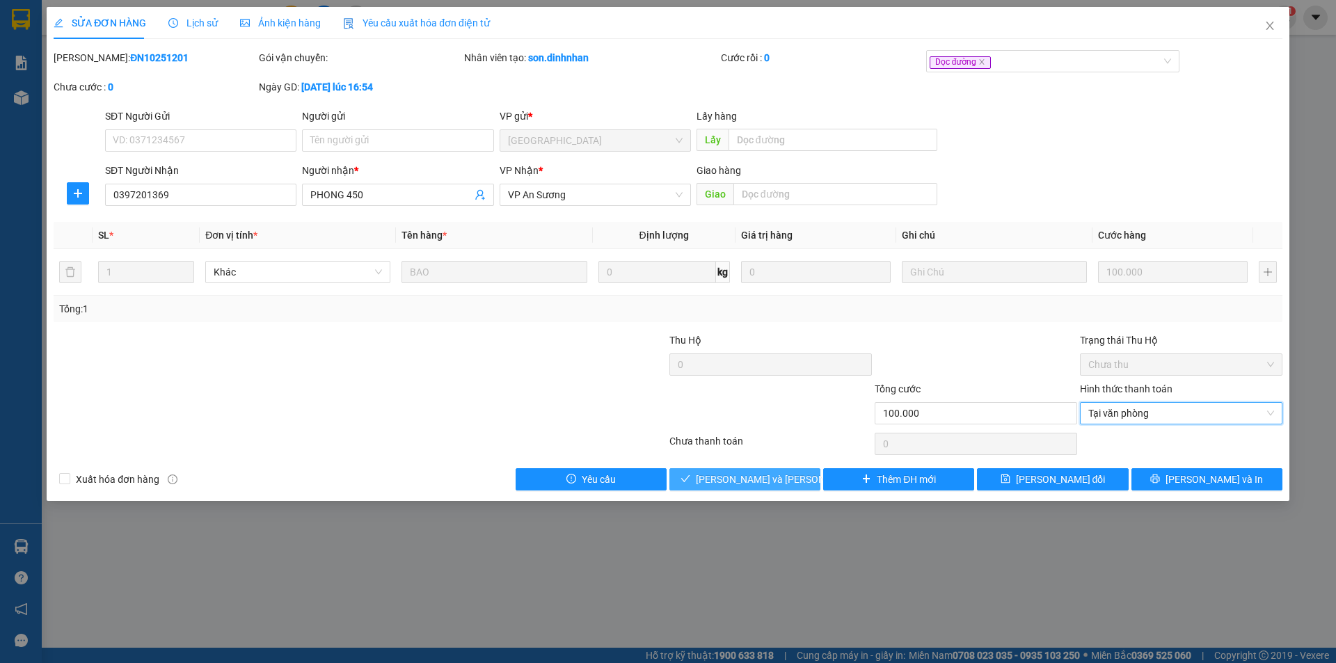
click at [765, 477] on span "Lưu và Giao hàng" at bounding box center [790, 479] width 188 height 15
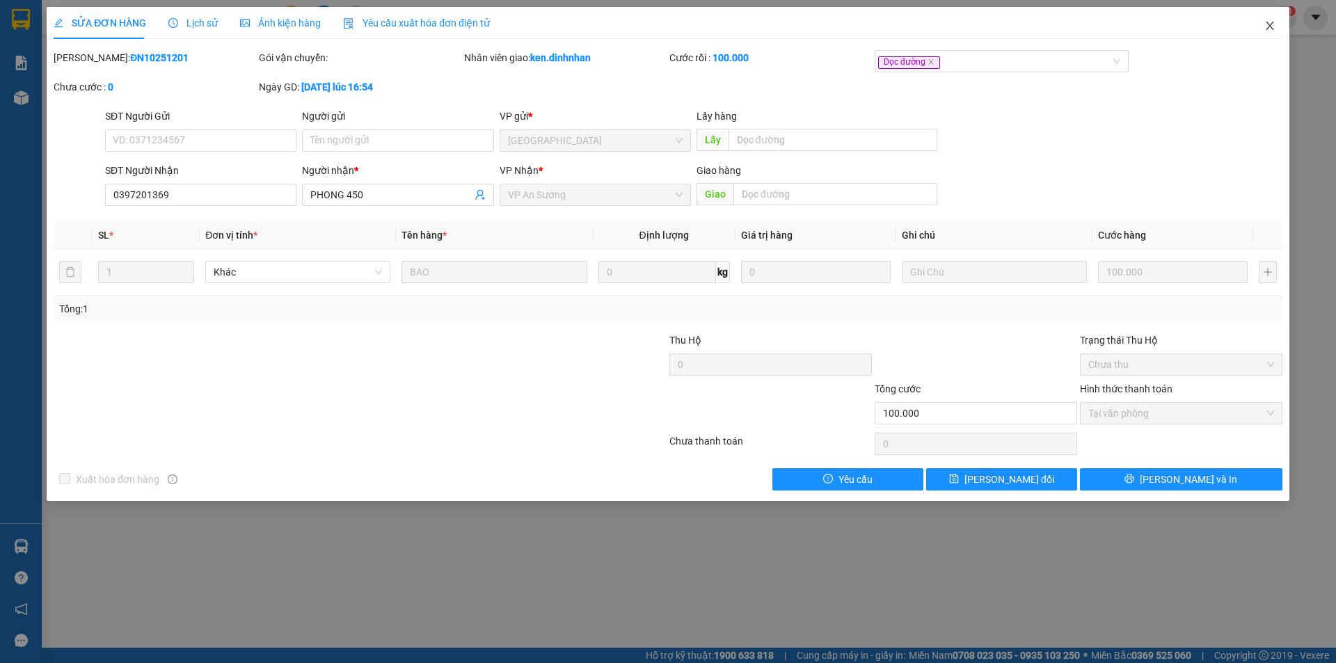
click at [1272, 22] on icon "close" at bounding box center [1269, 25] width 11 height 11
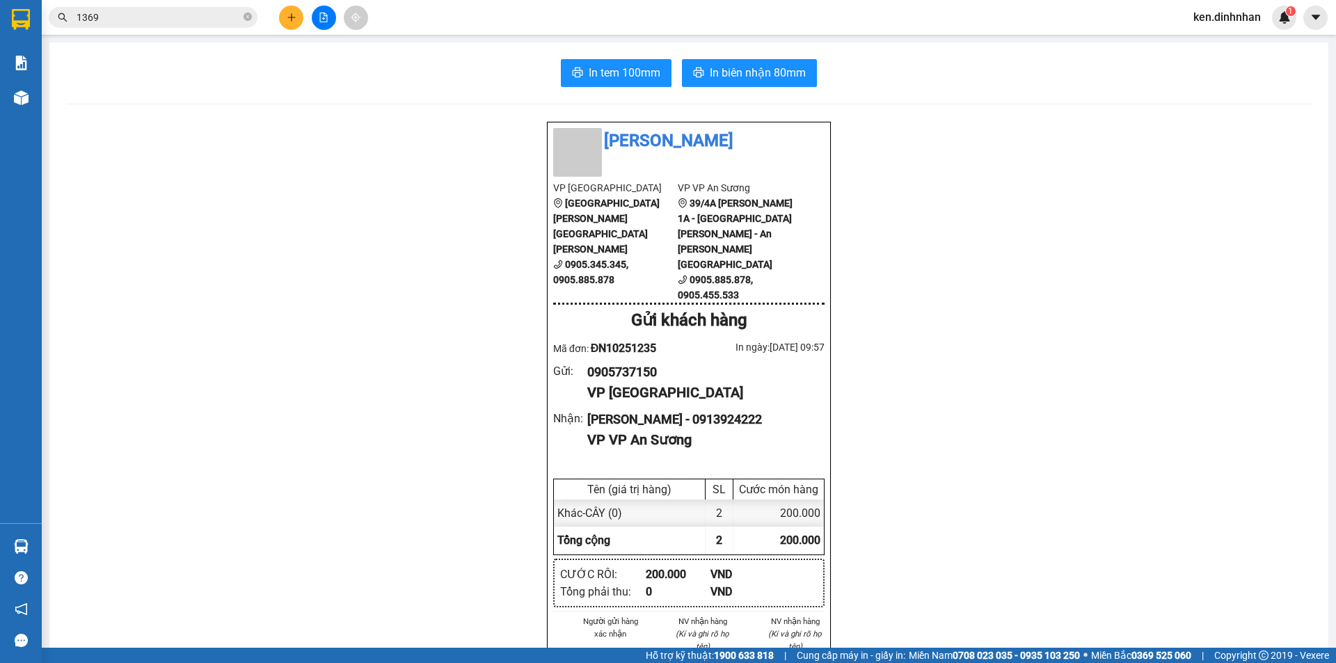
click at [216, 15] on input "1369" at bounding box center [159, 17] width 164 height 15
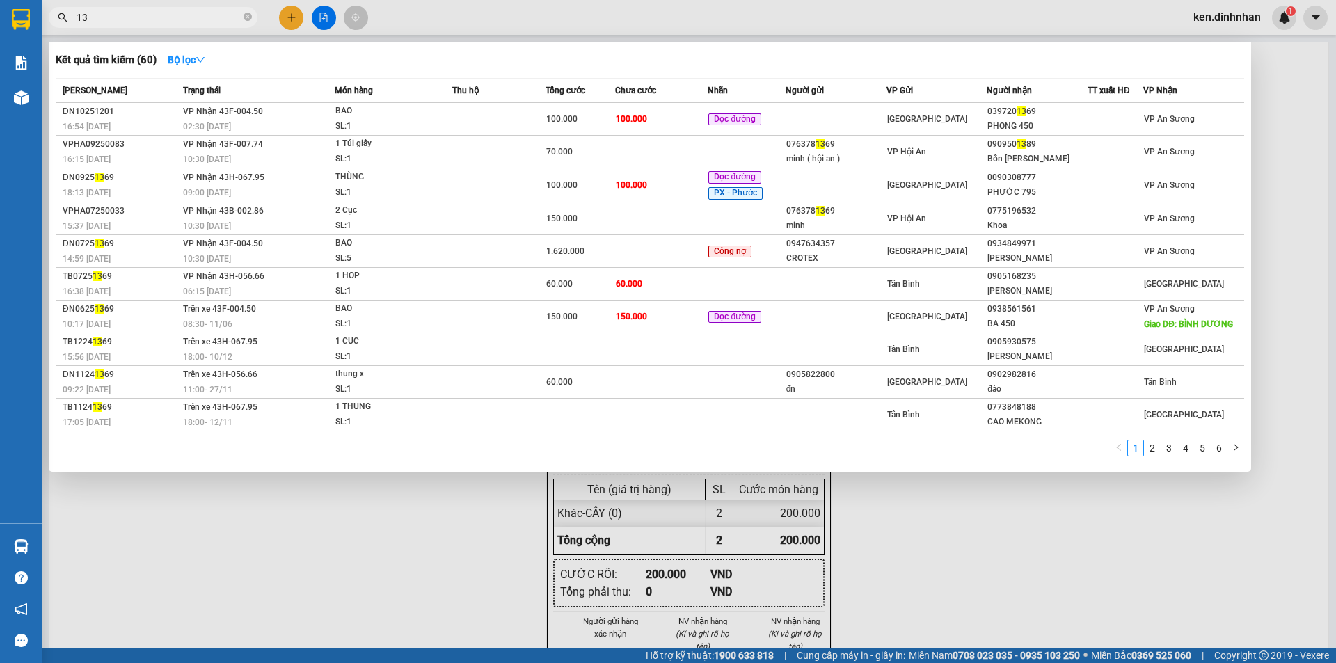
type input "1"
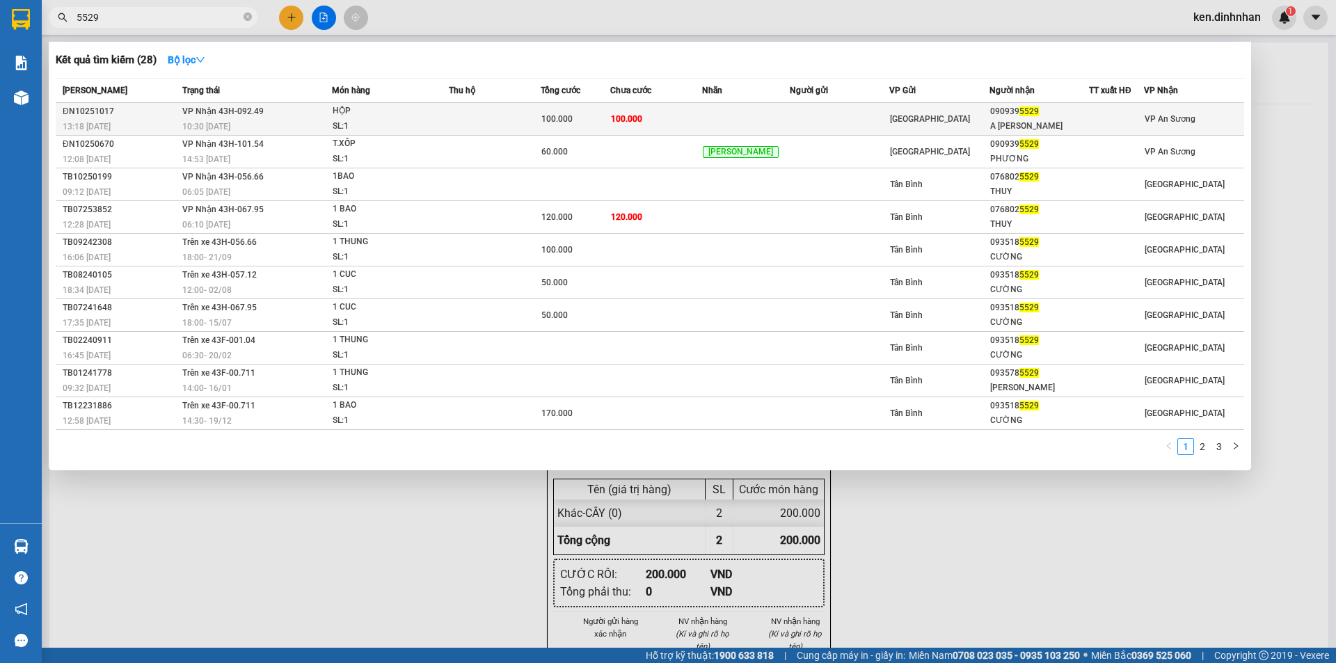
type input "5529"
click at [550, 115] on span "100.000" at bounding box center [556, 119] width 31 height 10
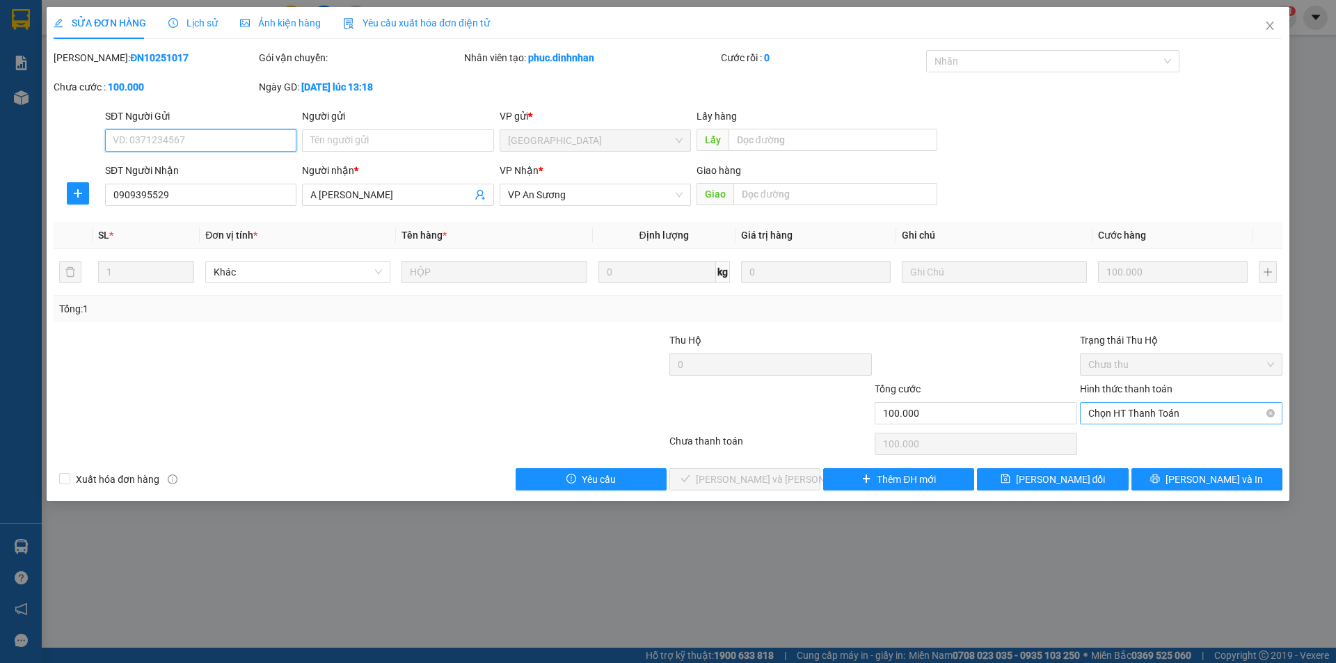
click at [1118, 415] on span "Chọn HT Thanh Toán" at bounding box center [1181, 413] width 186 height 21
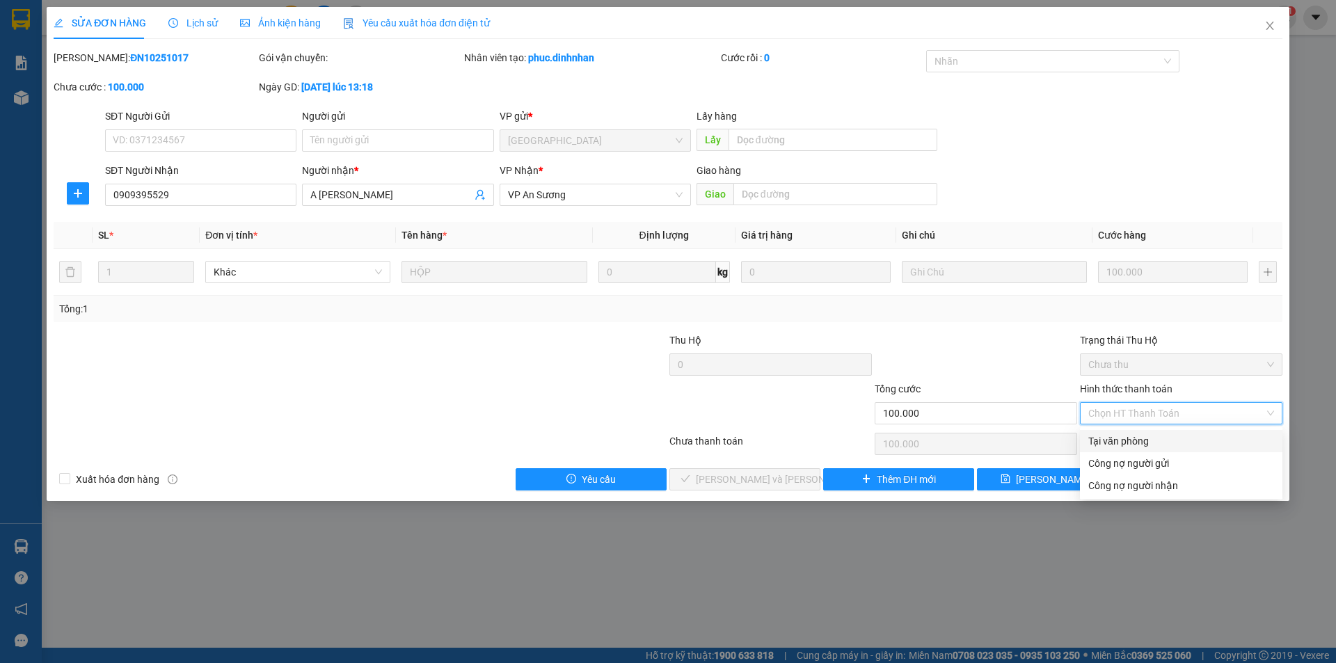
click at [1095, 444] on div "Tại văn phòng" at bounding box center [1181, 441] width 186 height 15
type input "0"
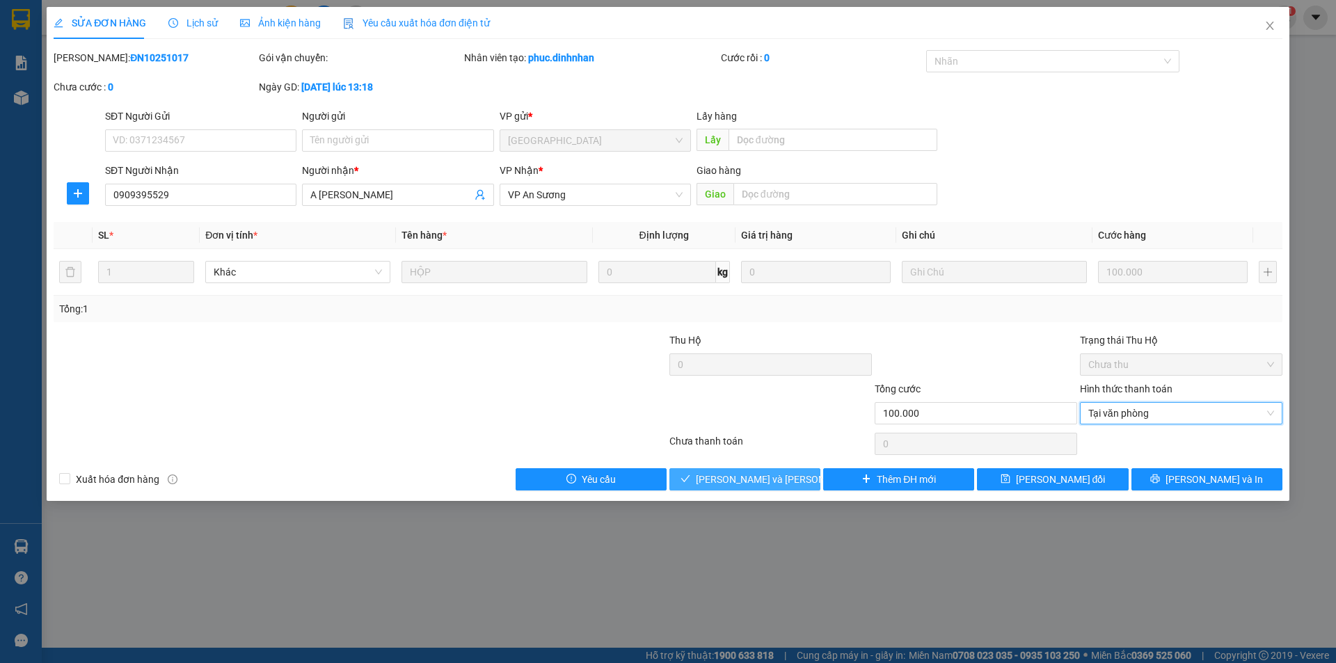
click at [804, 484] on button "Lưu và Giao hàng" at bounding box center [744, 479] width 151 height 22
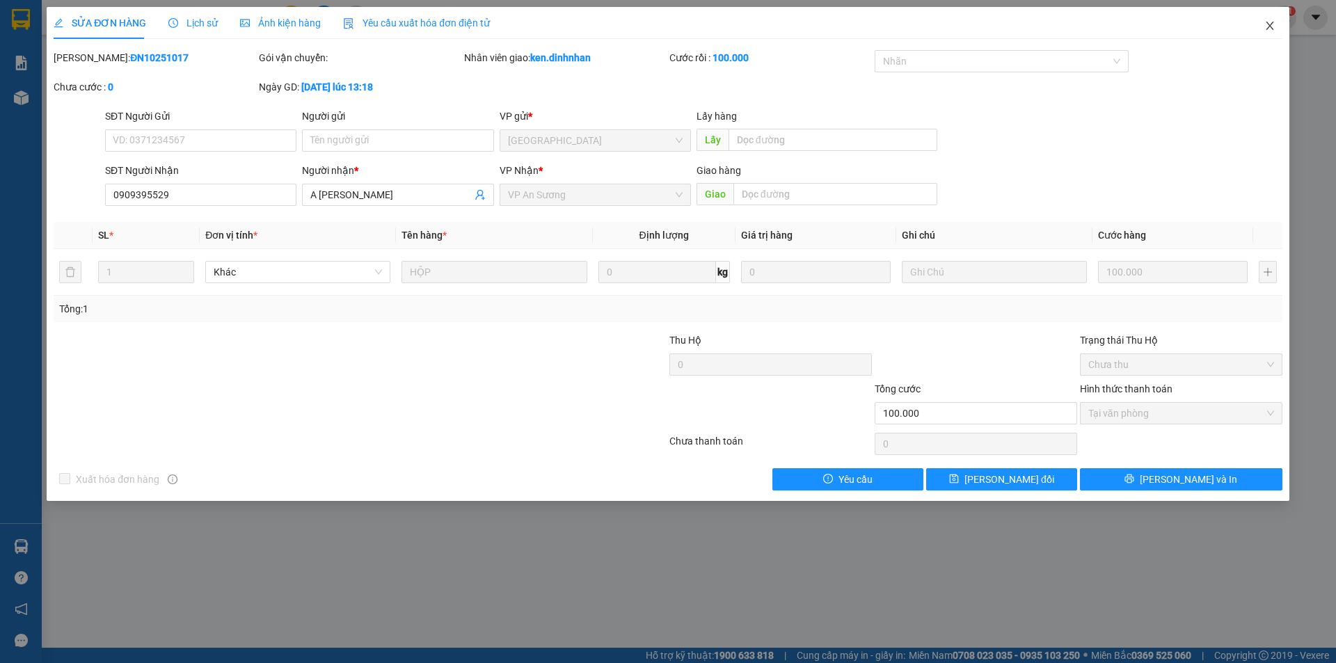
click at [1274, 22] on icon "close" at bounding box center [1269, 25] width 11 height 11
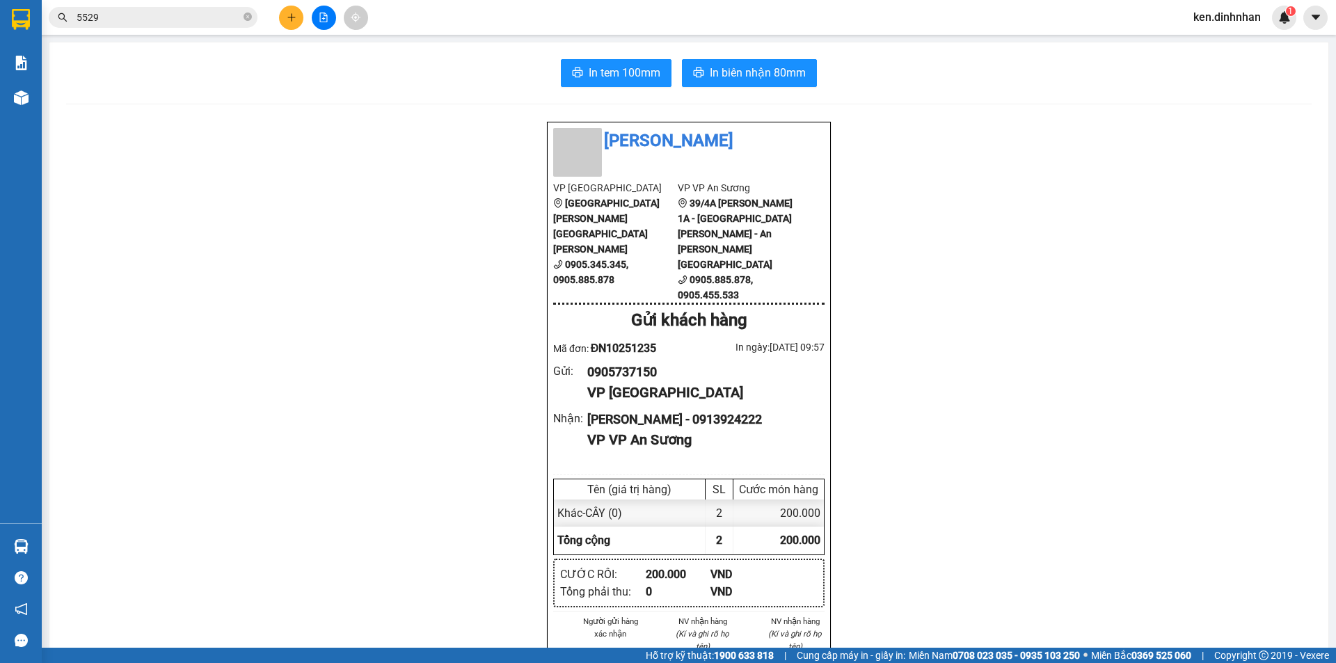
click at [179, 20] on input "5529" at bounding box center [159, 17] width 164 height 15
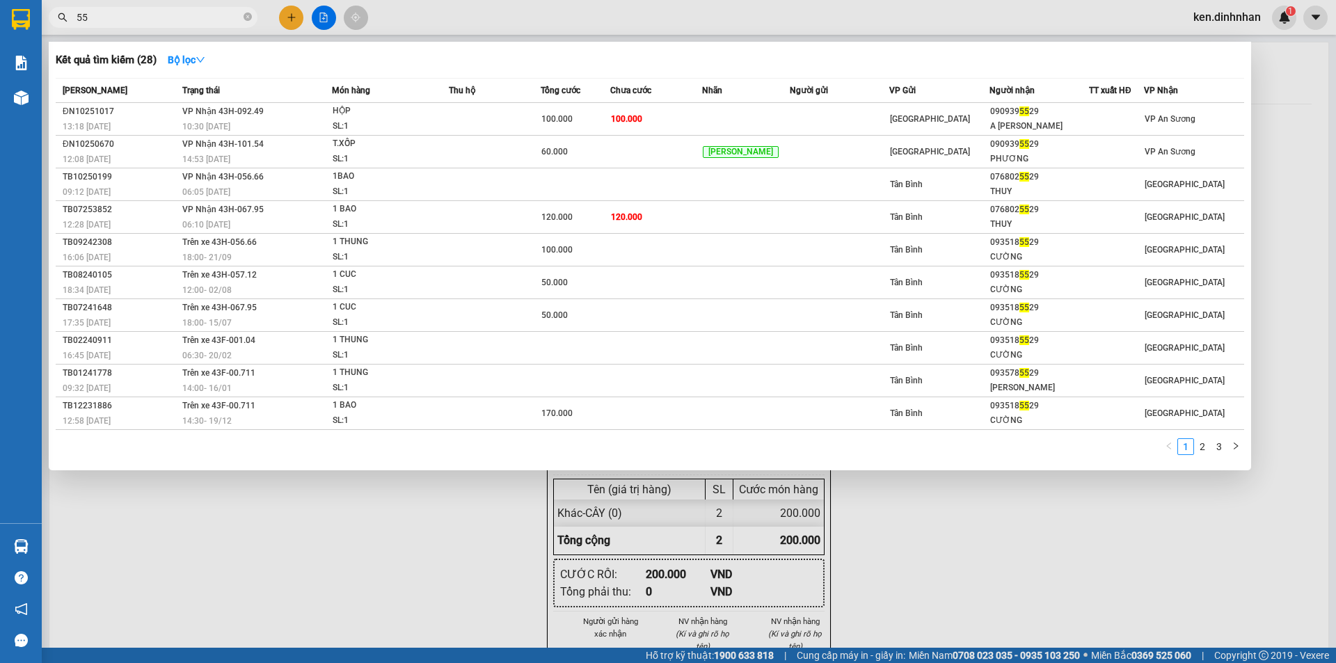
type input "5"
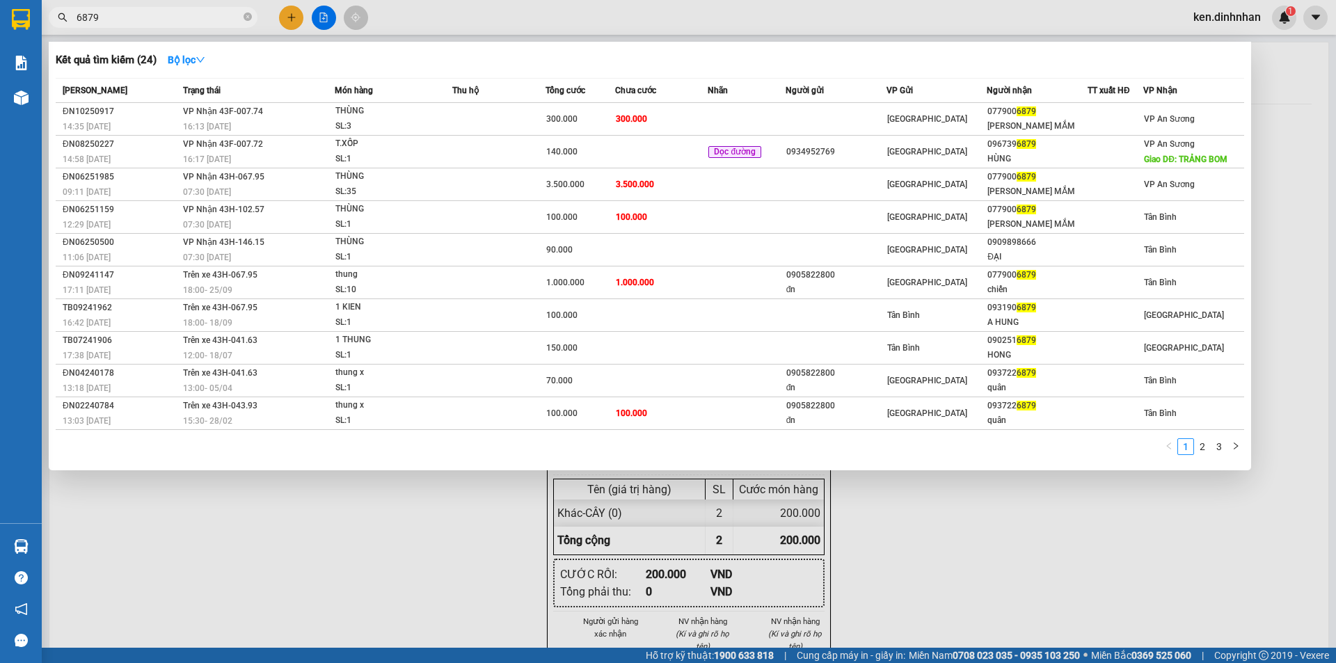
type input "6879"
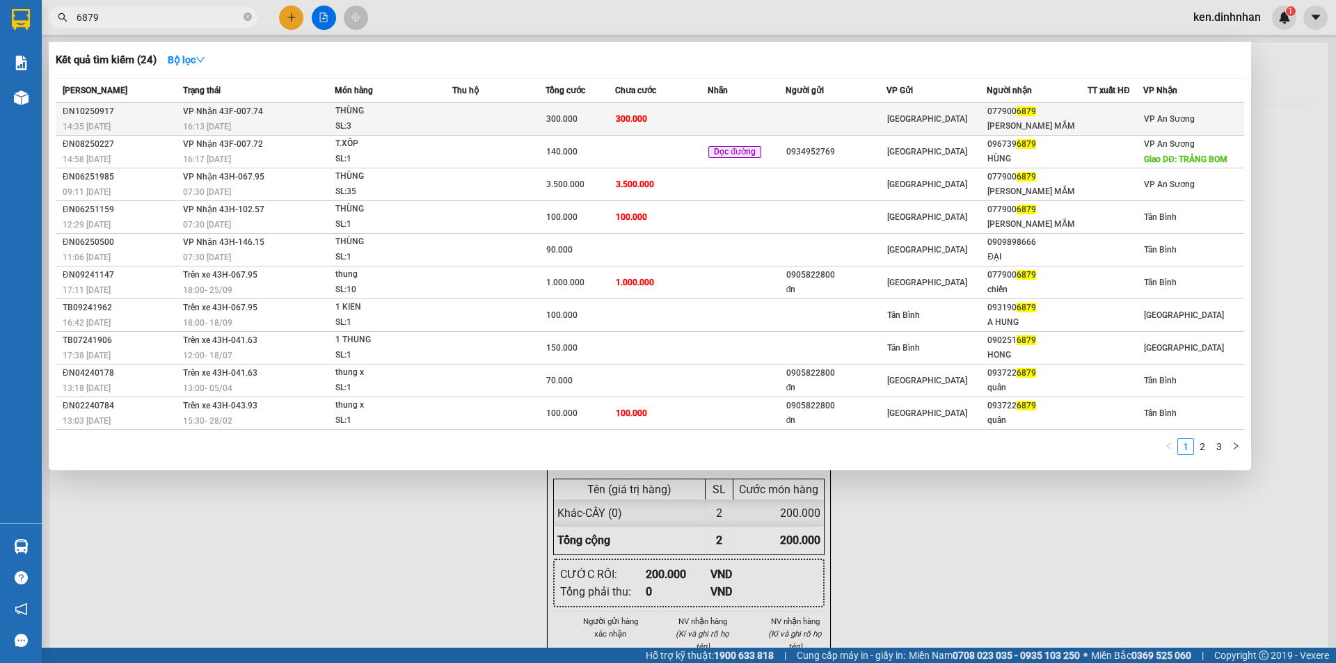
click at [452, 124] on span "THÙNG SL: 3" at bounding box center [393, 119] width 116 height 30
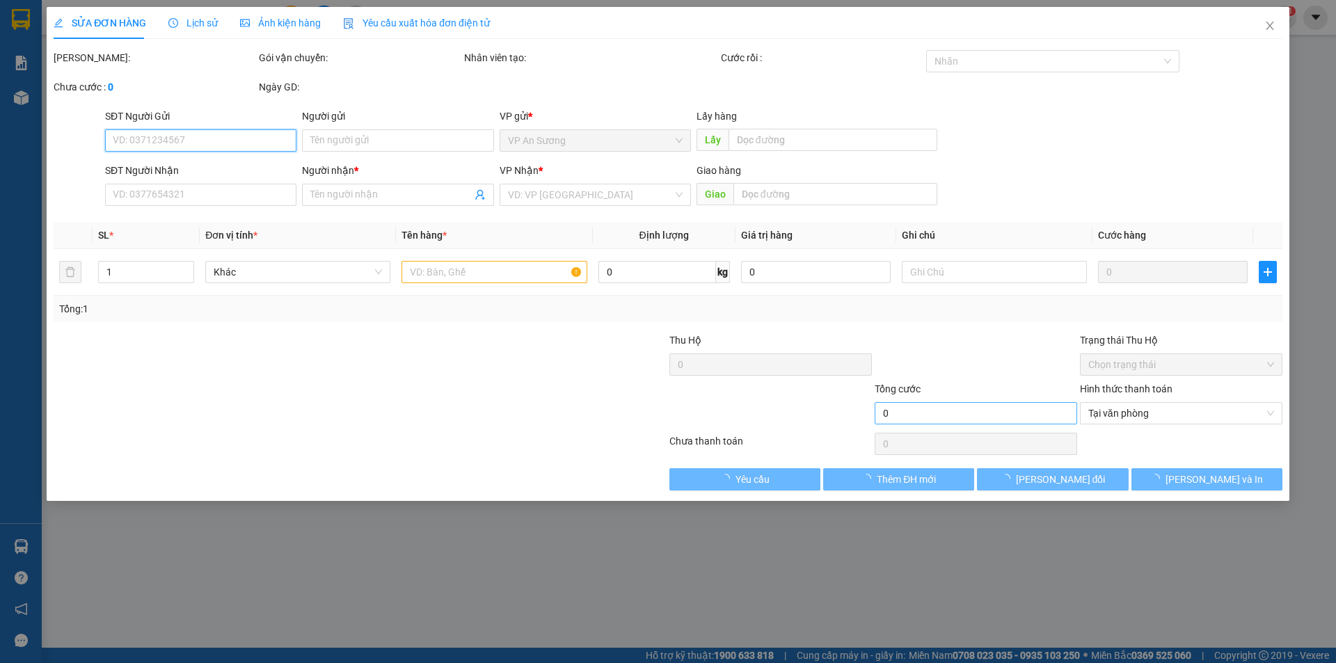
type input "0779006879"
type input "DUNG CHIẾN MẮM"
type input "300.000"
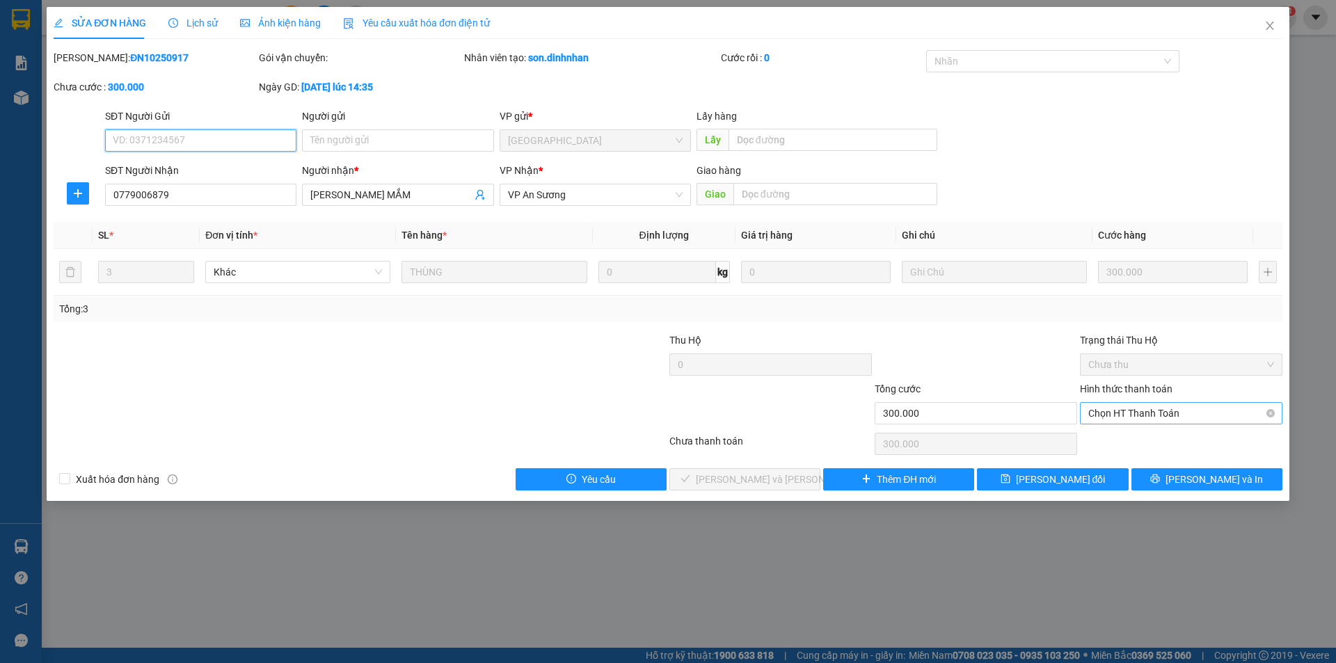
click at [1143, 406] on span "Chọn HT Thanh Toán" at bounding box center [1181, 413] width 186 height 21
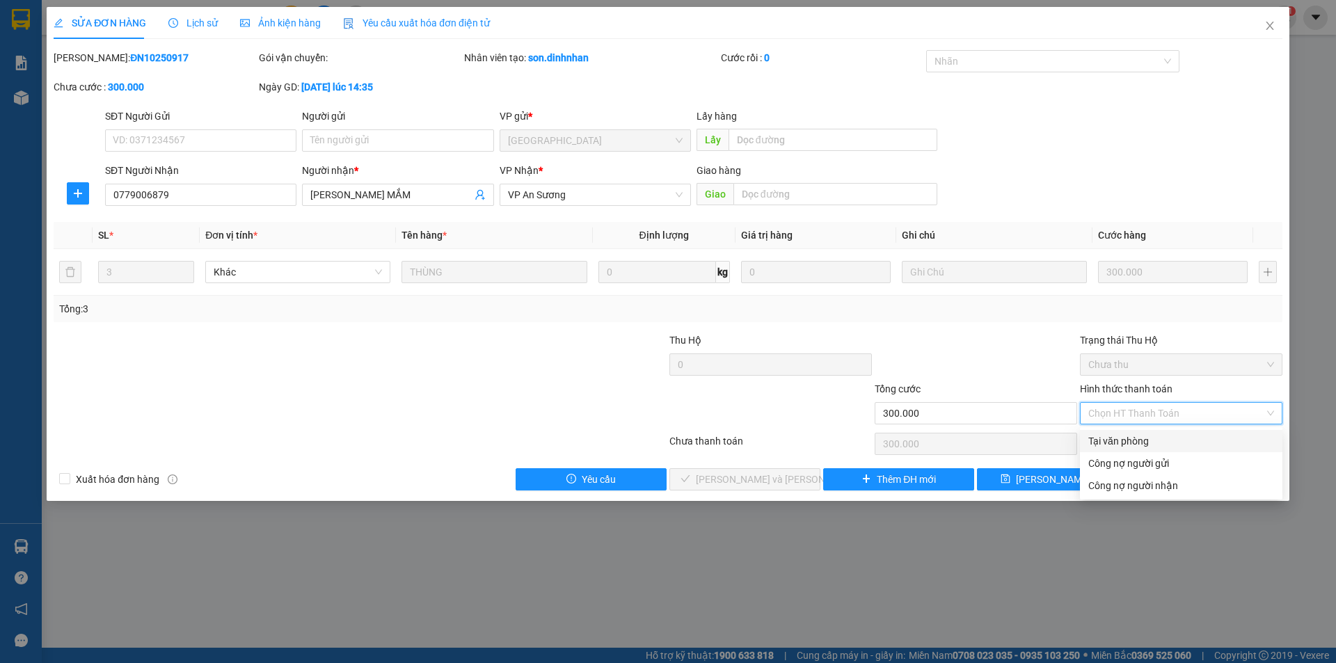
click at [1117, 438] on div "Tại văn phòng" at bounding box center [1181, 441] width 186 height 15
type input "0"
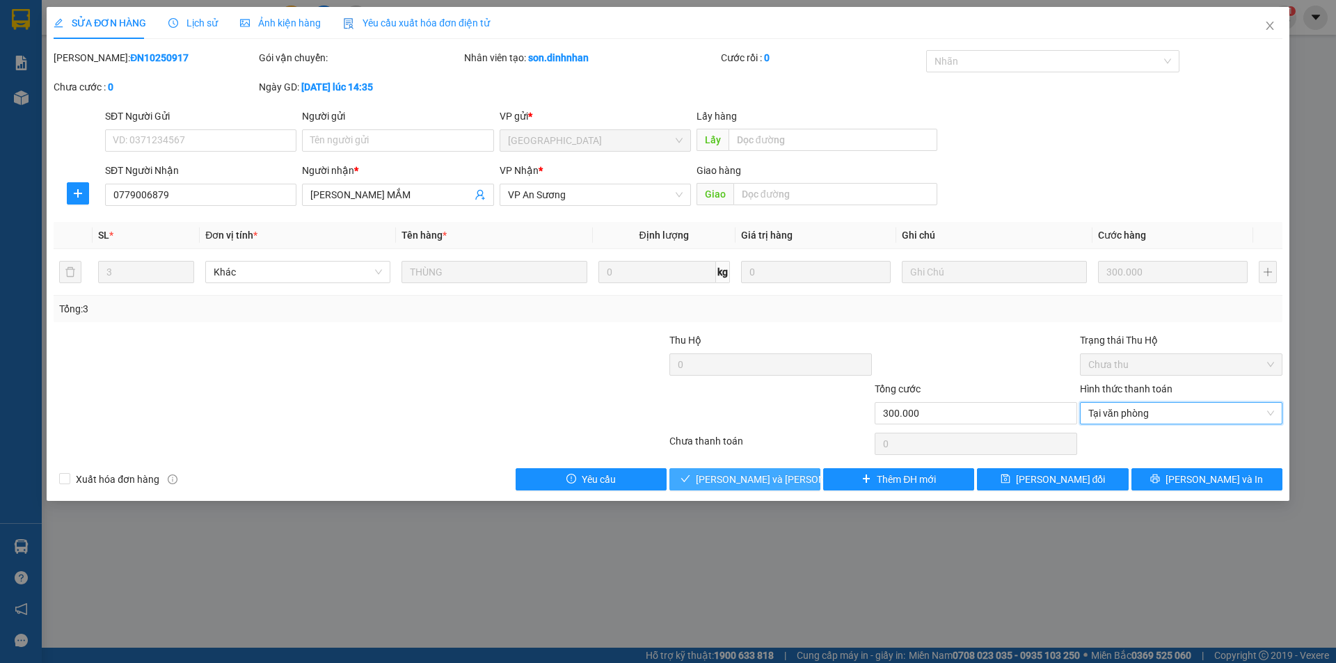
click at [780, 485] on span "Lưu và Giao hàng" at bounding box center [790, 479] width 188 height 15
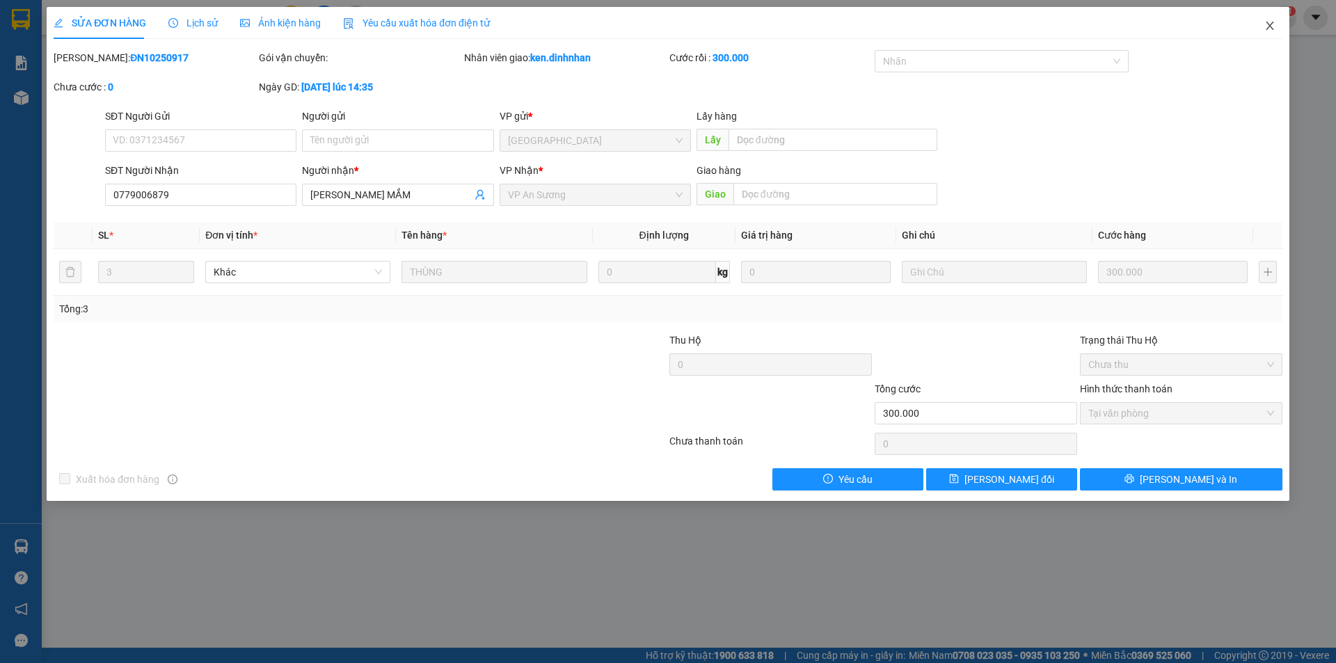
click at [1271, 25] on icon "close" at bounding box center [1270, 26] width 8 height 8
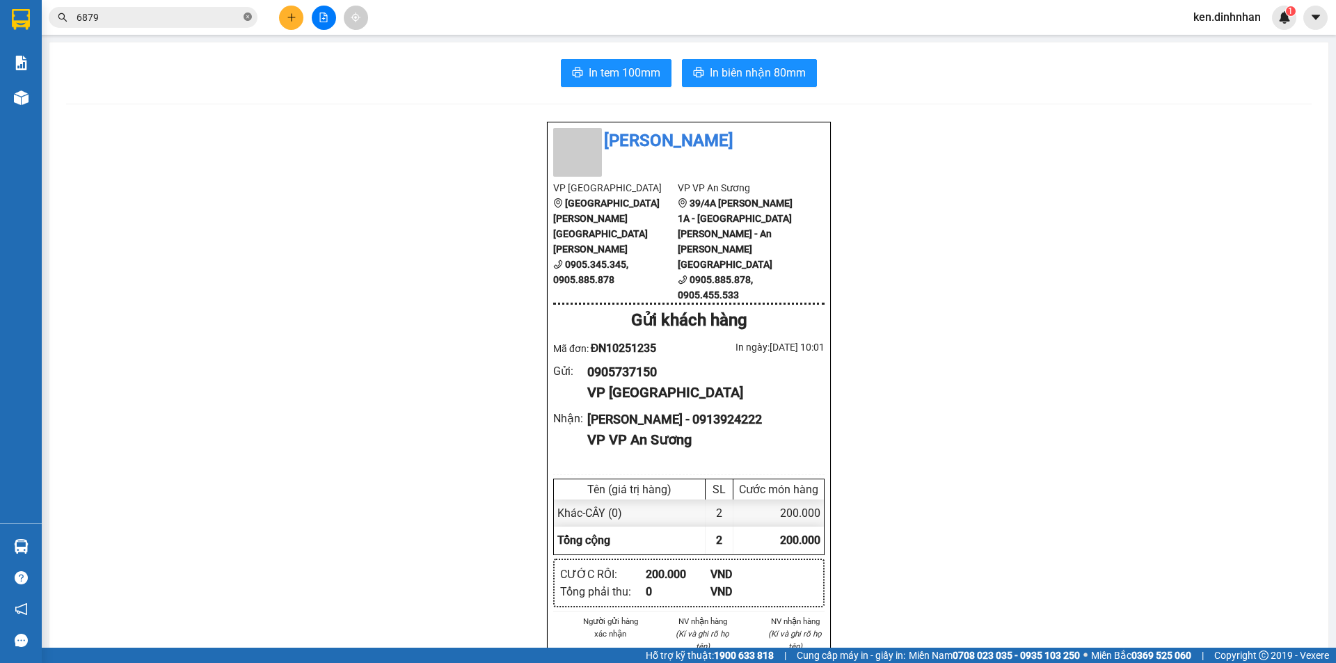
click at [248, 15] on icon "close-circle" at bounding box center [248, 17] width 8 height 8
click at [123, 18] on input "text" at bounding box center [159, 17] width 164 height 15
type input "5"
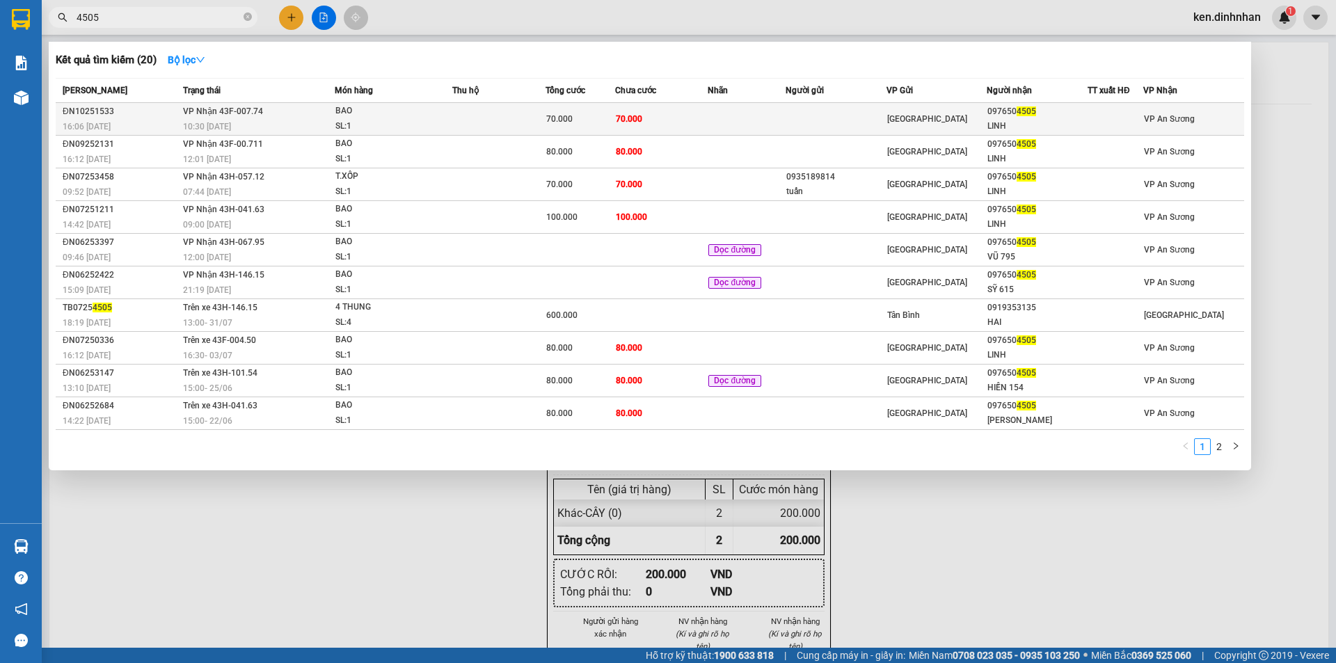
type input "4505"
click at [871, 111] on td at bounding box center [836, 119] width 101 height 33
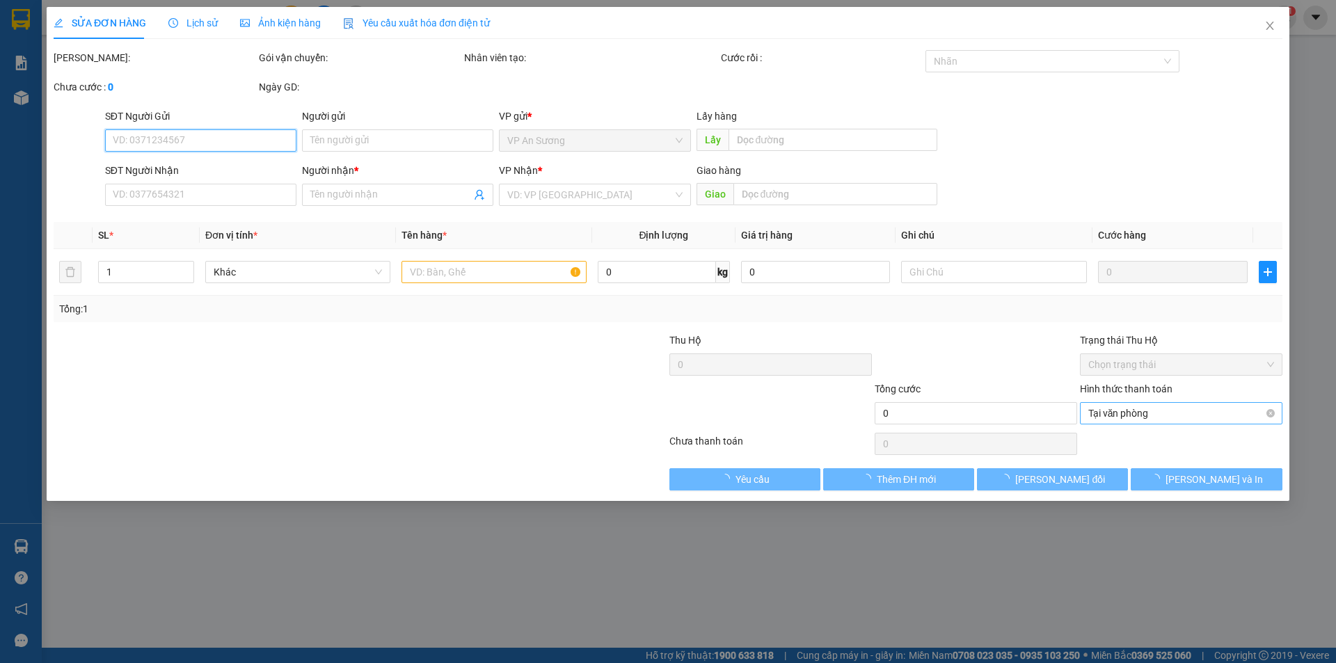
type input "0976504505"
type input "LINH"
type input "70.000"
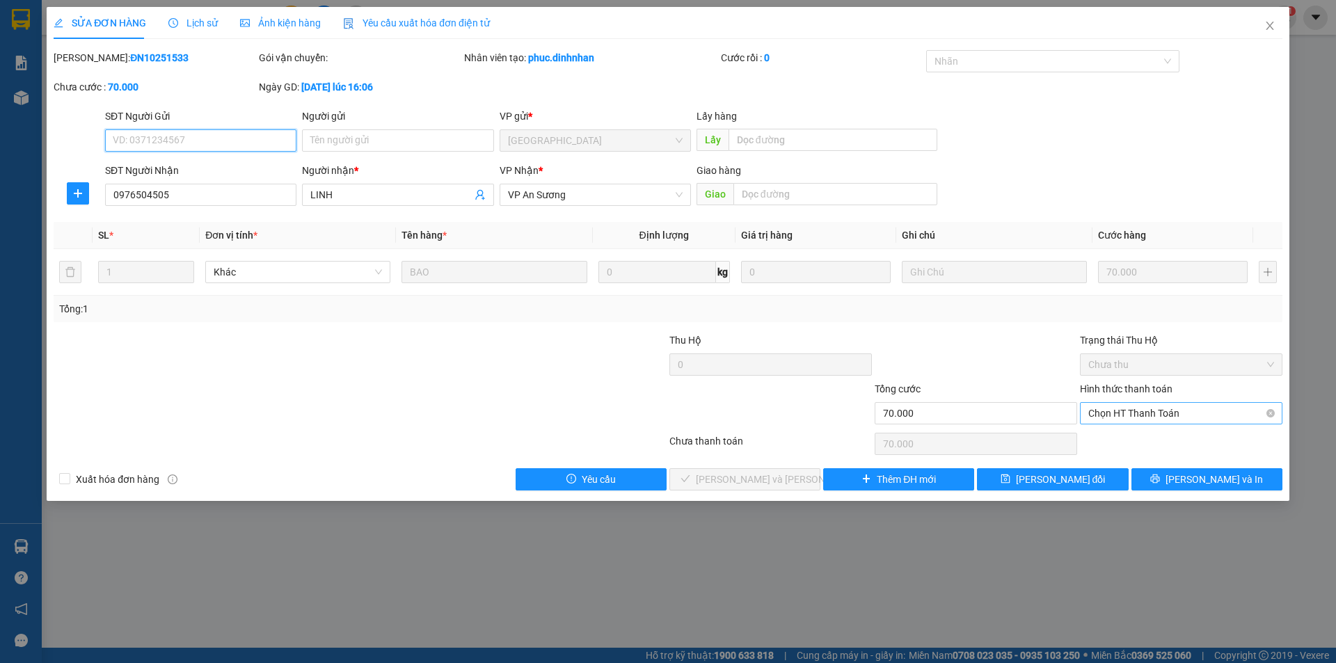
click at [1191, 415] on span "Chọn HT Thanh Toán" at bounding box center [1181, 413] width 186 height 21
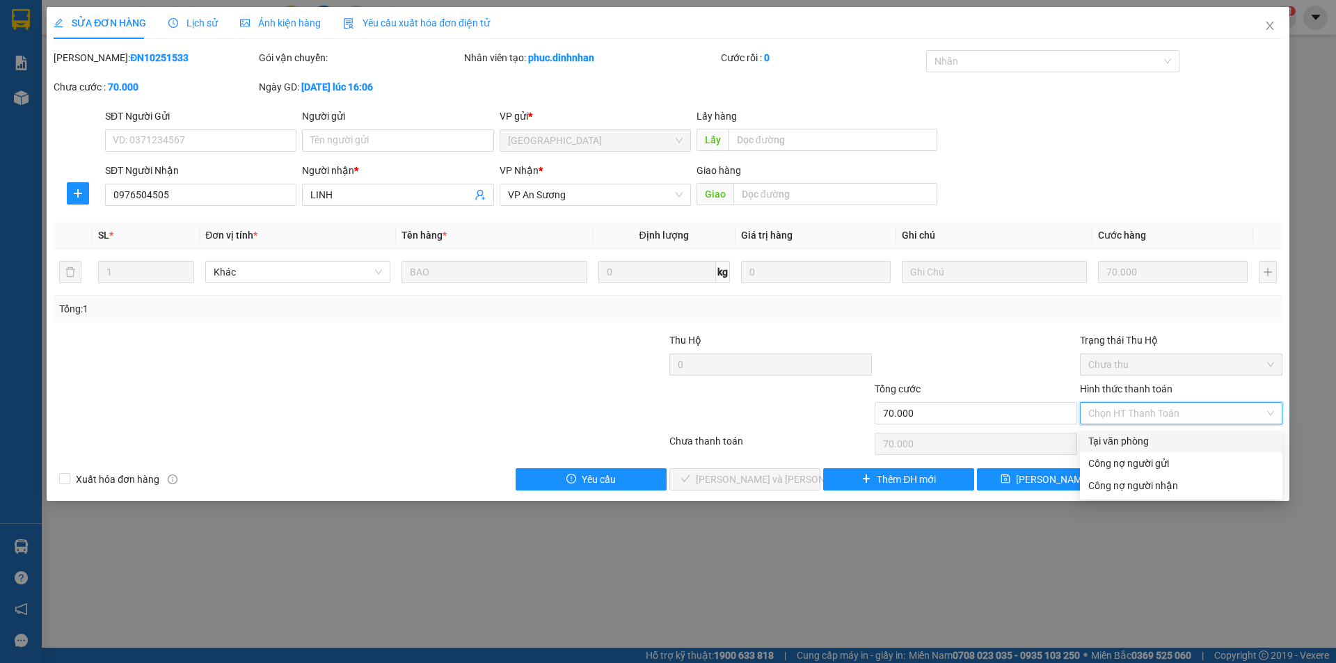
click at [1185, 439] on div "Tại văn phòng" at bounding box center [1181, 441] width 186 height 15
type input "0"
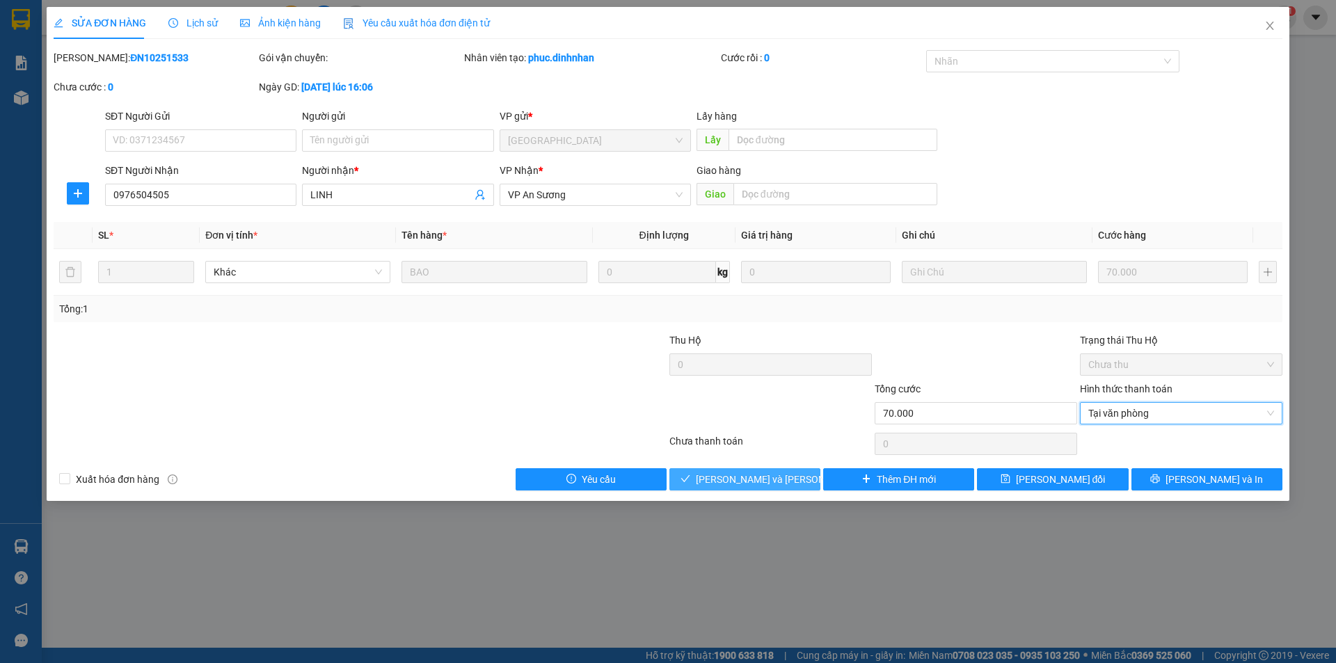
click at [770, 479] on span "Lưu và Giao hàng" at bounding box center [790, 479] width 188 height 15
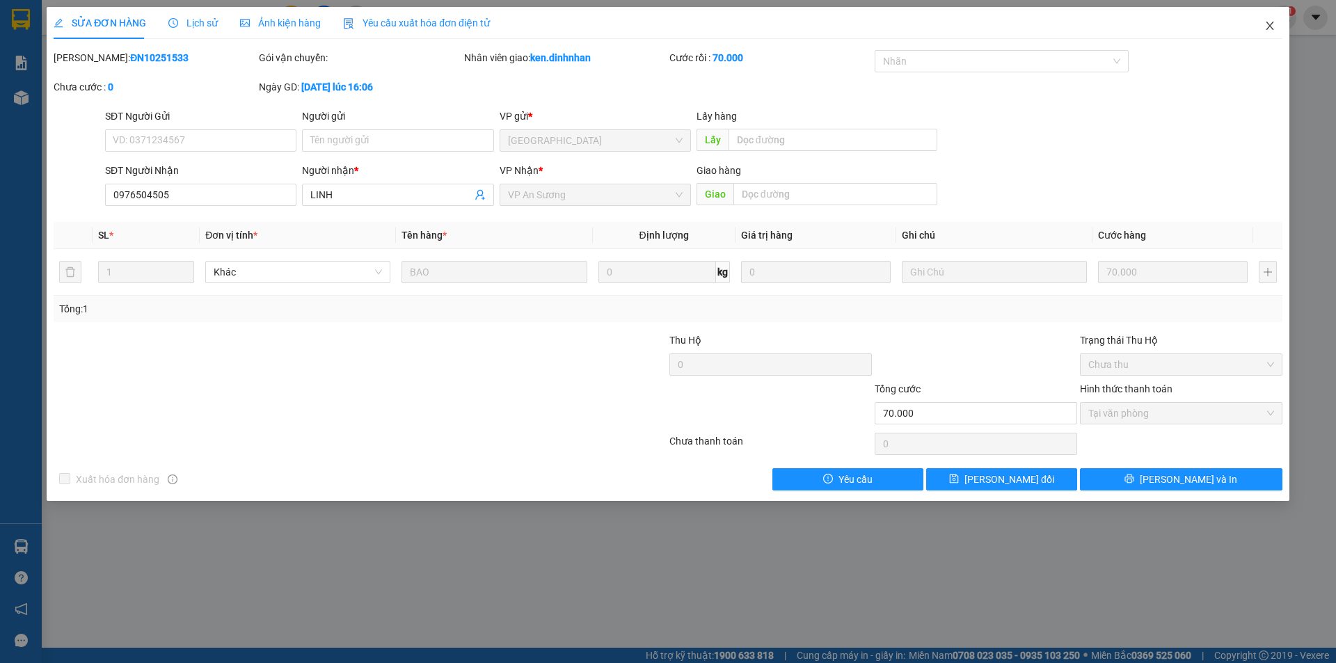
click at [1268, 26] on icon "close" at bounding box center [1269, 25] width 11 height 11
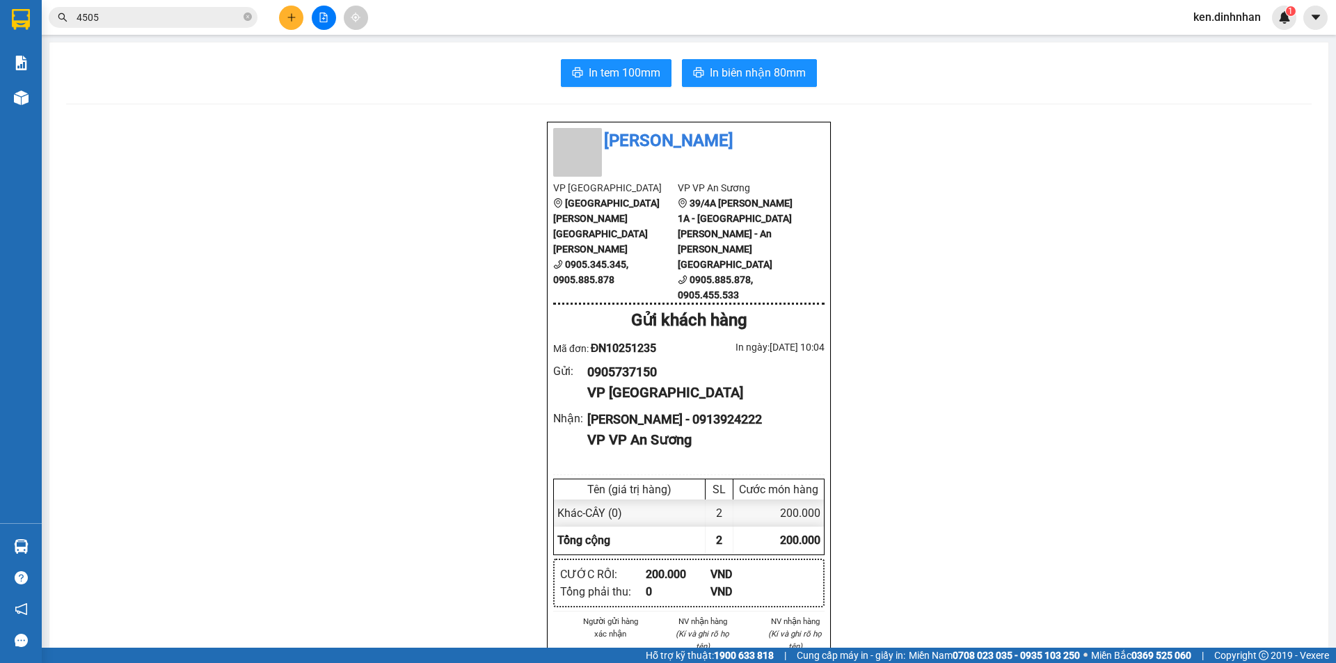
drag, startPoint x: 374, startPoint y: 215, endPoint x: 206, endPoint y: 44, distance: 240.1
click at [372, 211] on div "Đình Nhân VP Đà Nẵng 166 Đường Điện Biên Phủ, Phường Chính Gián 0905.345.345, 0…" at bounding box center [689, 580] width 1246 height 918
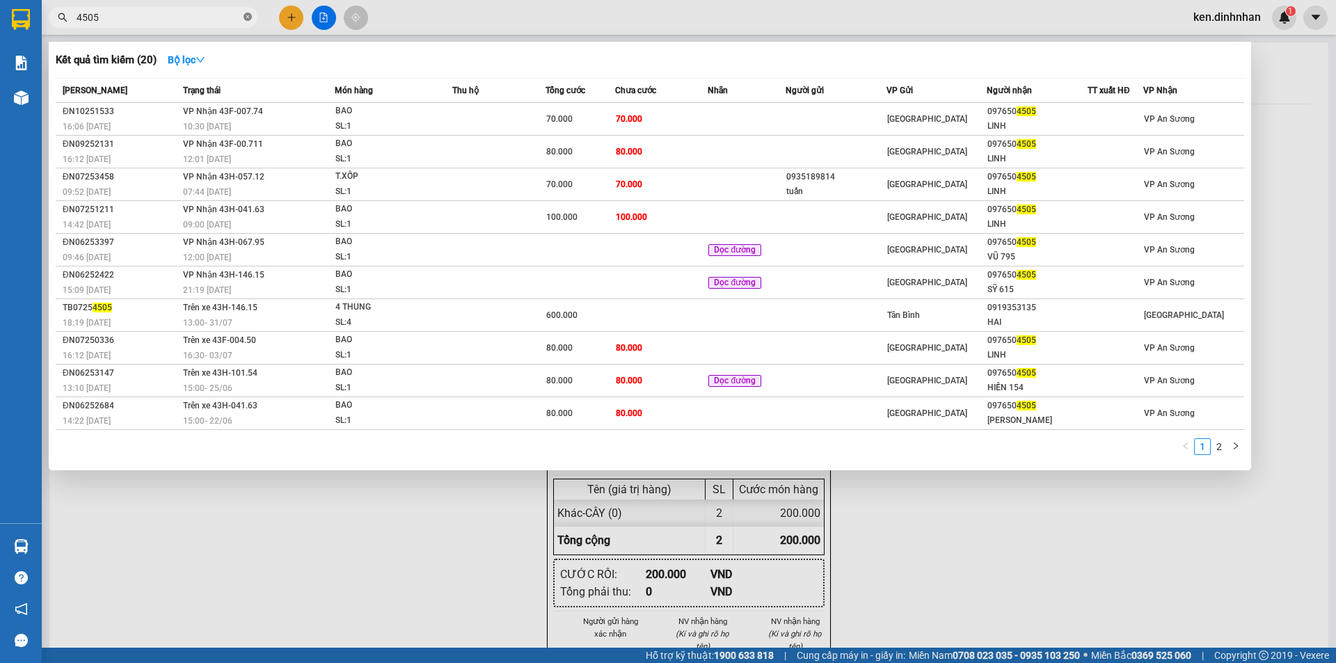
click at [244, 21] on icon "close-circle" at bounding box center [248, 17] width 8 height 8
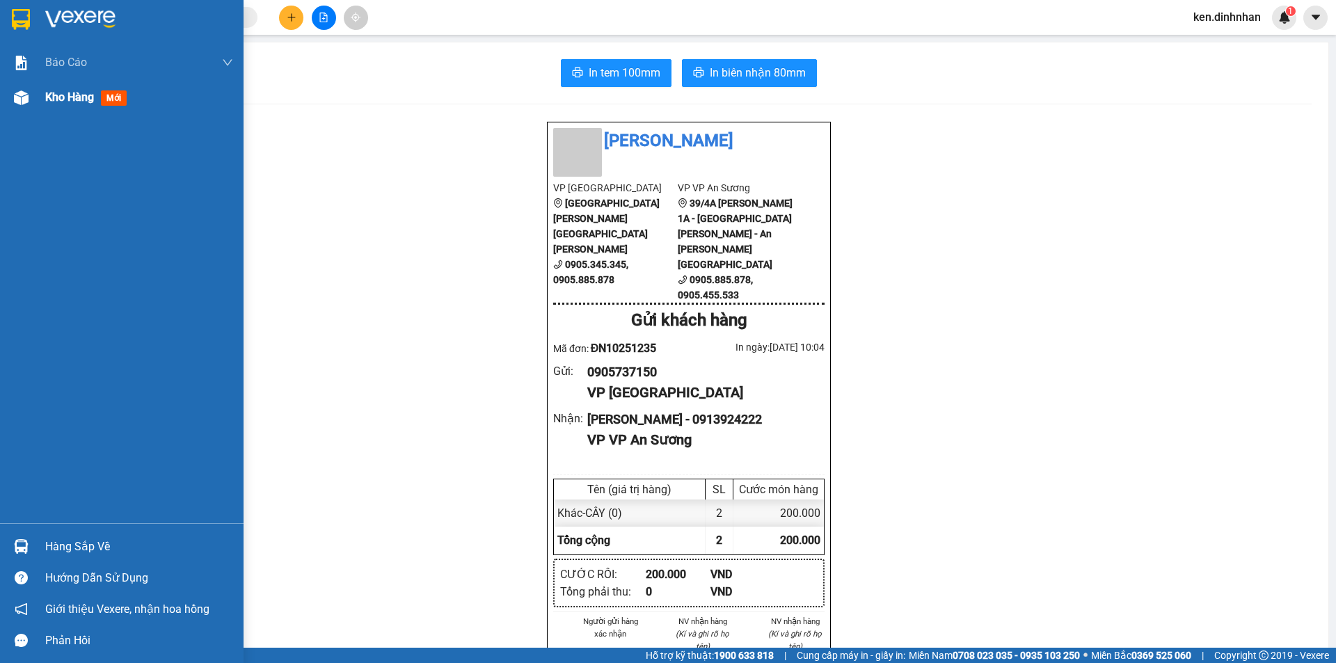
click at [68, 103] on span "Kho hàng" at bounding box center [69, 96] width 49 height 13
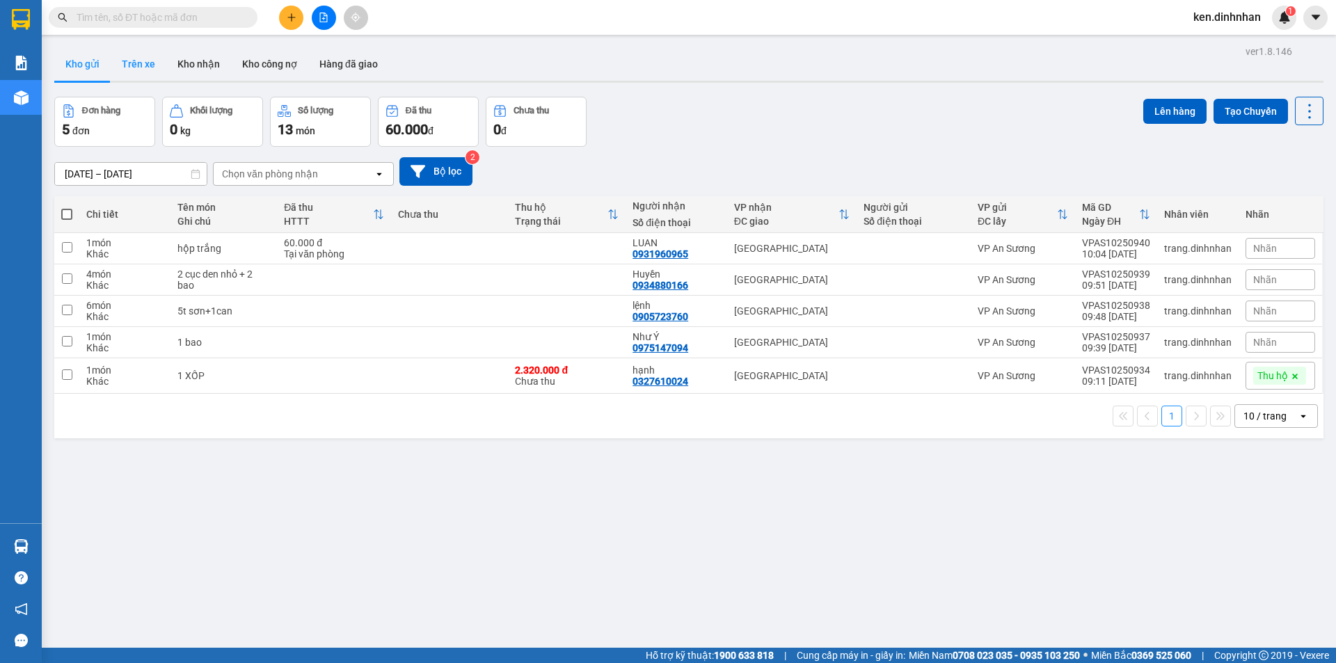
click at [138, 61] on button "Trên xe" at bounding box center [139, 63] width 56 height 33
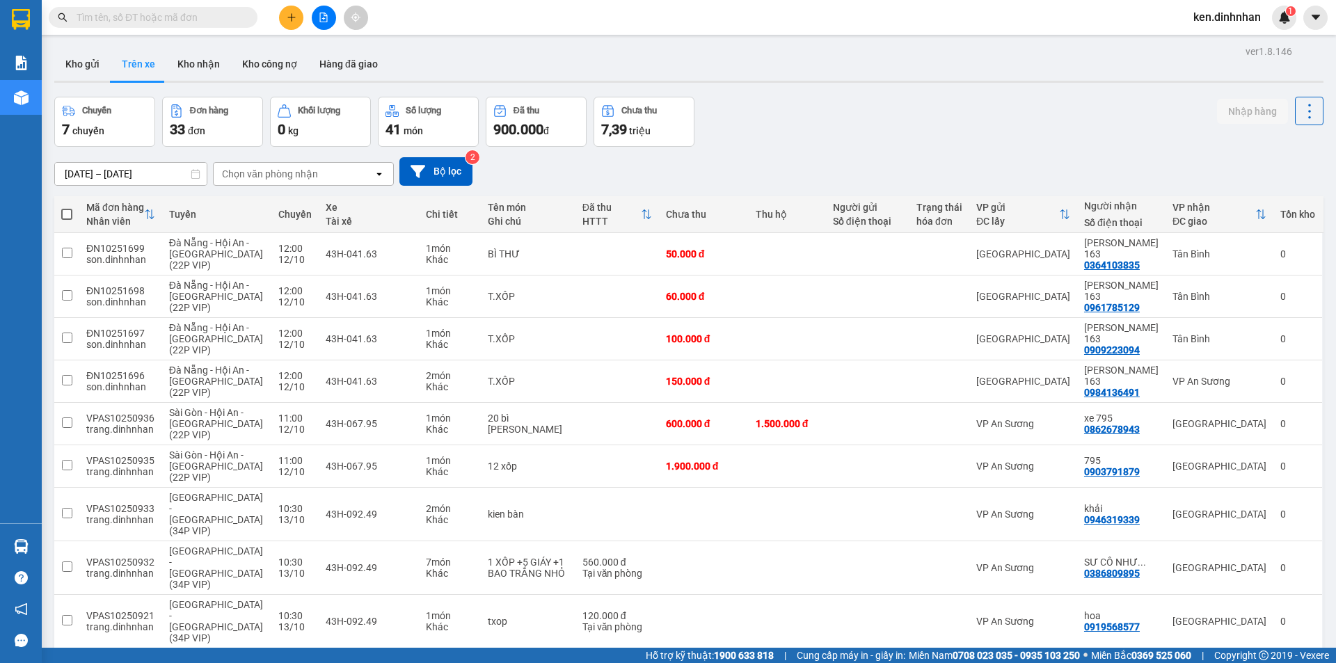
click at [271, 185] on div "Chọn văn phòng nhận open" at bounding box center [303, 174] width 181 height 24
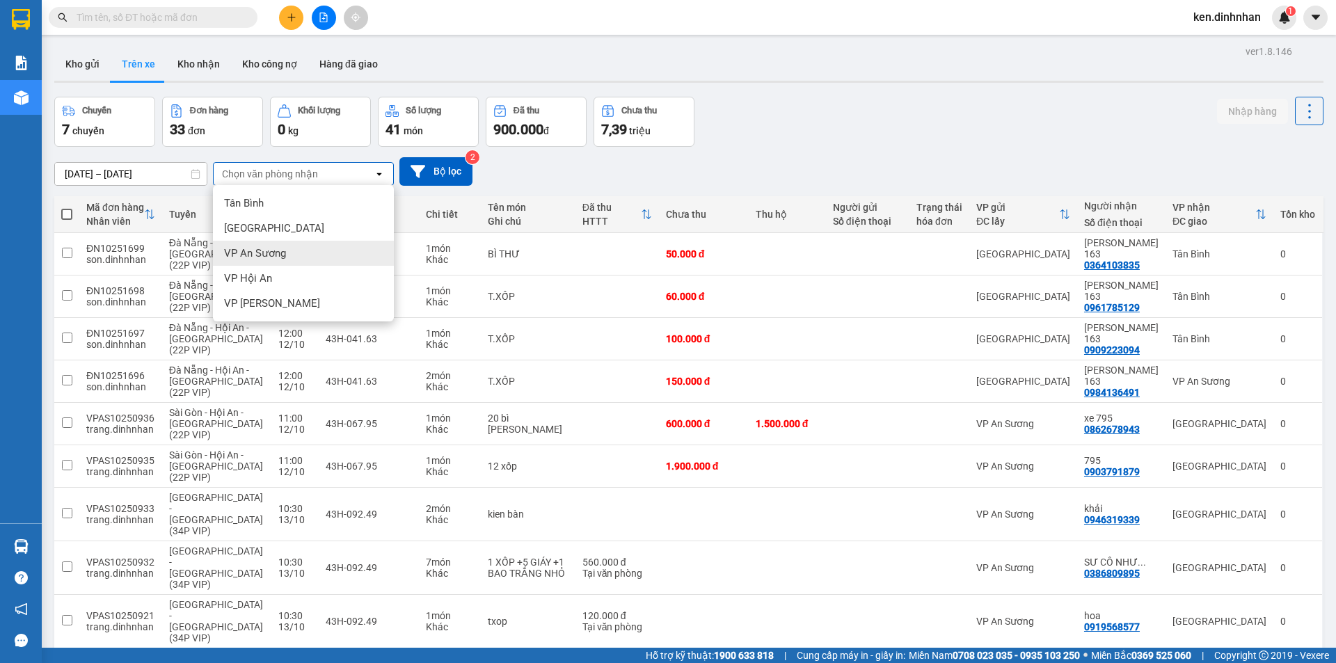
click at [282, 255] on span "VP An Sương" at bounding box center [255, 253] width 62 height 14
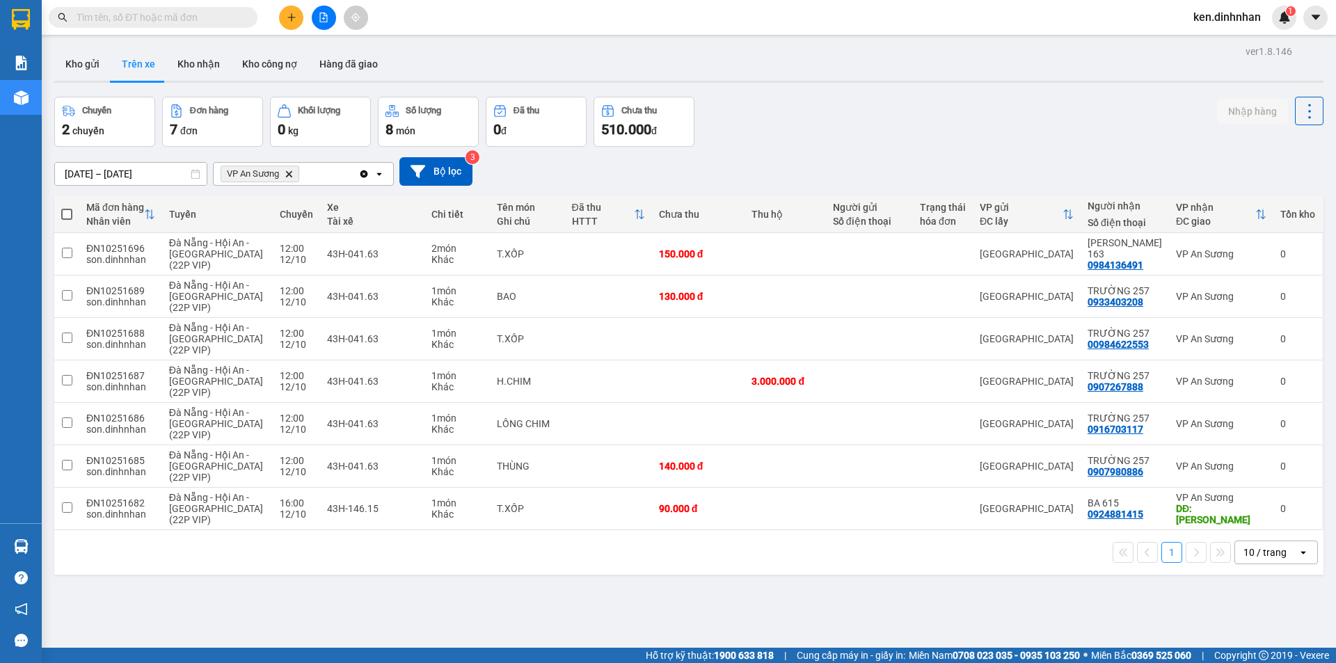
click at [67, 218] on span at bounding box center [66, 214] width 11 height 11
click at [67, 207] on input "checkbox" at bounding box center [67, 207] width 0 height 0
checkbox input "true"
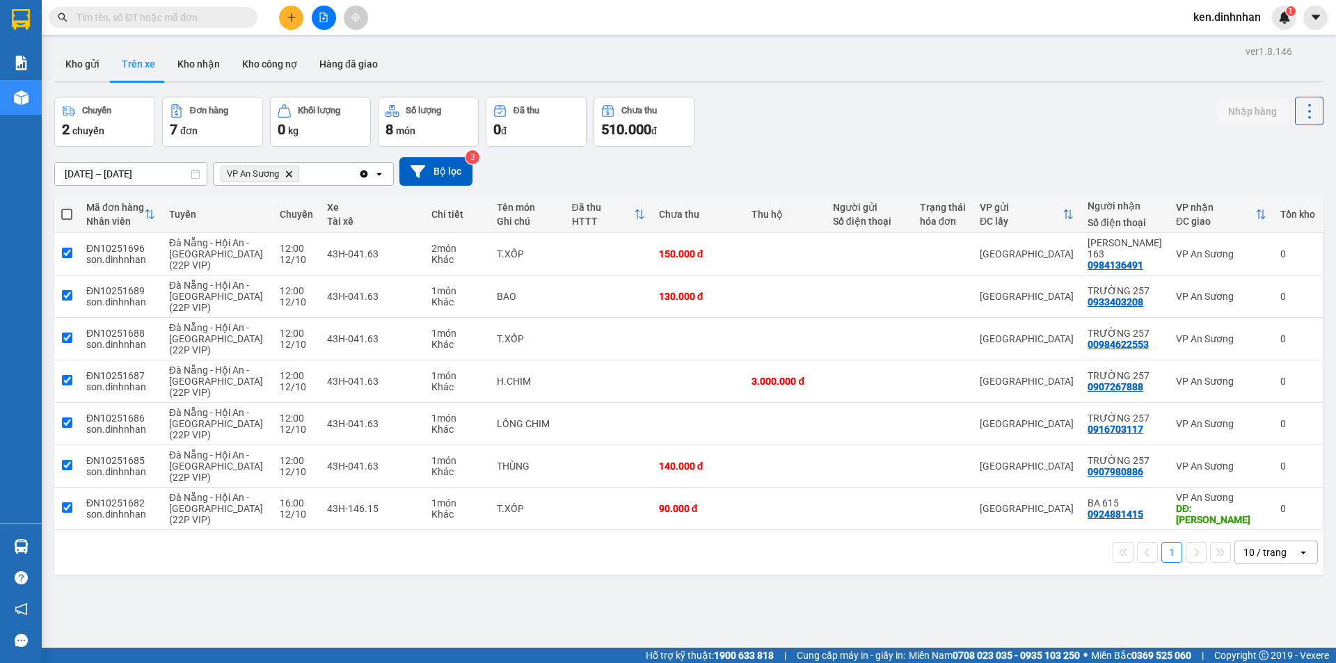
checkbox input "true"
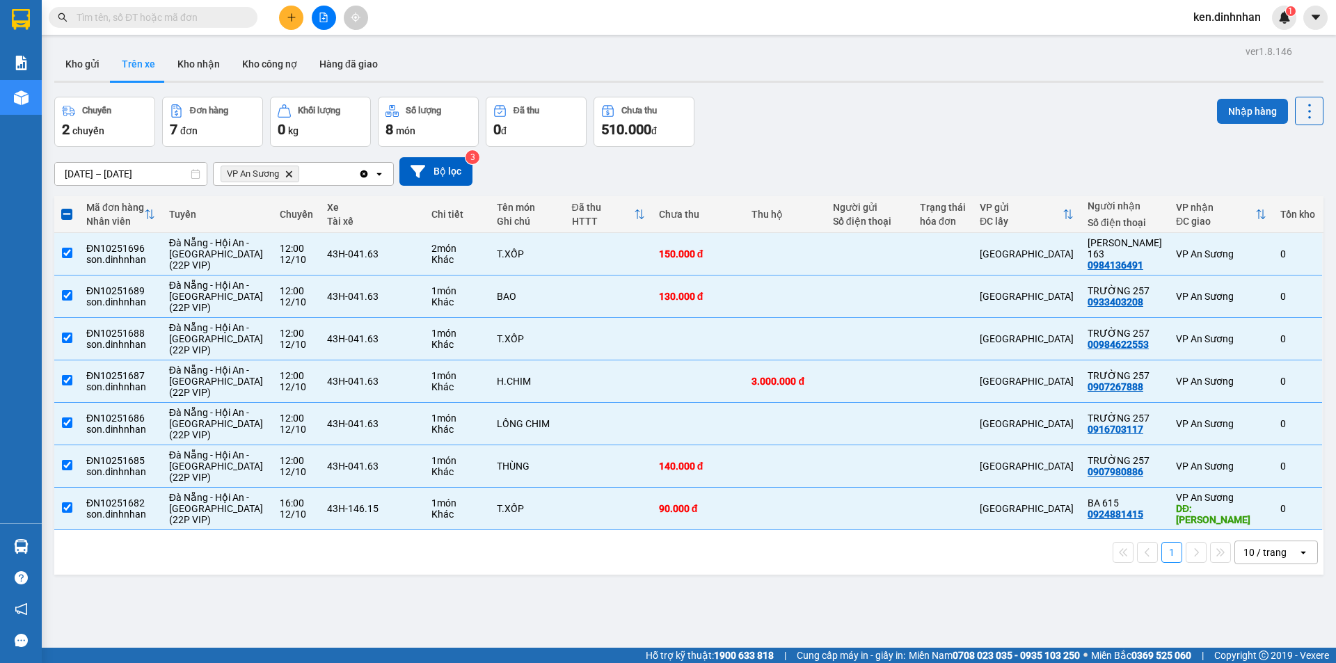
click at [1246, 108] on button "Nhập hàng" at bounding box center [1252, 111] width 71 height 25
checkbox input "false"
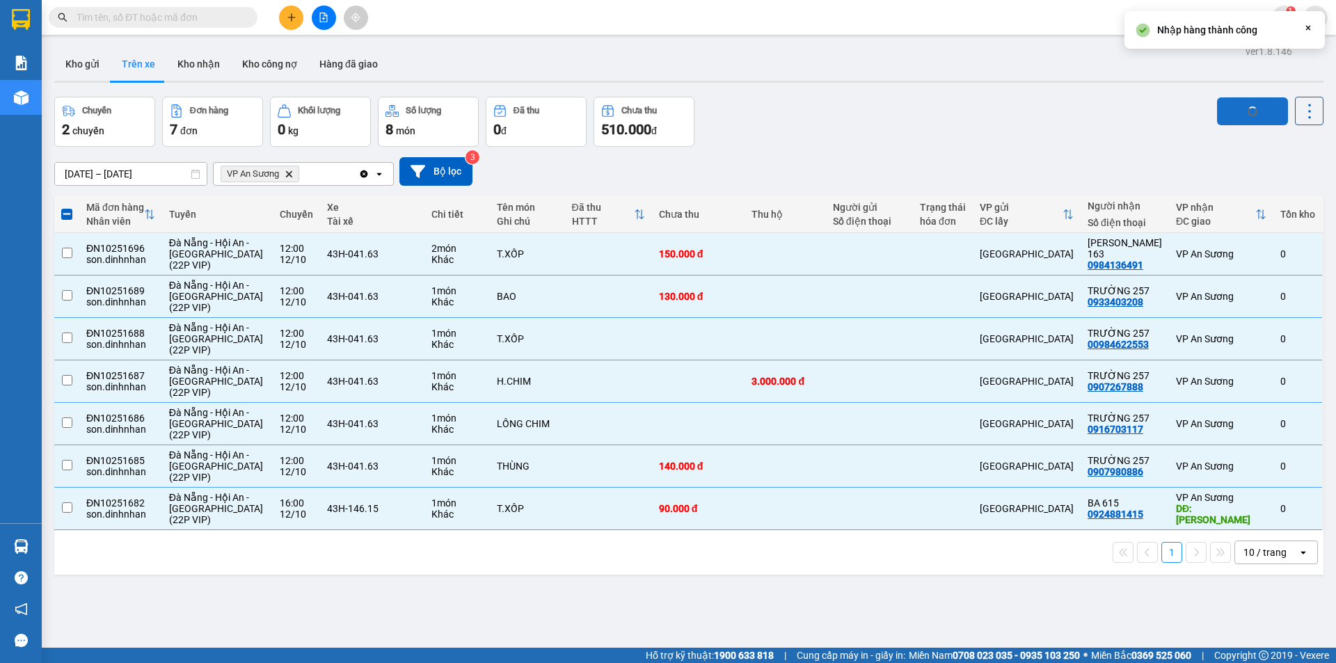
checkbox input "false"
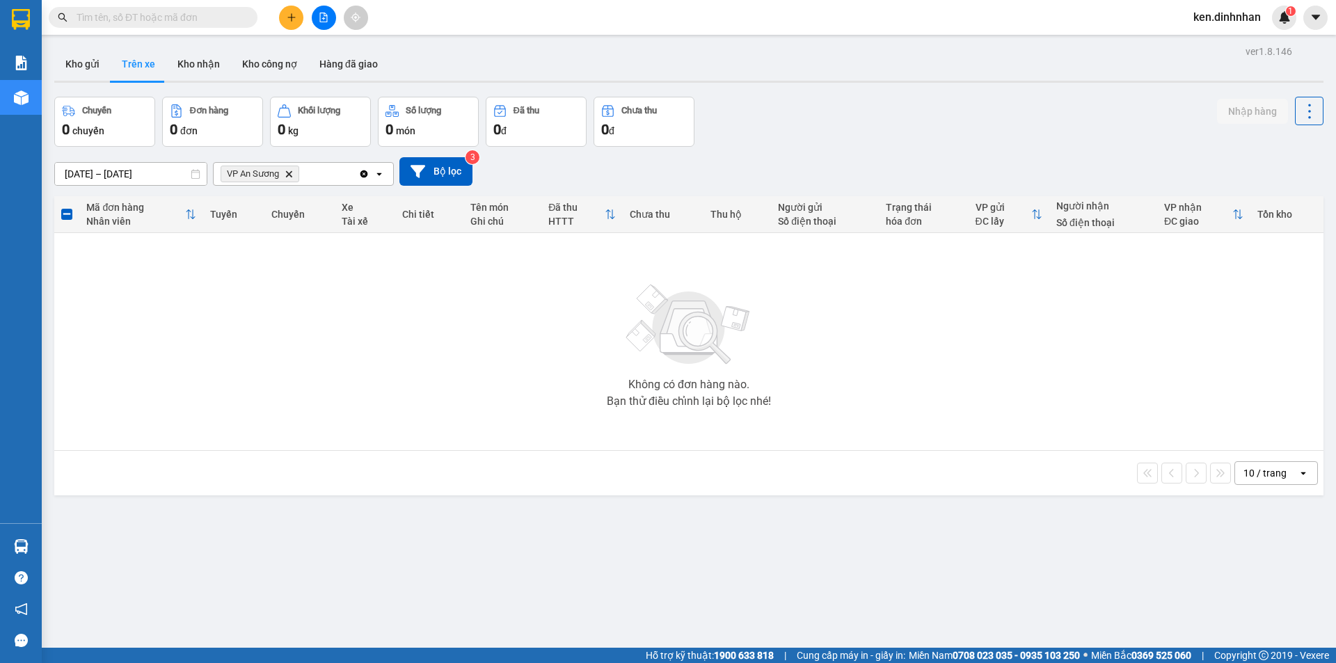
click at [146, 17] on input "text" at bounding box center [159, 17] width 164 height 15
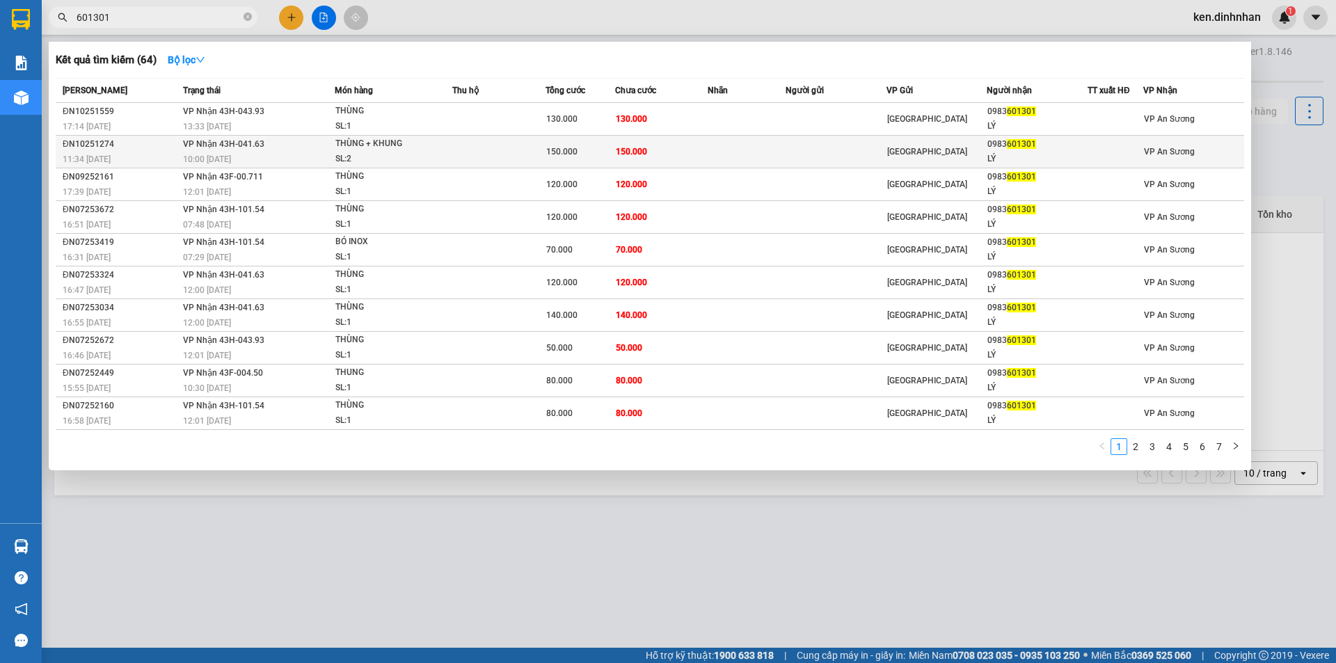
type input "601301"
click at [634, 149] on span "150.000" at bounding box center [631, 152] width 31 height 10
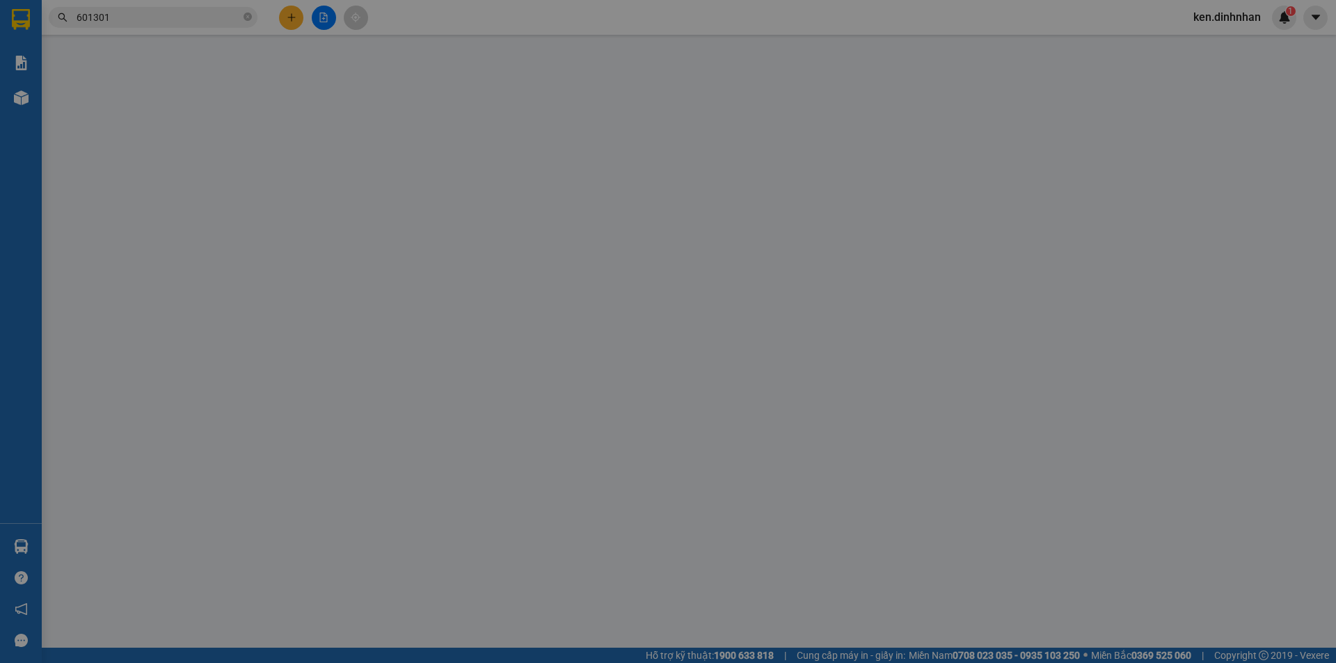
type input "0983601301"
type input "LÝ"
type input "150.000"
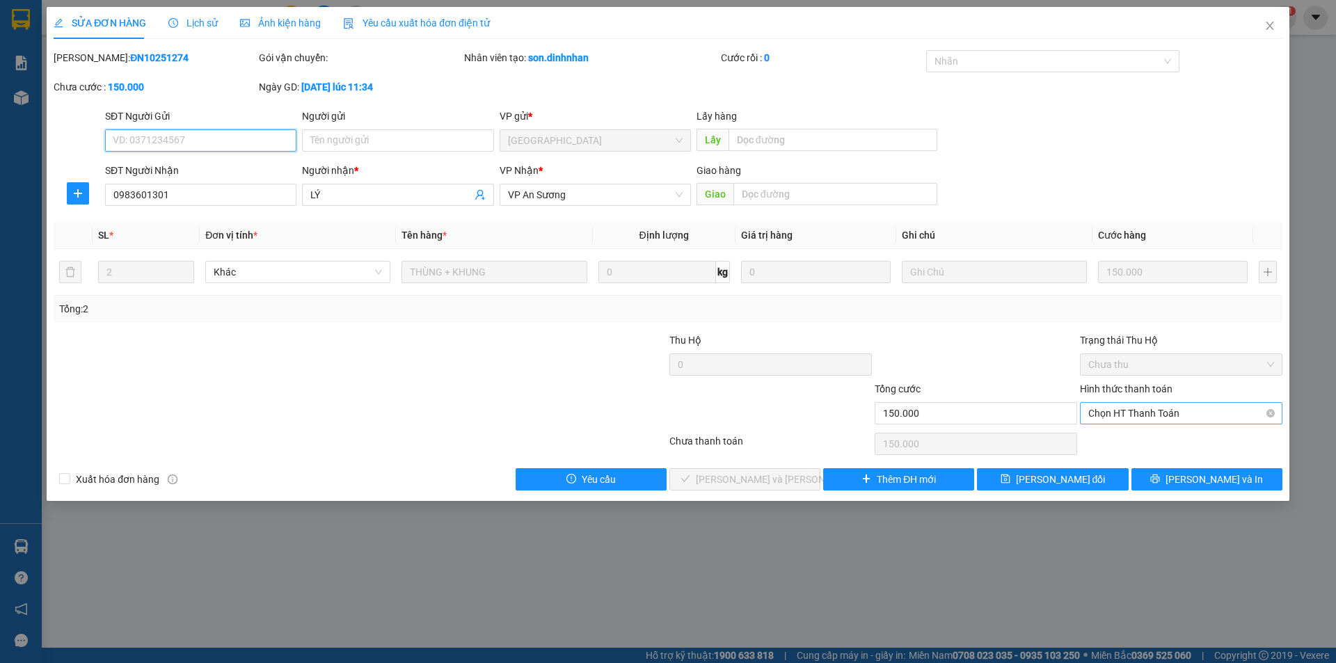
click at [1132, 412] on span "Chọn HT Thanh Toán" at bounding box center [1181, 413] width 186 height 21
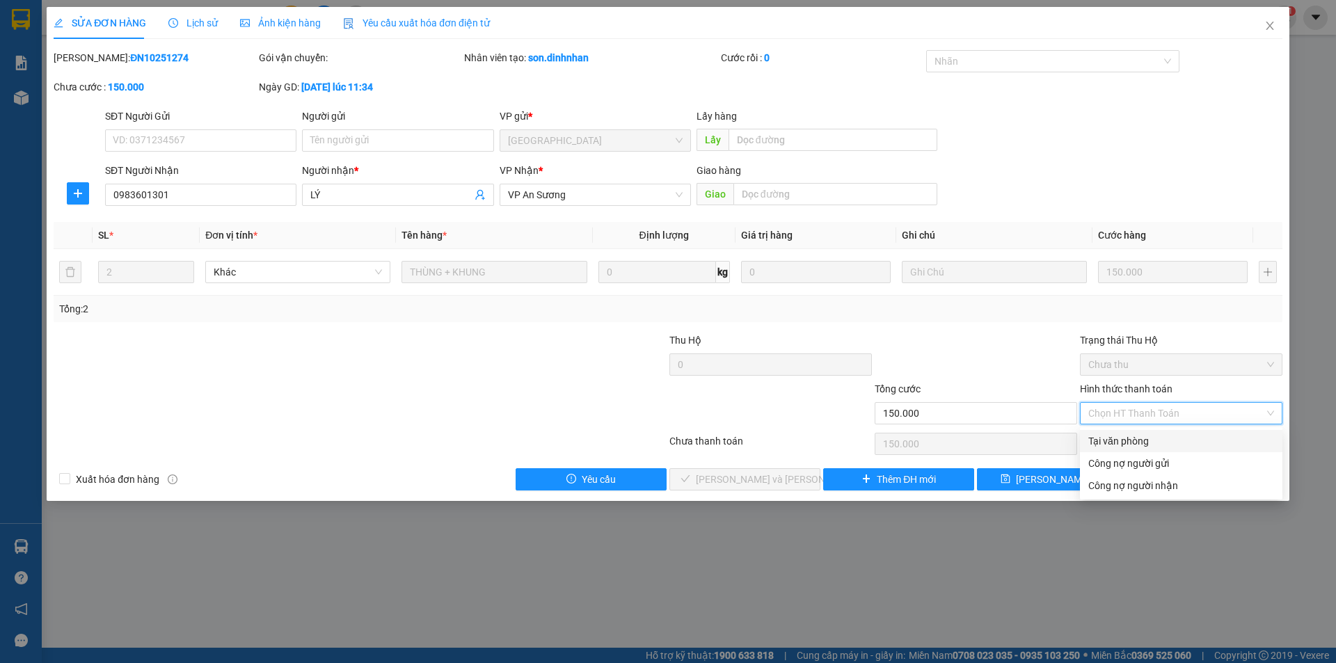
click at [1121, 443] on div "Tại văn phòng" at bounding box center [1181, 441] width 186 height 15
type input "0"
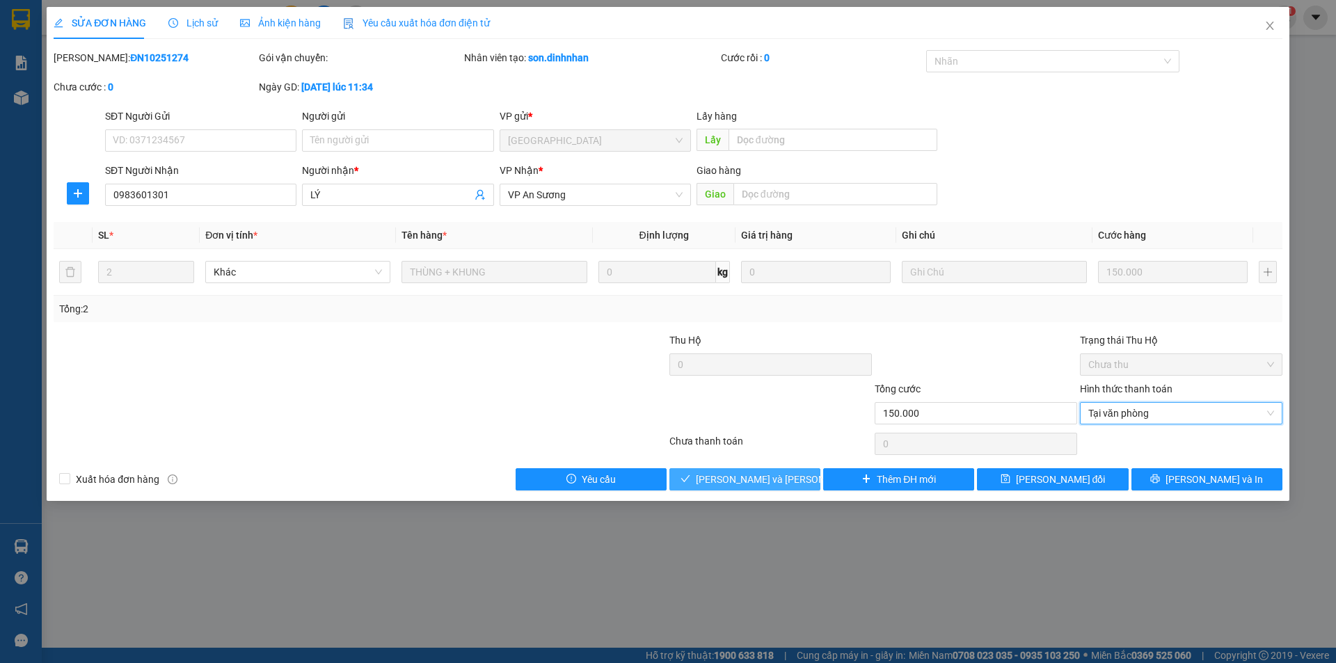
click at [717, 478] on span "Lưu và Giao hàng" at bounding box center [790, 479] width 188 height 15
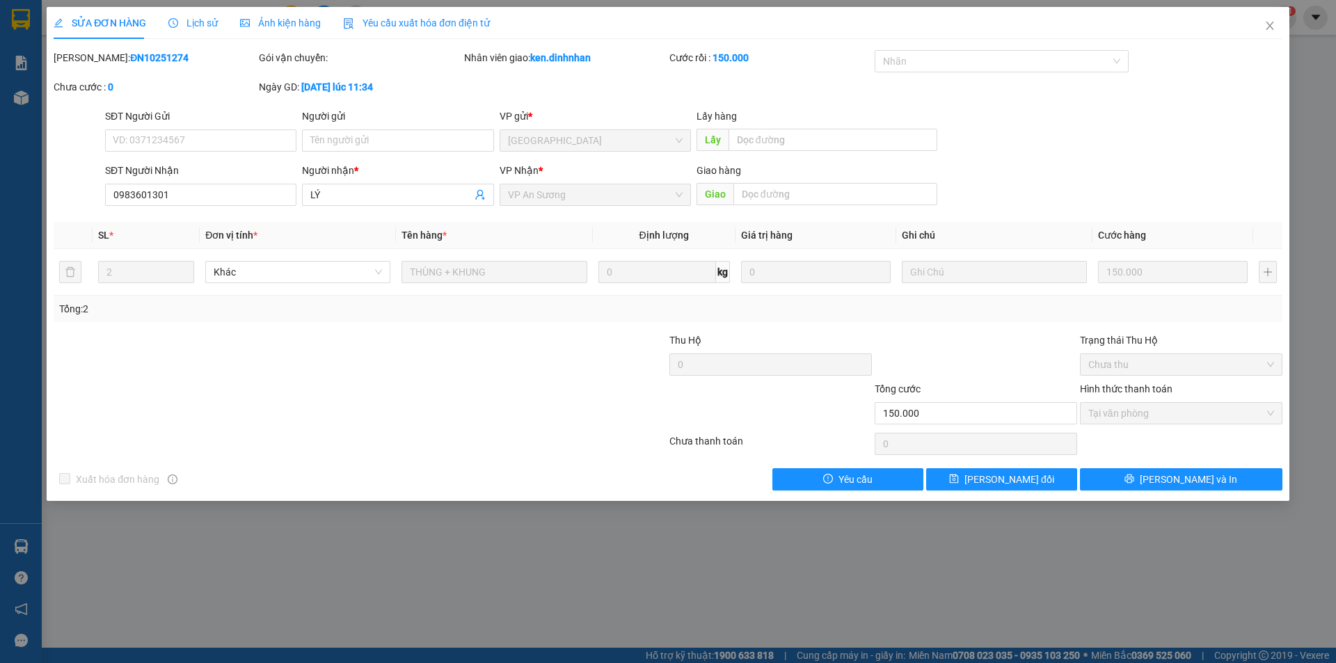
drag, startPoint x: 257, startPoint y: 552, endPoint x: 242, endPoint y: 554, distance: 14.8
click at [255, 553] on div "SỬA ĐƠN HÀNG Lịch sử Ảnh kiện hàng Yêu cầu xuất hóa đơn điện tử Total Paid Fee …" at bounding box center [668, 331] width 1336 height 663
click at [1270, 29] on icon "close" at bounding box center [1269, 25] width 11 height 11
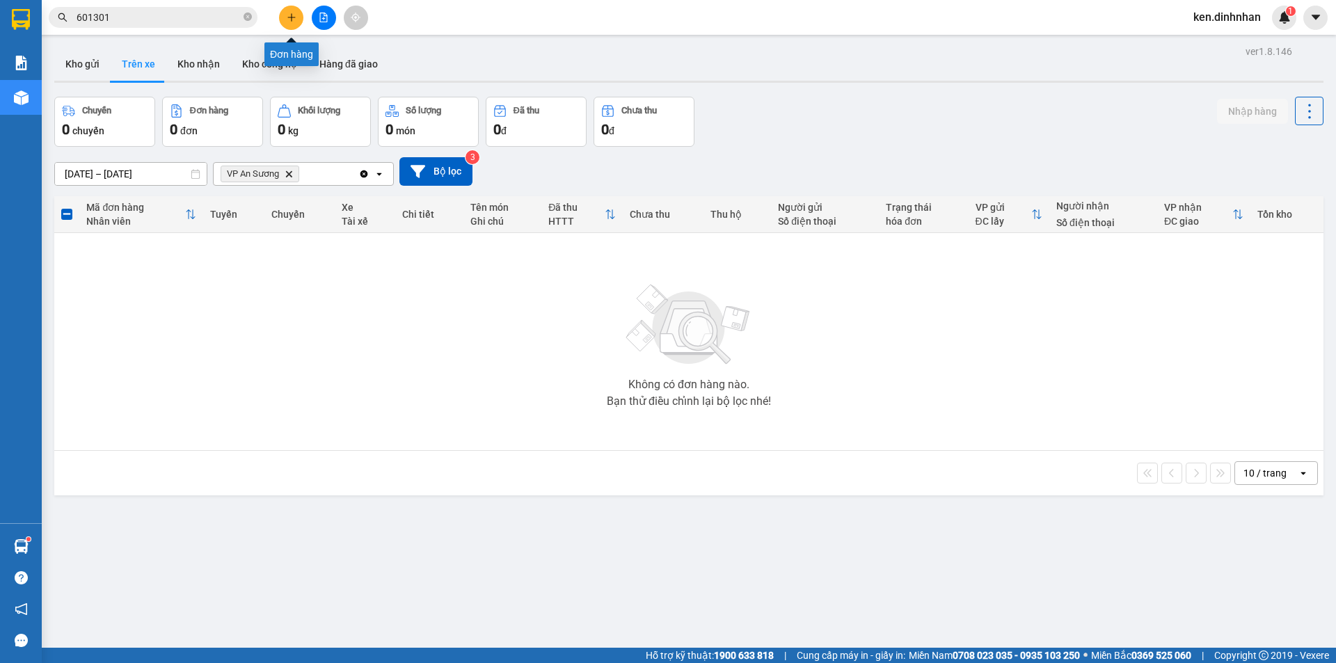
click at [295, 17] on icon "plus" at bounding box center [291, 17] width 8 height 1
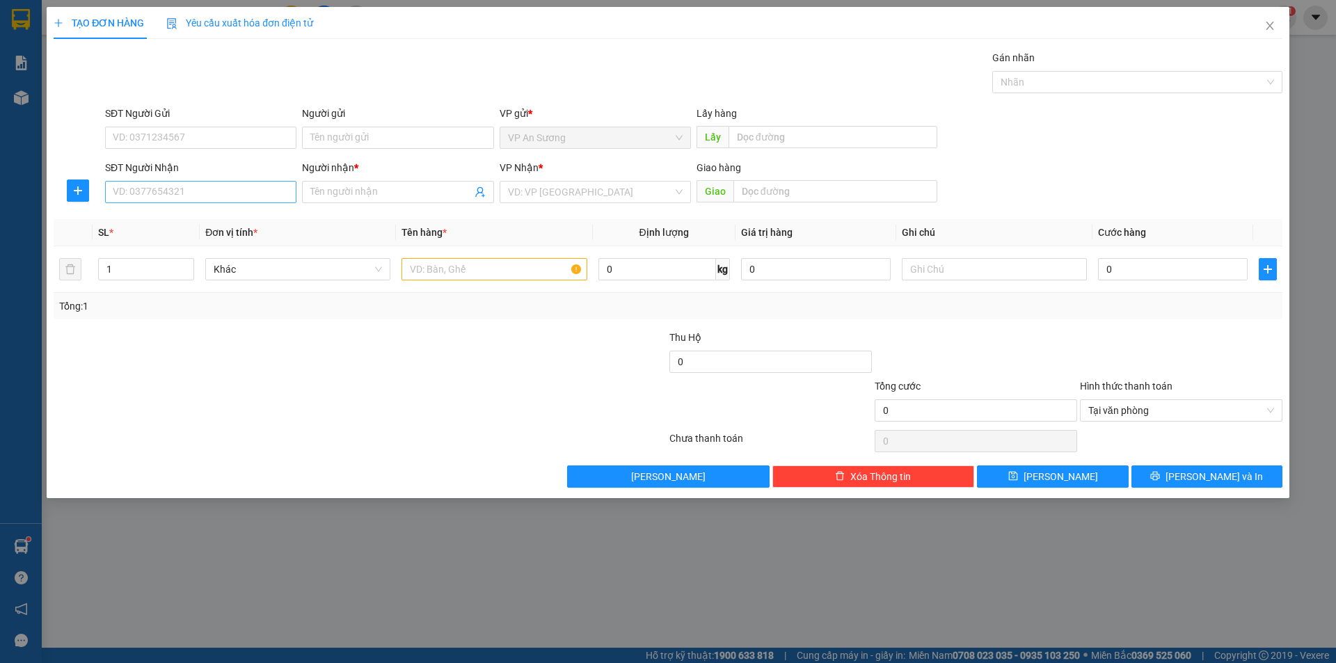
click at [271, 178] on div "SĐT Người Nhận" at bounding box center [200, 170] width 191 height 21
click at [271, 186] on input "SĐT Người Nhận" at bounding box center [200, 192] width 191 height 22
drag, startPoint x: 226, startPoint y: 213, endPoint x: 343, endPoint y: 242, distance: 120.5
click at [230, 214] on div "0905598398 - trâm" at bounding box center [200, 219] width 175 height 15
type input "0905598398"
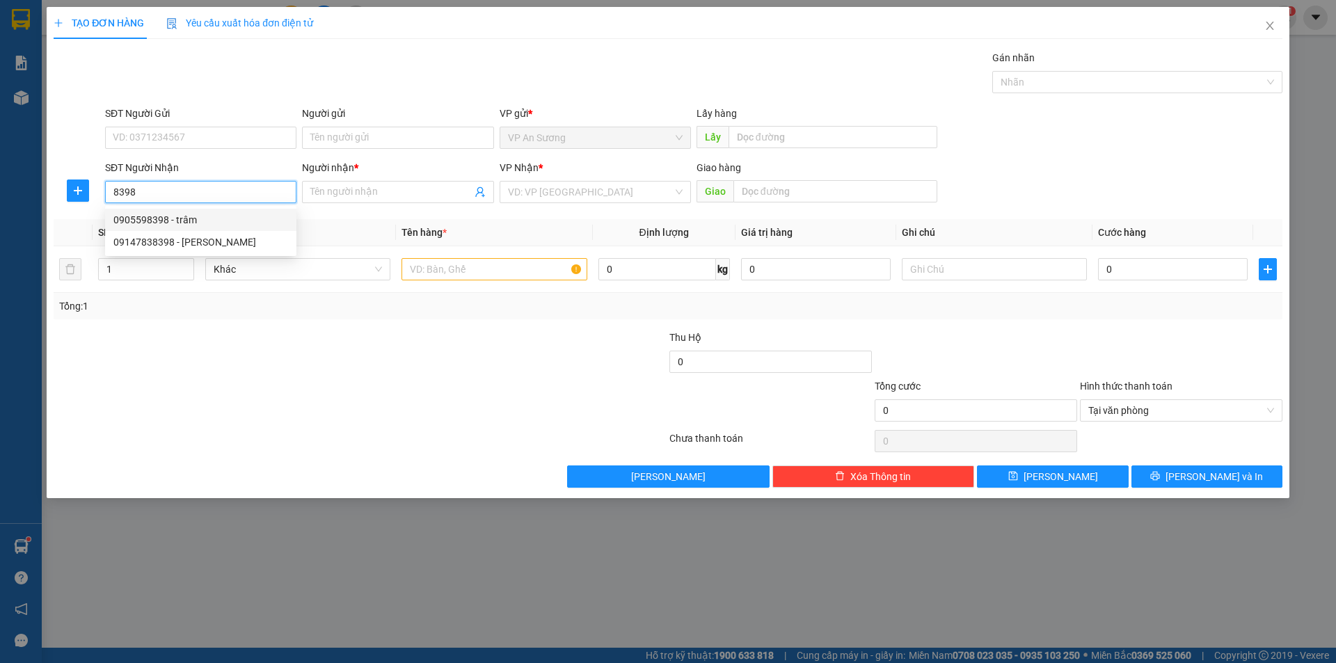
type input "trâm"
type input "0905598398"
click at [515, 273] on input "text" at bounding box center [494, 269] width 185 height 22
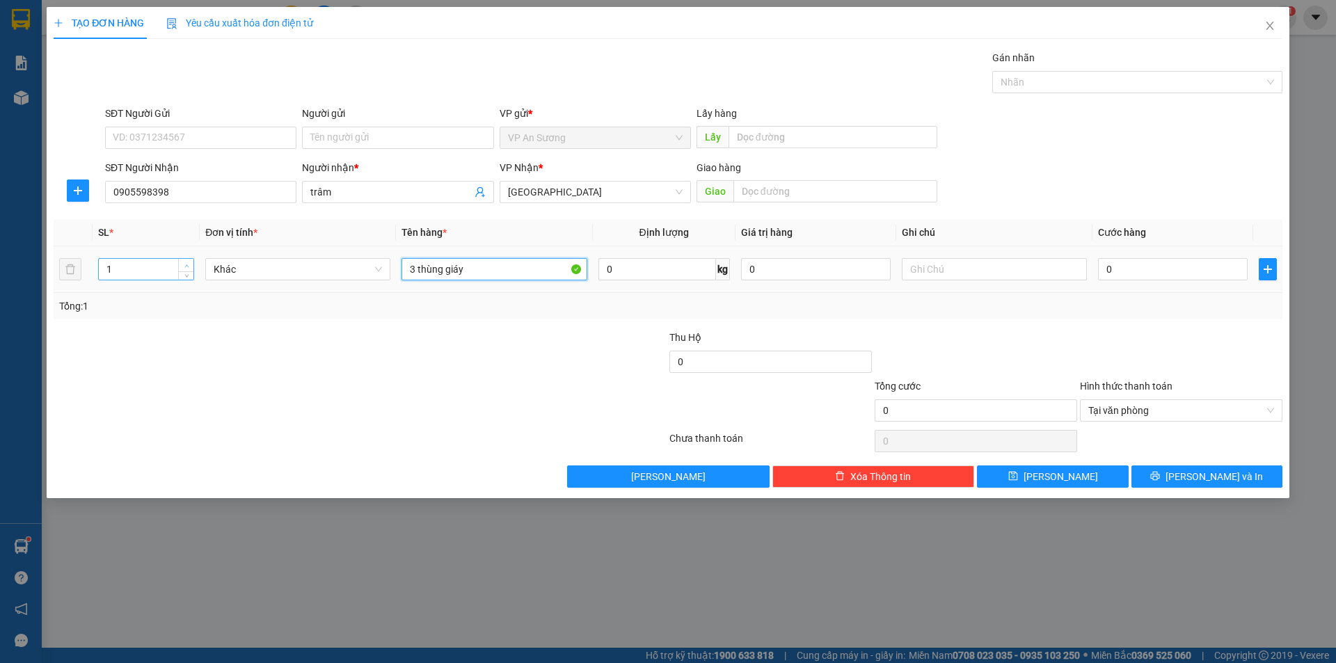
type input "3 thùng giáy"
click at [190, 262] on span "up" at bounding box center [186, 266] width 8 height 8
type input "3"
click at [190, 262] on span "up" at bounding box center [186, 266] width 8 height 8
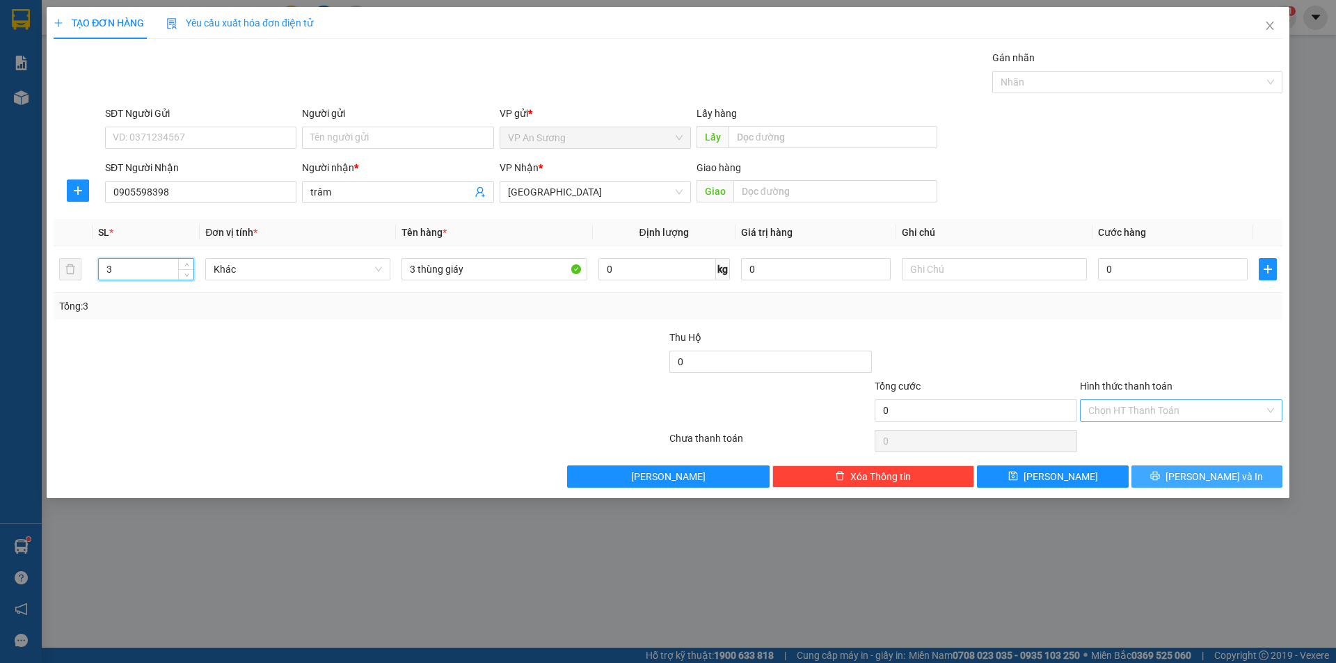
drag, startPoint x: 1246, startPoint y: 480, endPoint x: 1238, endPoint y: 477, distance: 8.8
click at [1246, 481] on button "[PERSON_NAME] và In" at bounding box center [1206, 477] width 151 height 22
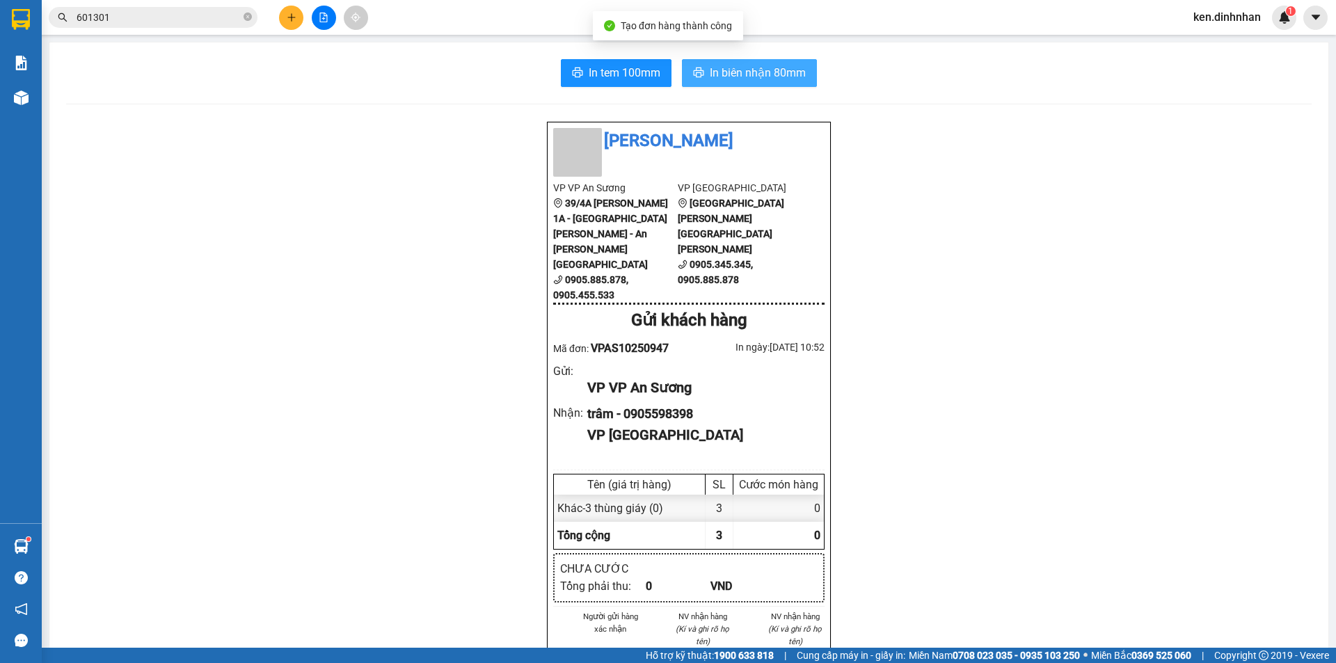
click at [740, 75] on span "In biên nhận 80mm" at bounding box center [758, 72] width 96 height 17
drag, startPoint x: 193, startPoint y: 29, endPoint x: 194, endPoint y: 15, distance: 13.2
click at [193, 24] on div "Kết quả tìm kiếm ( 64 ) Bộ lọc Mã ĐH Trạng thái Món hàng Thu hộ Tổng cước Chưa …" at bounding box center [135, 18] width 271 height 24
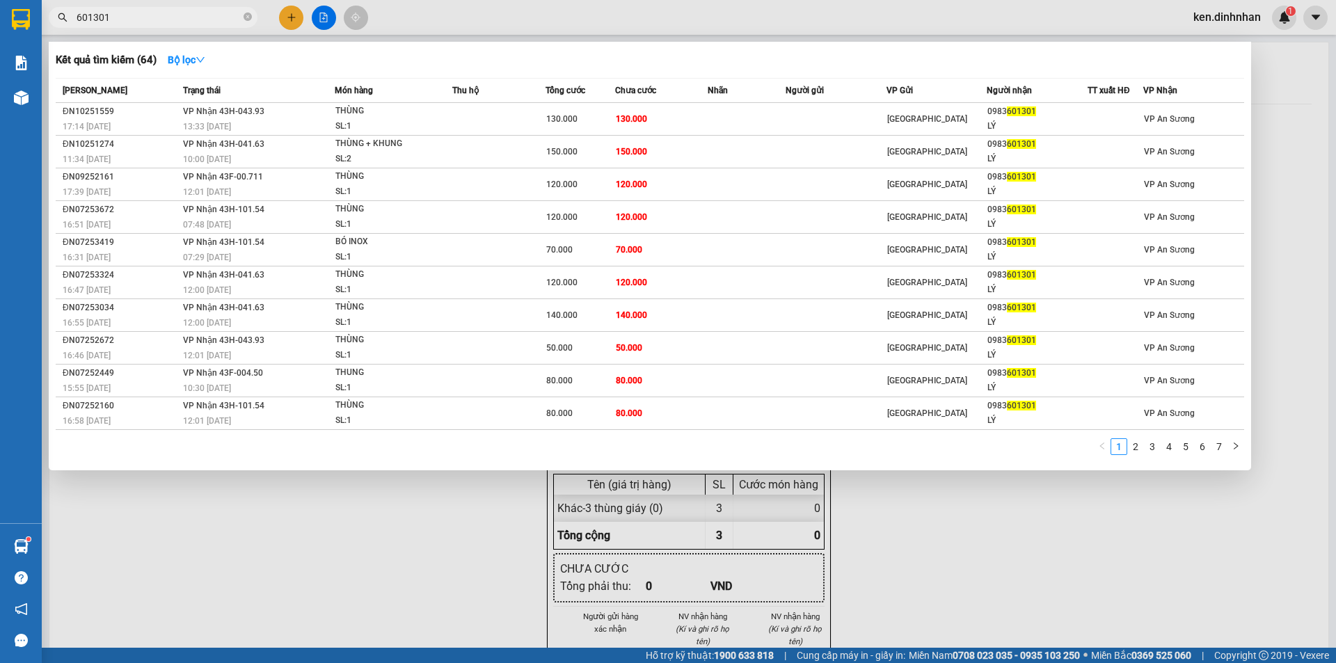
click at [194, 15] on input "601301" at bounding box center [159, 17] width 164 height 15
type input "6"
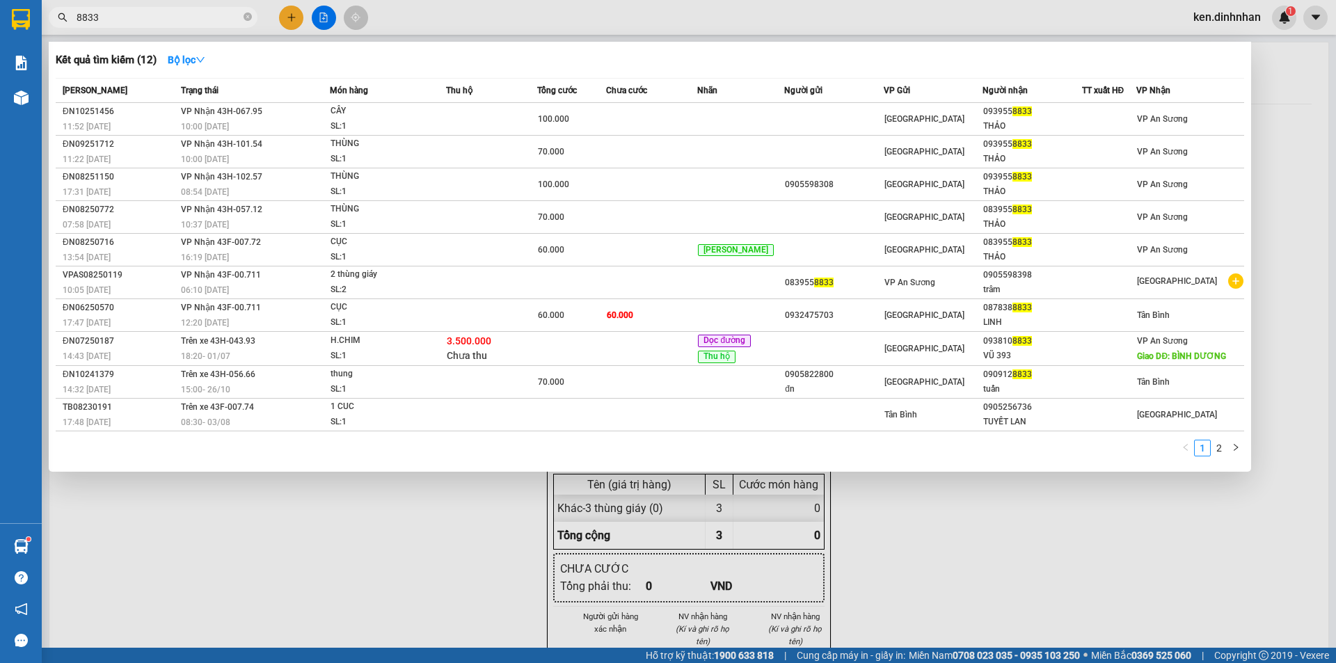
type input "8833"
